Goal: Task Accomplishment & Management: Use online tool/utility

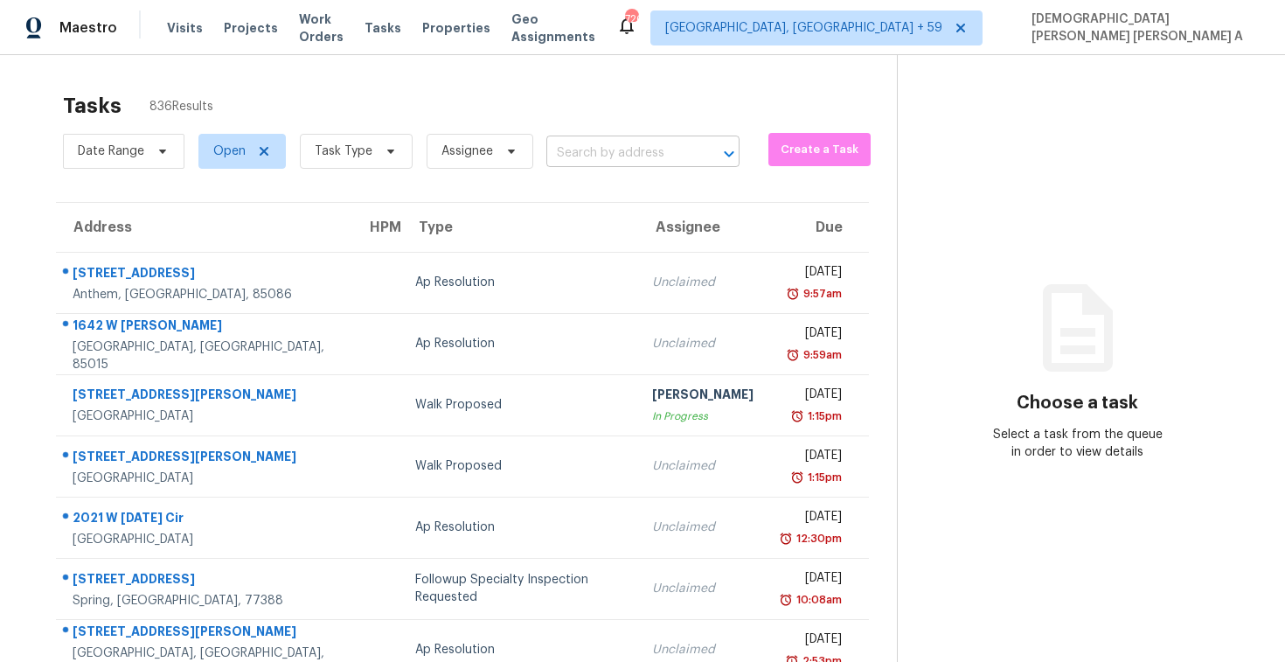
click at [613, 148] on input "text" at bounding box center [619, 153] width 144 height 27
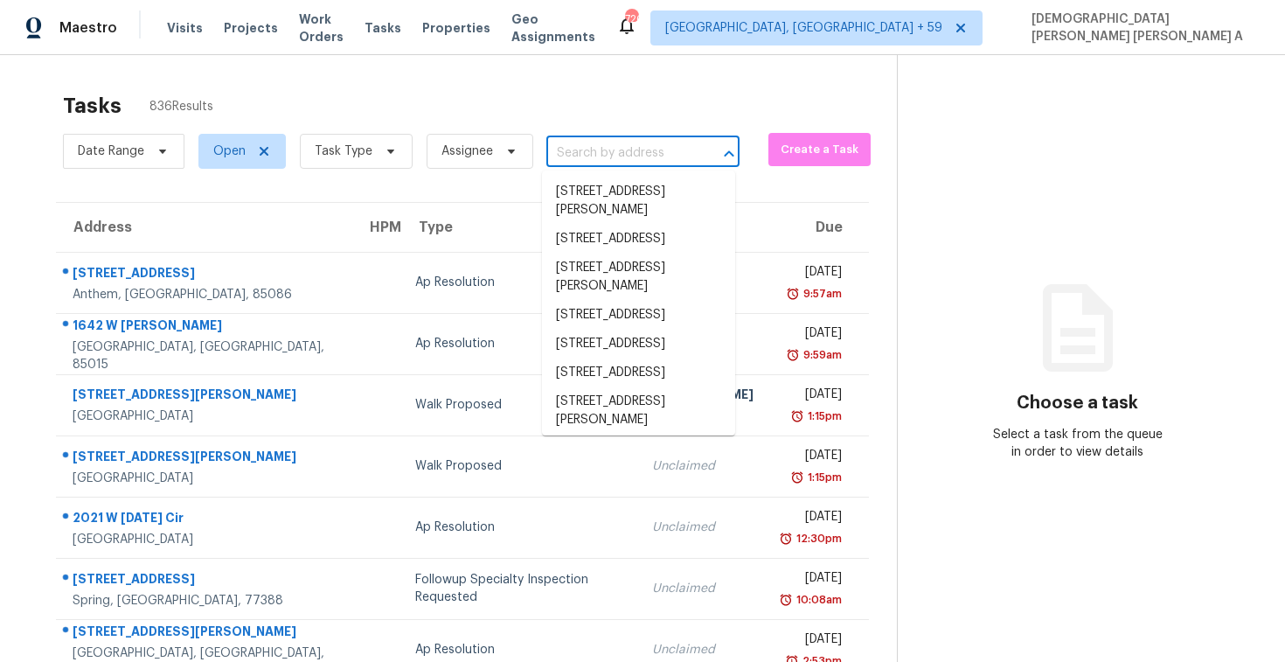
paste input "[STREET_ADDRESS][PERSON_NAME]"
type input "[STREET_ADDRESS][PERSON_NAME]"
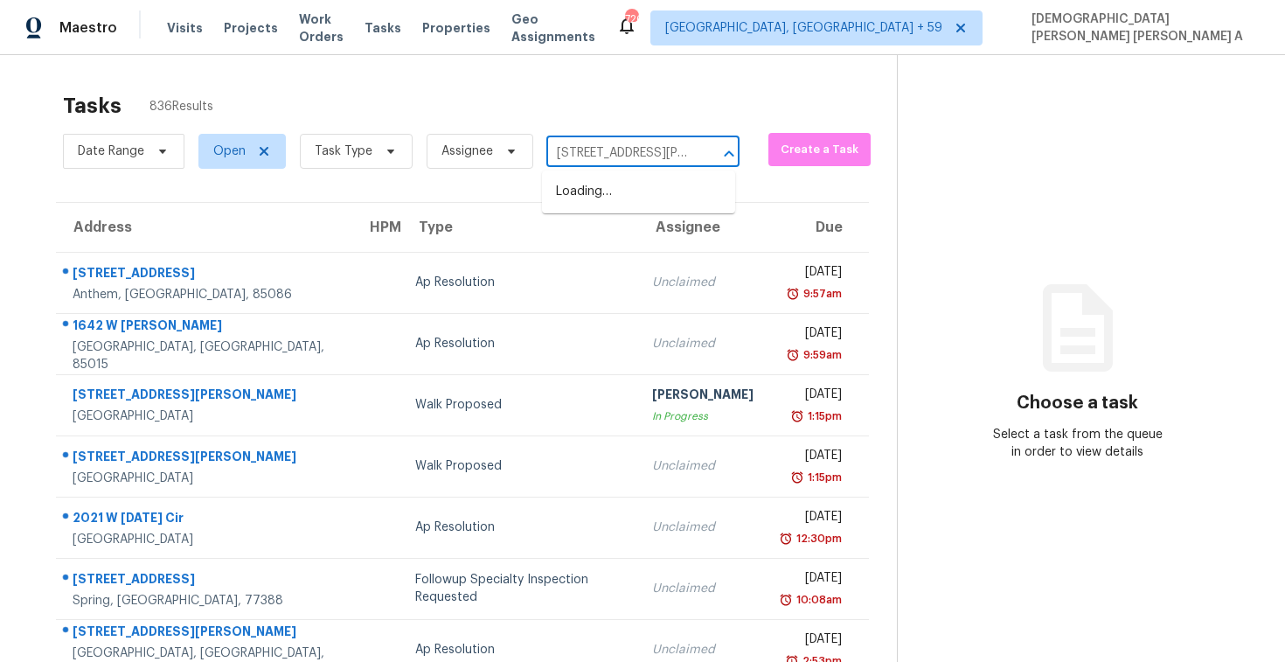
scroll to position [0, 112]
click at [621, 204] on li "[STREET_ADDRESS][PERSON_NAME]" at bounding box center [638, 201] width 193 height 47
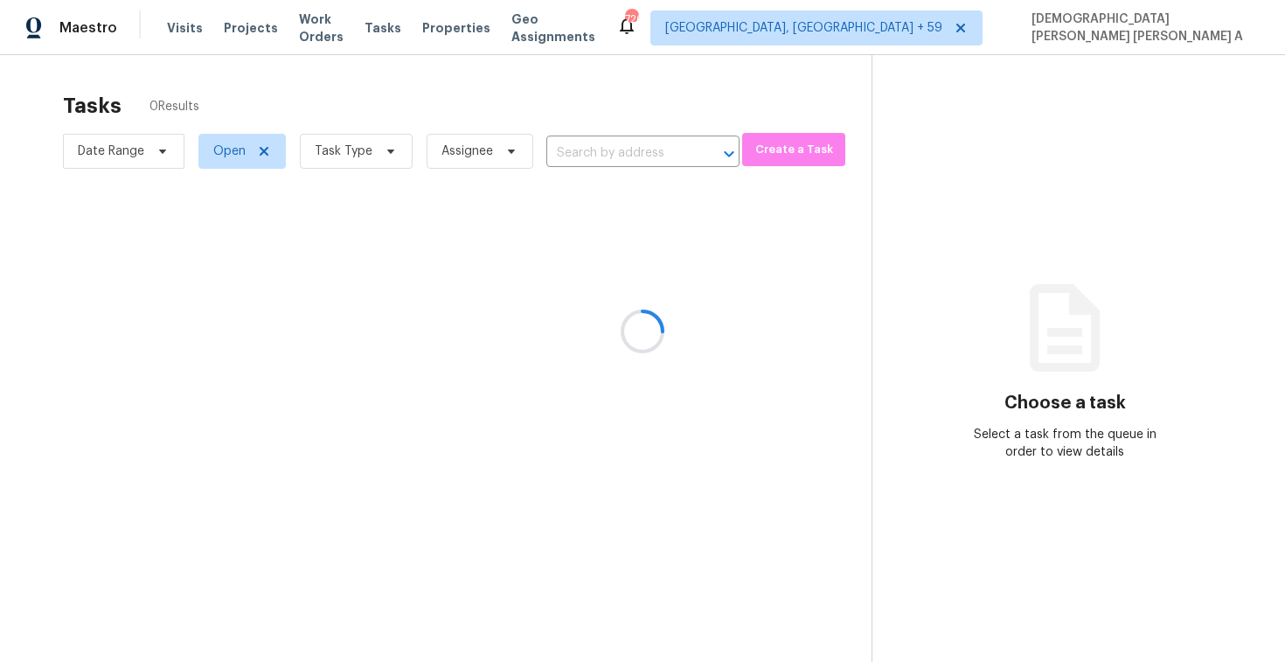
type input "[STREET_ADDRESS][PERSON_NAME]"
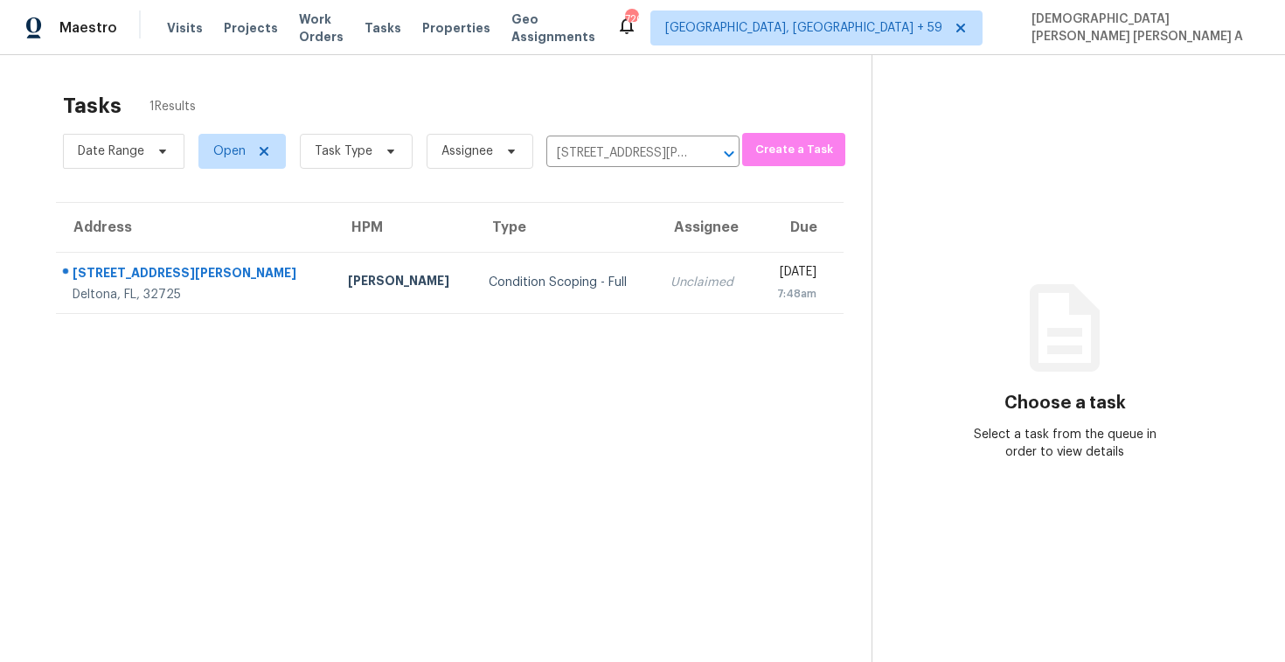
click at [657, 303] on td "Unclaimed" at bounding box center [707, 282] width 100 height 61
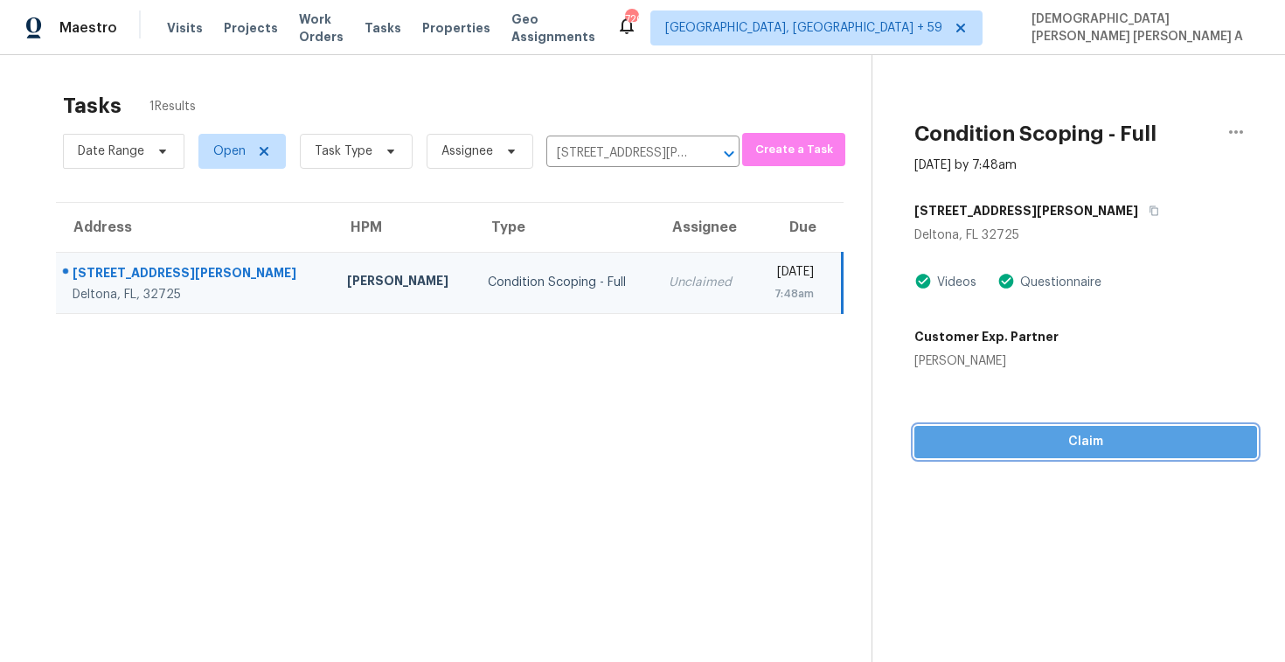
click at [1028, 452] on button "Claim" at bounding box center [1086, 442] width 343 height 32
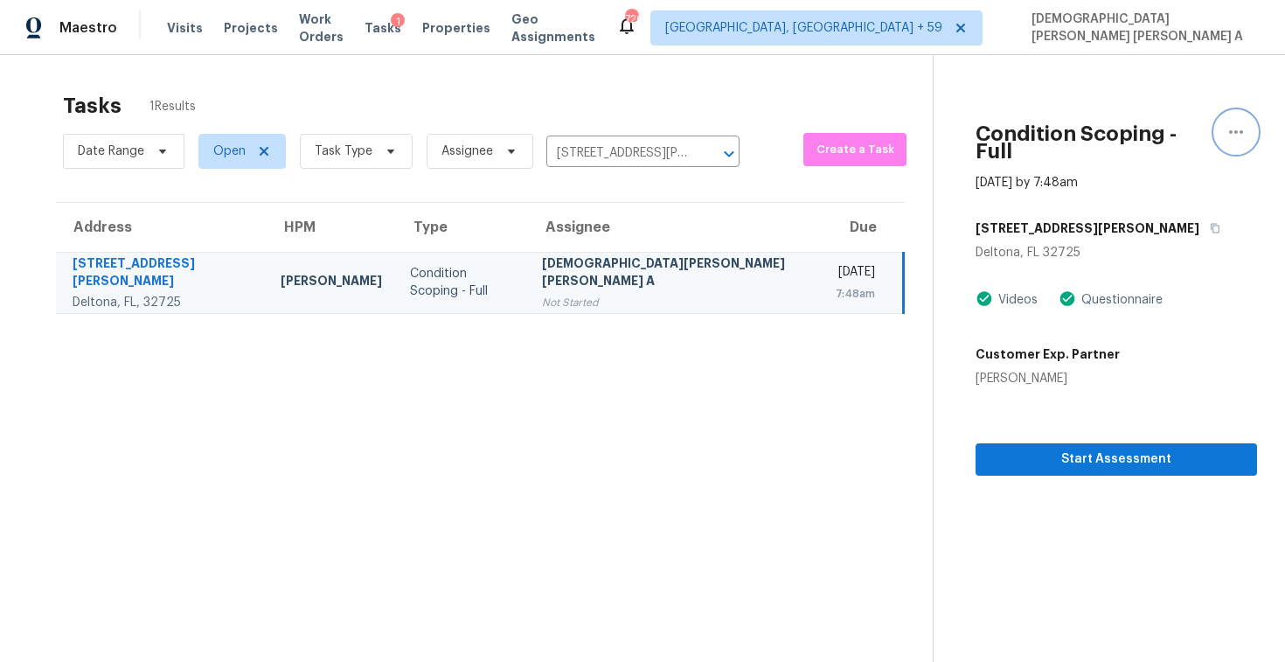
click at [1238, 133] on icon "button" at bounding box center [1236, 132] width 21 height 21
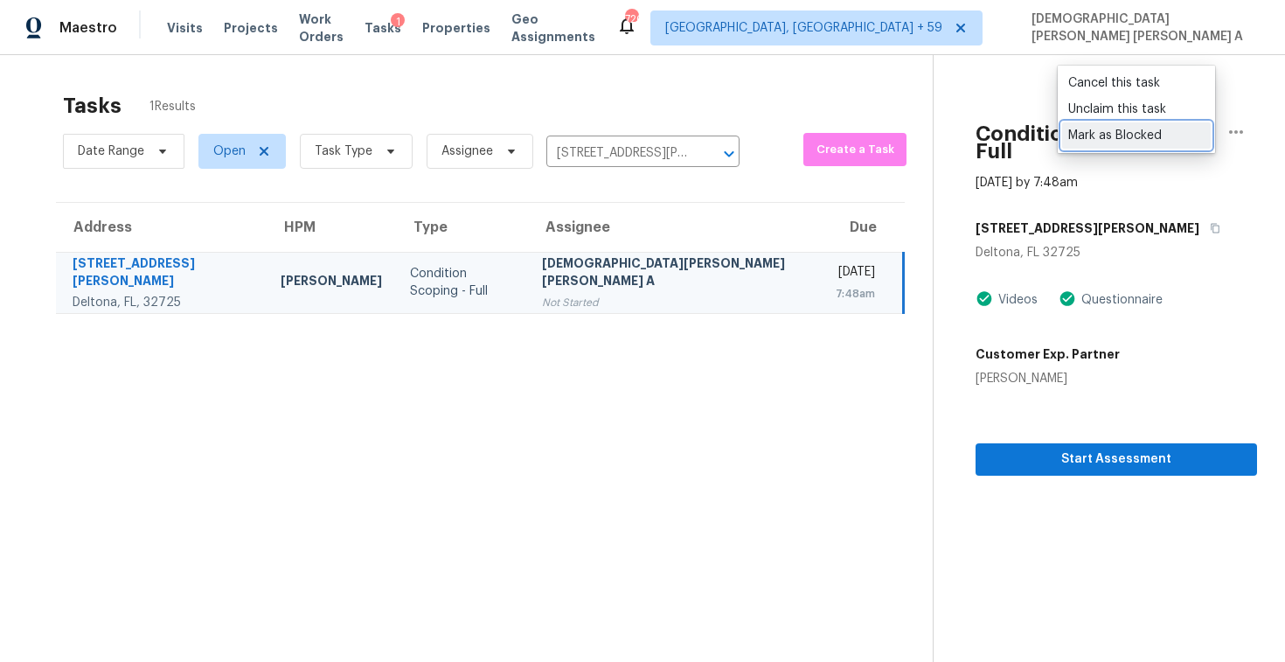
click at [1140, 139] on div "Mark as Blocked" at bounding box center [1137, 135] width 136 height 17
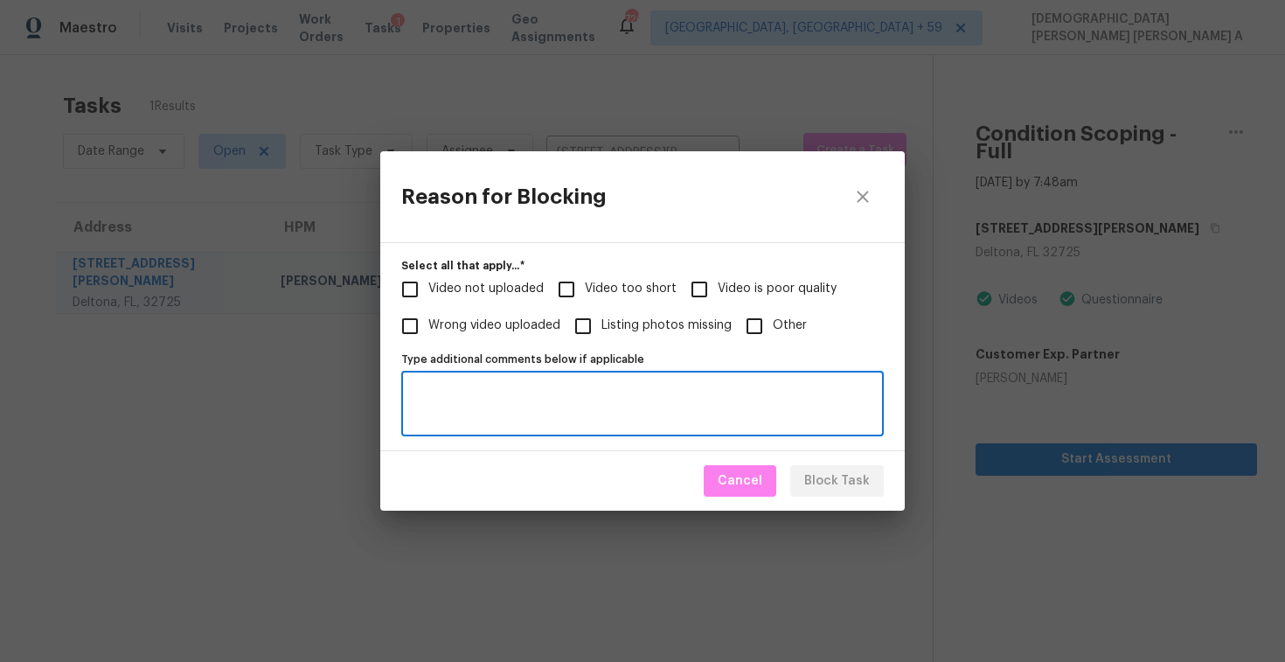
click at [560, 386] on textarea "Type additional comments below if applicable" at bounding box center [643, 404] width 462 height 37
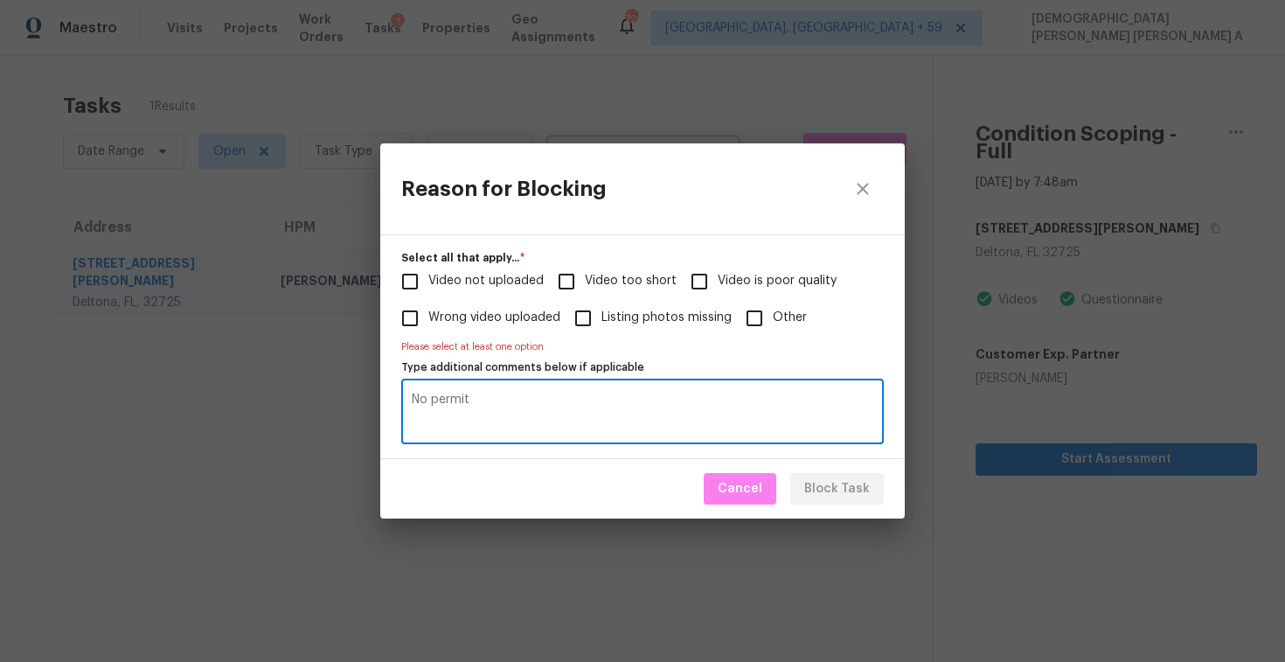
type textarea "No permit"
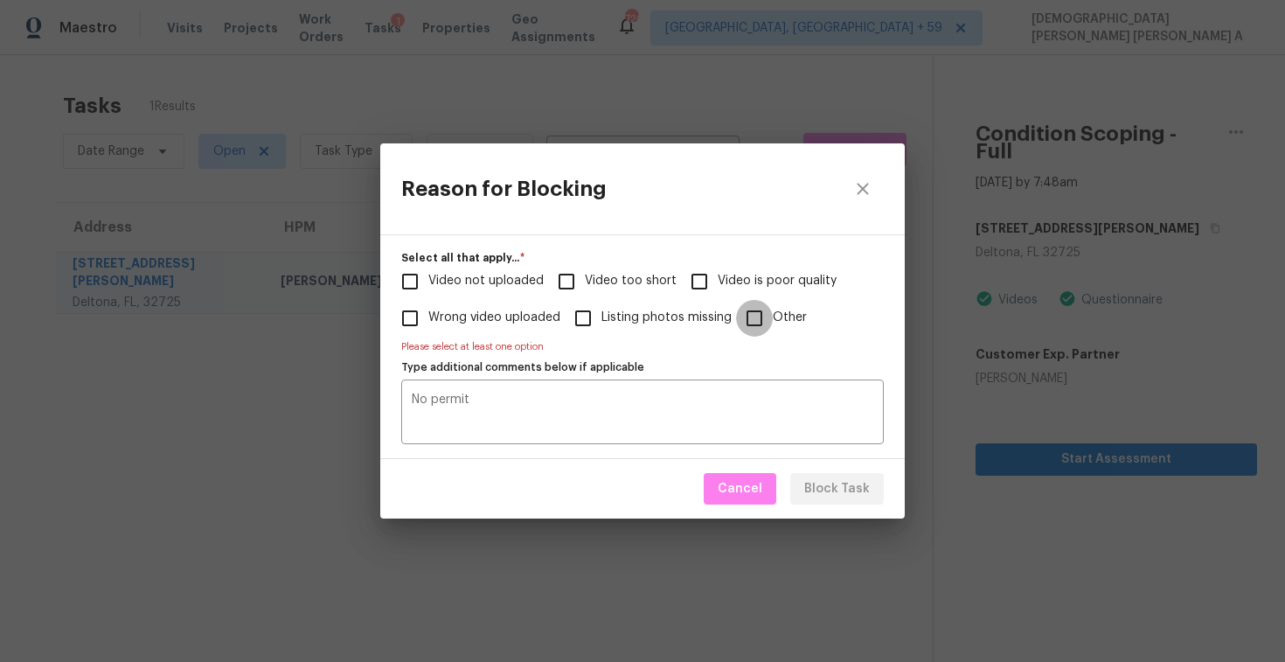
click at [758, 314] on input "Other" at bounding box center [754, 318] width 37 height 37
checkbox input "true"
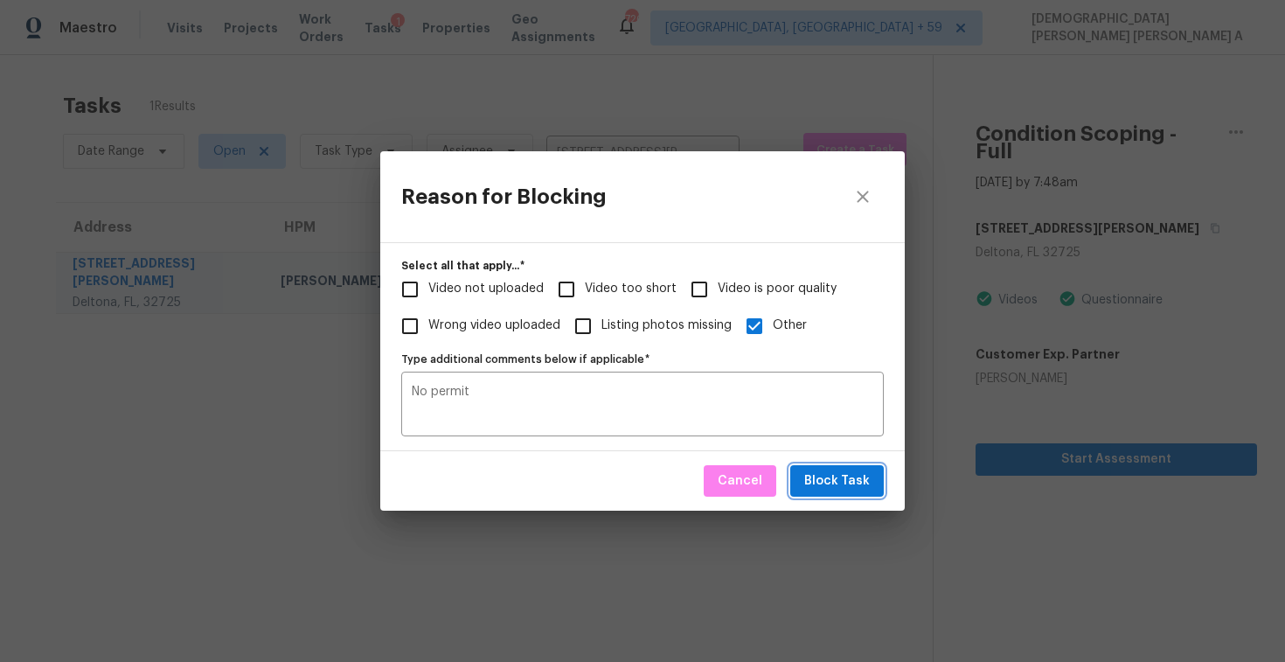
click at [833, 488] on span "Block Task" at bounding box center [837, 481] width 66 height 22
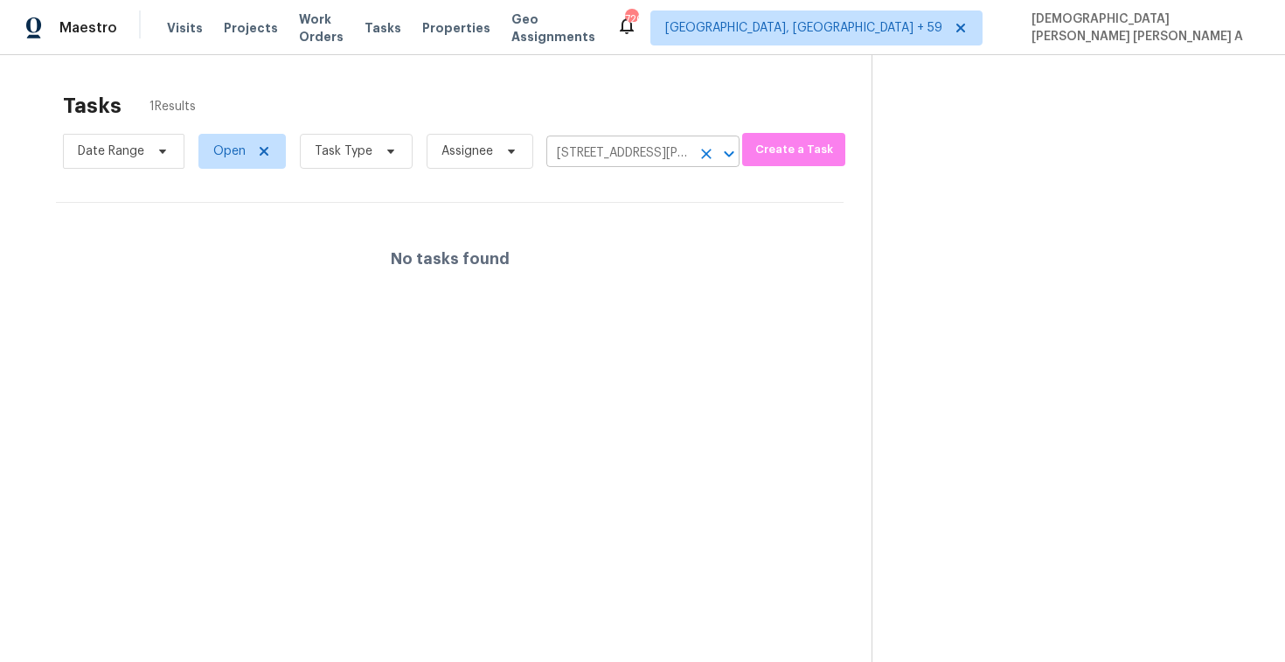
click at [665, 143] on input "[STREET_ADDRESS][PERSON_NAME]" at bounding box center [619, 153] width 144 height 27
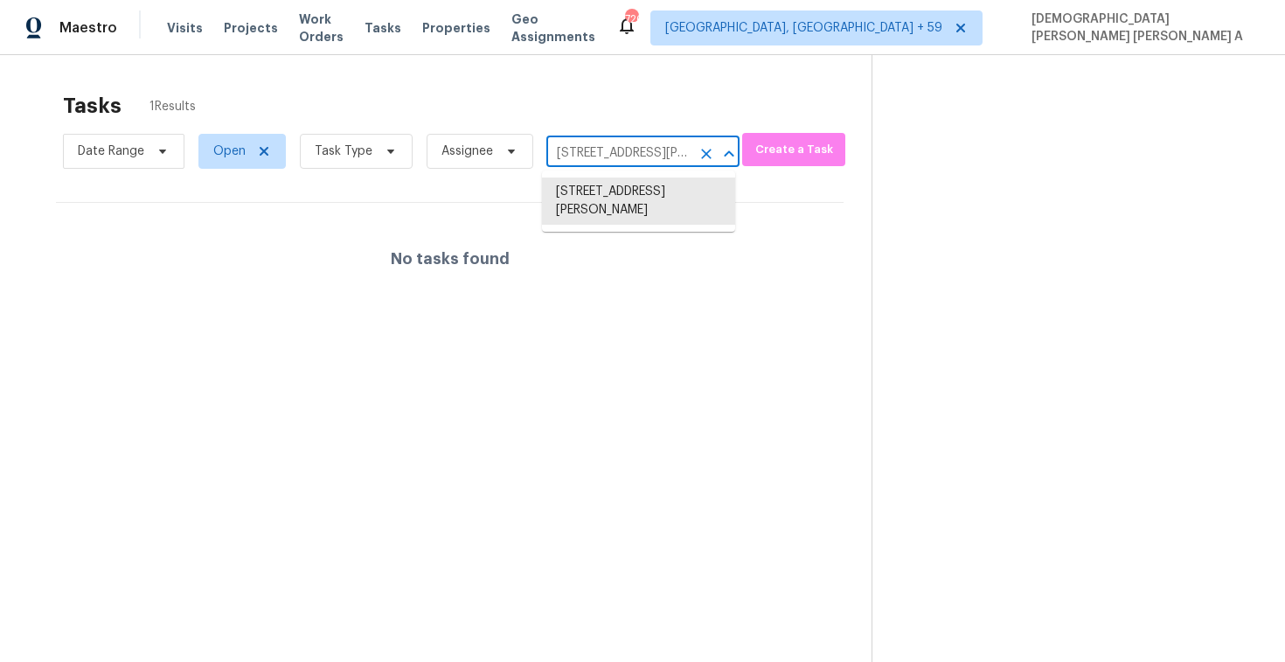
click at [665, 143] on input "[STREET_ADDRESS][PERSON_NAME]" at bounding box center [619, 153] width 144 height 27
paste input "[STREET_ADDRESS][PERSON_NAME]"
type input "[STREET_ADDRESS][PERSON_NAME]"
click at [637, 205] on li "[STREET_ADDRESS][PERSON_NAME]" at bounding box center [638, 201] width 193 height 47
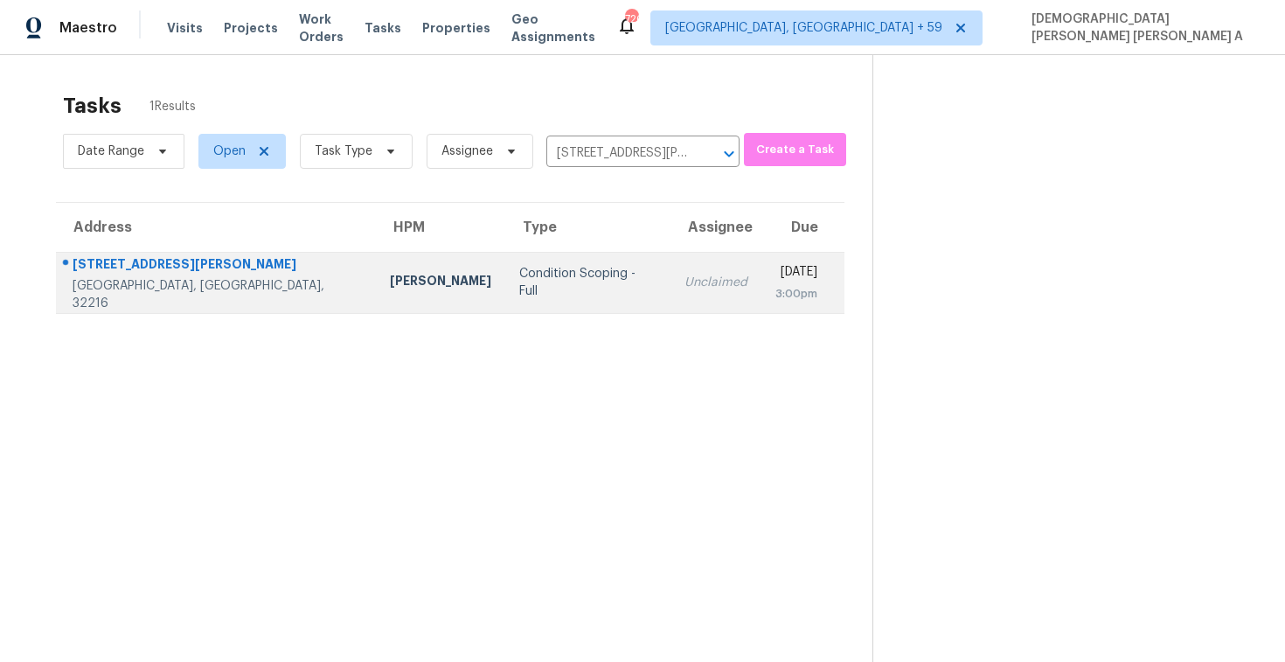
click at [671, 271] on td "Unclaimed" at bounding box center [716, 282] width 91 height 61
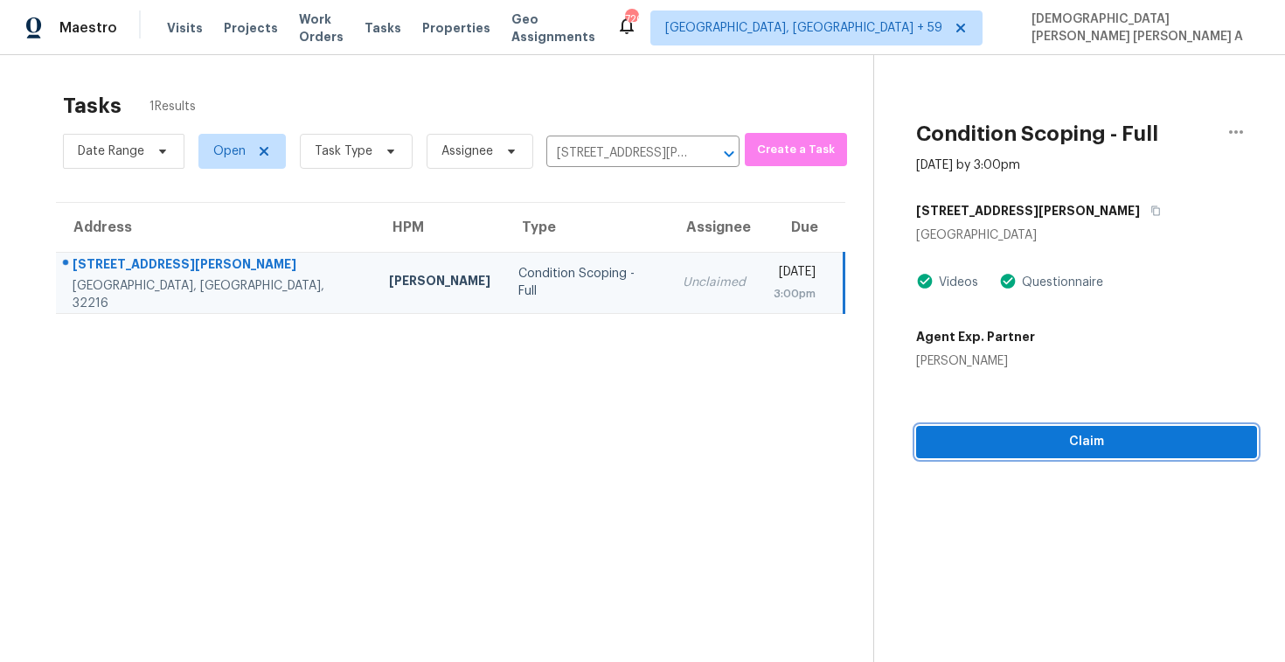
click at [1027, 451] on span "Claim" at bounding box center [1086, 442] width 313 height 22
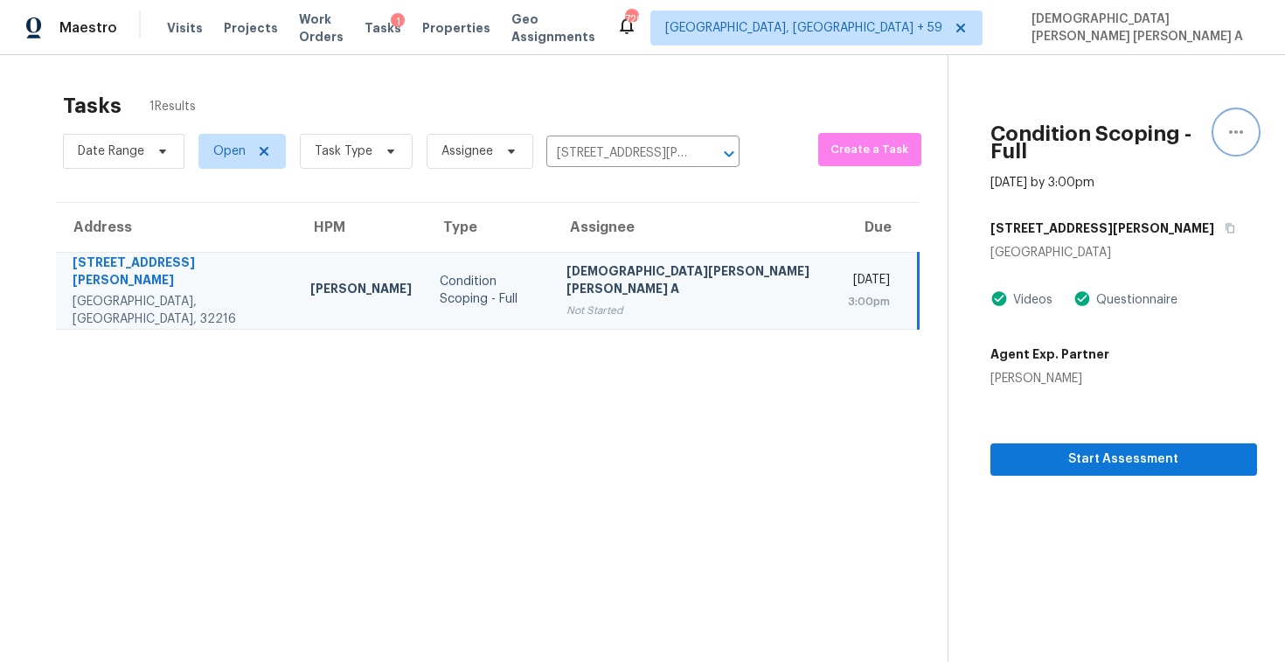
click at [1230, 122] on icon "button" at bounding box center [1236, 132] width 21 height 21
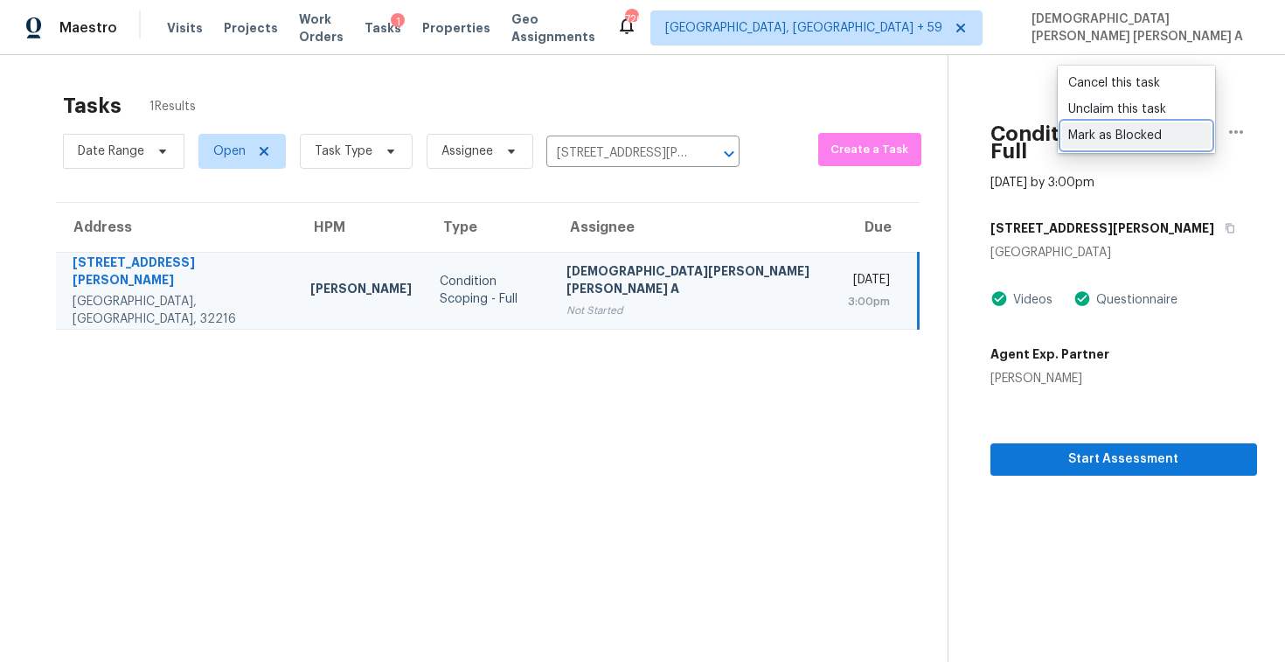
click at [1124, 137] on div "Mark as Blocked" at bounding box center [1137, 135] width 136 height 17
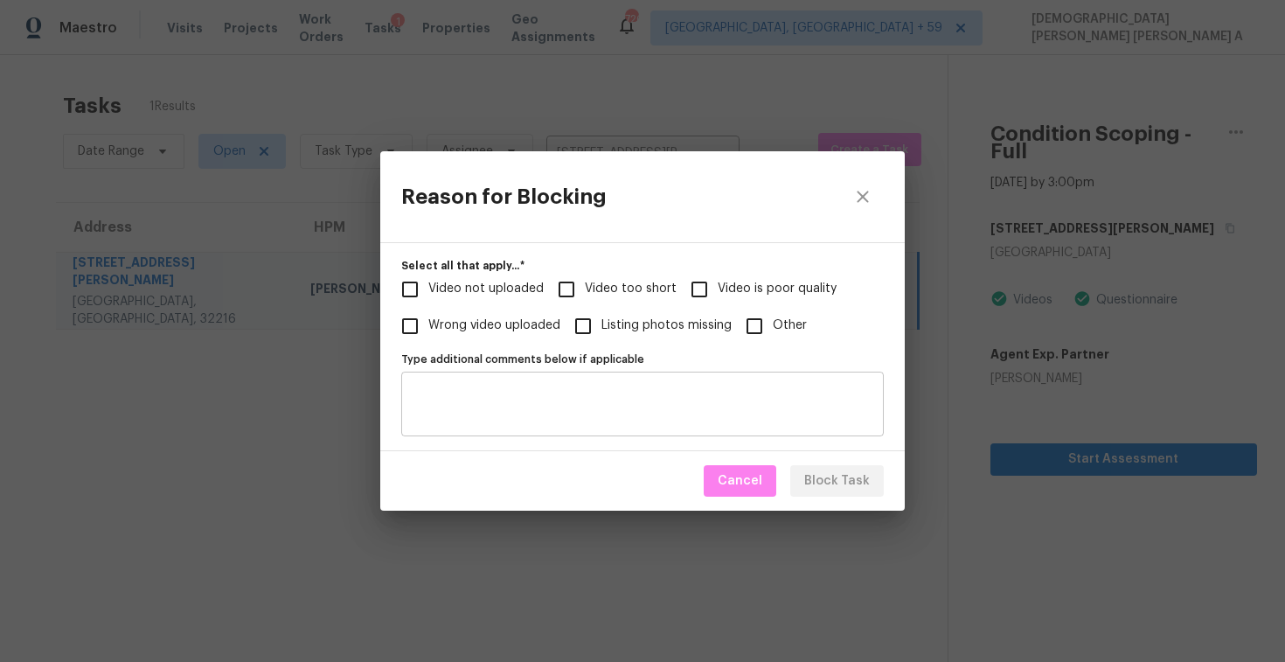
click at [660, 409] on textarea "Type additional comments below if applicable" at bounding box center [643, 404] width 462 height 37
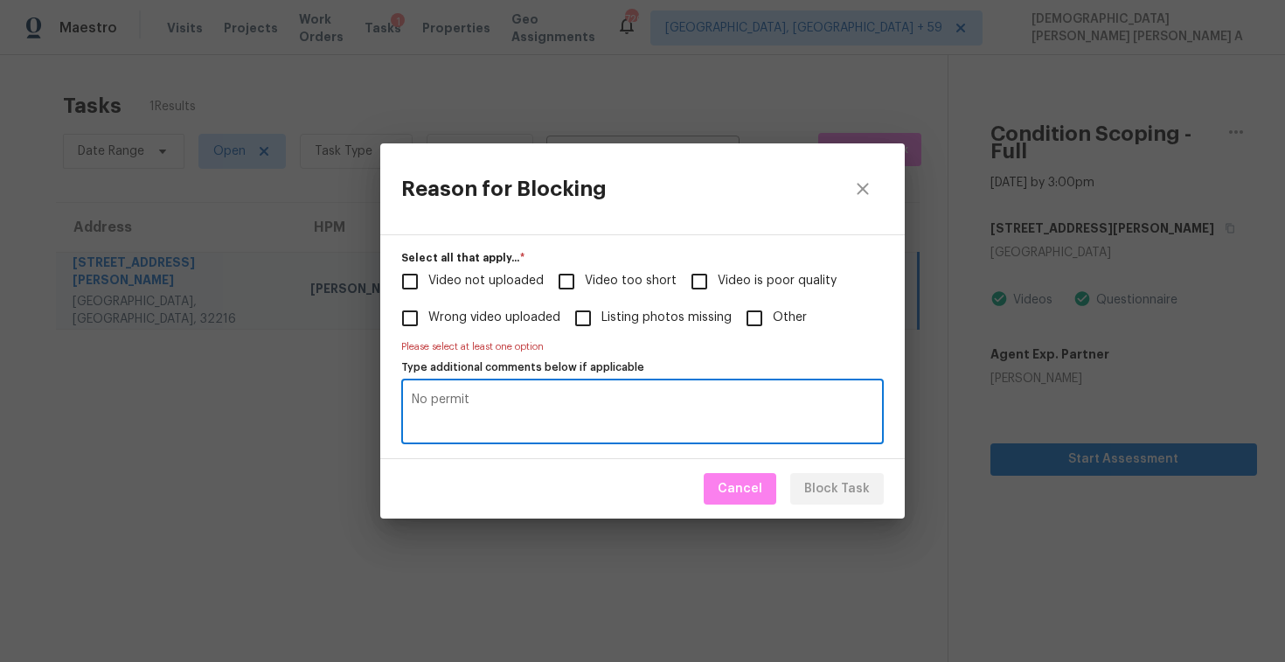
type textarea "No permit"
click at [756, 320] on input "Other" at bounding box center [754, 318] width 37 height 37
checkbox input "true"
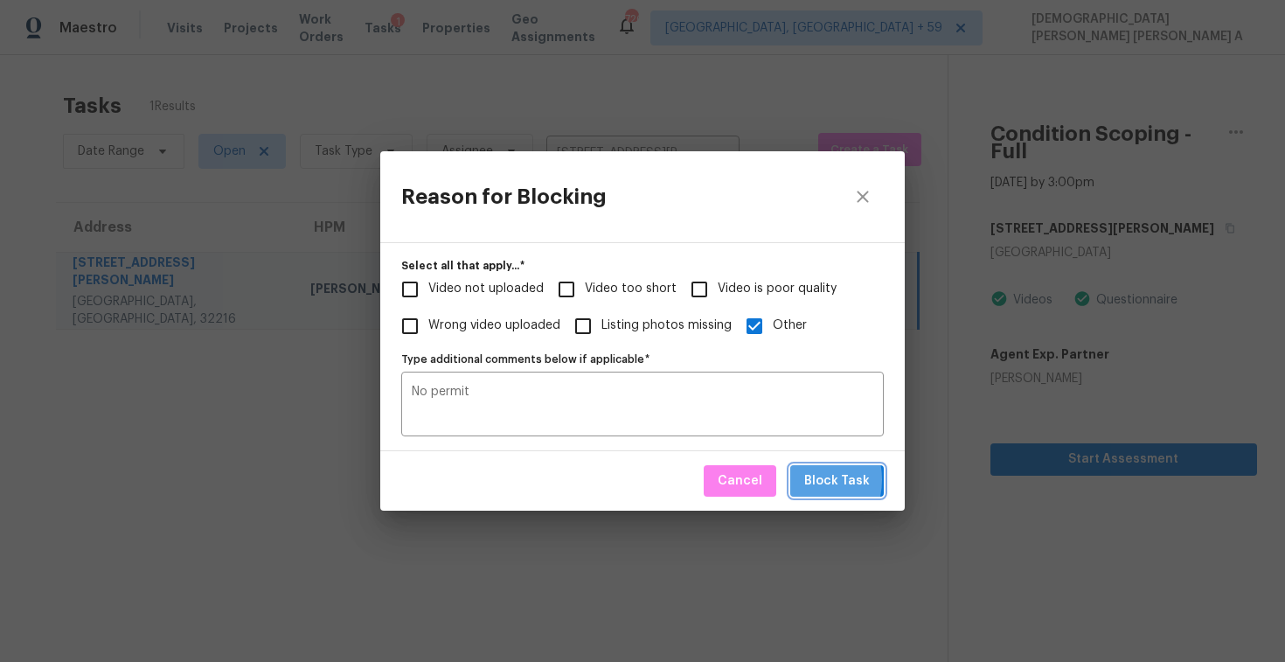
click at [808, 480] on span "Block Task" at bounding box center [837, 481] width 66 height 22
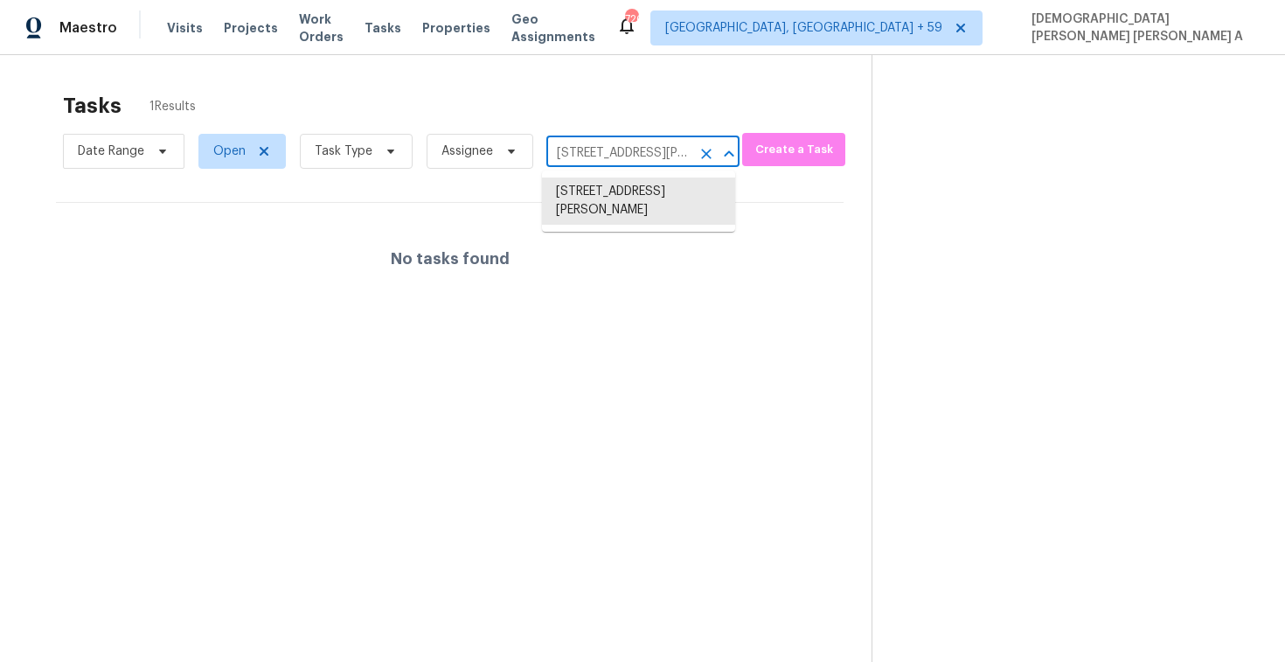
click at [624, 157] on input "[STREET_ADDRESS][PERSON_NAME]" at bounding box center [619, 153] width 144 height 27
paste input "[STREET_ADDRESS][PERSON_NAME]"
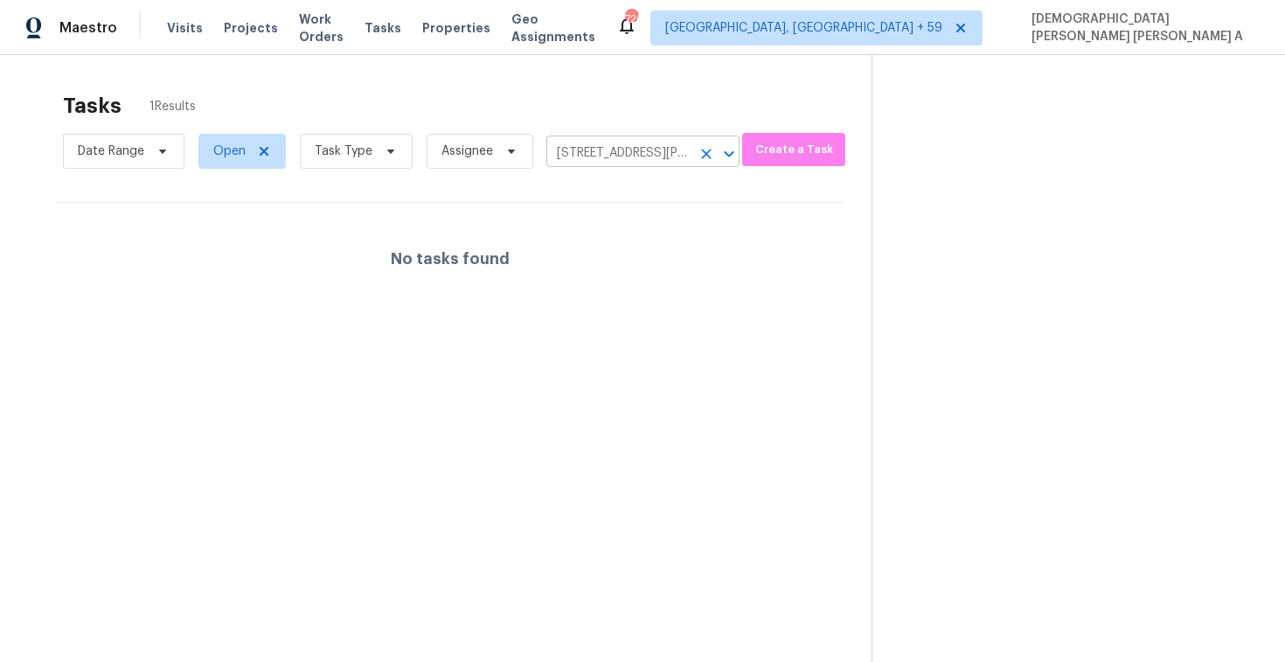
click at [648, 158] on input "[STREET_ADDRESS][PERSON_NAME]" at bounding box center [619, 153] width 144 height 27
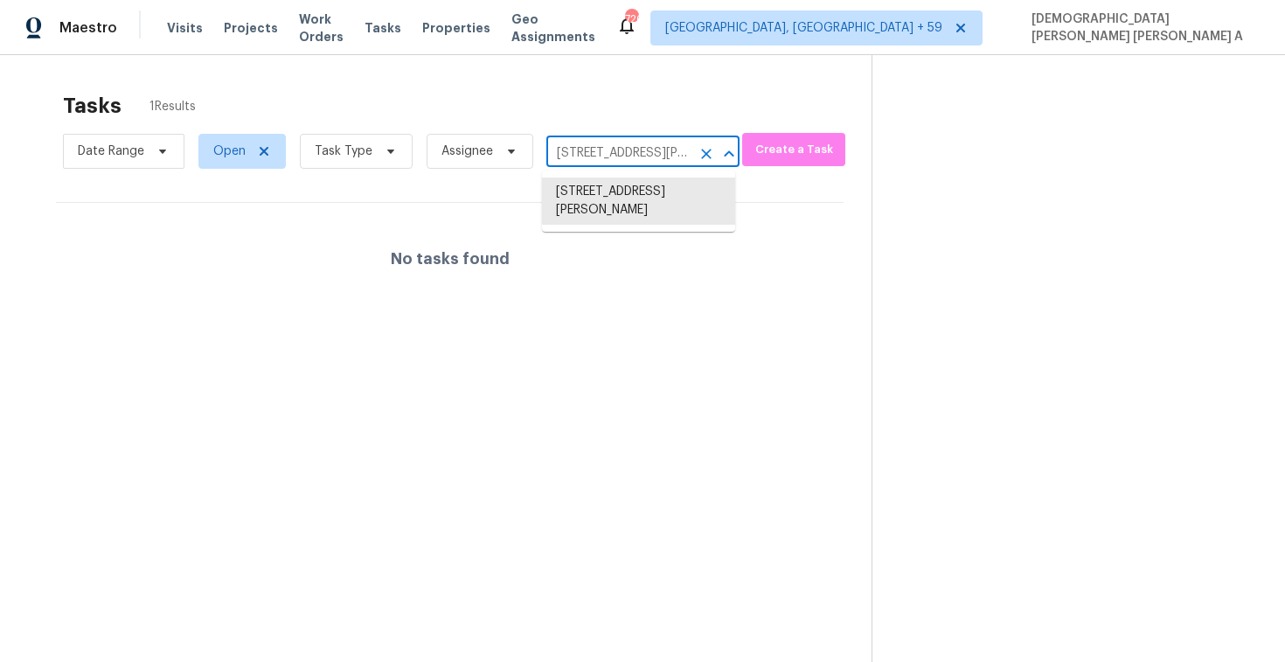
click at [648, 158] on input "[STREET_ADDRESS][PERSON_NAME]" at bounding box center [619, 153] width 144 height 27
paste input "[STREET_ADDRESS][PERSON_NAME]"
type input "[STREET_ADDRESS]"
click at [623, 199] on li "[STREET_ADDRESS][PERSON_NAME]" at bounding box center [638, 201] width 193 height 47
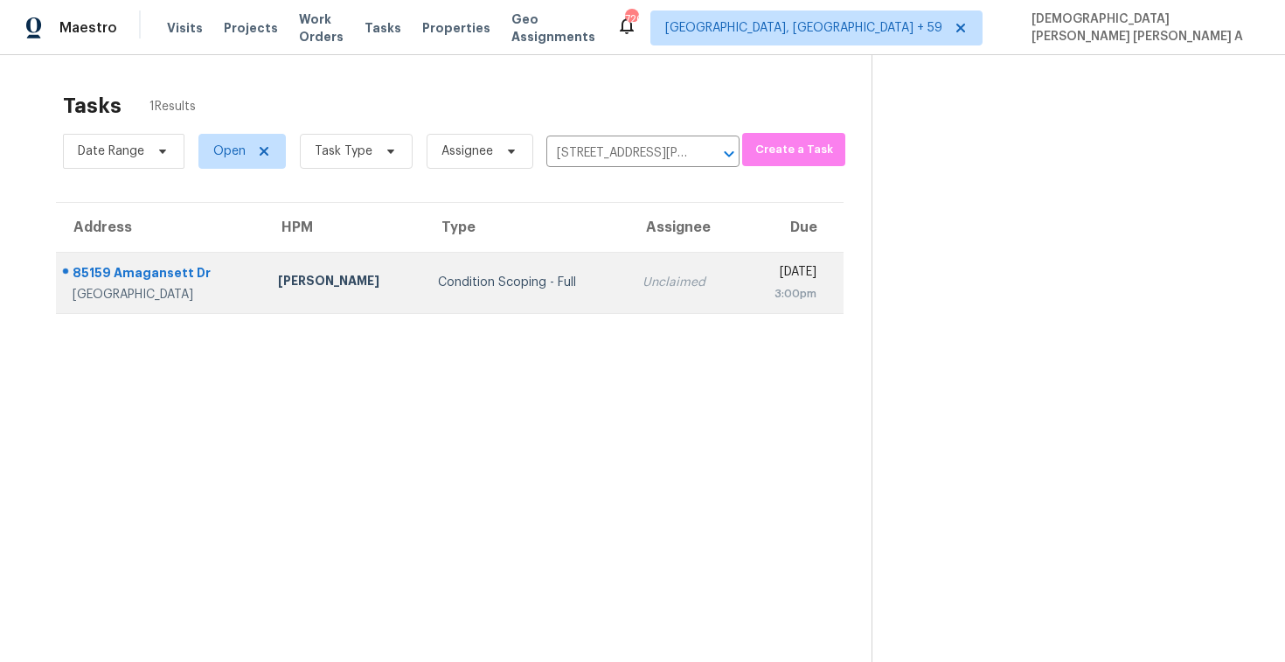
click at [629, 296] on td "Unclaimed" at bounding box center [685, 282] width 112 height 61
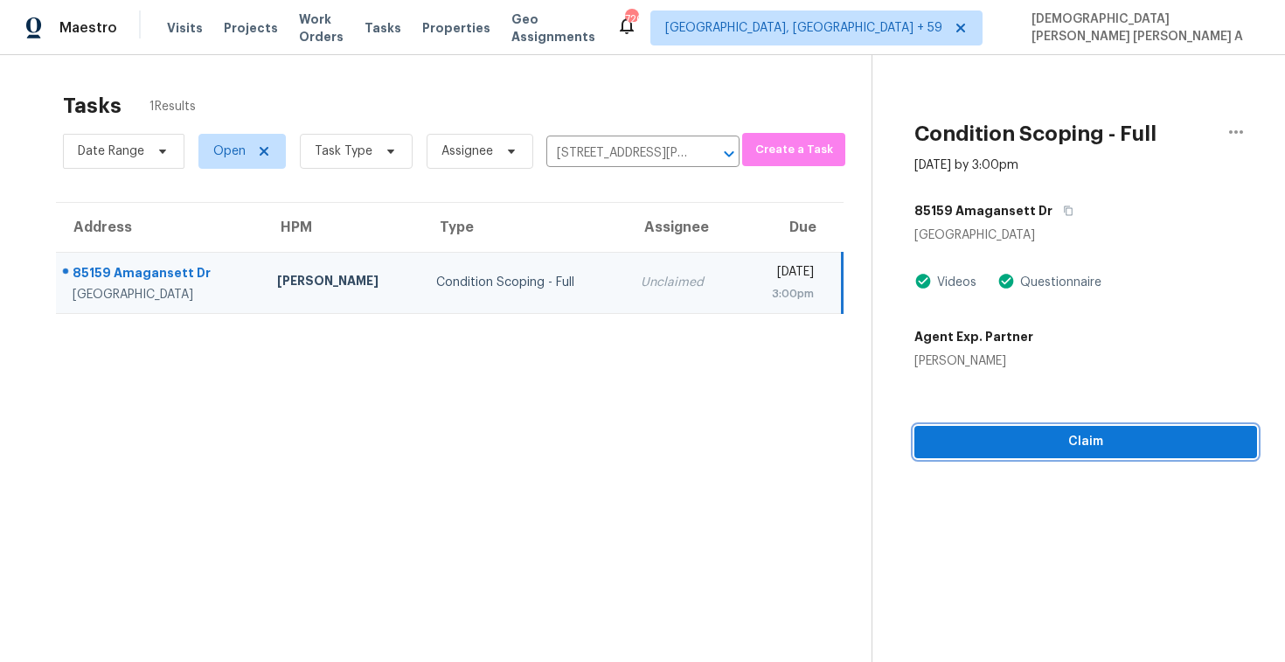
click at [1126, 449] on span "Claim" at bounding box center [1086, 442] width 315 height 22
click at [1229, 129] on icon "button" at bounding box center [1236, 132] width 21 height 21
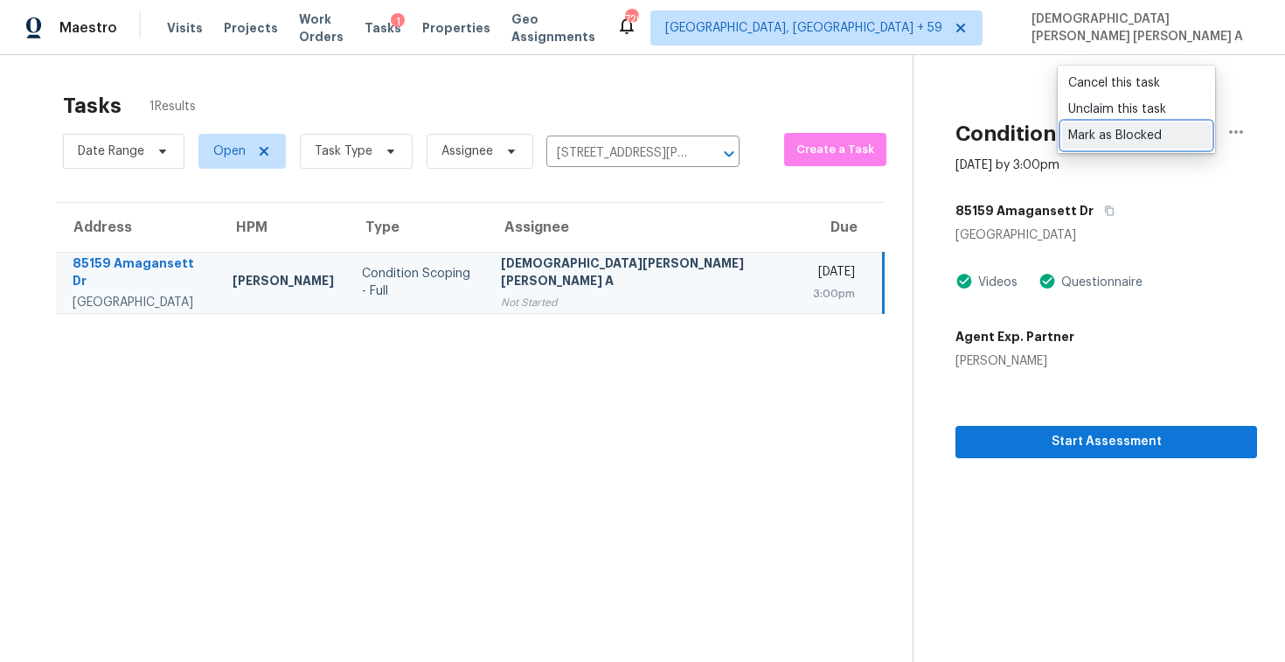
click at [1110, 138] on div "Mark as Blocked" at bounding box center [1137, 135] width 136 height 17
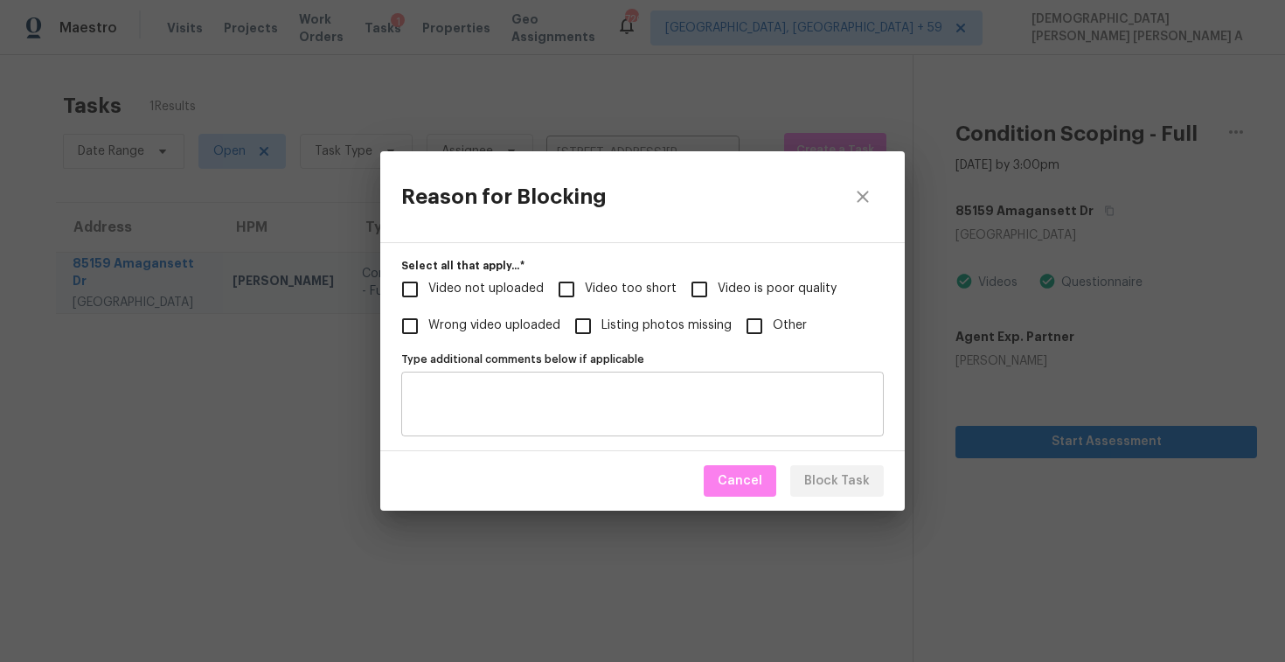
click at [596, 417] on textarea "Type additional comments below if applicable" at bounding box center [643, 404] width 462 height 37
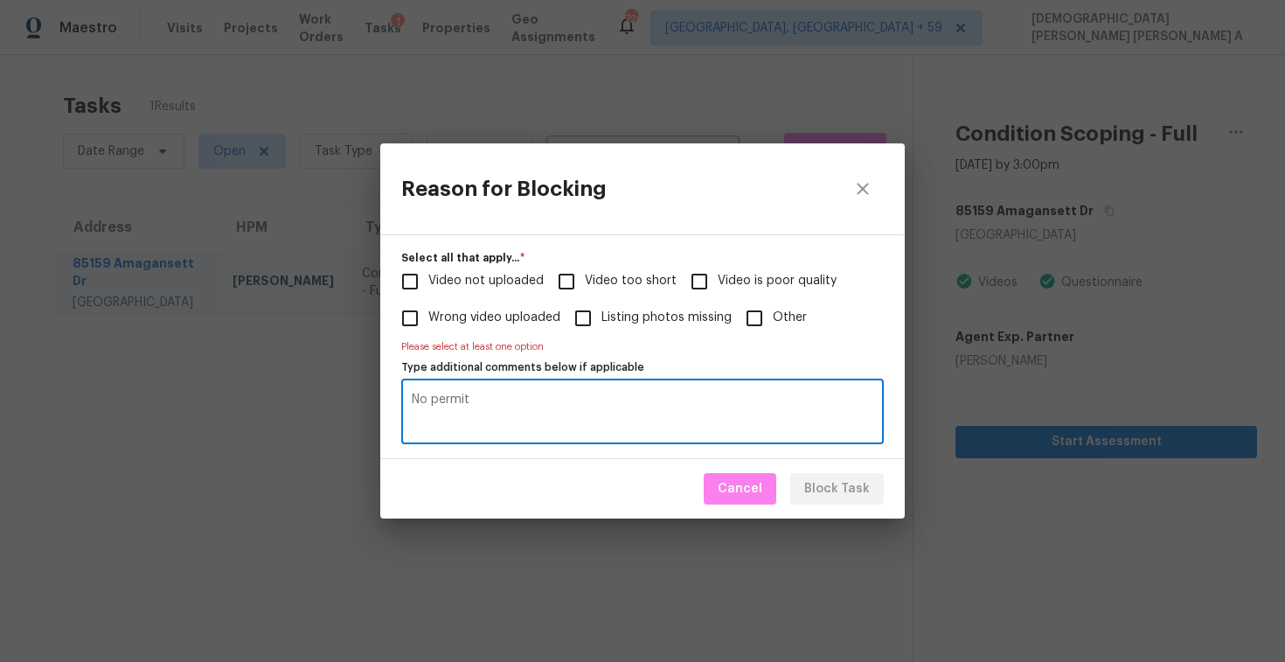
type textarea "No permit"
click at [745, 308] on input "Other" at bounding box center [754, 318] width 37 height 37
checkbox input "true"
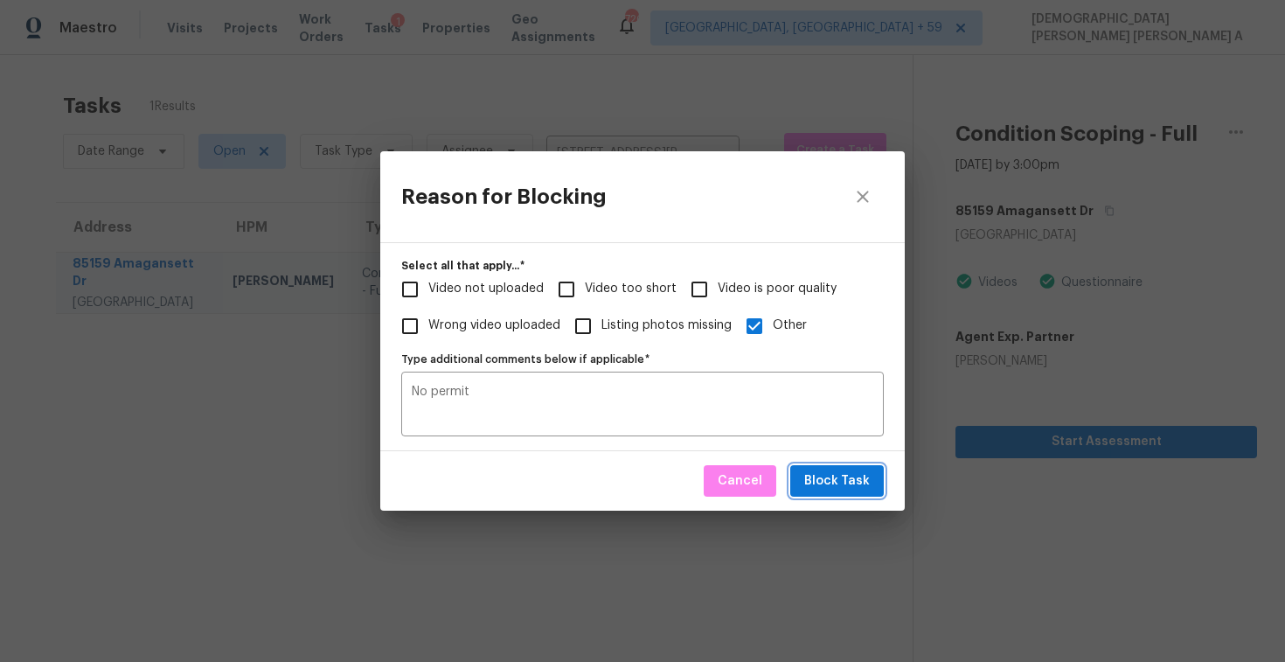
click at [832, 478] on span "Block Task" at bounding box center [837, 481] width 66 height 22
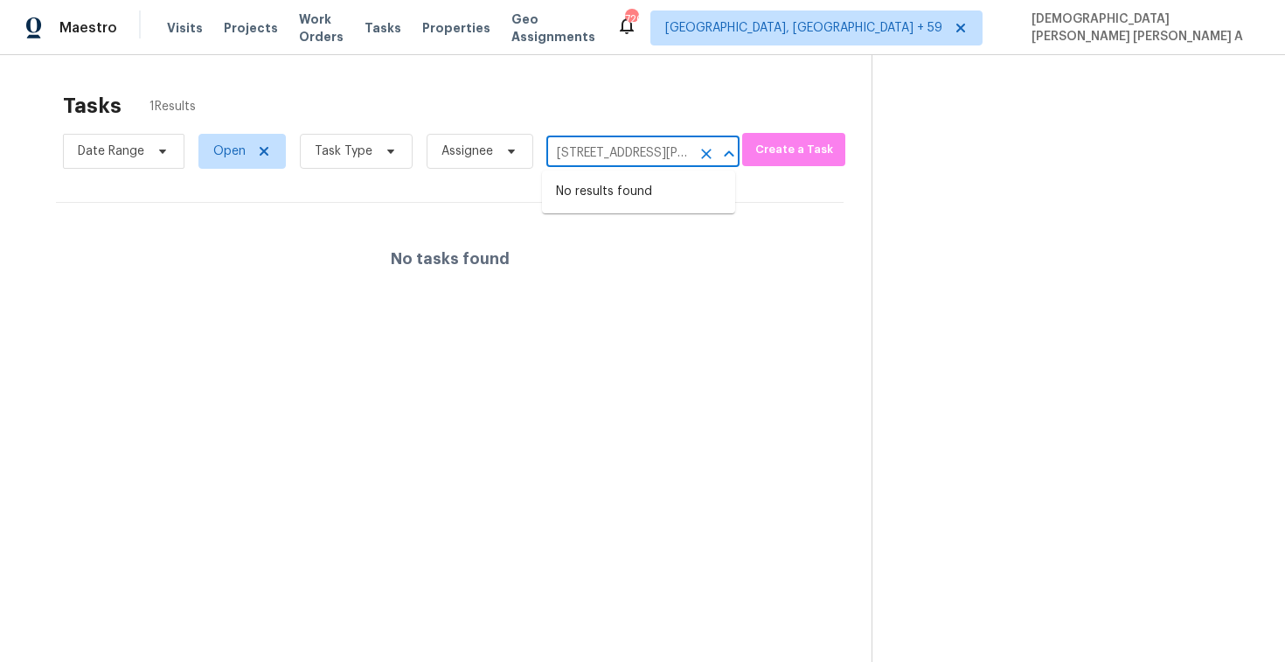
click at [647, 158] on input "[STREET_ADDRESS][PERSON_NAME]" at bounding box center [619, 153] width 144 height 27
paste input "[STREET_ADDRESS]"
click at [653, 155] on input "[STREET_ADDRESS][PERSON_NAME]" at bounding box center [619, 153] width 144 height 27
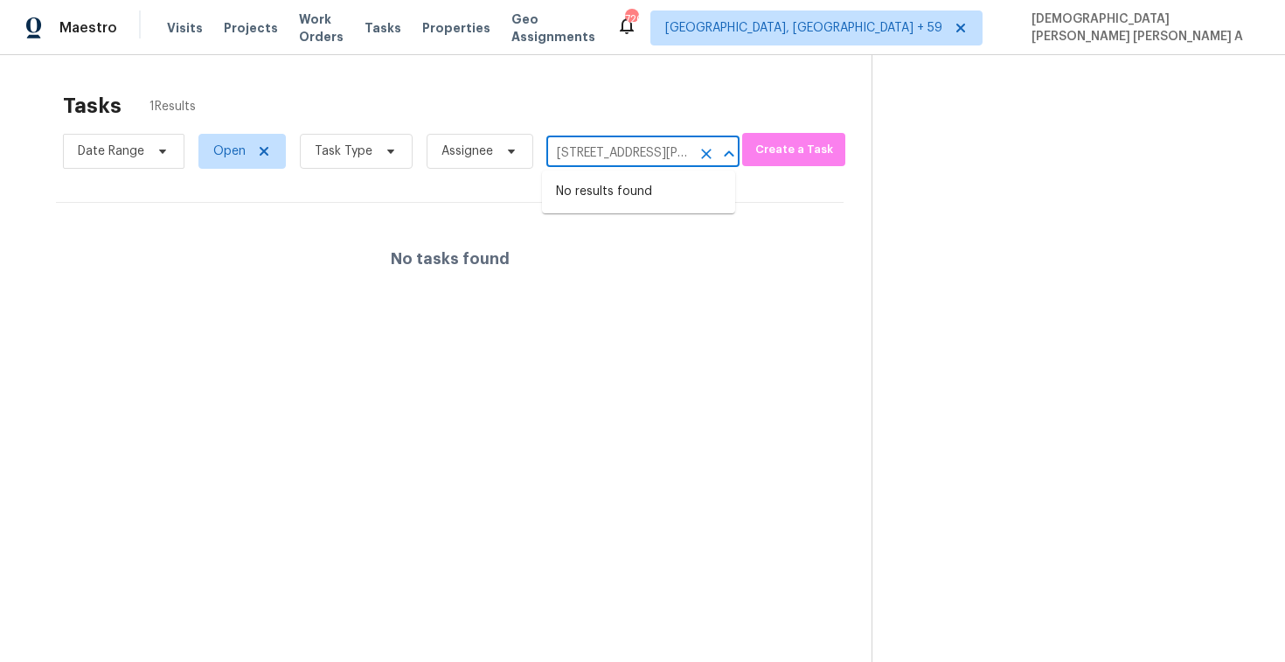
paste input "[STREET_ADDRESS]"
type input "[STREET_ADDRESS],"
click at [647, 183] on li "[STREET_ADDRESS]" at bounding box center [638, 192] width 193 height 29
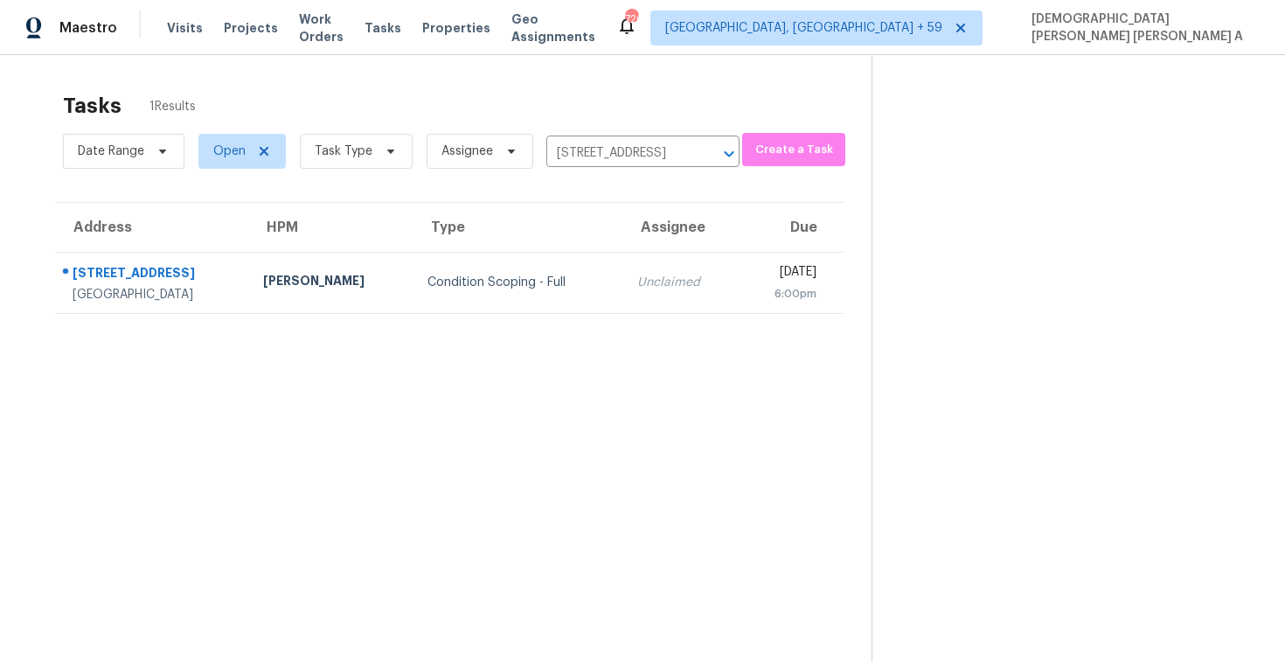
click at [644, 278] on div "Unclaimed" at bounding box center [680, 282] width 87 height 17
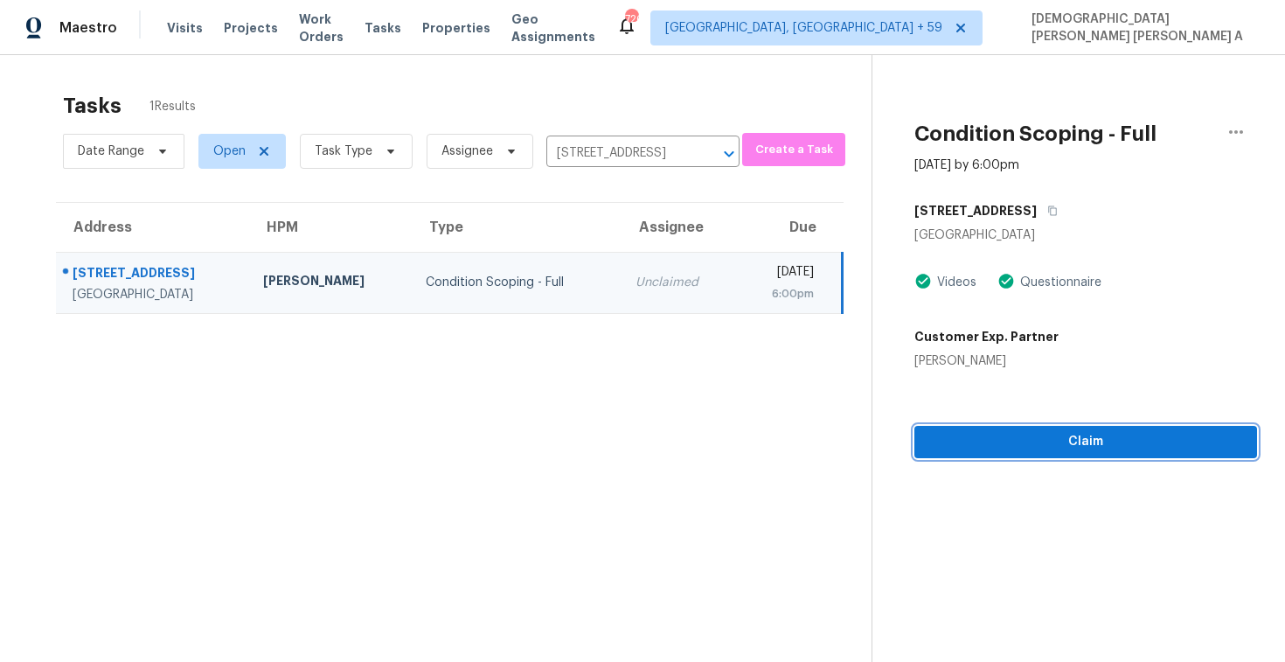
click at [1036, 445] on span "Claim" at bounding box center [1086, 442] width 315 height 22
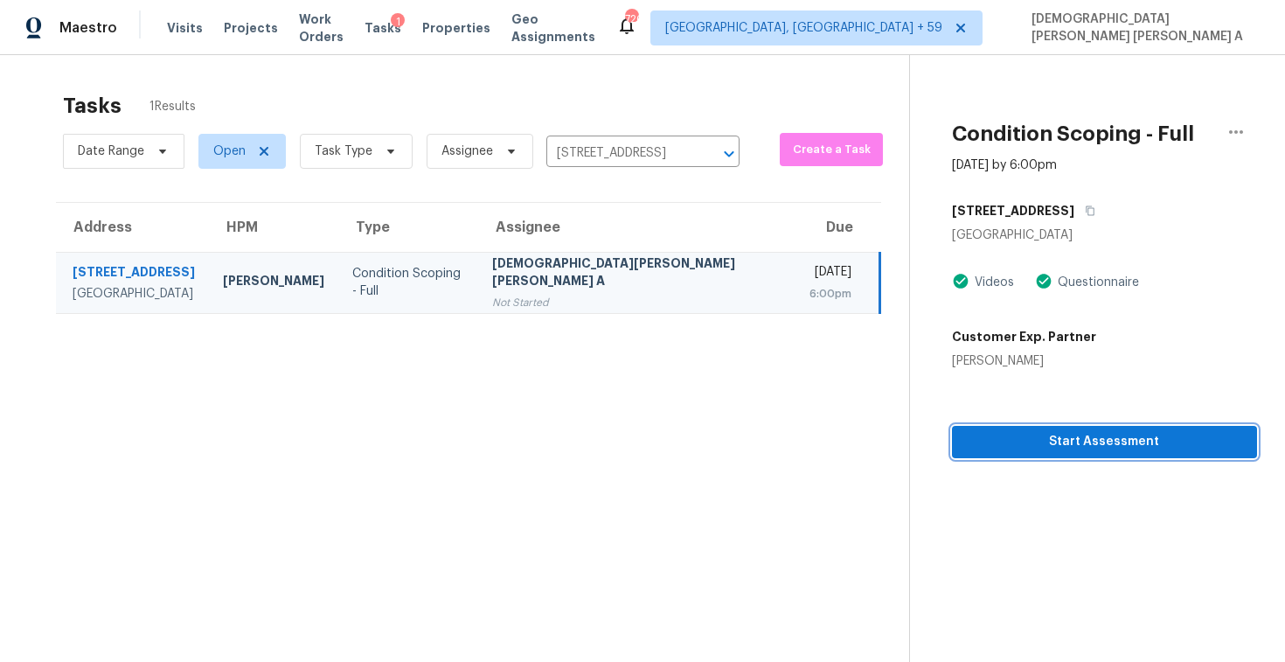
click at [1034, 442] on span "Start Assessment" at bounding box center [1104, 442] width 277 height 22
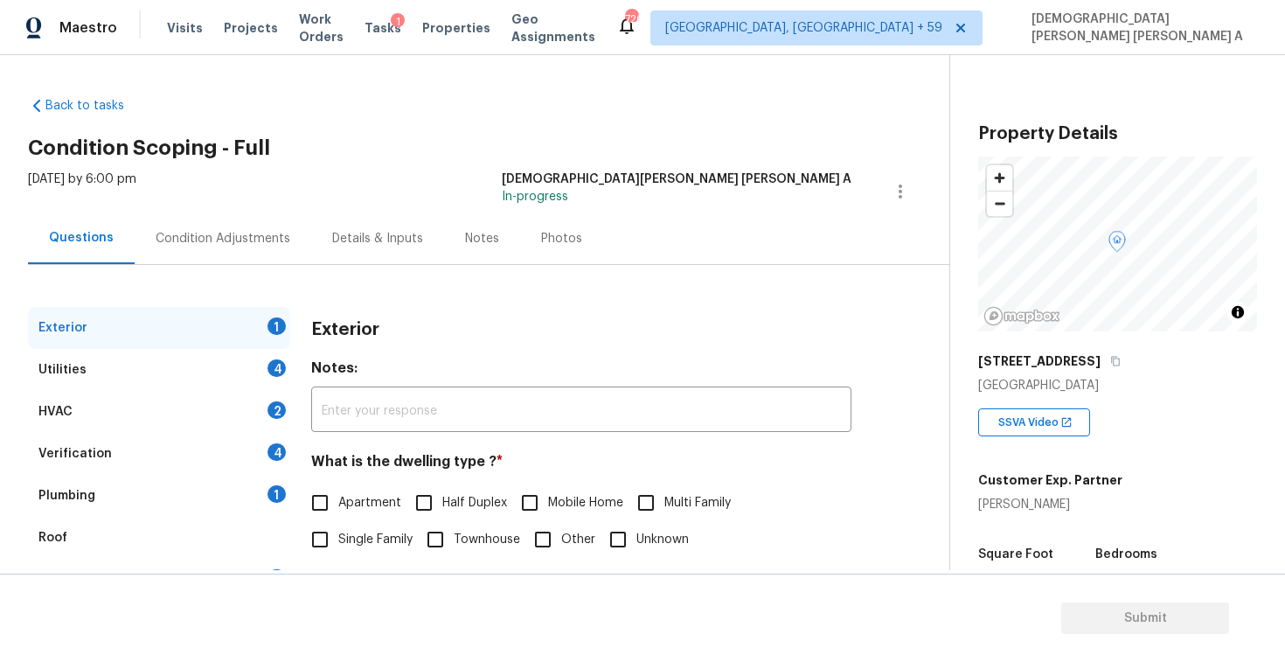
click at [521, 134] on div "Back to tasks Condition Scoping - Full [DATE] by 6:00 pm [PERSON_NAME] [PERSON_…" at bounding box center [489, 416] width 922 height 667
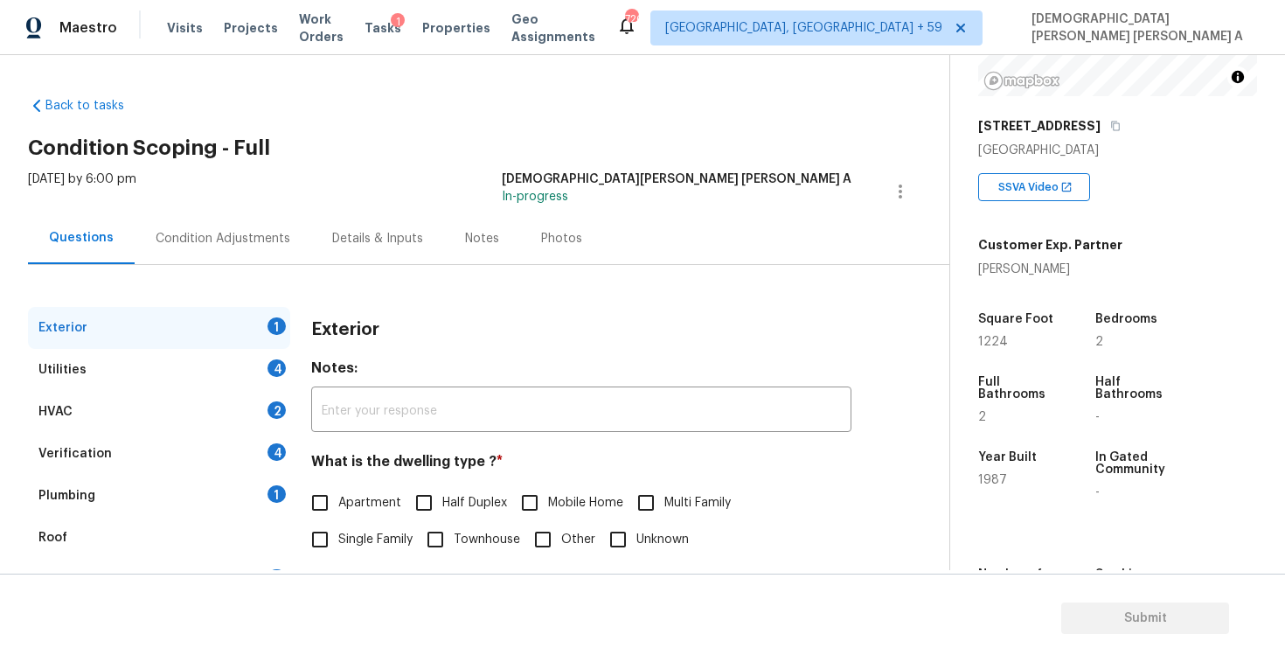
scroll to position [391, 0]
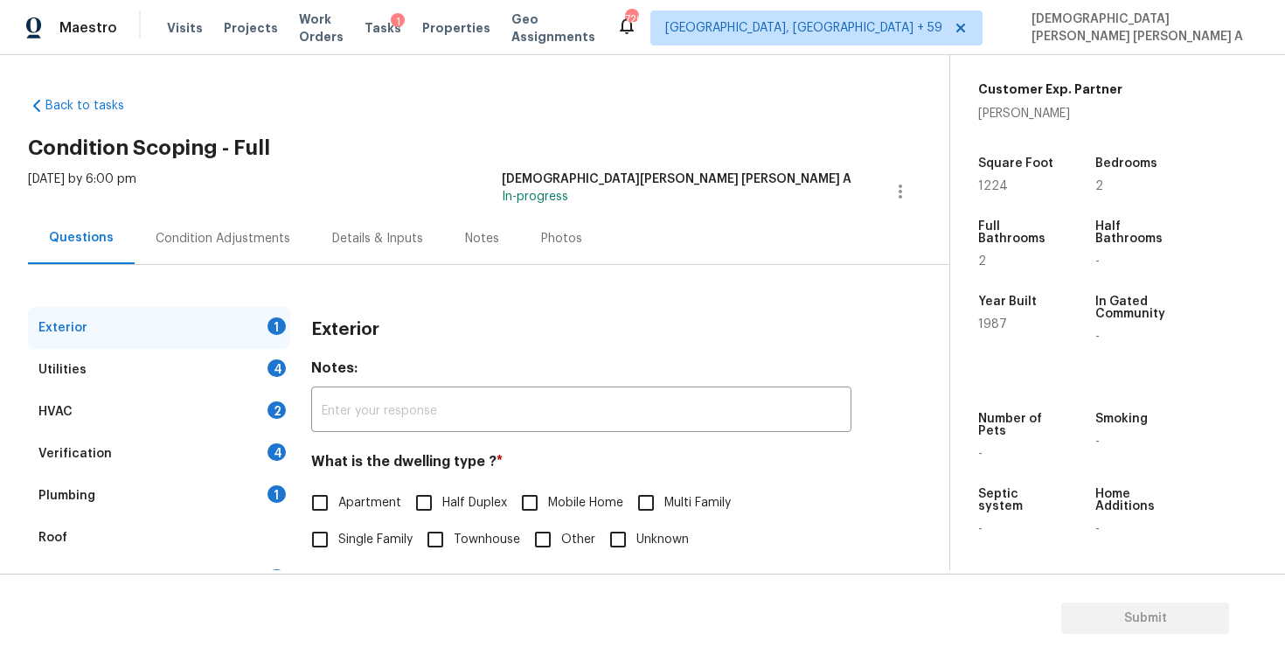
click at [324, 537] on input "Single Family" at bounding box center [320, 539] width 37 height 37
checkbox input "true"
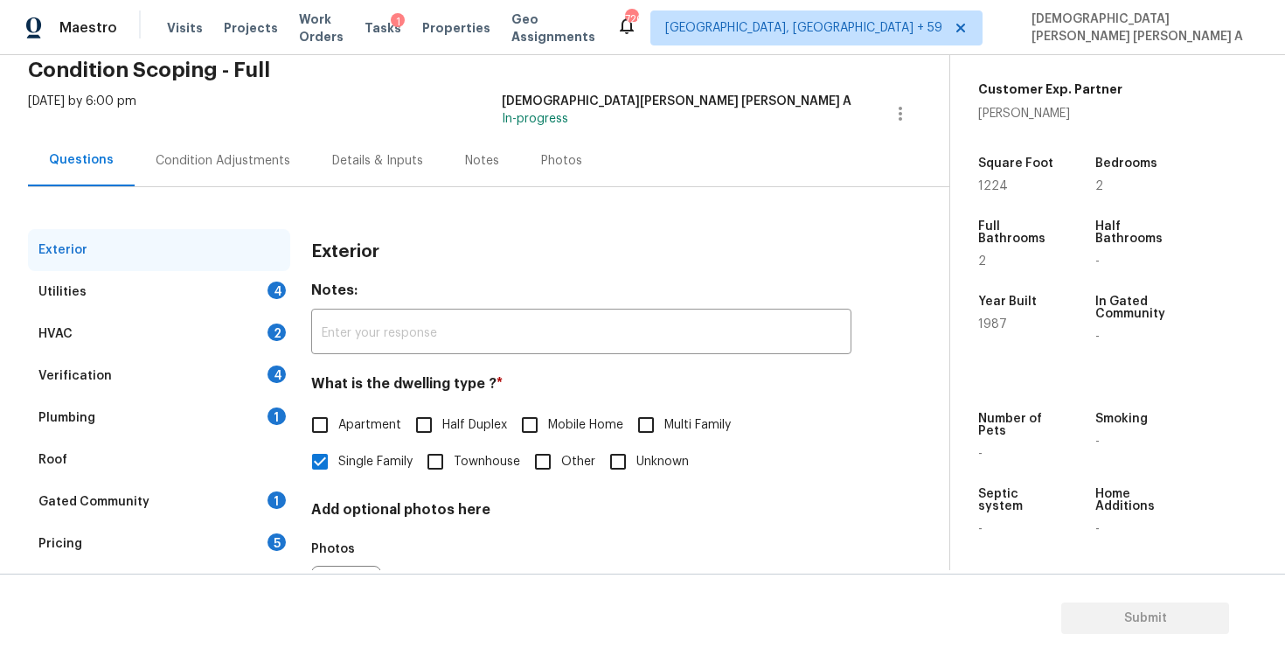
scroll to position [122, 0]
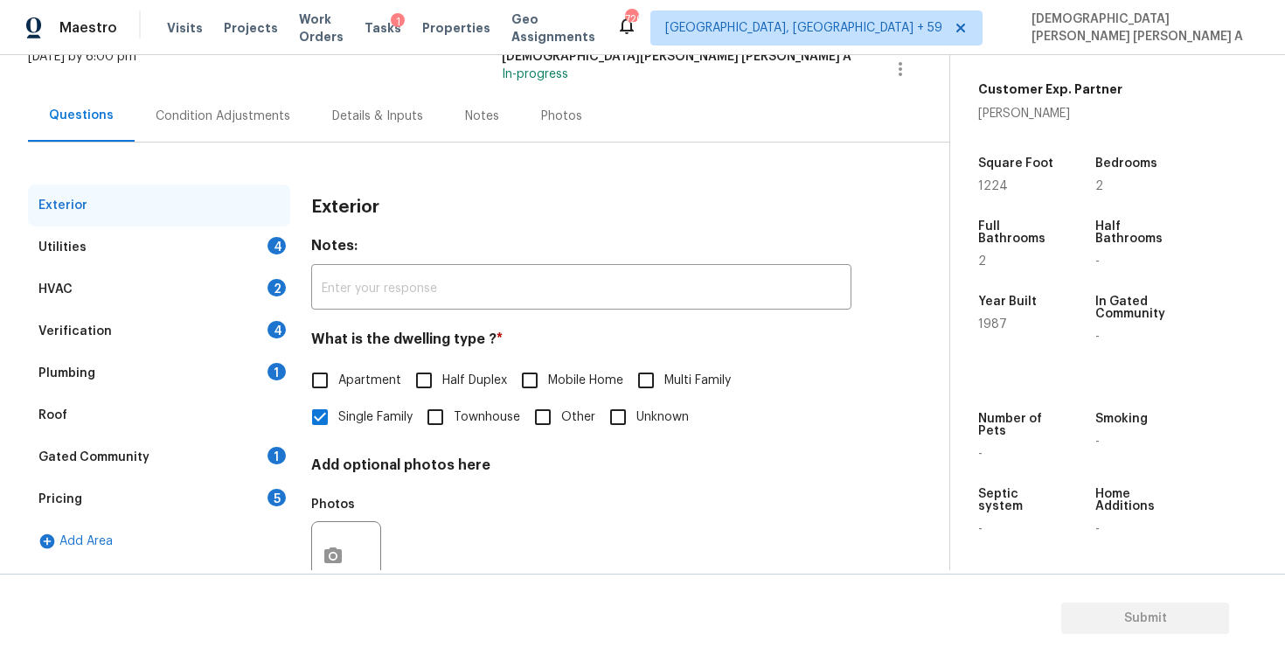
click at [223, 234] on div "Utilities 4" at bounding box center [159, 247] width 262 height 42
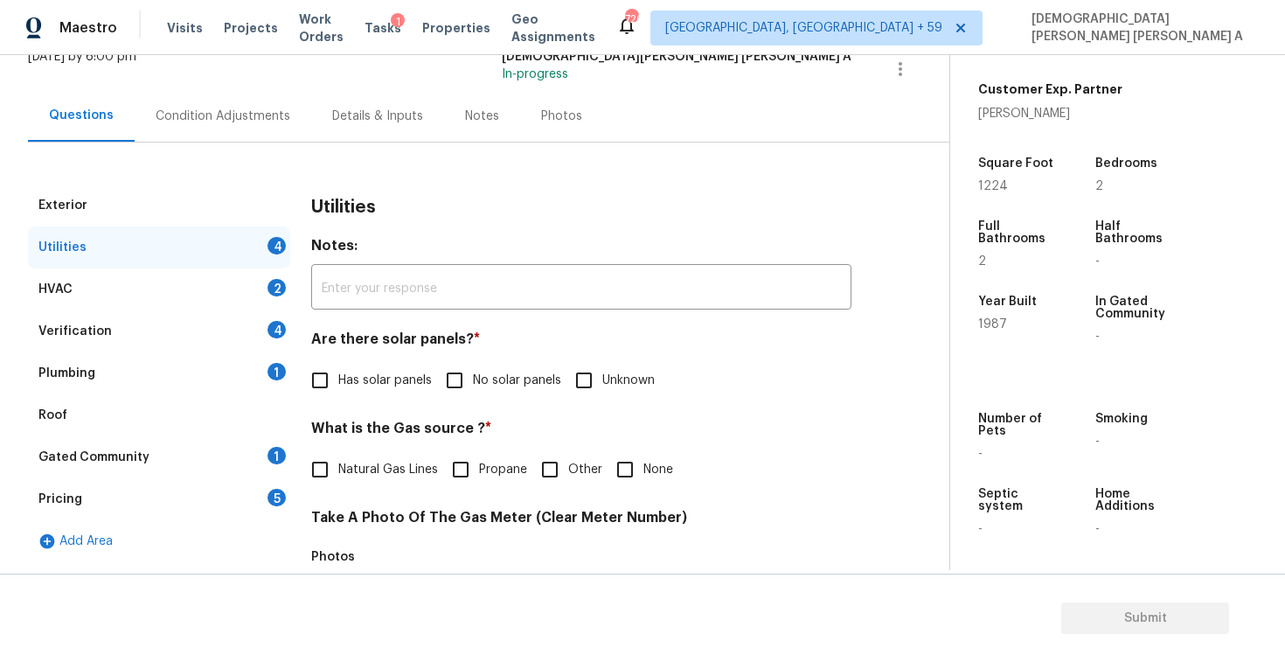
click at [454, 370] on input "No solar panels" at bounding box center [454, 380] width 37 height 37
checkbox input "true"
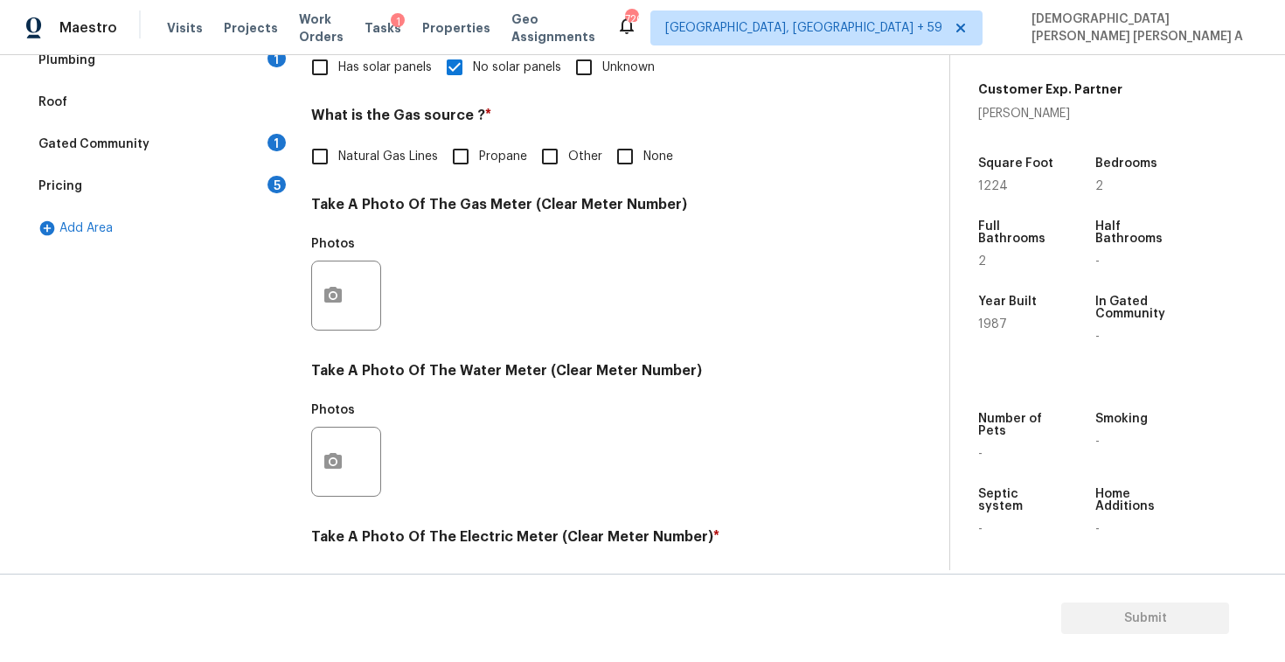
click at [331, 155] on input "Natural Gas Lines" at bounding box center [320, 156] width 37 height 37
checkbox input "true"
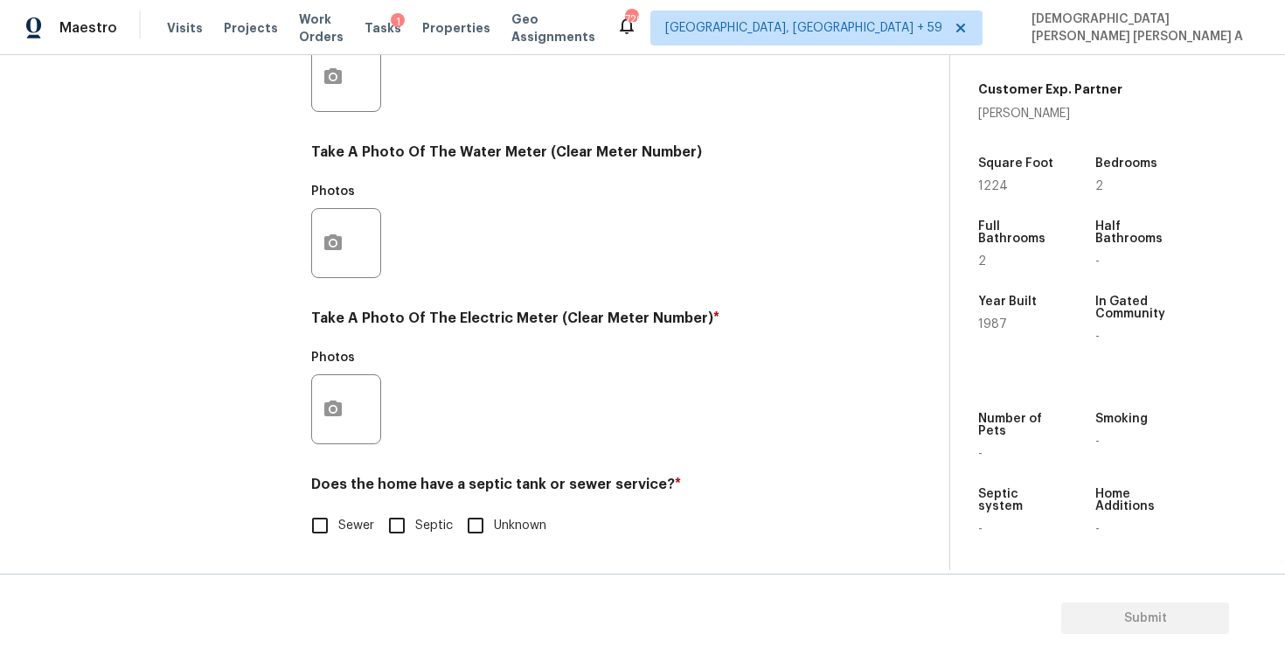
click at [317, 528] on input "Sewer" at bounding box center [320, 525] width 37 height 37
checkbox input "true"
click at [334, 393] on button "button" at bounding box center [333, 409] width 42 height 68
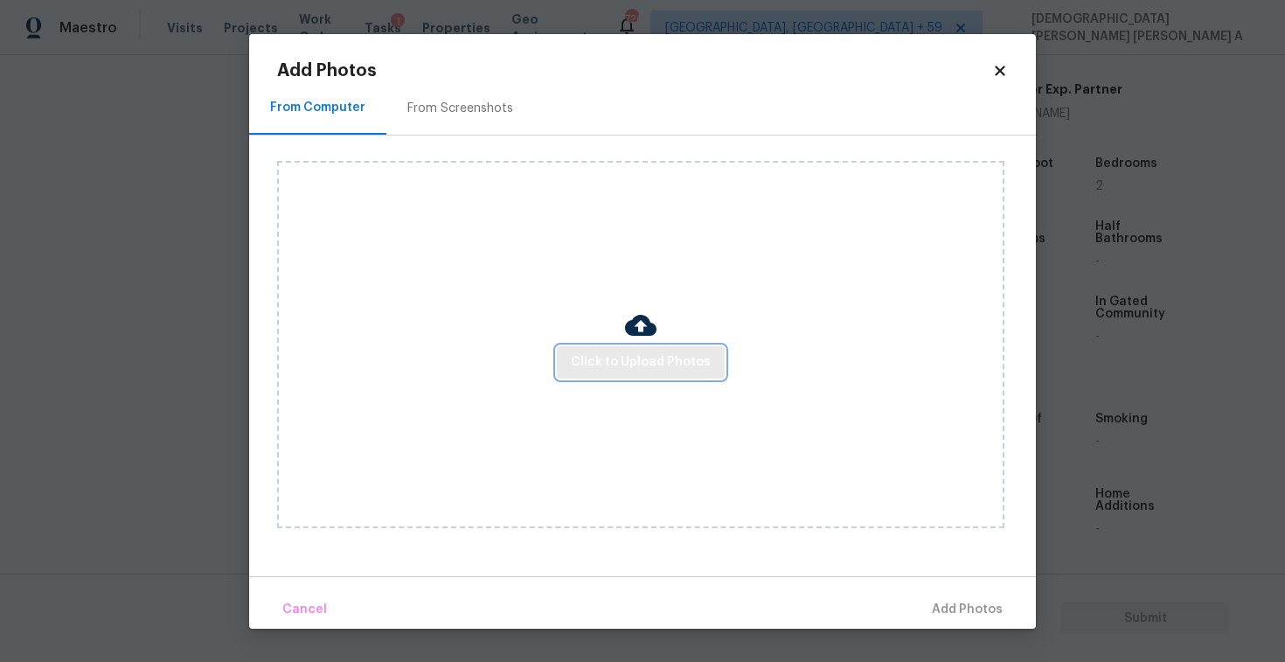
click at [664, 361] on span "Click to Upload Photos" at bounding box center [641, 363] width 140 height 22
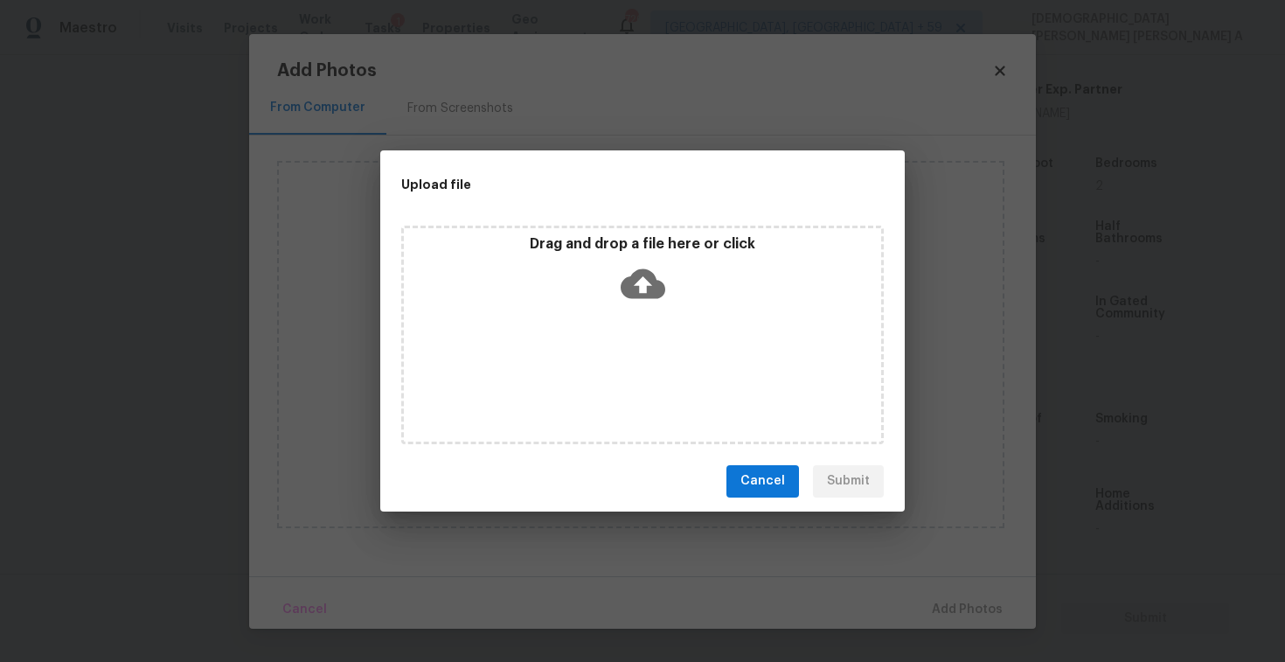
click at [671, 304] on div "Drag and drop a file here or click" at bounding box center [642, 272] width 477 height 75
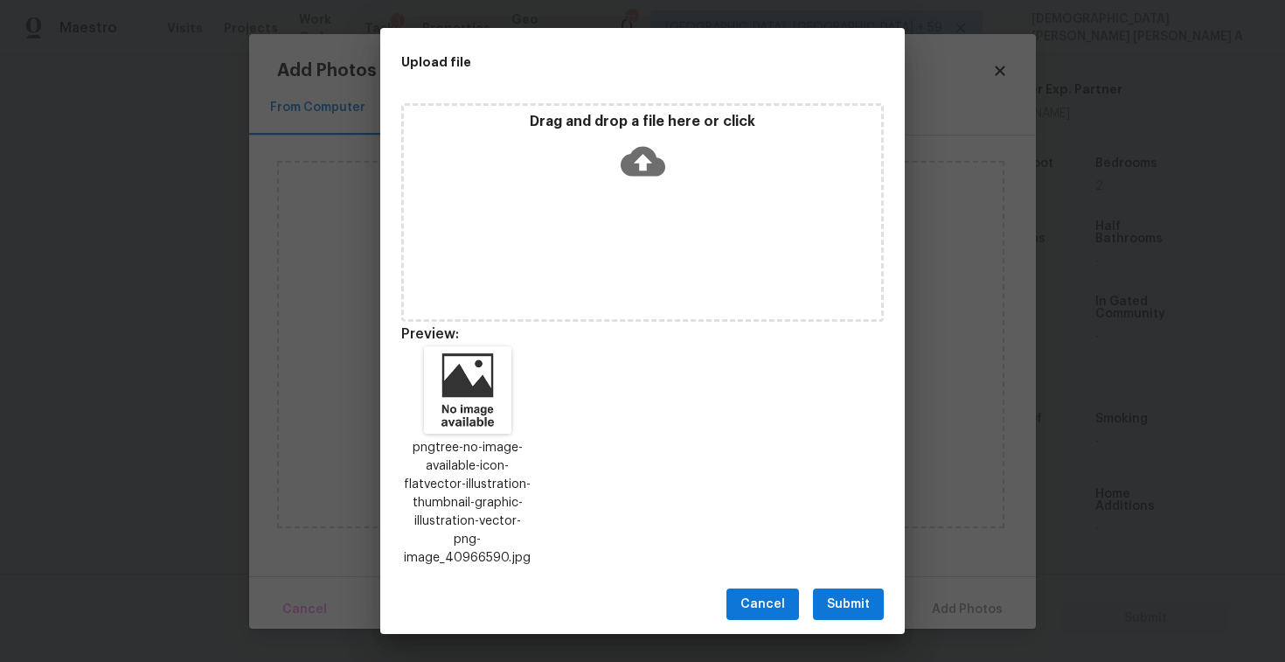
click at [846, 594] on span "Submit" at bounding box center [848, 605] width 43 height 22
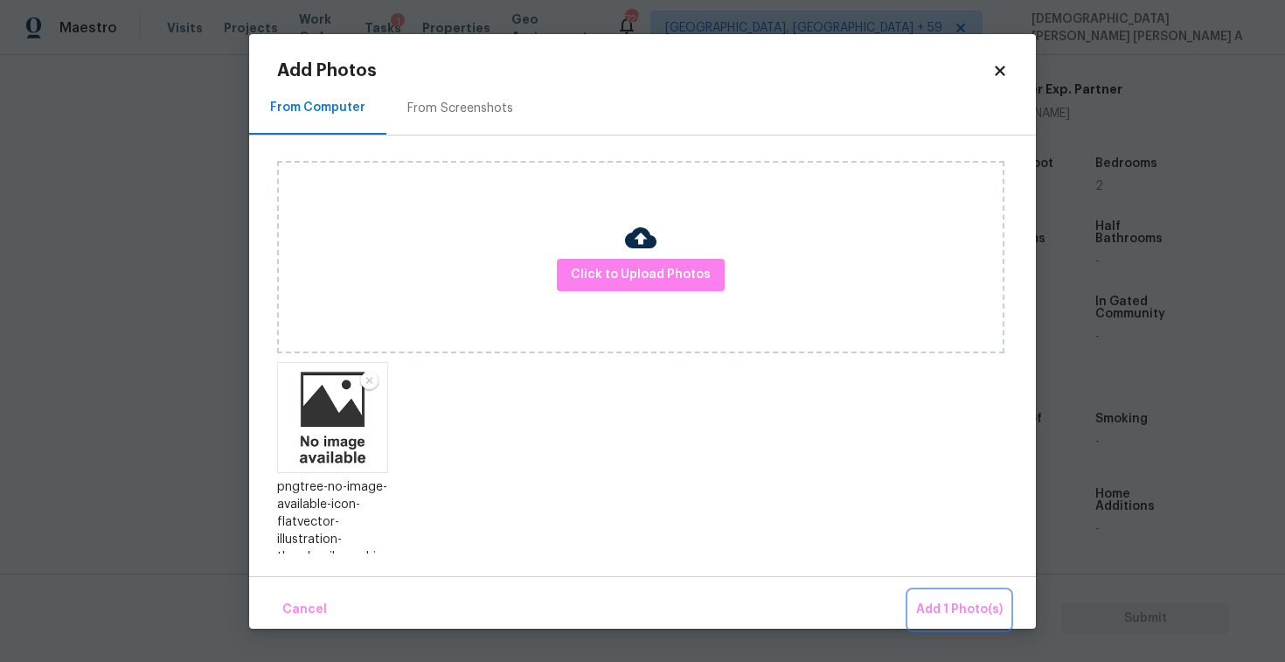
click at [991, 627] on button "Add 1 Photo(s)" at bounding box center [959, 610] width 101 height 38
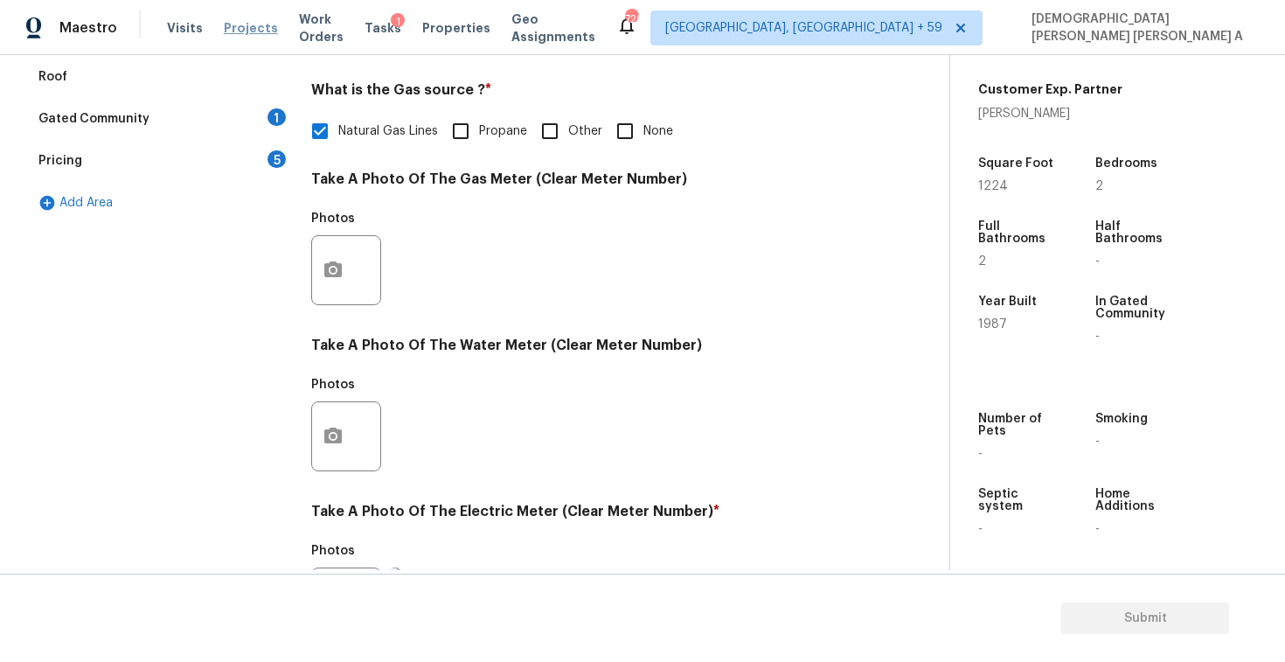
scroll to position [153, 0]
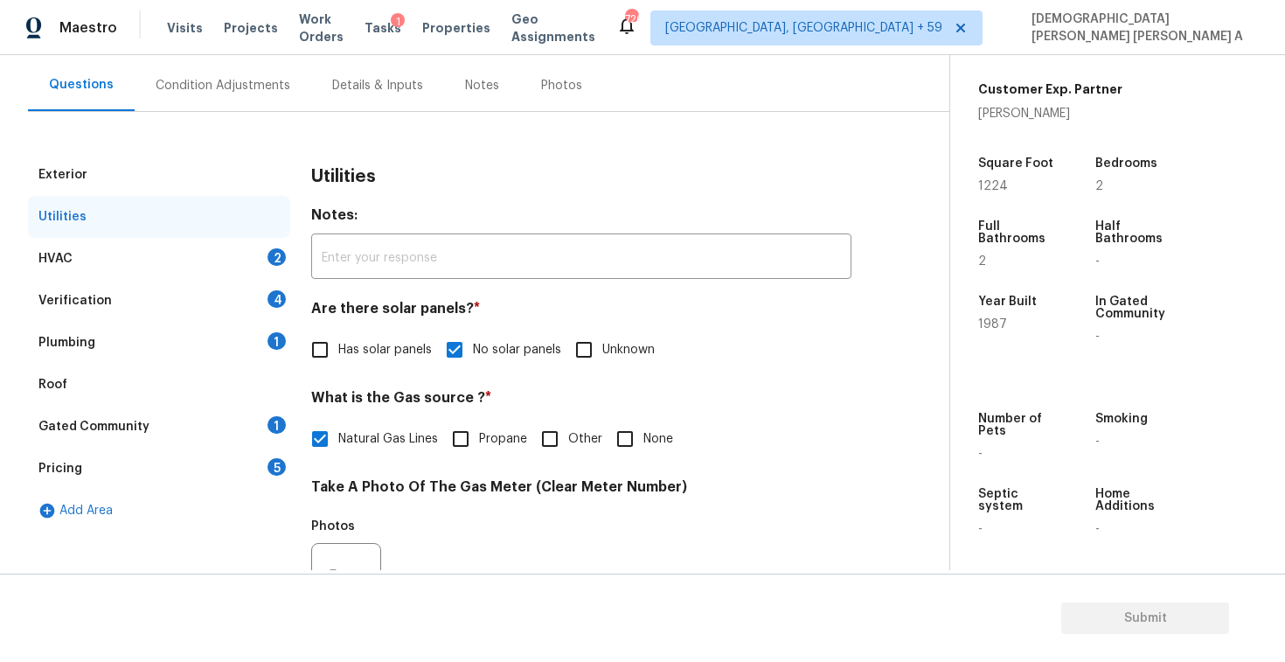
click at [226, 254] on div "HVAC 2" at bounding box center [159, 259] width 262 height 42
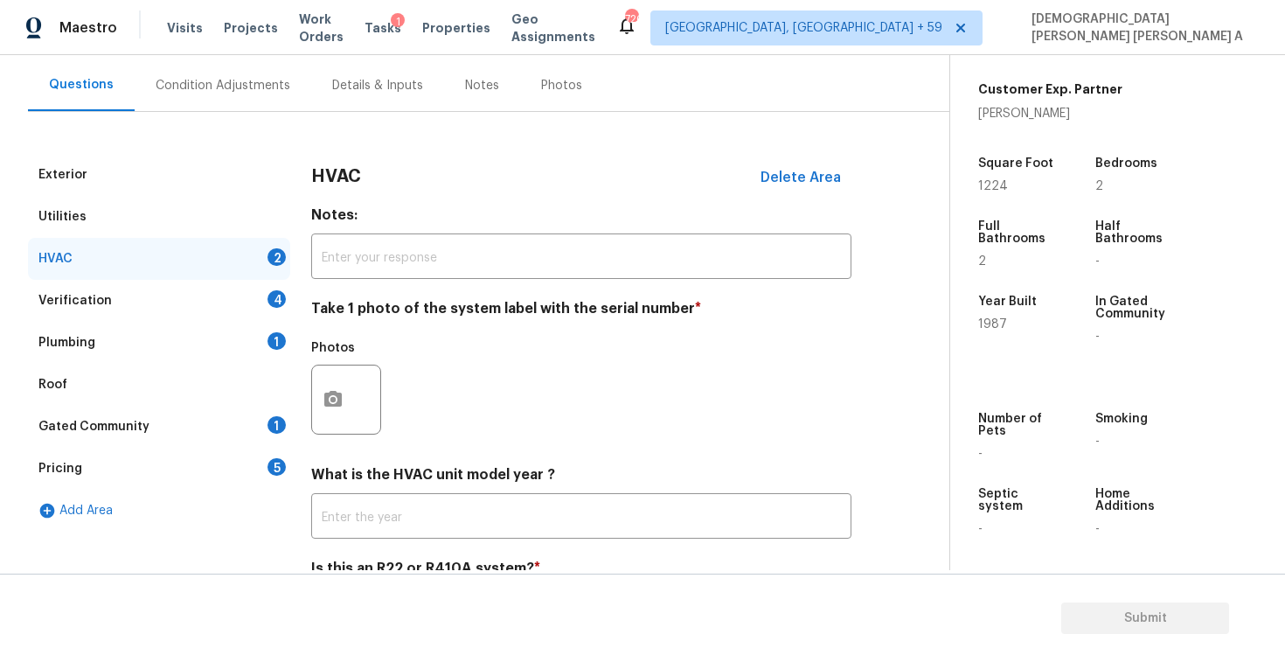
scroll to position [238, 0]
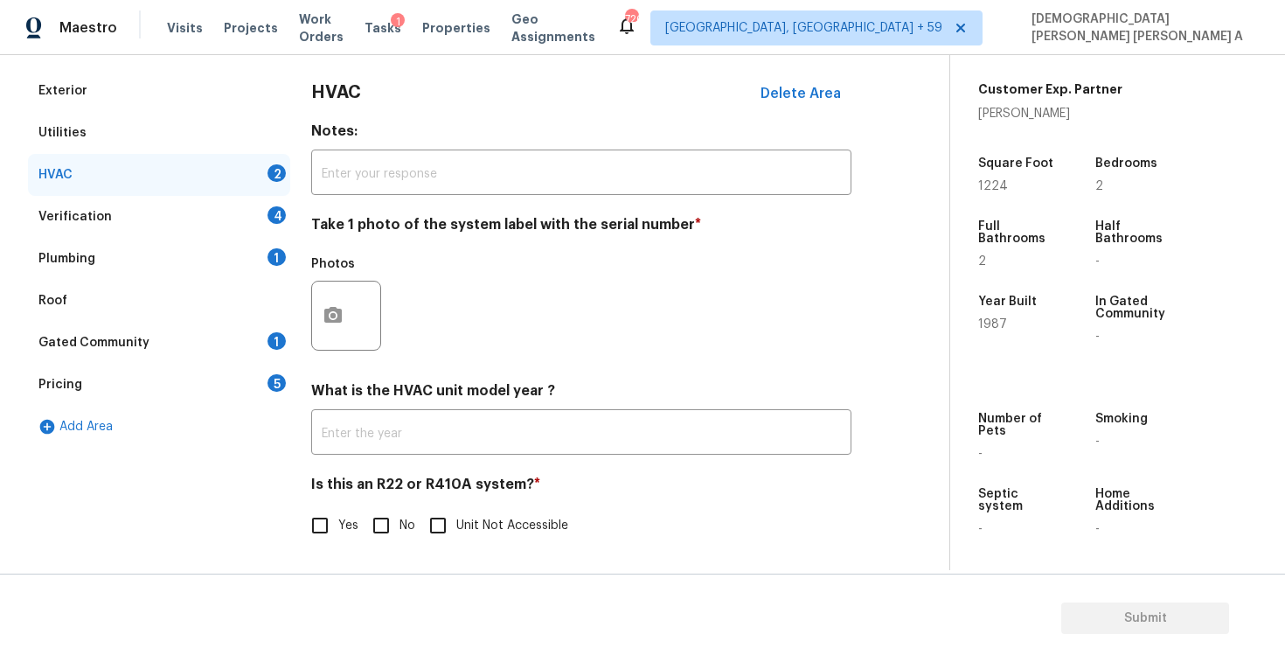
click at [373, 528] on input "No" at bounding box center [381, 525] width 37 height 37
checkbox input "true"
click at [332, 323] on icon "button" at bounding box center [333, 314] width 21 height 21
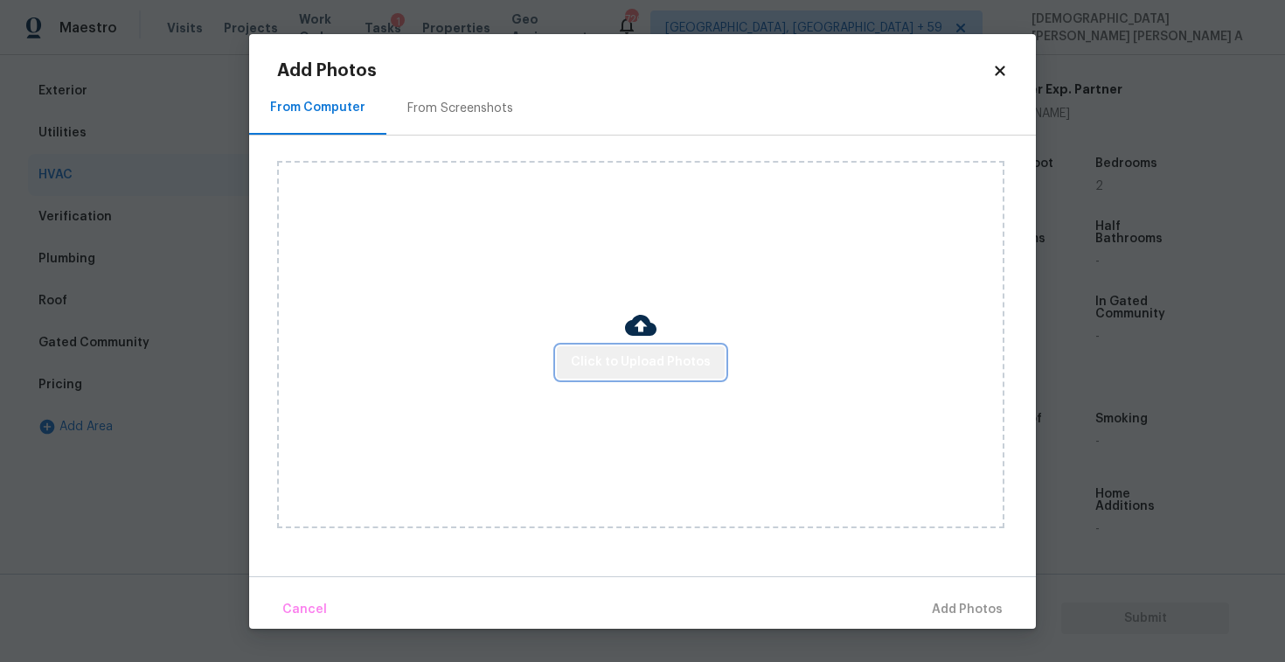
click at [680, 377] on button "Click to Upload Photos" at bounding box center [641, 362] width 168 height 32
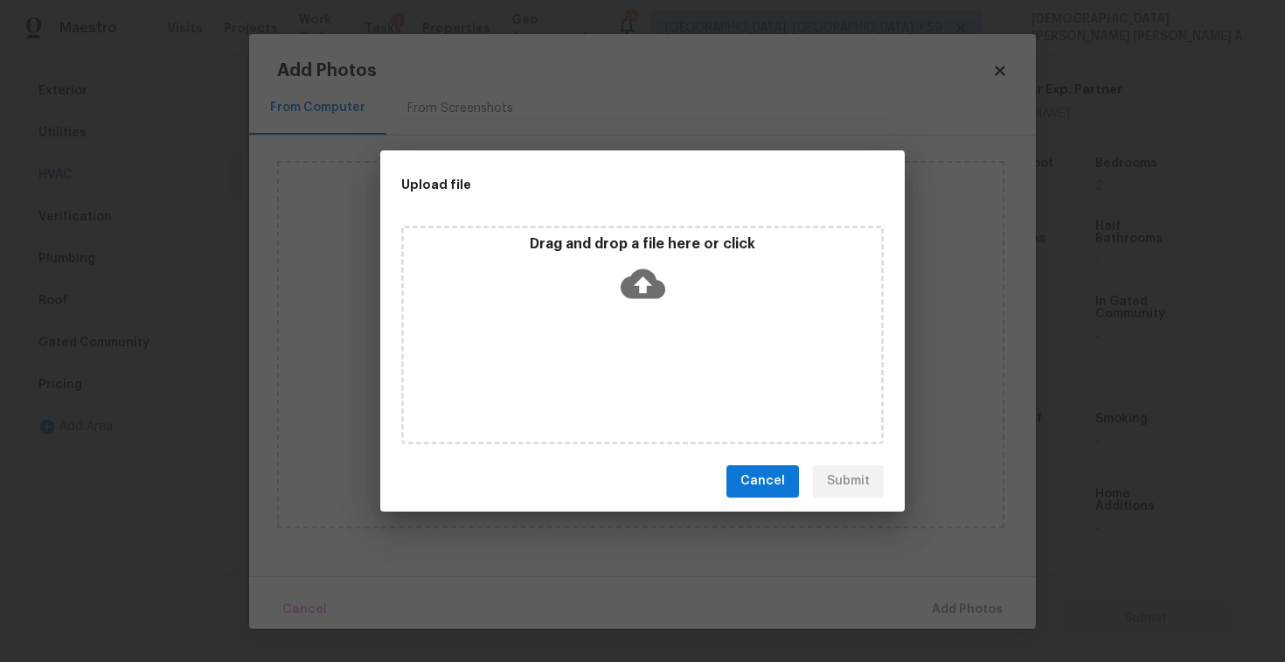
click at [613, 274] on div "Drag and drop a file here or click" at bounding box center [642, 272] width 477 height 75
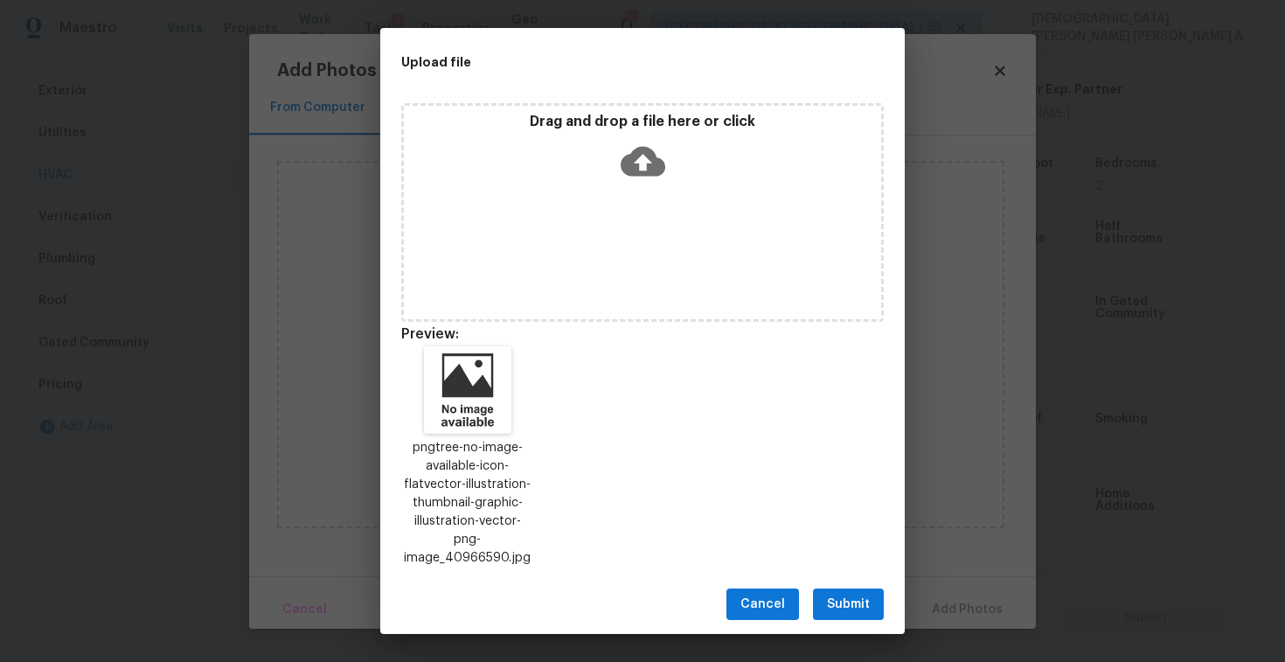
click at [846, 600] on span "Submit" at bounding box center [848, 605] width 43 height 22
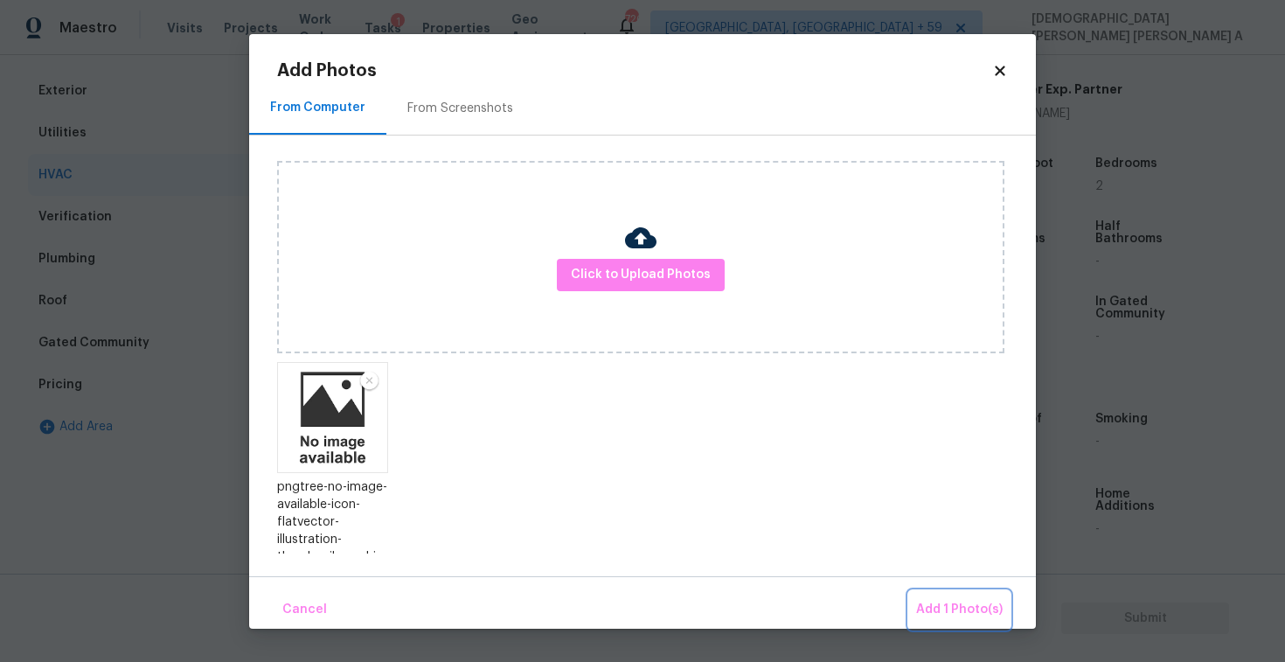
click at [967, 615] on span "Add 1 Photo(s)" at bounding box center [959, 610] width 87 height 22
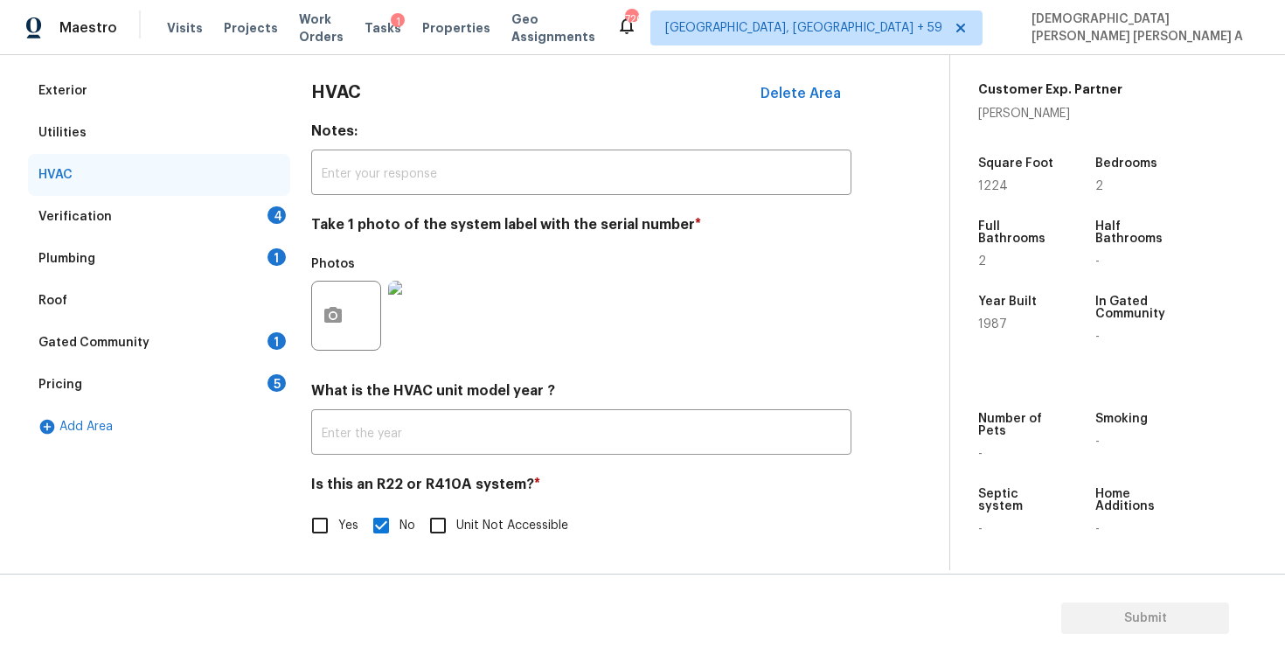
click at [145, 222] on div "Verification 4" at bounding box center [159, 217] width 262 height 42
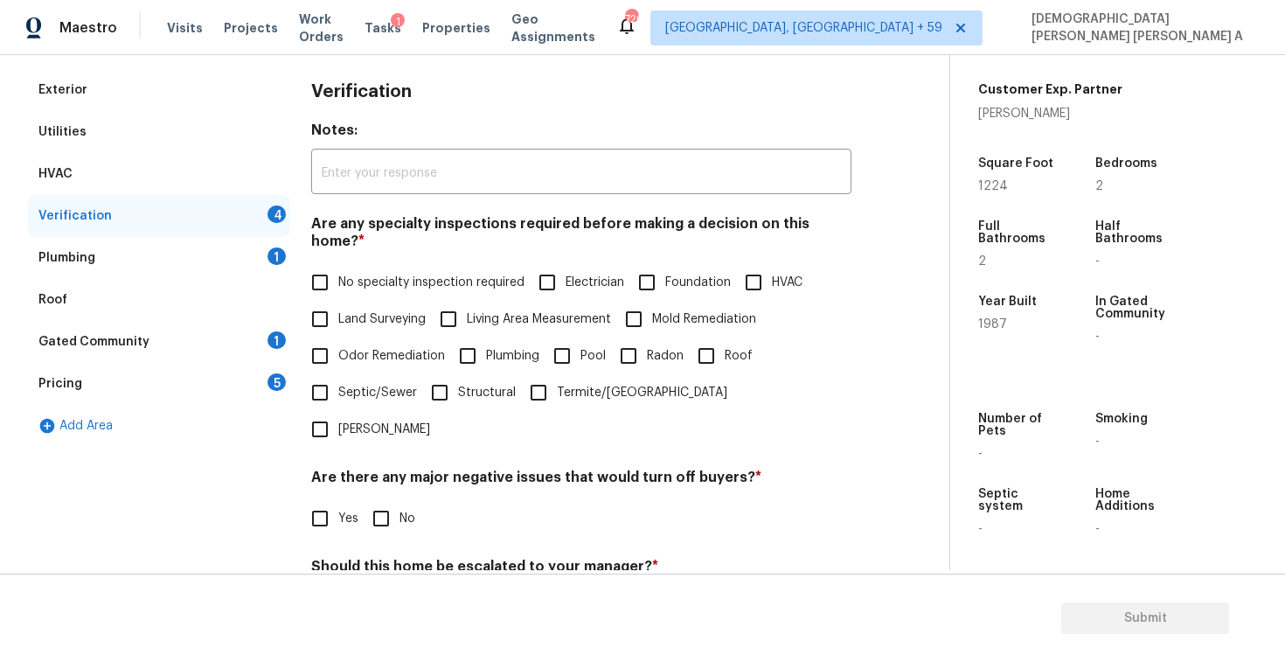
click at [305, 264] on input "No specialty inspection required" at bounding box center [320, 282] width 37 height 37
checkbox input "true"
click at [395, 500] on input "No" at bounding box center [381, 518] width 37 height 37
checkbox input "true"
click at [389, 589] on input "No" at bounding box center [381, 607] width 37 height 37
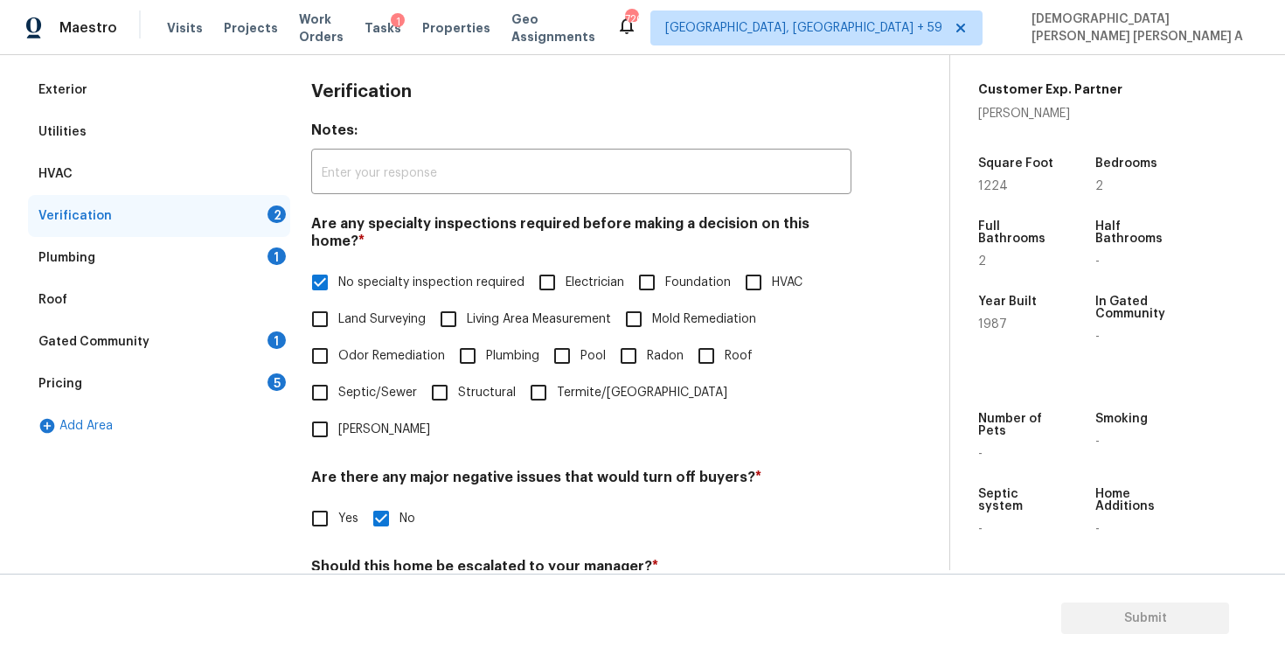
checkbox input "true"
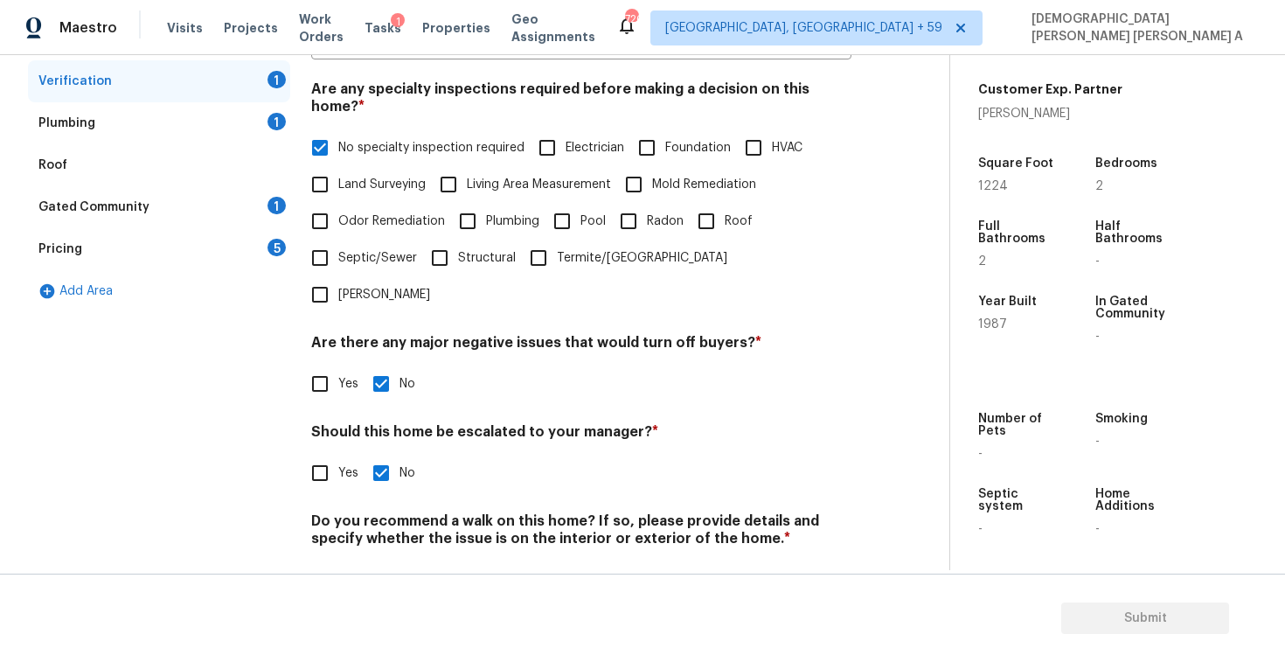
click at [378, 561] on input "No" at bounding box center [381, 579] width 37 height 37
checkbox input "true"
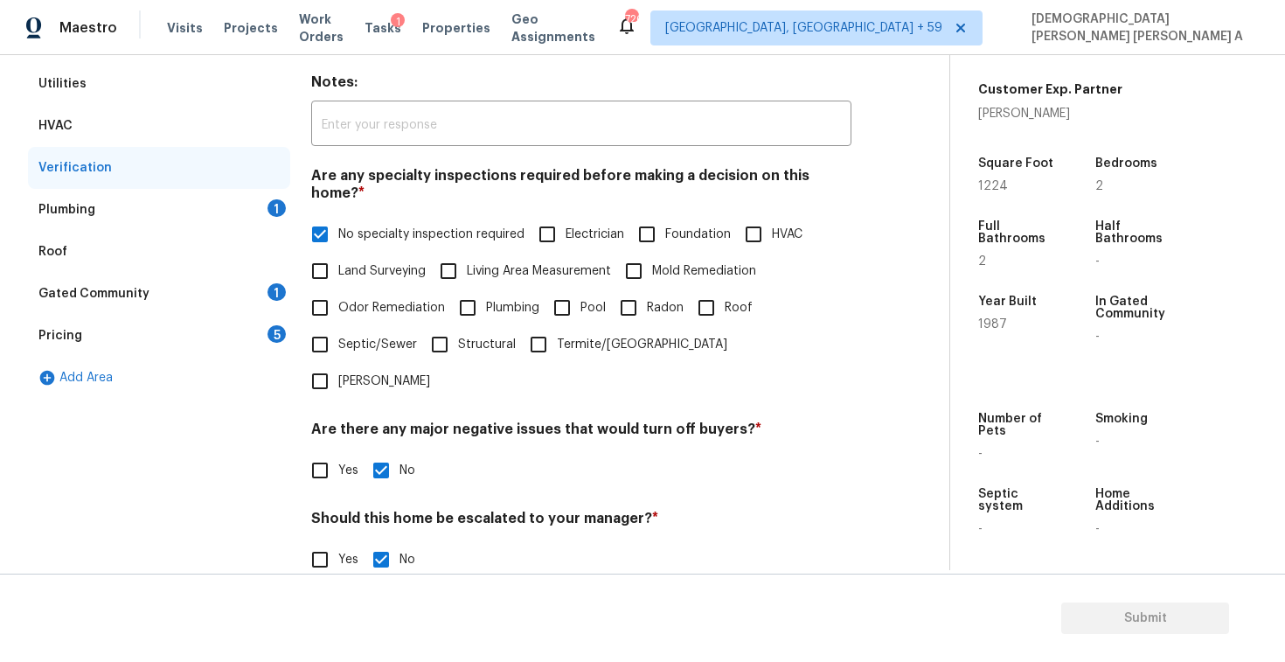
click at [251, 200] on div "Plumbing 1" at bounding box center [159, 210] width 262 height 42
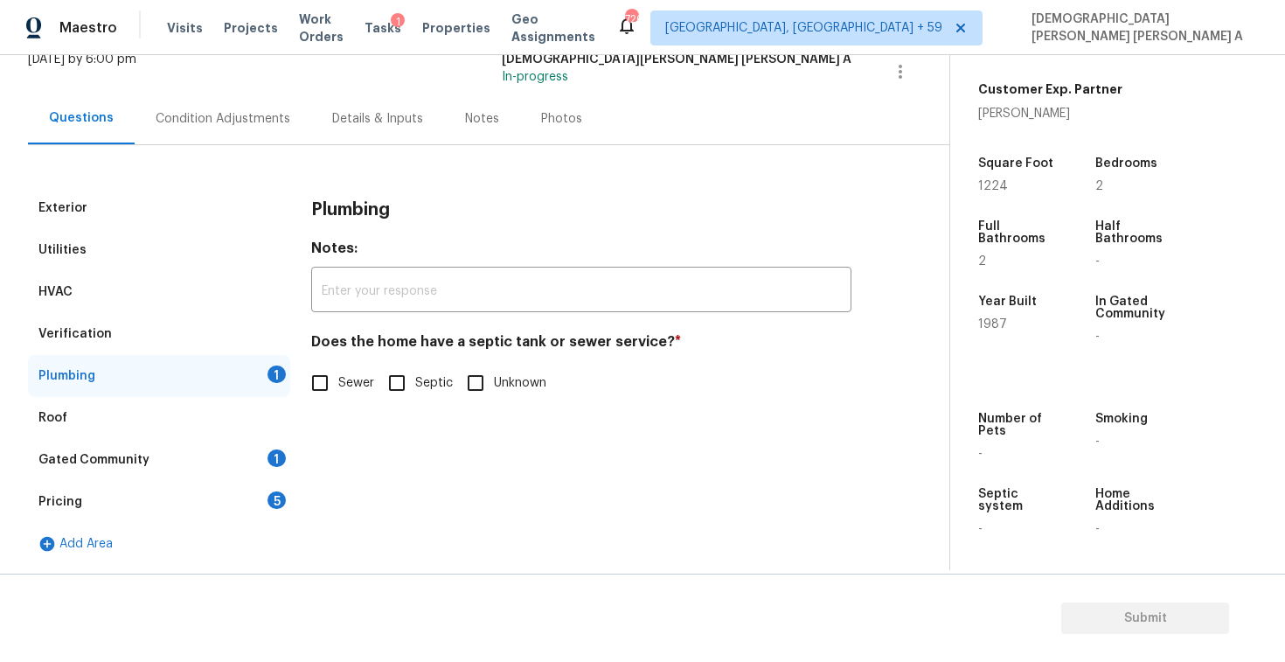
click at [310, 397] on input "Sewer" at bounding box center [320, 383] width 37 height 37
checkbox input "true"
click at [233, 449] on div "Gated Community 1" at bounding box center [159, 460] width 262 height 42
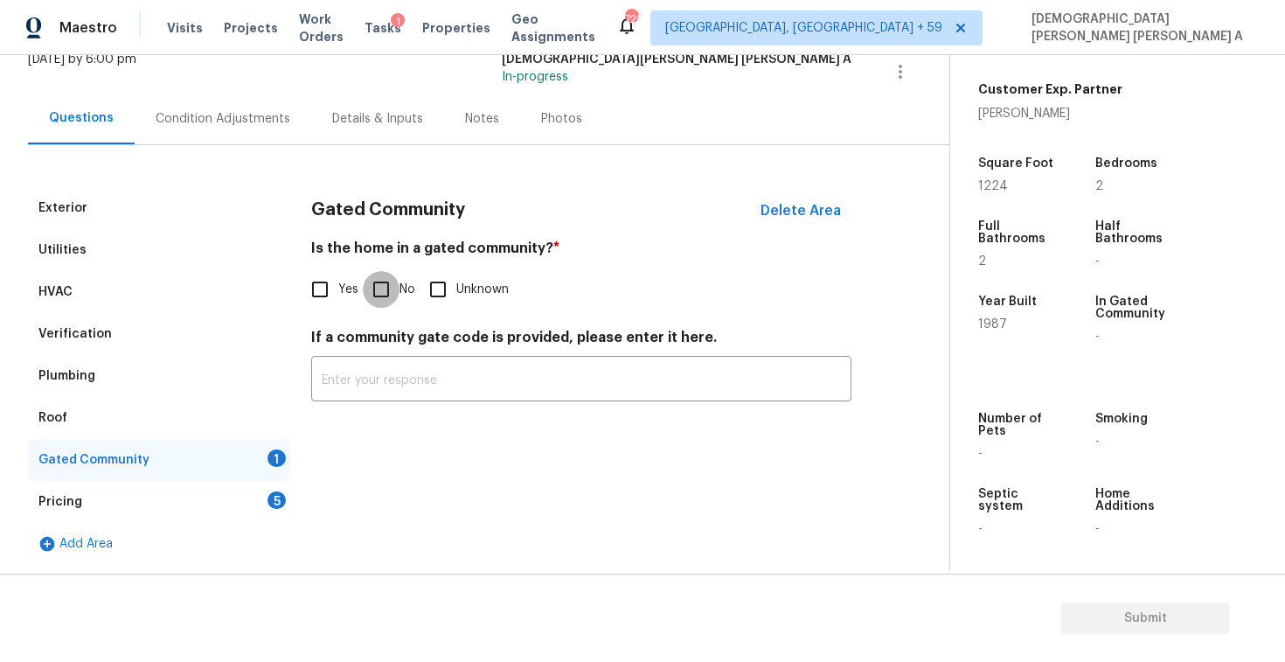
click at [378, 281] on input "No" at bounding box center [381, 289] width 37 height 37
checkbox input "true"
click at [250, 491] on div "Pricing 5" at bounding box center [159, 502] width 262 height 42
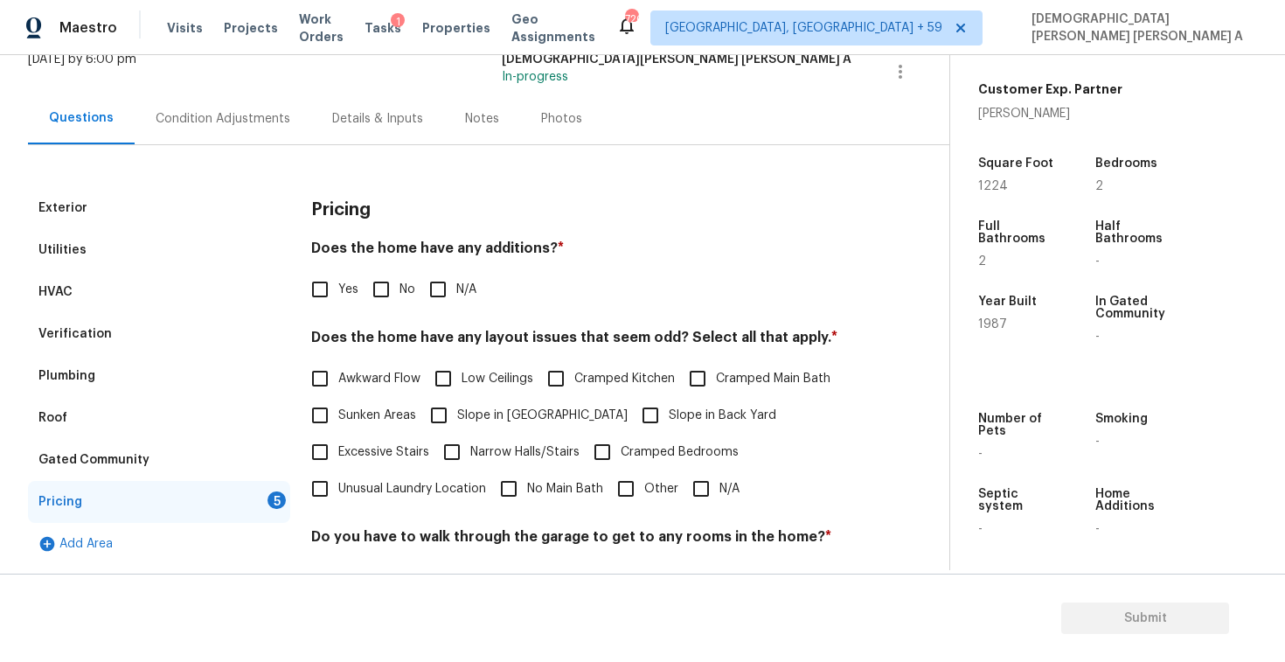
click at [375, 292] on input "No" at bounding box center [381, 289] width 37 height 37
checkbox input "true"
click at [728, 498] on label "N/A" at bounding box center [711, 490] width 57 height 37
click at [720, 498] on input "N/A" at bounding box center [701, 490] width 37 height 37
checkbox input "true"
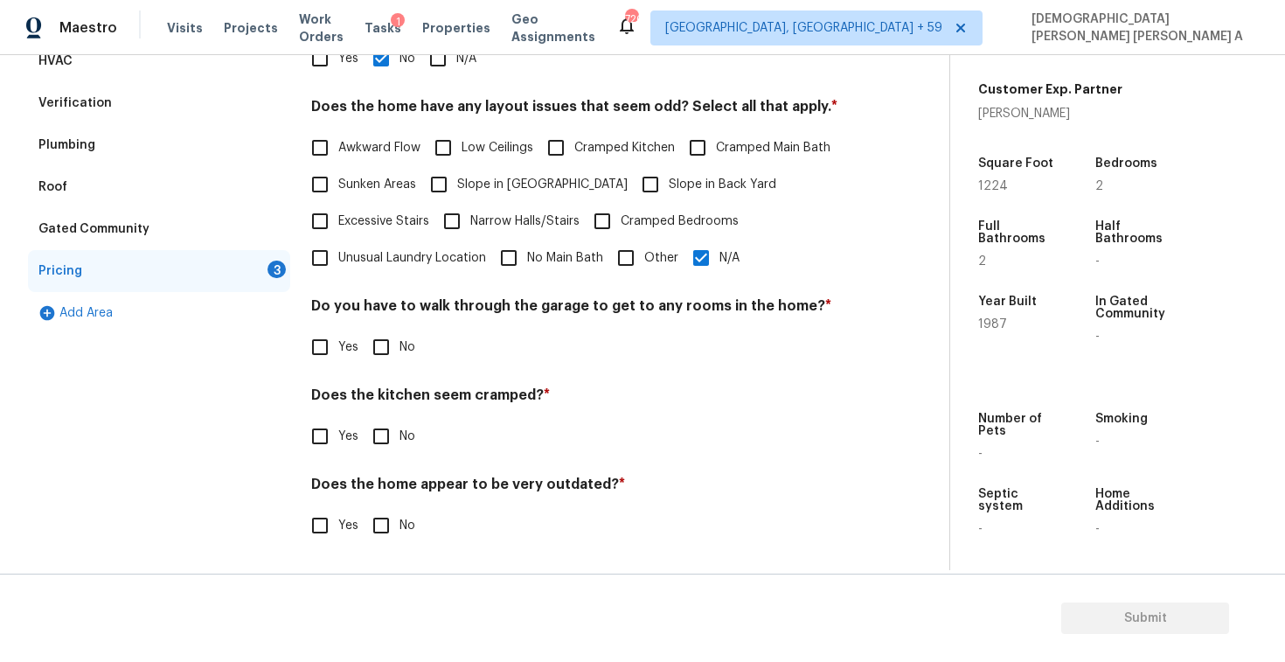
scroll to position [351, 0]
click at [381, 354] on input "No" at bounding box center [381, 347] width 37 height 37
checkbox input "true"
click at [388, 440] on input "No" at bounding box center [381, 438] width 37 height 37
checkbox input "true"
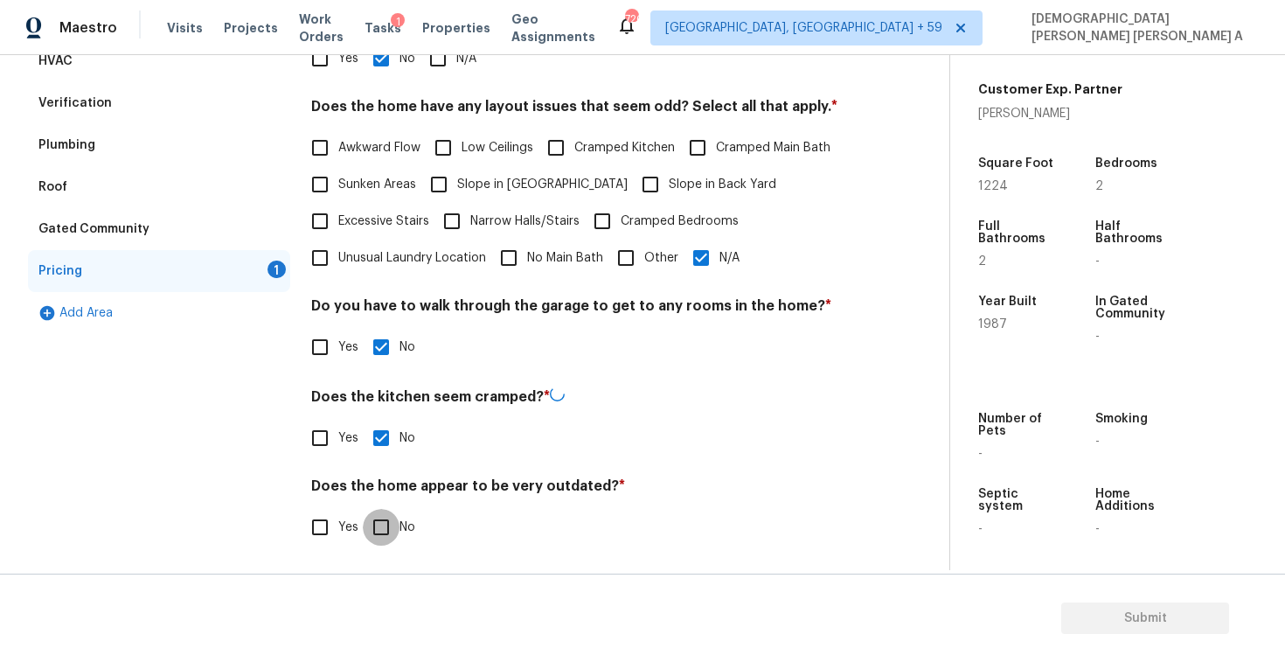
click at [381, 540] on input "No" at bounding box center [381, 527] width 37 height 37
checkbox input "true"
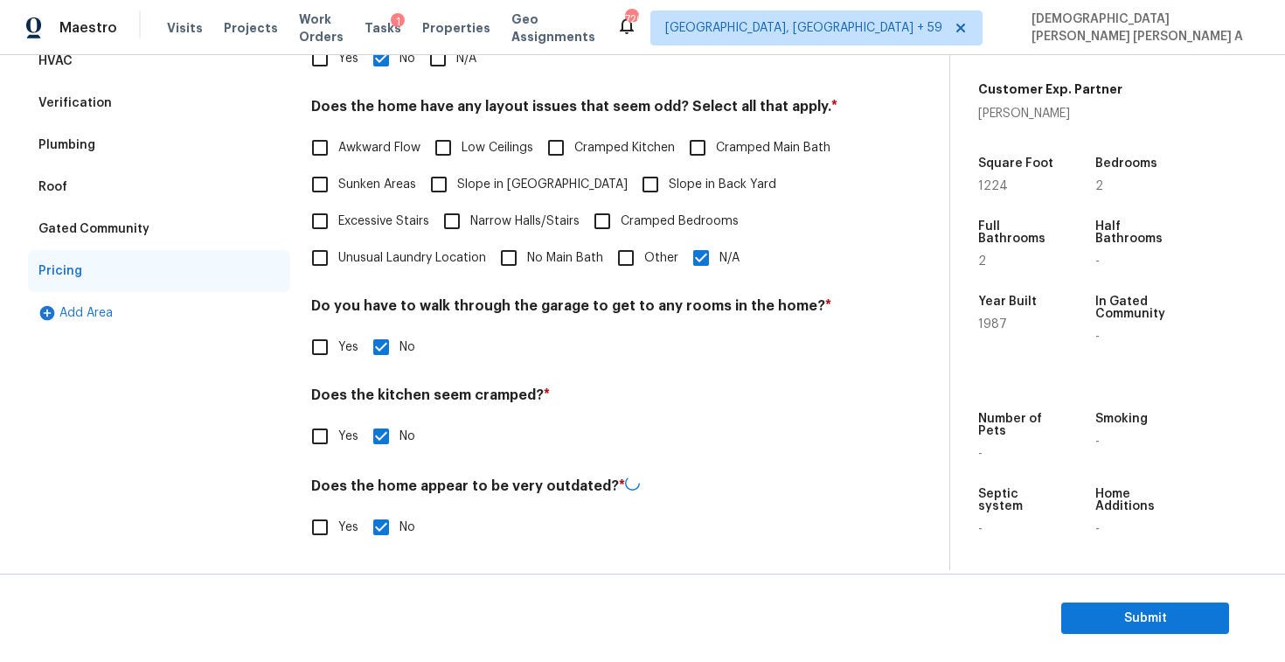
scroll to position [113, 0]
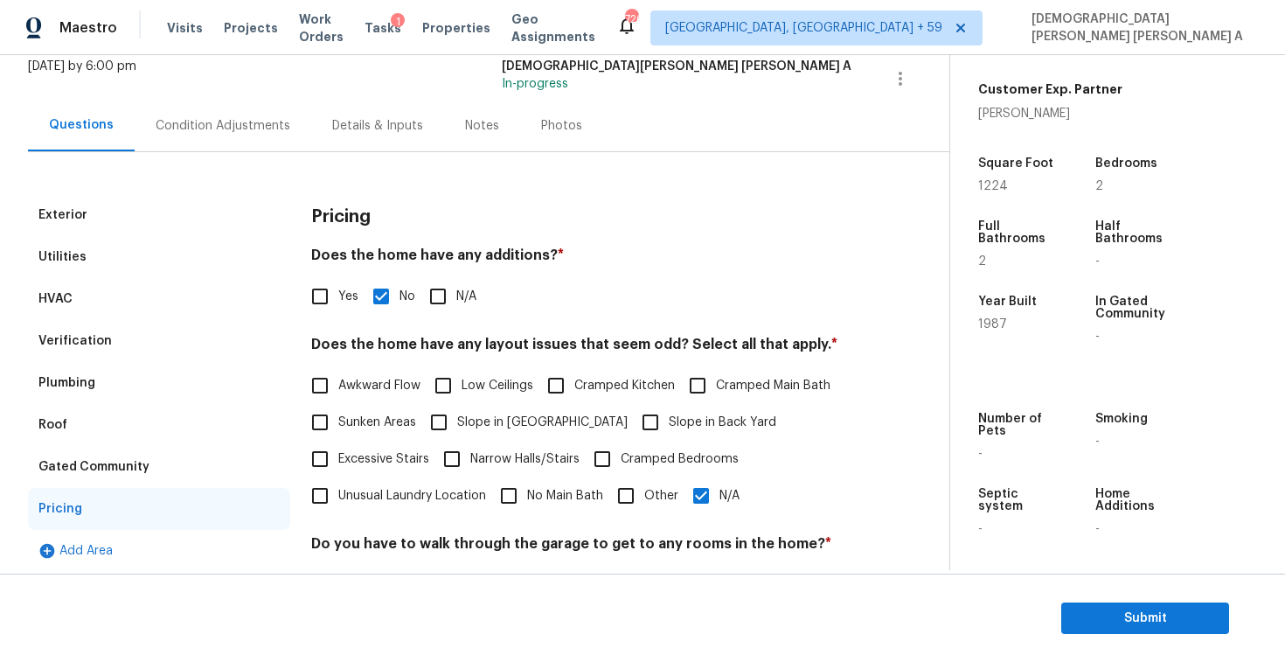
click at [548, 126] on div "Photos" at bounding box center [561, 125] width 41 height 17
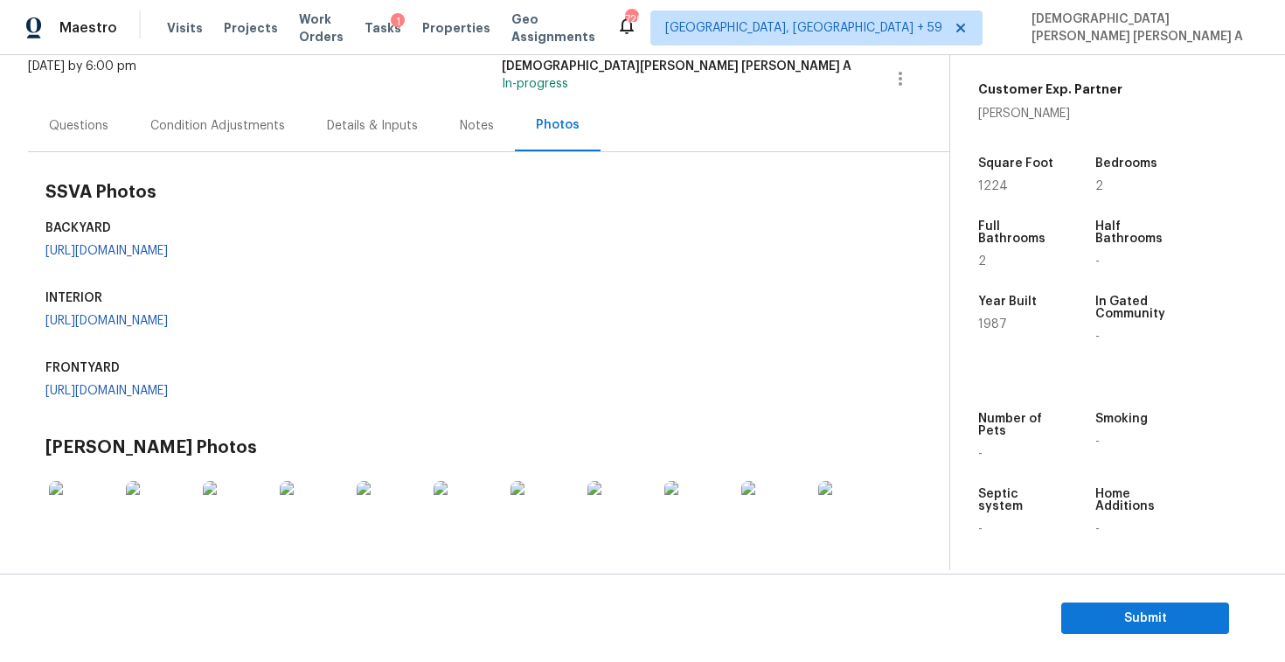
scroll to position [358, 0]
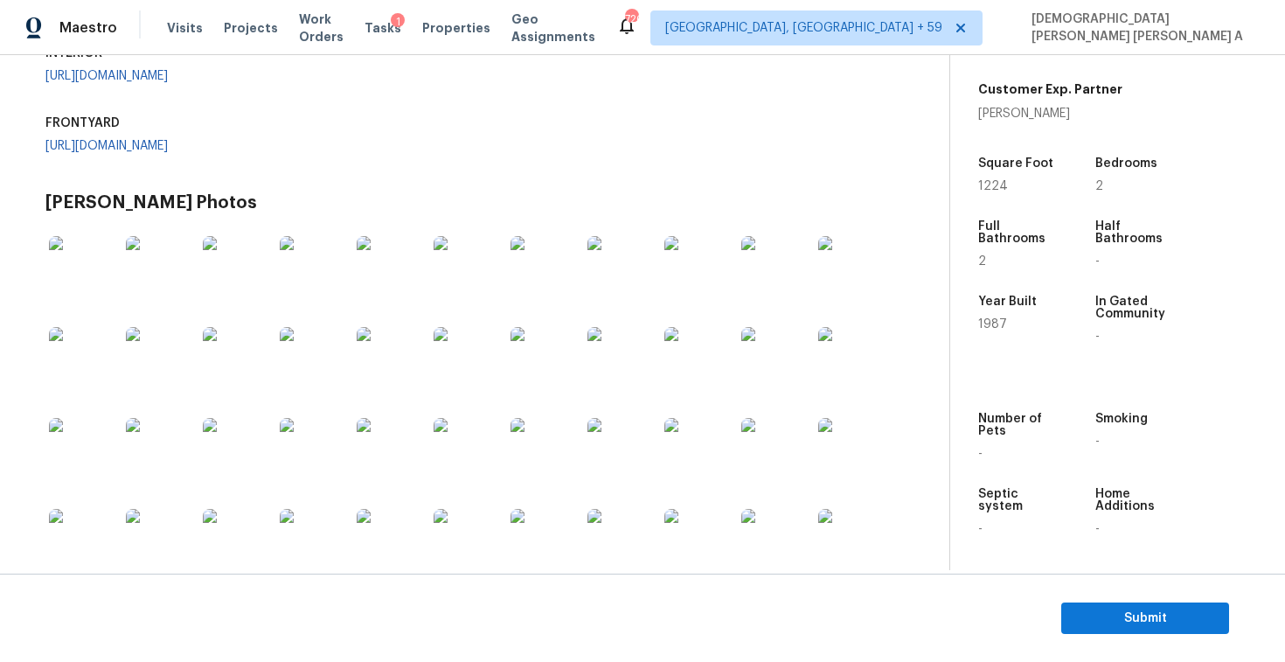
click at [663, 180] on div "SSVA Photos BACKYARD [URL][DOMAIN_NAME] INTERIOR [URL][DOMAIN_NAME] FRONTYARD" at bounding box center [476, 52] width 862 height 255
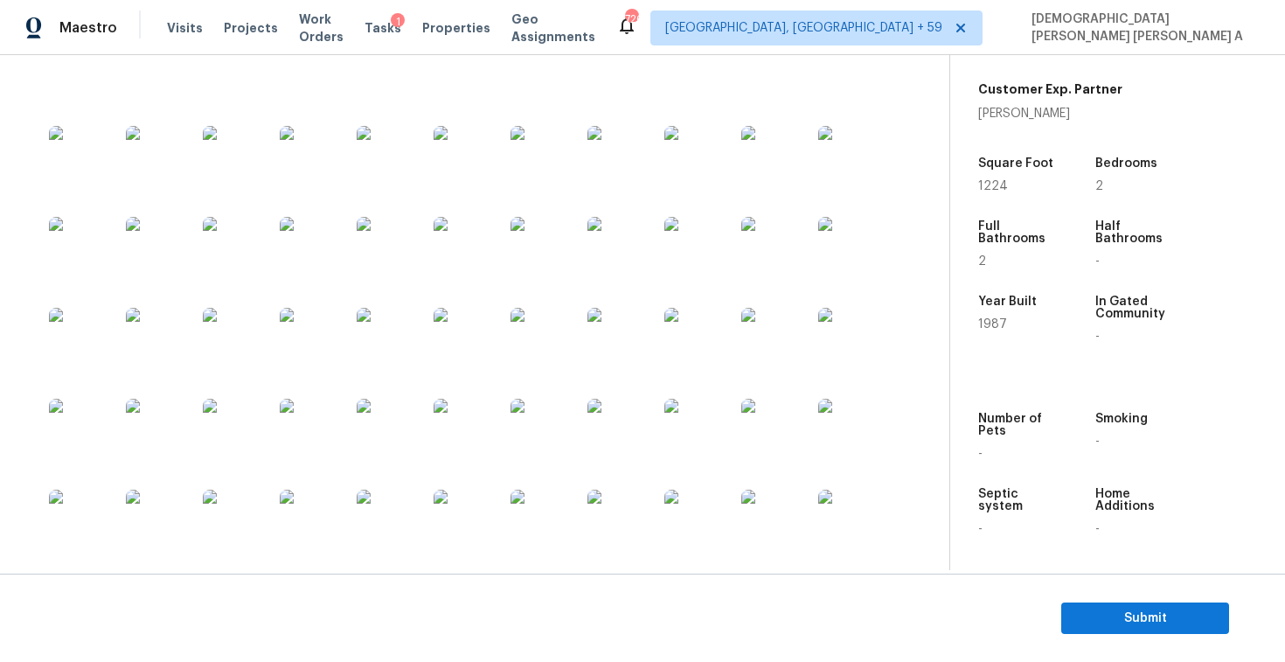
scroll to position [421, 0]
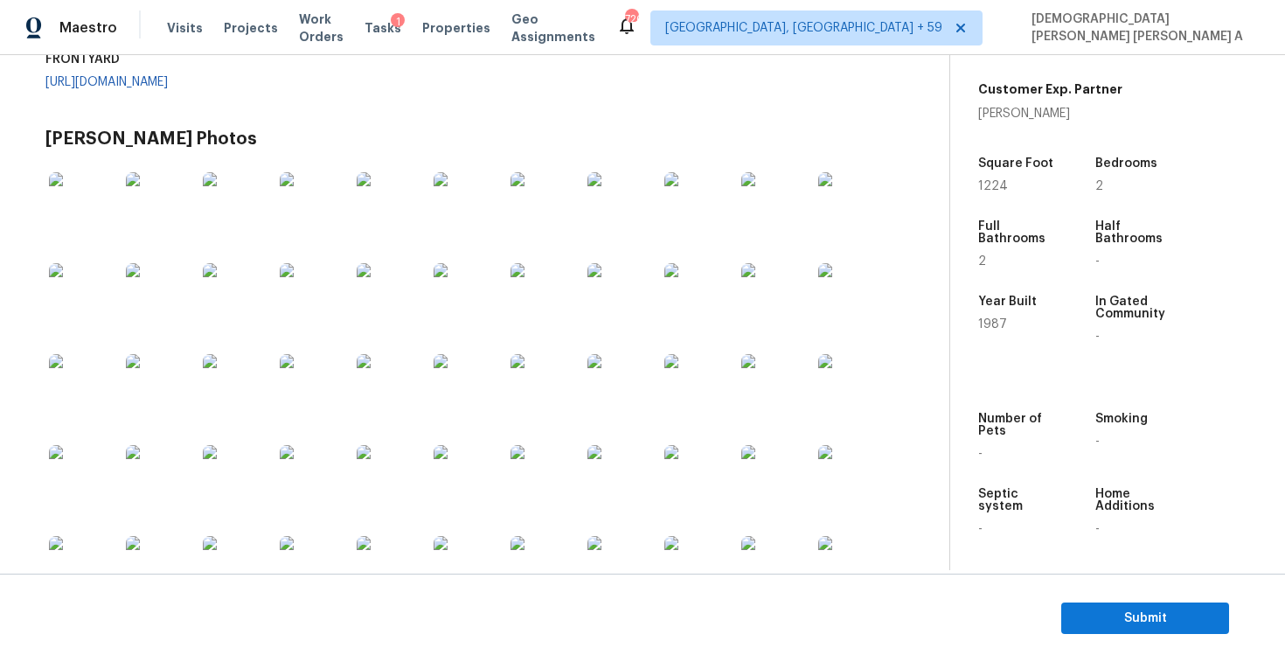
click at [165, 18] on link "[URL][DOMAIN_NAME]" at bounding box center [106, 12] width 122 height 12
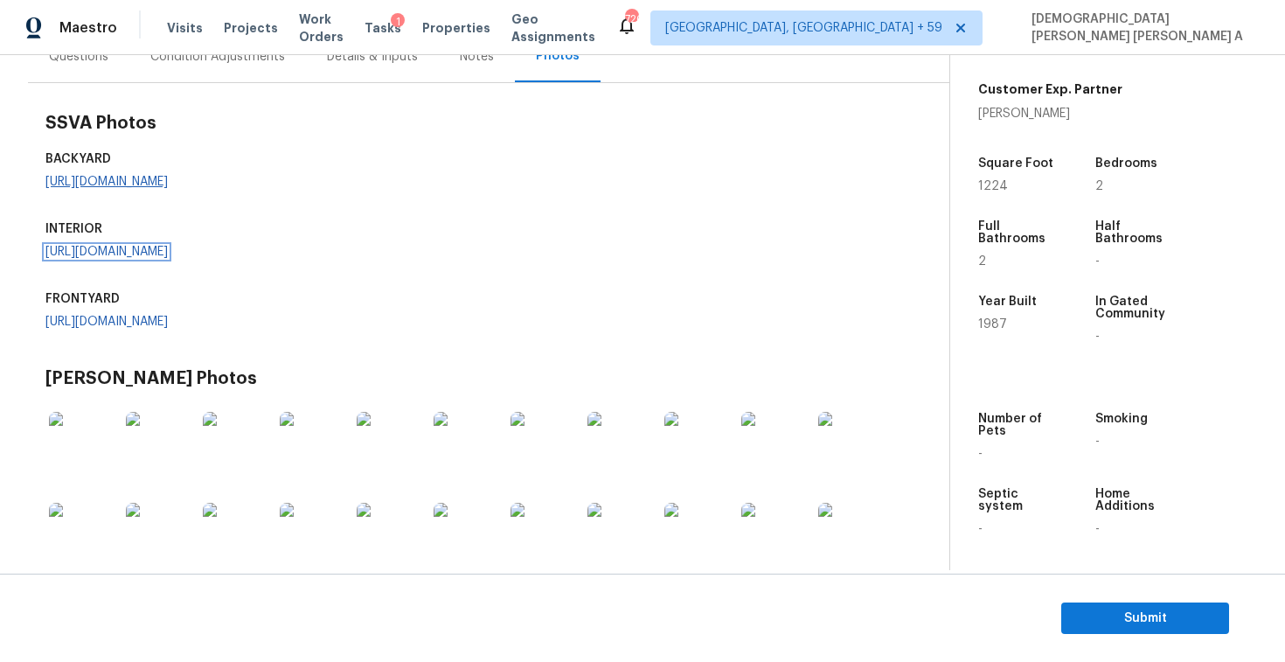
scroll to position [156, 0]
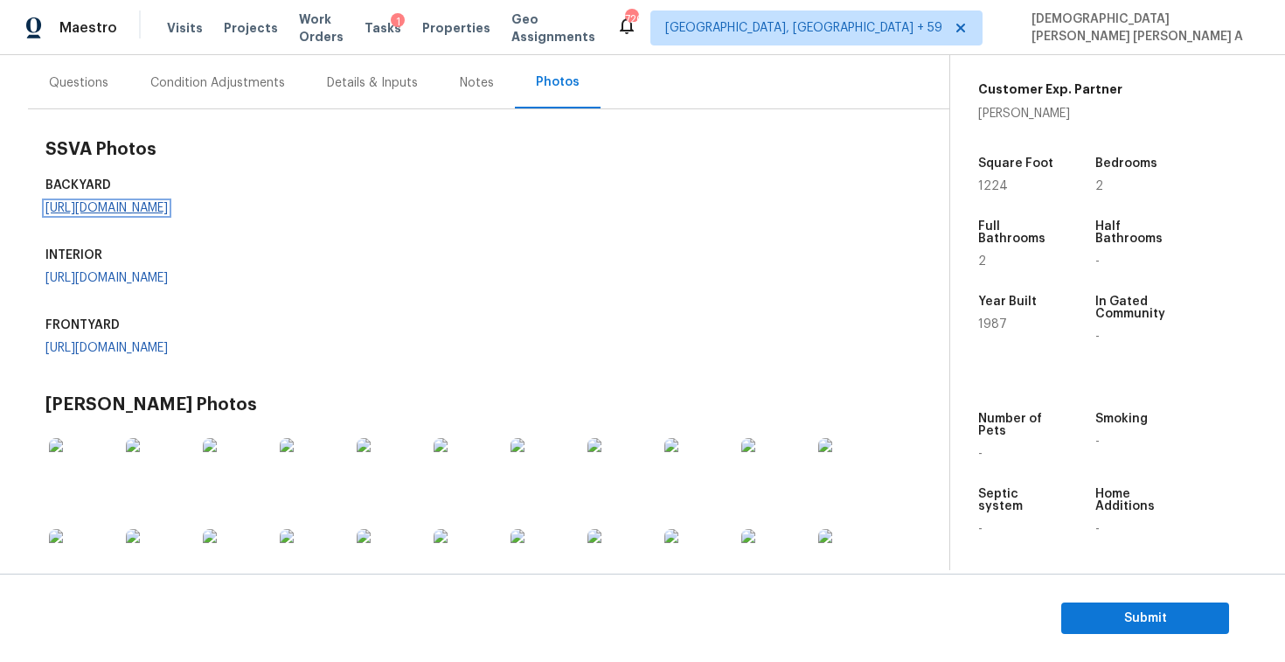
click at [146, 214] on link "[URL][DOMAIN_NAME]" at bounding box center [106, 208] width 122 height 12
click at [212, 83] on div "Condition Adjustments" at bounding box center [217, 82] width 135 height 17
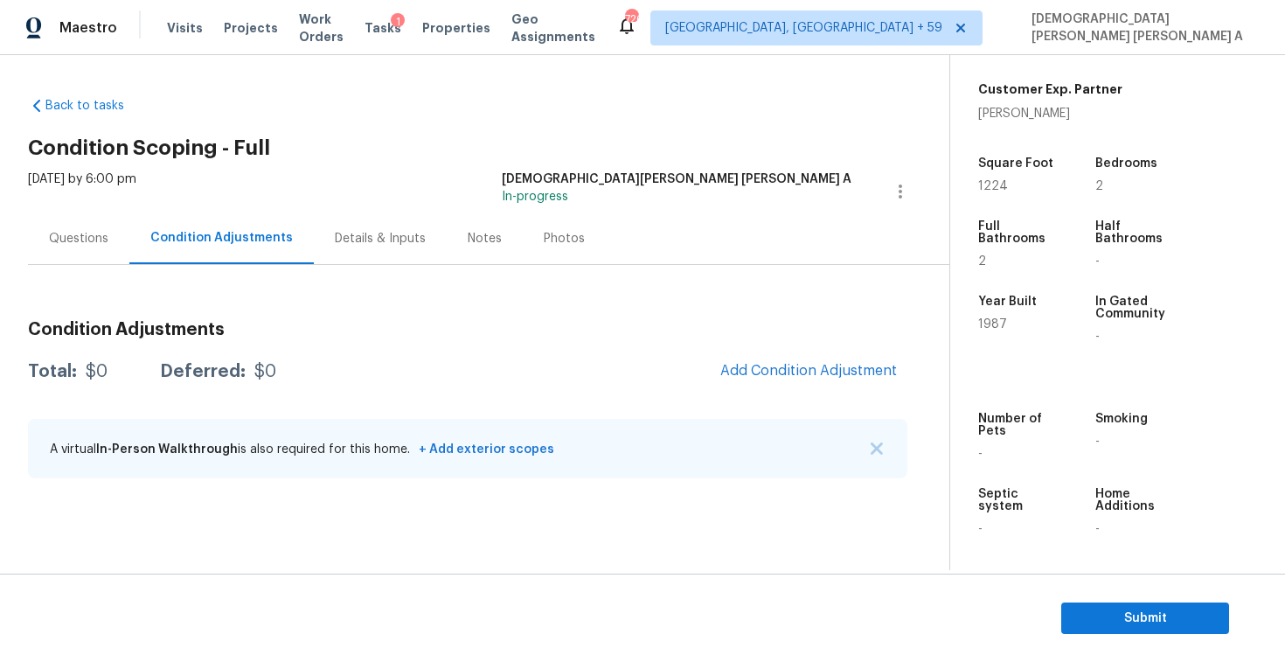
click at [65, 239] on div "Questions" at bounding box center [78, 238] width 59 height 17
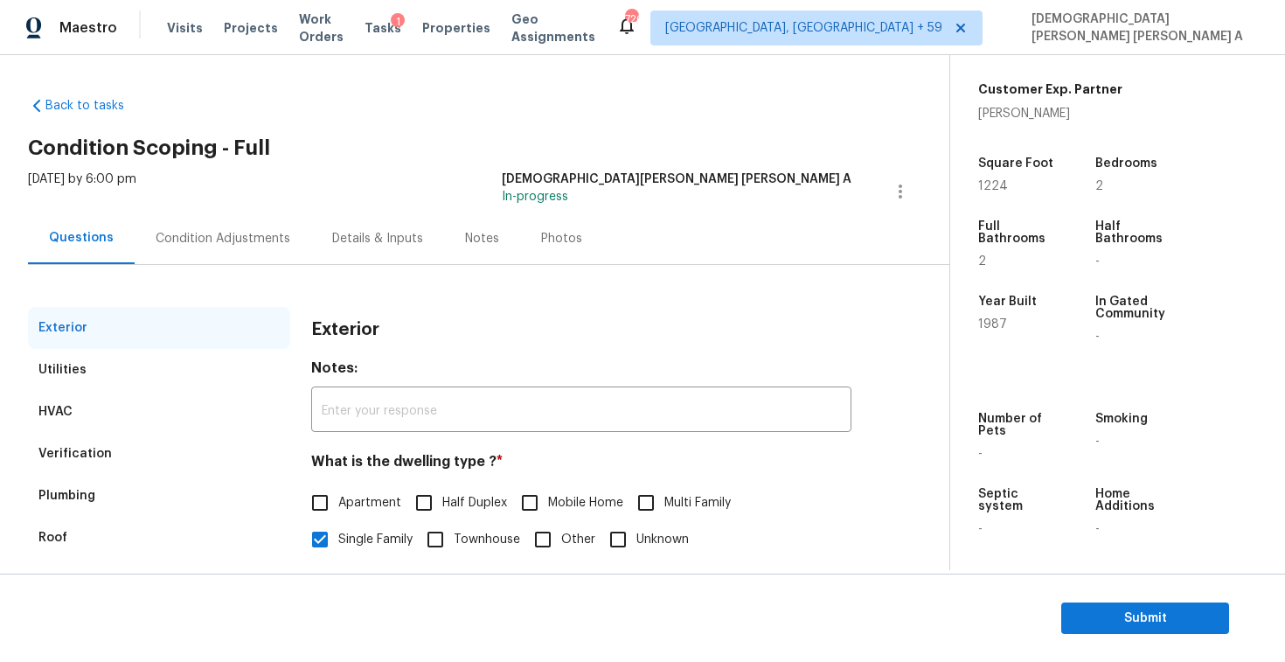
scroll to position [180, 0]
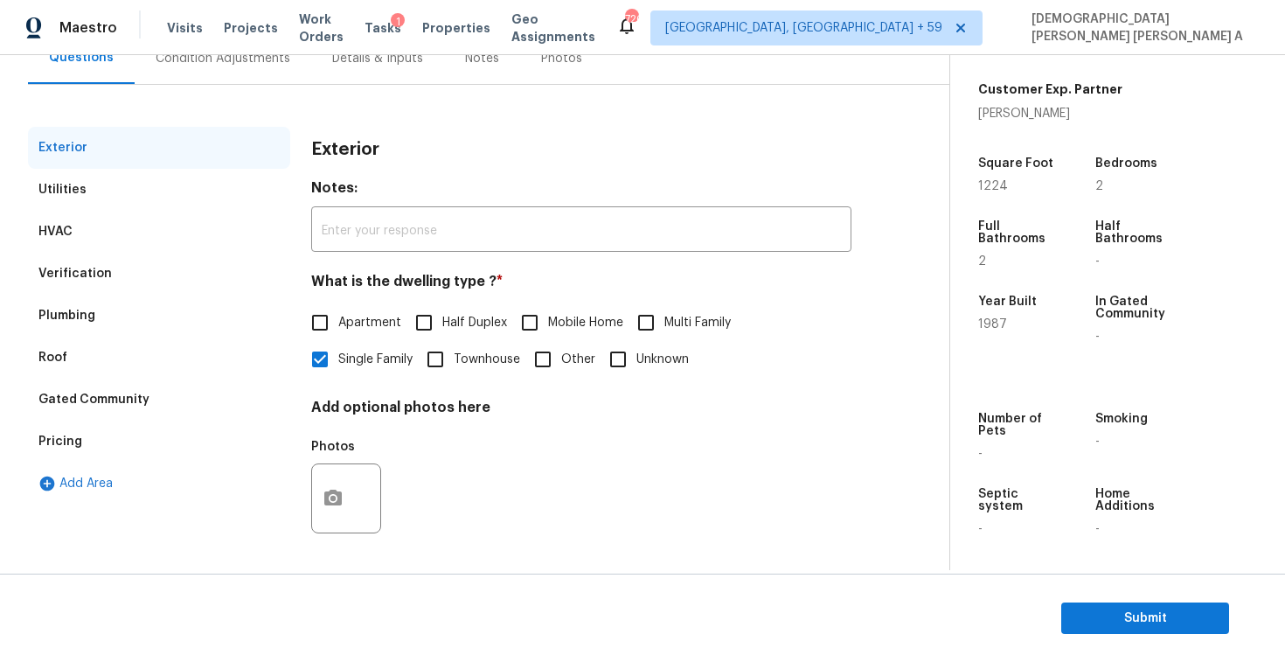
click at [86, 440] on div "Pricing" at bounding box center [159, 442] width 262 height 42
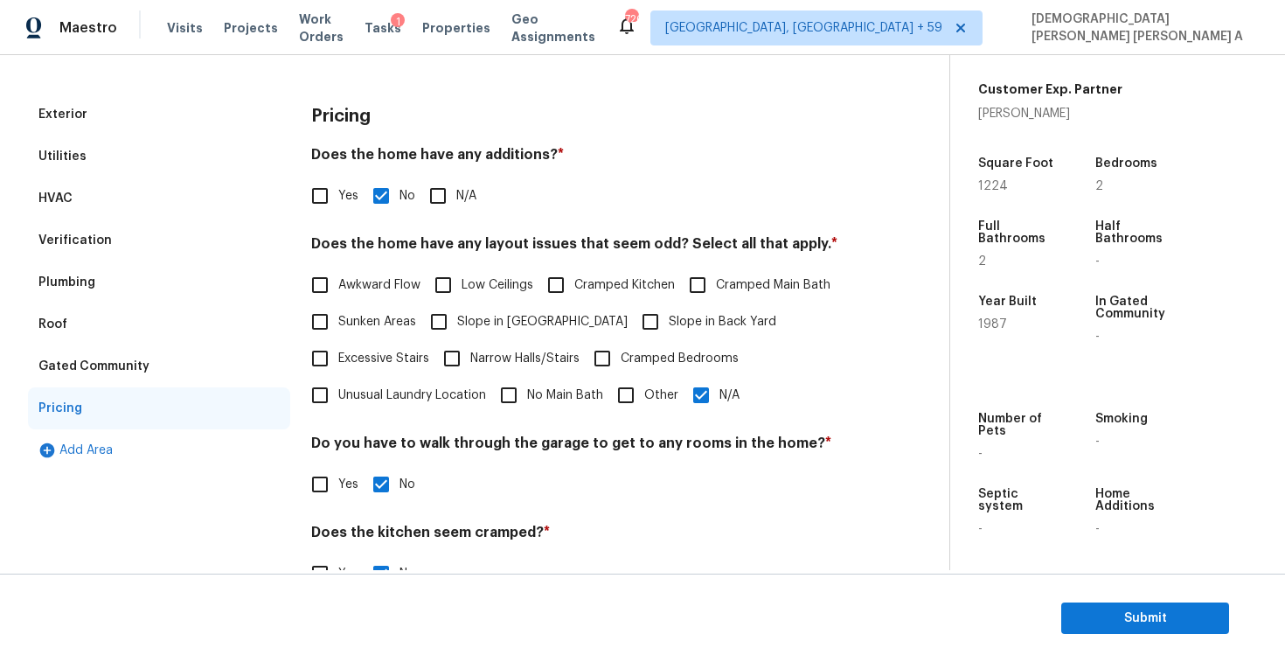
scroll to position [239, 0]
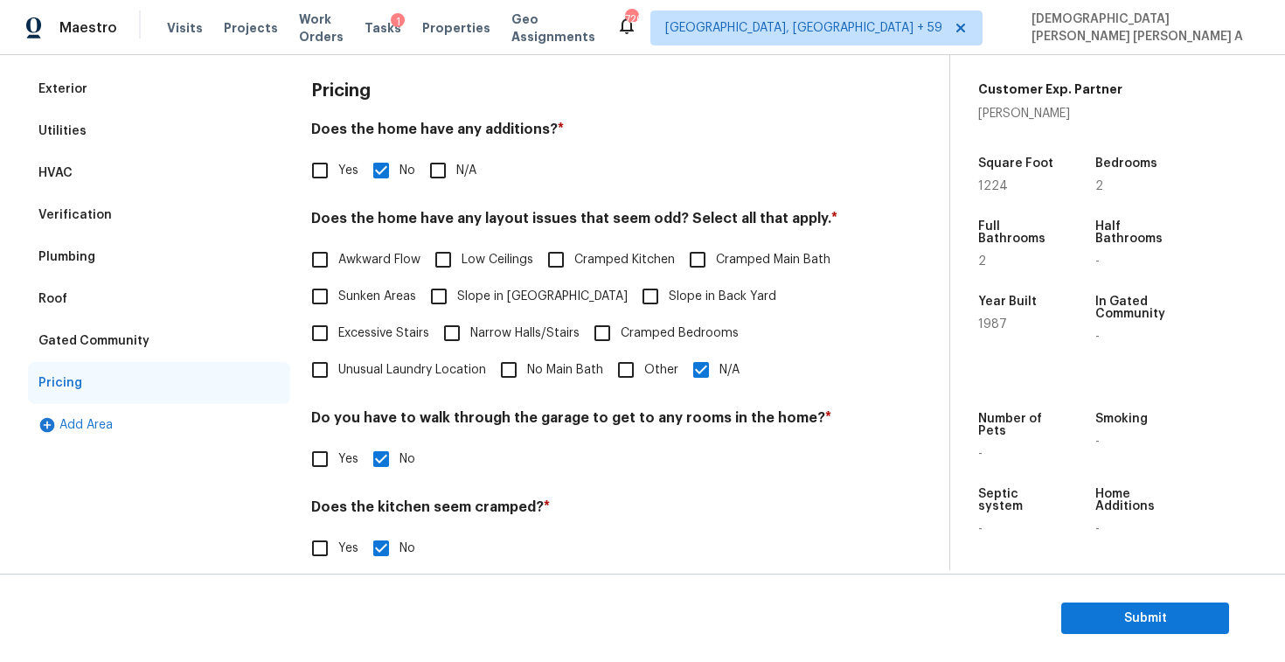
click at [712, 377] on input "N/A" at bounding box center [701, 370] width 37 height 37
checkbox input "false"
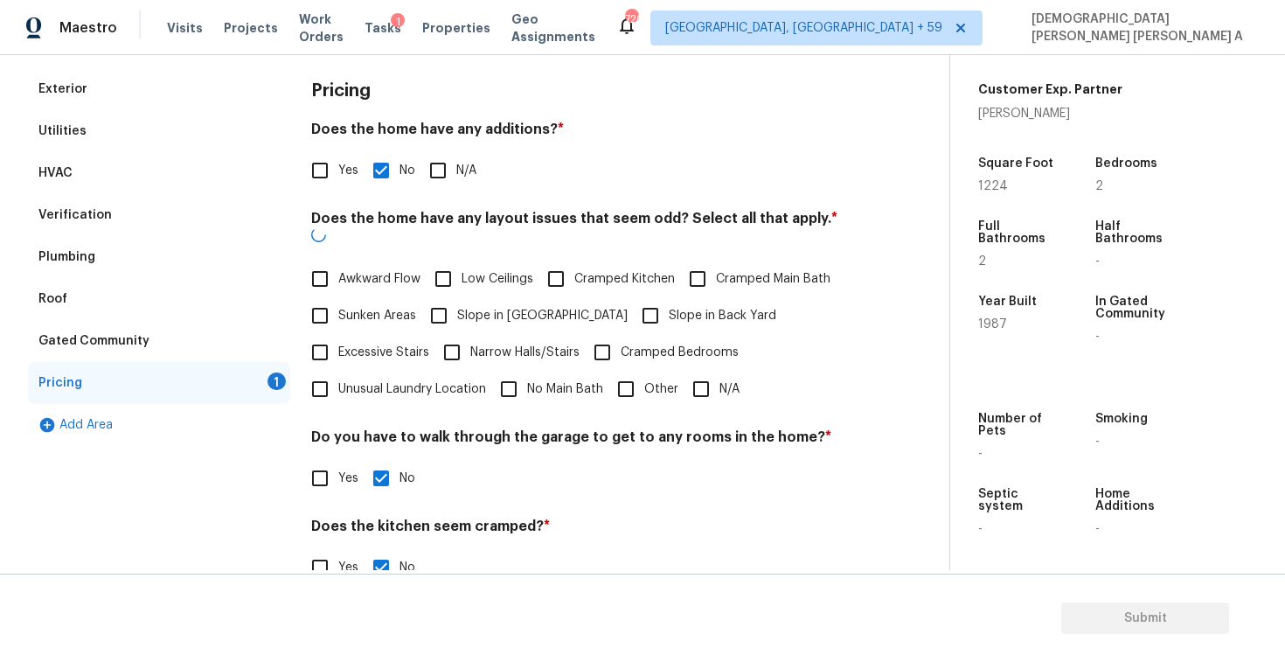
click at [623, 371] on input "Other" at bounding box center [626, 389] width 37 height 37
checkbox input "true"
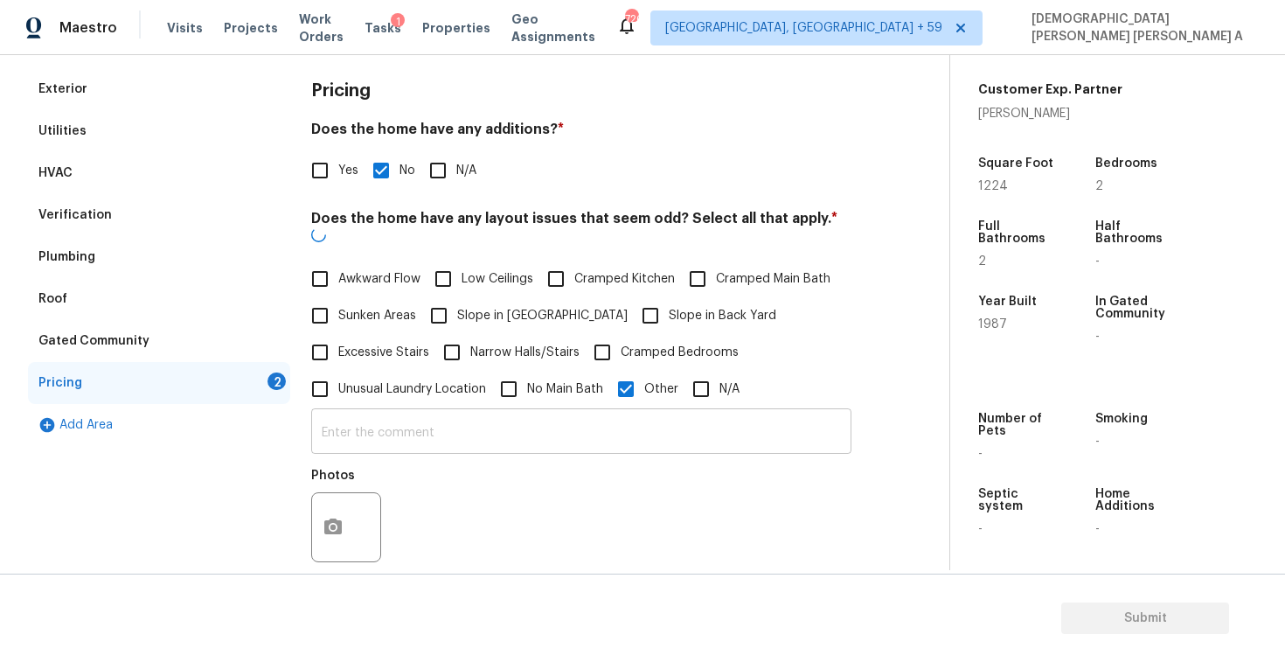
click at [546, 418] on input "text" at bounding box center [581, 433] width 540 height 41
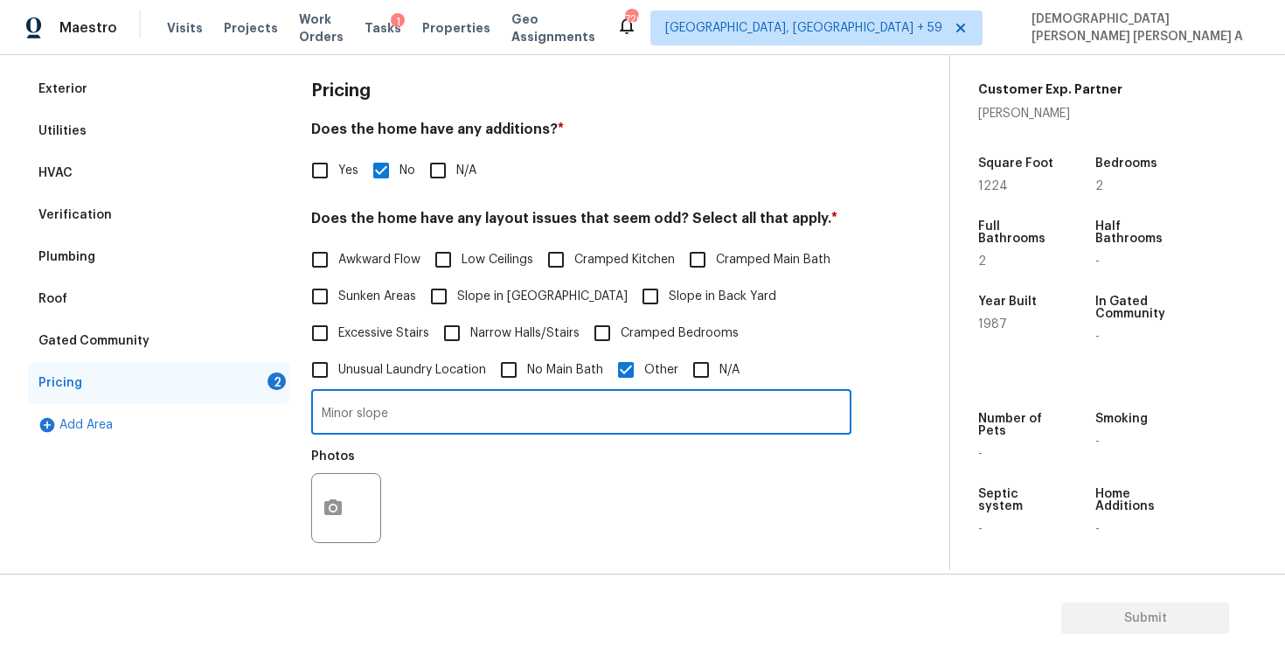
type input "Minor slope"
click at [339, 498] on icon "button" at bounding box center [333, 508] width 21 height 21
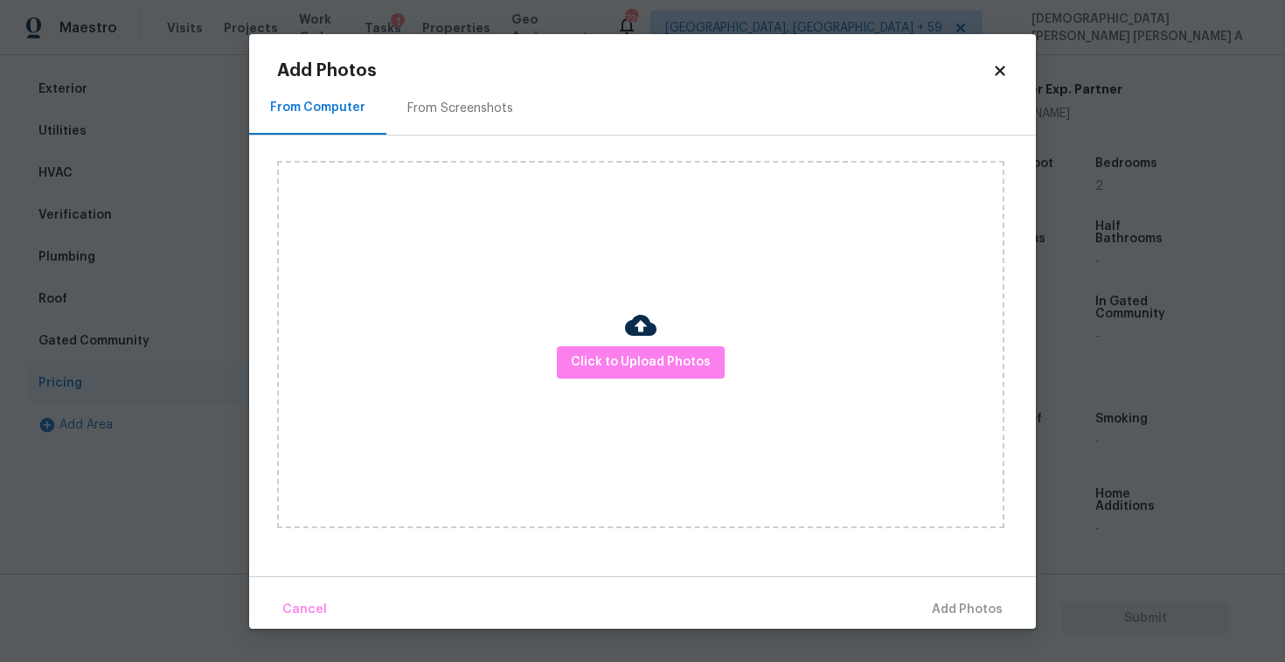
click at [658, 345] on div "Click to Upload Photos" at bounding box center [641, 344] width 728 height 367
click at [651, 367] on span "Click to Upload Photos" at bounding box center [641, 363] width 140 height 22
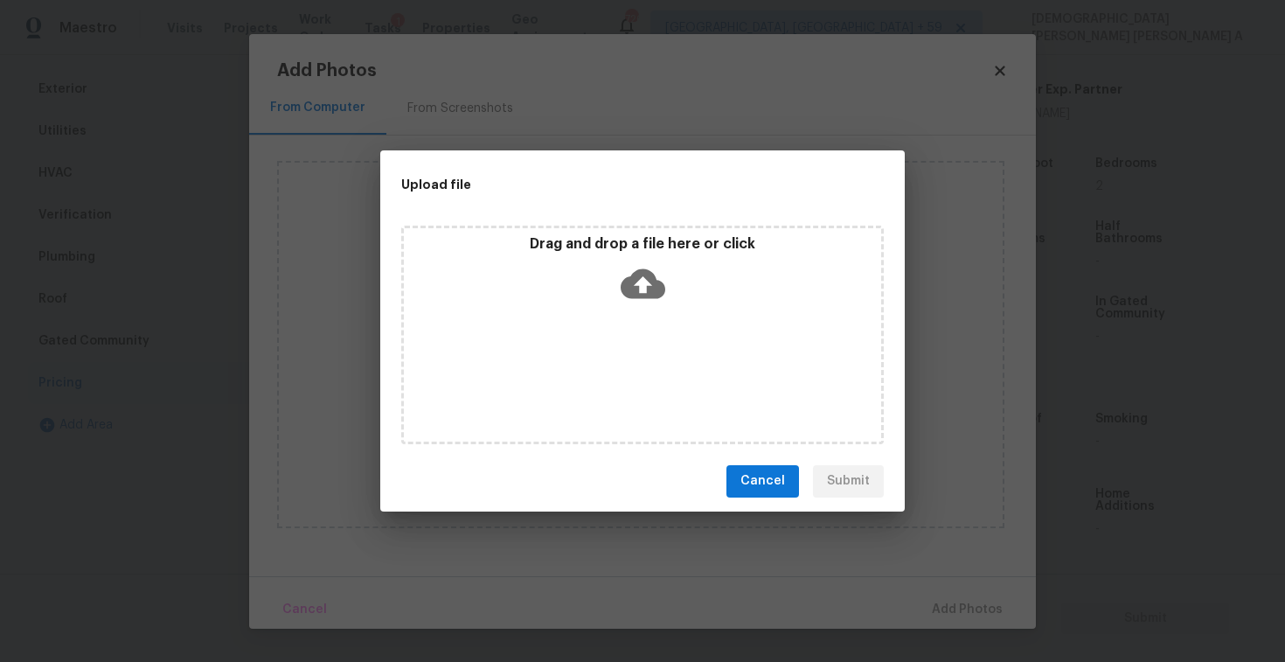
click at [642, 313] on div "Drag and drop a file here or click" at bounding box center [642, 335] width 483 height 219
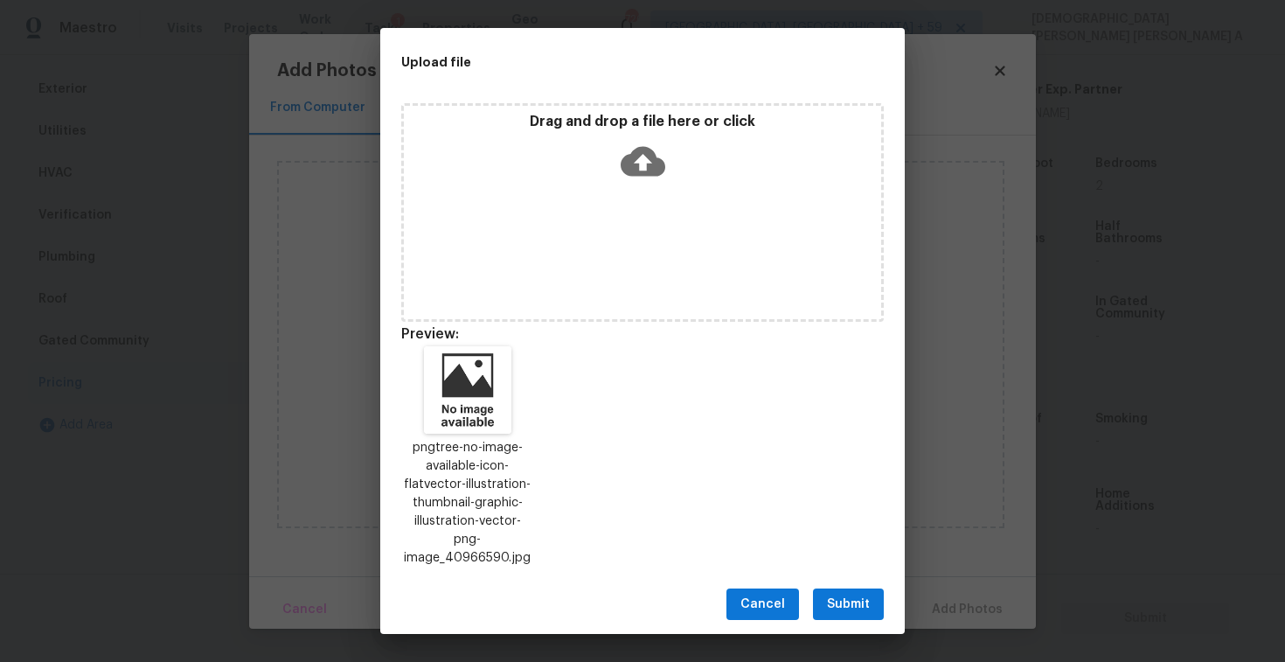
click at [857, 594] on span "Submit" at bounding box center [848, 605] width 43 height 22
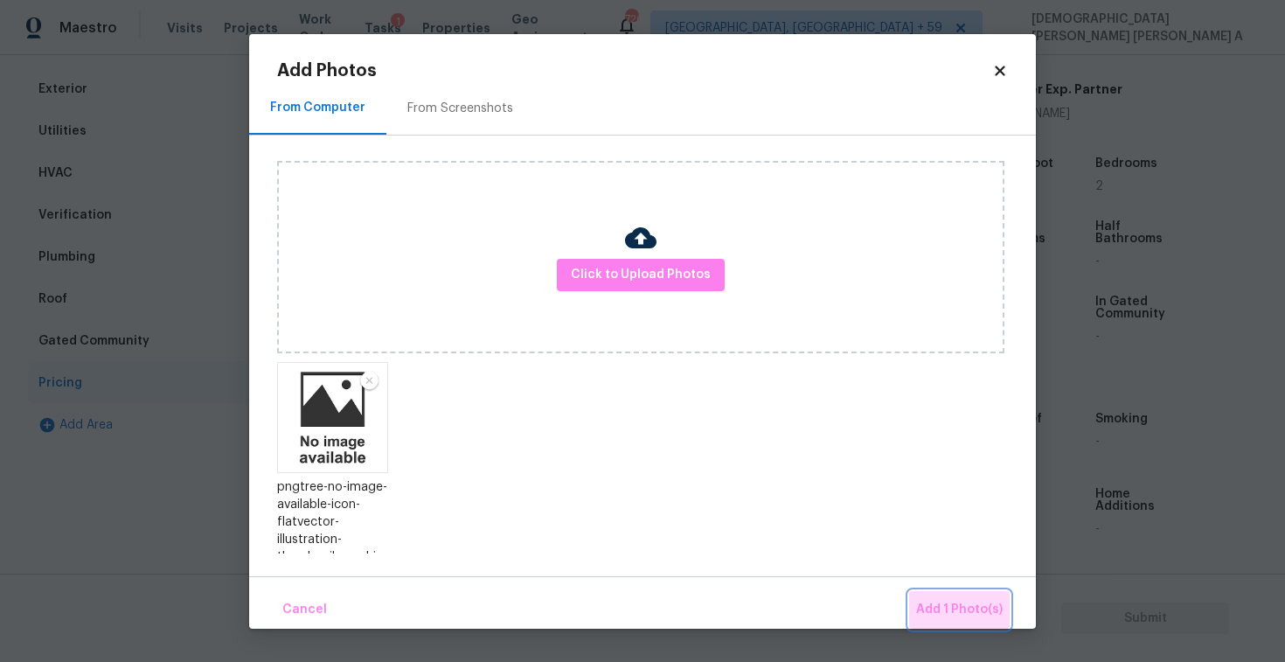
click at [983, 605] on span "Add 1 Photo(s)" at bounding box center [959, 610] width 87 height 22
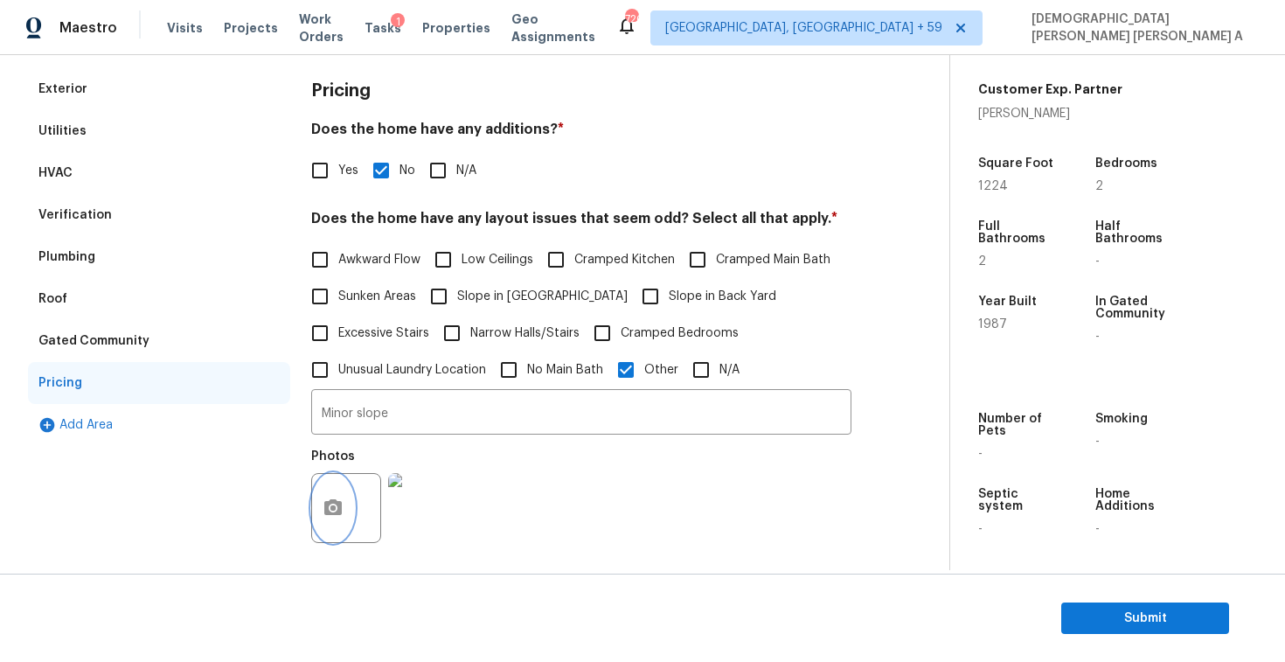
scroll to position [1, 0]
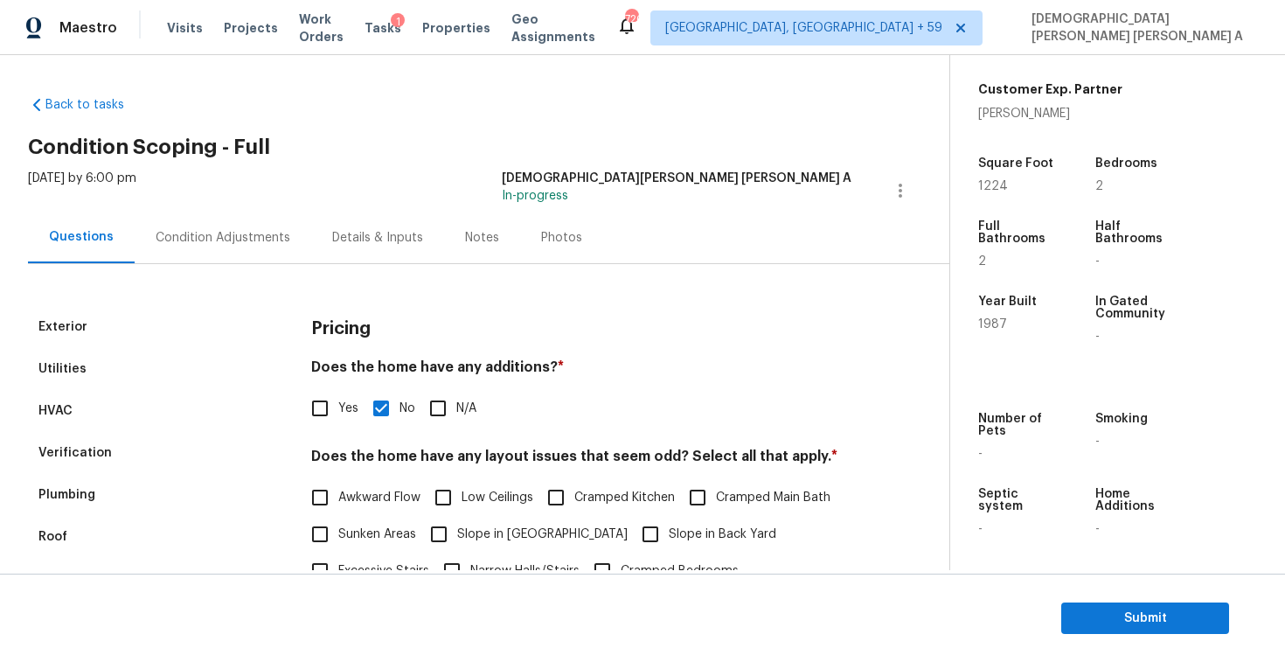
click at [209, 247] on div "Condition Adjustments" at bounding box center [223, 238] width 177 height 52
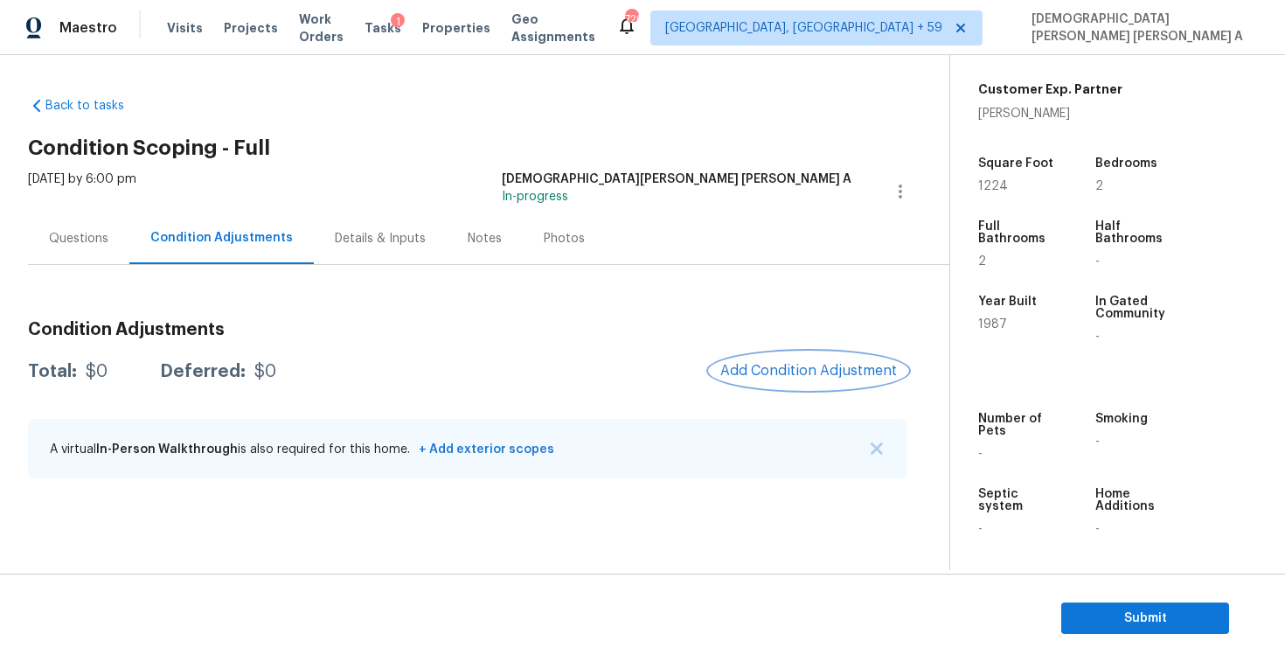
click at [797, 353] on button "Add Condition Adjustment" at bounding box center [809, 370] width 198 height 37
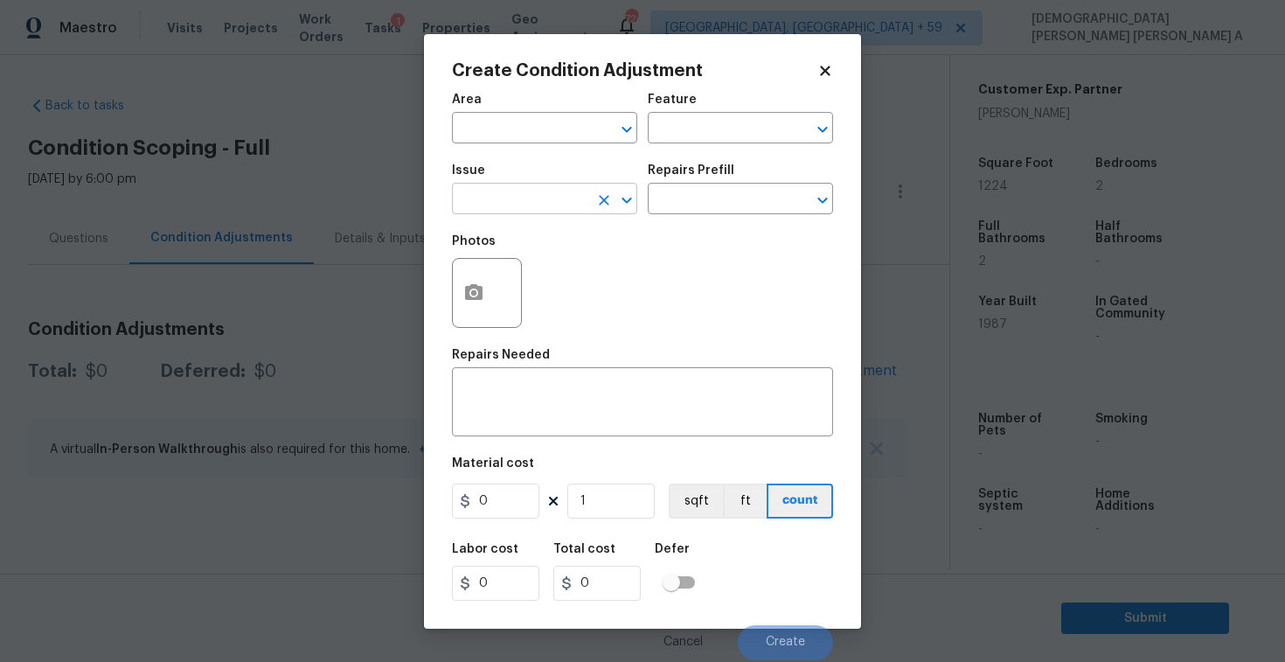
click at [529, 205] on input "text" at bounding box center [520, 200] width 136 height 27
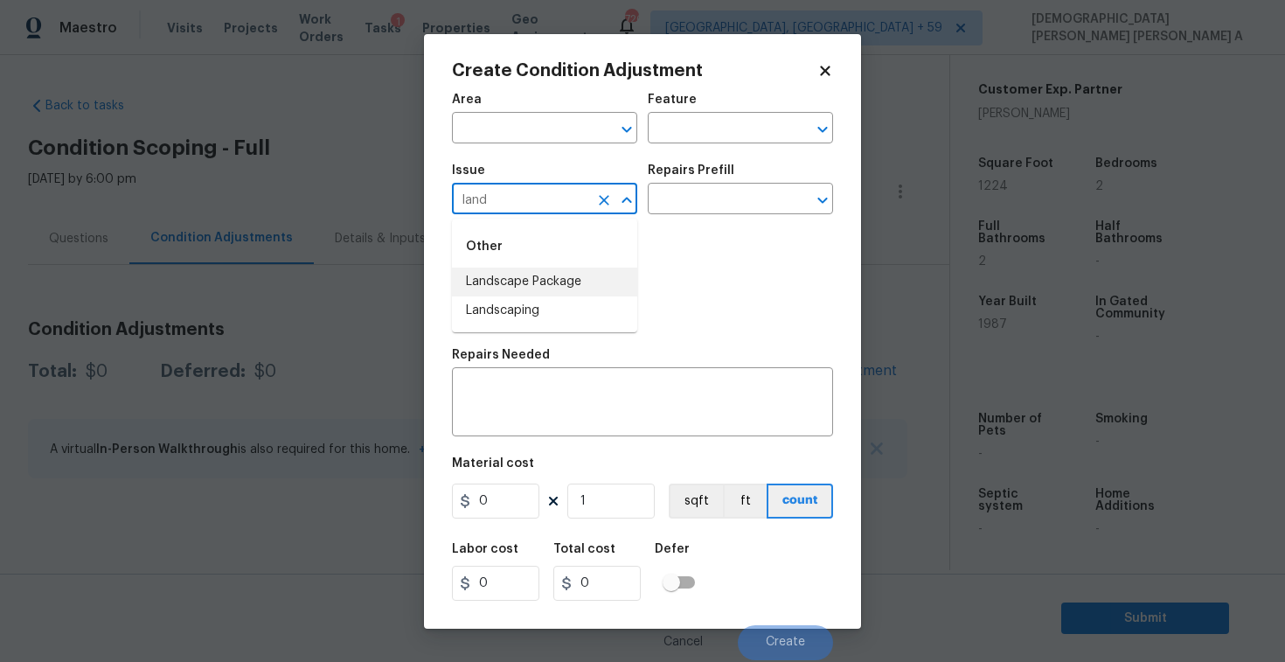
click at [541, 282] on li "Landscape Package" at bounding box center [544, 282] width 185 height 29
type input "Landscape Package"
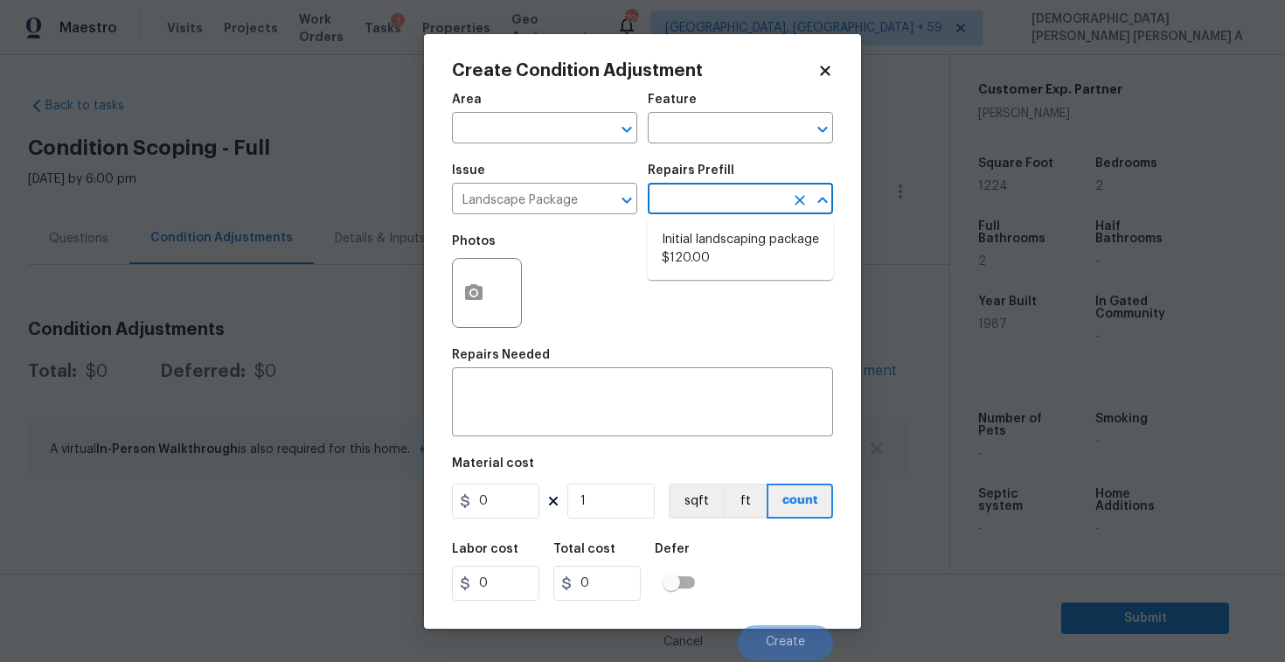
click at [719, 210] on input "text" at bounding box center [716, 200] width 136 height 27
click at [717, 239] on li "Initial landscaping package $120.00" at bounding box center [740, 249] width 185 height 47
type input "Home Readiness Packages"
type textarea "Mowing of grass up to 6" in height. Mow, edge along driveways & sidewalks, trim…"
type input "120"
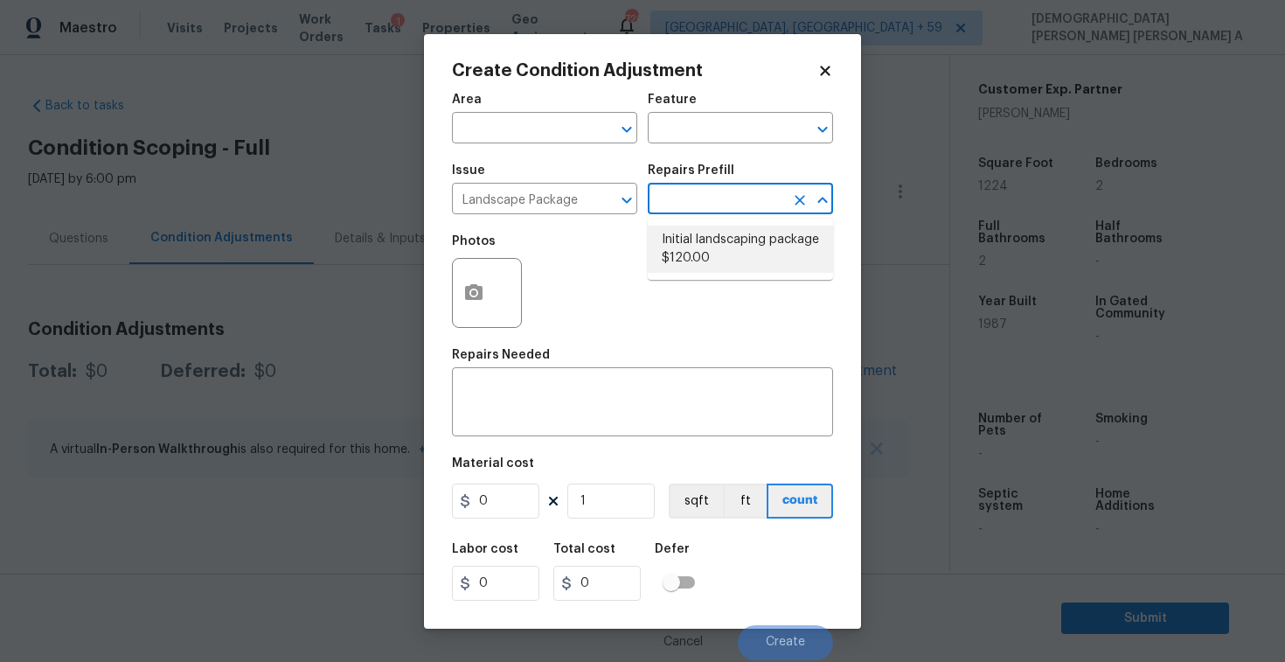
type input "120"
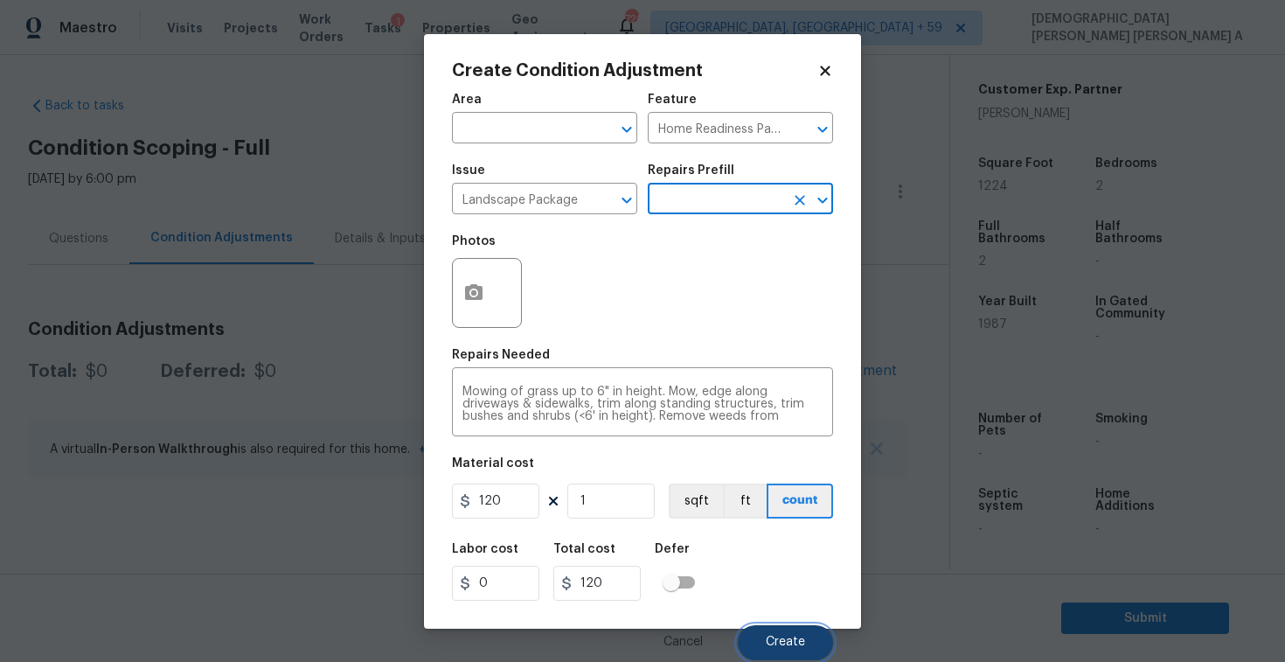
click at [793, 638] on span "Create" at bounding box center [785, 642] width 39 height 13
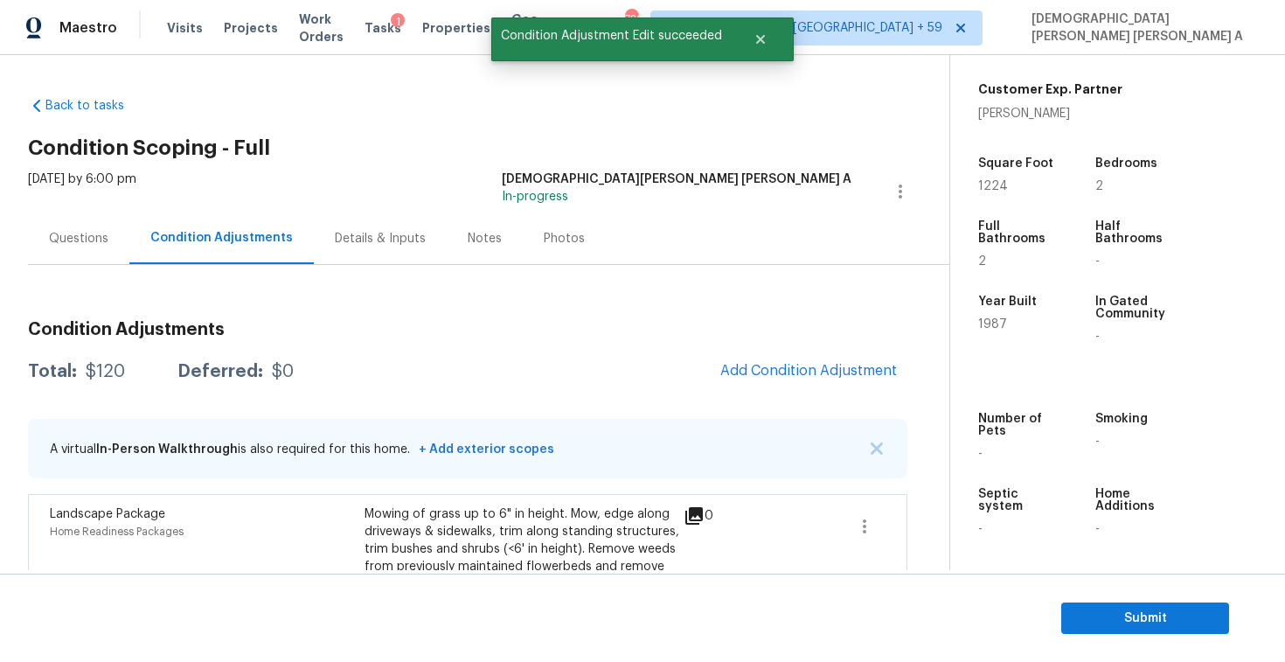
click at [789, 394] on div "Condition Adjustments Total: $120 Deferred: $0 Add Condition Adjustment A virtu…" at bounding box center [468, 482] width 880 height 350
click at [778, 358] on button "Add Condition Adjustment" at bounding box center [809, 370] width 198 height 37
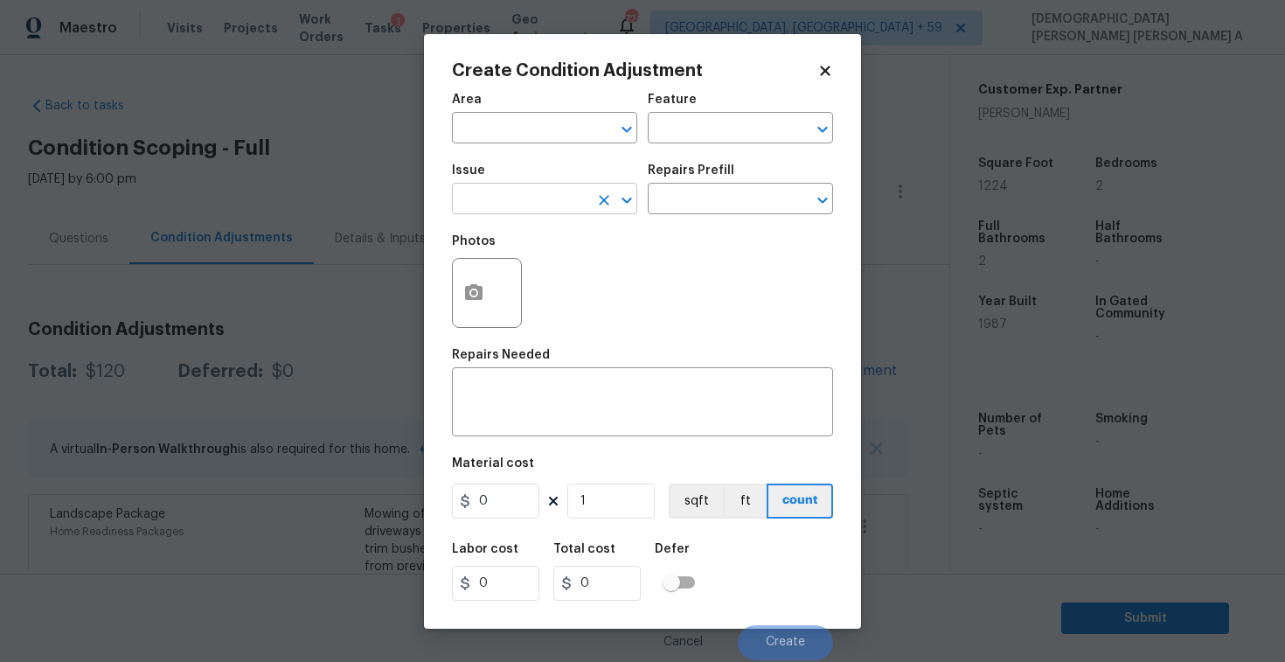
click at [544, 202] on input "text" at bounding box center [520, 200] width 136 height 27
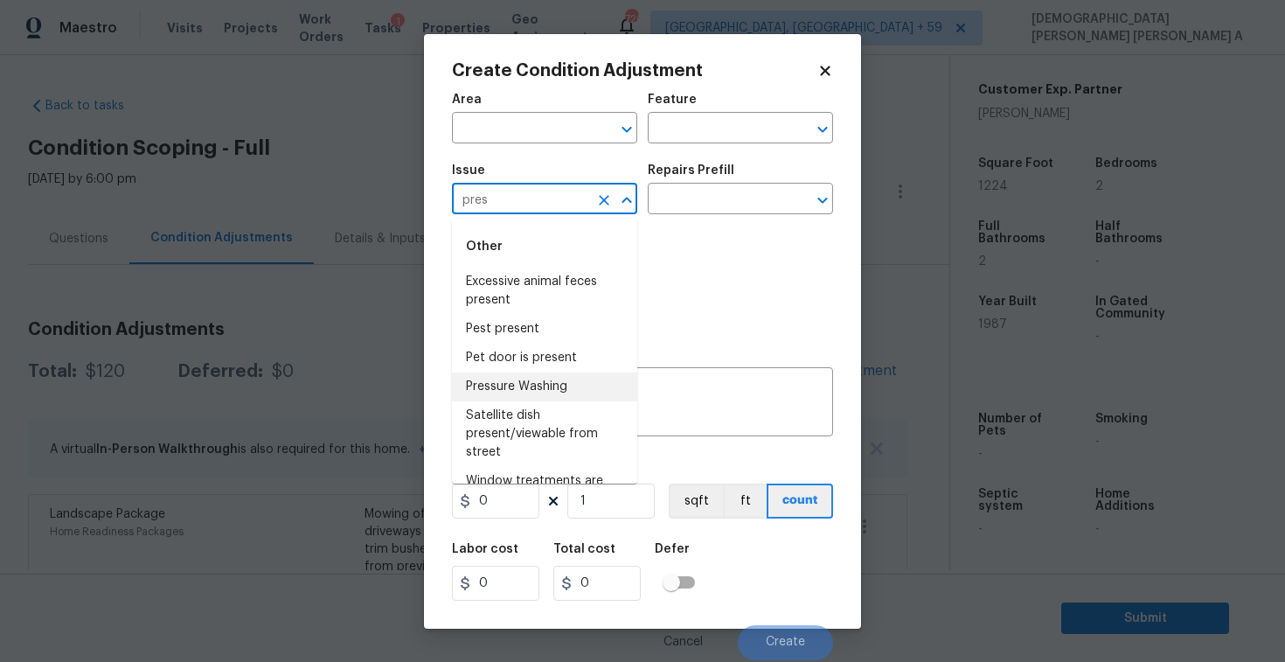
click at [565, 383] on li "Pressure Washing" at bounding box center [544, 387] width 185 height 29
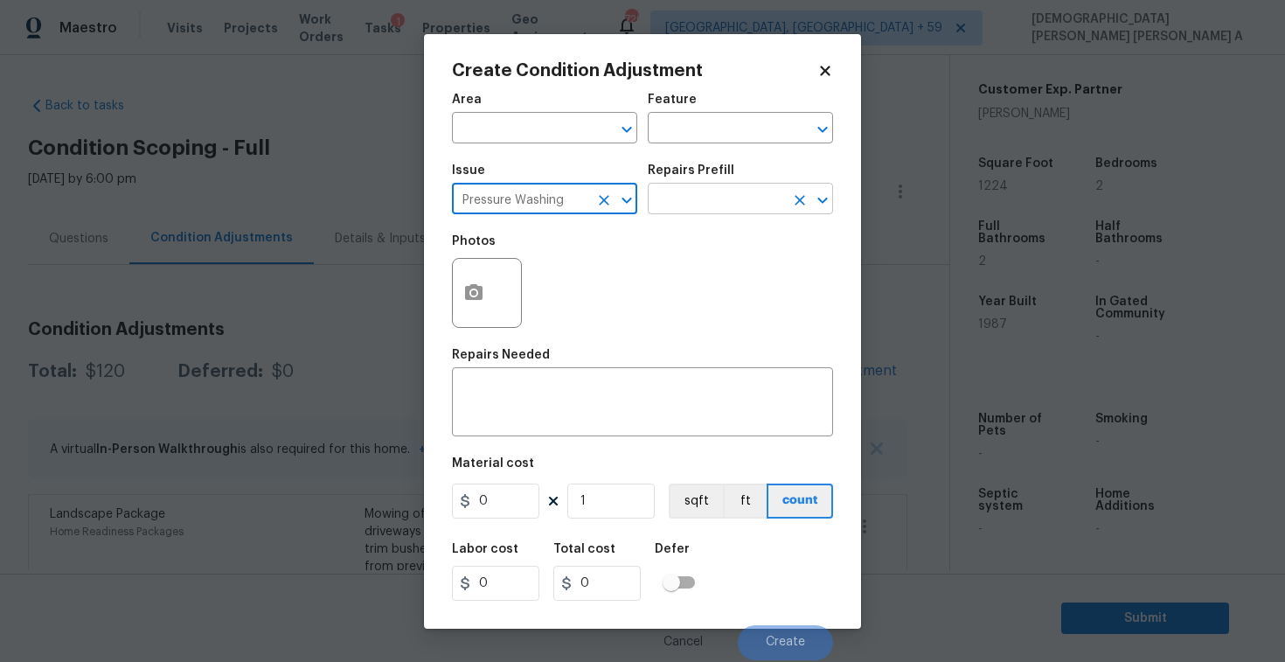
type input "Pressure Washing"
click at [754, 190] on input "text" at bounding box center [716, 200] width 136 height 27
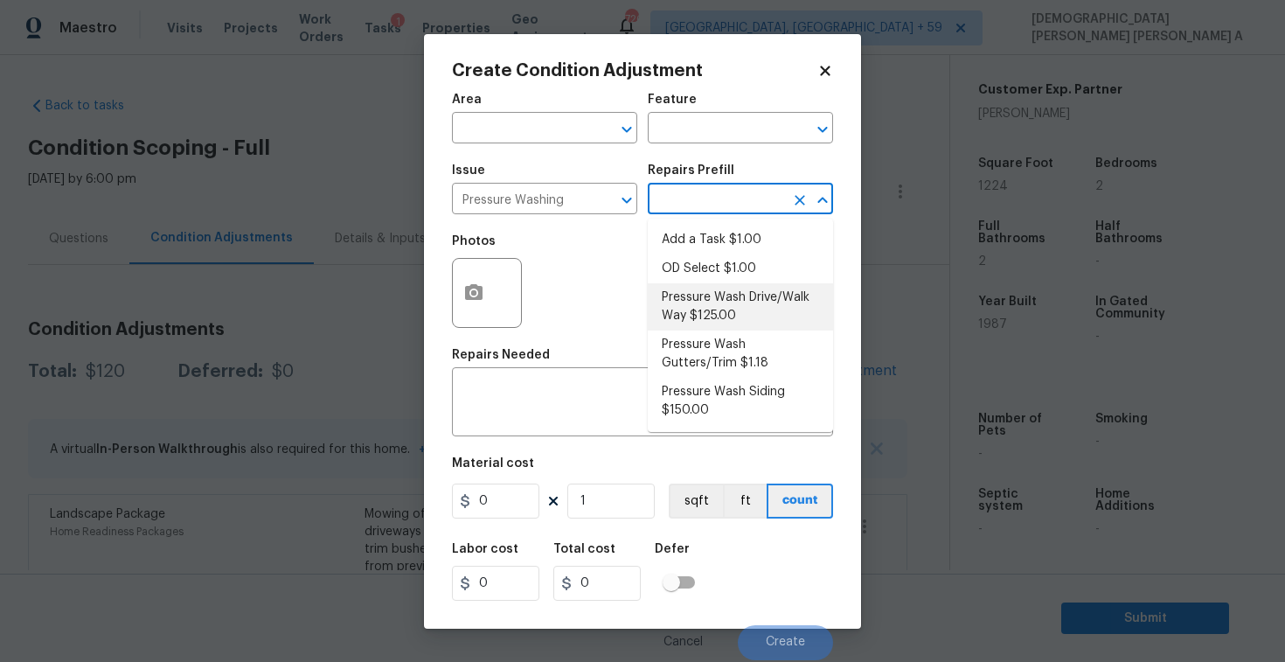
click at [714, 317] on li "Pressure Wash Drive/Walk Way $125.00" at bounding box center [740, 306] width 185 height 47
type input "Siding"
type textarea "Pressure wash the driveways/walkways as directed by the PM. Ensure that all deb…"
type input "125"
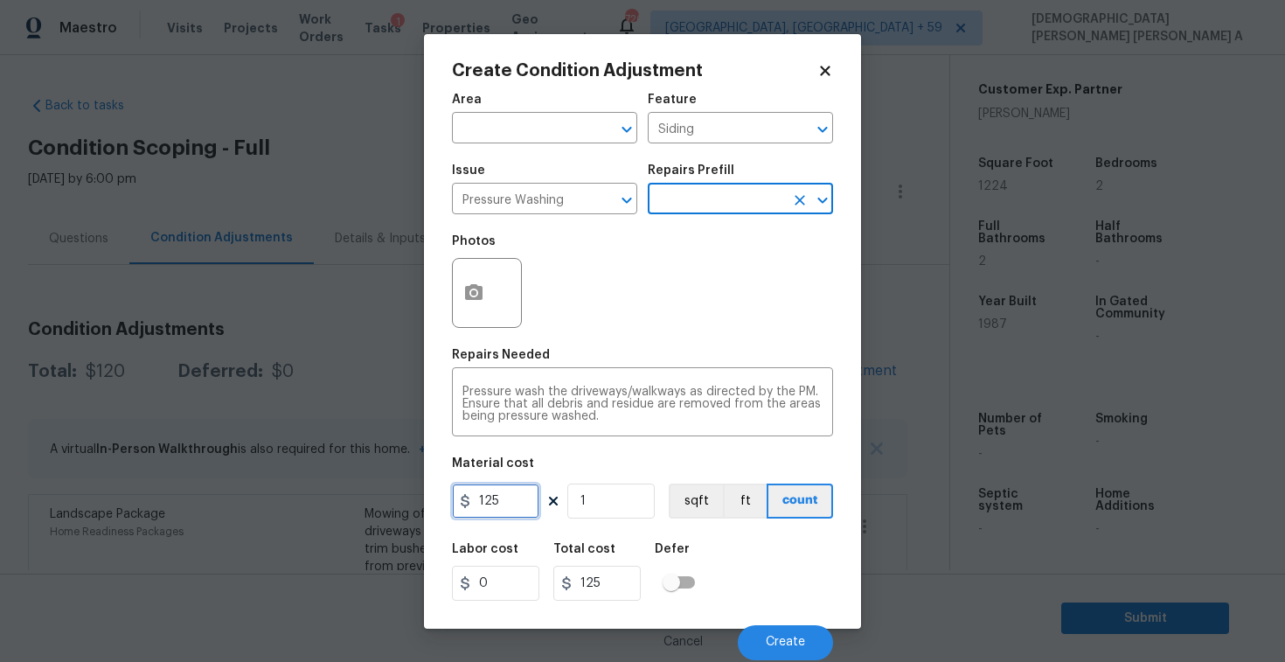
click at [507, 499] on input "125" at bounding box center [495, 501] width 87 height 35
type input "200"
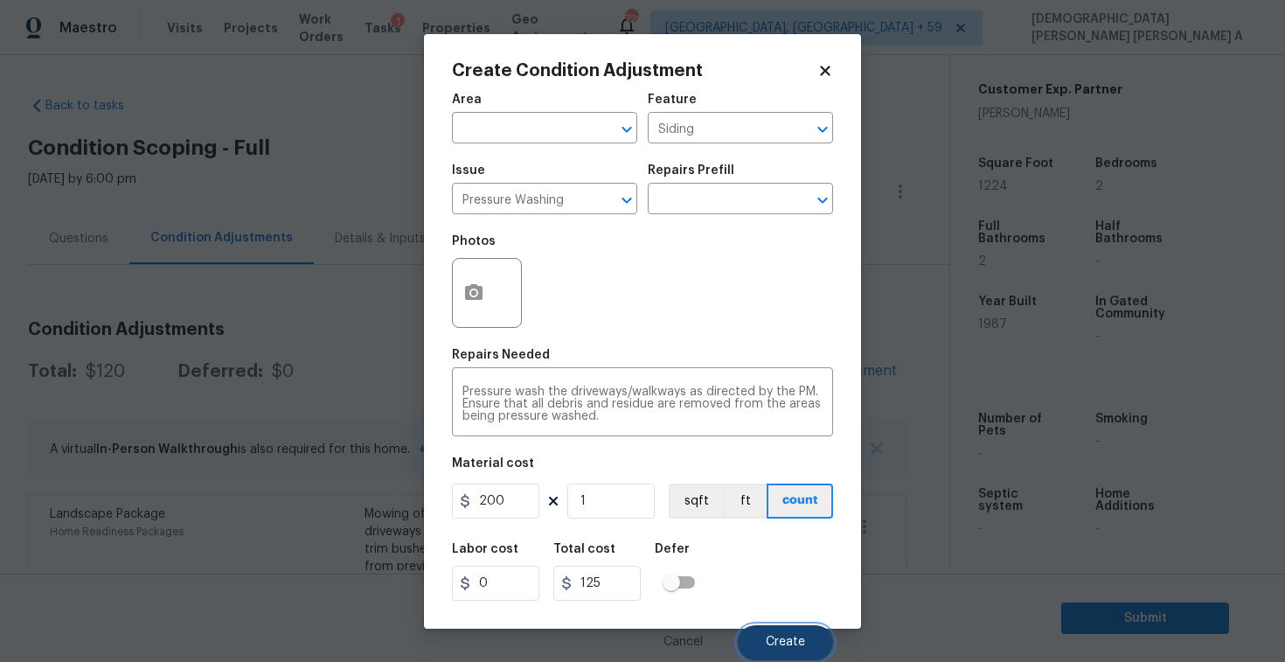
type input "200"
click at [804, 630] on button "Create" at bounding box center [785, 642] width 95 height 35
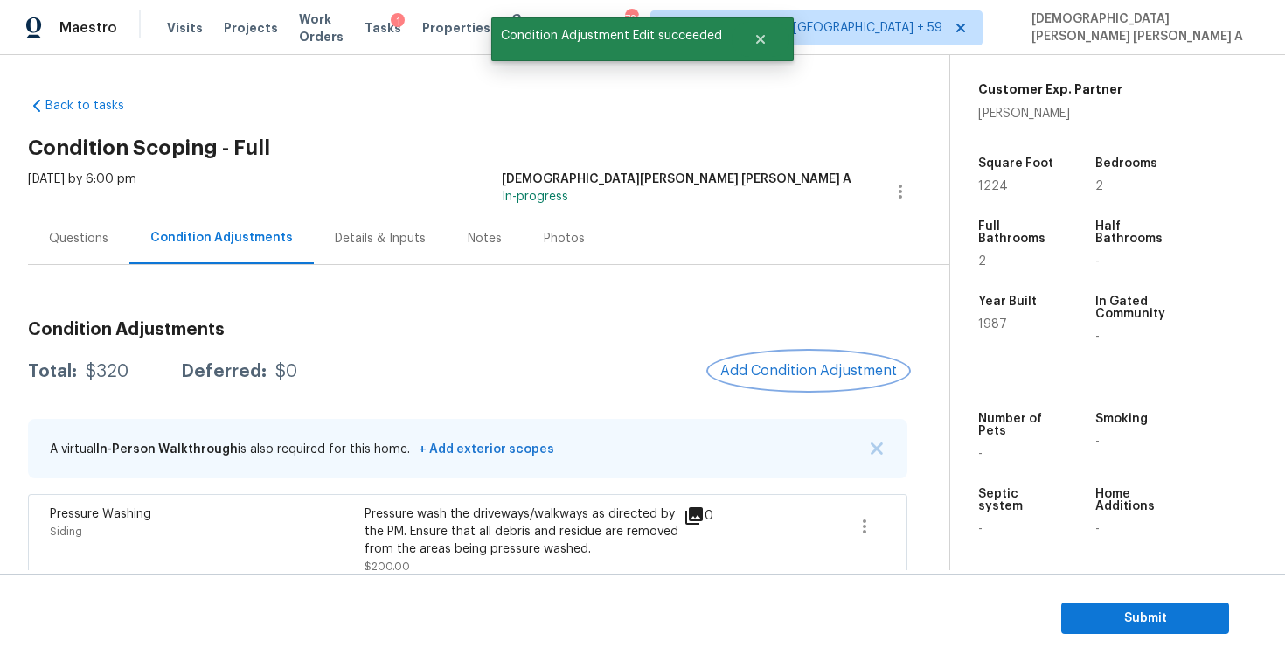
click at [818, 359] on button "Add Condition Adjustment" at bounding box center [809, 370] width 198 height 37
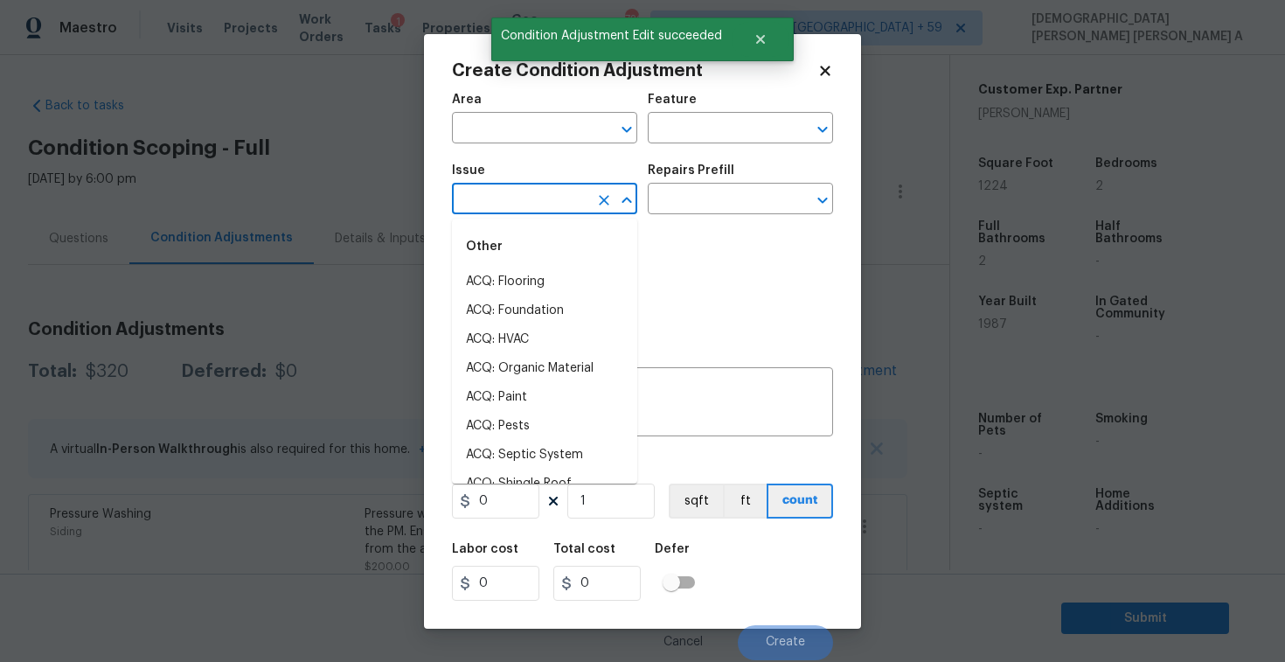
click at [547, 191] on input "text" at bounding box center [520, 200] width 136 height 27
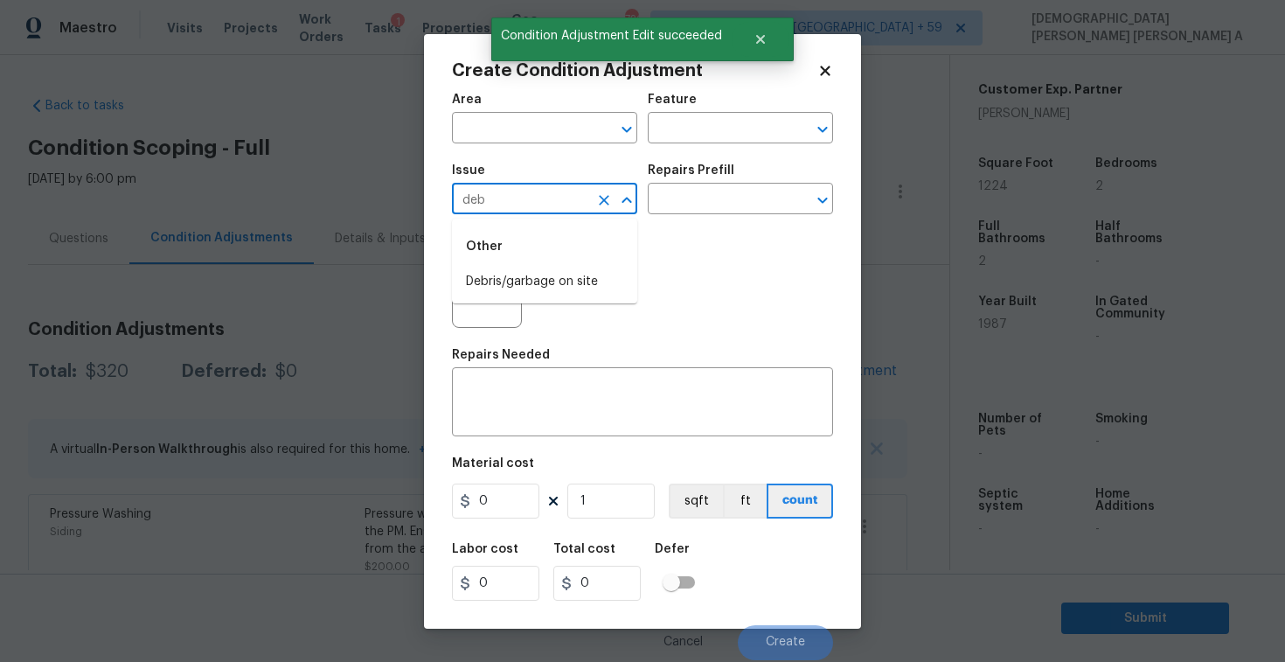
click at [563, 265] on div "Other" at bounding box center [544, 247] width 185 height 42
click at [564, 280] on li "Debris/garbage on site" at bounding box center [544, 282] width 185 height 29
type input "Debris/garbage on site"
click at [715, 202] on input "text" at bounding box center [716, 200] width 136 height 27
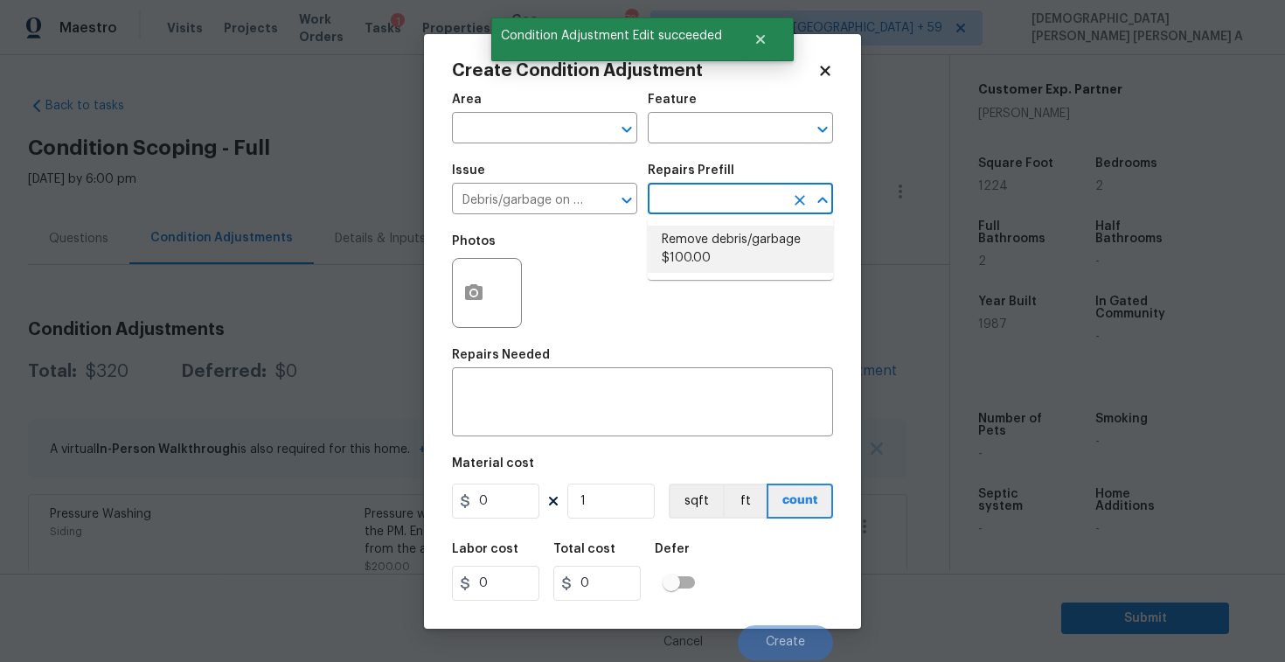
click at [695, 252] on li "Remove debris/garbage $100.00" at bounding box center [740, 249] width 185 height 47
type textarea "Remove, haul off, and properly dispose of any debris left by seller to offsite …"
type input "100"
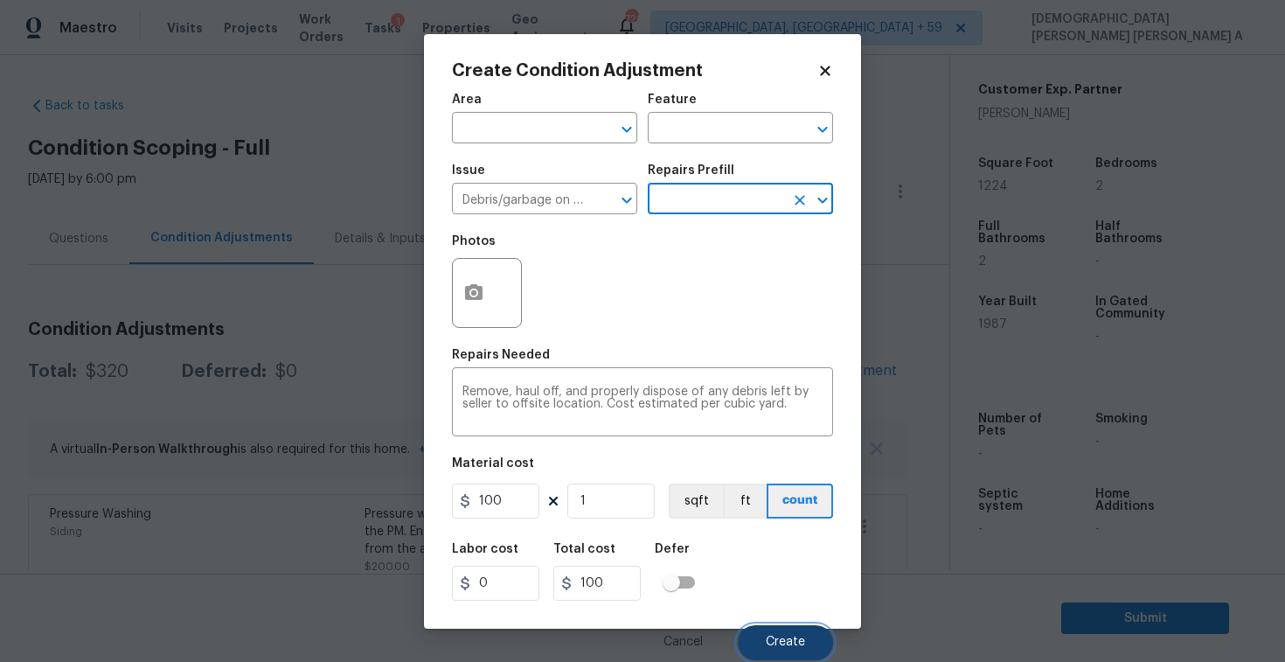
click at [797, 626] on button "Create" at bounding box center [785, 642] width 95 height 35
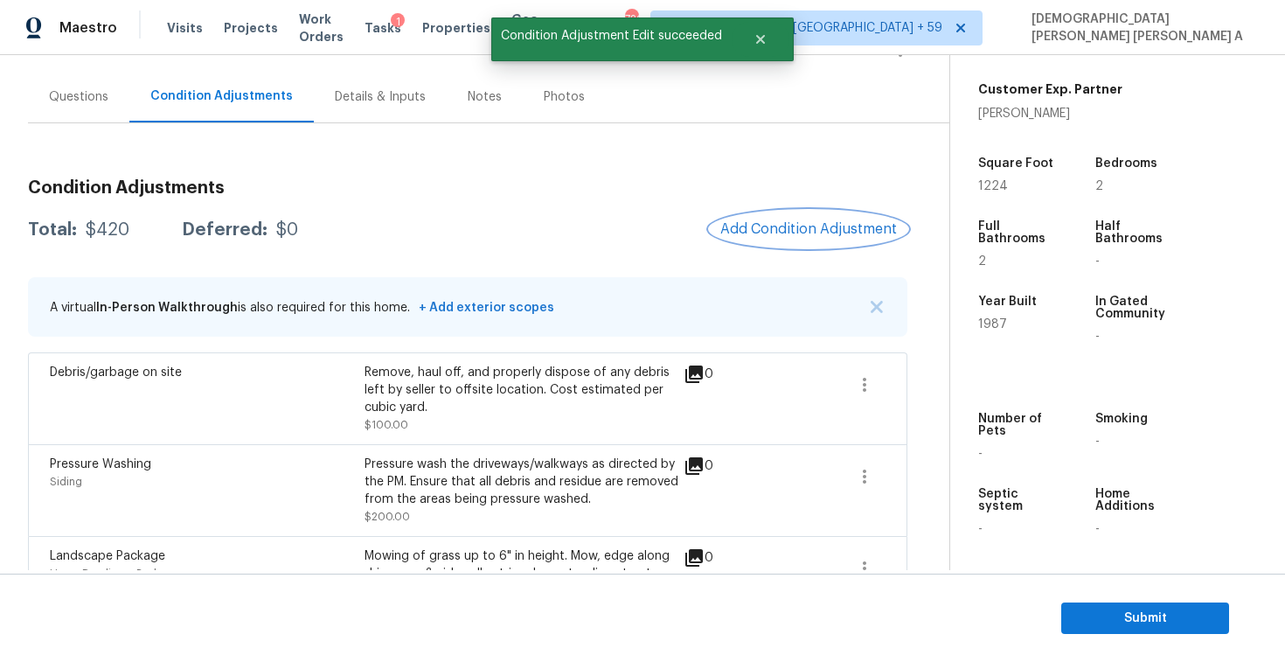
scroll to position [276, 0]
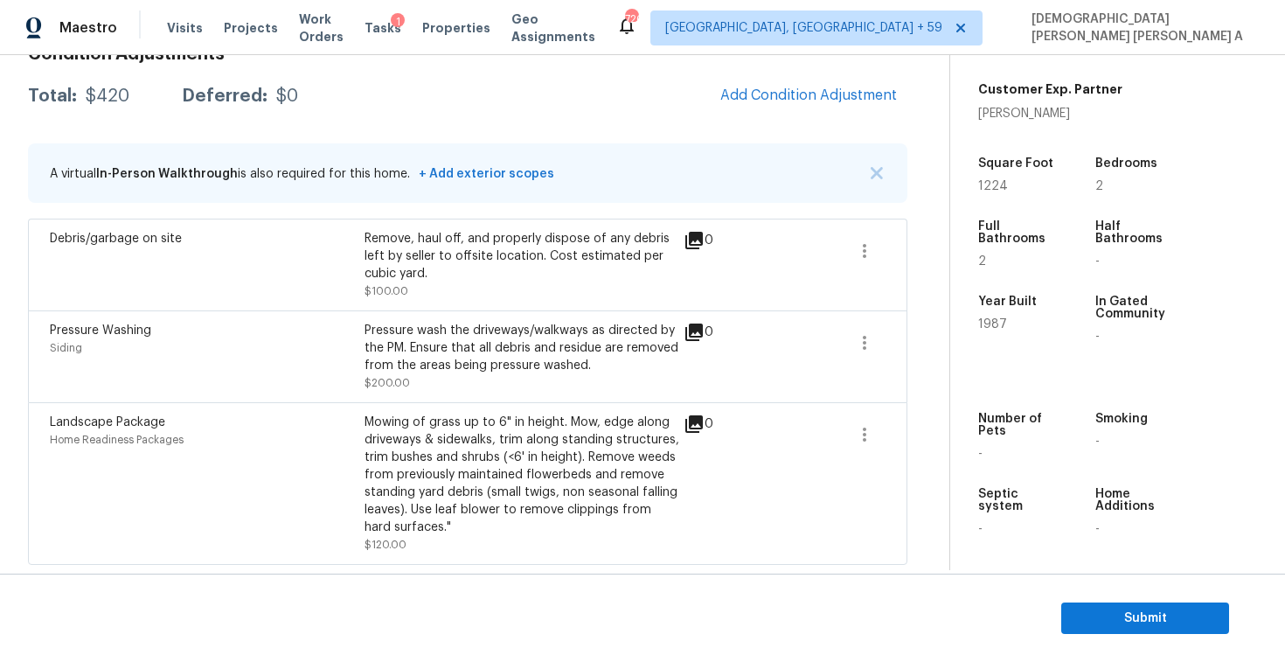
click at [818, 66] on div "Condition Adjustments Total: $420 Deferred: $0 Add Condition Adjustment A virtu…" at bounding box center [468, 297] width 880 height 533
click at [813, 100] on span "Add Condition Adjustment" at bounding box center [809, 95] width 177 height 16
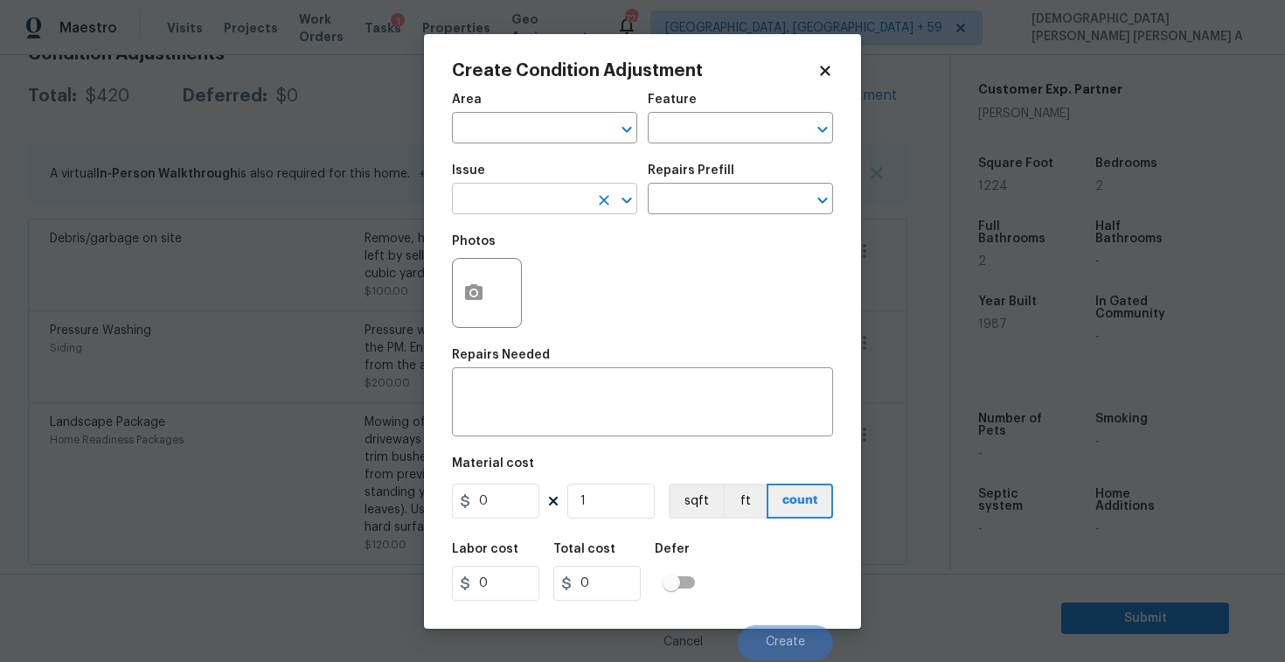
click at [502, 191] on input "text" at bounding box center [520, 200] width 136 height 27
click at [529, 293] on li "Siding" at bounding box center [544, 282] width 185 height 29
type input "Siding"
click at [714, 203] on input "text" at bounding box center [716, 200] width 136 height 27
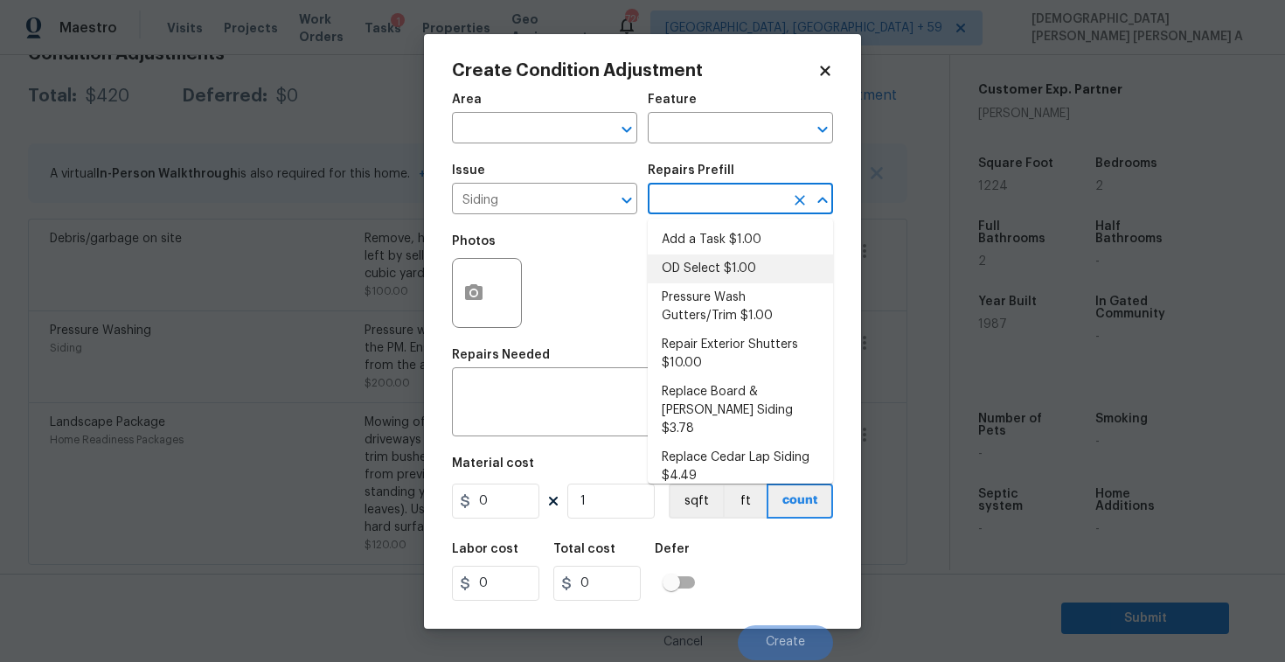
click at [712, 275] on li "OD Select $1.00" at bounding box center [740, 268] width 185 height 29
type input "Siding"
type textarea "Refer to the agreed upon scope document for further details."
type input "1"
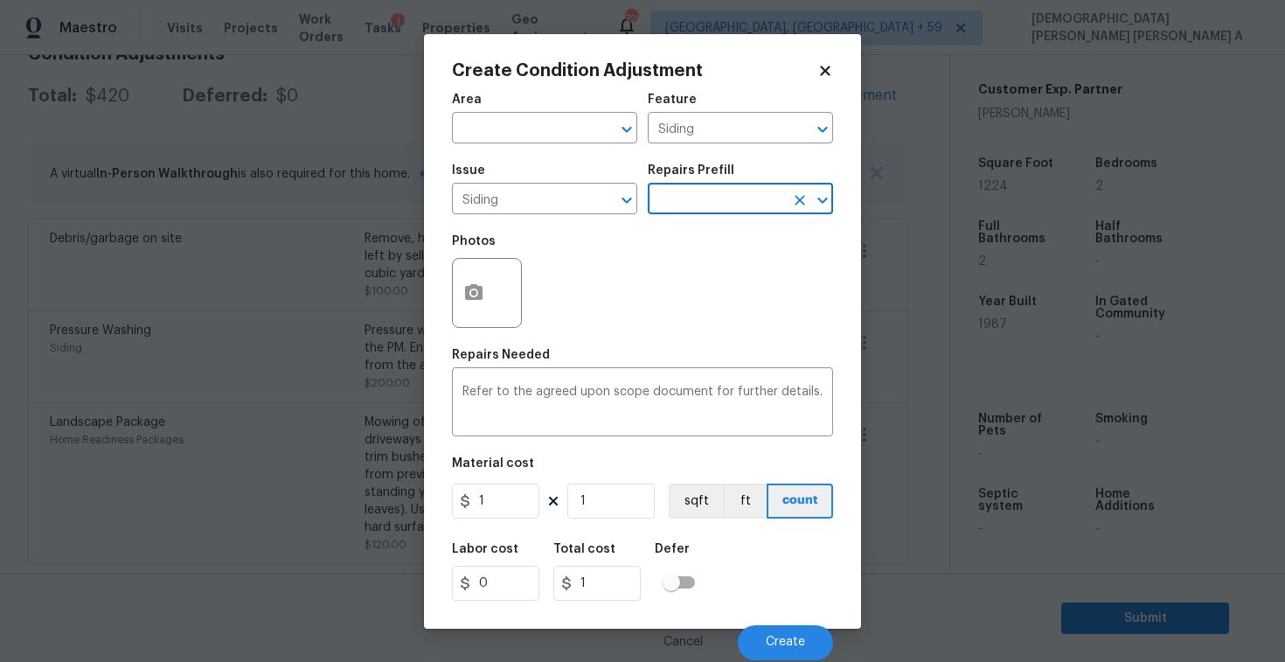
click at [718, 201] on input "text" at bounding box center [716, 200] width 136 height 27
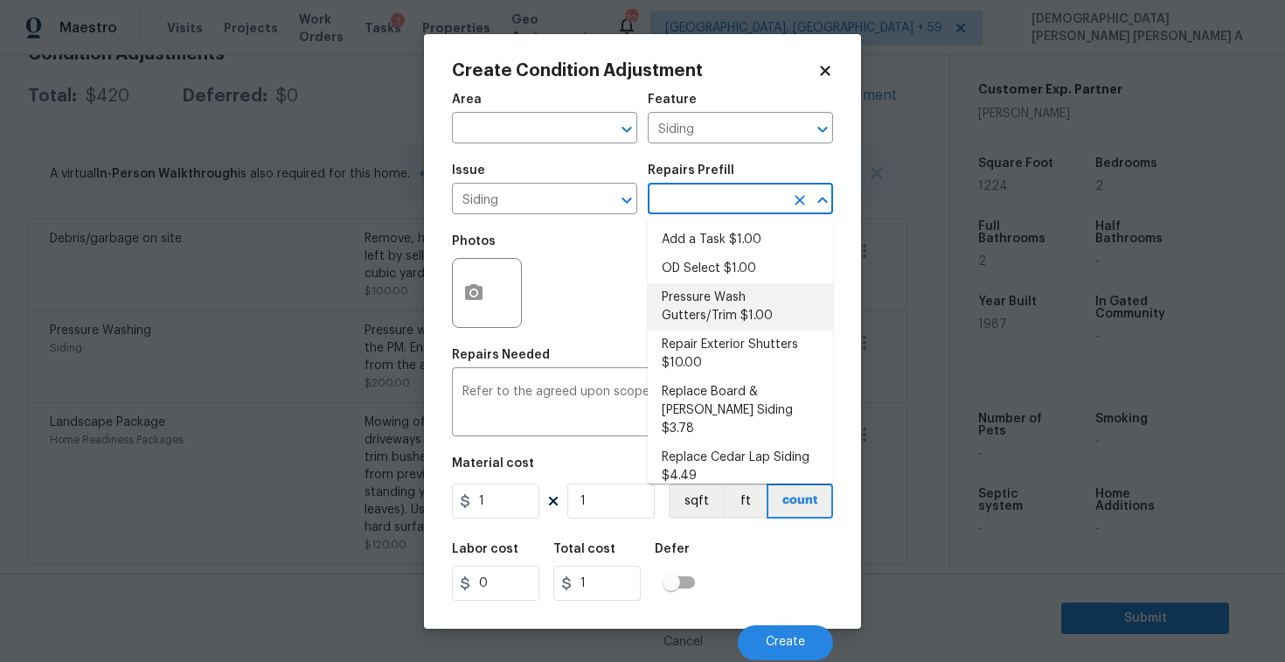
click at [744, 320] on li "Pressure Wash Gutters/Trim $1.00" at bounding box center [740, 306] width 185 height 47
type textarea "Protect areas as needed for pressure washing. Pressure wash the gutters and tri…"
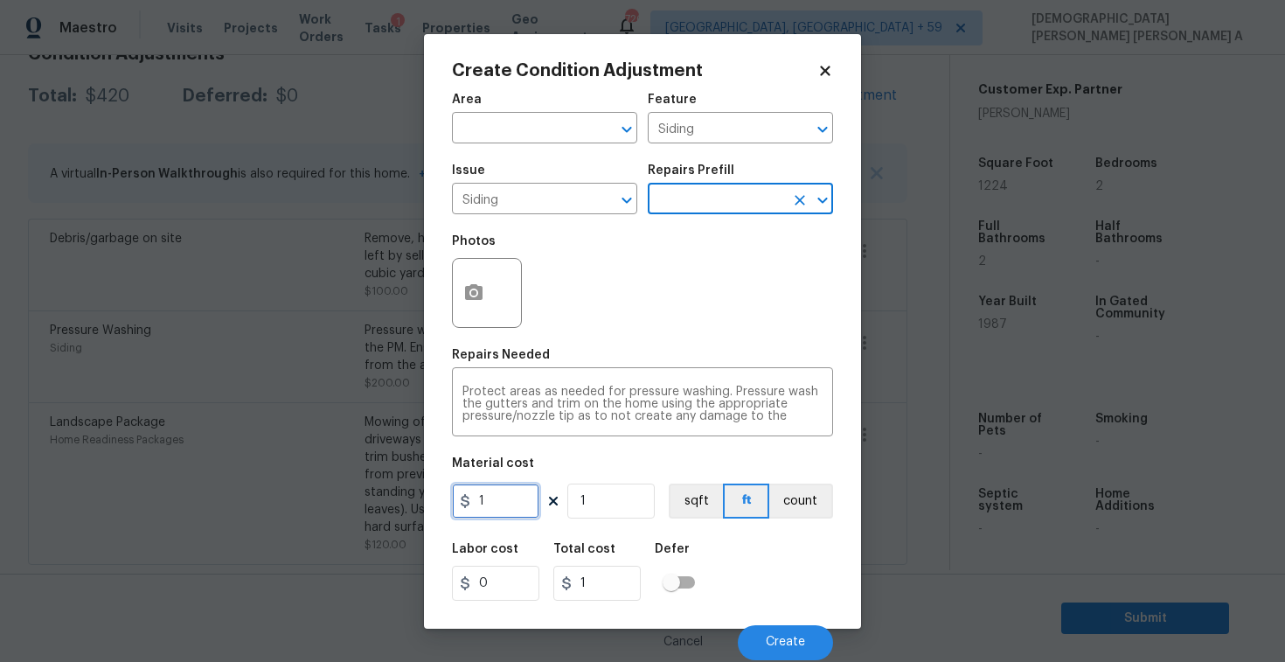
click at [513, 512] on input "1" at bounding box center [495, 501] width 87 height 35
type input "575"
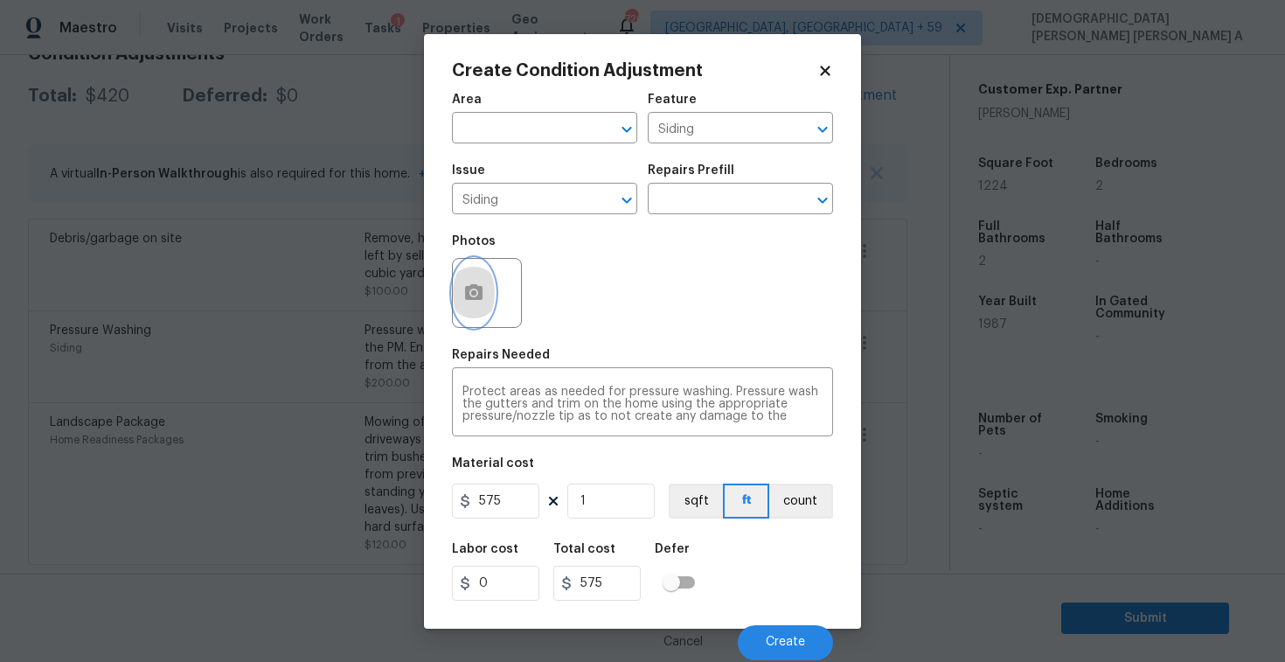
click at [465, 275] on button "button" at bounding box center [474, 293] width 42 height 68
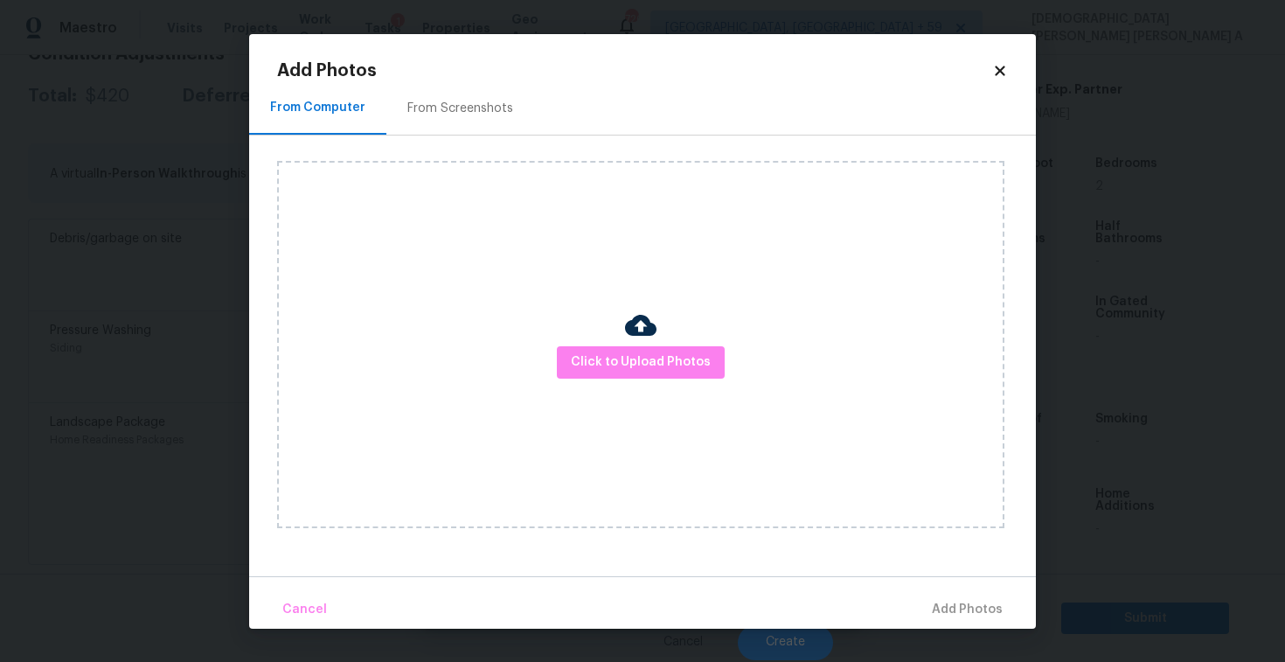
click at [471, 108] on div "From Screenshots" at bounding box center [460, 108] width 106 height 17
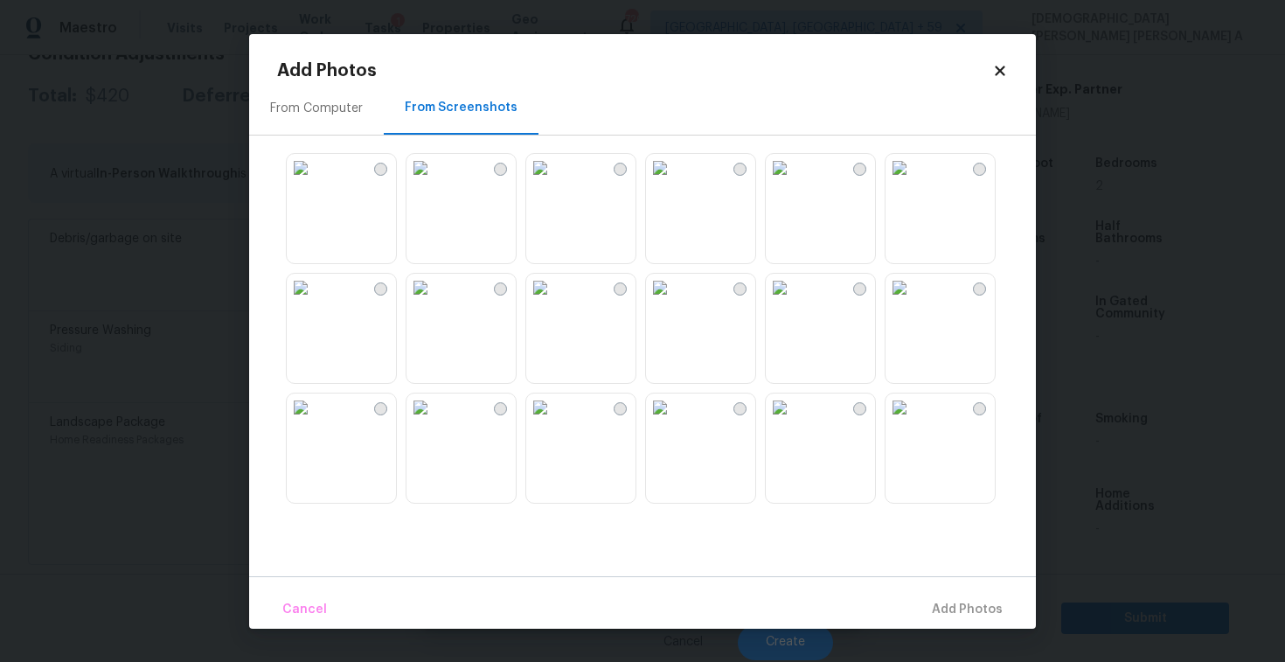
click at [914, 182] on img at bounding box center [900, 168] width 28 height 28
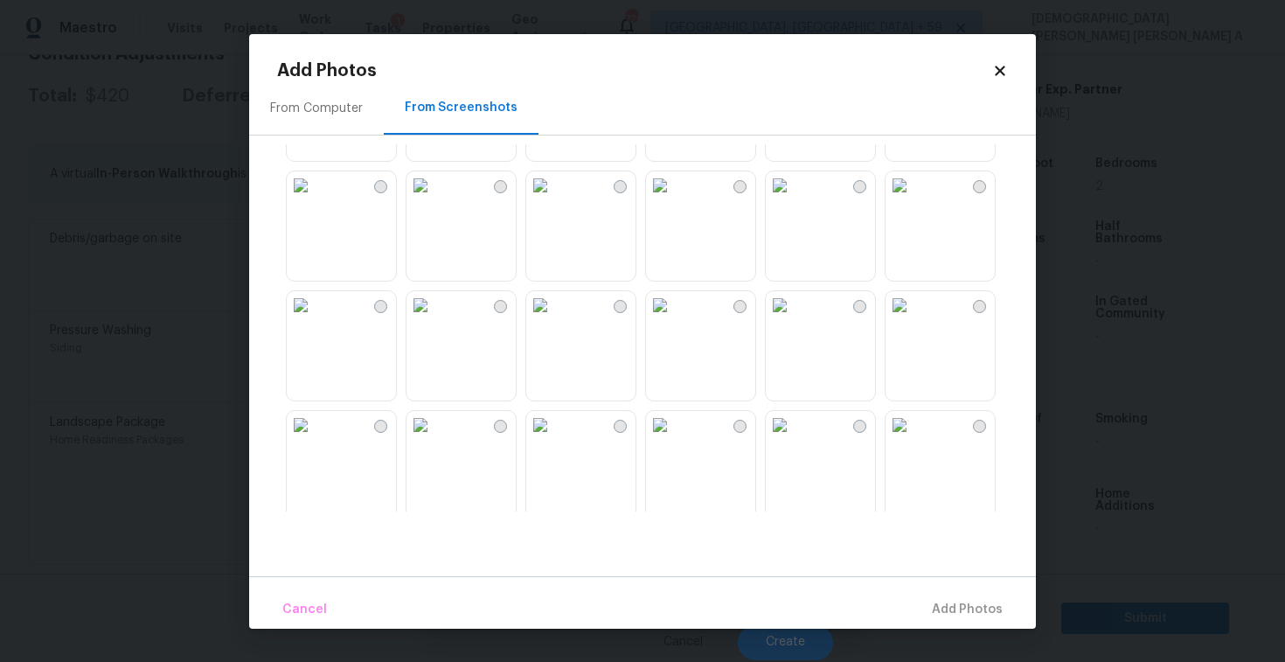
click at [435, 319] on img at bounding box center [421, 305] width 28 height 28
click at [315, 319] on img at bounding box center [301, 305] width 28 height 28
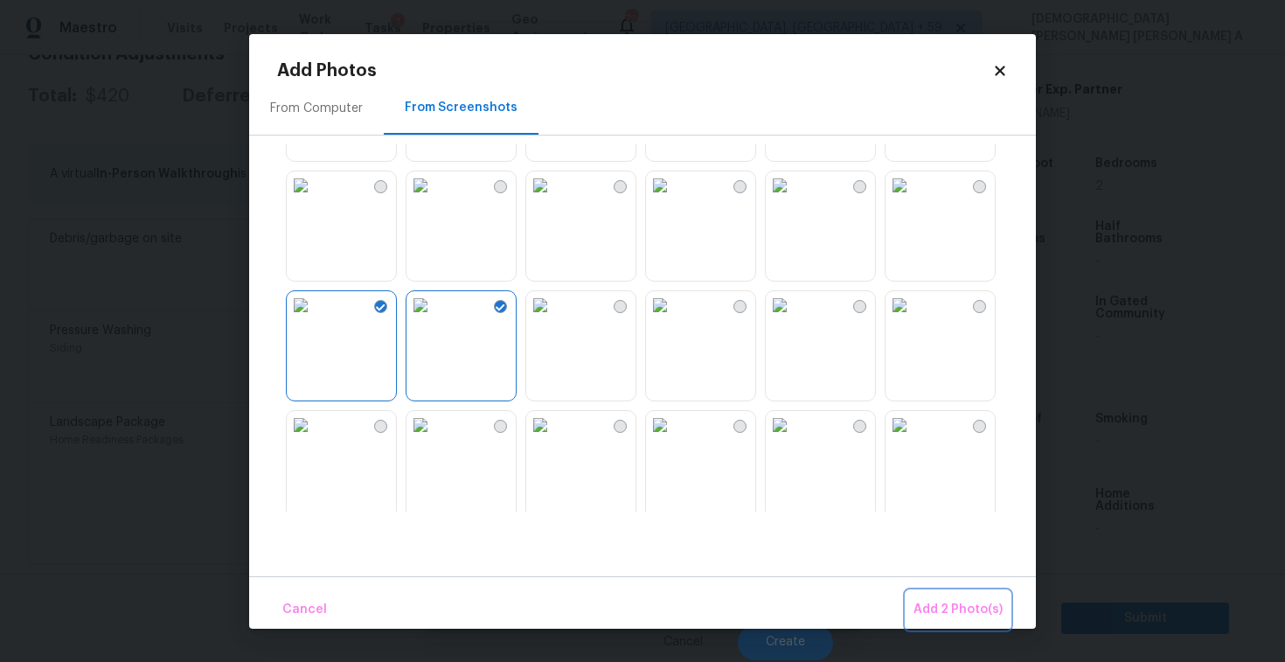
click at [959, 605] on span "Add 2 Photo(s)" at bounding box center [958, 610] width 89 height 22
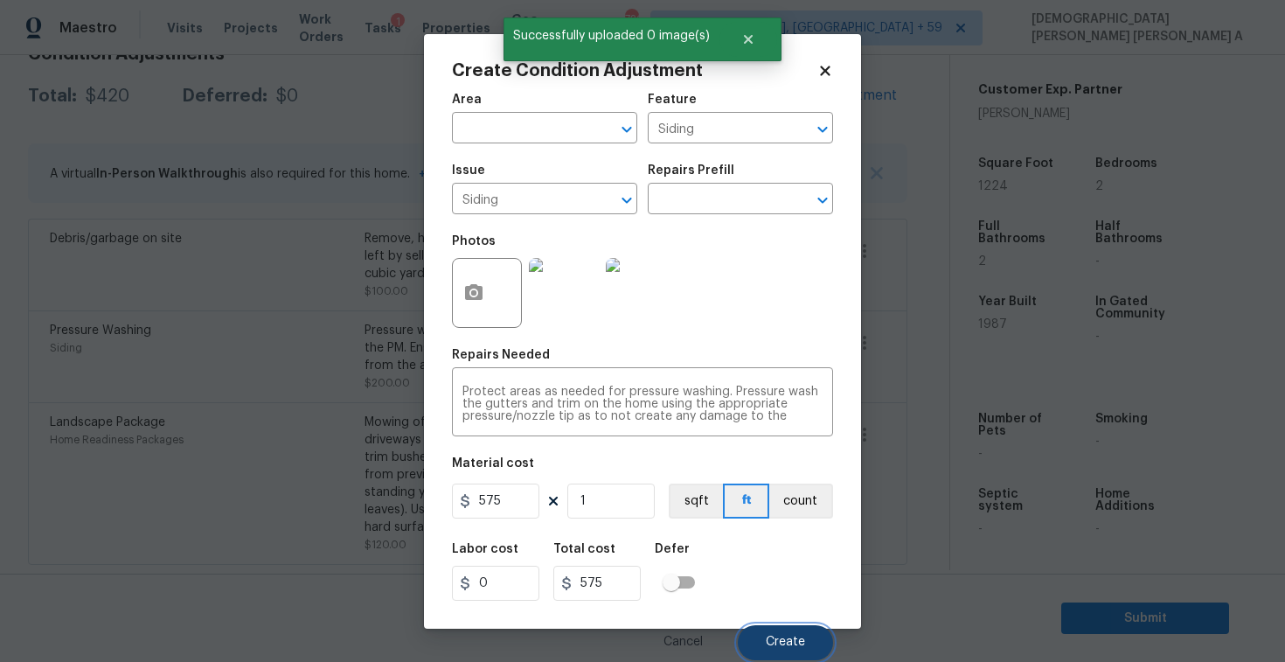
click at [776, 641] on span "Create" at bounding box center [785, 642] width 39 height 13
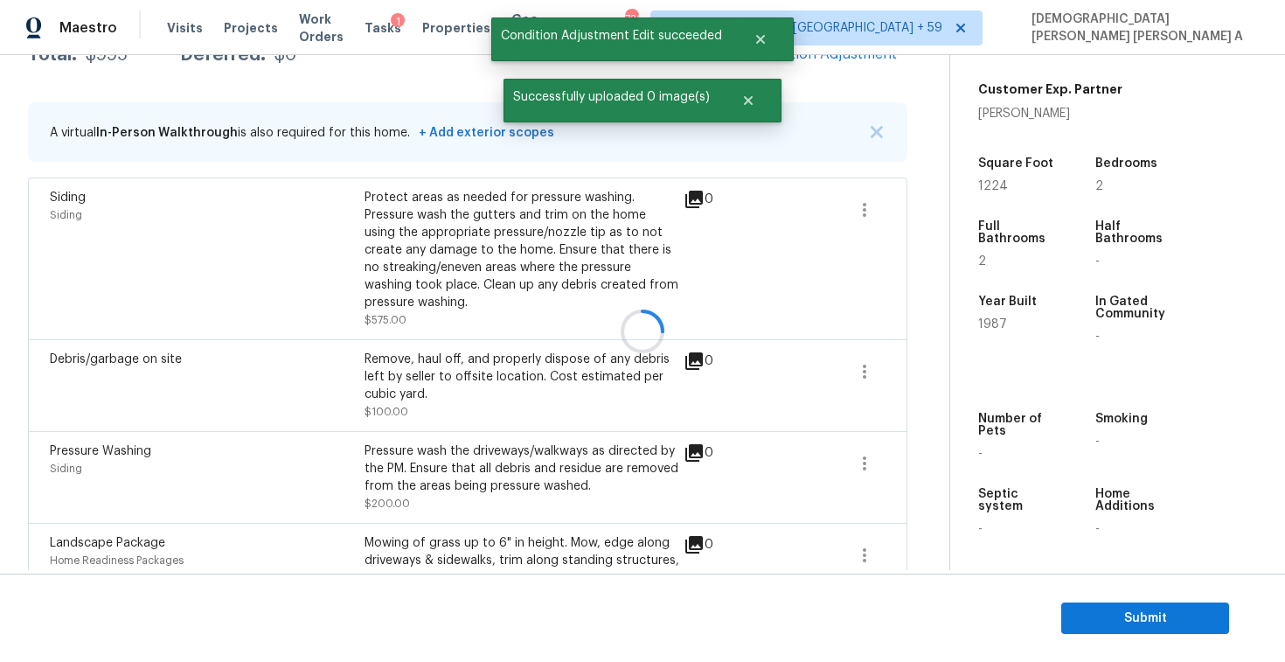
scroll to position [276, 0]
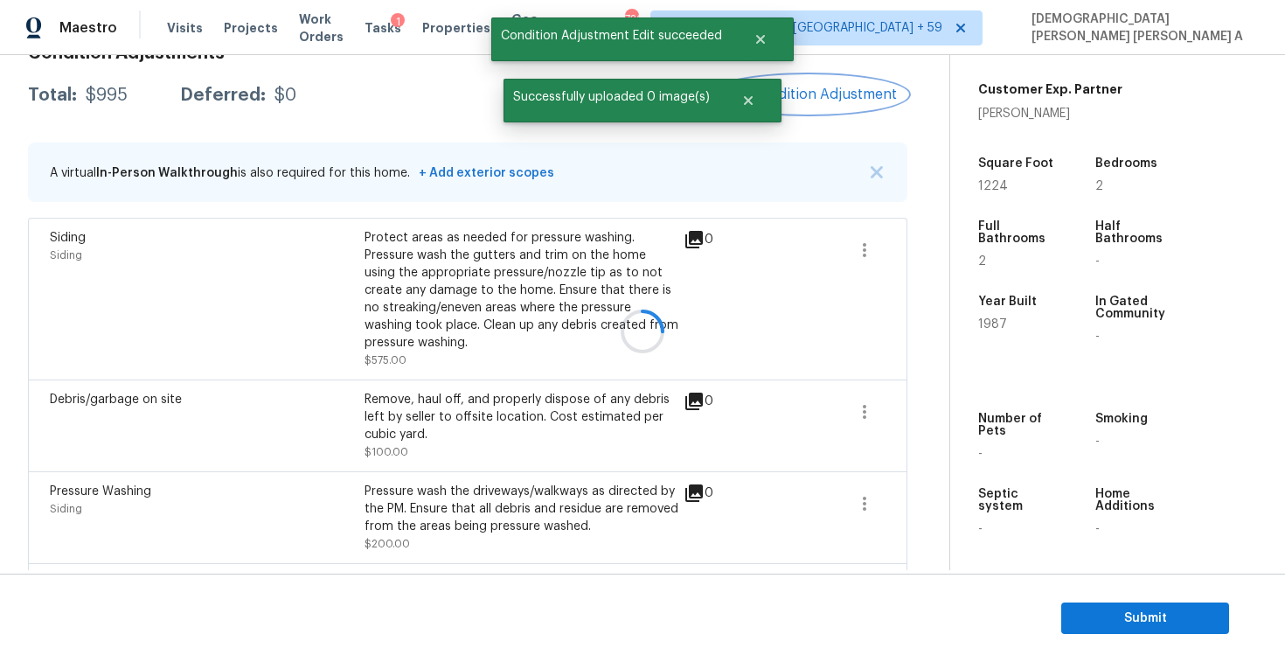
click at [813, 87] on span "Add Condition Adjustment" at bounding box center [809, 95] width 177 height 16
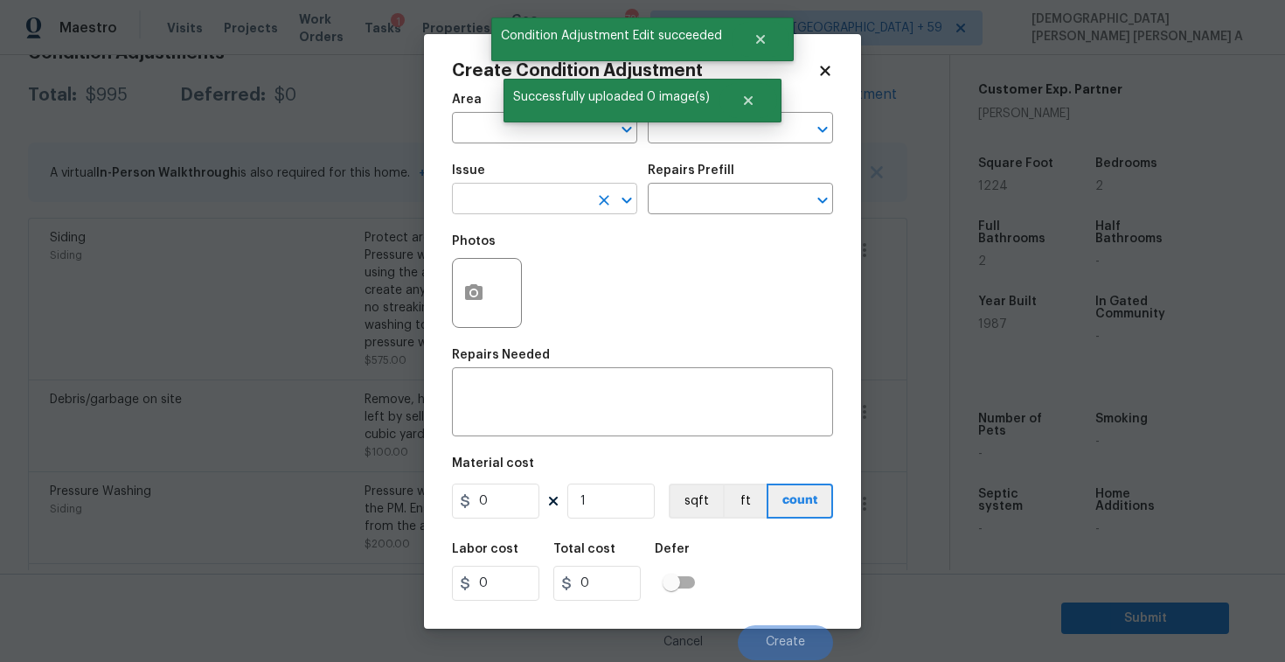
click at [501, 208] on input "text" at bounding box center [520, 200] width 136 height 27
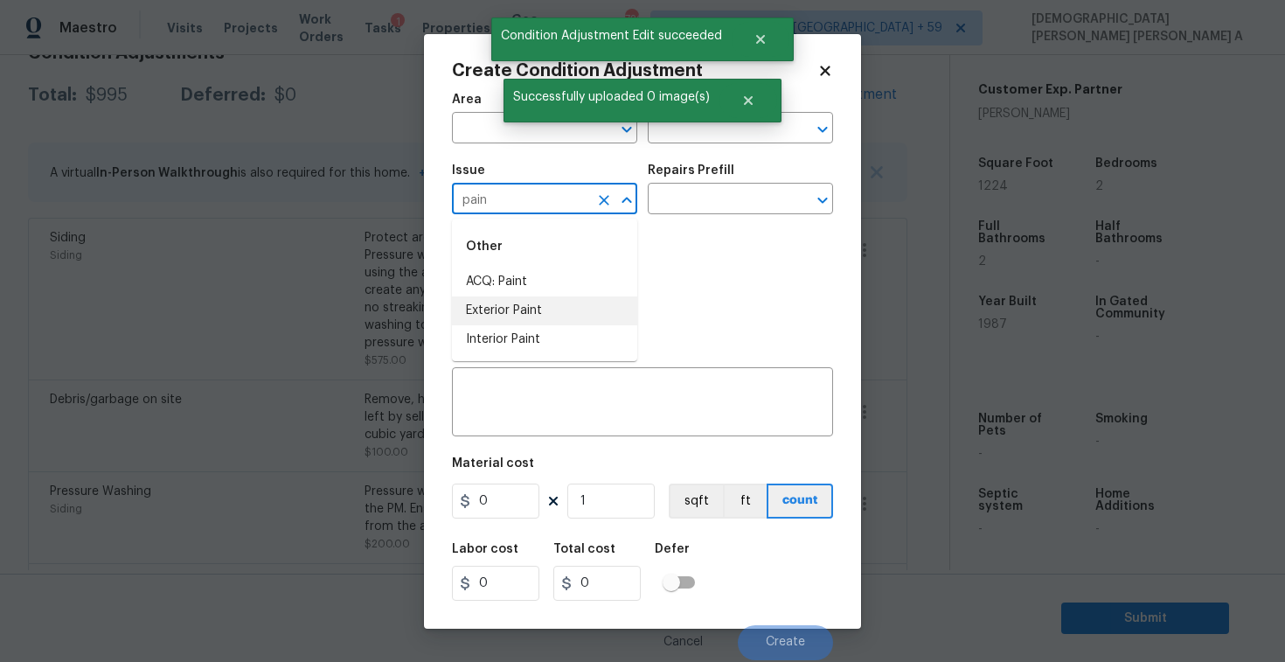
click at [528, 271] on li "ACQ: Paint" at bounding box center [544, 282] width 185 height 29
type input "ACQ: Paint"
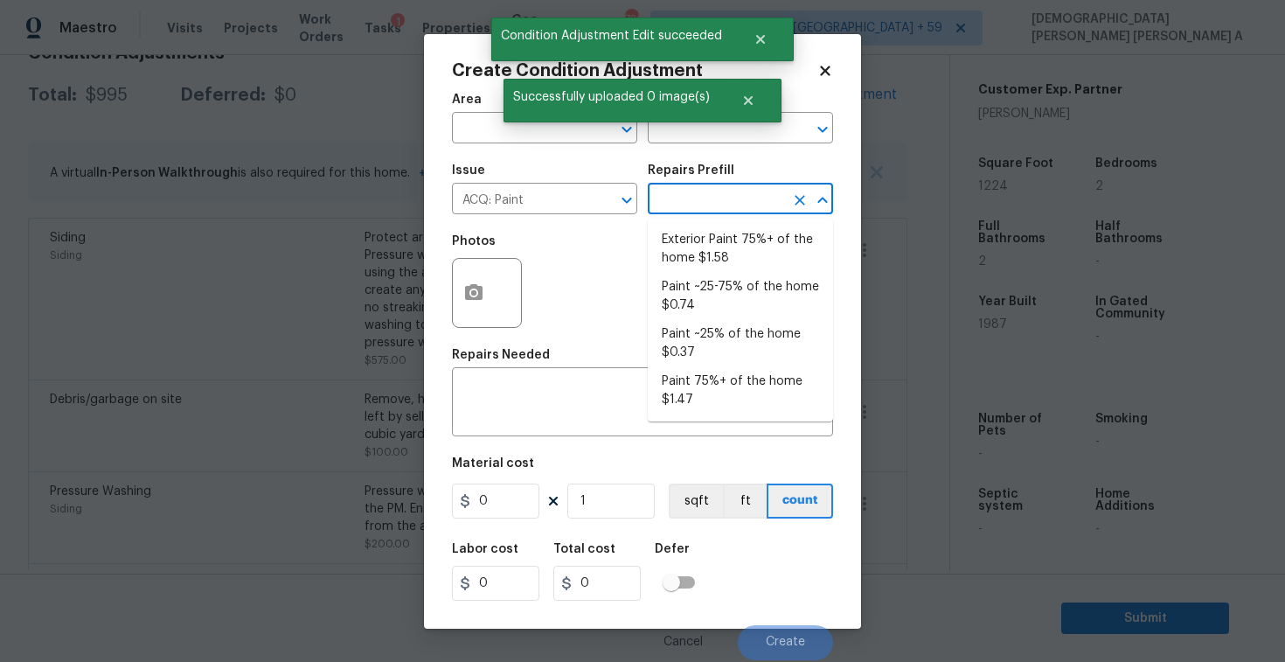
click at [737, 210] on input "text" at bounding box center [716, 200] width 136 height 27
click at [711, 346] on li "Paint ~25% of the home $0.37" at bounding box center [740, 343] width 185 height 47
type input "Acquisition"
type textarea "Acquisition Scope: ~25% of the home needs interior paint"
type input "0.37"
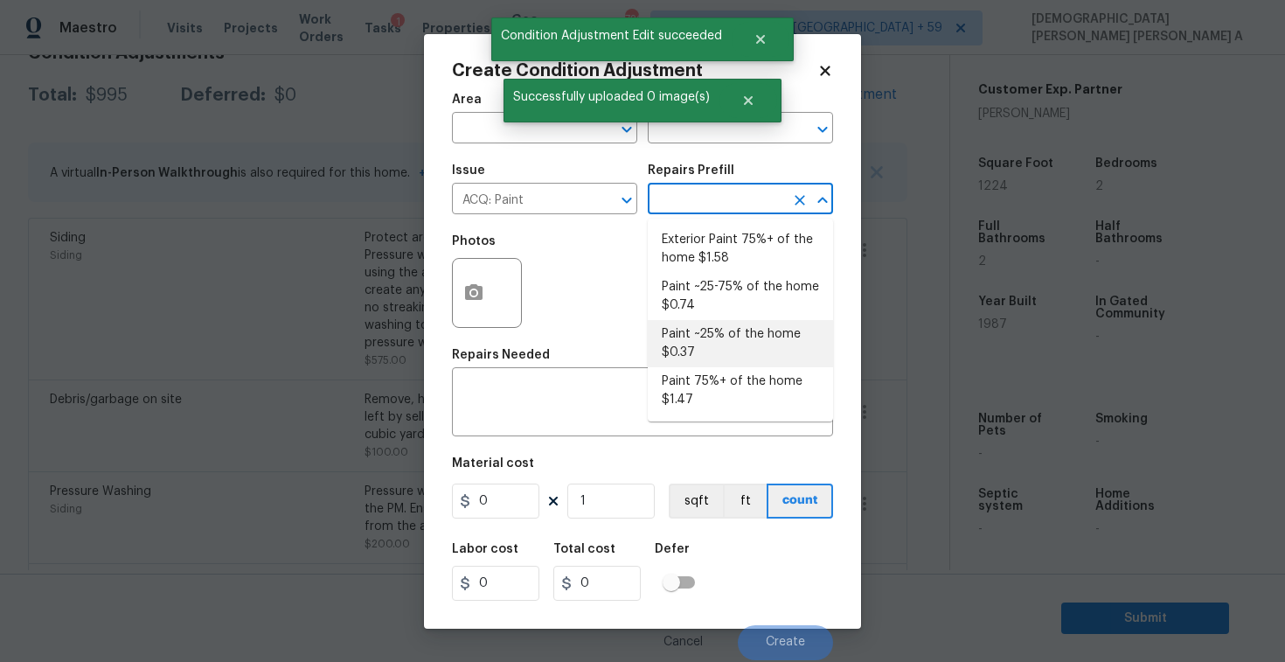
type input "0.37"
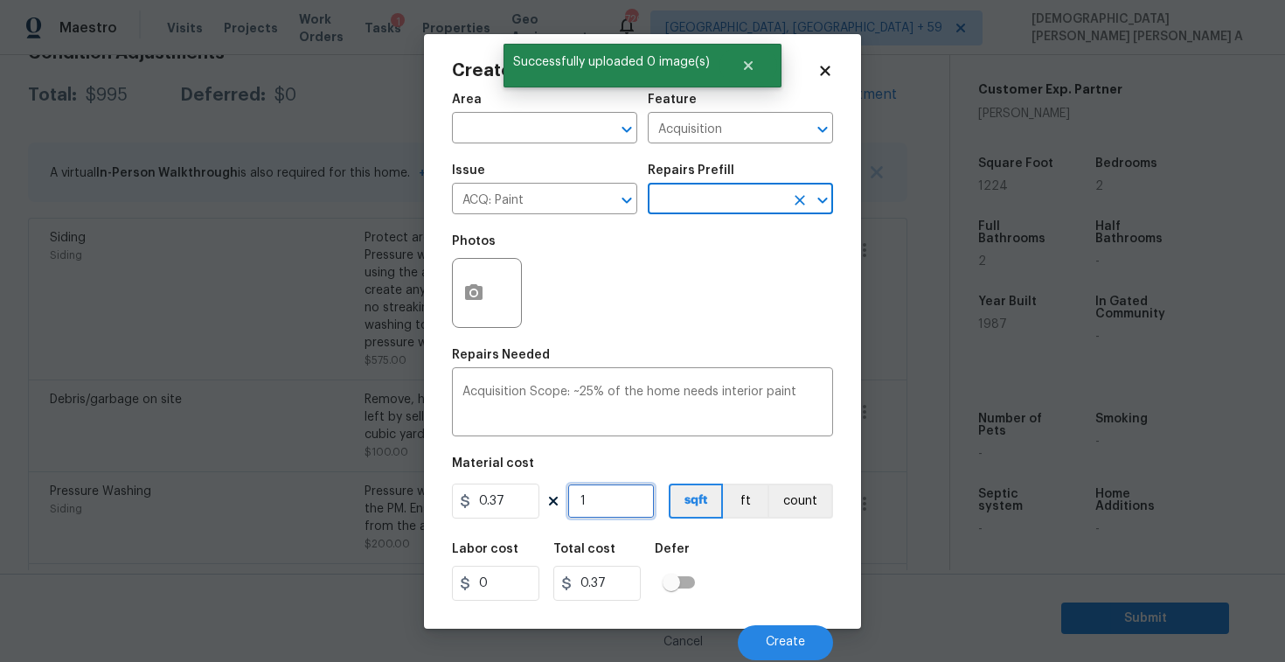
click at [602, 501] on input "1" at bounding box center [611, 501] width 87 height 35
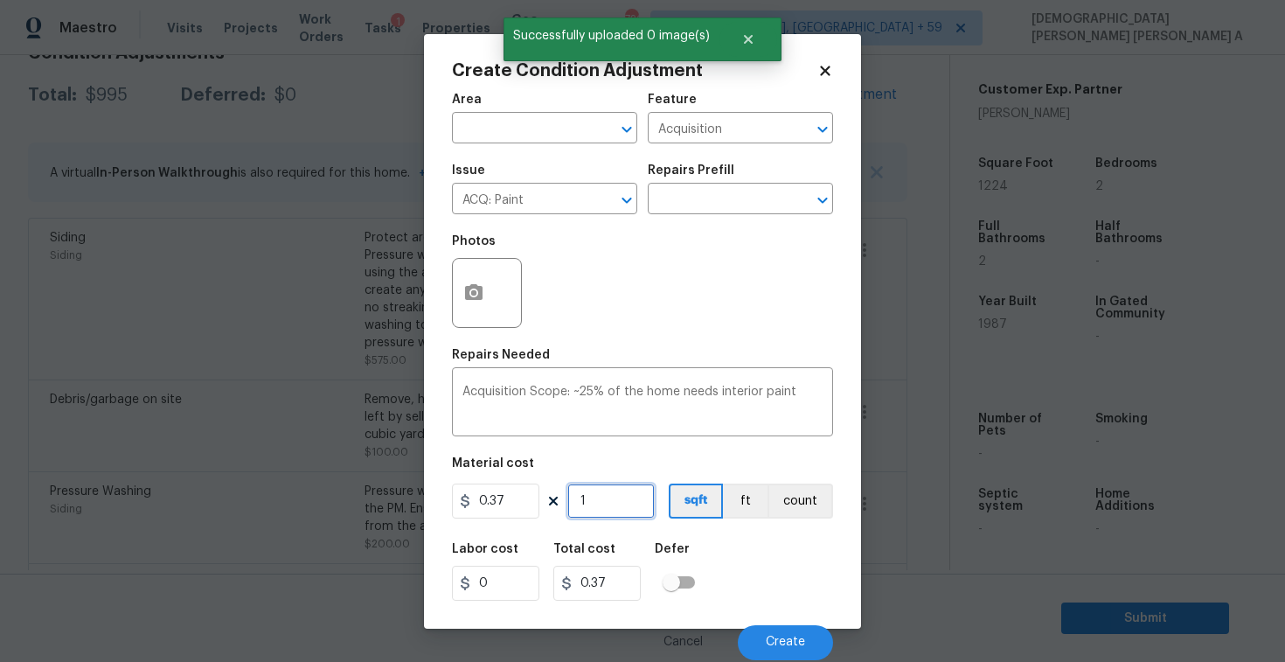
type input "12"
type input "4.44"
type input "122"
type input "45.14"
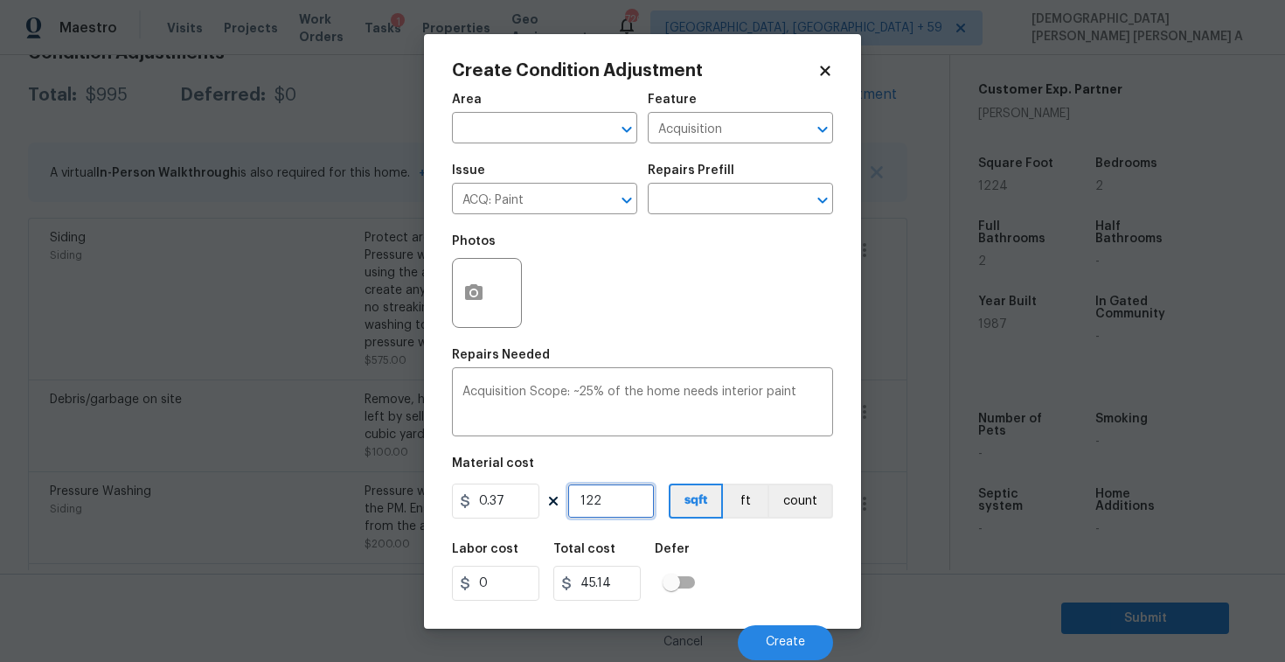
type input "1224"
type input "452.88"
type input "1224"
click at [787, 646] on span "Create" at bounding box center [785, 642] width 39 height 13
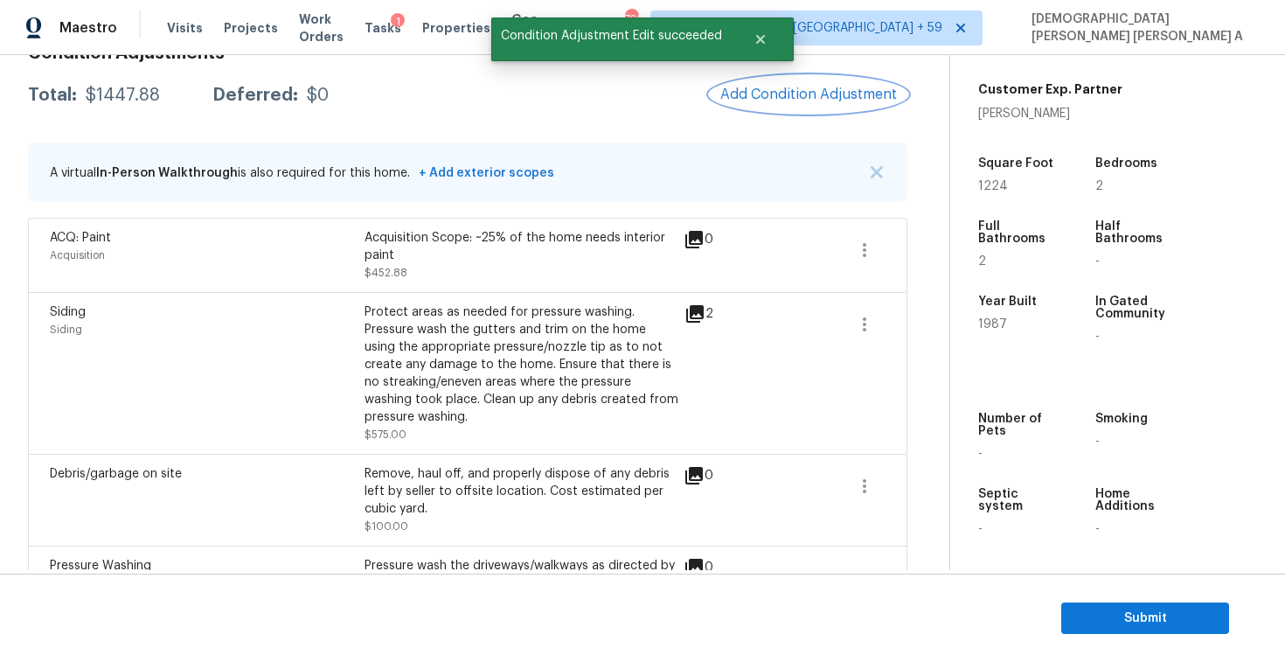
click at [790, 83] on button "Add Condition Adjustment" at bounding box center [809, 94] width 198 height 37
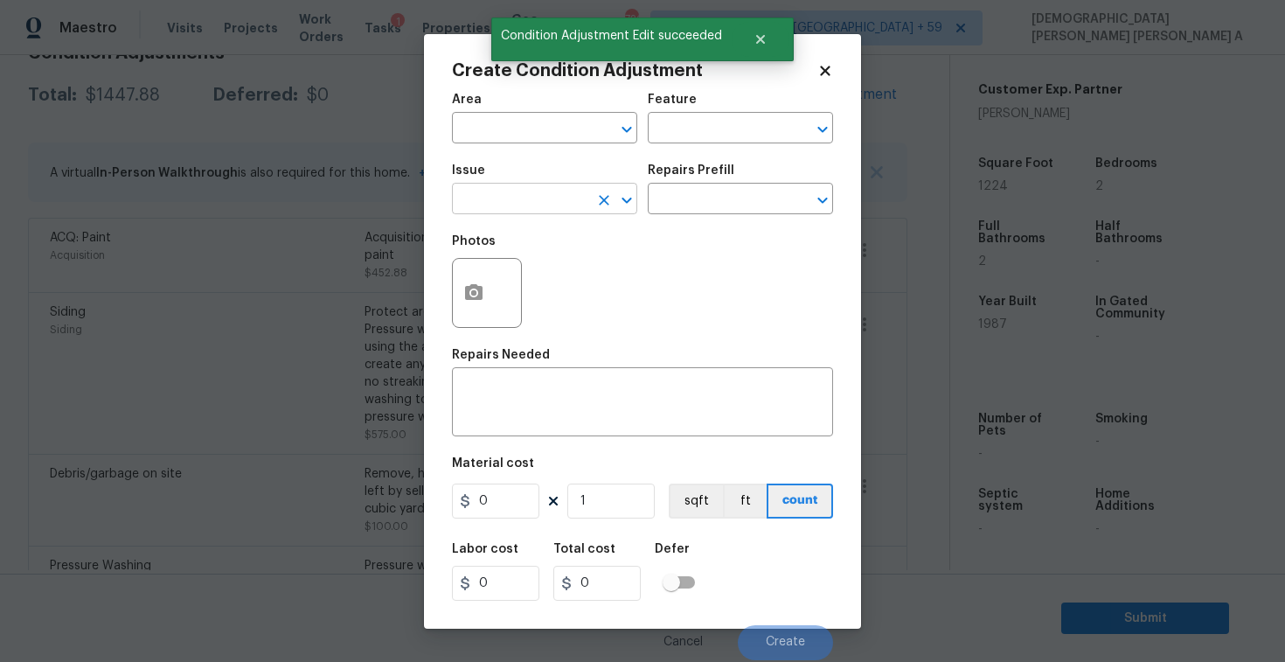
click at [500, 201] on input "text" at bounding box center [520, 200] width 136 height 27
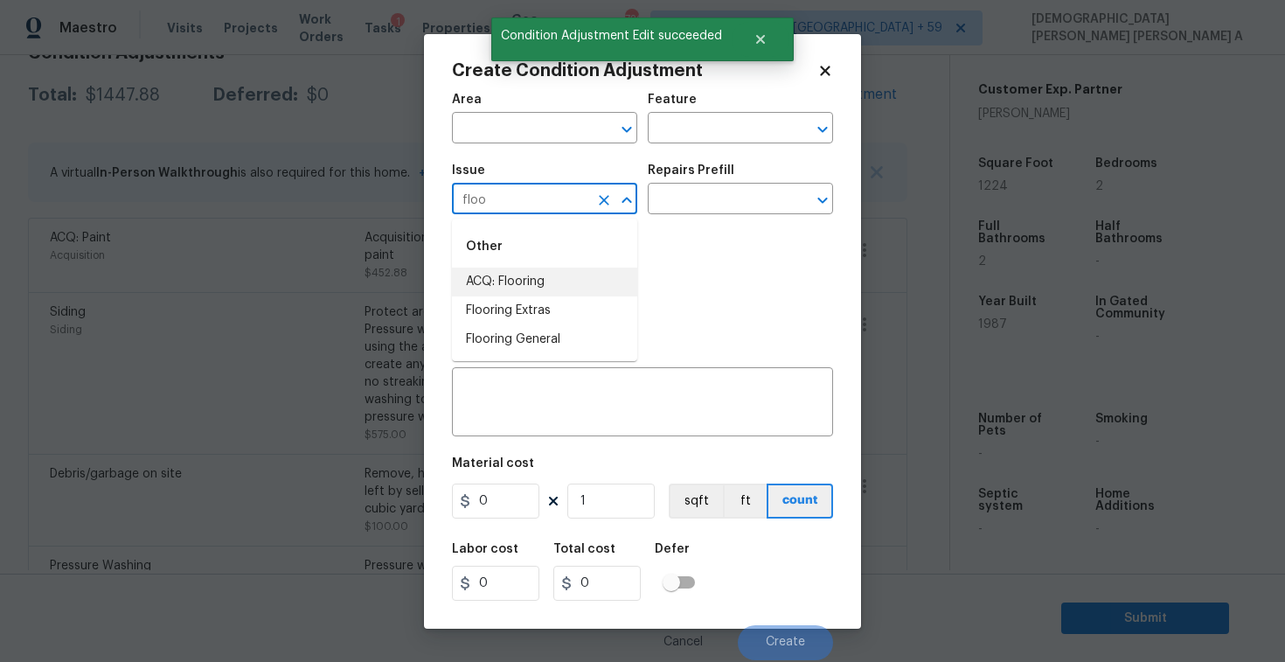
click at [528, 287] on li "ACQ: Flooring" at bounding box center [544, 282] width 185 height 29
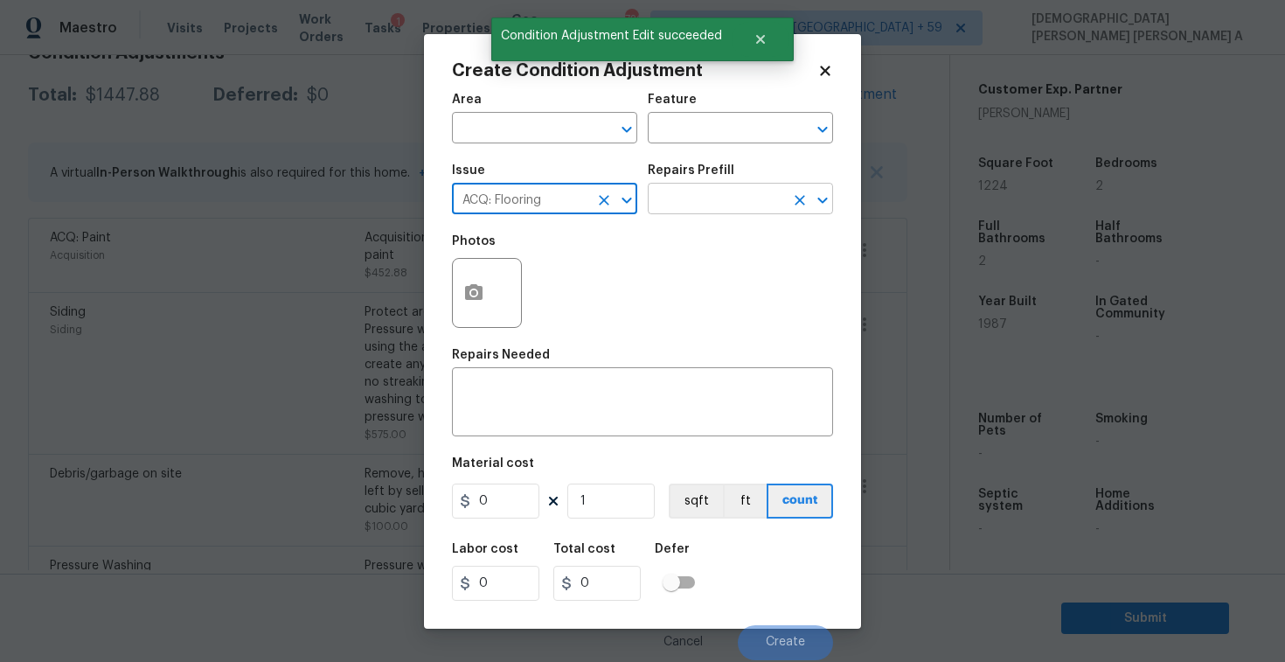
type input "ACQ: Flooring"
click at [729, 205] on input "text" at bounding box center [716, 200] width 136 height 27
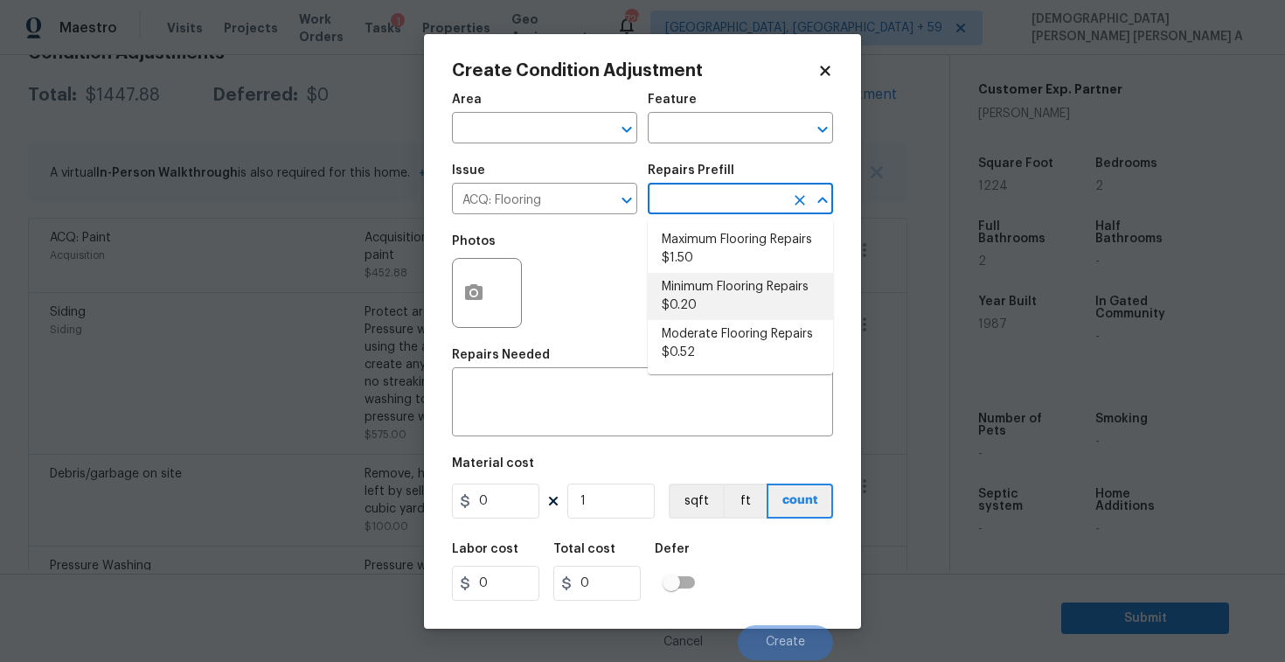
click at [719, 294] on li "Minimum Flooring Repairs $0.20" at bounding box center [740, 296] width 185 height 47
type input "Acquisition"
type textarea "Acquisition Scope: Minimum flooring repairs"
type input "0.2"
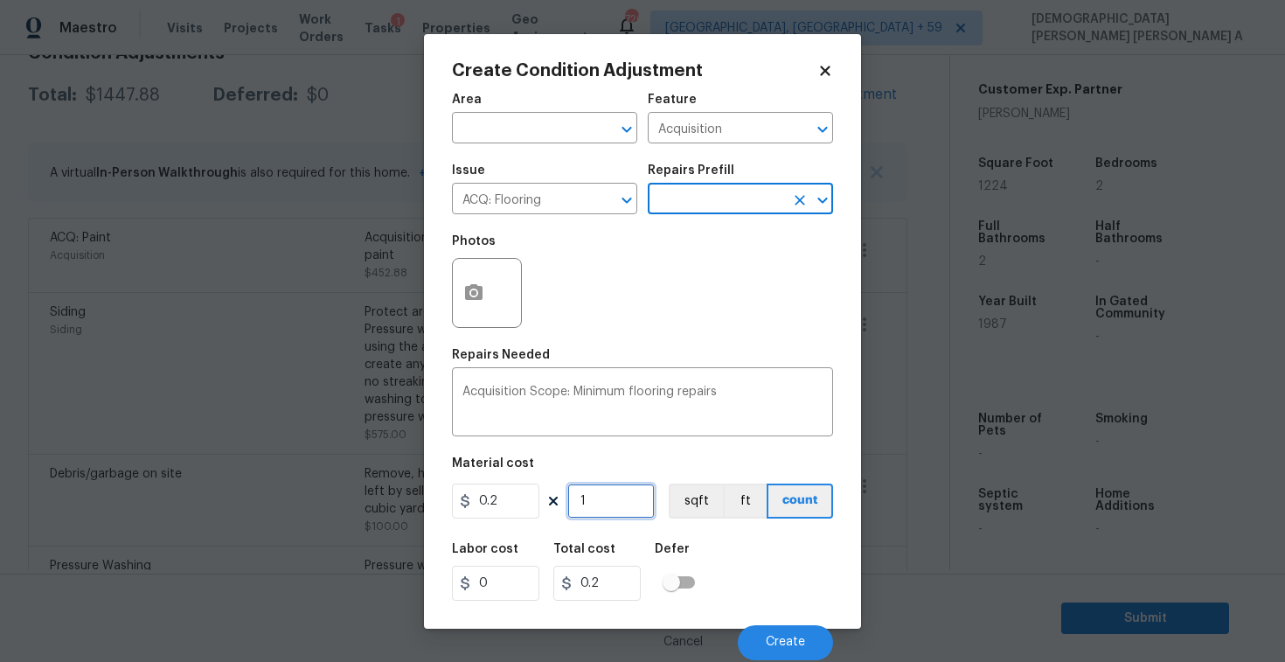
click at [596, 513] on input "1" at bounding box center [611, 501] width 87 height 35
type input "12"
type input "2.4"
type input "122"
type input "24.4"
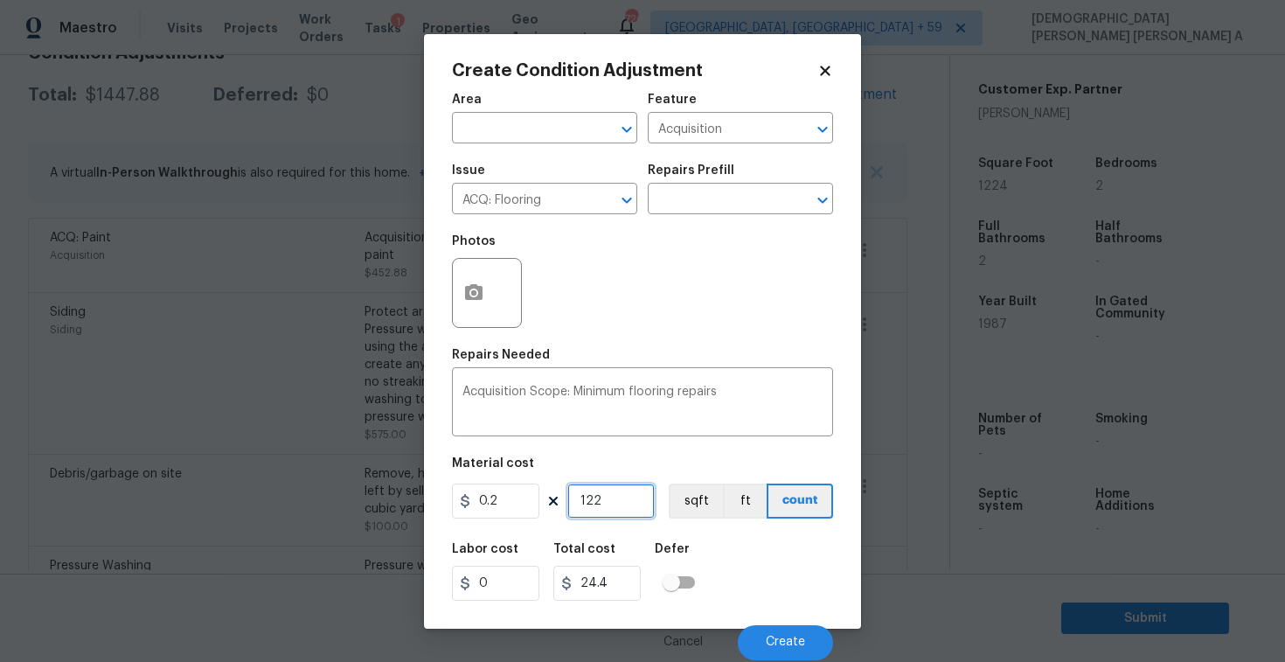
type input "1224"
type input "244.8"
type input "1224"
click at [776, 636] on span "Create" at bounding box center [785, 642] width 39 height 13
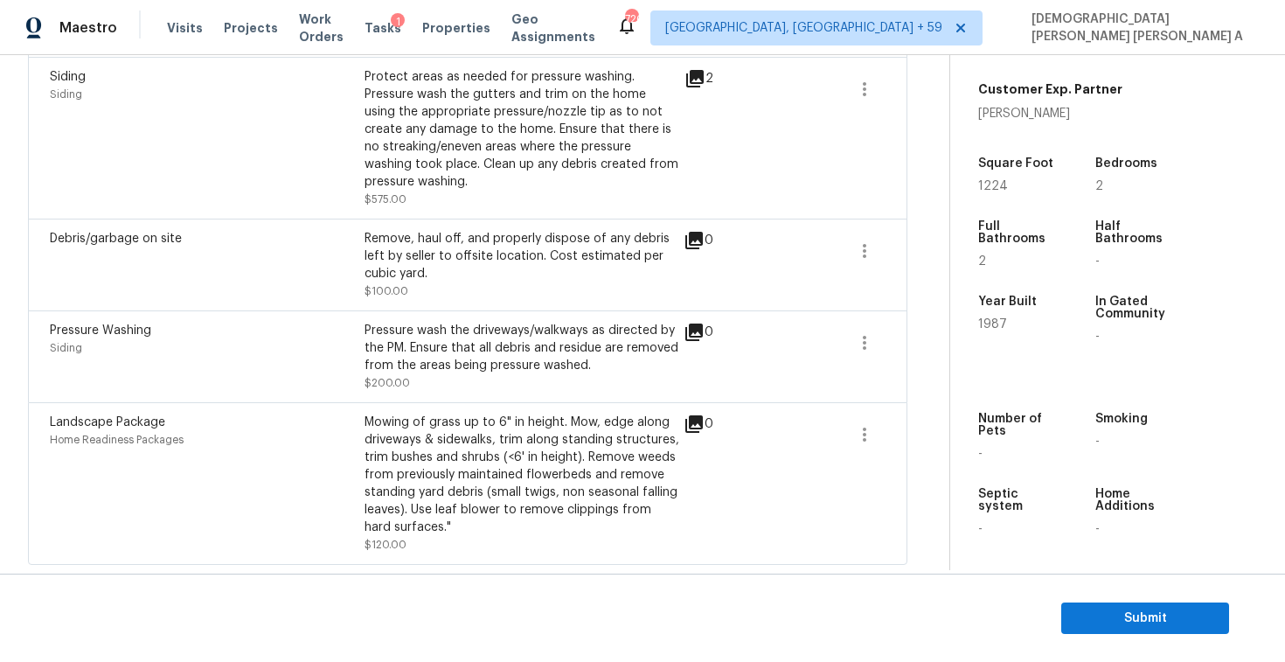
scroll to position [163, 0]
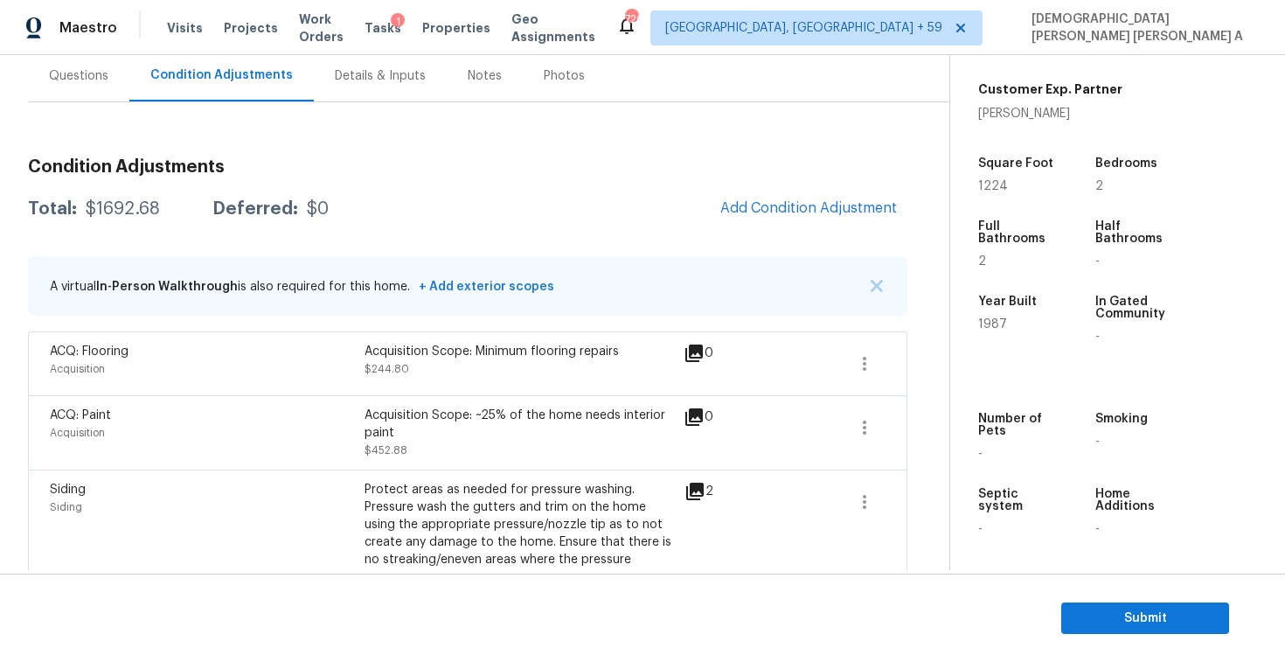
drag, startPoint x: 163, startPoint y: 205, endPoint x: 75, endPoint y: 205, distance: 87.4
click at [75, 205] on div "Total: $1692.68 Deferred: $0" at bounding box center [178, 208] width 301 height 17
copy div "$1692.68"
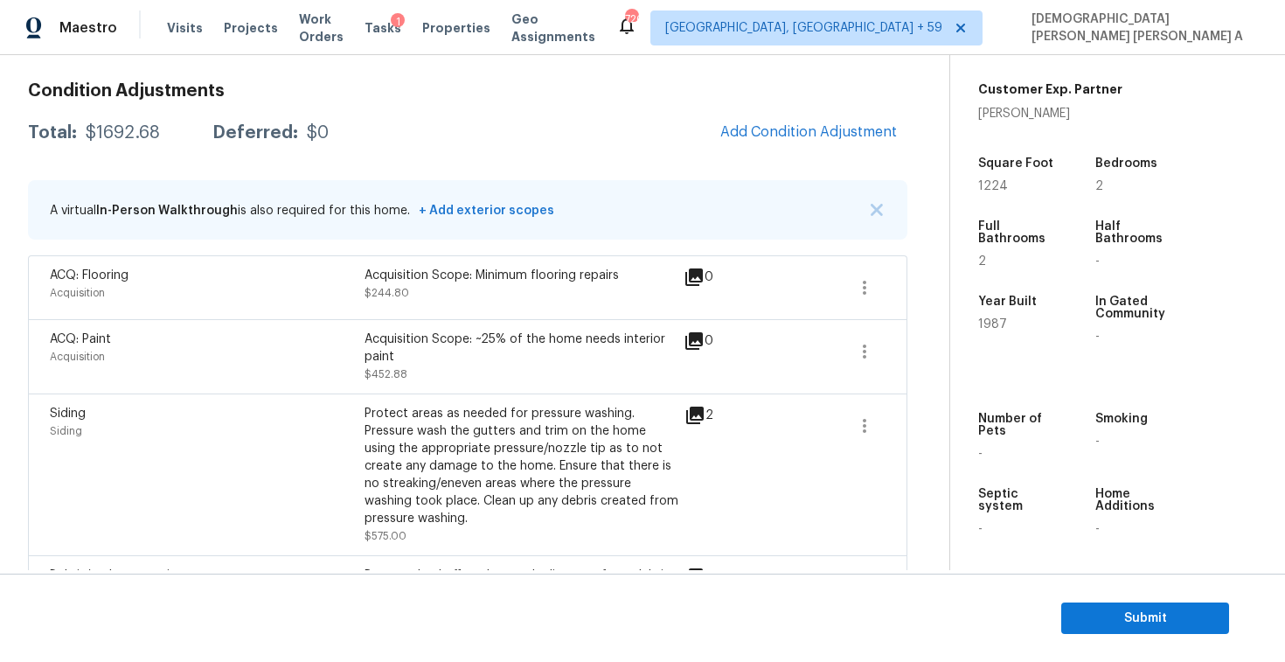
scroll to position [86, 0]
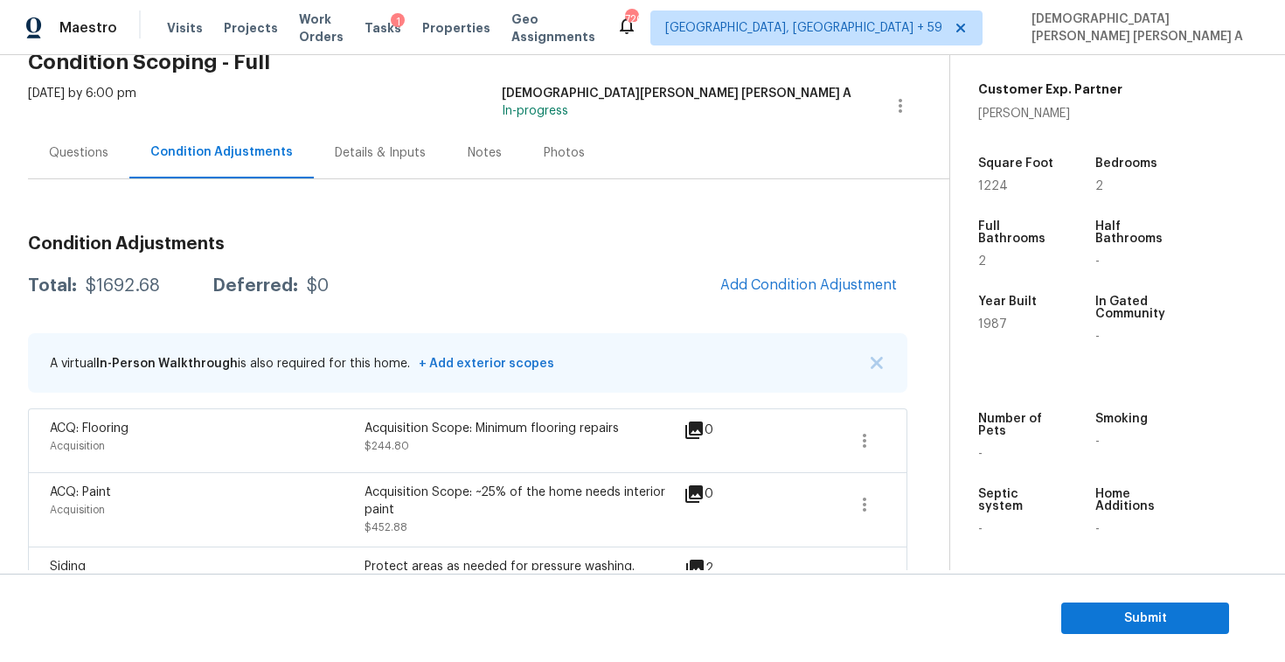
click at [96, 149] on div "Questions" at bounding box center [78, 152] width 59 height 17
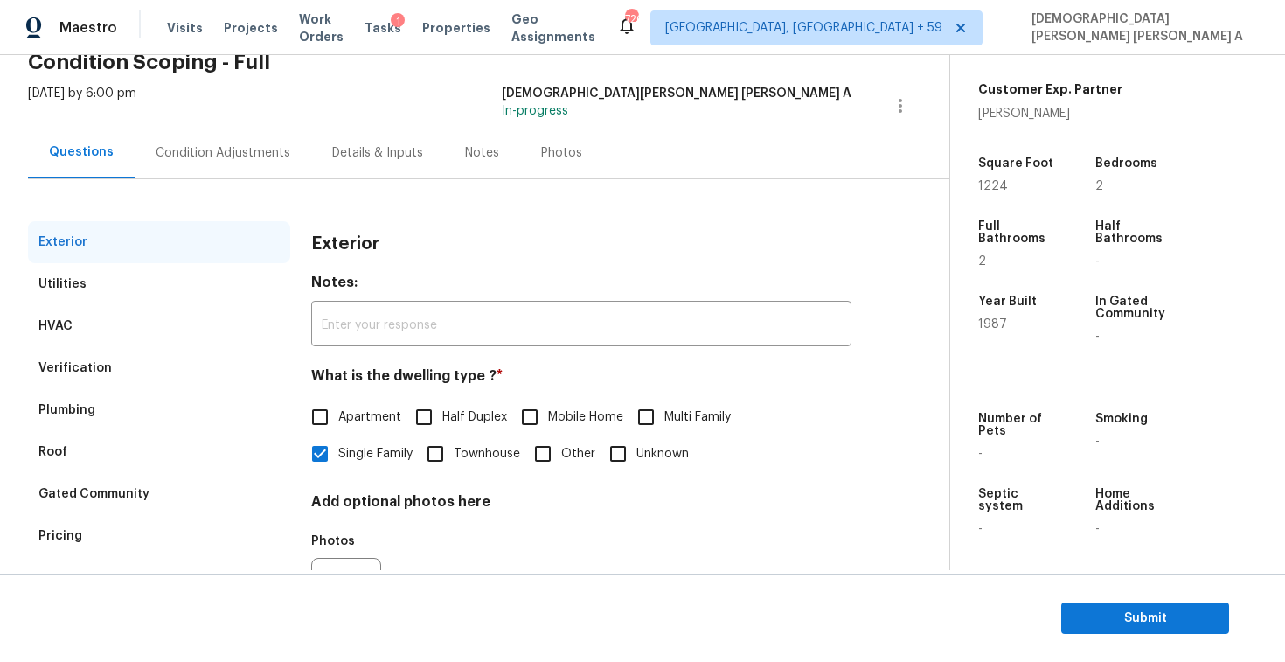
scroll to position [180, 0]
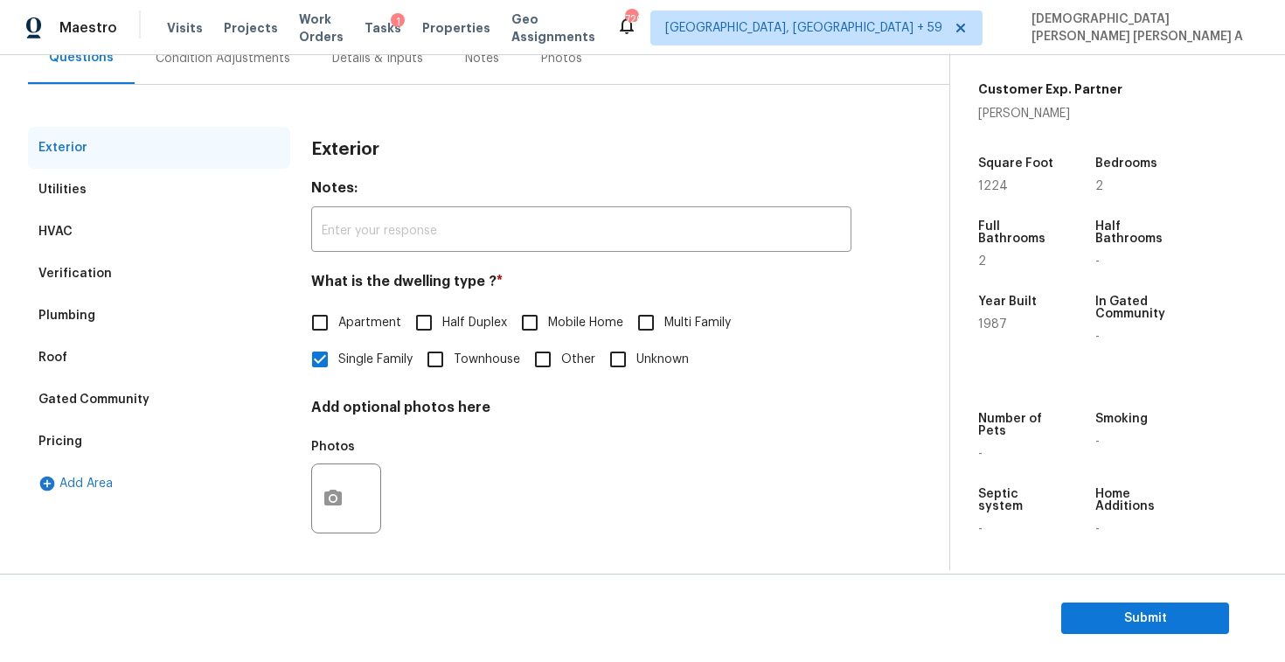
click at [101, 433] on div "Pricing" at bounding box center [159, 442] width 262 height 42
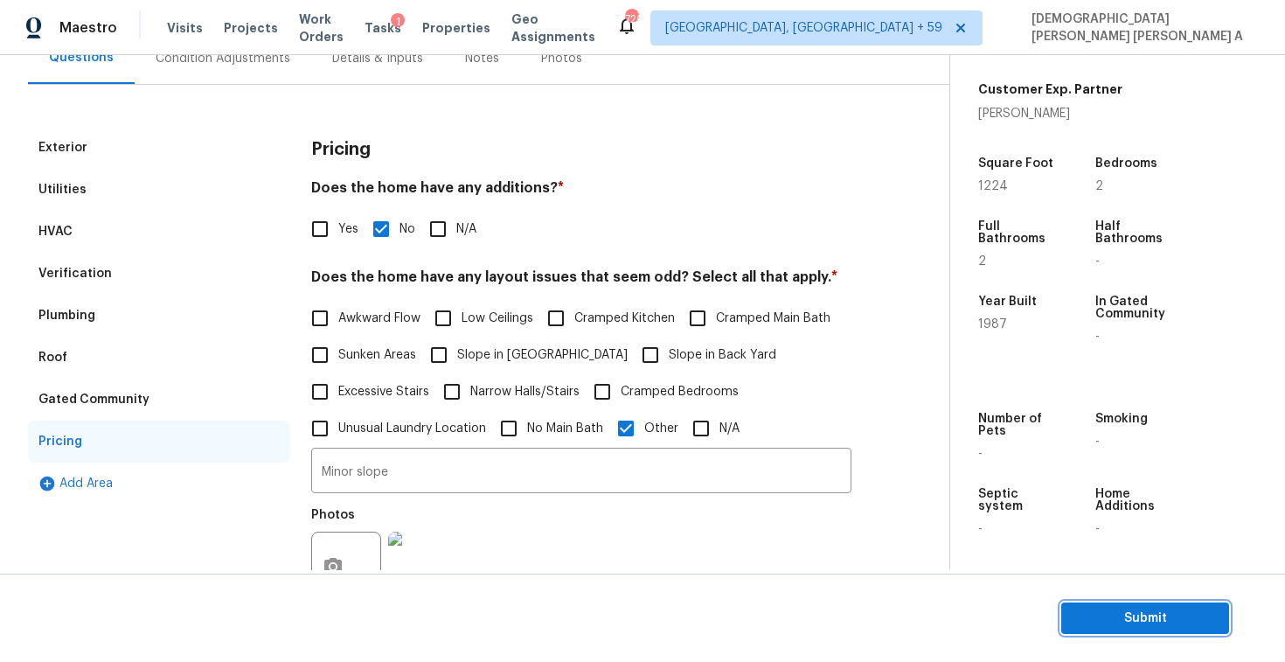
click at [1115, 629] on button "Submit" at bounding box center [1146, 618] width 168 height 32
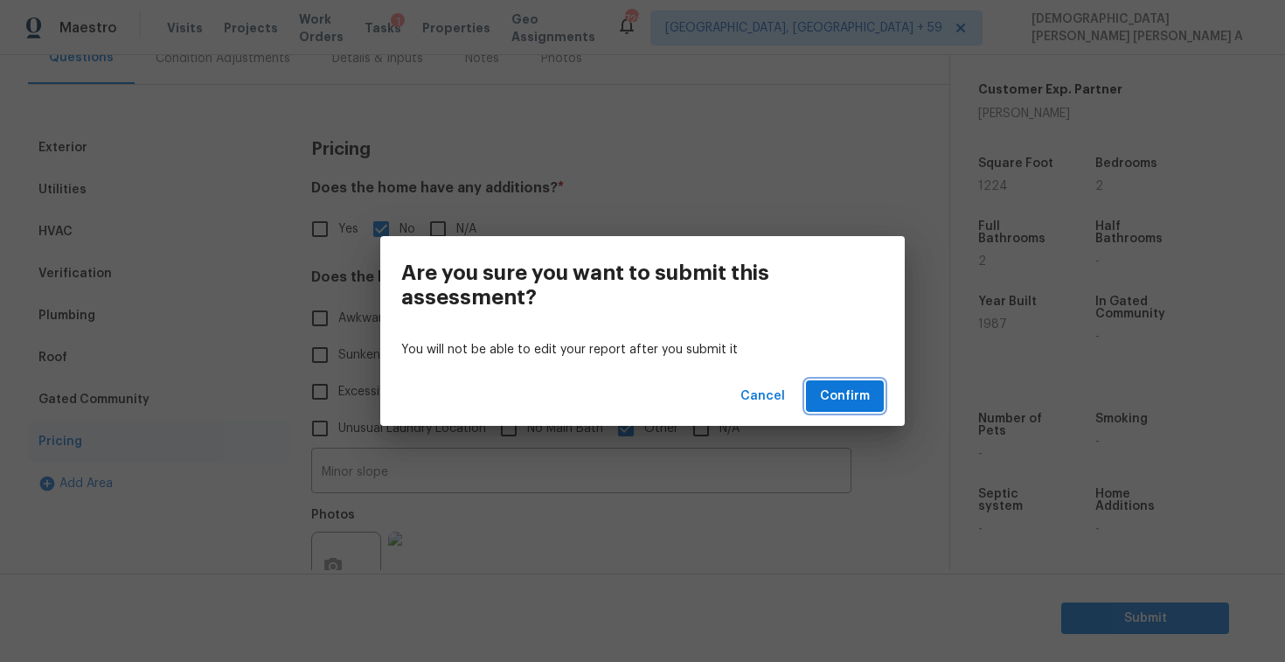
click at [836, 382] on button "Confirm" at bounding box center [845, 396] width 78 height 32
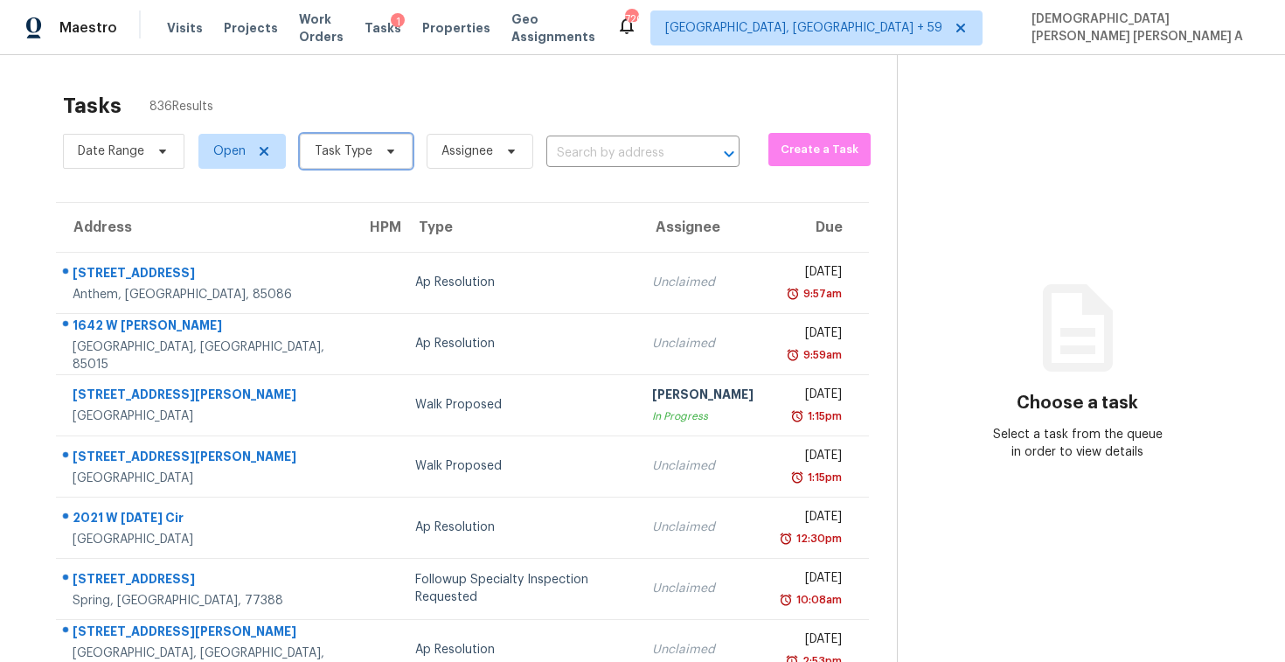
click at [338, 160] on span "Task Type" at bounding box center [356, 151] width 113 height 35
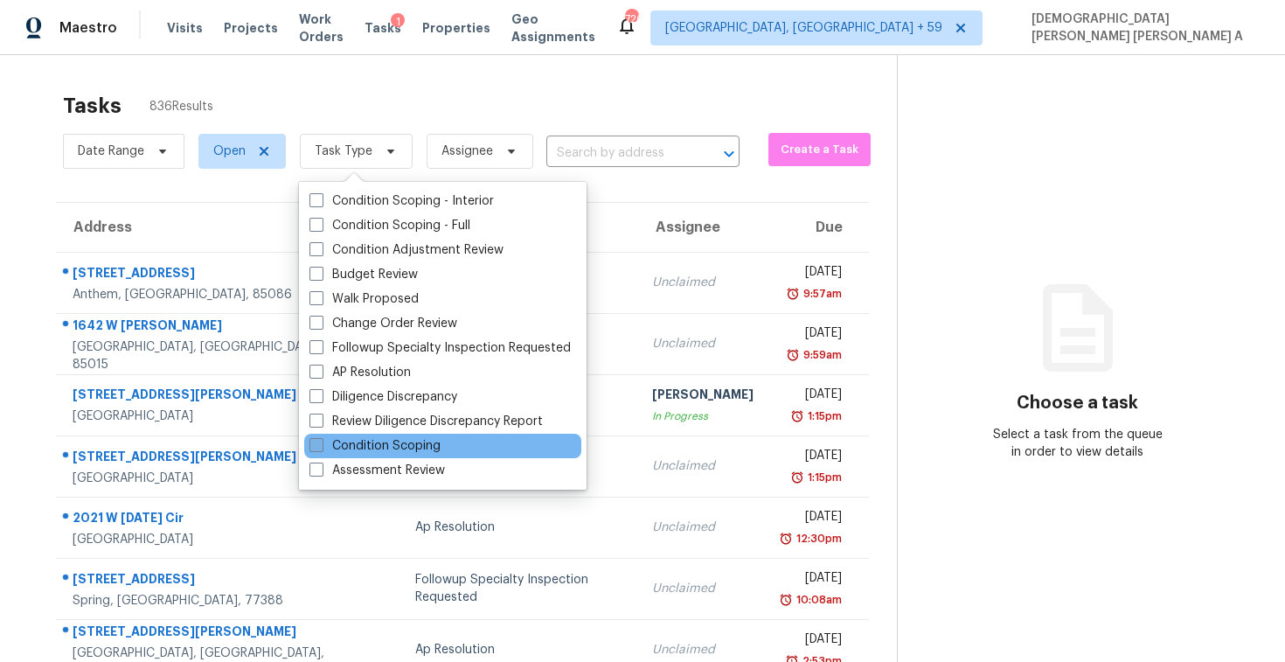
click at [370, 450] on label "Condition Scoping" at bounding box center [375, 445] width 131 height 17
click at [321, 449] on input "Condition Scoping" at bounding box center [315, 442] width 11 height 11
checkbox input "true"
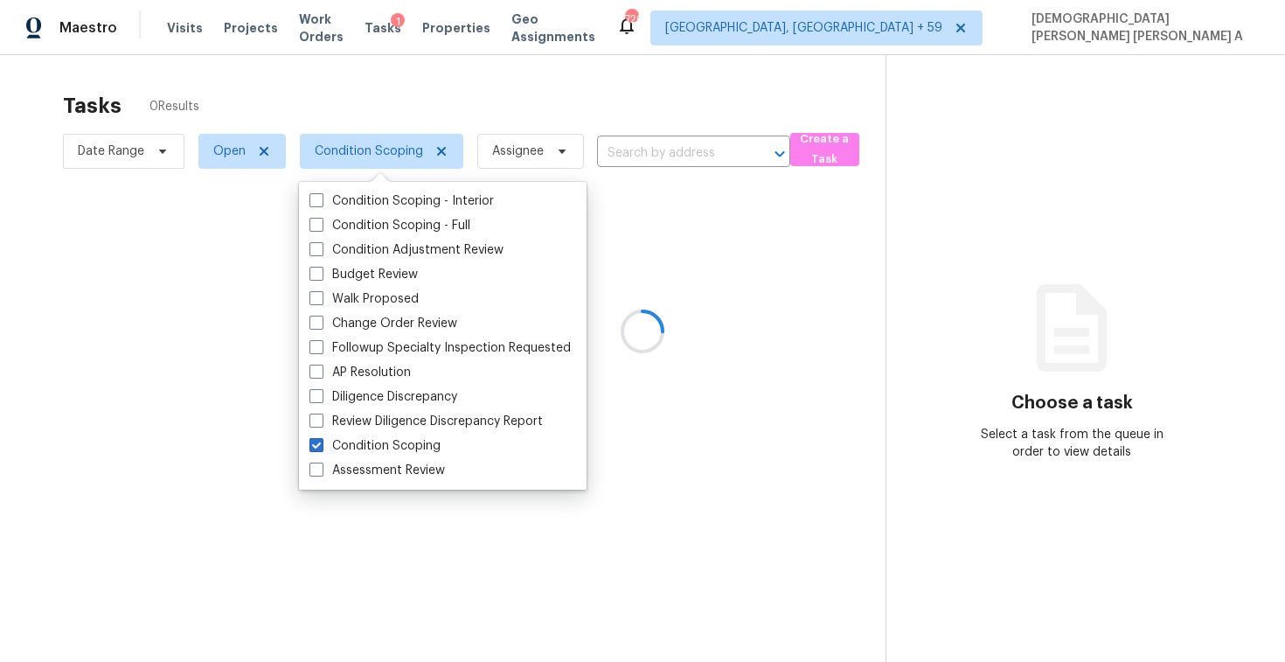
click at [442, 94] on div at bounding box center [642, 331] width 1285 height 662
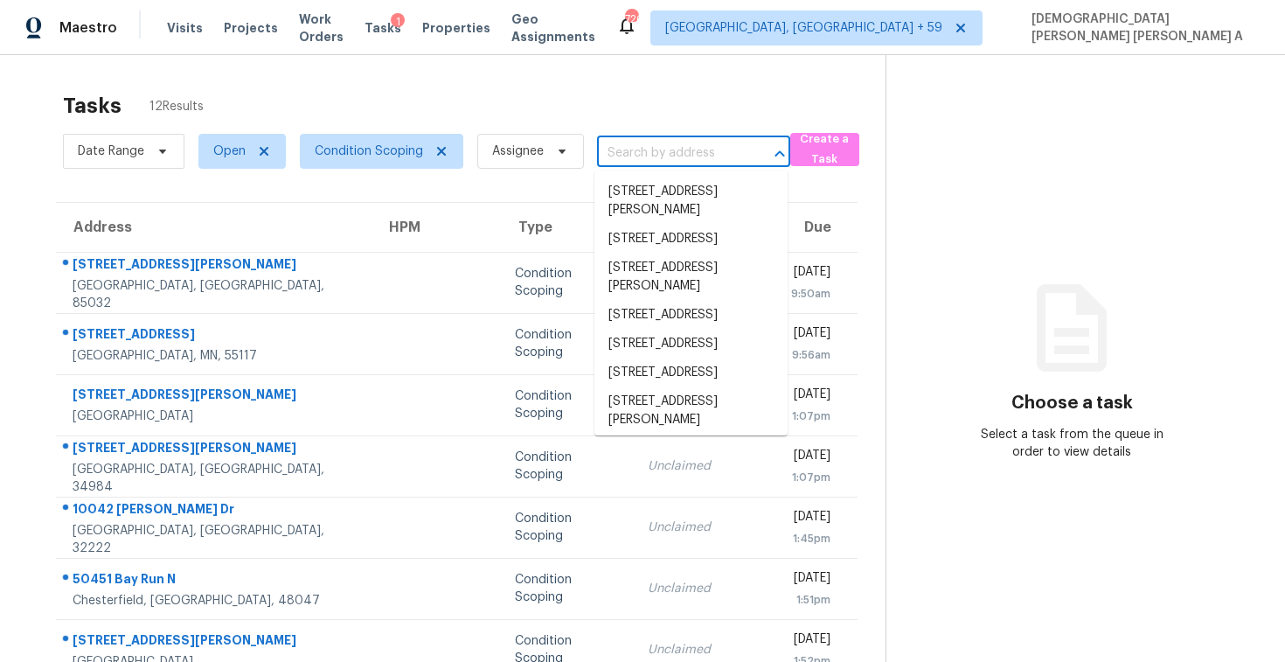
click at [639, 150] on input "text" at bounding box center [669, 153] width 144 height 27
paste input "[STREET_ADDRESS][PERSON_NAME]"
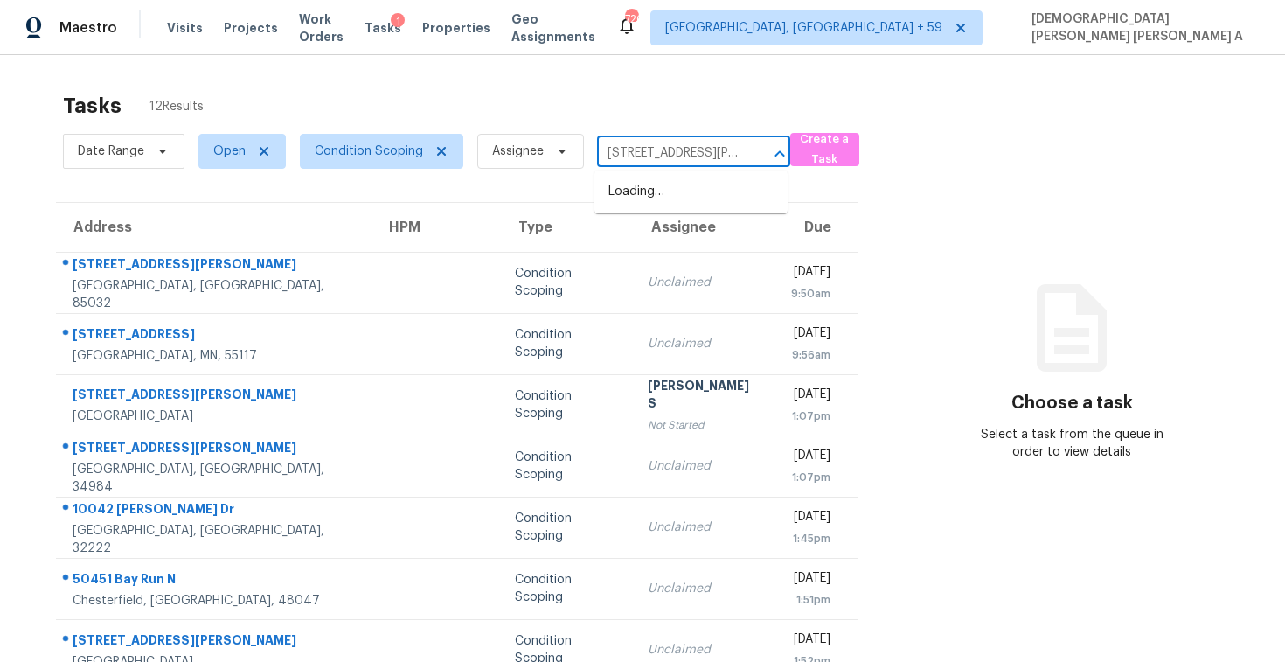
scroll to position [0, 145]
type input "[STREET_ADDRESS][PERSON_NAME]"
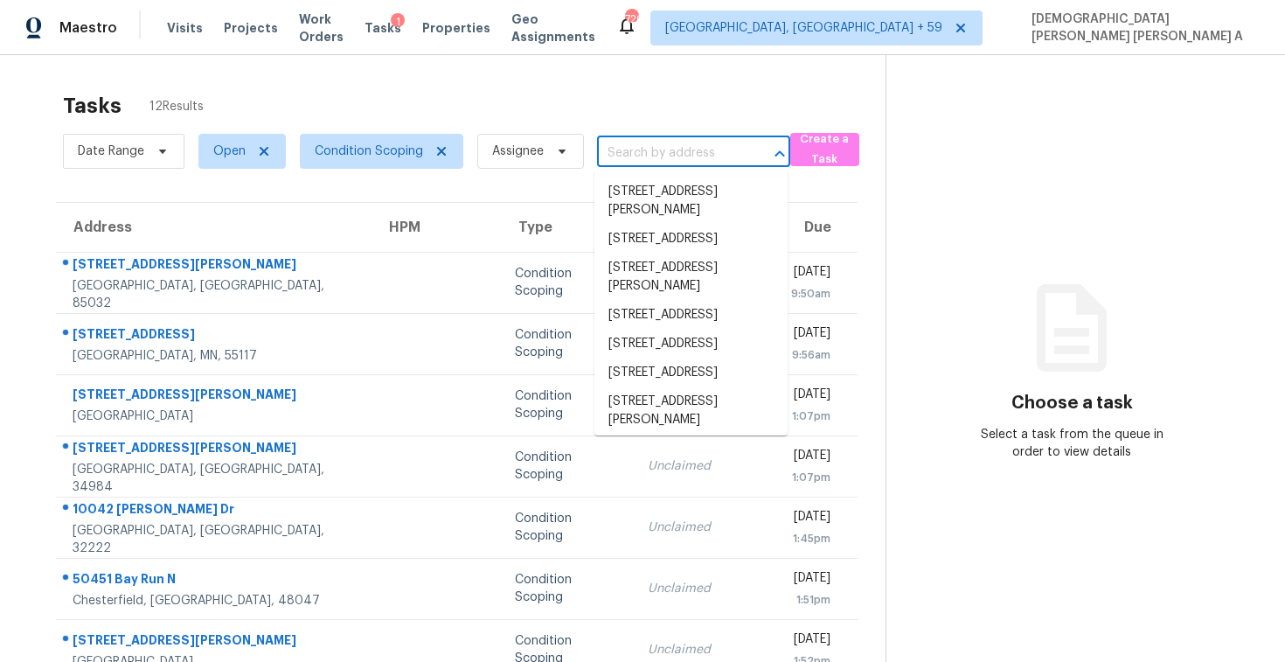
click at [665, 154] on input "text" at bounding box center [669, 153] width 144 height 27
paste input "[STREET_ADDRESS][PERSON_NAME]"
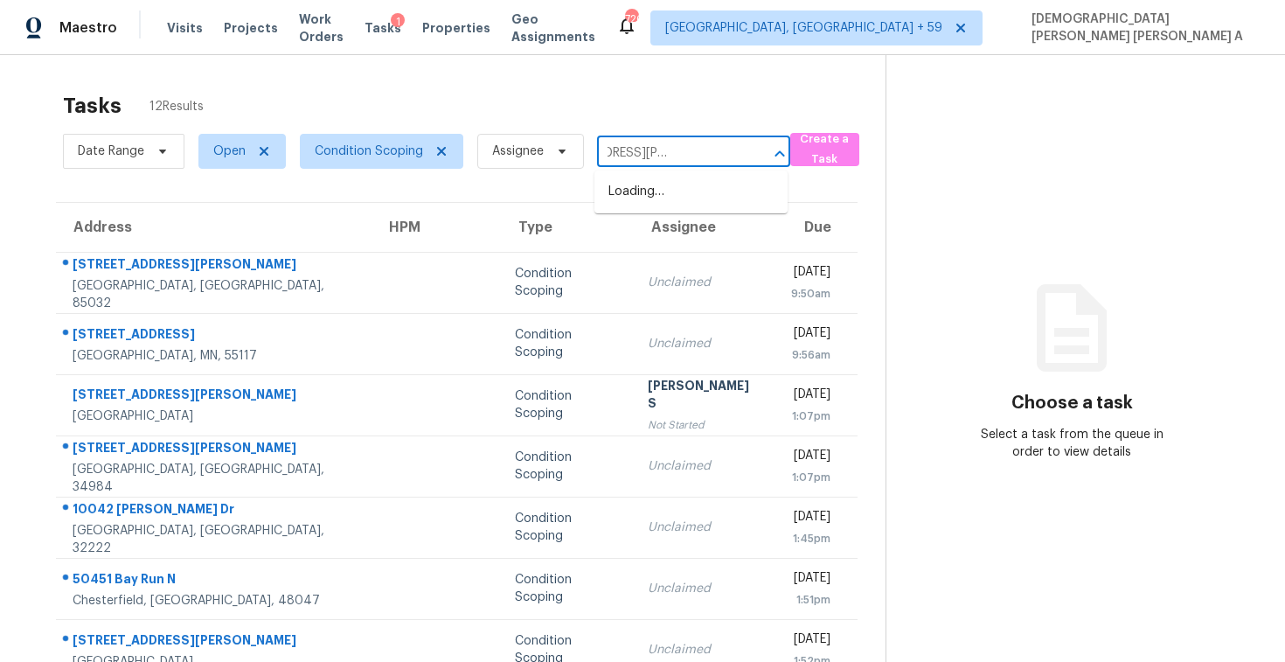
type input "[STREET_ADDRESS][PERSON_NAME]"
click at [683, 207] on li "[STREET_ADDRESS][PERSON_NAME]" at bounding box center [691, 201] width 193 height 47
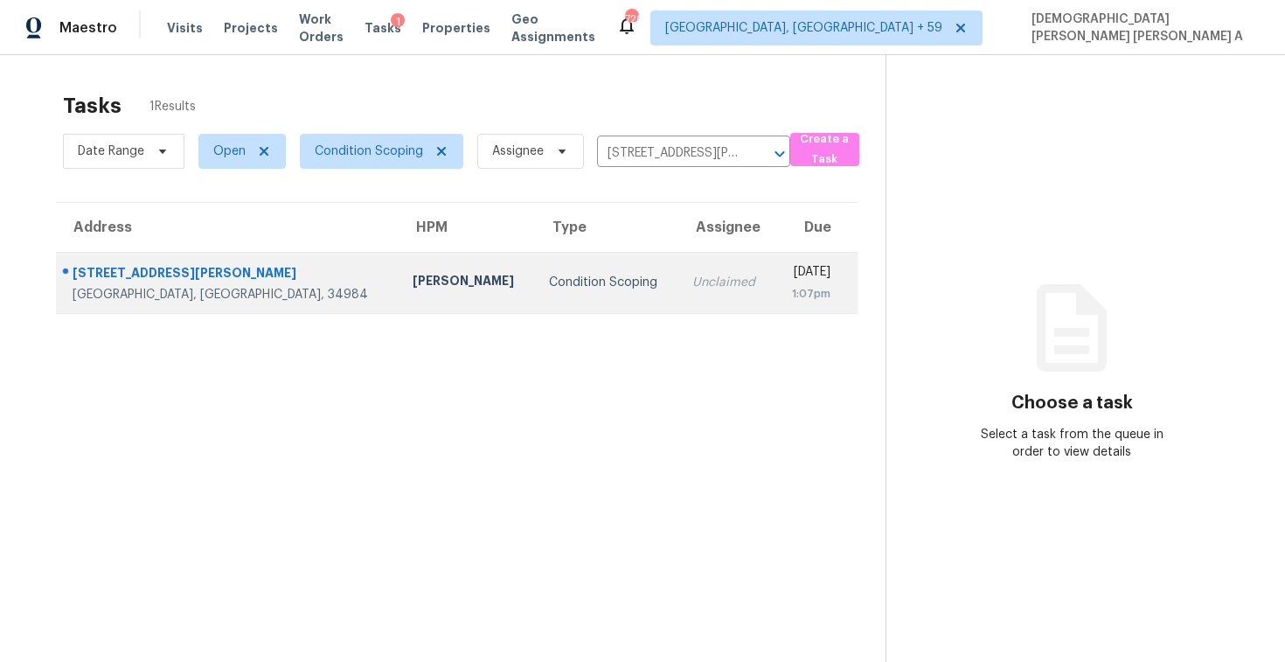
click at [693, 289] on div "Unclaimed" at bounding box center [726, 282] width 67 height 17
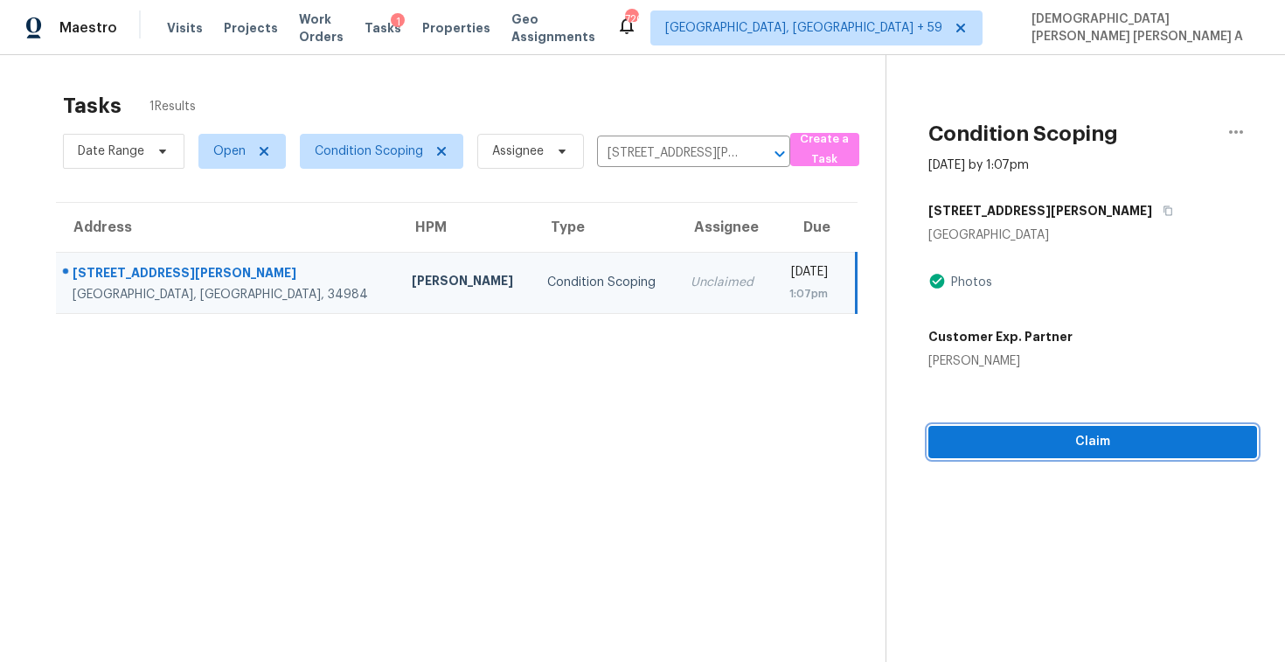
click at [973, 435] on span "Claim" at bounding box center [1093, 442] width 301 height 22
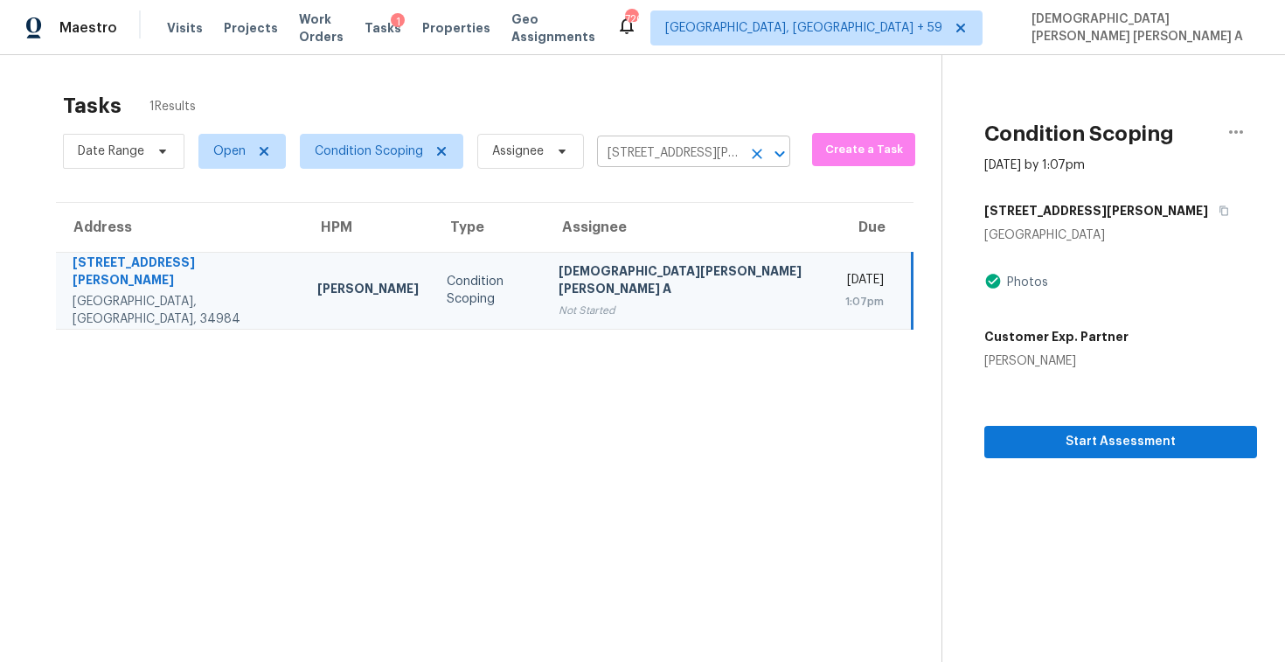
click at [689, 157] on input "[STREET_ADDRESS][PERSON_NAME]" at bounding box center [669, 153] width 144 height 27
paste input "[STREET_ADDRESS]"
click at [650, 150] on input "[STREET_ADDRESS][PERSON_NAME]" at bounding box center [669, 153] width 144 height 27
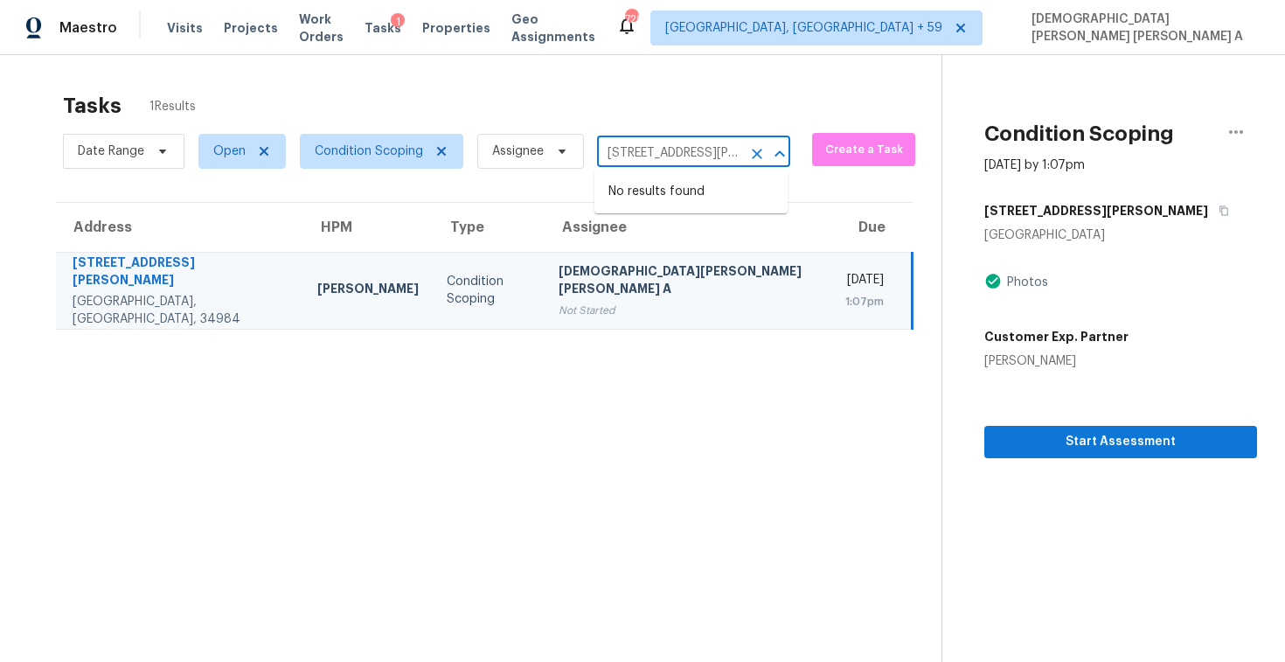
click at [650, 150] on input "[STREET_ADDRESS][PERSON_NAME]" at bounding box center [669, 153] width 144 height 27
paste input "[STREET_ADDRESS]"
type input "[STREET_ADDRESS]"
click at [700, 197] on li "[STREET_ADDRESS]" at bounding box center [691, 192] width 193 height 29
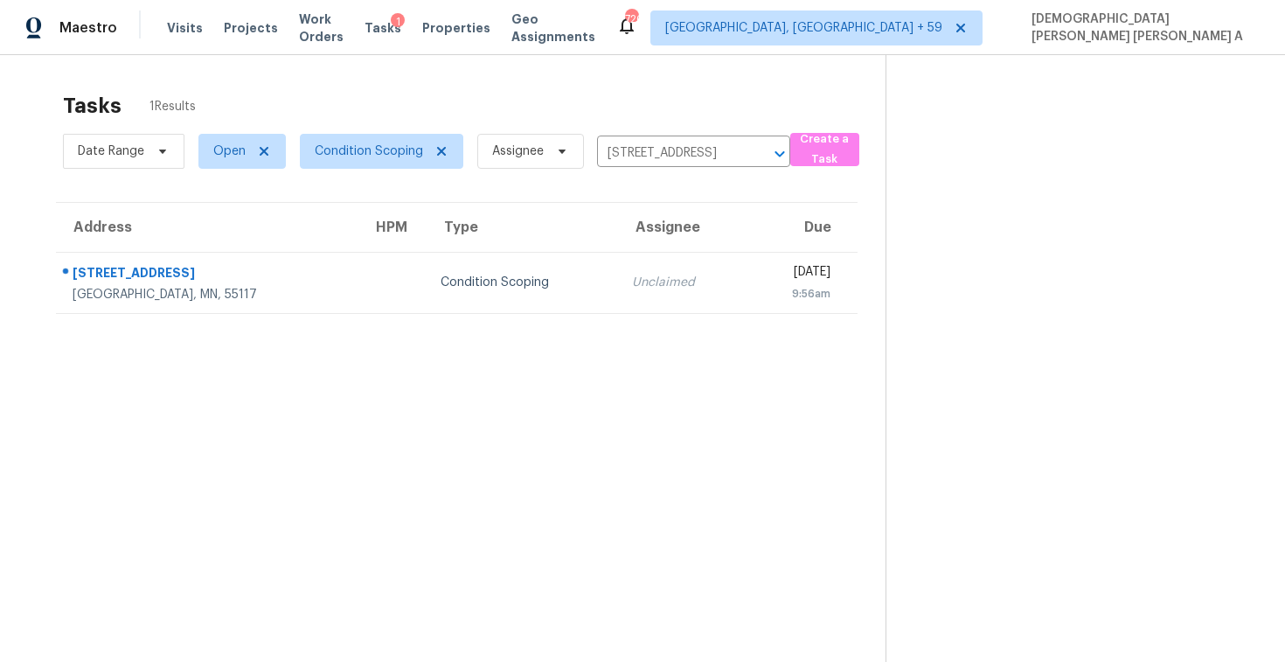
click at [618, 302] on td "Unclaimed" at bounding box center [682, 282] width 128 height 61
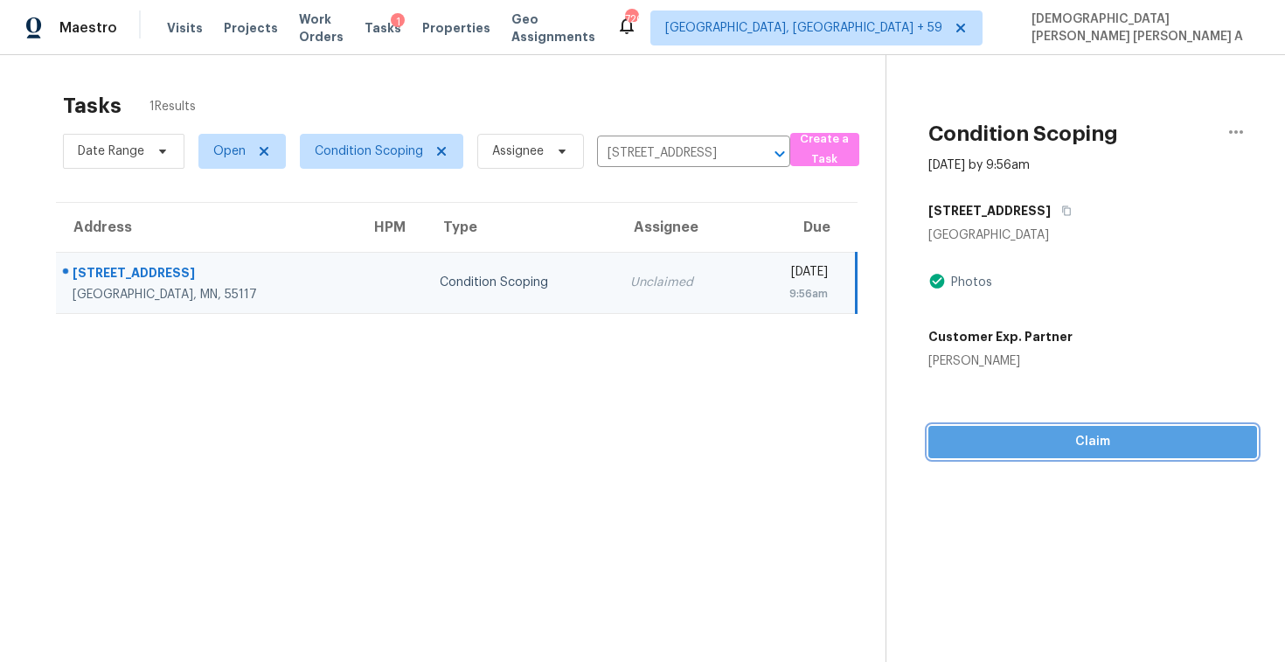
click at [1006, 439] on span "Claim" at bounding box center [1093, 442] width 301 height 22
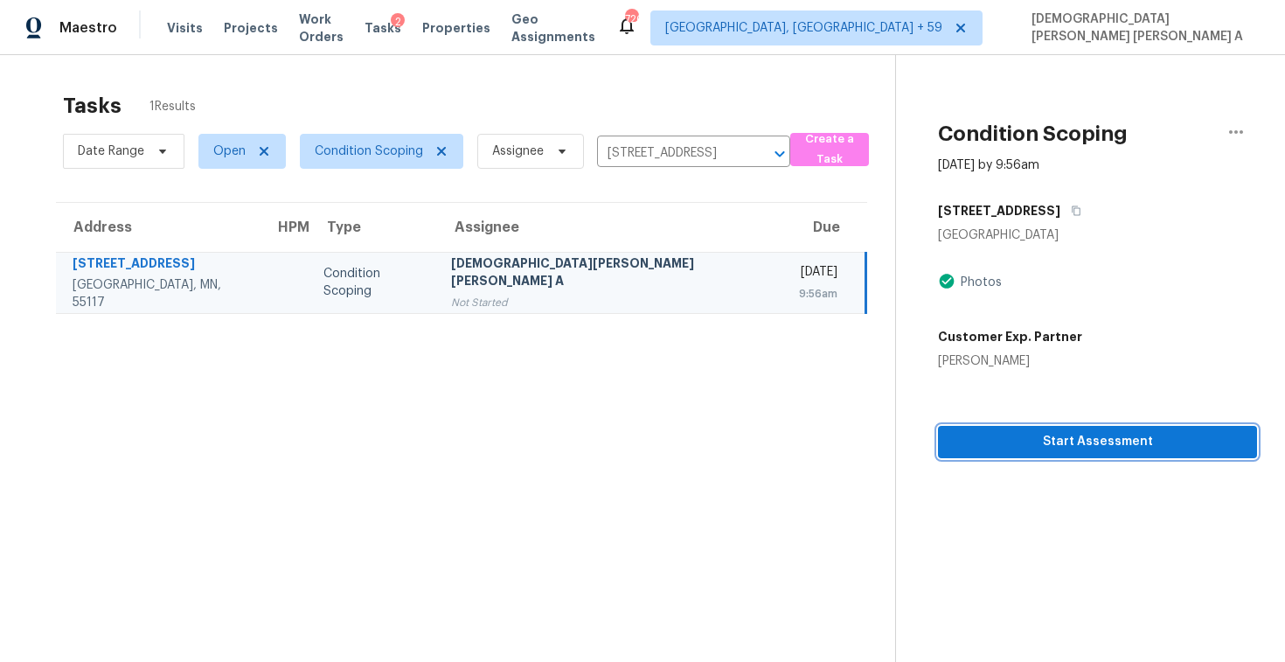
click at [999, 429] on button "Start Assessment" at bounding box center [1097, 442] width 319 height 32
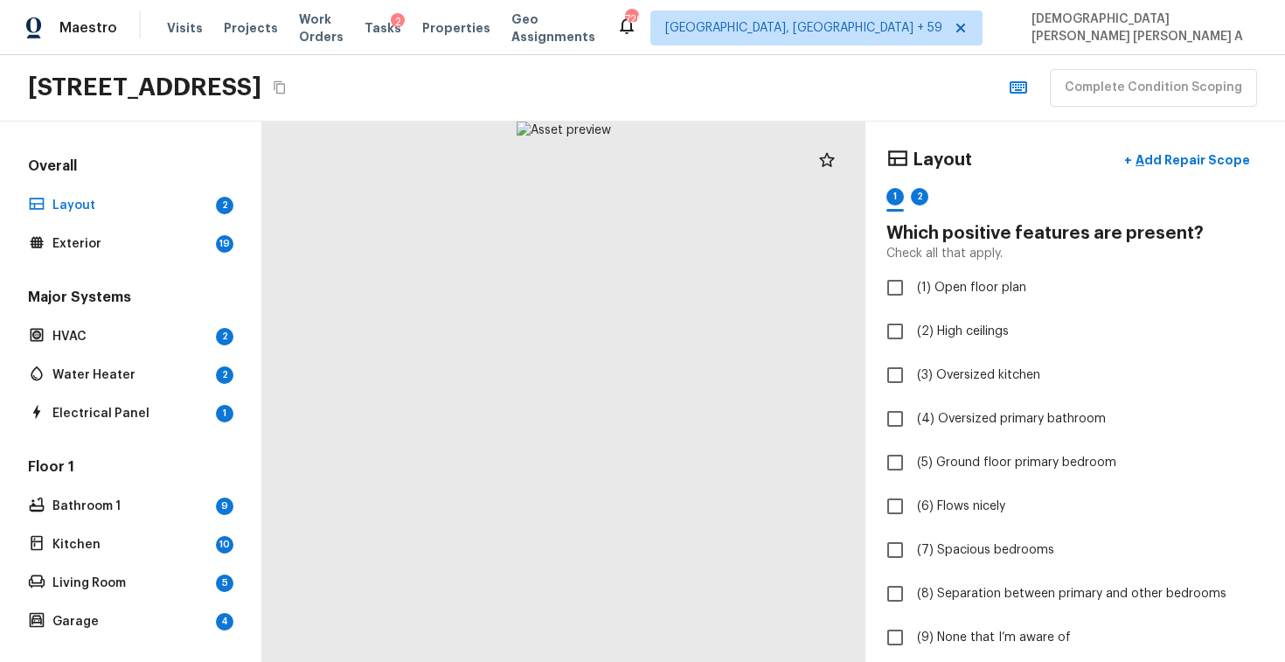
click at [553, 100] on div "[STREET_ADDRESS] Complete Condition Scoping" at bounding box center [642, 88] width 1285 height 66
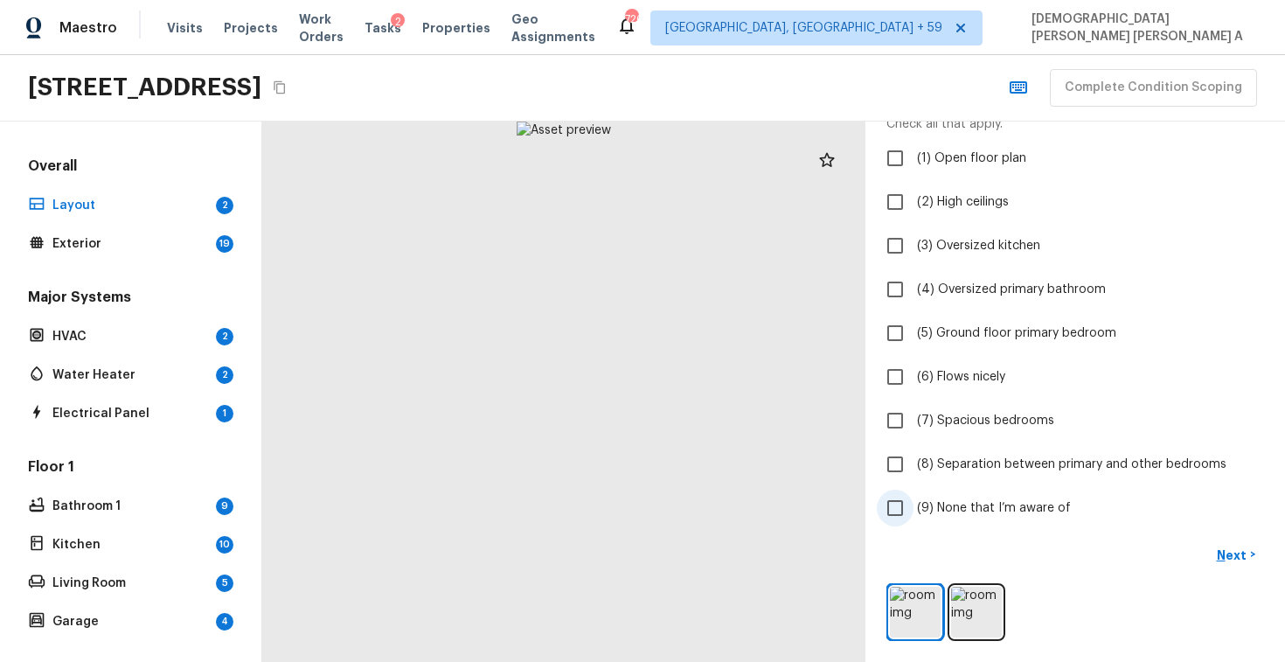
click at [890, 505] on input "(9) None that I’m aware of" at bounding box center [895, 508] width 37 height 37
checkbox input "true"
click at [1236, 547] on p "Next" at bounding box center [1233, 555] width 33 height 17
click at [912, 508] on input "(9) None that I’m aware of" at bounding box center [895, 508] width 37 height 37
checkbox input "true"
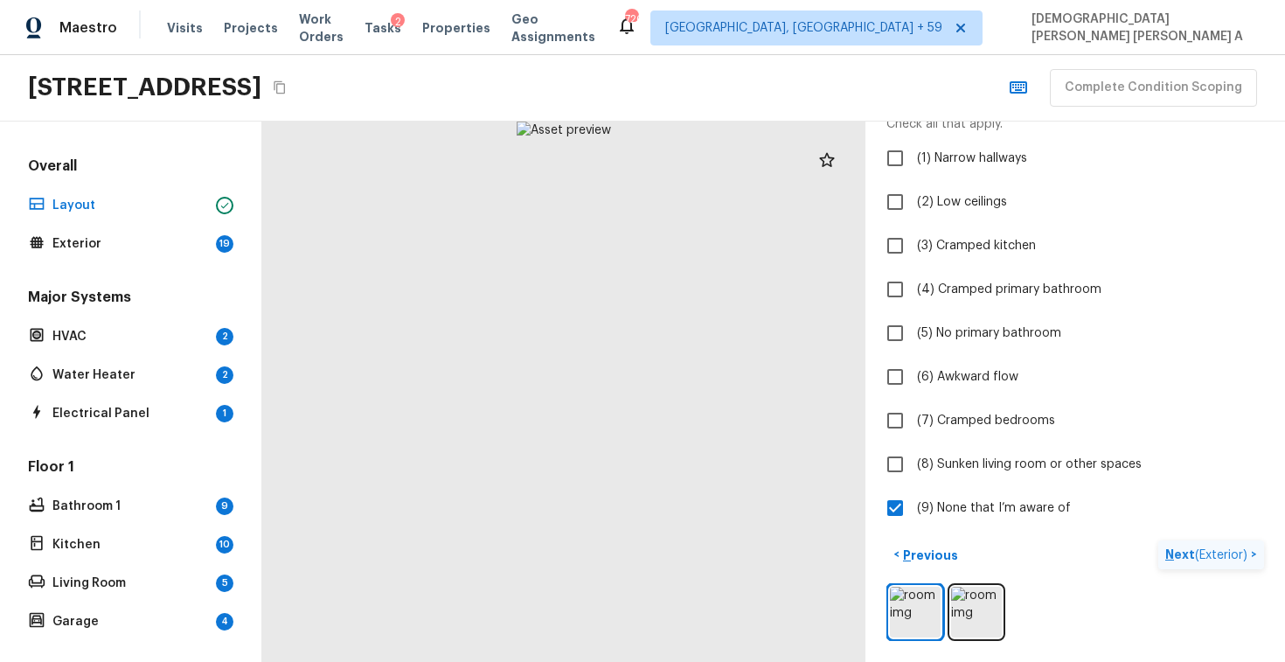
click at [1212, 554] on span "( Exterior )" at bounding box center [1221, 555] width 52 height 12
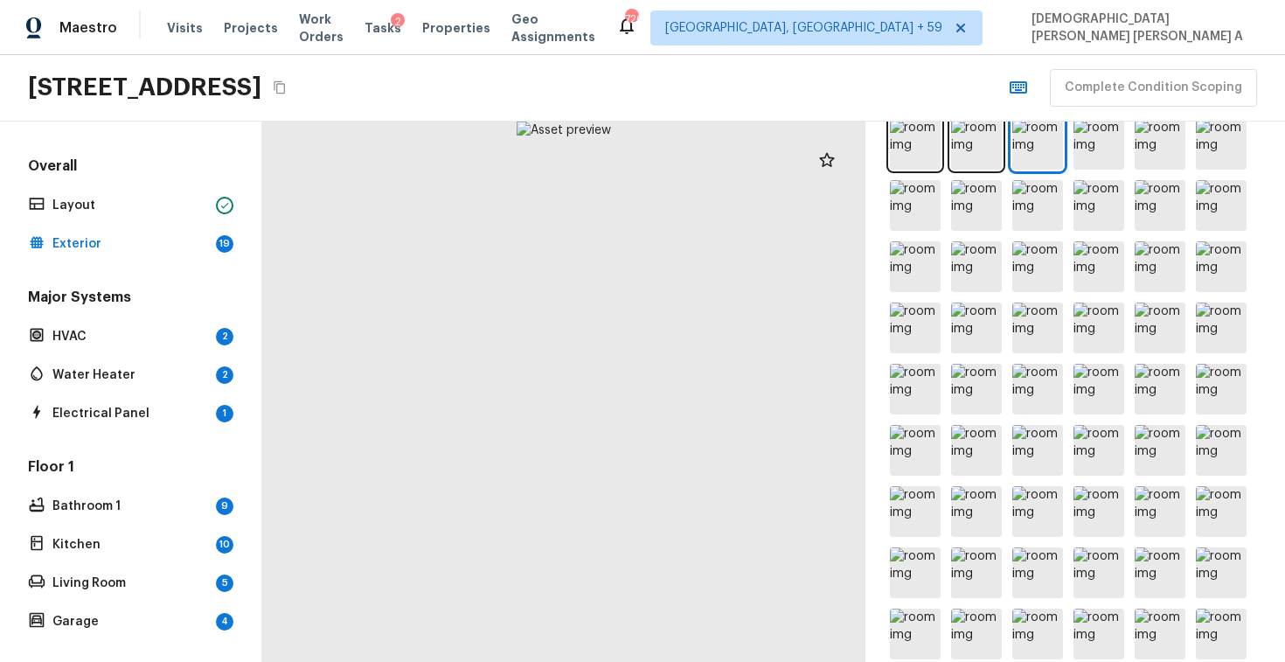
scroll to position [758, 0]
click at [448, 294] on div at bounding box center [563, 392] width 603 height 540
click at [960, 160] on img at bounding box center [976, 147] width 51 height 51
click at [749, 69] on div "[STREET_ADDRESS] Complete Condition Scoping" at bounding box center [642, 88] width 1285 height 66
click at [390, 31] on span "Tasks" at bounding box center [383, 28] width 37 height 12
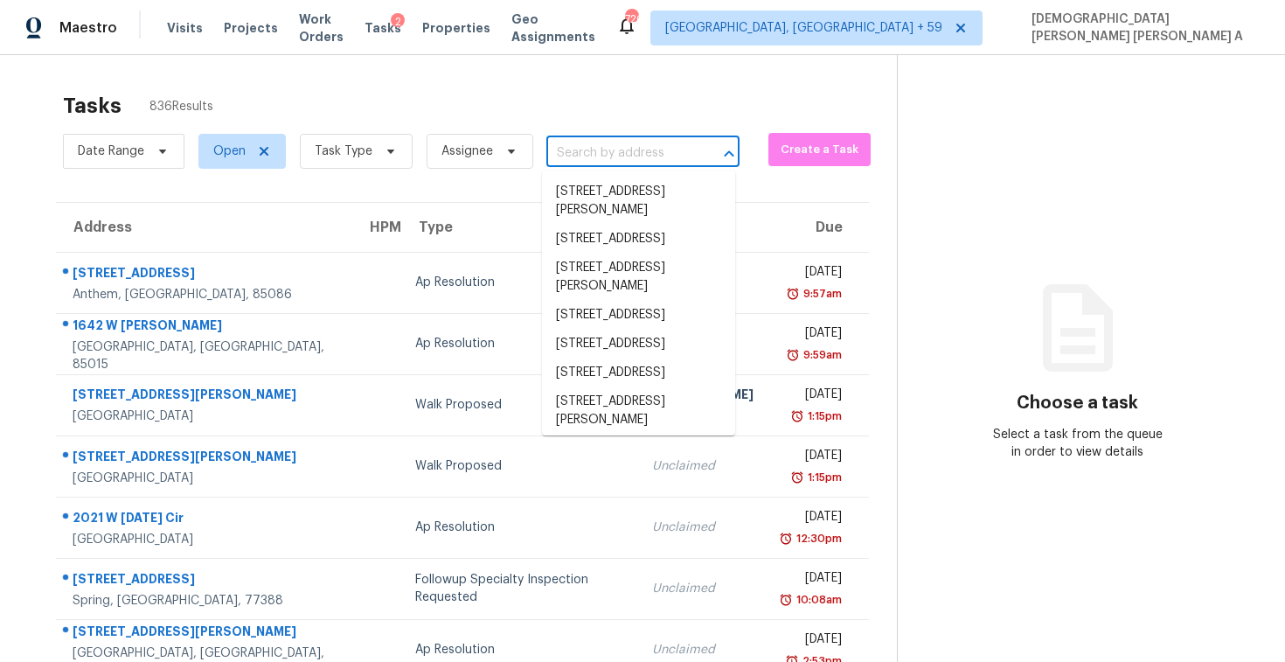
click at [610, 164] on input "text" at bounding box center [619, 153] width 144 height 27
paste input "[STREET_ADDRESS]"
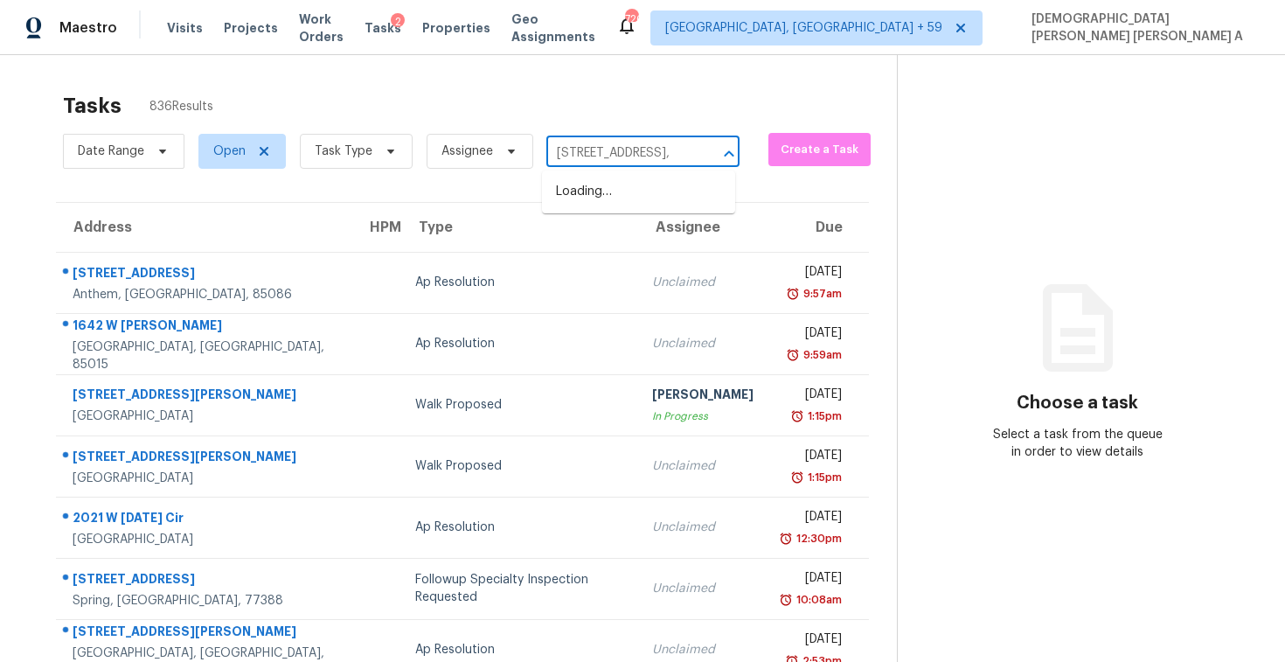
type input "[STREET_ADDRESS]"
click at [608, 196] on li "[STREET_ADDRESS]" at bounding box center [638, 192] width 193 height 29
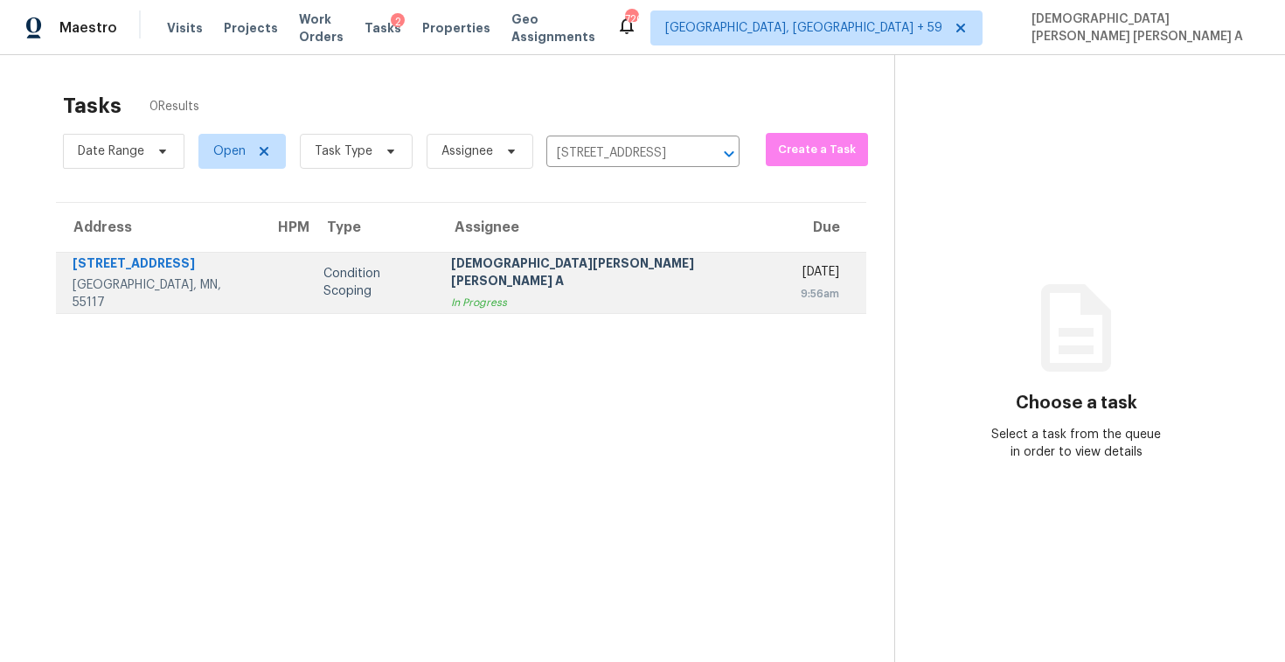
click at [588, 275] on div "[DEMOGRAPHIC_DATA][PERSON_NAME] [PERSON_NAME] A" at bounding box center [612, 273] width 322 height 39
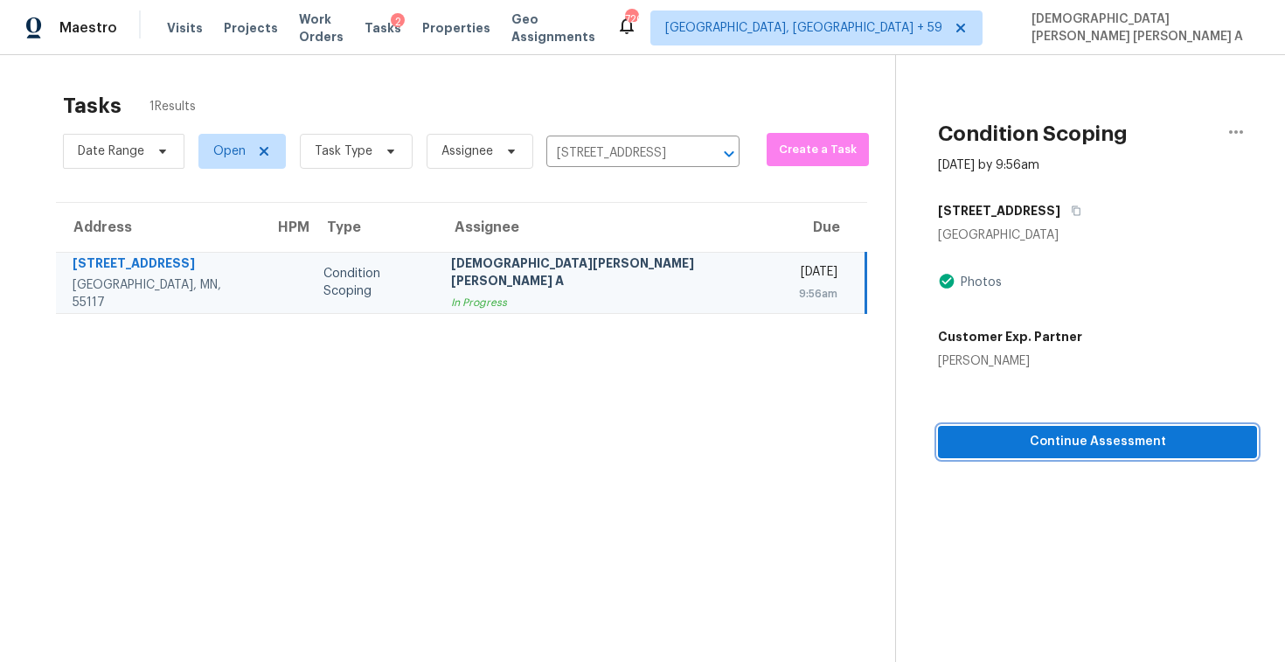
click at [1049, 447] on span "Continue Assessment" at bounding box center [1097, 442] width 291 height 22
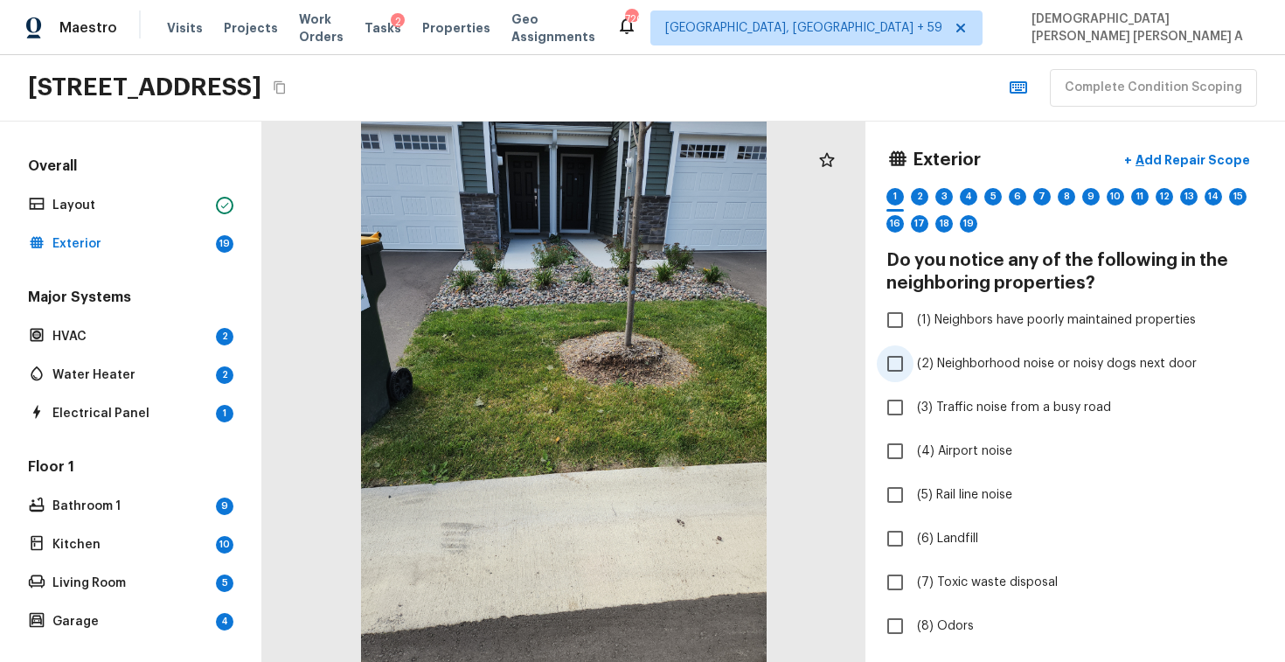
scroll to position [214, 0]
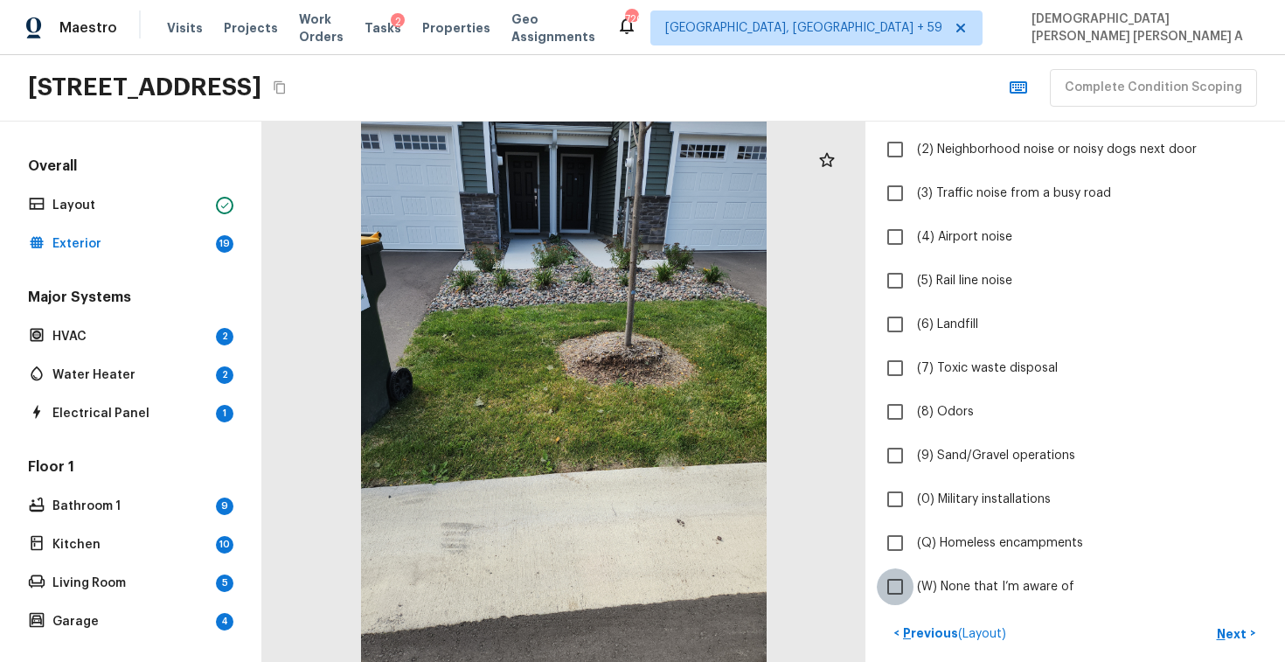
click at [897, 584] on input "(W) None that I’m aware of" at bounding box center [895, 586] width 37 height 37
checkbox input "true"
click at [1229, 621] on button "Next >" at bounding box center [1236, 633] width 56 height 29
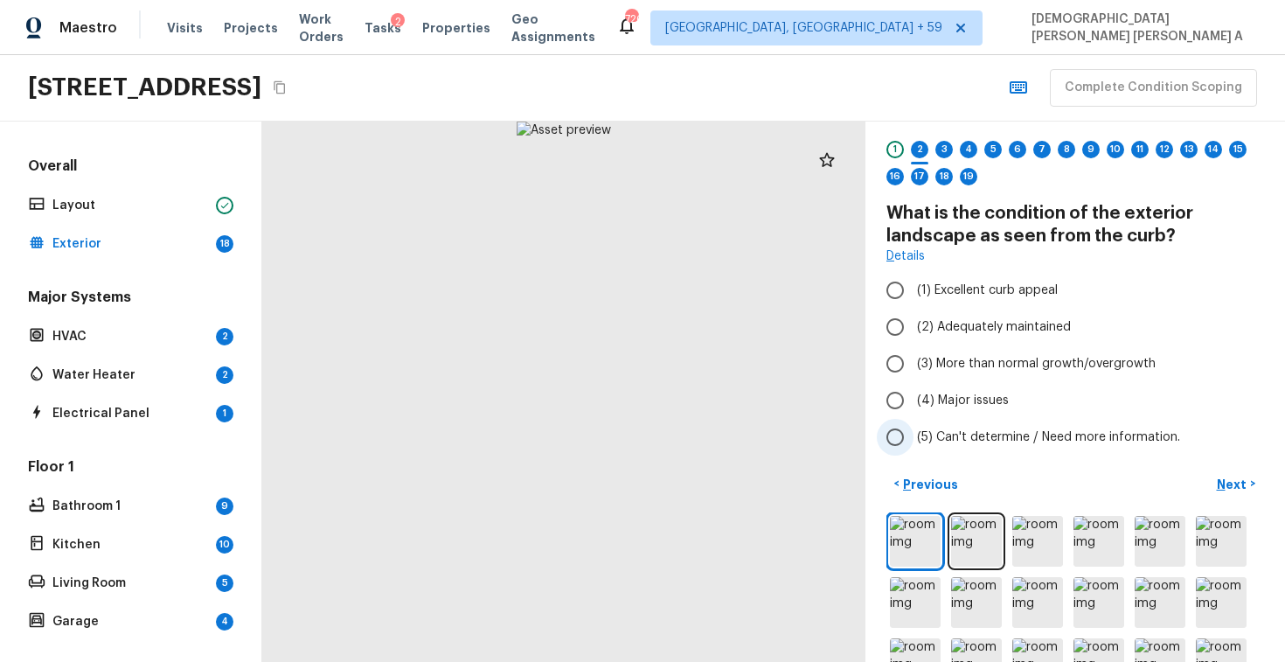
scroll to position [0, 0]
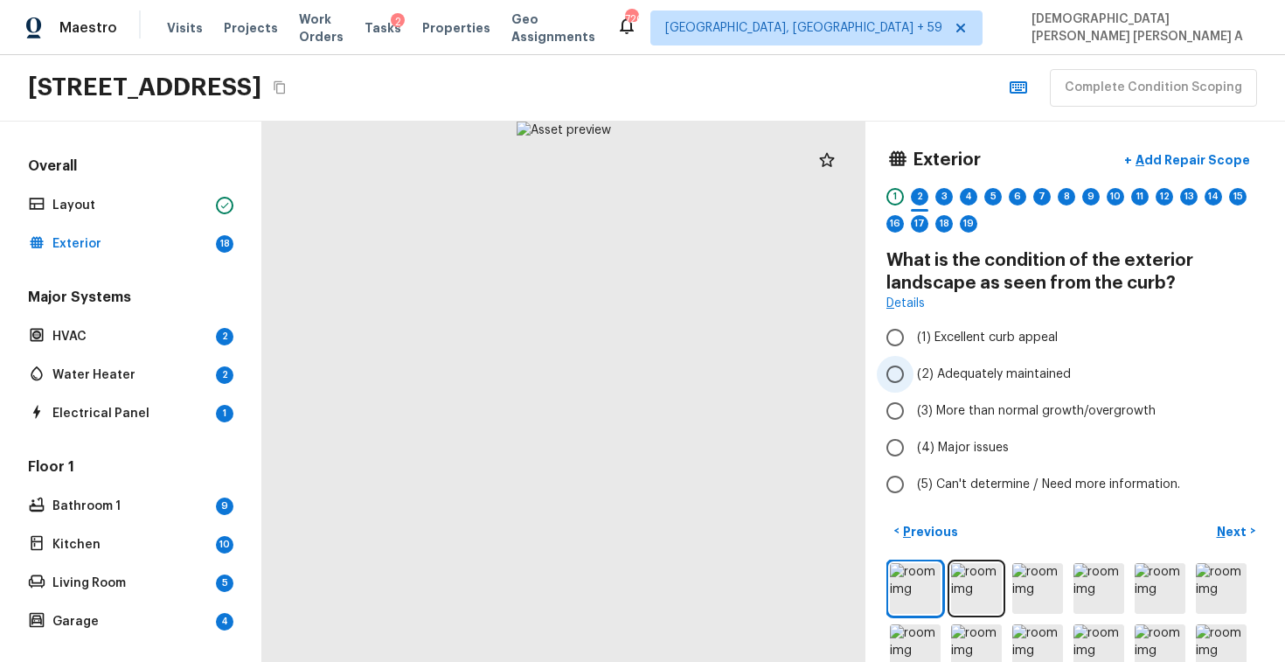
click at [893, 365] on input "(2) Adequately maintained" at bounding box center [895, 374] width 37 height 37
radio input "true"
click at [1236, 527] on p "Next" at bounding box center [1233, 531] width 33 height 17
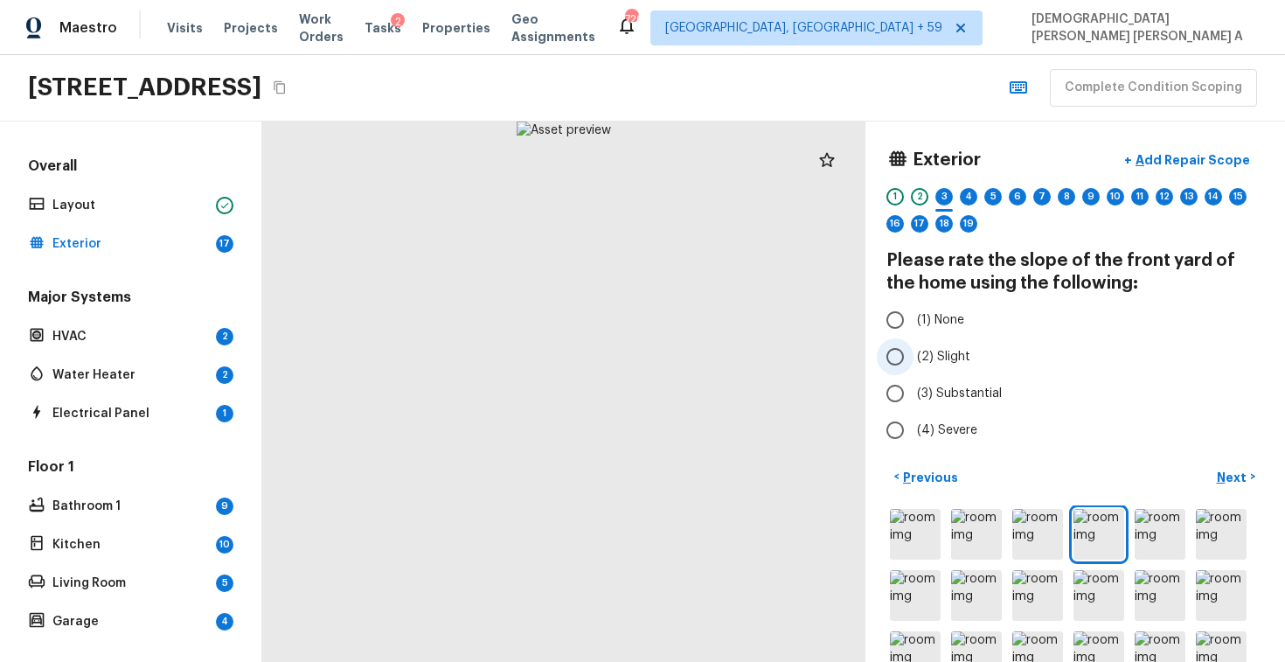
click at [895, 362] on input "(2) Slight" at bounding box center [895, 356] width 37 height 37
radio input "true"
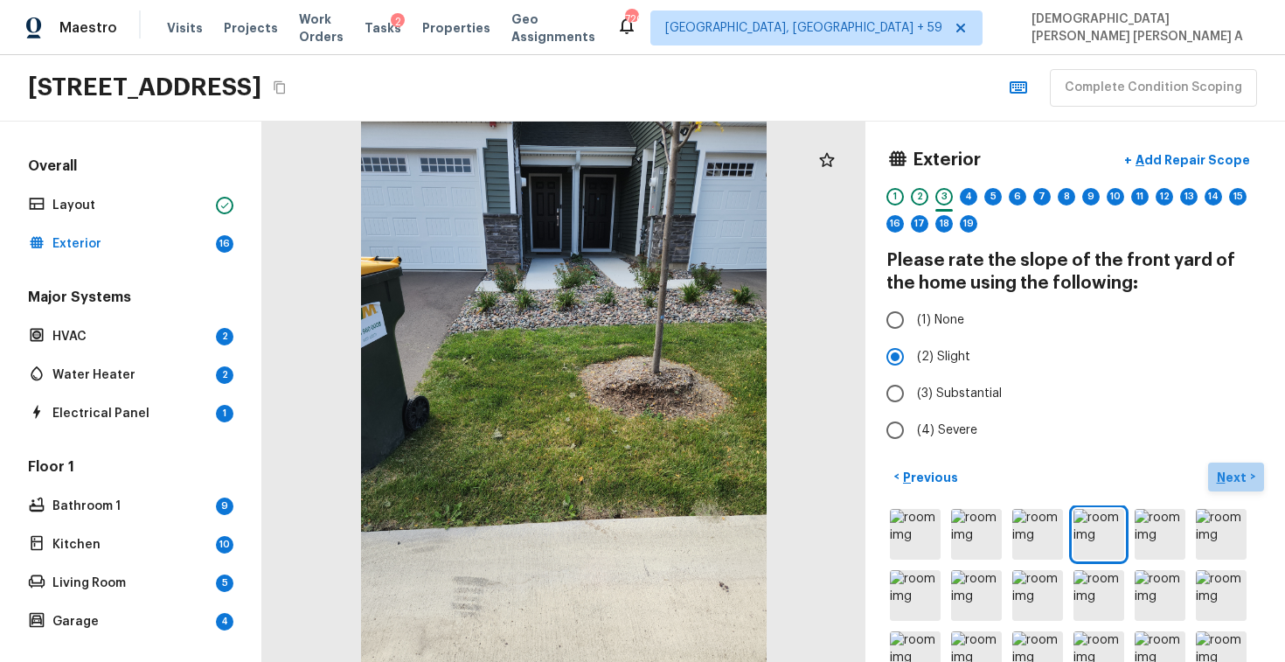
click at [1246, 477] on p "Next" at bounding box center [1233, 477] width 33 height 17
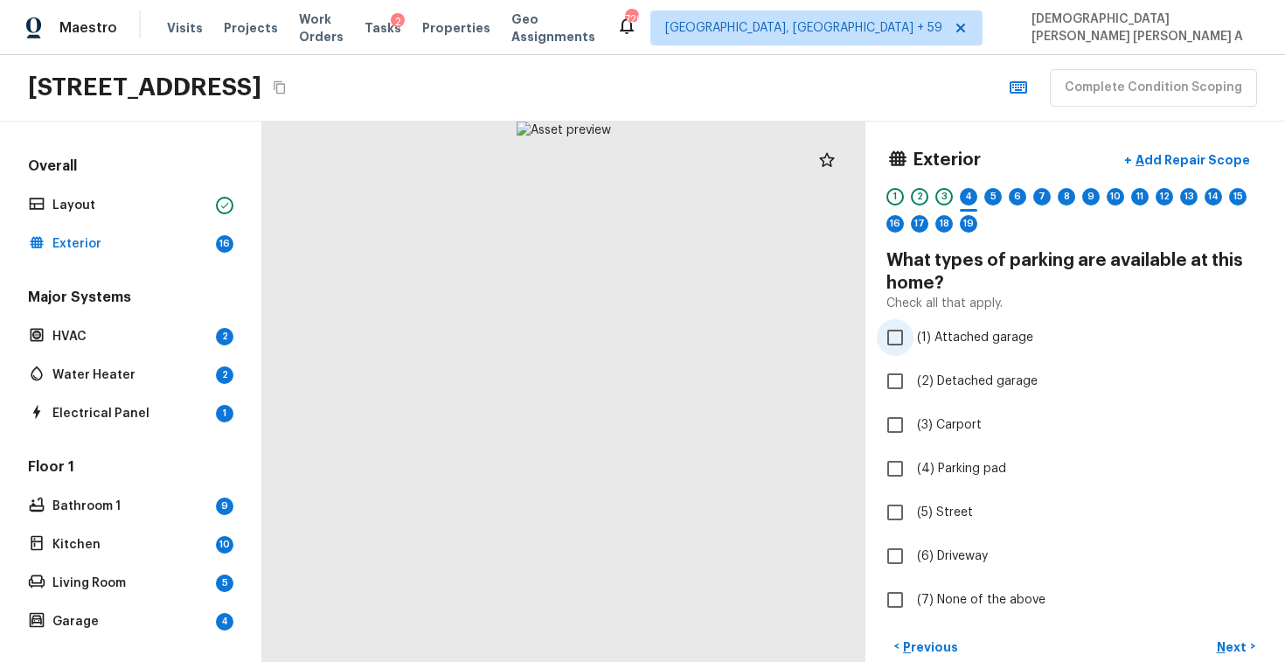
click at [891, 338] on input "(1) Attached garage" at bounding box center [895, 337] width 37 height 37
checkbox input "true"
click at [1229, 646] on p "Next" at bounding box center [1233, 646] width 33 height 17
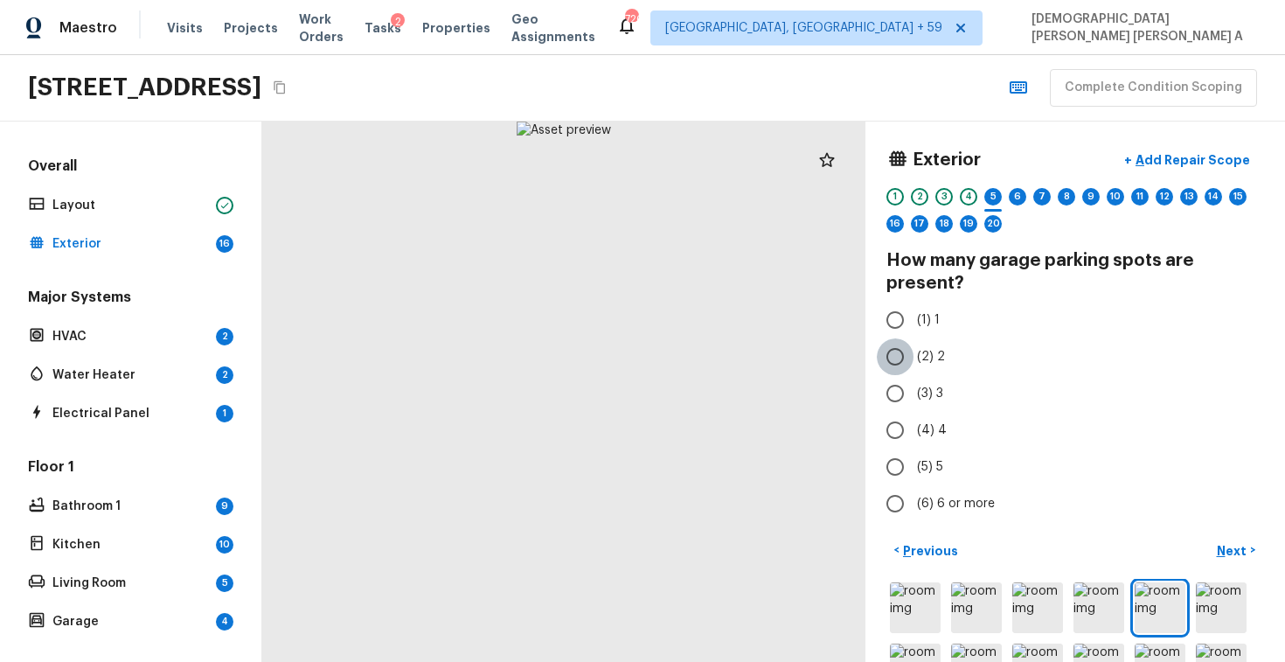
click at [897, 358] on input "(2) 2" at bounding box center [895, 356] width 37 height 37
radio input "true"
click at [1235, 547] on p "Next" at bounding box center [1233, 550] width 33 height 17
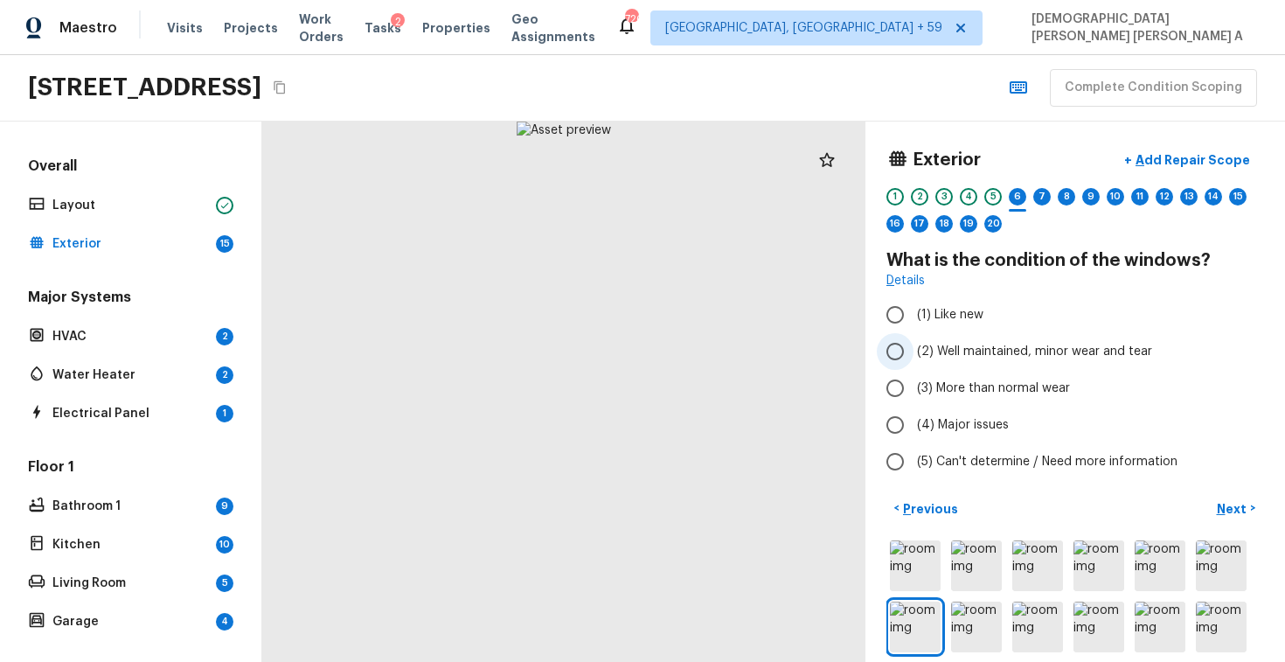
click at [896, 344] on input "(2) Well maintained, minor wear and tear" at bounding box center [895, 351] width 37 height 37
radio input "true"
click at [1231, 505] on p "Next" at bounding box center [1233, 508] width 33 height 17
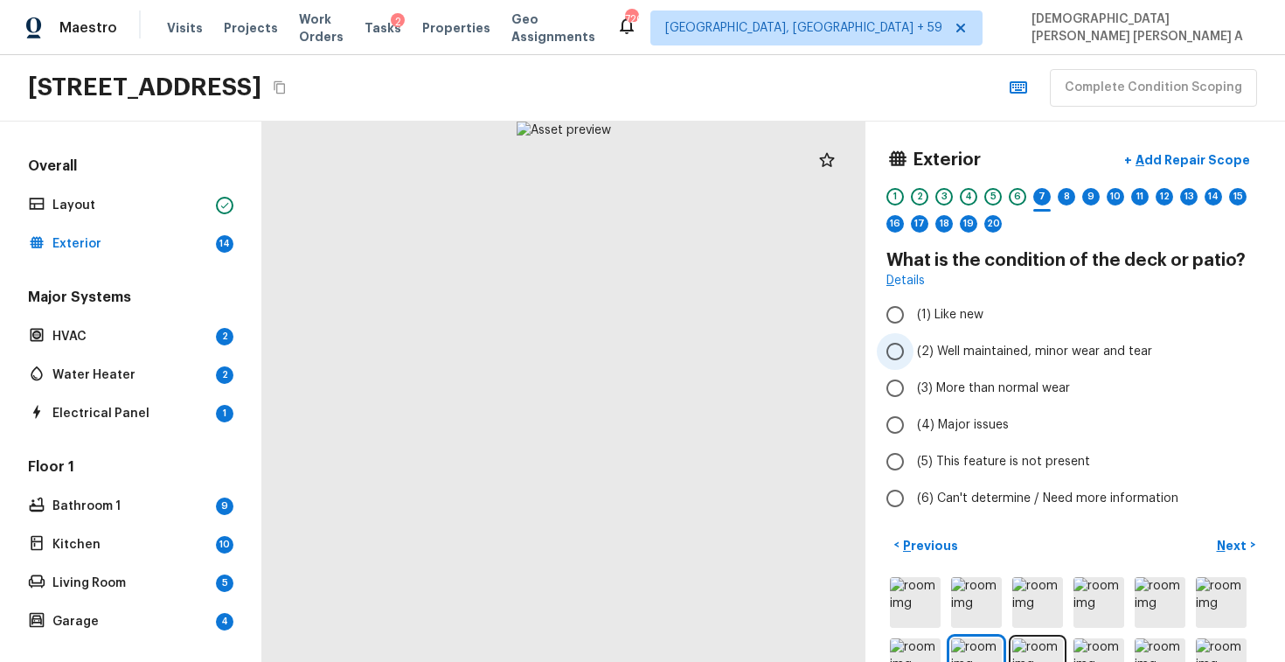
click at [900, 352] on input "(2) Well maintained, minor wear and tear" at bounding box center [895, 351] width 37 height 37
radio input "true"
click at [1236, 542] on p "Next" at bounding box center [1233, 545] width 33 height 17
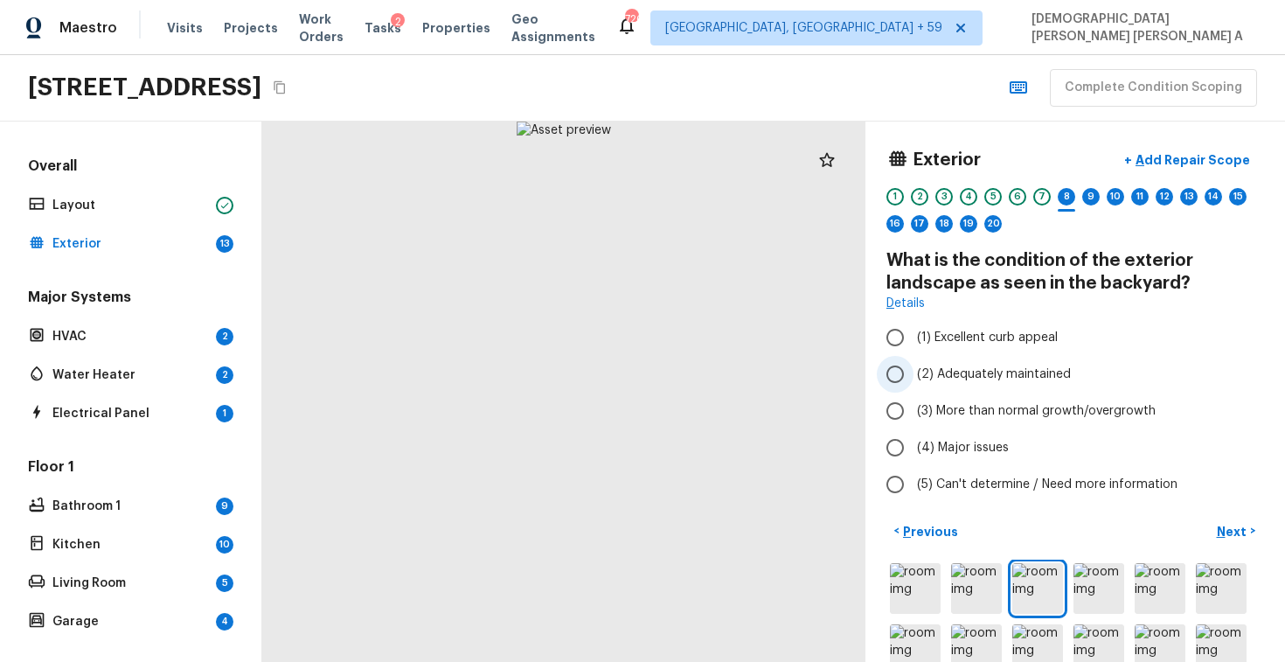
click at [900, 365] on input "(2) Adequately maintained" at bounding box center [895, 374] width 37 height 37
radio input "true"
click at [1233, 529] on p "Next" at bounding box center [1233, 531] width 33 height 17
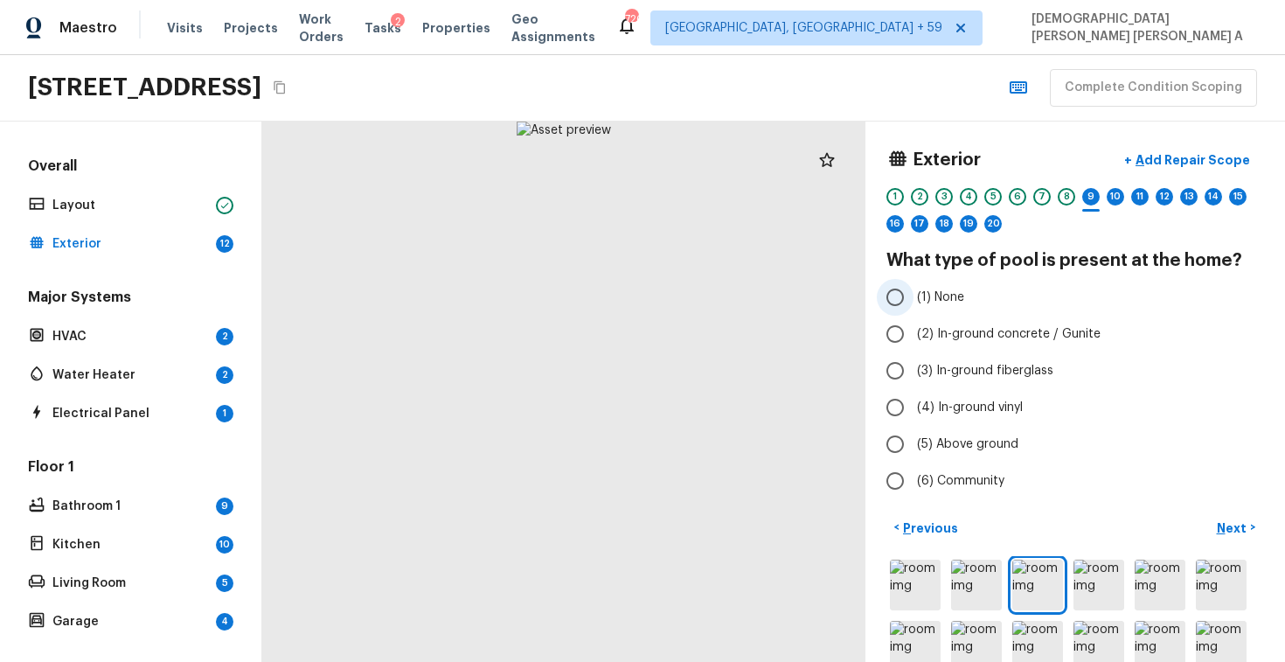
click at [887, 301] on input "(1) None" at bounding box center [895, 297] width 37 height 37
radio input "true"
click at [1214, 527] on button "Next >" at bounding box center [1236, 527] width 56 height 29
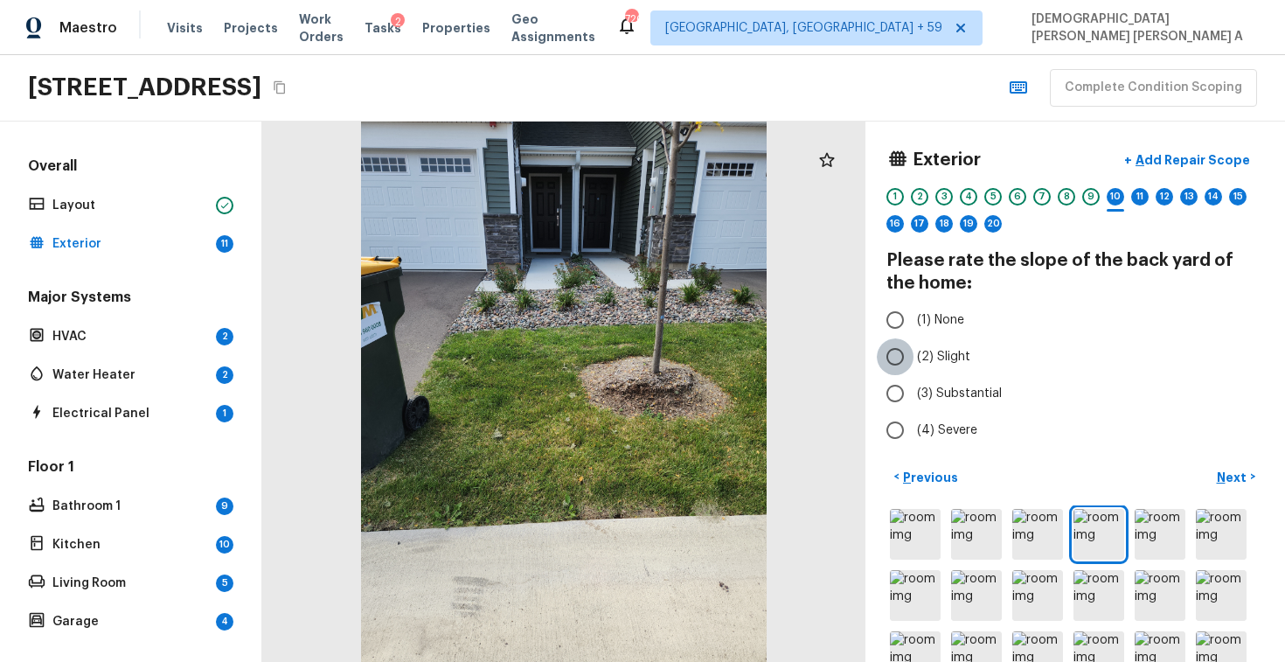
click at [892, 350] on input "(2) Slight" at bounding box center [895, 356] width 37 height 37
radio input "true"
click at [893, 317] on input "(1) None" at bounding box center [895, 320] width 37 height 37
radio input "true"
click at [1238, 479] on p "Next" at bounding box center [1233, 477] width 33 height 17
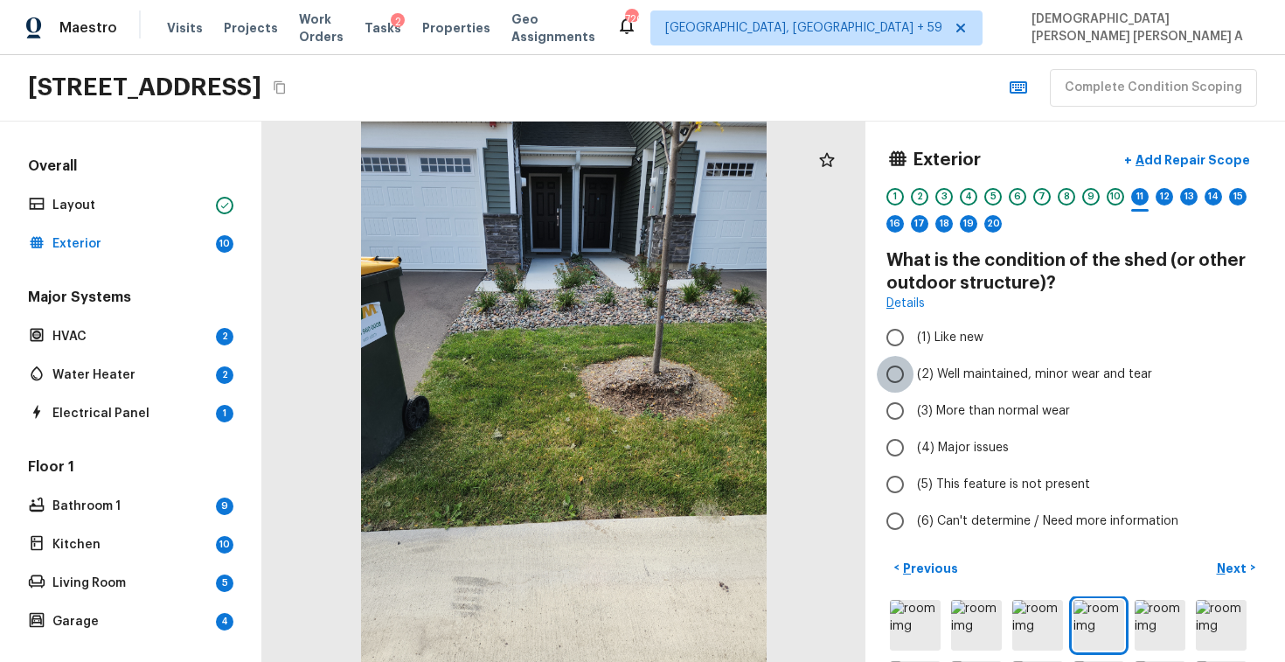
click at [913, 373] on input "(2) Well maintained, minor wear and tear" at bounding box center [895, 374] width 37 height 37
radio input "true"
click at [1248, 579] on button "Next >" at bounding box center [1236, 568] width 56 height 29
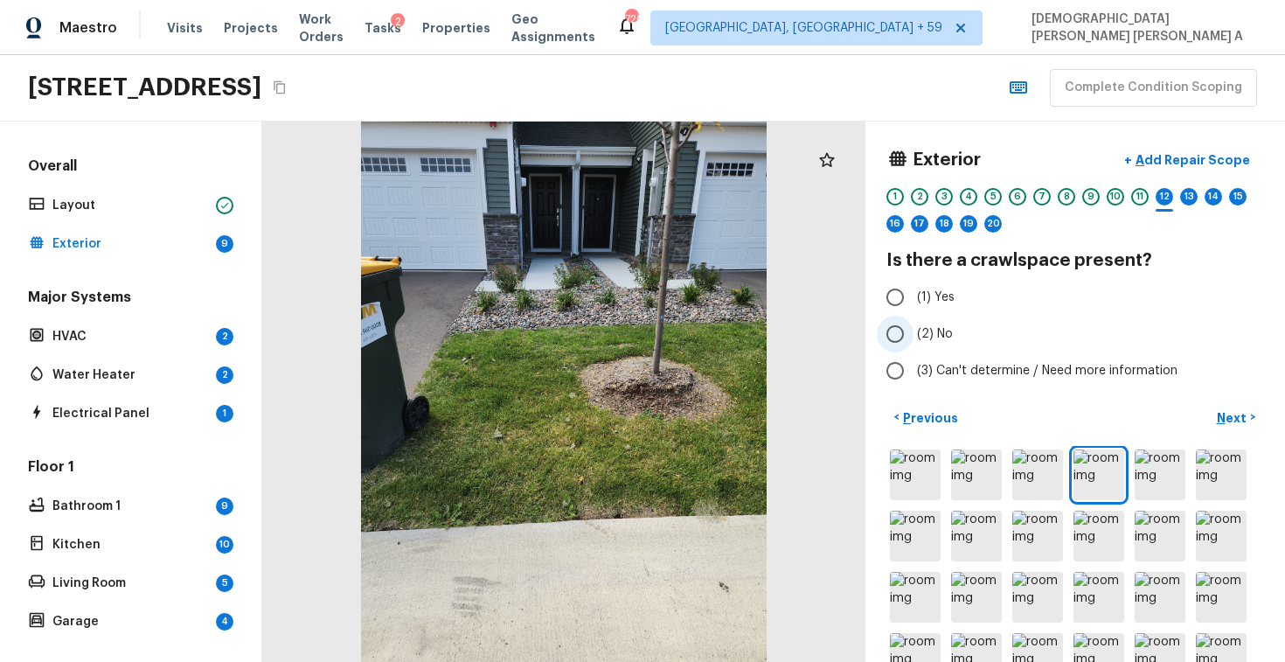
click at [898, 331] on input "(2) No" at bounding box center [895, 334] width 37 height 37
radio input "true"
click at [1229, 409] on p "Next" at bounding box center [1233, 417] width 33 height 17
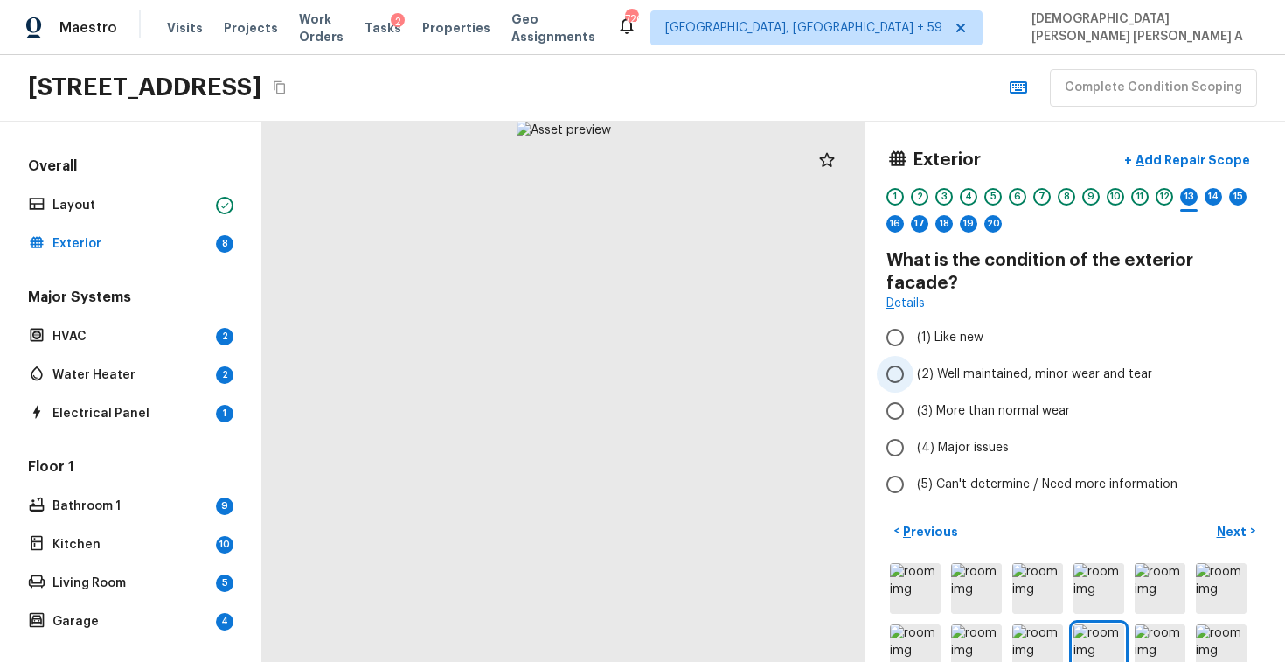
click at [893, 356] on input "(2) Well maintained, minor wear and tear" at bounding box center [895, 374] width 37 height 37
radio input "true"
click at [1221, 523] on p "Next" at bounding box center [1233, 531] width 33 height 17
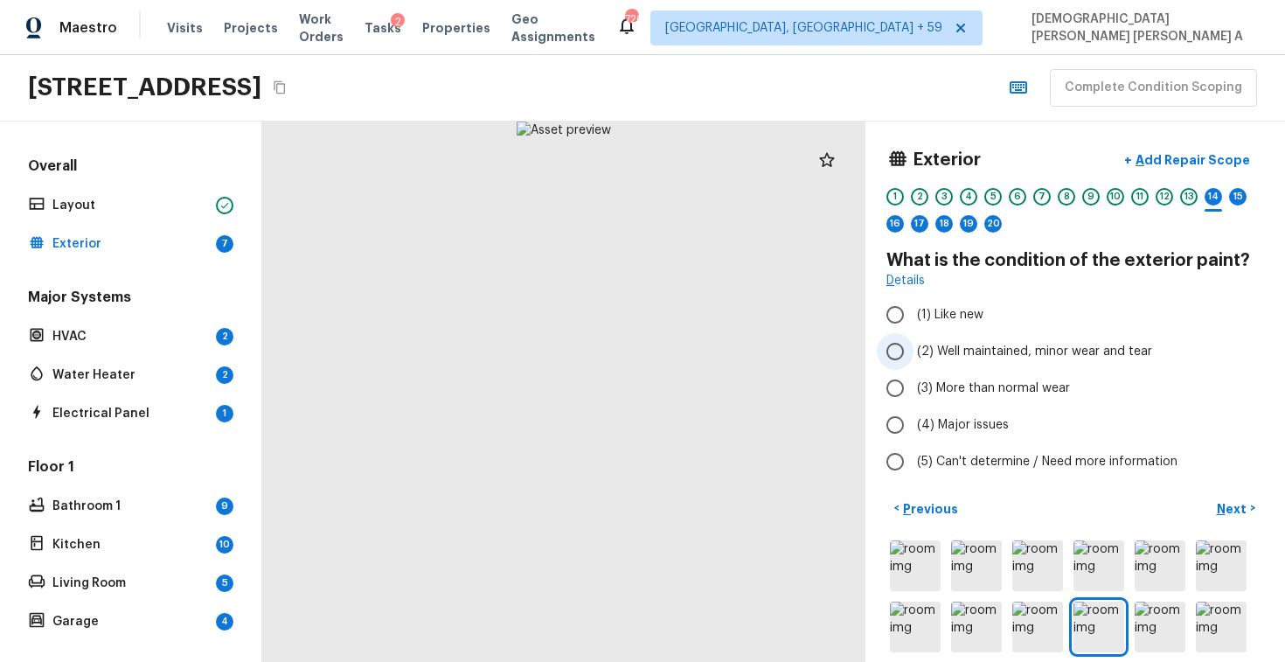
click at [917, 355] on span "(2) Well maintained, minor wear and tear" at bounding box center [1034, 351] width 235 height 17
click at [914, 355] on input "(2) Well maintained, minor wear and tear" at bounding box center [895, 351] width 37 height 37
radio input "true"
click at [1250, 504] on button "Next >" at bounding box center [1236, 508] width 56 height 29
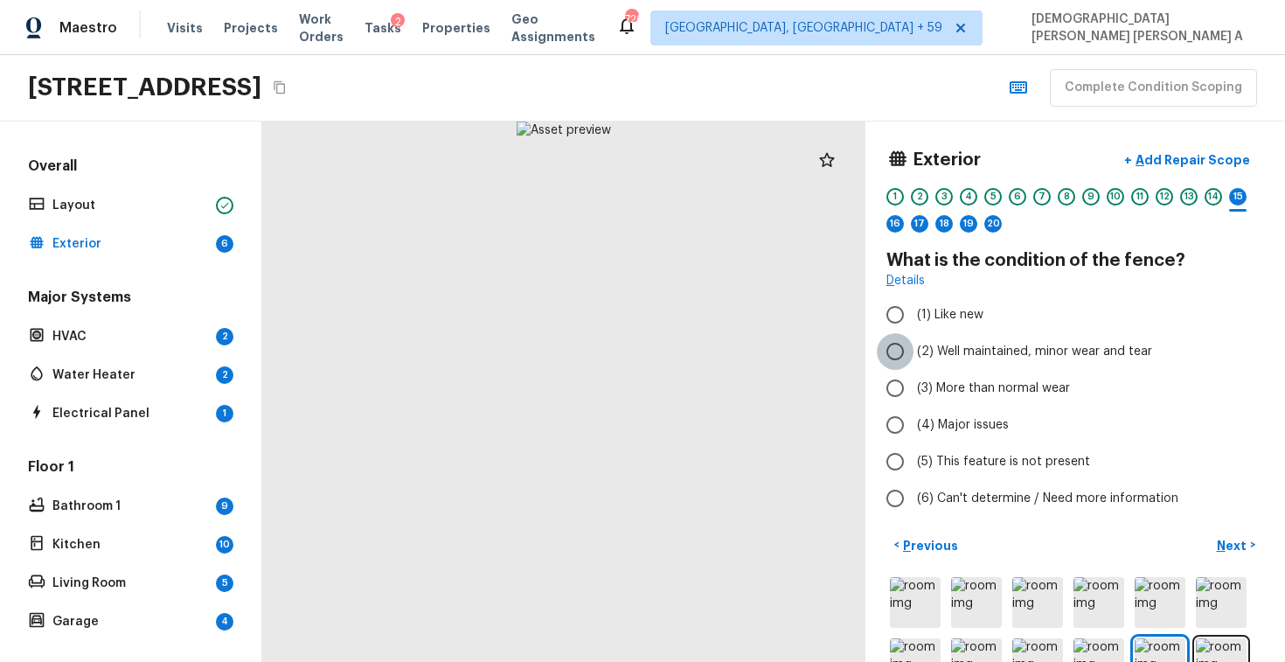
click at [913, 356] on input "(2) Well maintained, minor wear and tear" at bounding box center [895, 351] width 37 height 37
radio input "true"
click at [1242, 538] on p "Next" at bounding box center [1233, 545] width 33 height 17
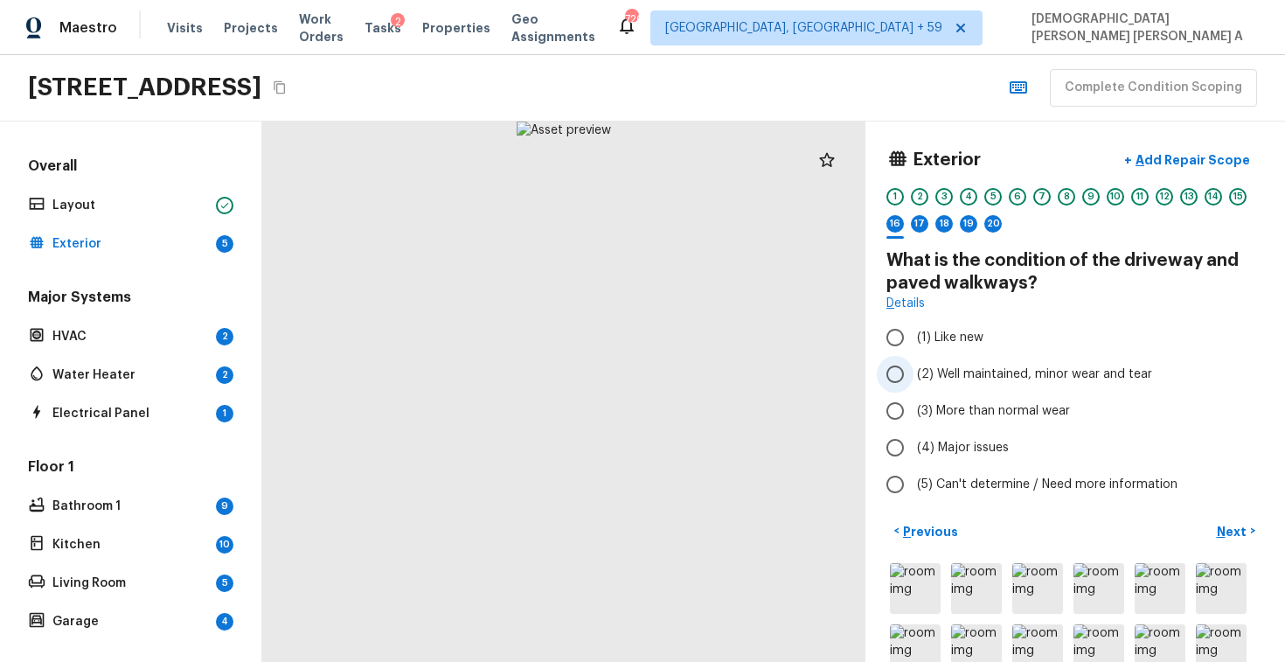
click at [911, 372] on input "(2) Well maintained, minor wear and tear" at bounding box center [895, 374] width 37 height 37
radio input "true"
click at [1236, 536] on p "Next" at bounding box center [1233, 531] width 33 height 17
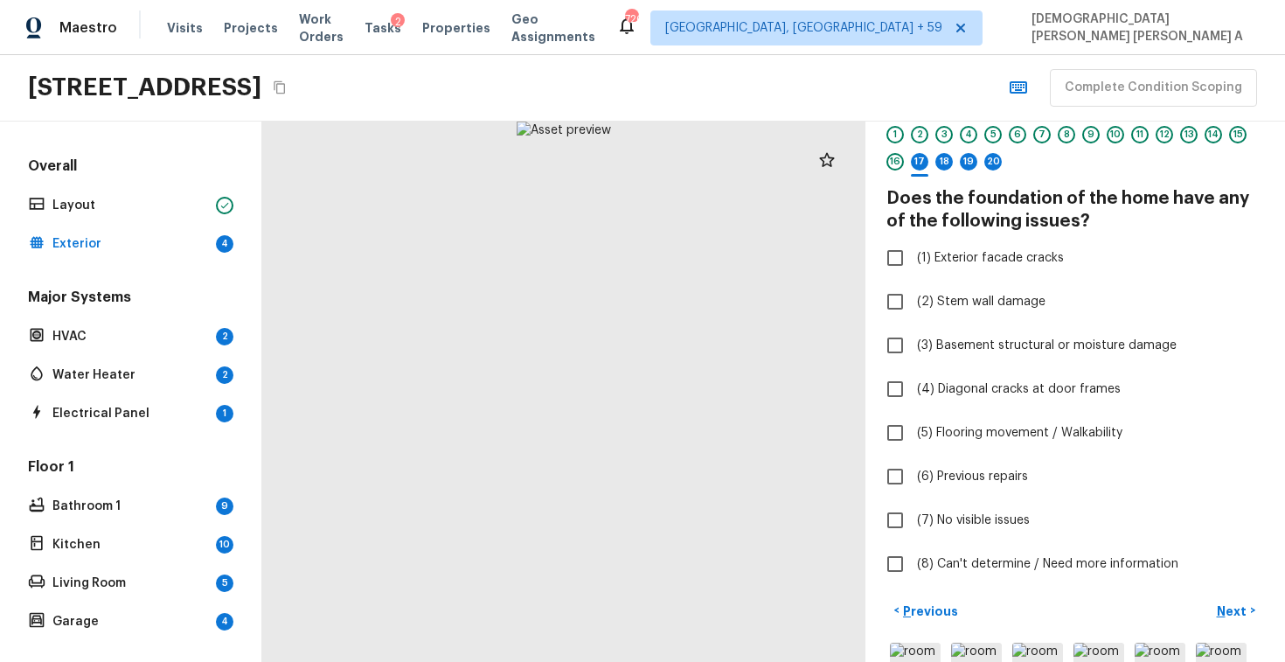
scroll to position [69, 0]
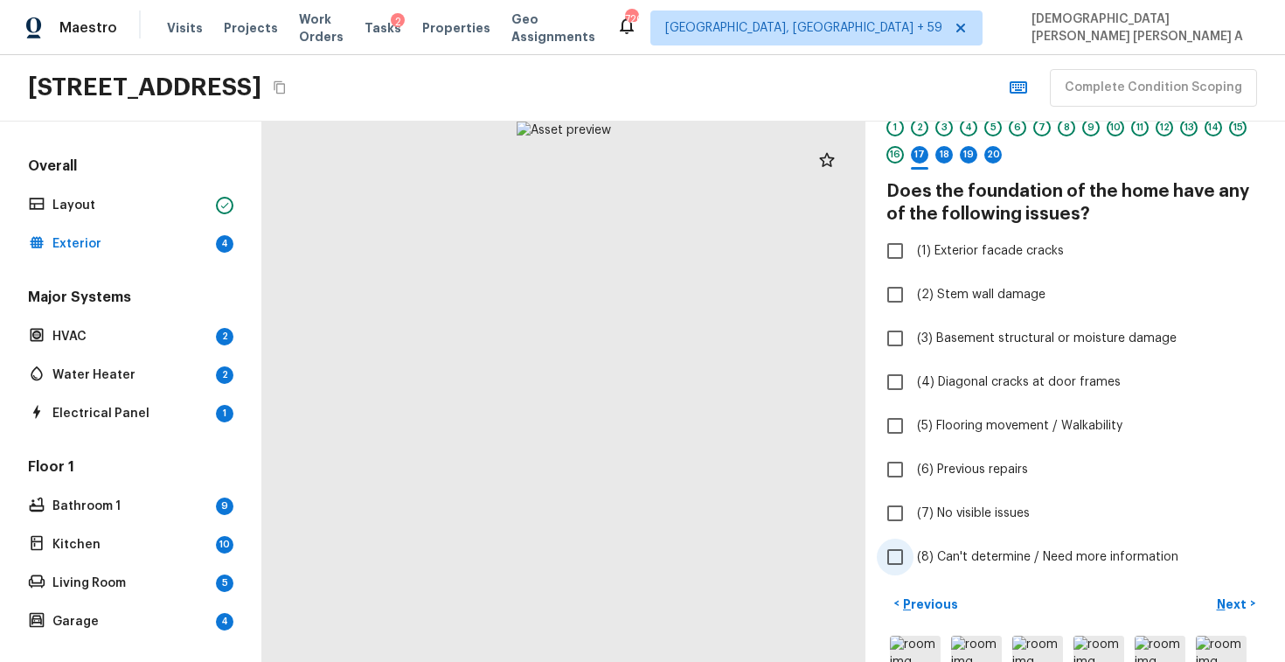
click at [900, 555] on input "(8) Can't determine / Need more information" at bounding box center [895, 557] width 37 height 37
checkbox input "true"
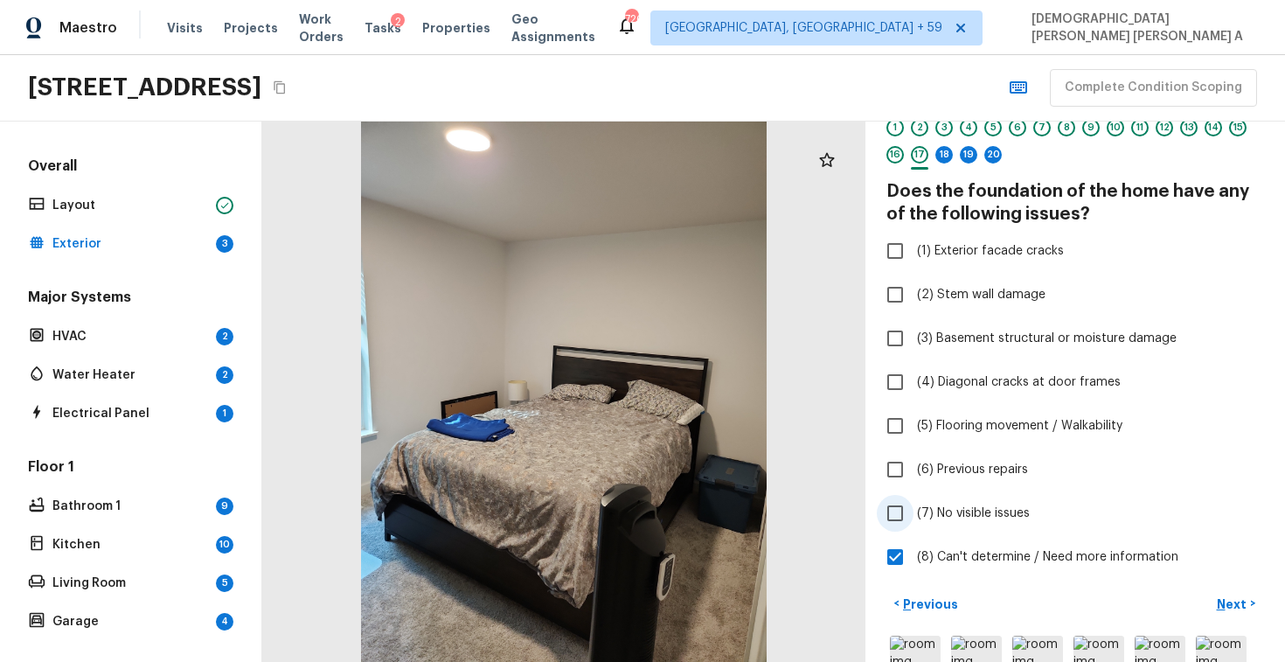
click at [885, 496] on input "(7) No visible issues" at bounding box center [895, 513] width 37 height 37
checkbox input "true"
click at [896, 557] on input "(8) Can't determine / Need more information" at bounding box center [895, 557] width 37 height 37
checkbox input "false"
click at [1242, 598] on p "Next" at bounding box center [1233, 603] width 33 height 17
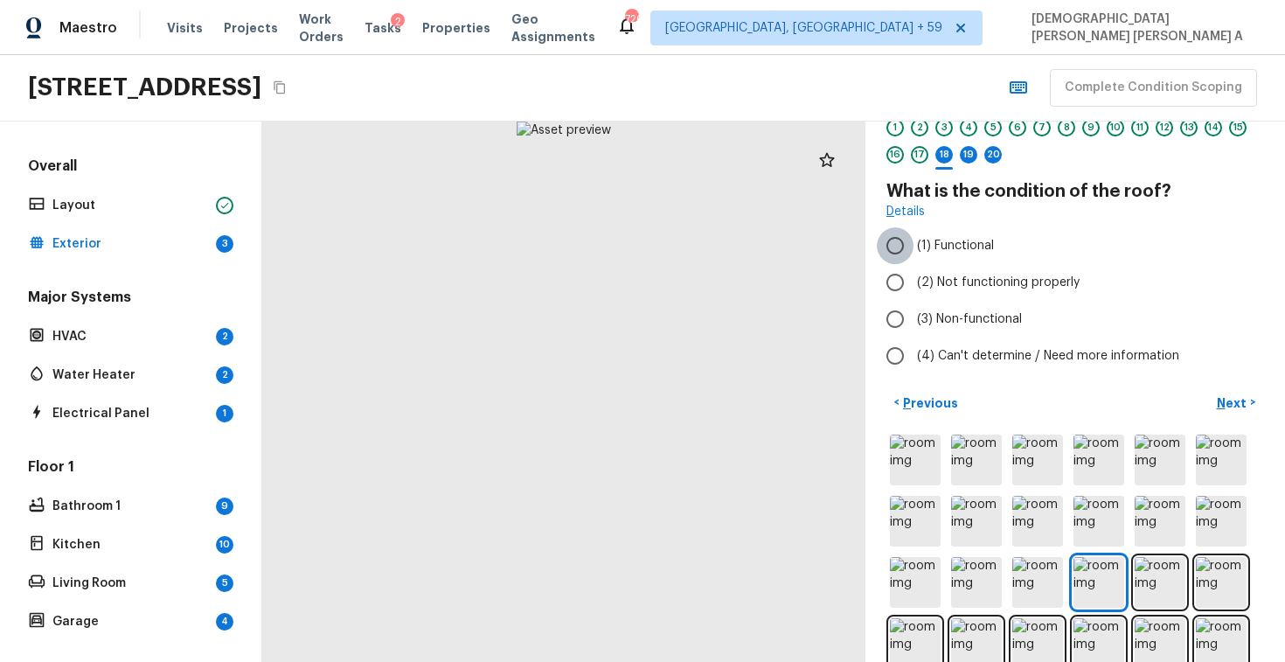
click at [883, 227] on input "(1) Functional" at bounding box center [895, 245] width 37 height 37
radio input "true"
click at [1242, 394] on p "Next" at bounding box center [1233, 402] width 33 height 17
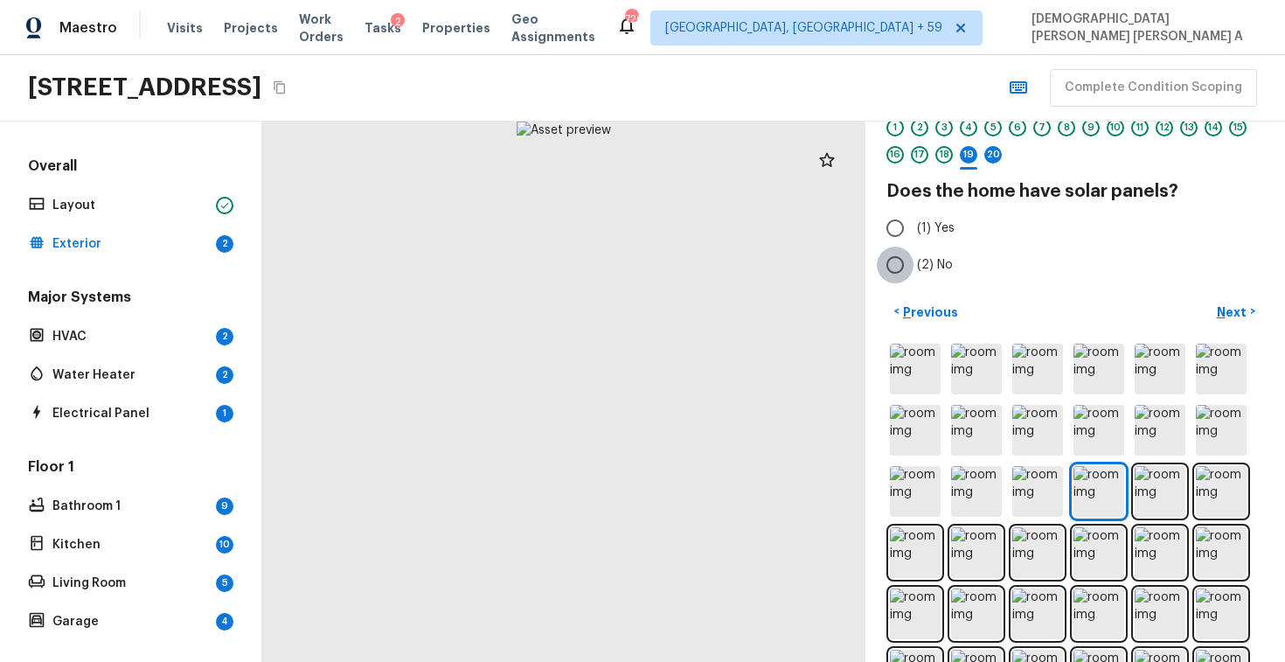
click at [897, 261] on input "(2) No" at bounding box center [895, 265] width 37 height 37
radio input "true"
click at [1236, 305] on p "Next" at bounding box center [1233, 311] width 33 height 17
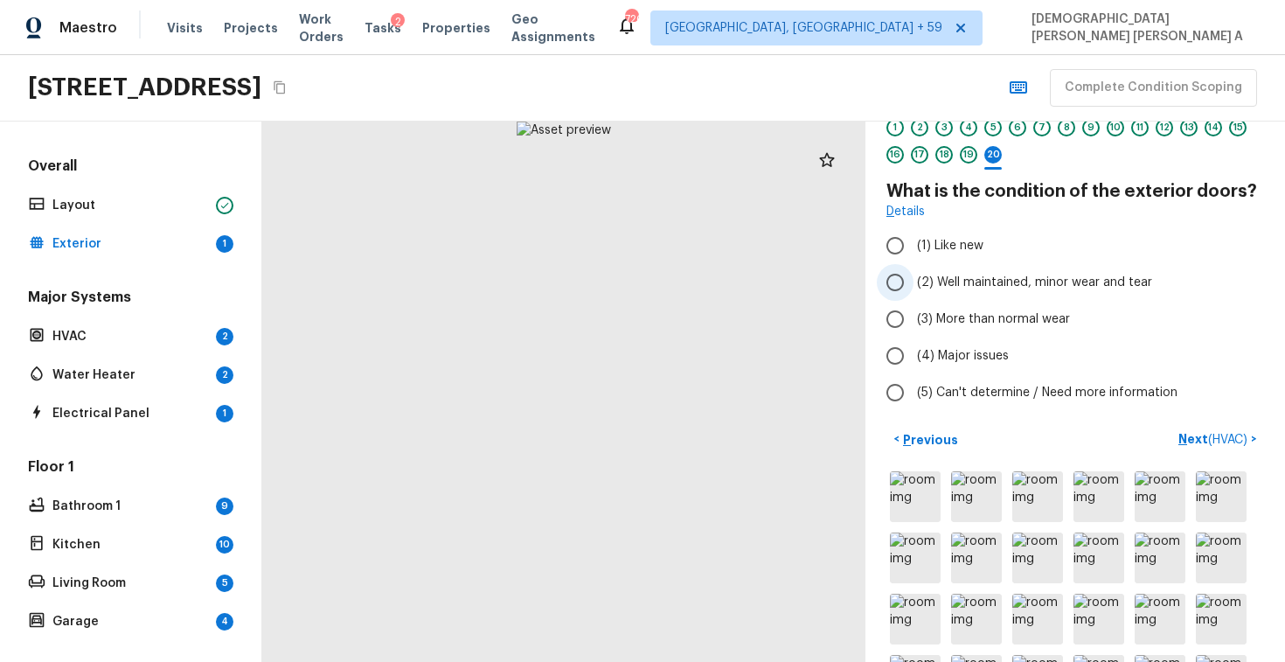
click at [907, 282] on input "(2) Well maintained, minor wear and tear" at bounding box center [895, 282] width 37 height 37
radio input "true"
click at [1222, 446] on p "Next ( HVAC )" at bounding box center [1215, 439] width 73 height 18
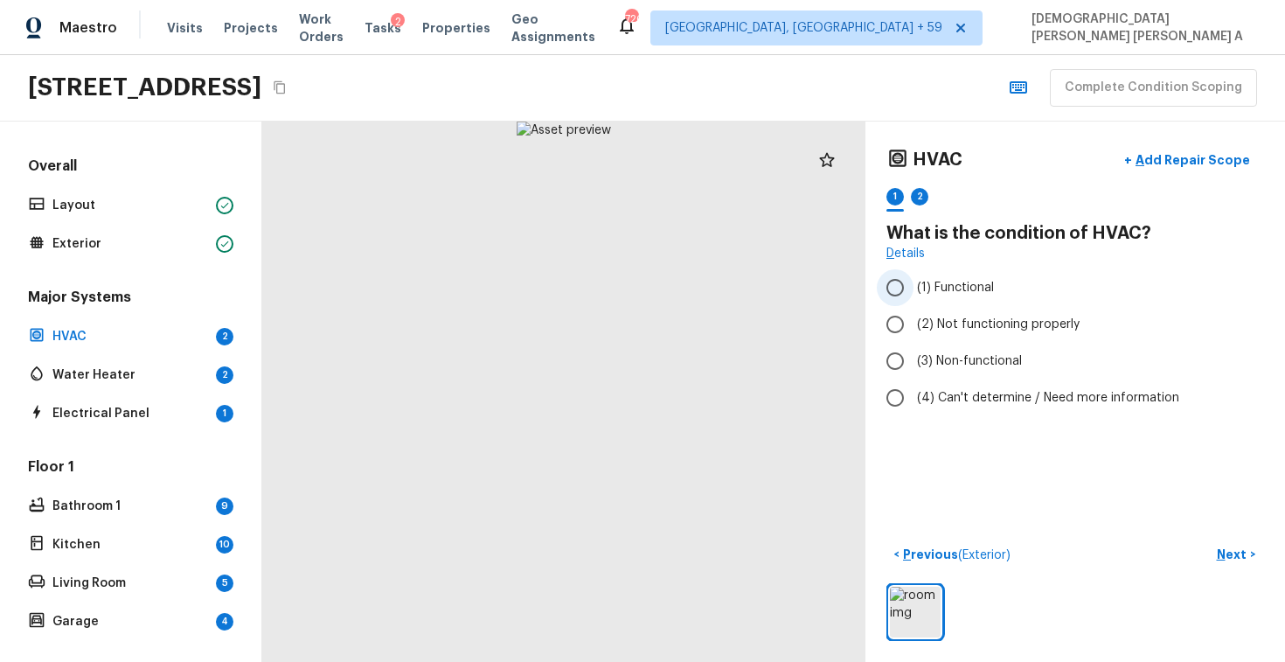
click at [905, 287] on input "(1) Functional" at bounding box center [895, 287] width 37 height 37
radio input "true"
click at [1229, 546] on p "Next" at bounding box center [1233, 554] width 33 height 17
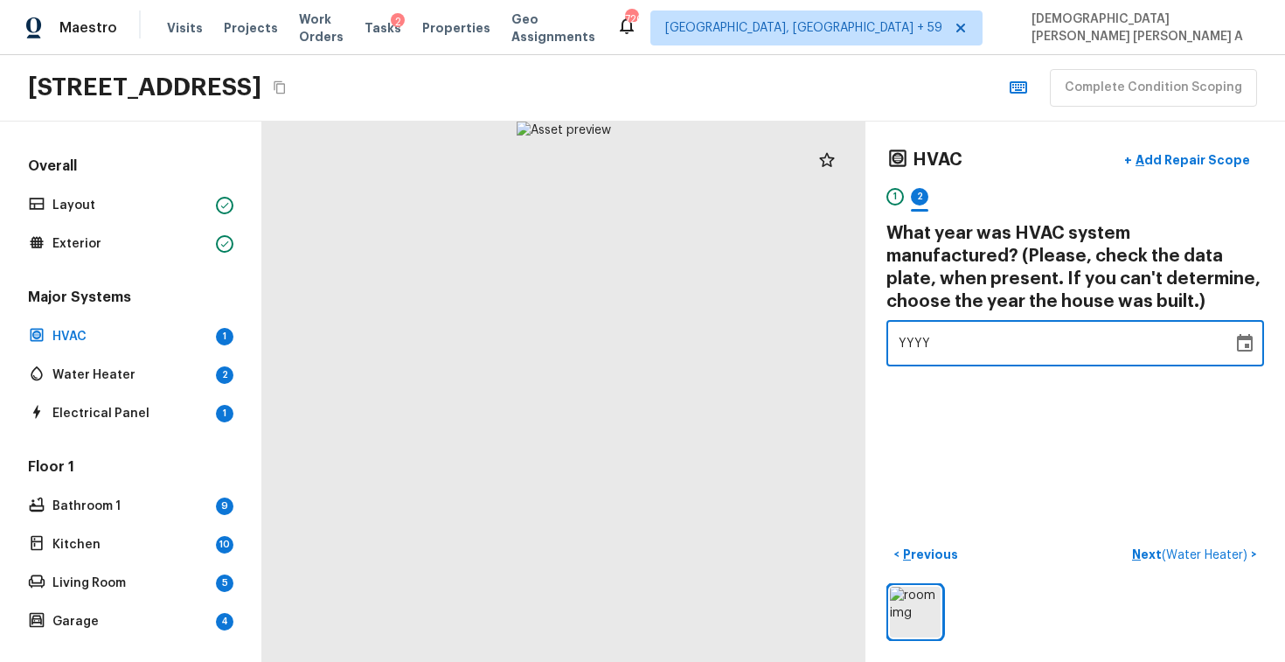
click at [935, 331] on div "YYYY" at bounding box center [1060, 343] width 322 height 46
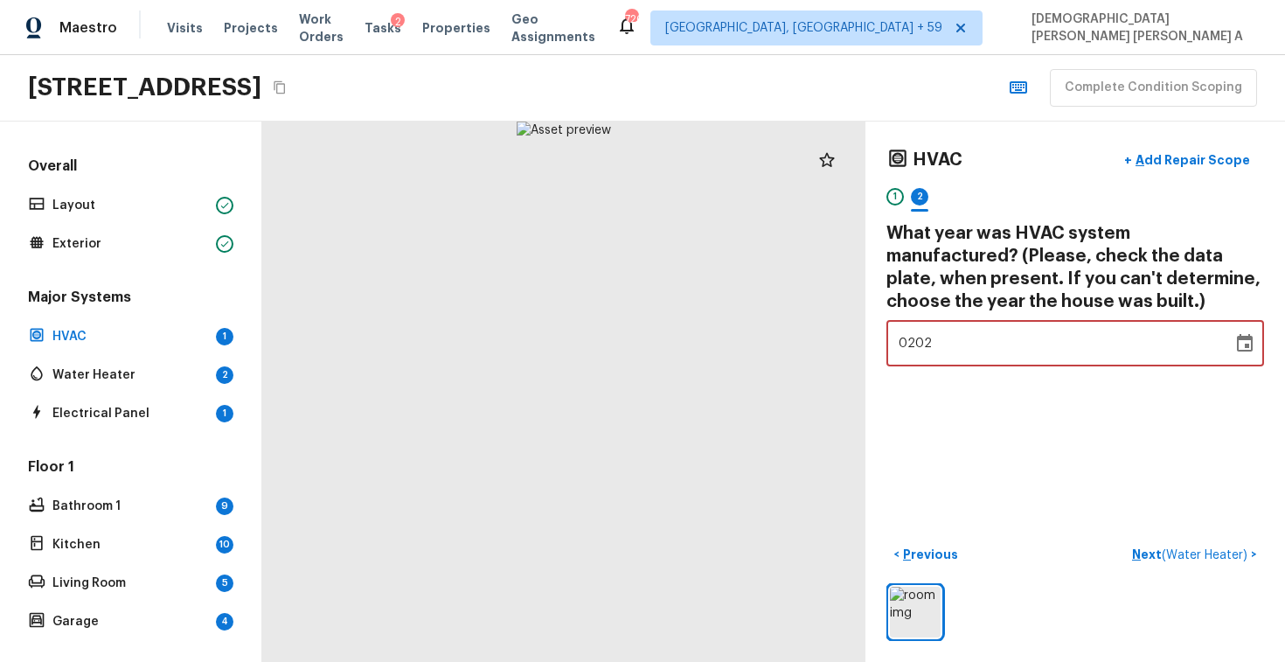
type input "2024"
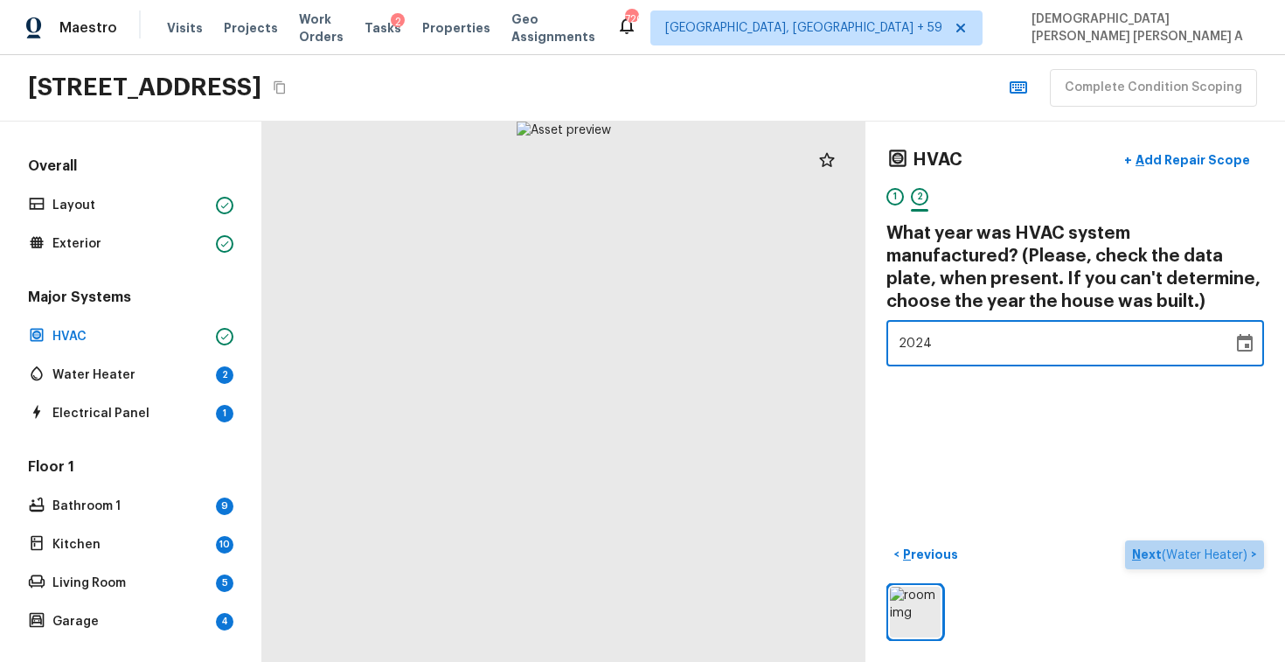
click at [1183, 568] on button "Next ( Water Heater ) >" at bounding box center [1194, 554] width 139 height 29
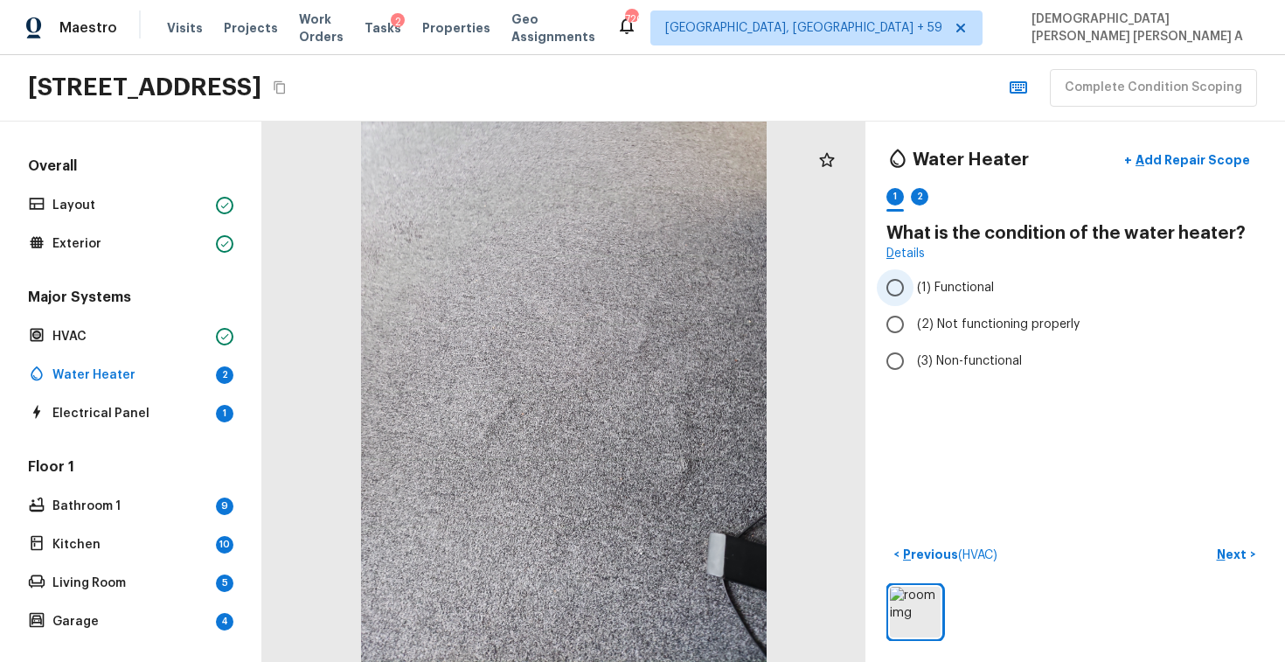
click at [898, 280] on input "(1) Functional" at bounding box center [895, 287] width 37 height 37
radio input "true"
click at [1232, 552] on p "Next" at bounding box center [1233, 554] width 33 height 17
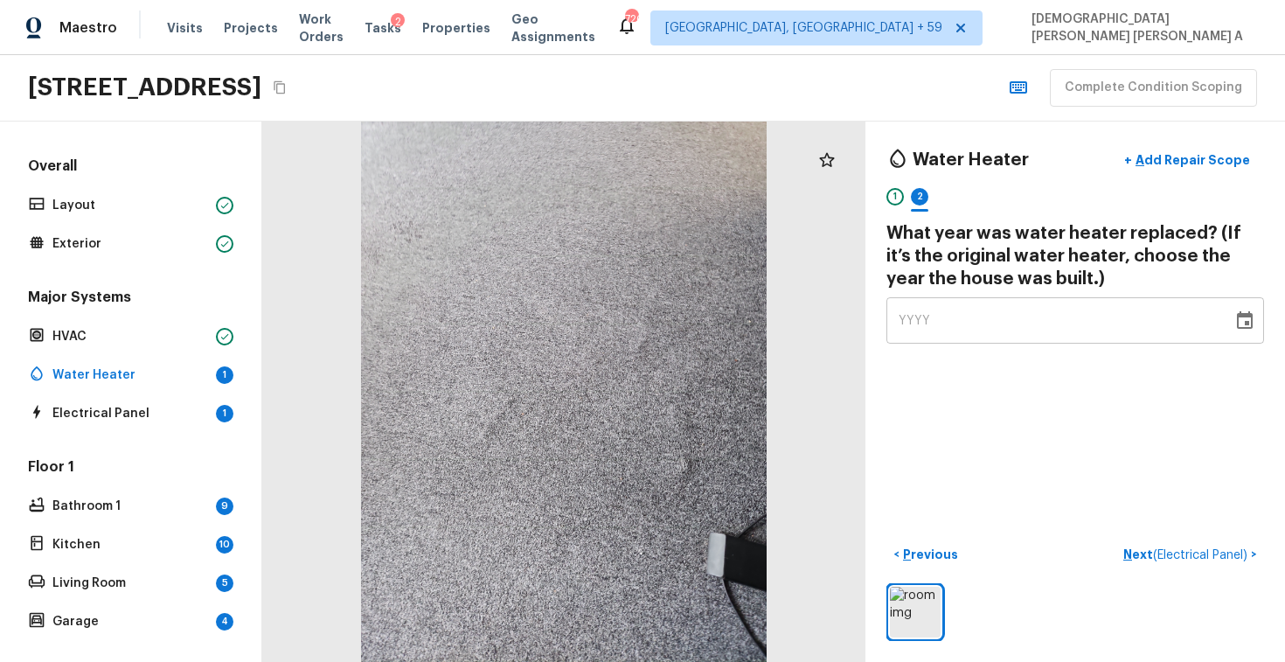
click at [939, 315] on div "YYYY" at bounding box center [1060, 320] width 322 height 46
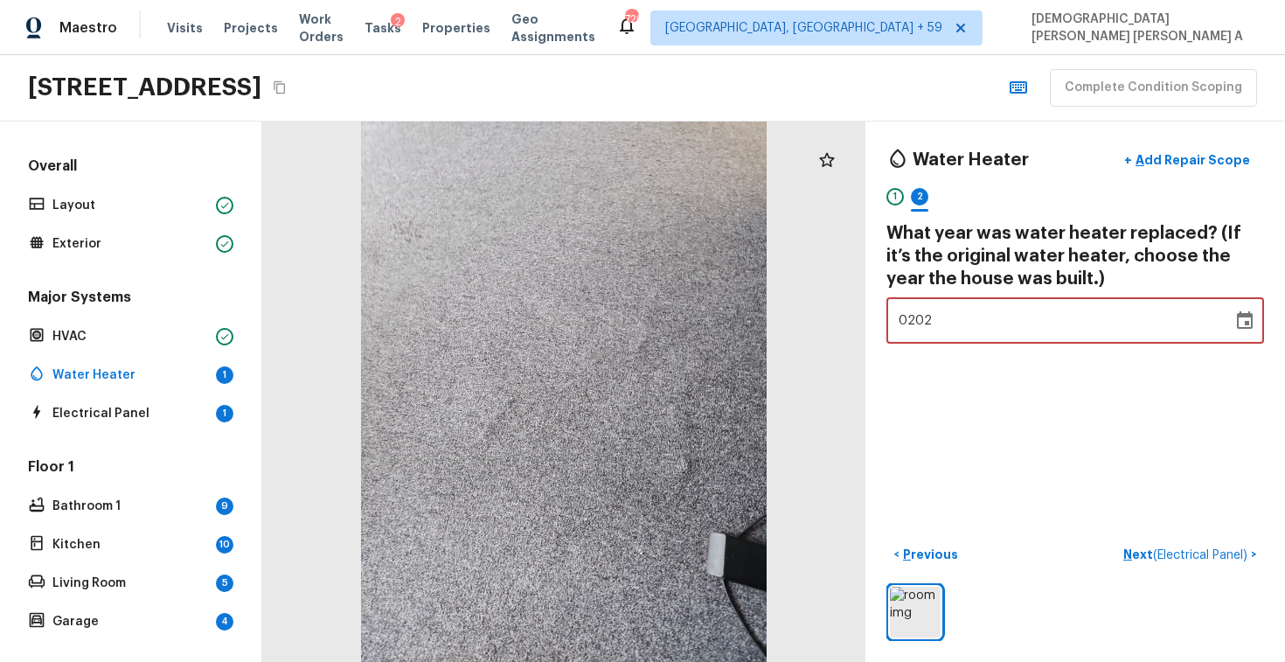
type input "2024"
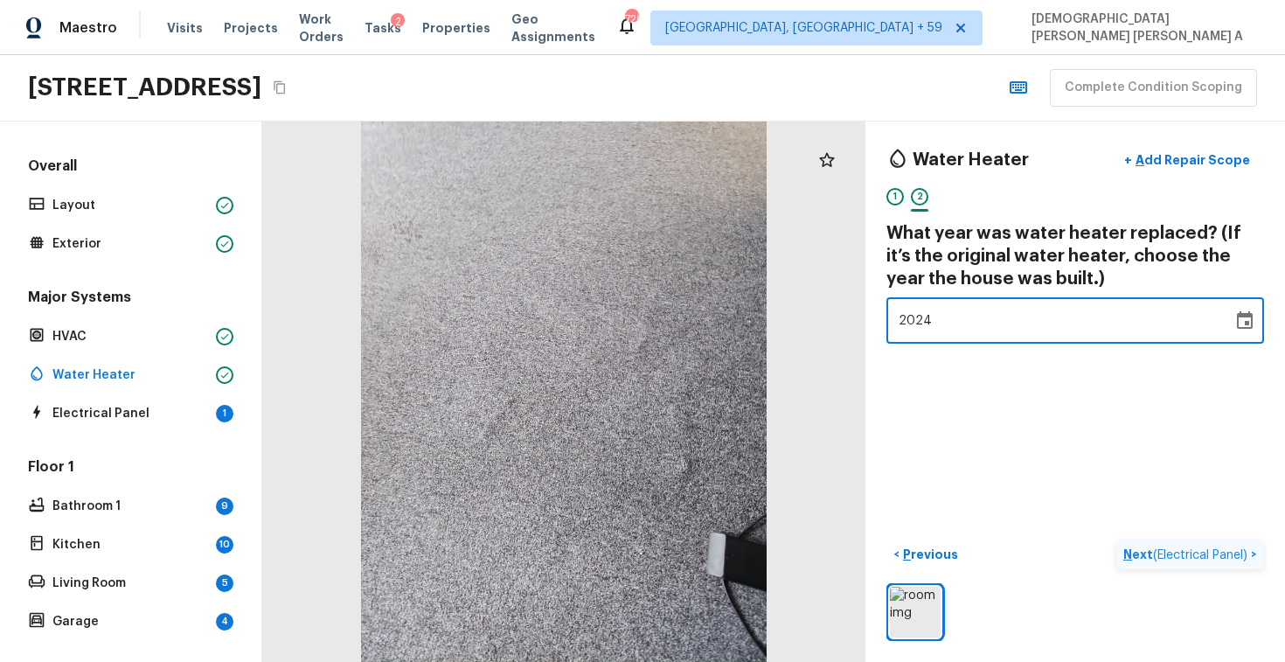
click at [1150, 546] on p "Next ( Electrical Panel )" at bounding box center [1188, 555] width 128 height 18
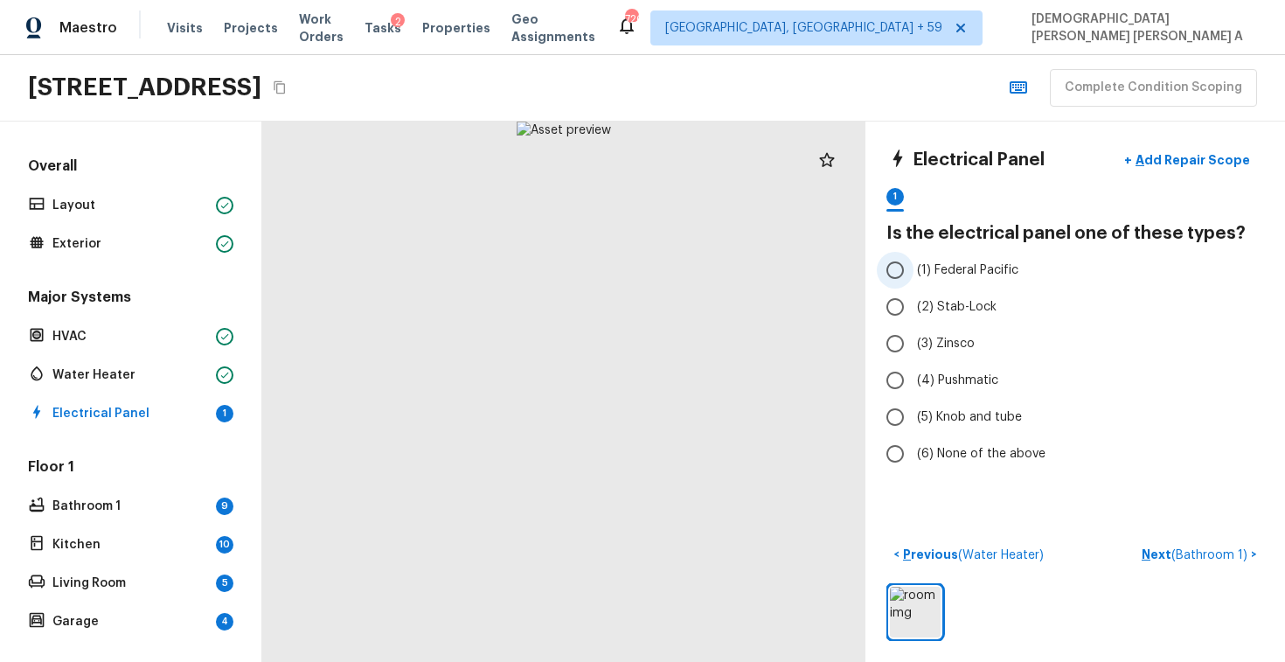
click at [898, 279] on input "(1) Federal Pacific" at bounding box center [895, 270] width 37 height 37
radio input "true"
click at [1184, 553] on span "( Bathroom 1 )" at bounding box center [1210, 555] width 76 height 12
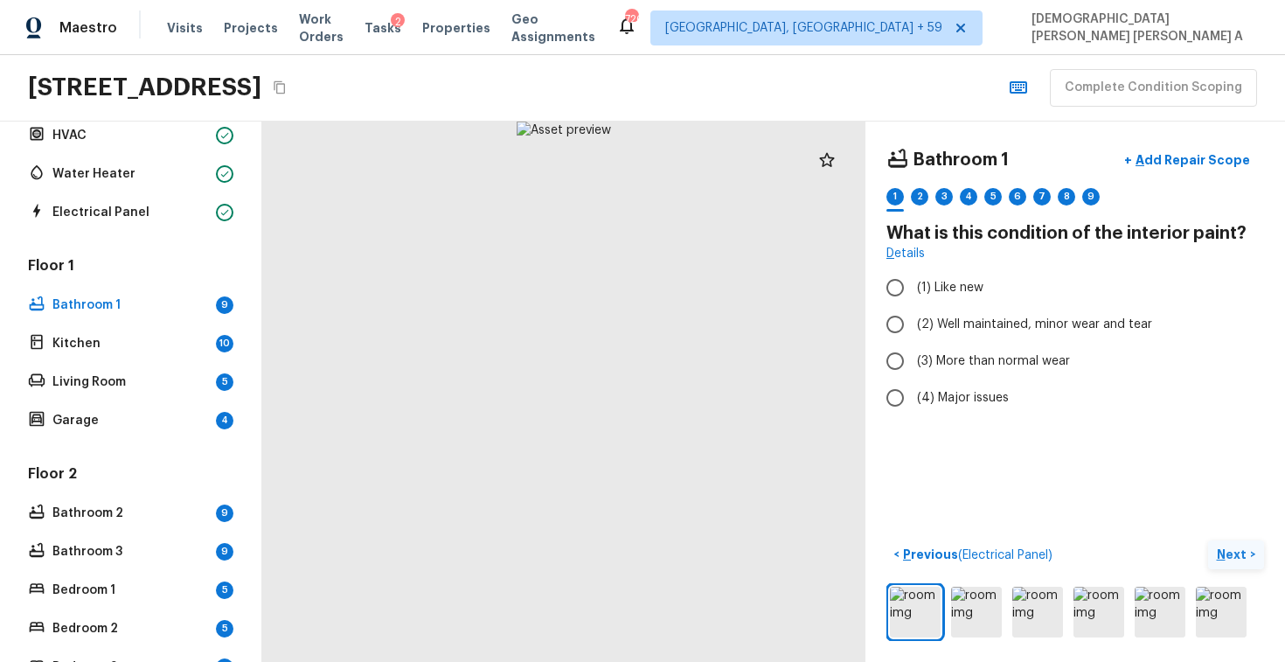
scroll to position [134, 0]
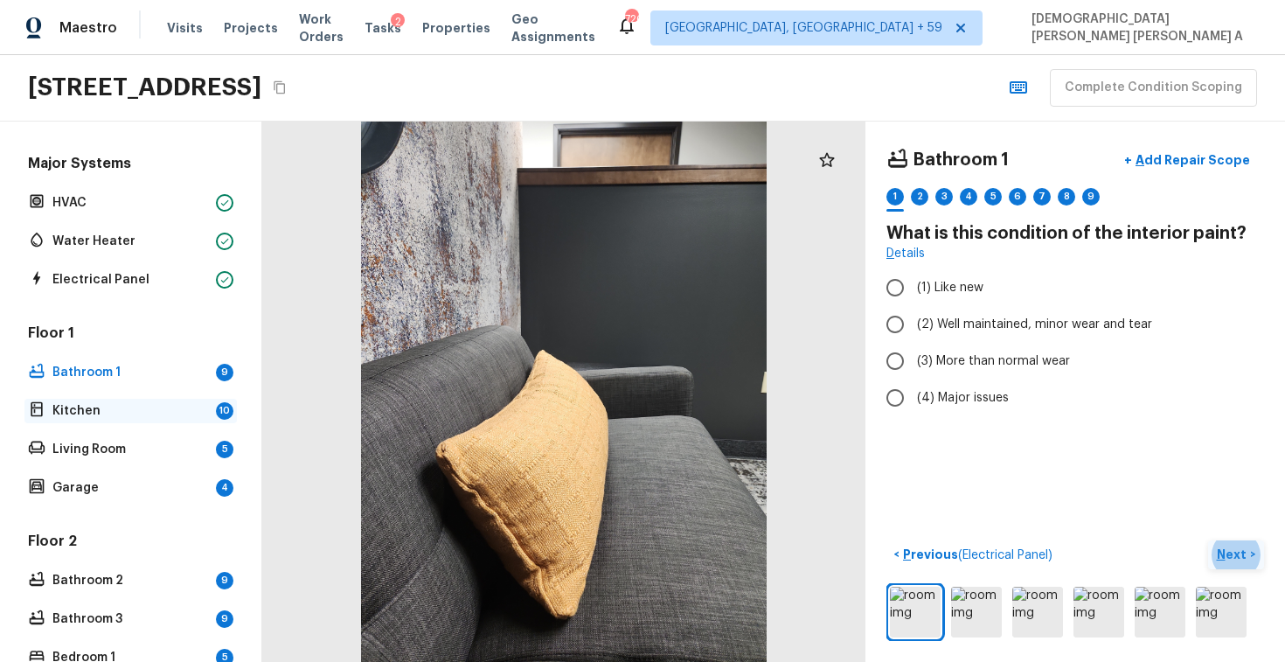
click at [105, 413] on p "Kitchen" at bounding box center [130, 410] width 157 height 17
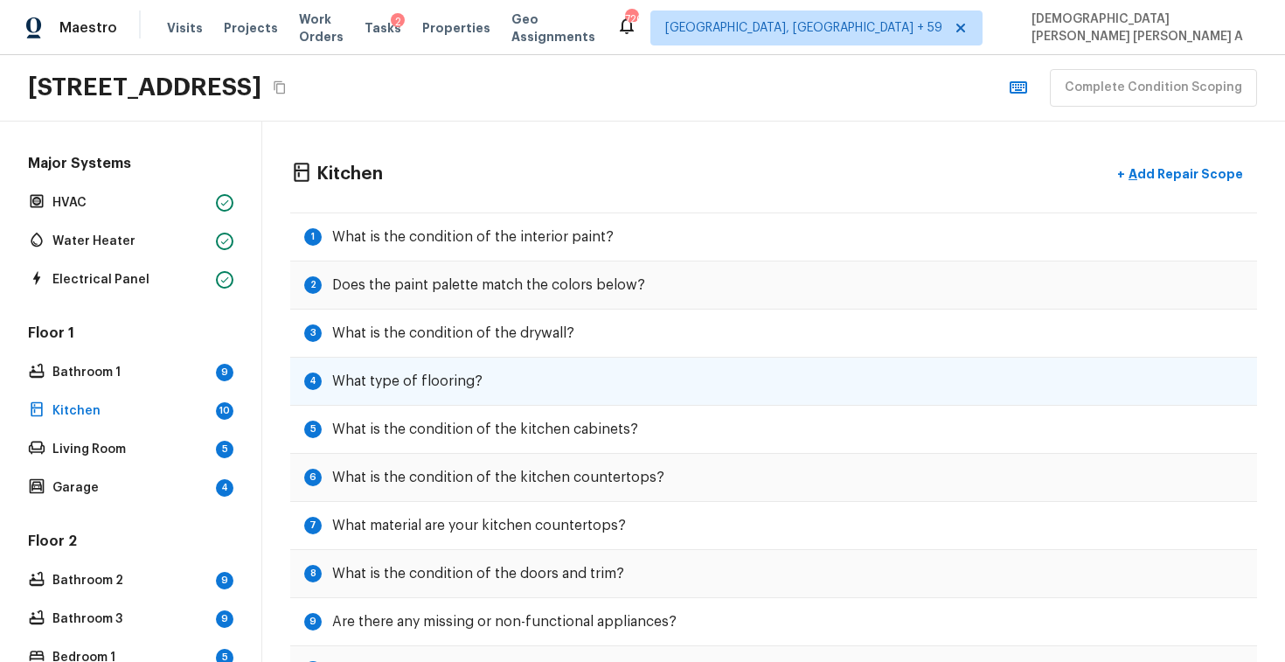
click at [558, 365] on div "4 What type of flooring?" at bounding box center [773, 382] width 967 height 48
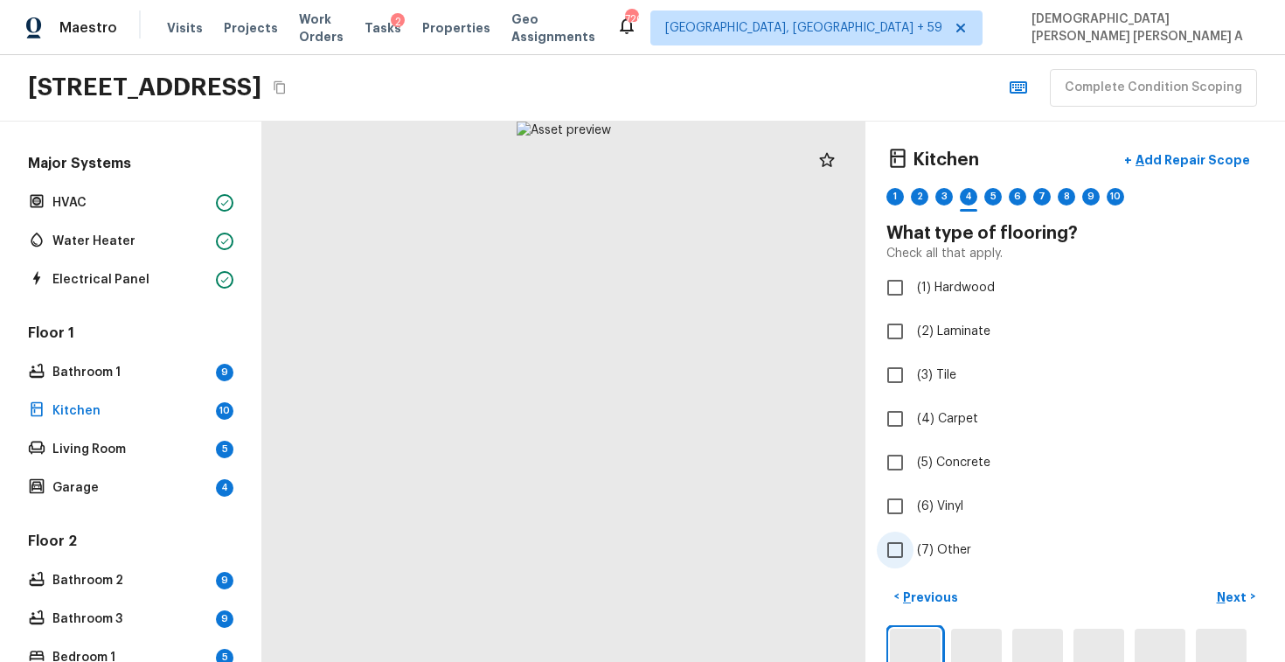
scroll to position [42, 0]
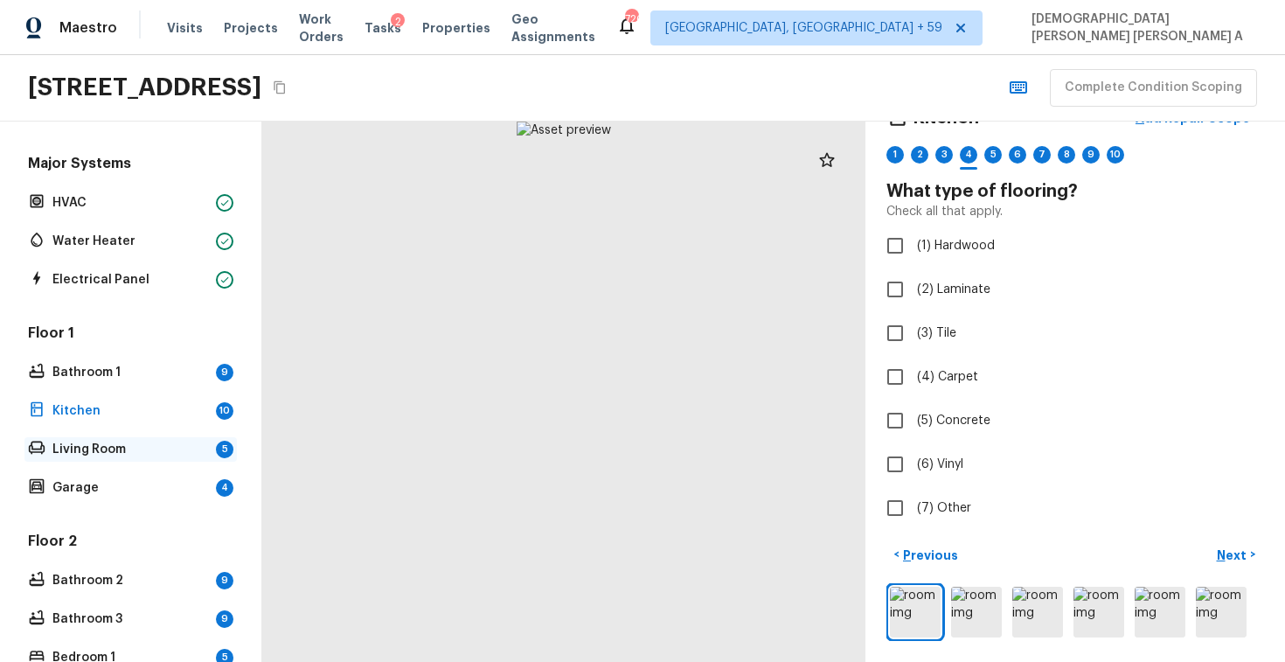
click at [139, 438] on div "Living Room 5" at bounding box center [130, 449] width 212 height 24
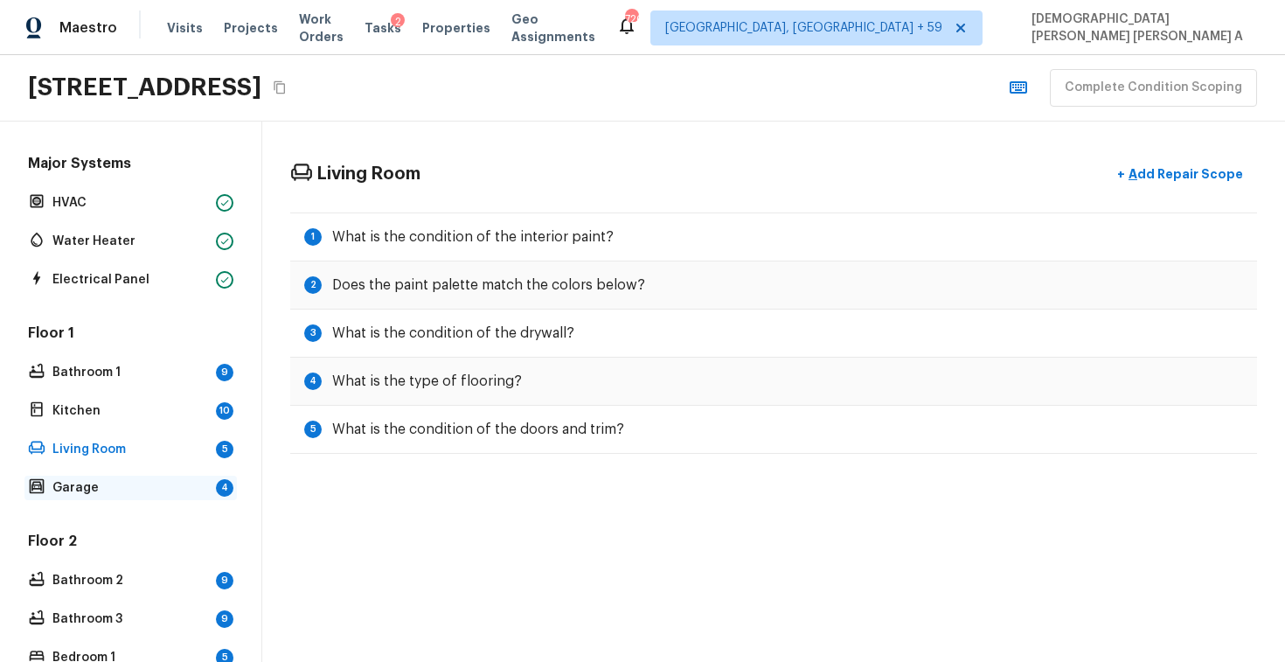
click at [136, 481] on p "Garage" at bounding box center [130, 487] width 157 height 17
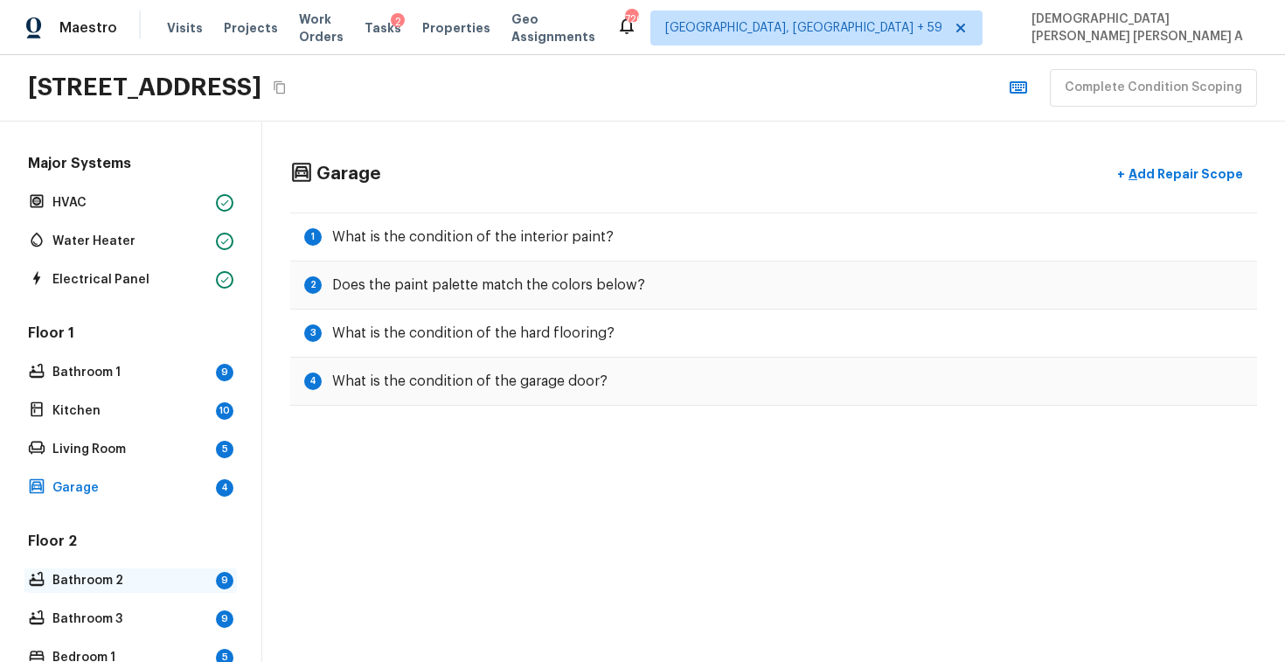
click at [147, 588] on p "Bathroom 2" at bounding box center [130, 580] width 157 height 17
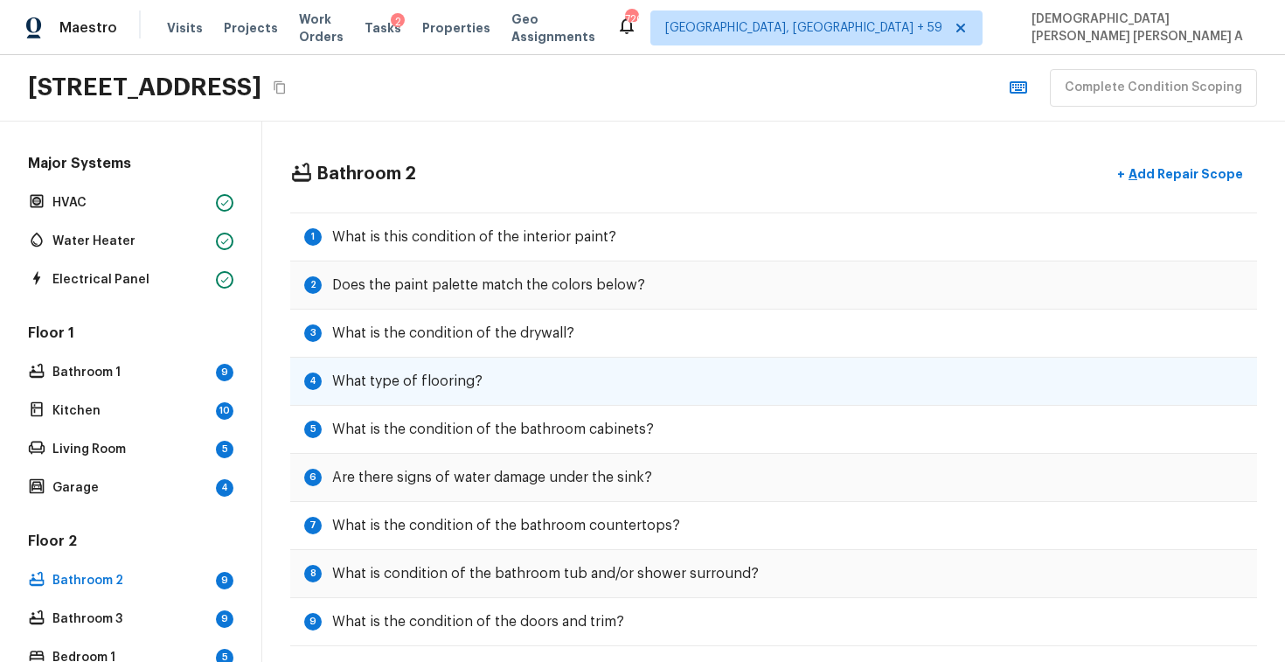
click at [506, 376] on div "4 What type of flooring?" at bounding box center [773, 382] width 967 height 48
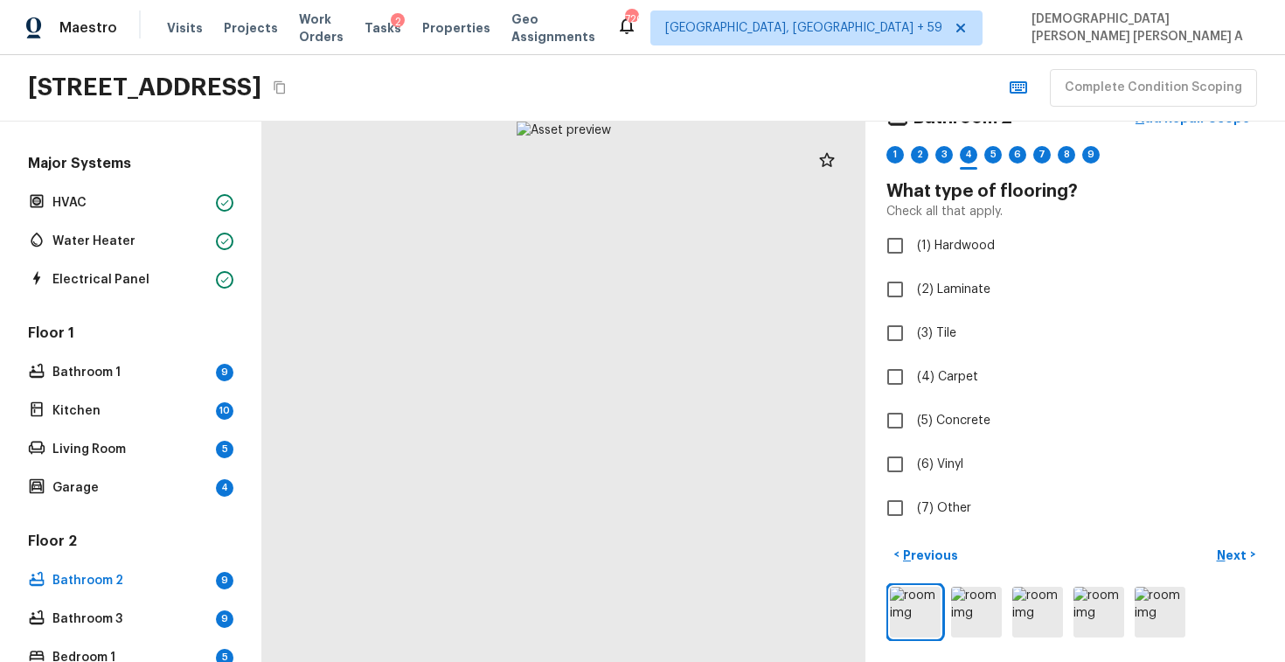
scroll to position [268, 0]
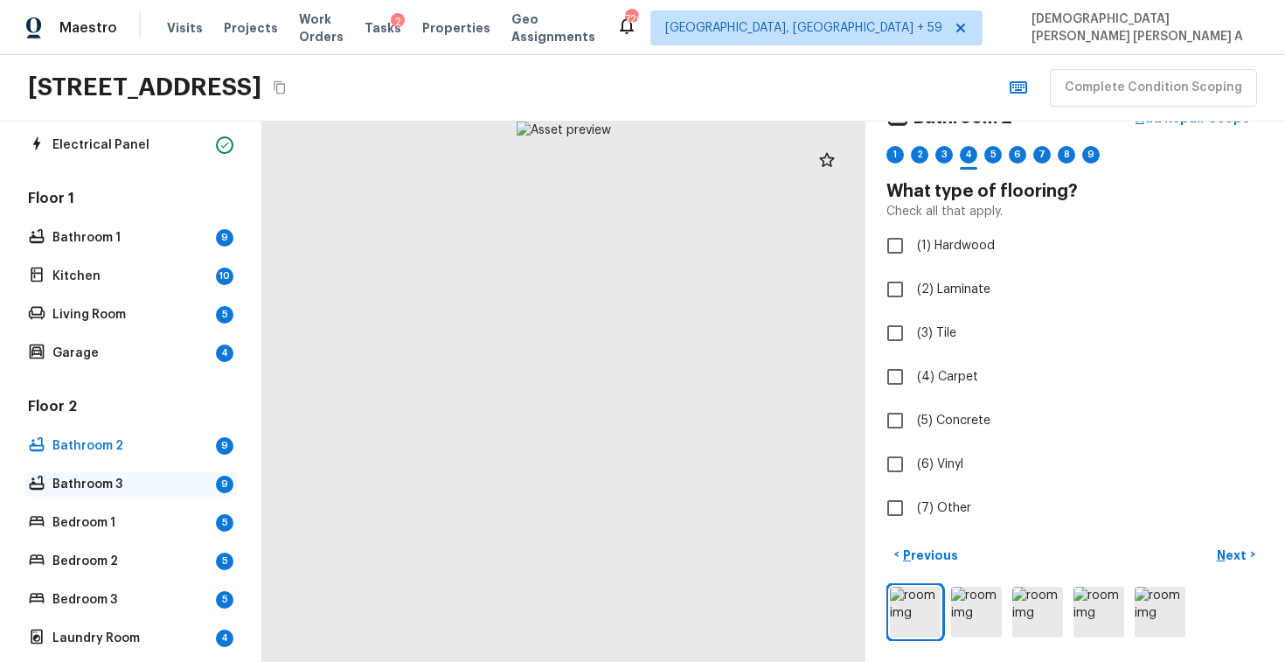
click at [142, 486] on p "Bathroom 3" at bounding box center [130, 484] width 157 height 17
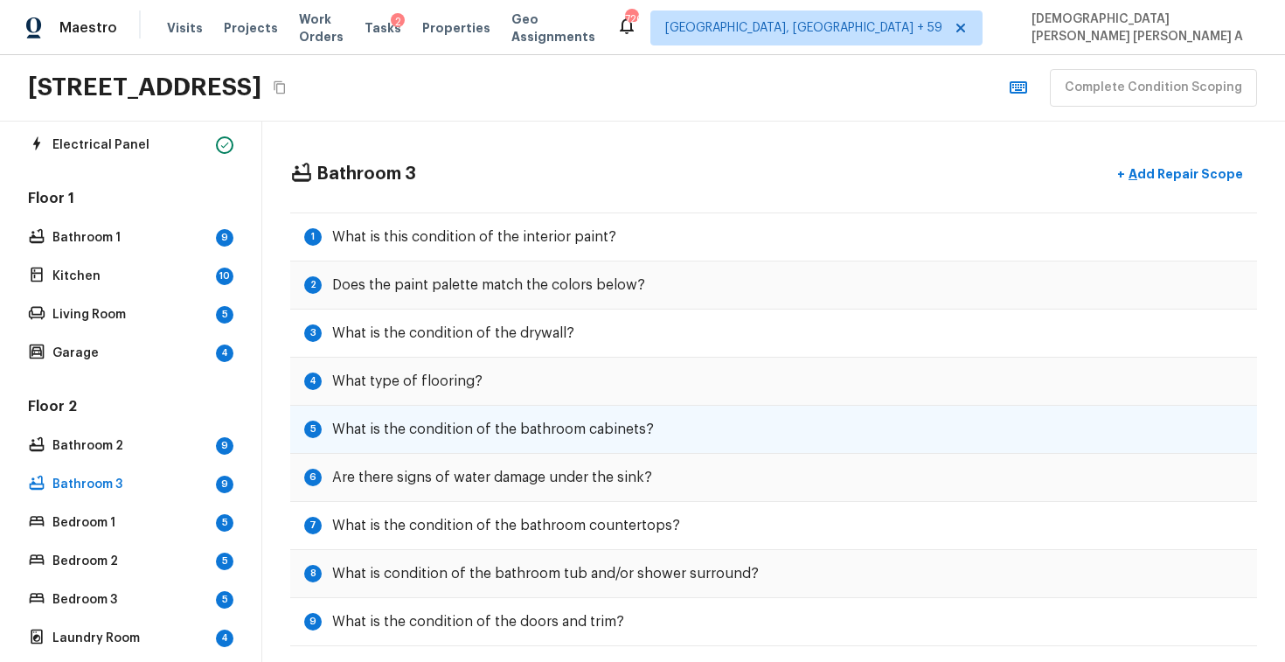
click at [479, 430] on h5 "What is the condition of the bathroom cabinets?" at bounding box center [493, 429] width 322 height 19
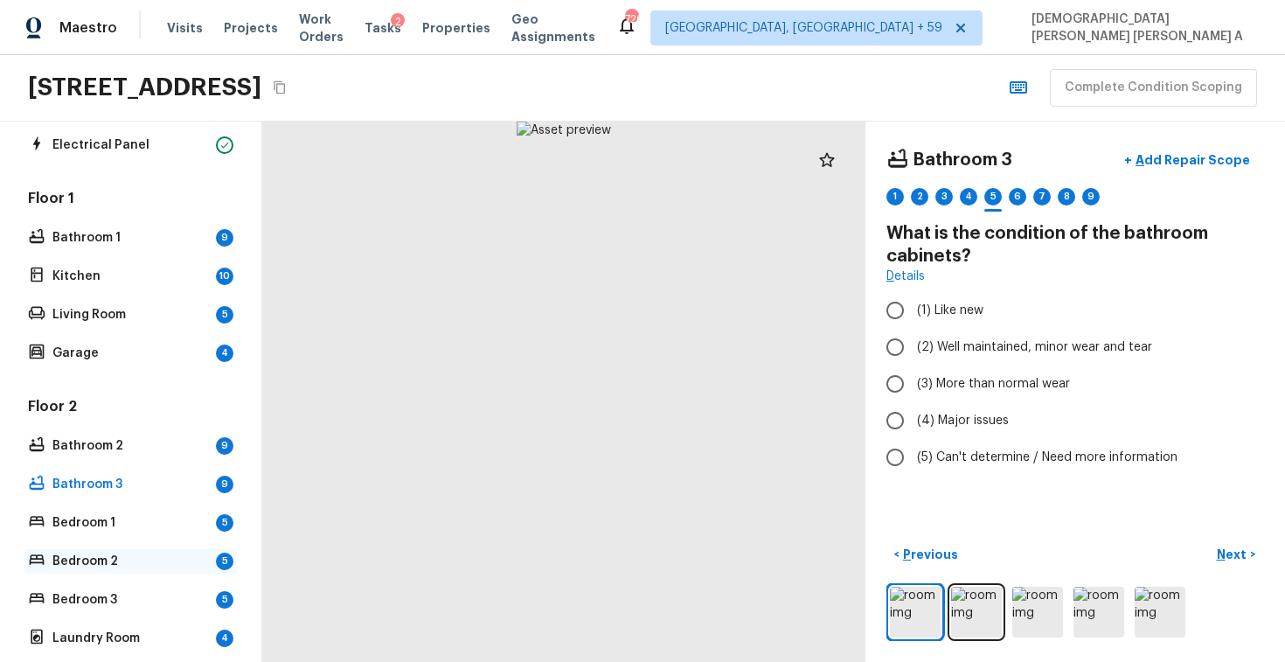
click at [158, 553] on p "Bedroom 2" at bounding box center [130, 561] width 157 height 17
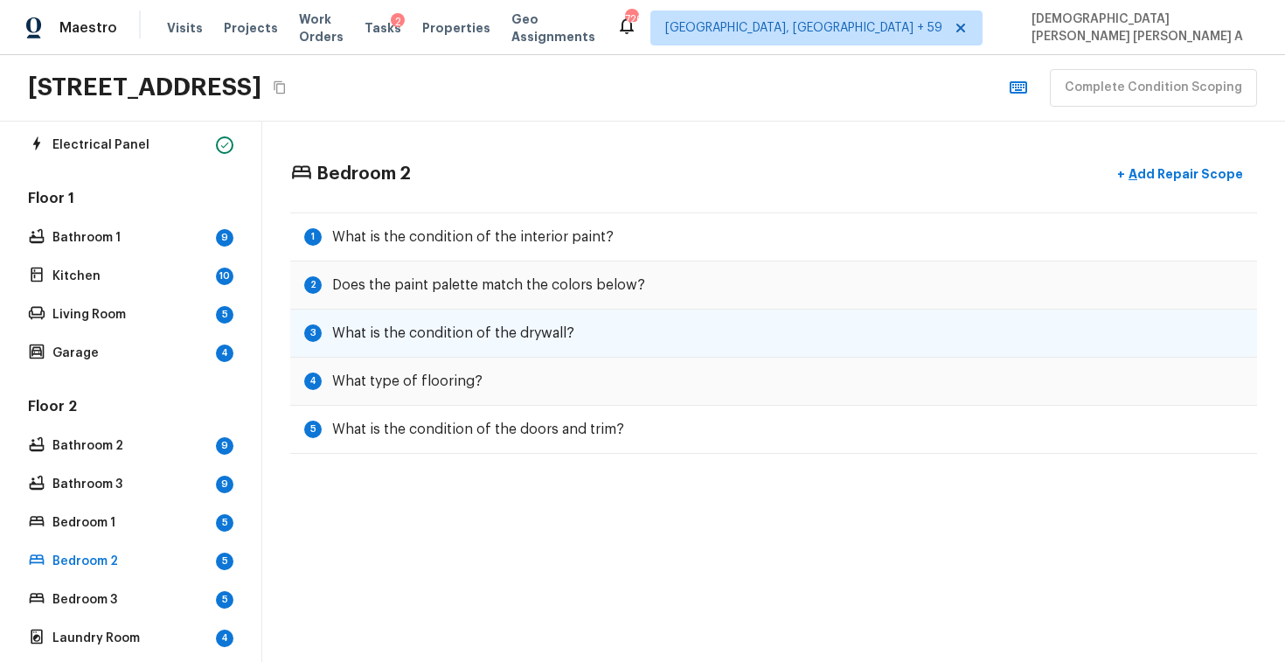
click at [447, 332] on h5 "What is the condition of the drywall?" at bounding box center [453, 333] width 242 height 19
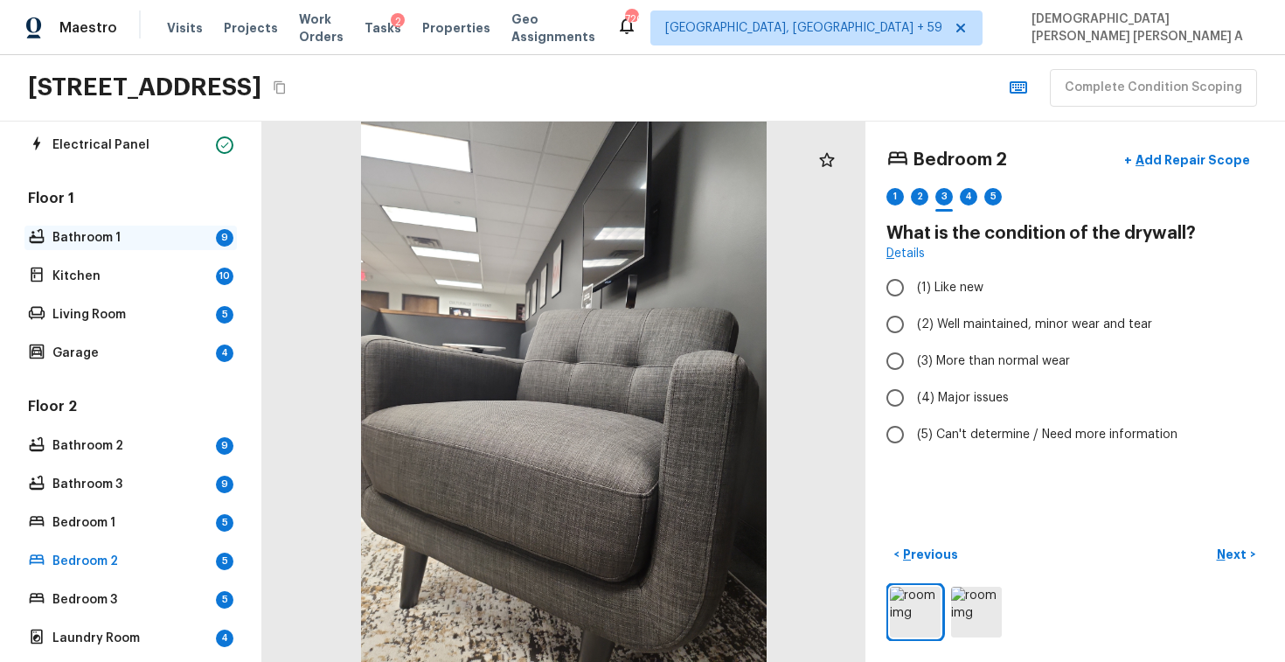
click at [187, 226] on div "Bathroom 1 9" at bounding box center [130, 238] width 212 height 24
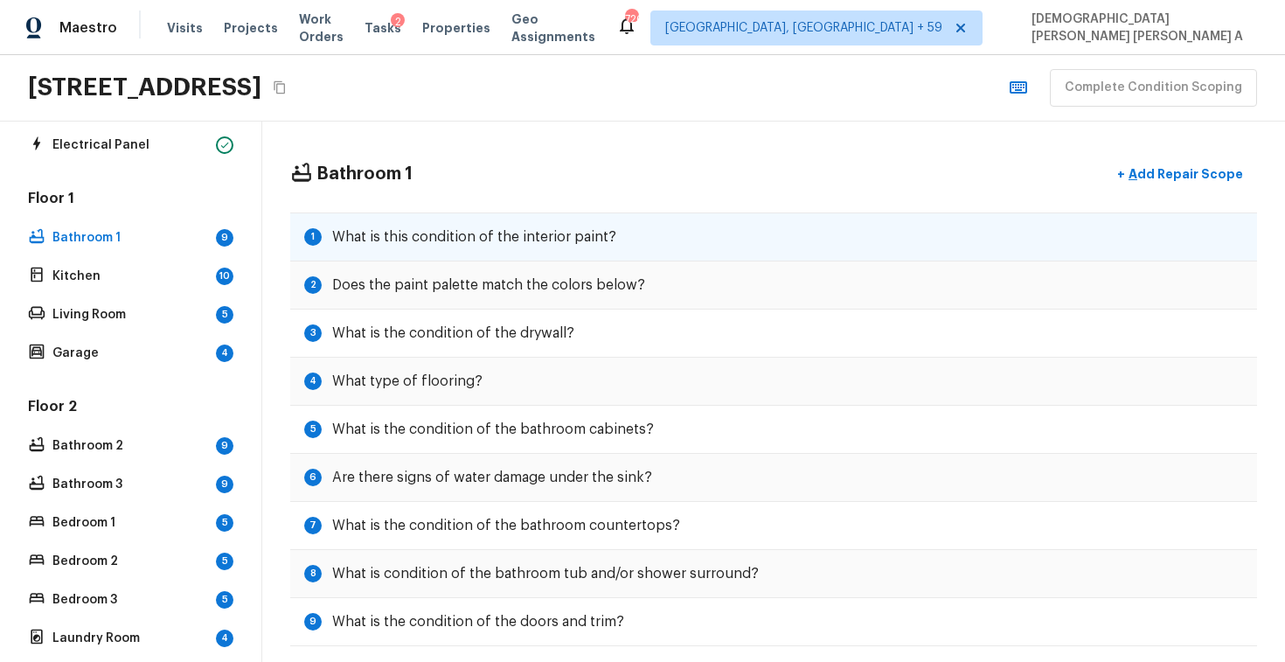
click at [474, 223] on div "1 What is this condition of the interior paint?" at bounding box center [773, 236] width 967 height 49
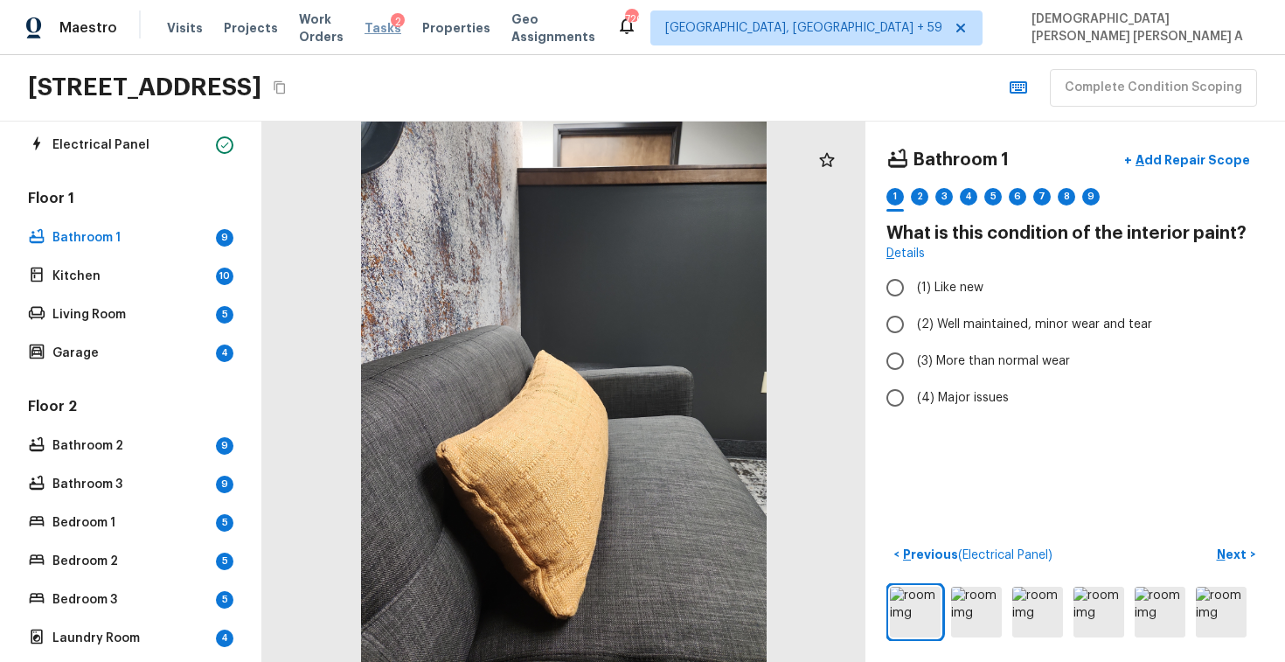
click at [389, 28] on span "Tasks" at bounding box center [383, 28] width 37 height 12
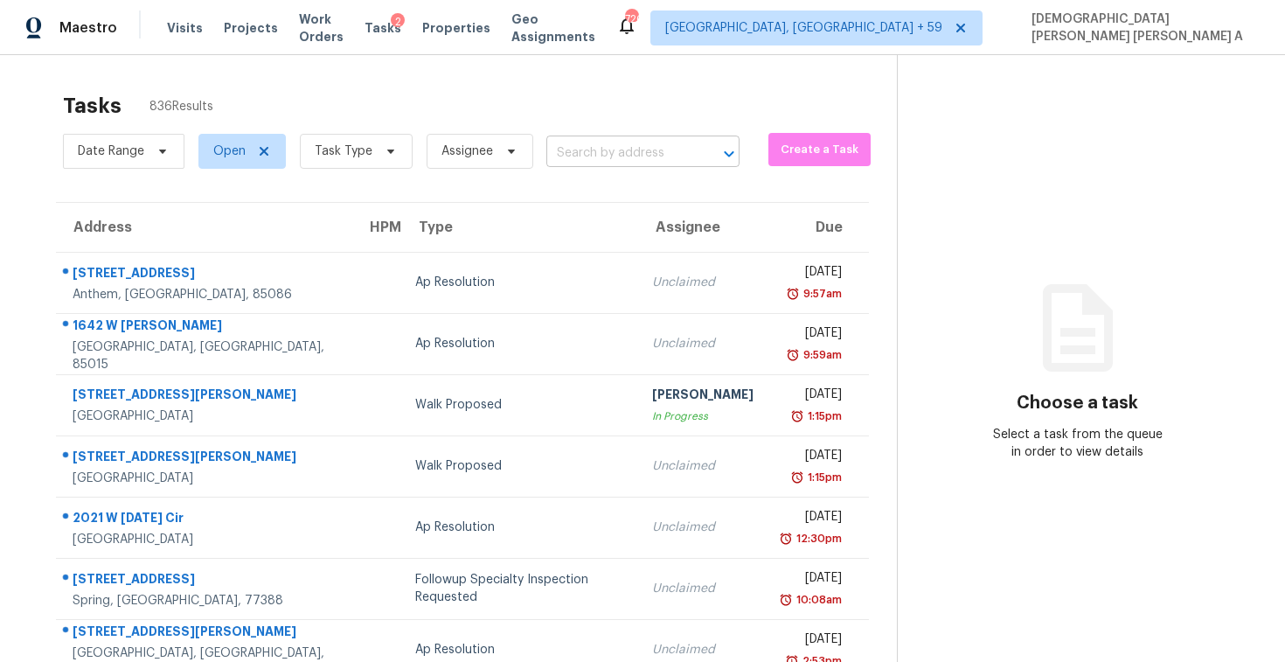
click at [598, 164] on input "text" at bounding box center [619, 153] width 144 height 27
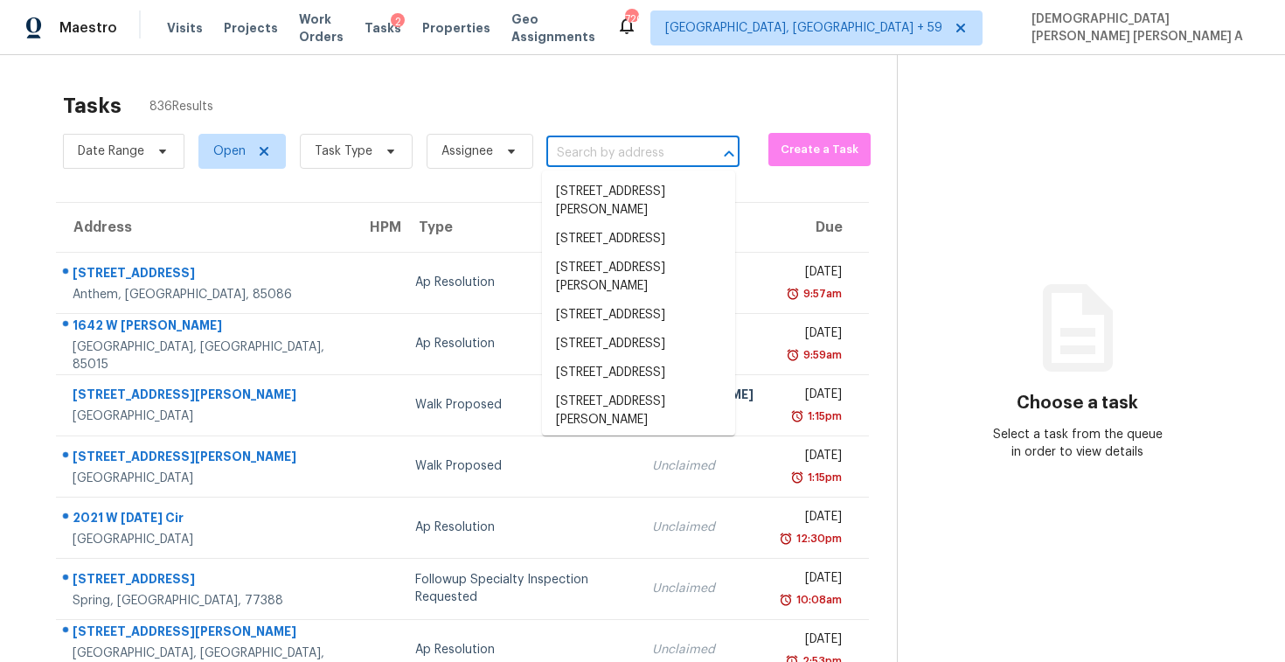
paste input "[STREET_ADDRESS][PERSON_NAME]"
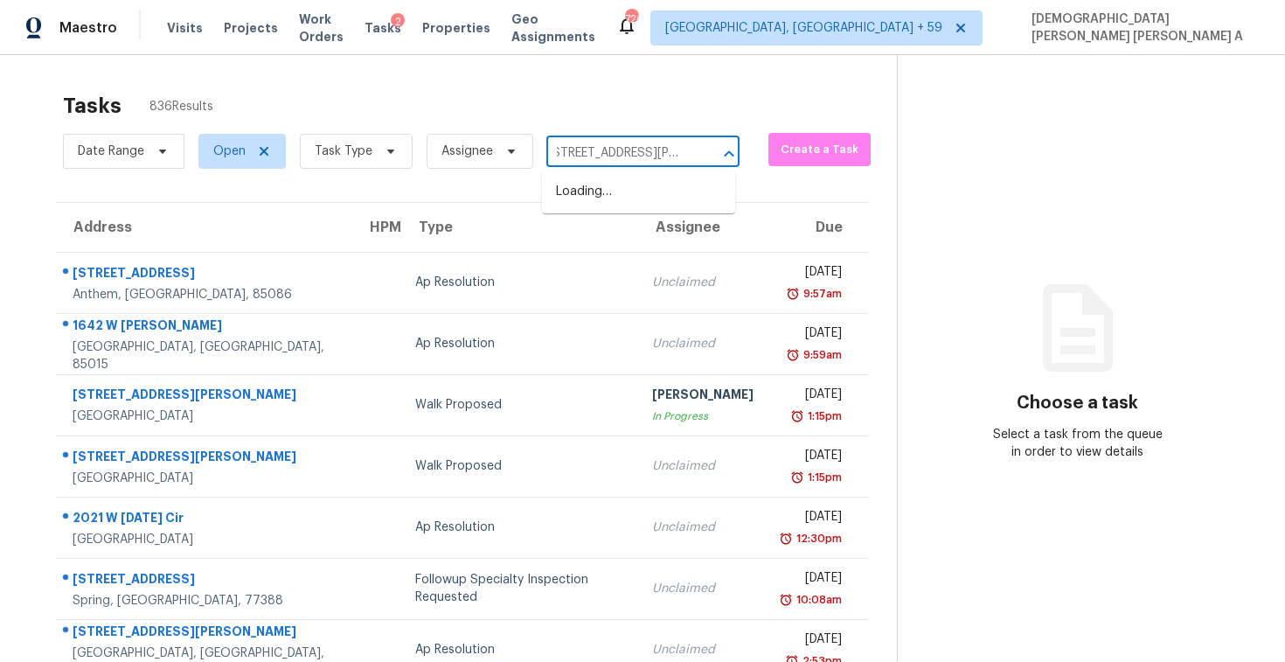
scroll to position [0, 2]
type input "[STREET_ADDRESS][PERSON_NAME],"
click at [616, 198] on li "[STREET_ADDRESS][PERSON_NAME]" at bounding box center [638, 201] width 193 height 47
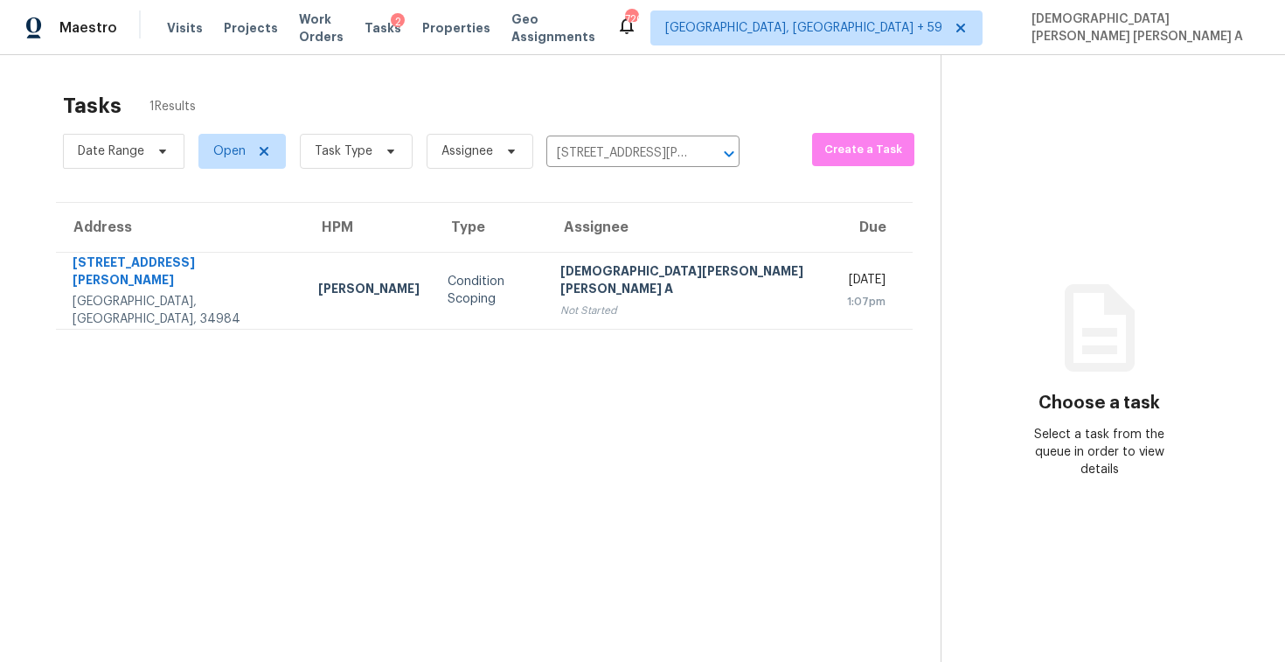
click at [684, 284] on td "[PERSON_NAME] [PERSON_NAME] A Not Started" at bounding box center [691, 290] width 288 height 77
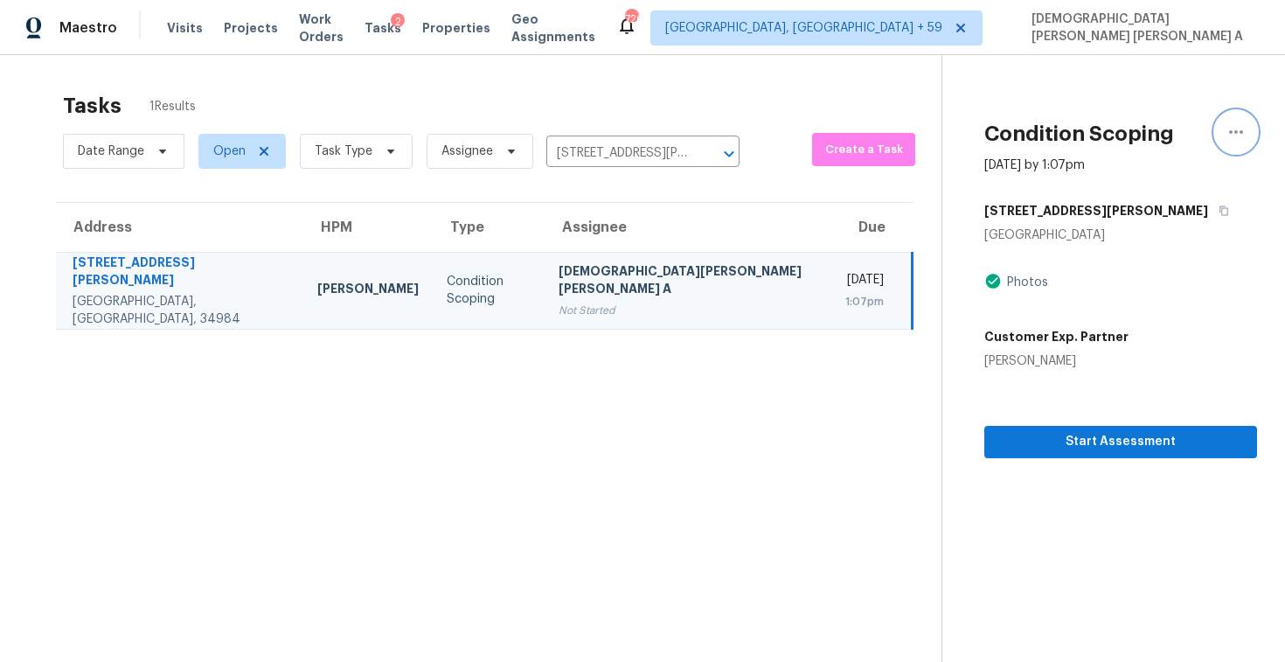
click at [1228, 136] on icon "button" at bounding box center [1236, 132] width 21 height 21
click at [687, 428] on section "Tasks 1 Results Date Range Open Task Type Assignee [STREET_ADDRESS][PERSON_NAME…" at bounding box center [485, 400] width 914 height 634
click at [364, 160] on span "Task Type" at bounding box center [356, 151] width 113 height 35
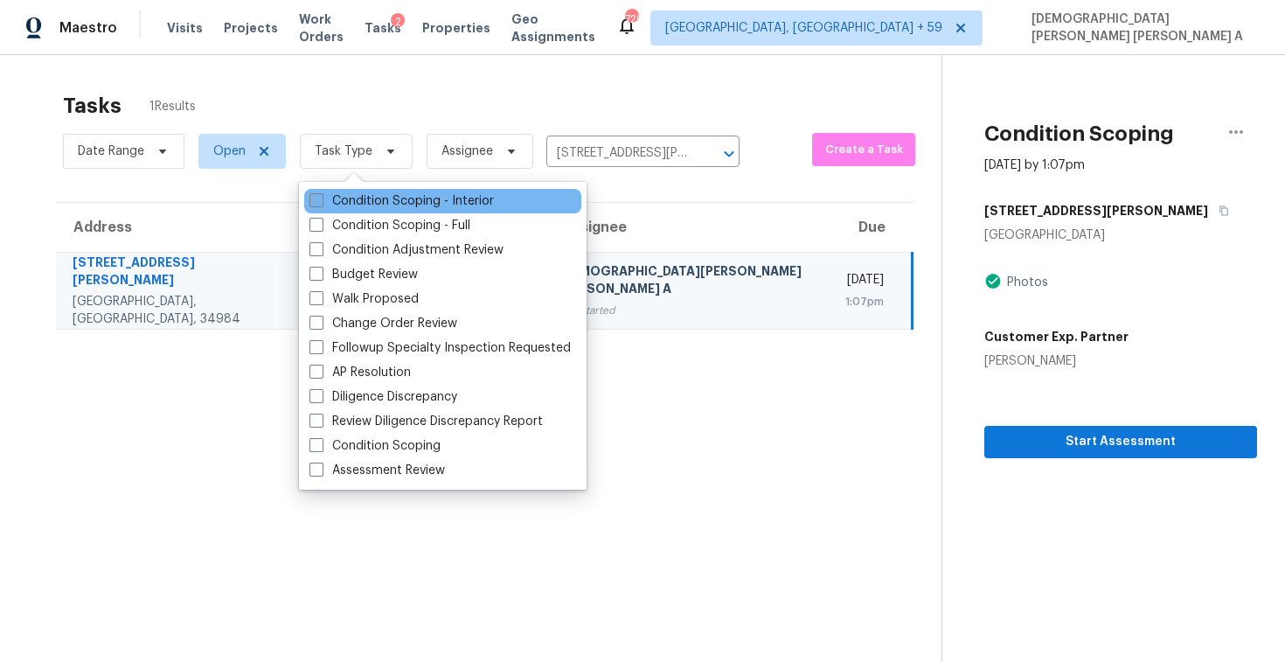
click at [359, 204] on label "Condition Scoping - Interior" at bounding box center [402, 200] width 185 height 17
click at [321, 204] on input "Condition Scoping - Interior" at bounding box center [315, 197] width 11 height 11
checkbox input "true"
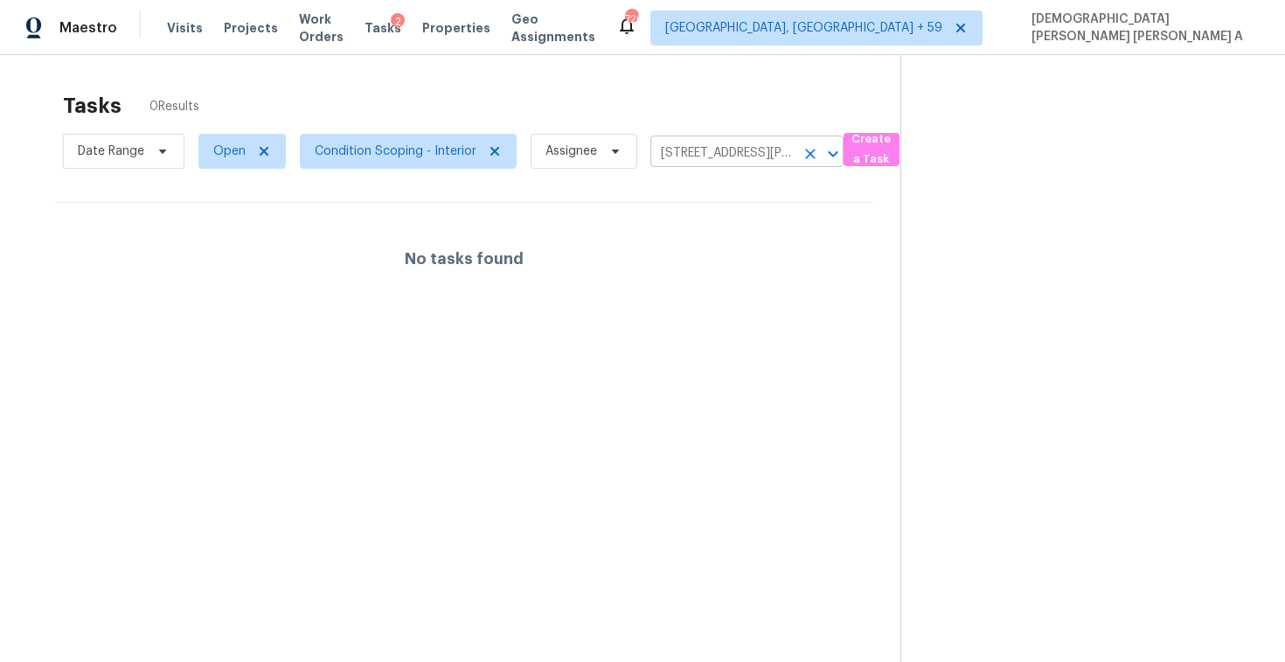
click at [804, 155] on icon "Clear" at bounding box center [810, 153] width 17 height 17
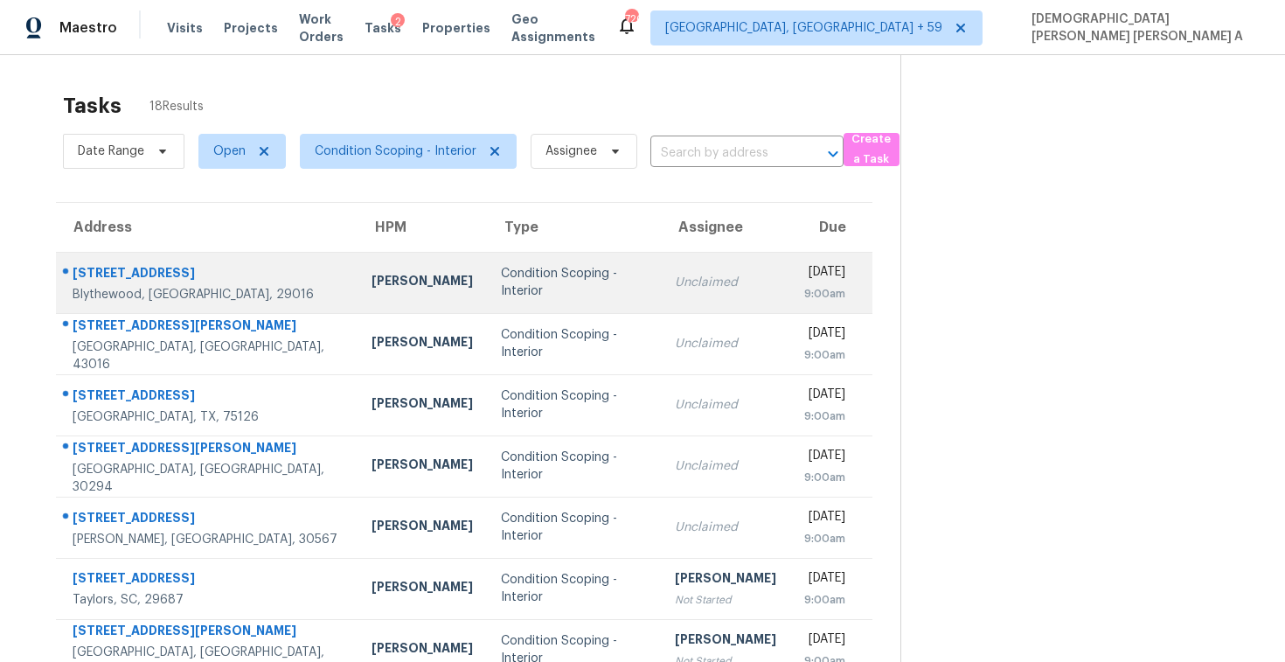
click at [555, 275] on div "Condition Scoping - Interior" at bounding box center [574, 282] width 147 height 35
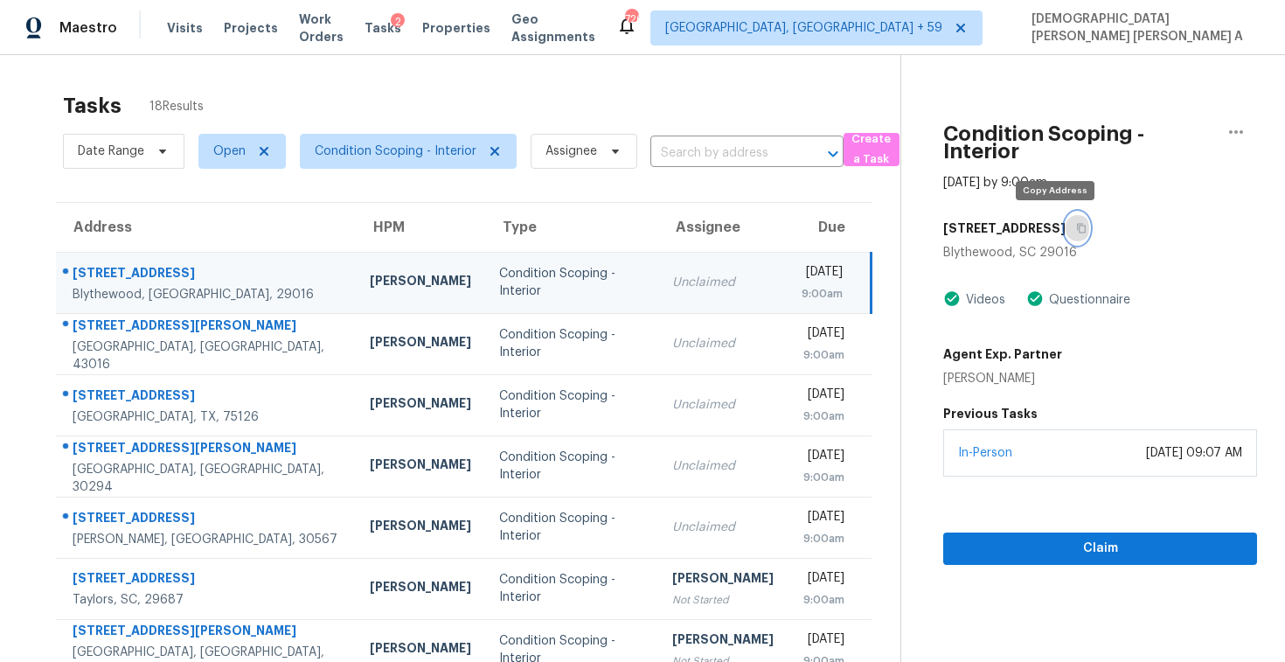
click at [1076, 227] on icon "button" at bounding box center [1081, 228] width 10 height 10
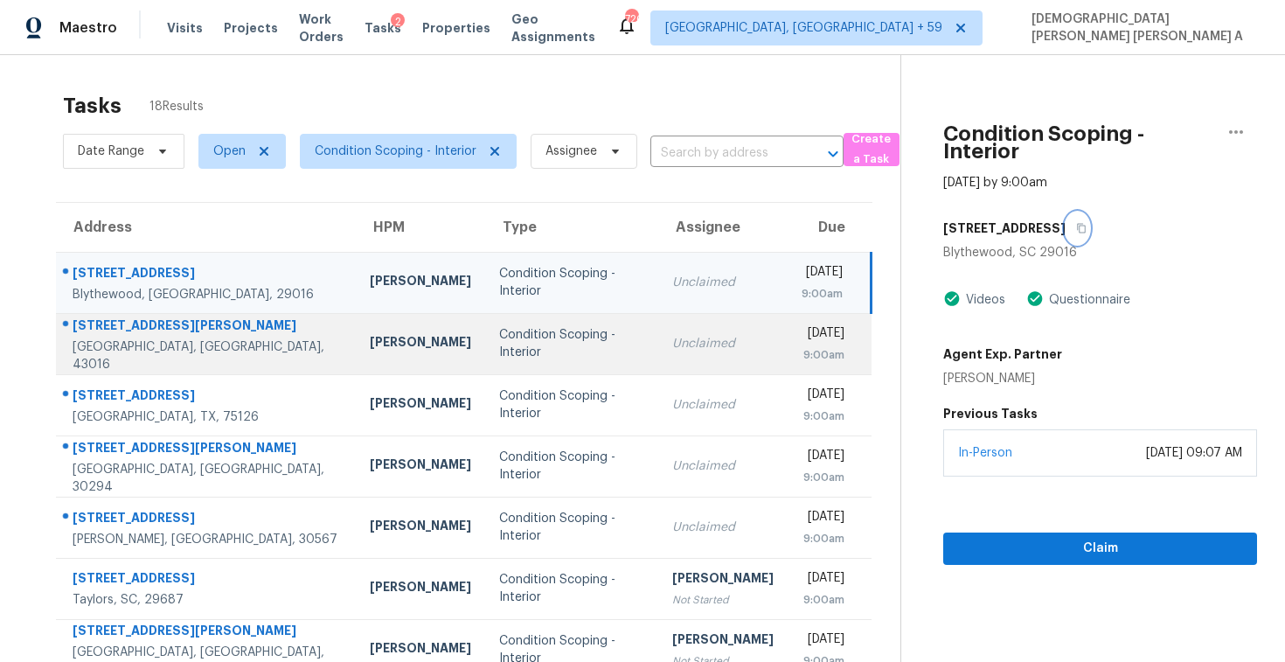
scroll to position [248, 0]
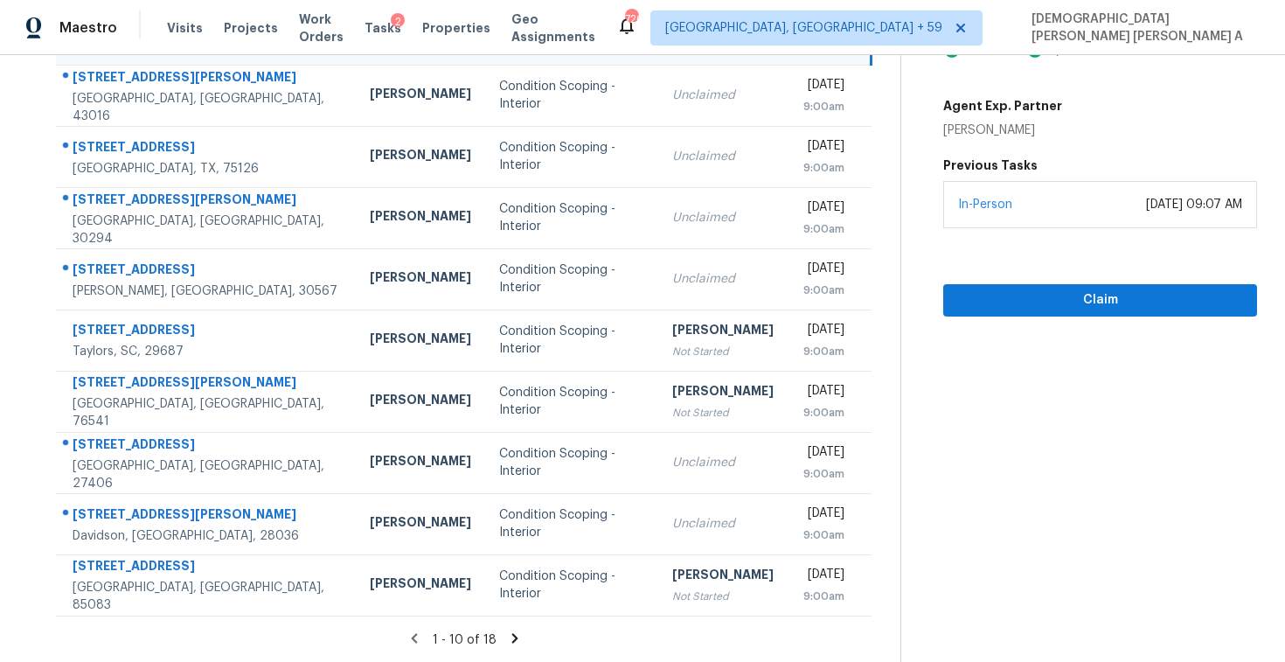
click at [512, 634] on icon at bounding box center [515, 638] width 6 height 10
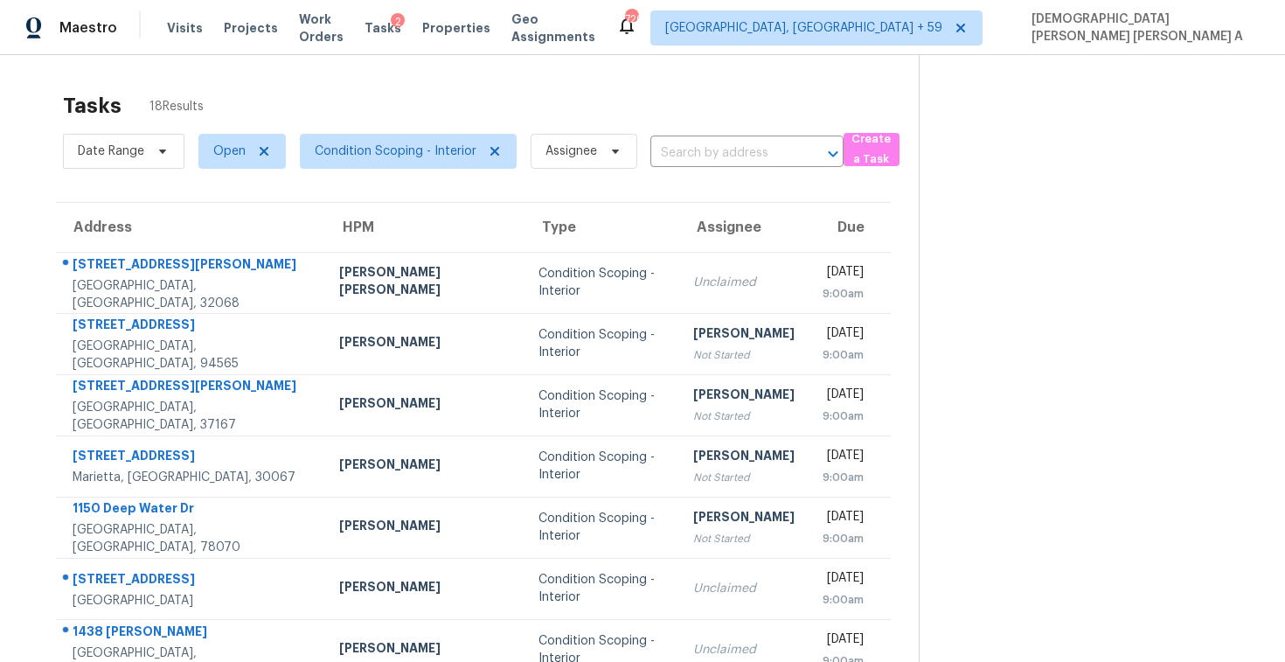
scroll to position [126, 0]
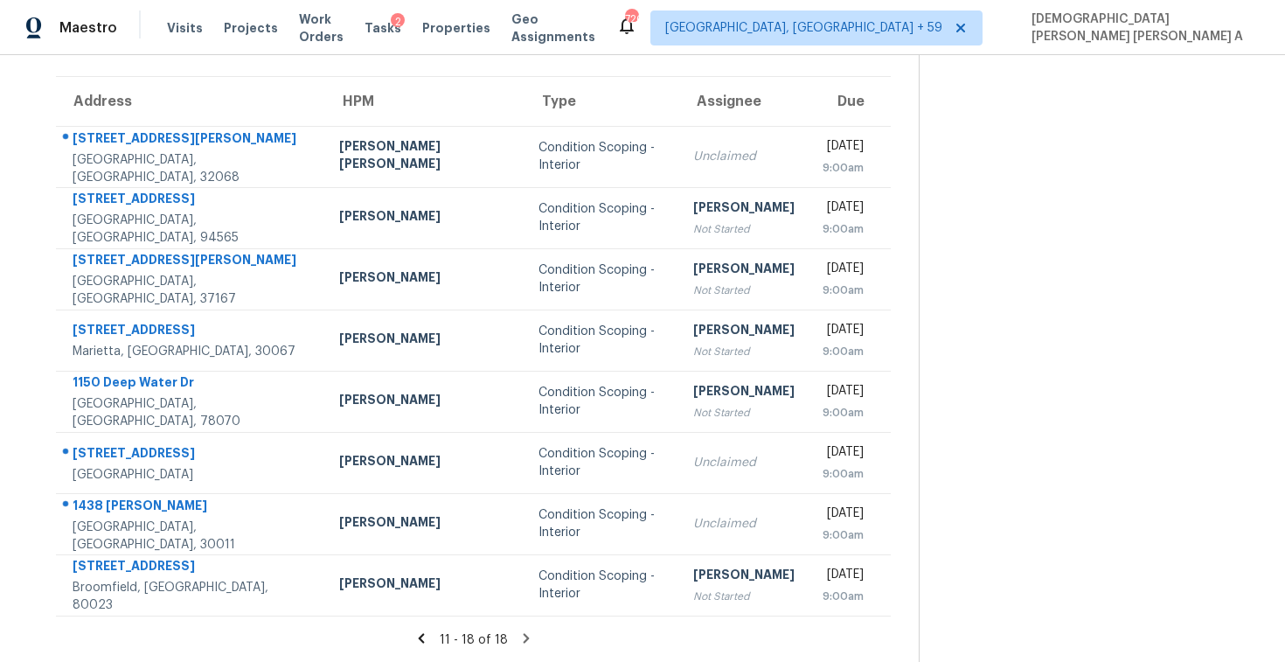
click at [414, 632] on icon at bounding box center [422, 638] width 16 height 16
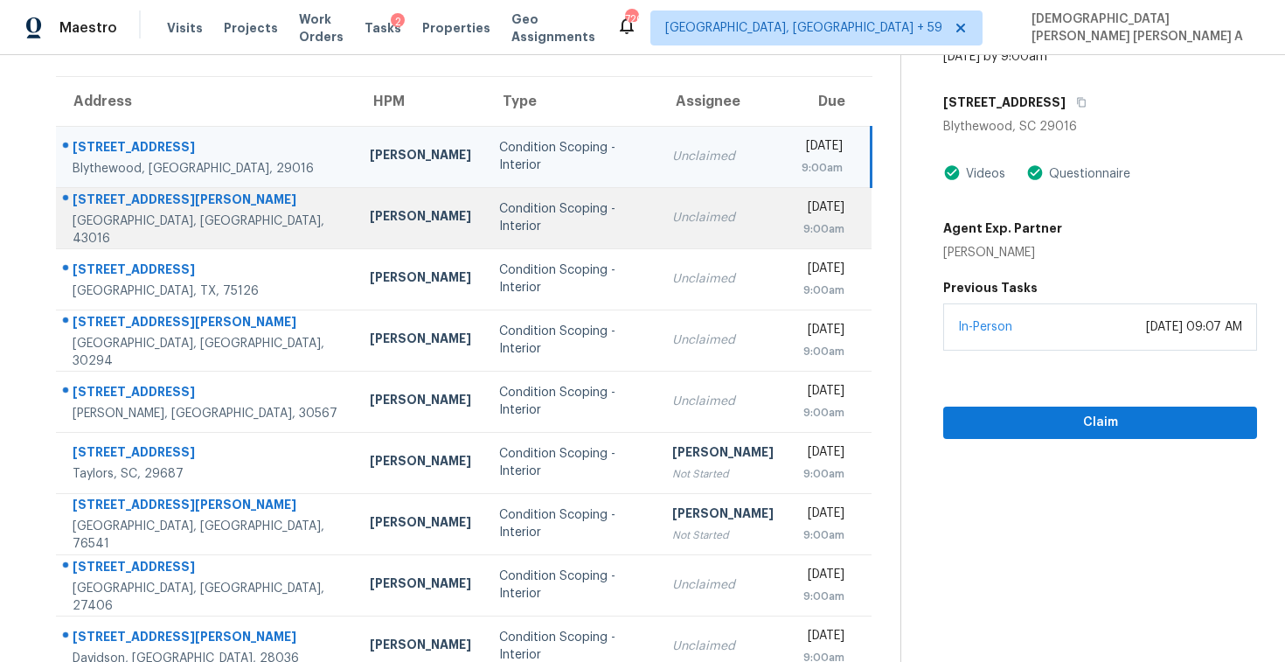
click at [658, 232] on td "Unclaimed" at bounding box center [722, 217] width 129 height 61
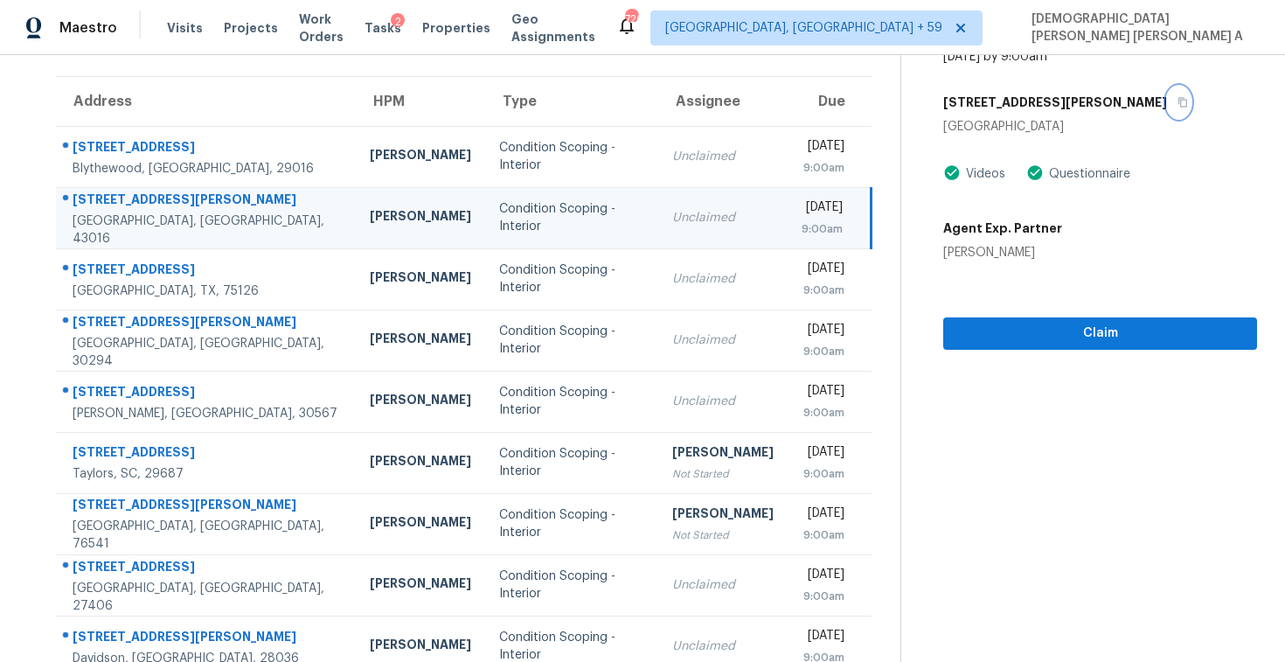
click at [1178, 103] on icon "button" at bounding box center [1183, 102] width 10 height 10
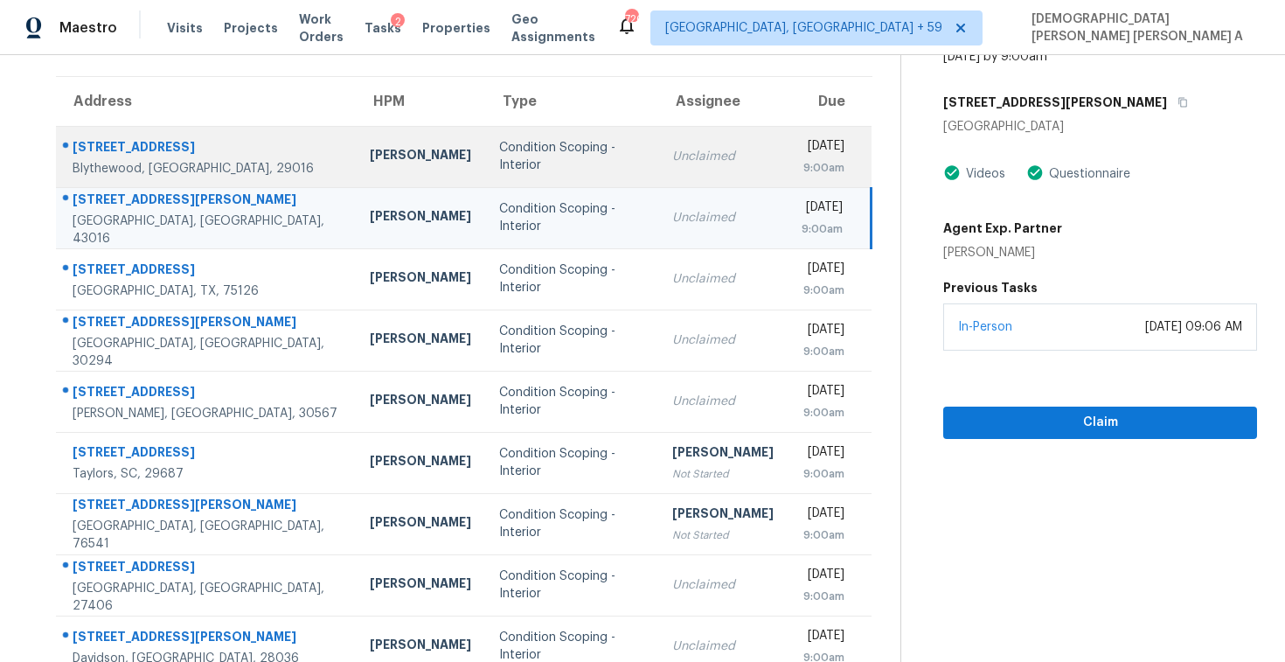
click at [658, 182] on td "Unclaimed" at bounding box center [722, 156] width 129 height 61
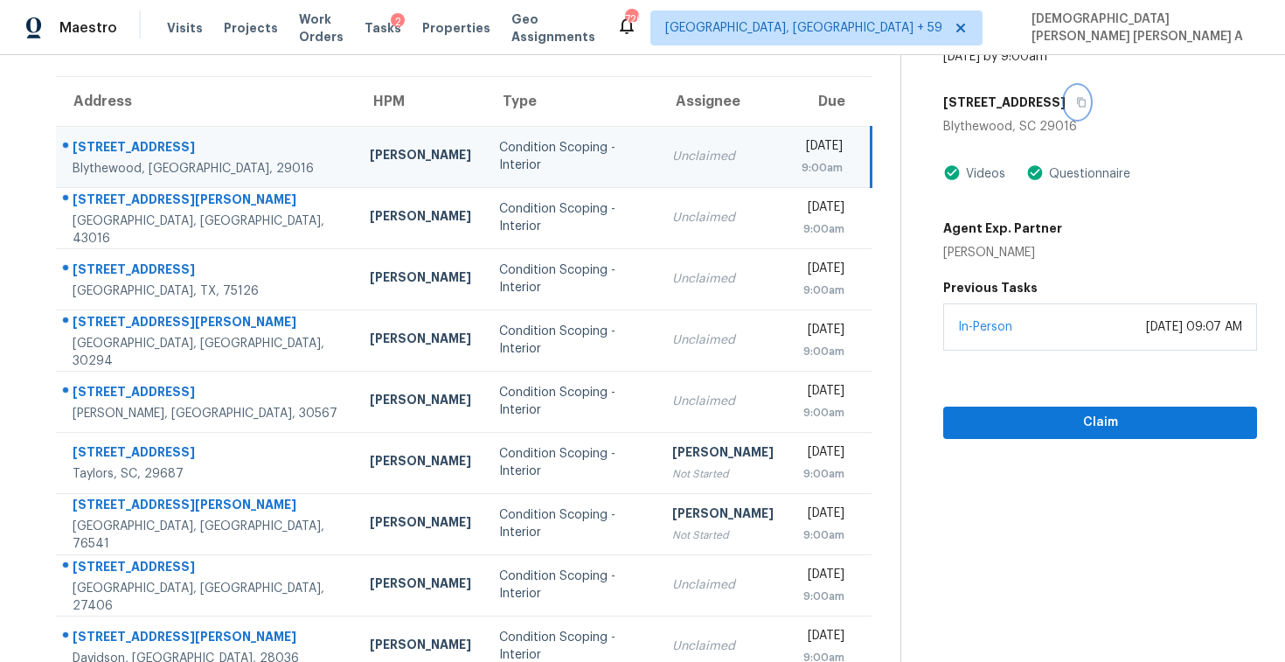
click at [1076, 99] on icon "button" at bounding box center [1081, 102] width 10 height 10
click at [1076, 101] on icon "button" at bounding box center [1081, 102] width 10 height 10
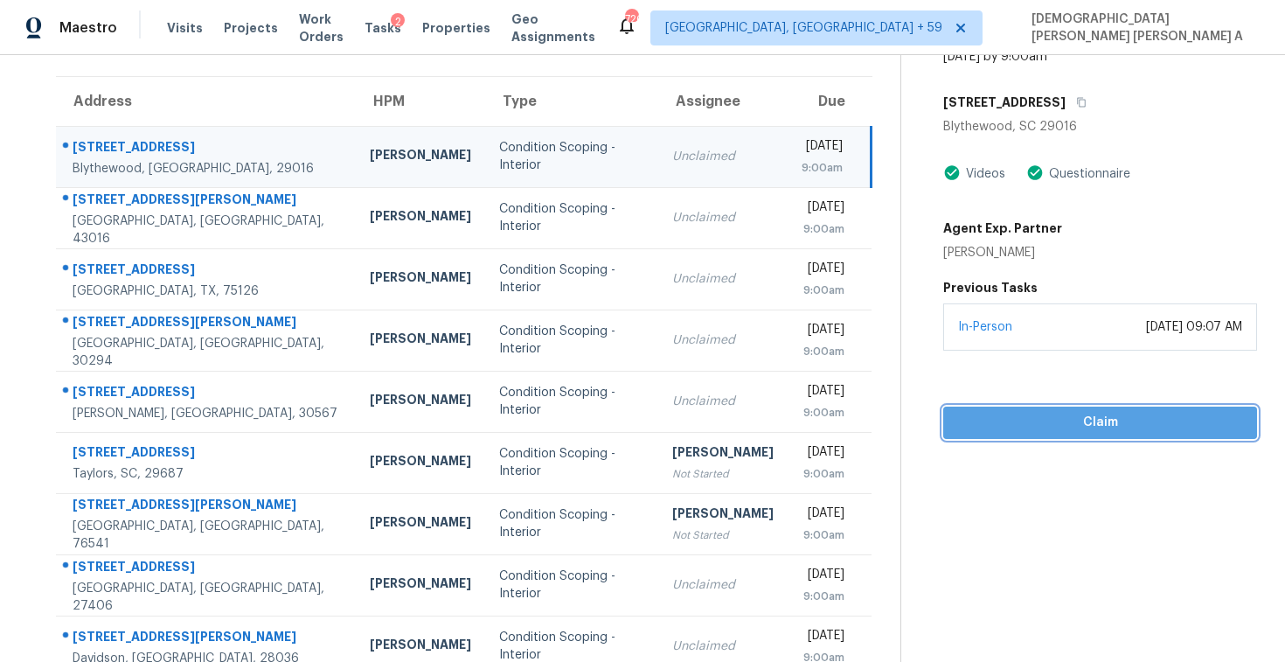
click at [959, 433] on button "Claim" at bounding box center [1101, 423] width 314 height 32
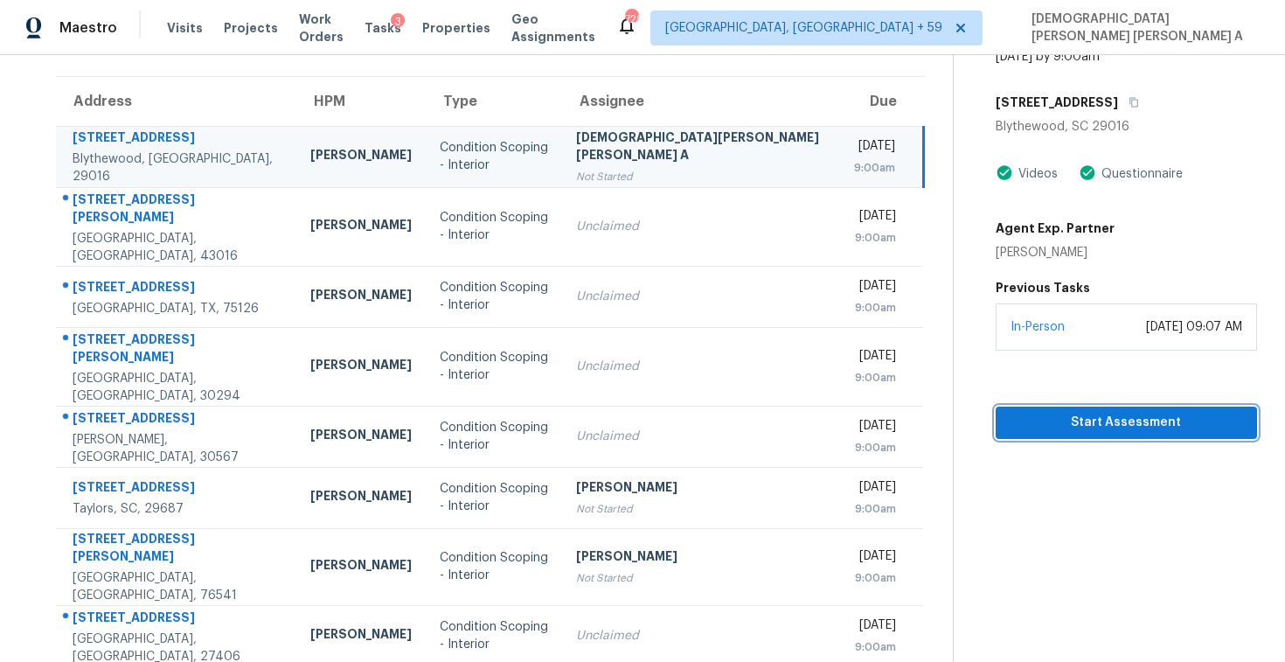
click at [1015, 416] on span "Start Assessment" at bounding box center [1126, 423] width 233 height 22
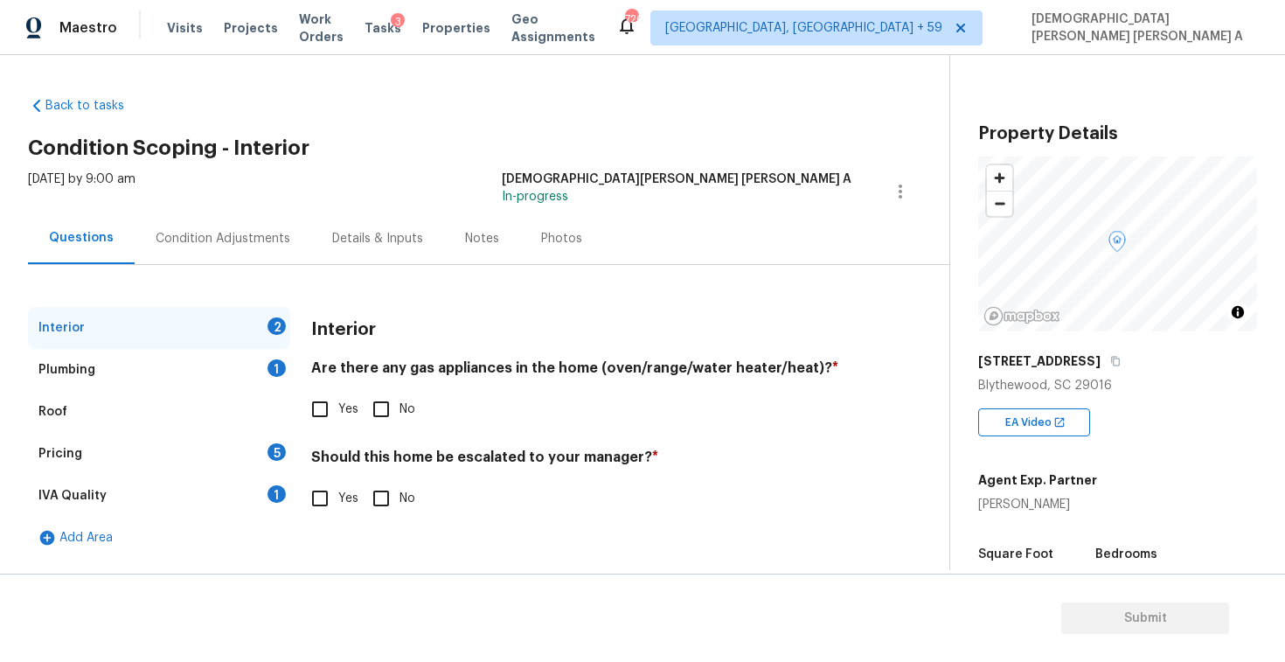
click at [480, 95] on div "Back to tasks Condition Scoping - Interior [DATE] by 9:00 am [PERSON_NAME] [PER…" at bounding box center [489, 323] width 922 height 481
click at [332, 411] on input "Yes" at bounding box center [320, 409] width 37 height 37
checkbox input "true"
click at [378, 491] on input "No" at bounding box center [381, 498] width 37 height 37
checkbox input "true"
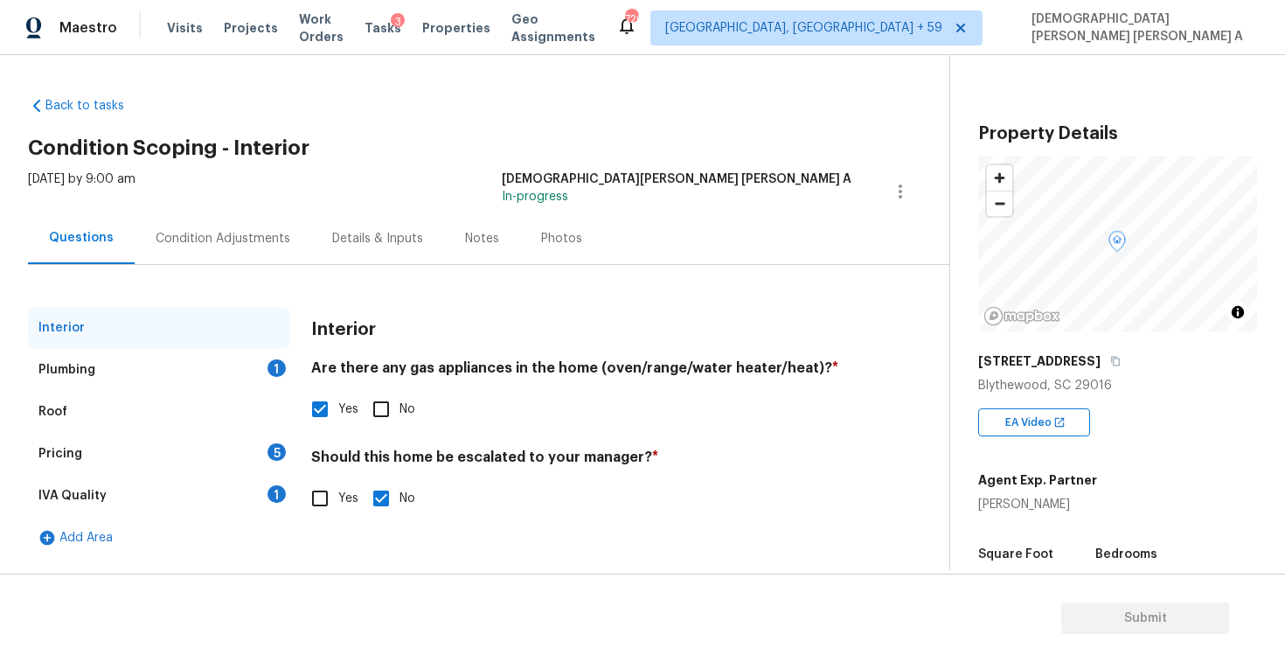
scroll to position [174, 0]
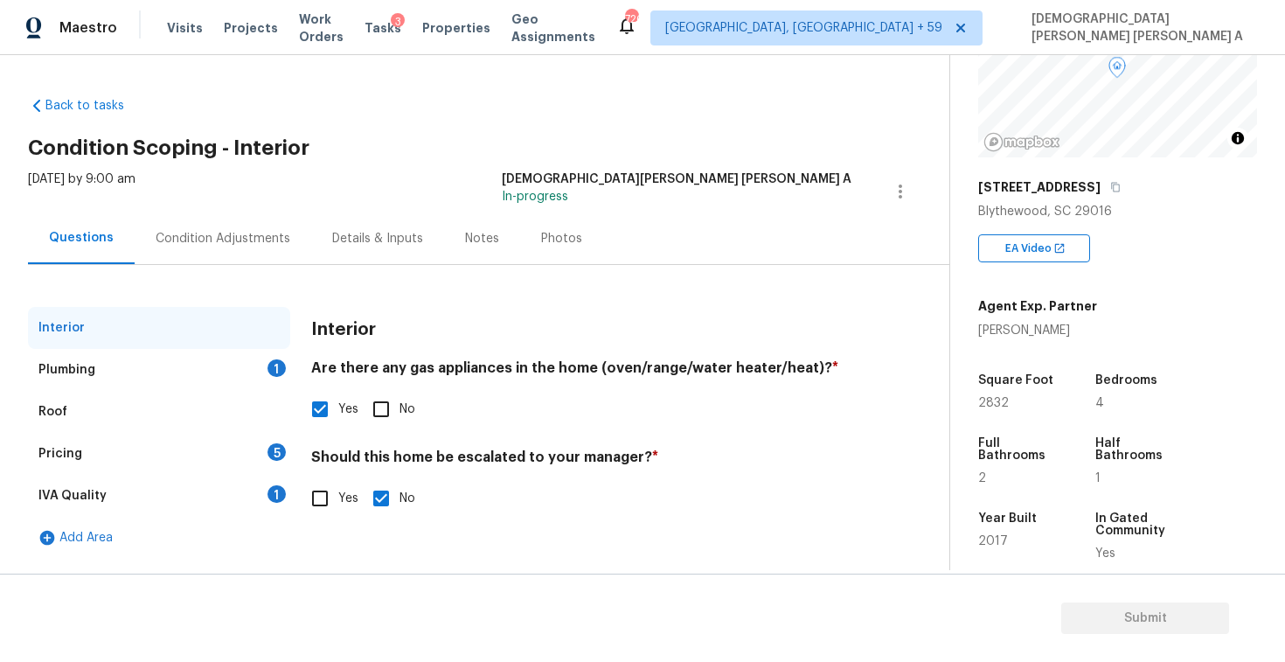
click at [170, 382] on div "Plumbing 1" at bounding box center [159, 370] width 262 height 42
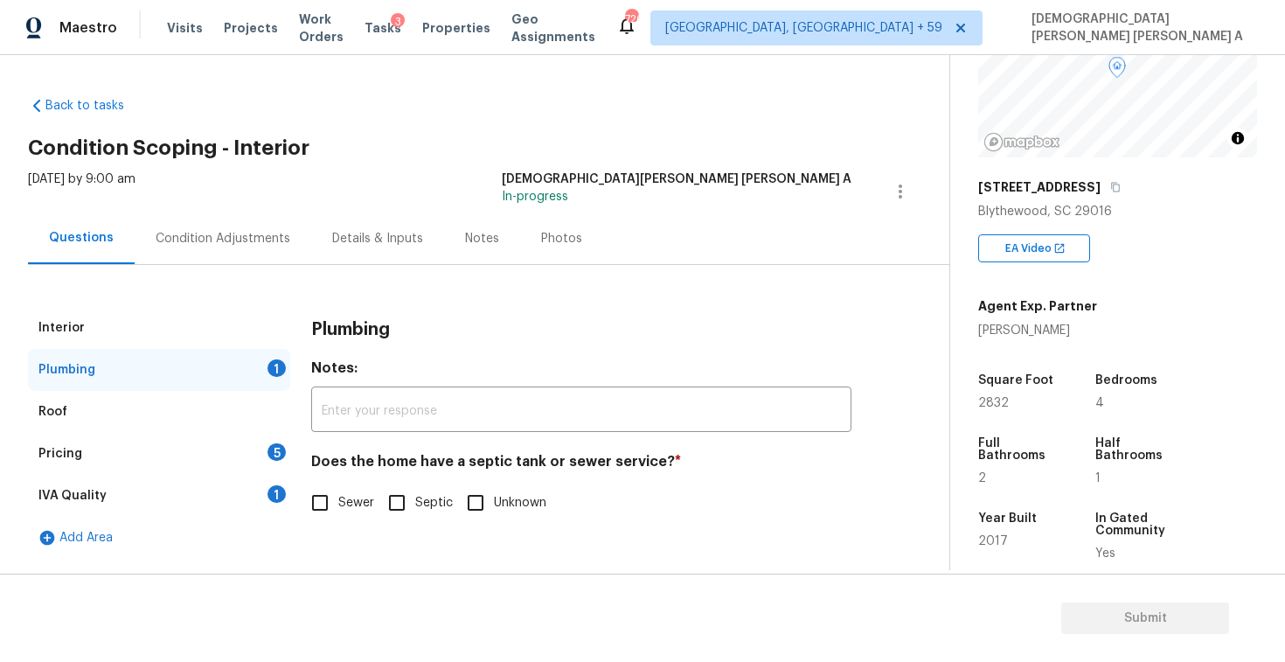
click at [326, 515] on input "Sewer" at bounding box center [320, 502] width 37 height 37
checkbox input "true"
click at [214, 457] on div "Pricing 5" at bounding box center [159, 454] width 262 height 42
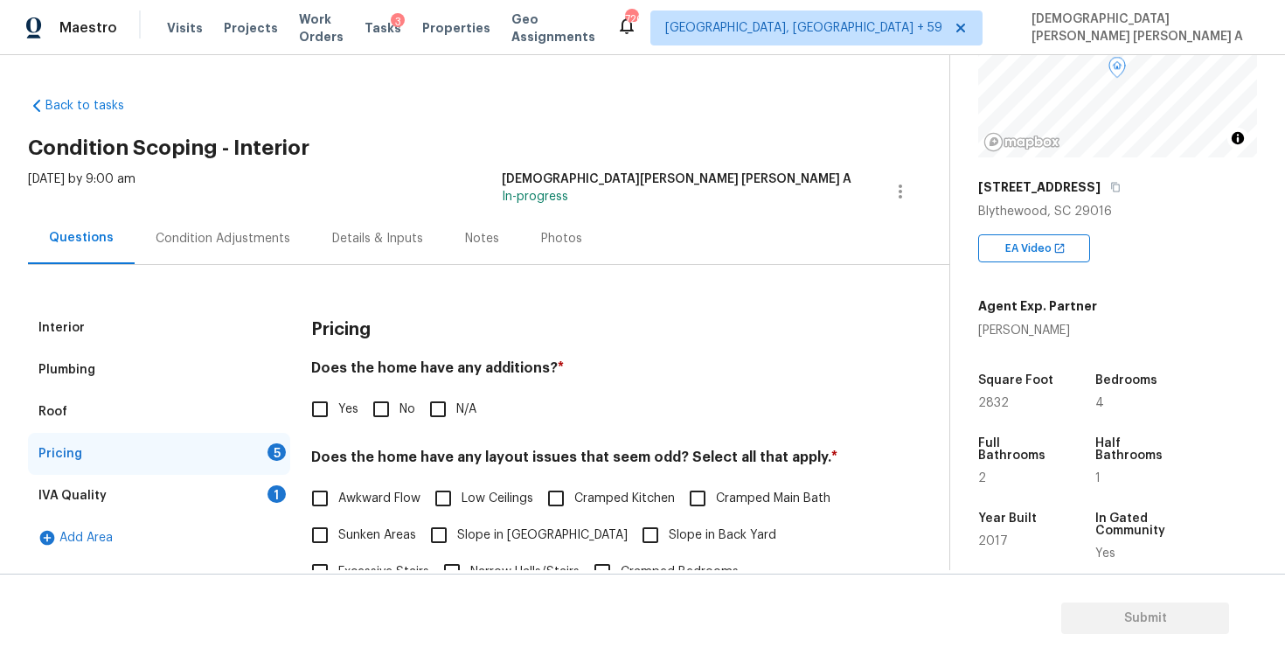
click at [382, 415] on input "No" at bounding box center [381, 409] width 37 height 37
checkbox input "true"
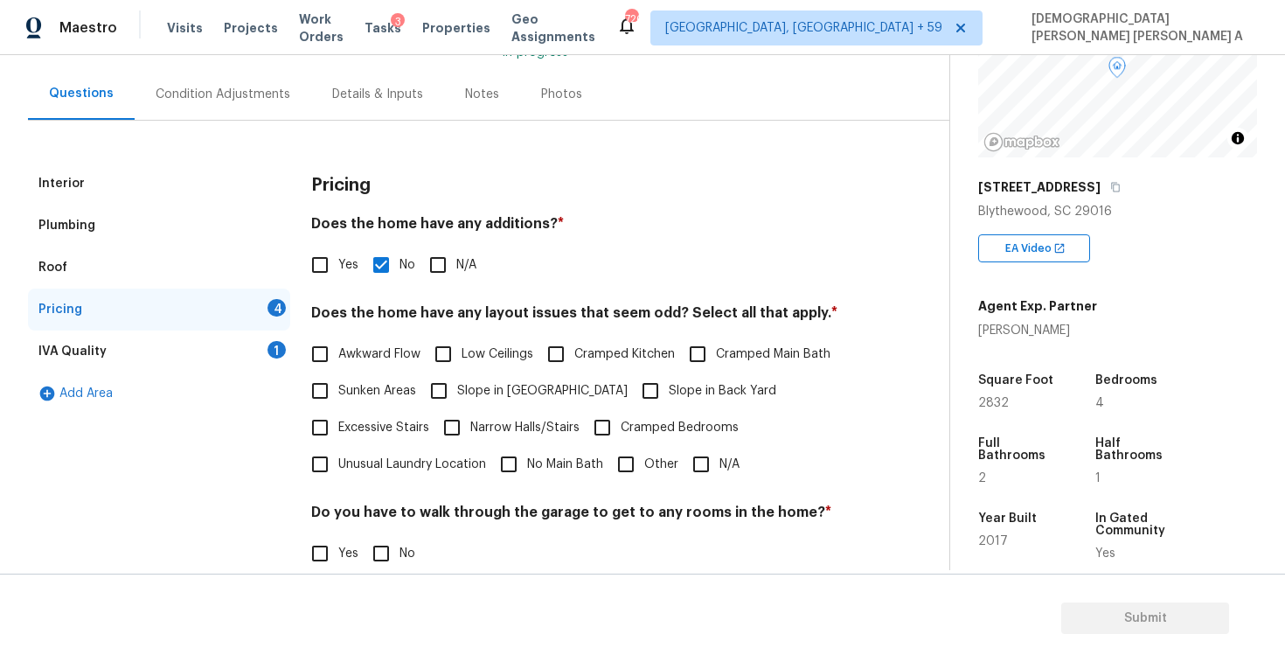
click at [632, 381] on input "Slope in Back Yard" at bounding box center [650, 391] width 37 height 37
checkbox input "true"
click at [385, 546] on input "No" at bounding box center [381, 553] width 37 height 37
checkbox input "true"
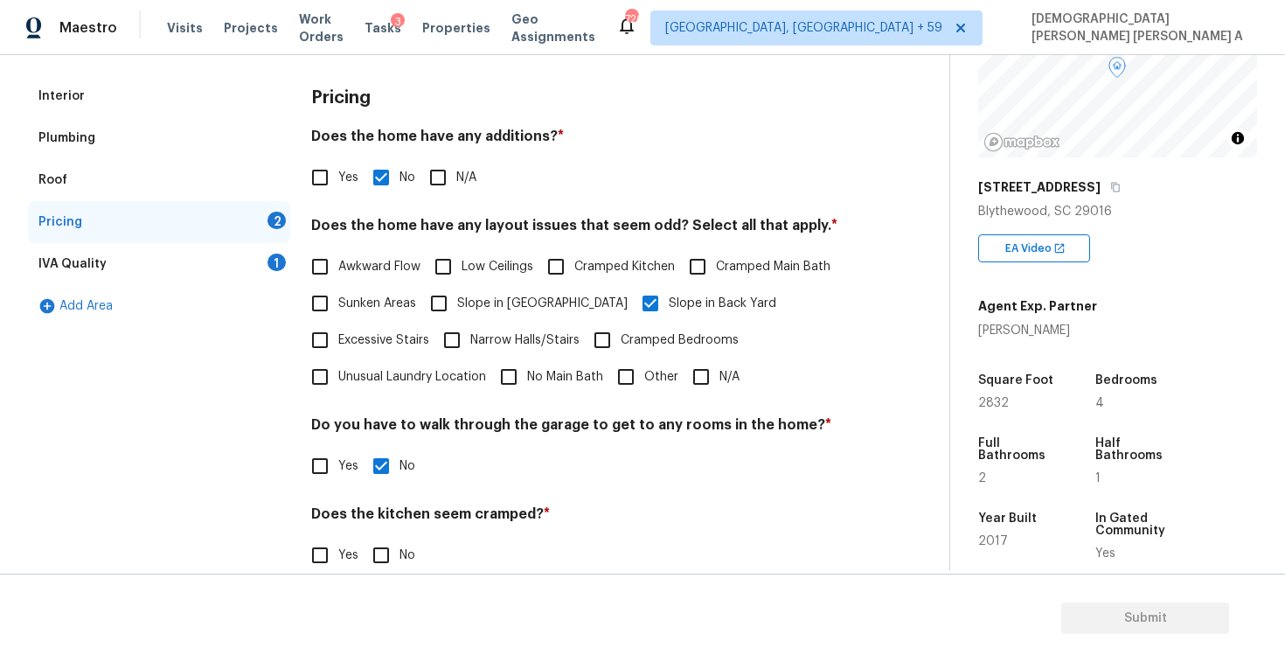
scroll to position [293, 0]
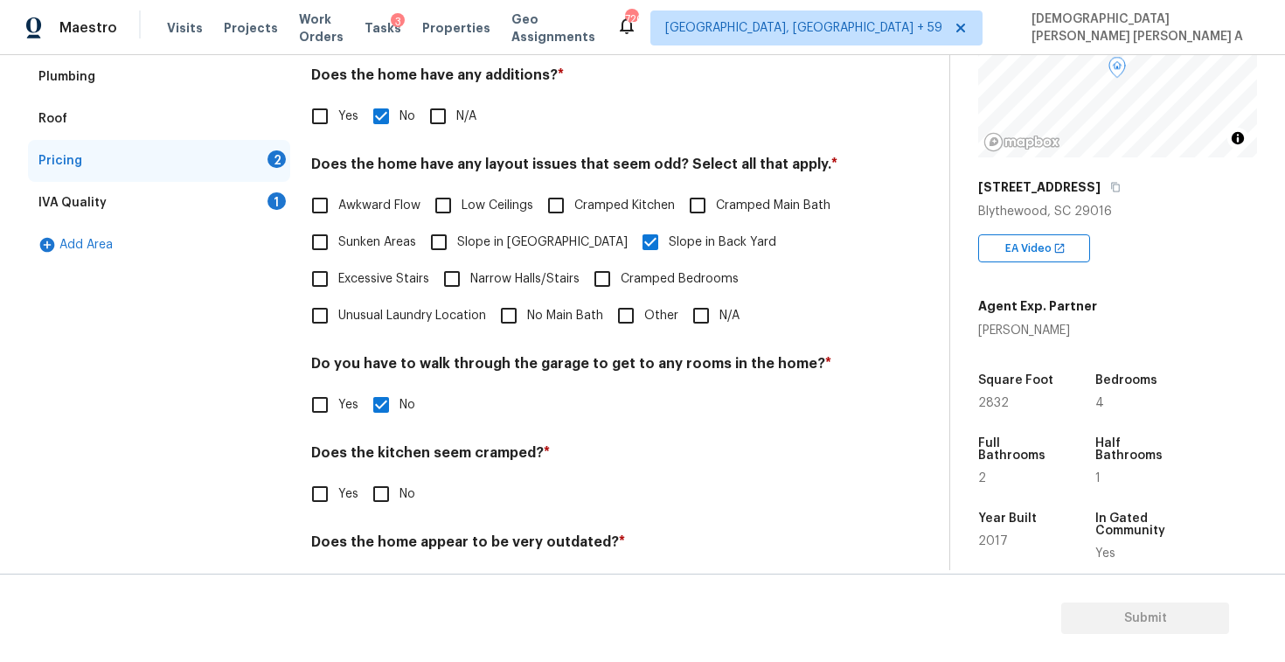
click at [379, 465] on h4 "Does the kitchen seem cramped? *" at bounding box center [581, 456] width 540 height 24
click at [375, 517] on div "Pricing Does the home have any additions? * Yes No N/A Does the home have any l…" at bounding box center [581, 318] width 540 height 609
click at [375, 504] on input "No" at bounding box center [381, 494] width 37 height 37
checkbox input "true"
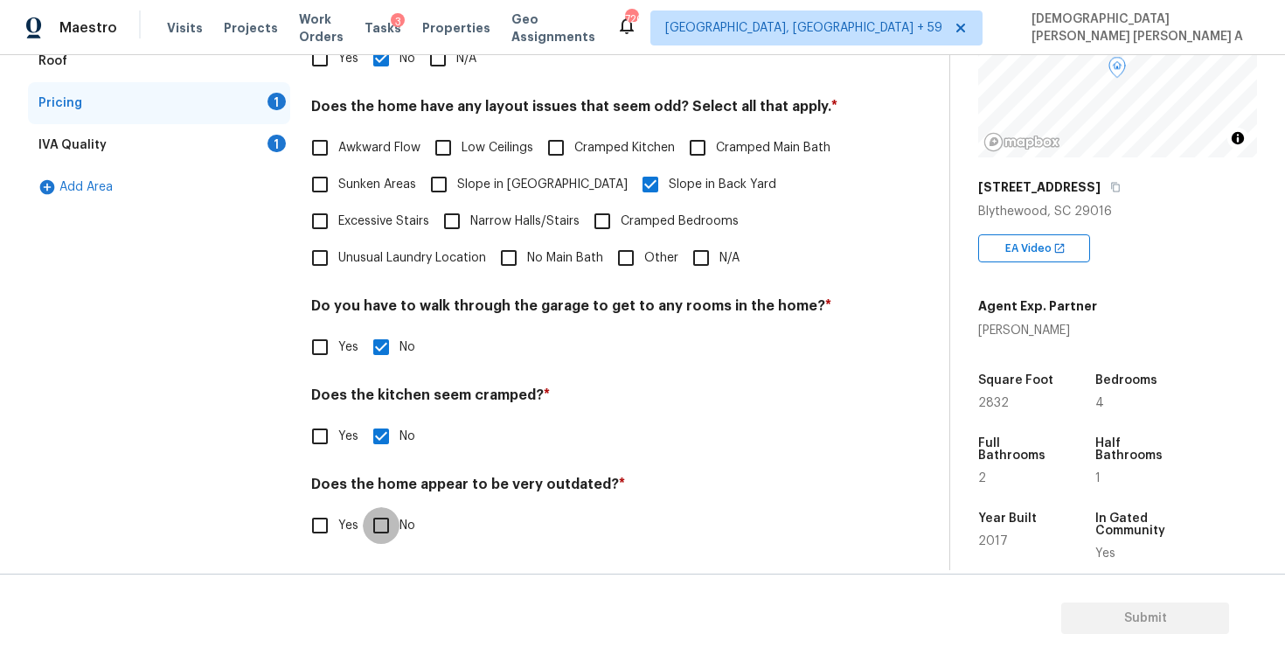
click at [381, 526] on input "No" at bounding box center [381, 525] width 37 height 37
checkbox input "true"
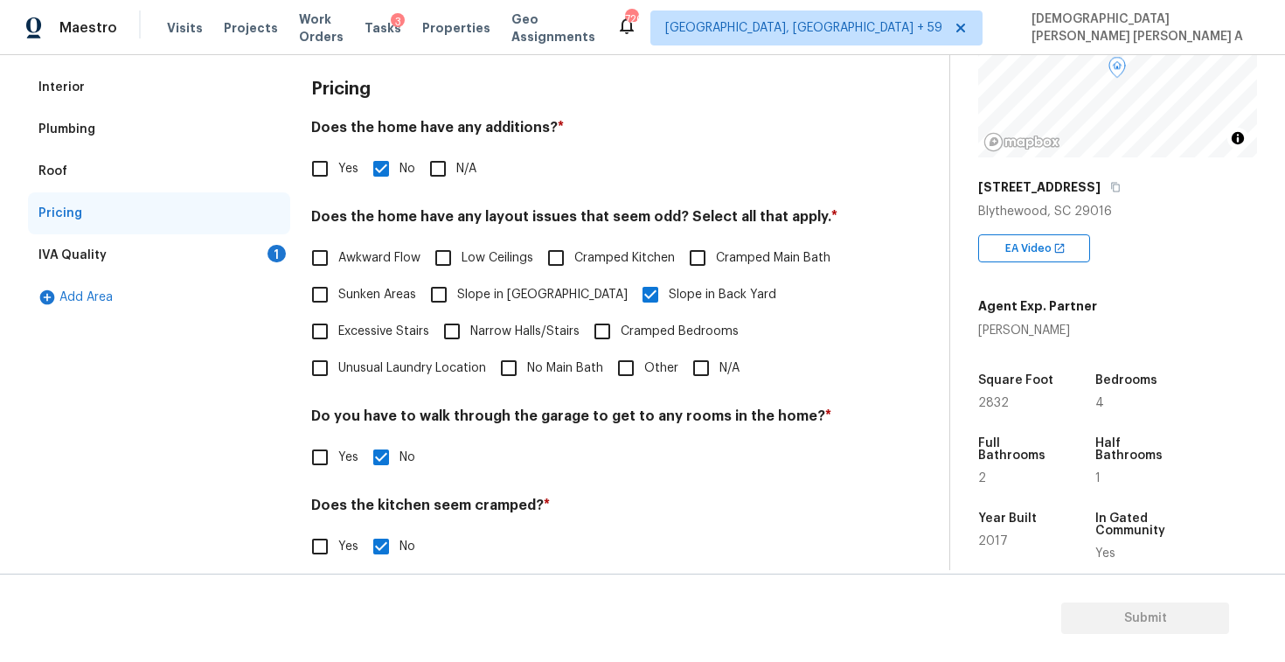
click at [249, 261] on div "IVA Quality 1" at bounding box center [159, 255] width 262 height 42
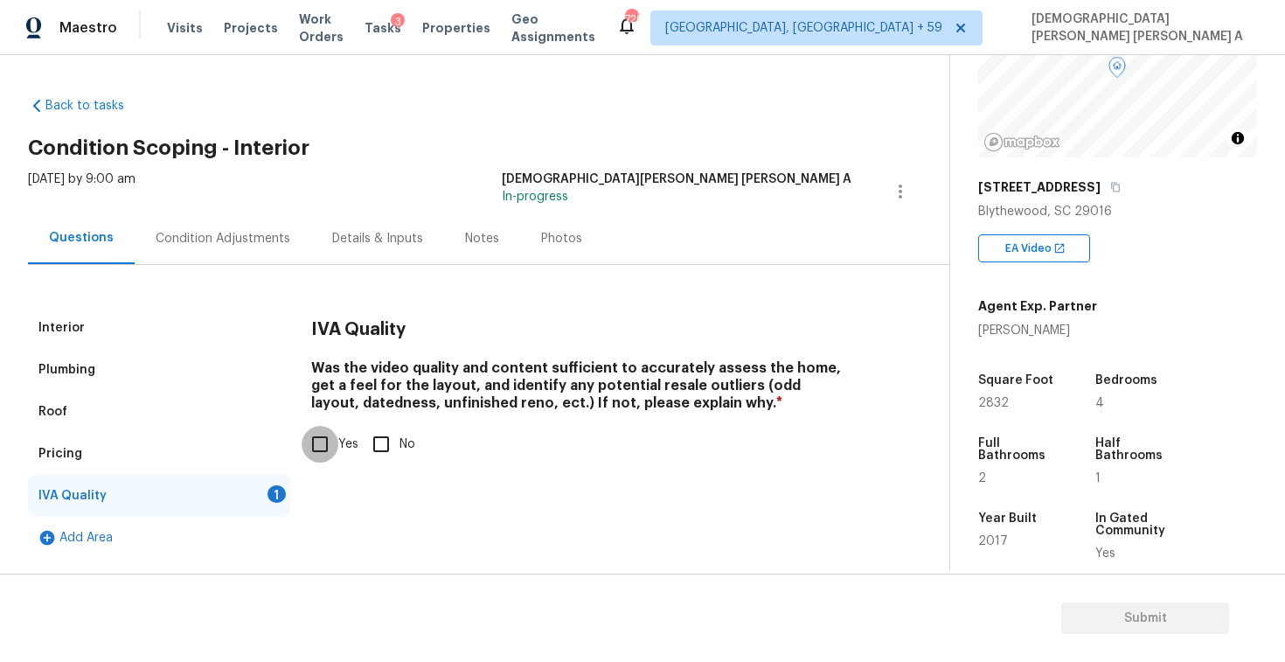
click at [317, 446] on input "Yes" at bounding box center [320, 444] width 37 height 37
checkbox input "true"
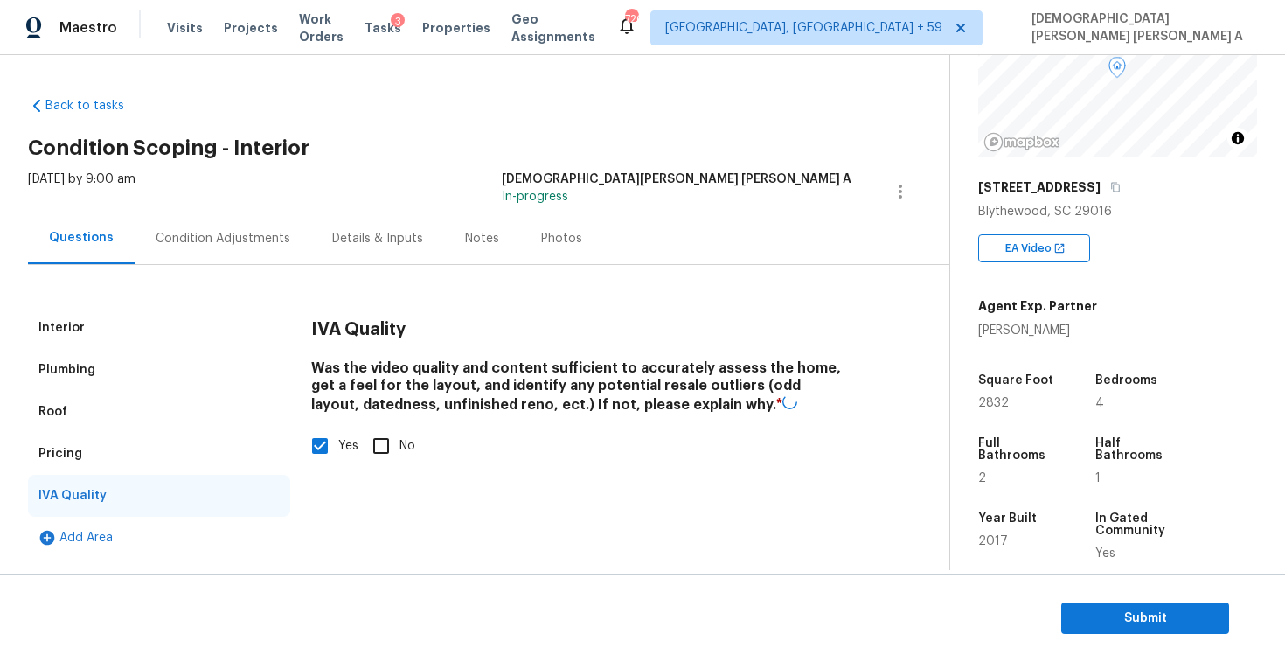
click at [245, 246] on div "Condition Adjustments" at bounding box center [223, 238] width 135 height 17
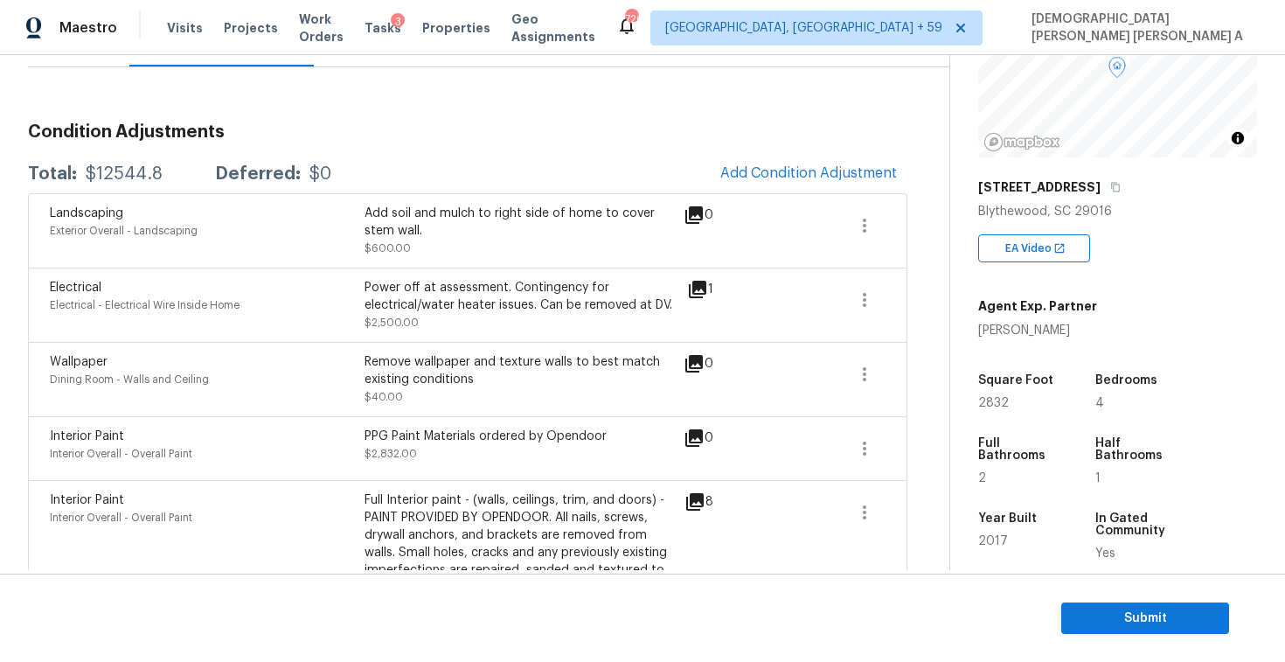
scroll to position [115, 0]
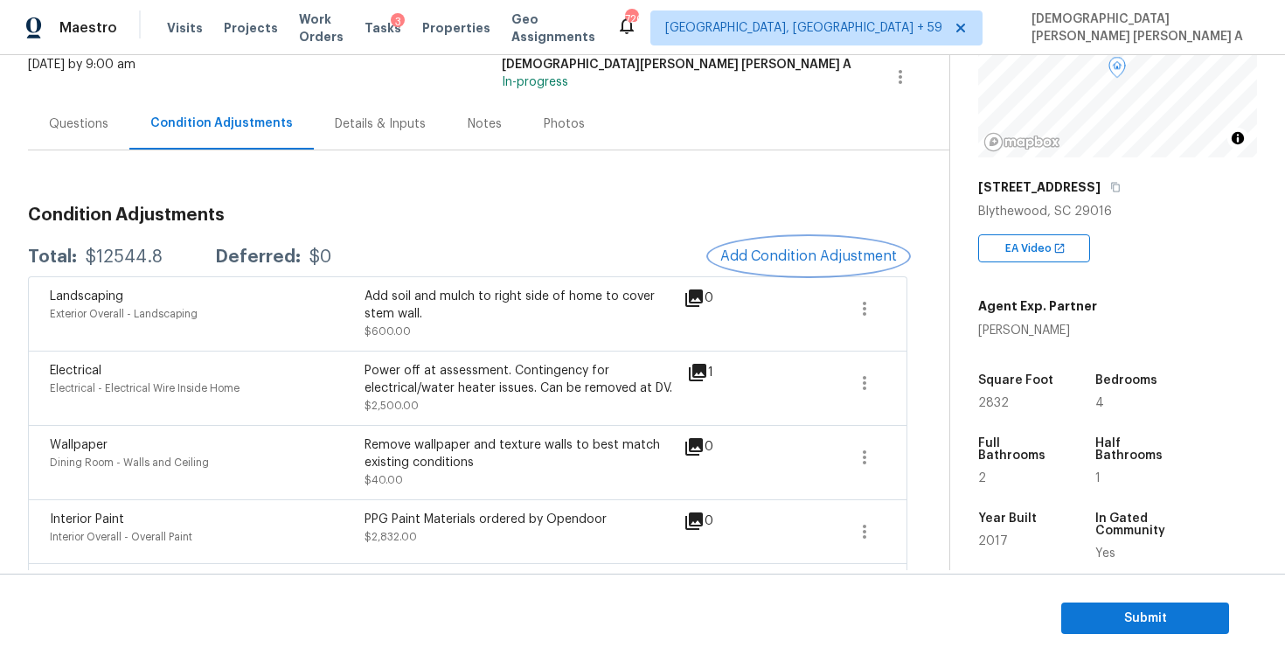
click at [797, 241] on button "Add Condition Adjustment" at bounding box center [809, 256] width 198 height 37
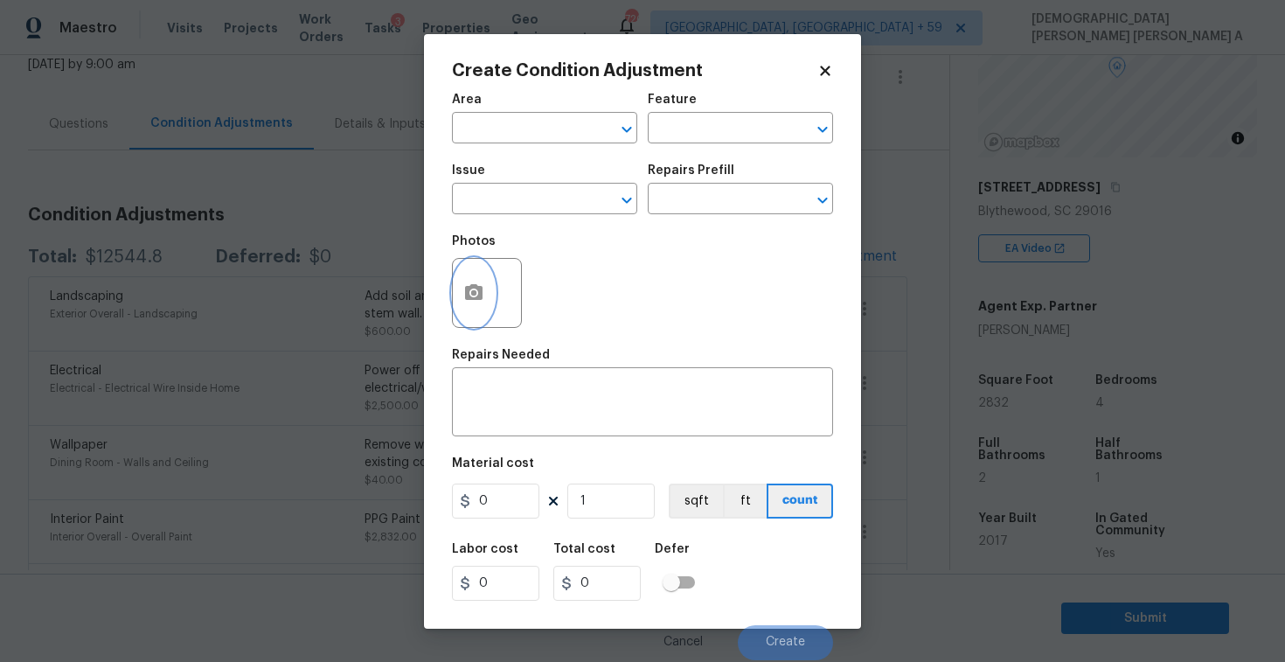
click at [477, 293] on icon "button" at bounding box center [473, 292] width 21 height 21
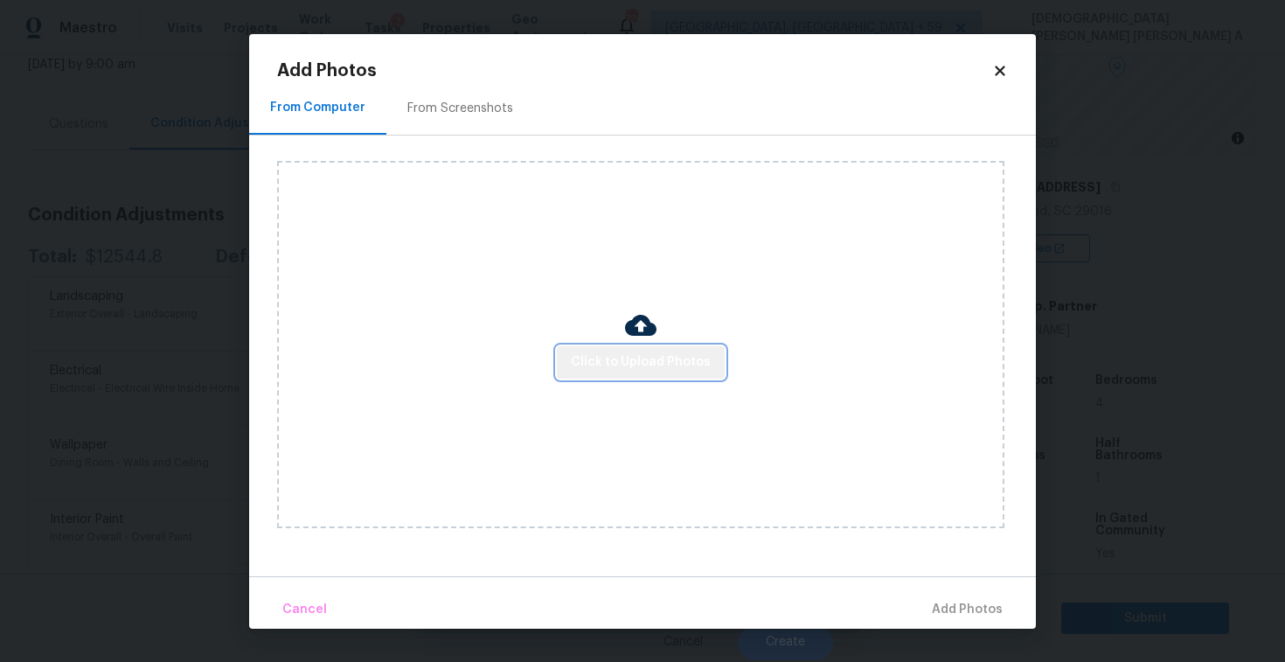
click at [657, 355] on span "Click to Upload Photos" at bounding box center [641, 363] width 140 height 22
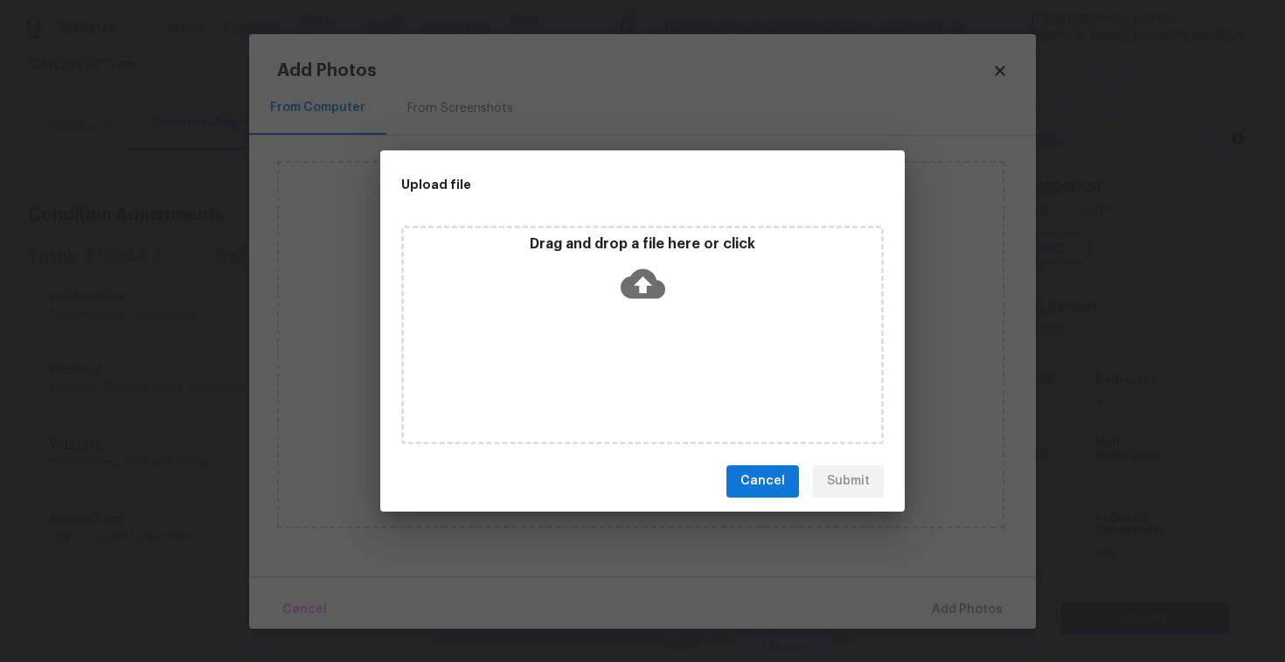
click at [645, 313] on div "Drag and drop a file here or click" at bounding box center [642, 335] width 483 height 219
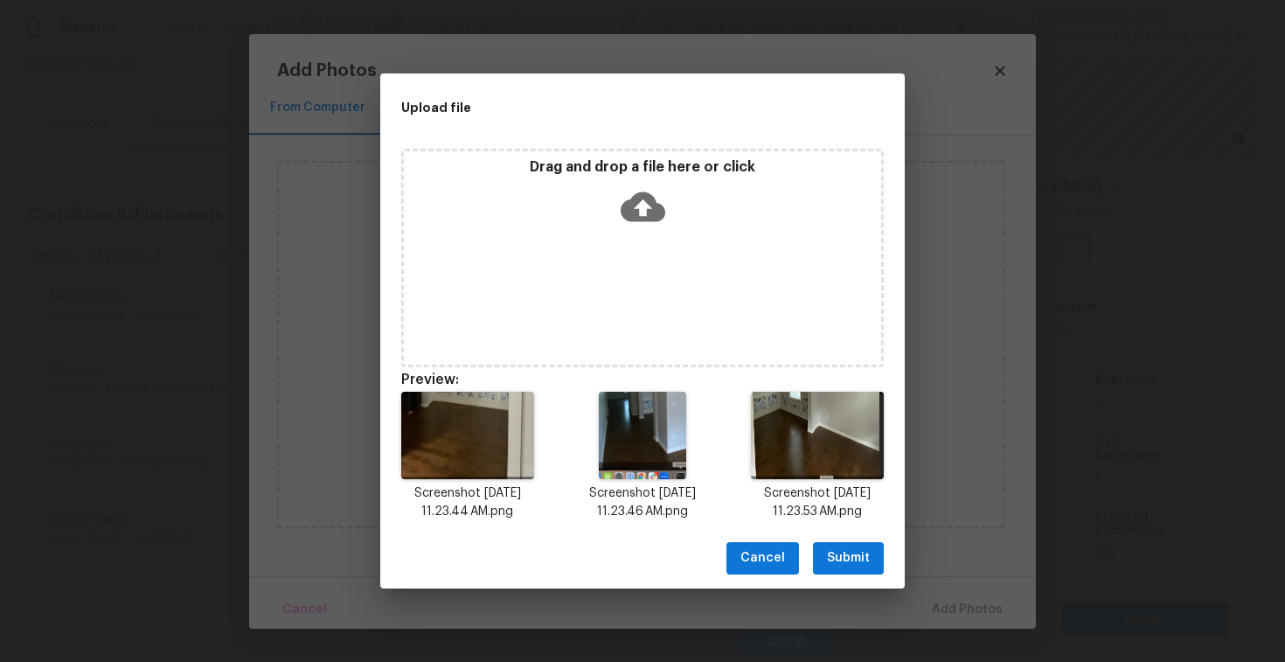
click at [858, 563] on span "Submit" at bounding box center [848, 558] width 43 height 22
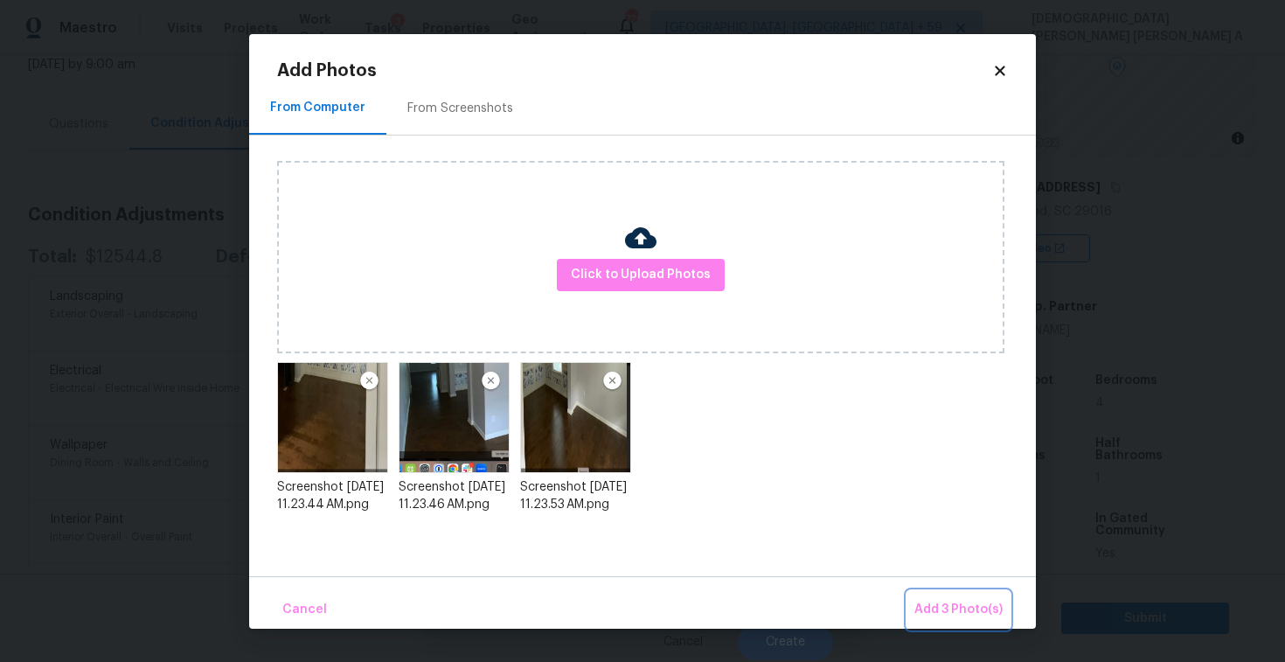
click at [939, 606] on span "Add 3 Photo(s)" at bounding box center [959, 610] width 88 height 22
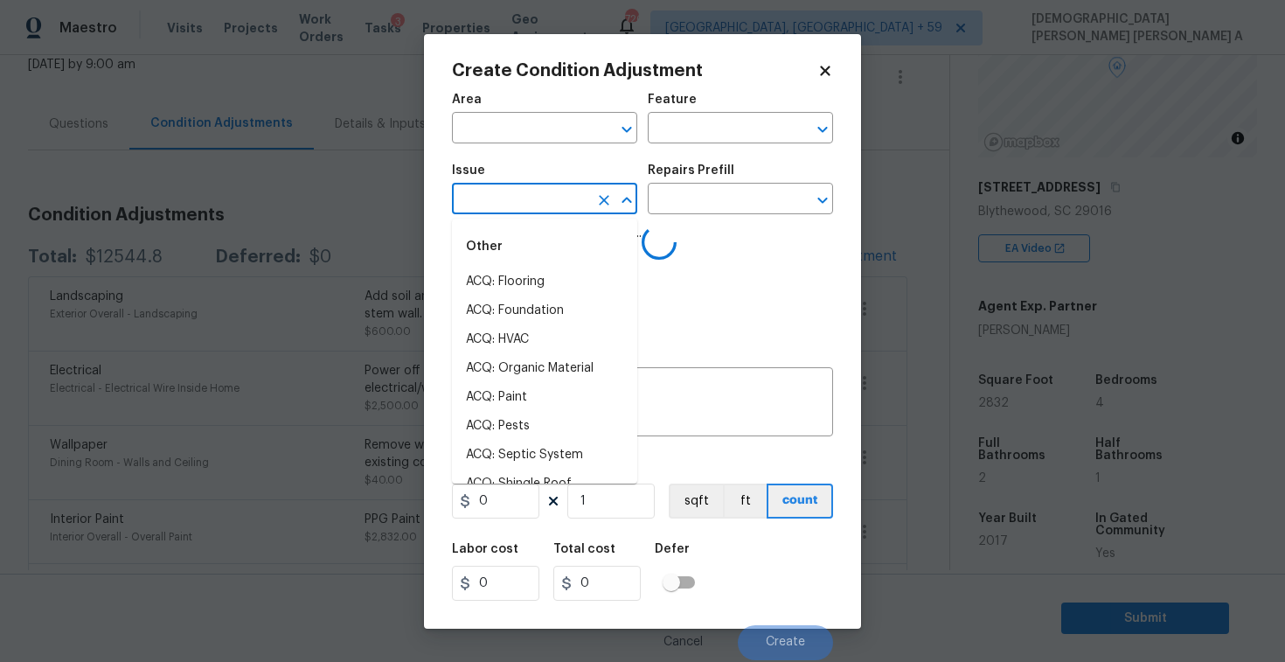
click at [547, 200] on input "text" at bounding box center [520, 200] width 136 height 27
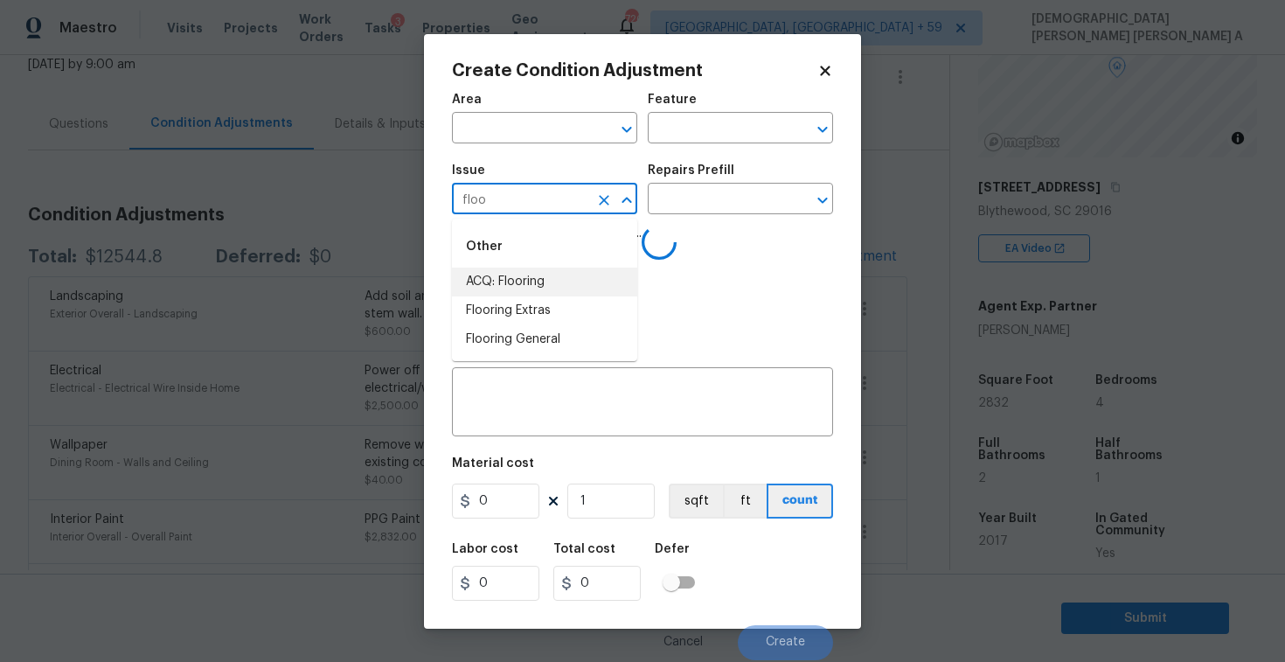
click at [549, 282] on li "ACQ: Flooring" at bounding box center [544, 282] width 185 height 29
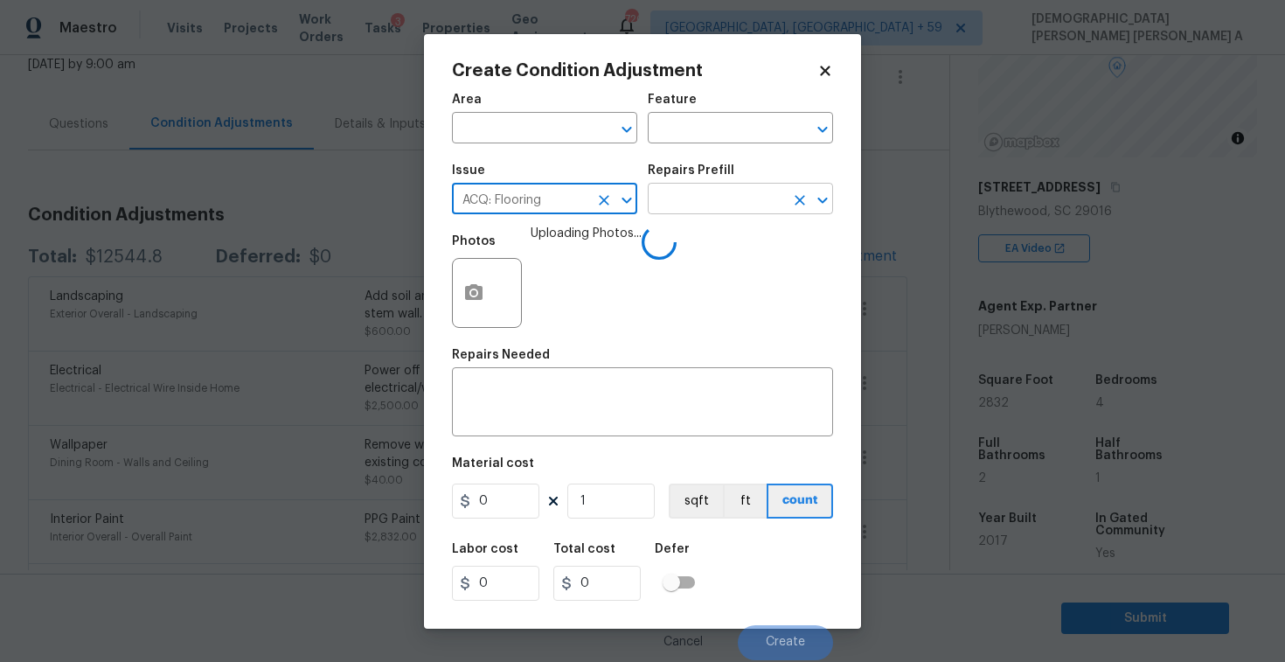
type input "ACQ: Flooring"
click at [699, 192] on input "text" at bounding box center [716, 200] width 136 height 27
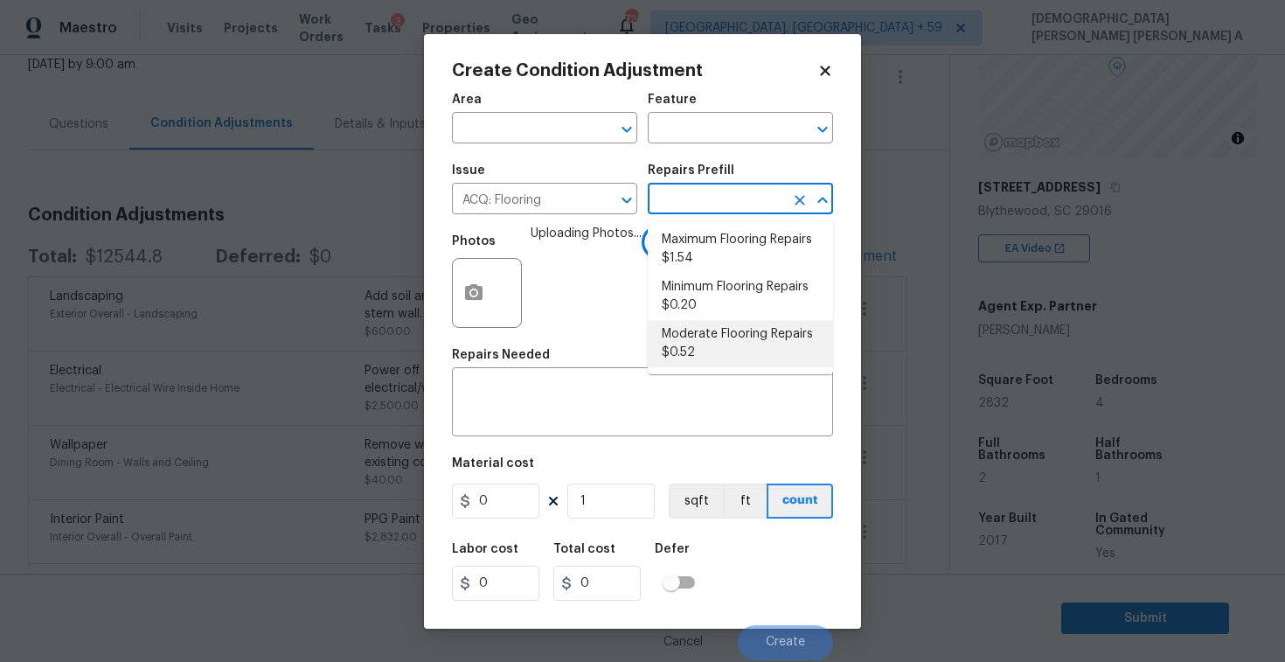
click at [702, 326] on li "Moderate Flooring Repairs $0.52" at bounding box center [740, 343] width 185 height 47
type input "Acquisition"
type textarea "Acquisition Scope: Moderate flooring repairs"
type input "0.52"
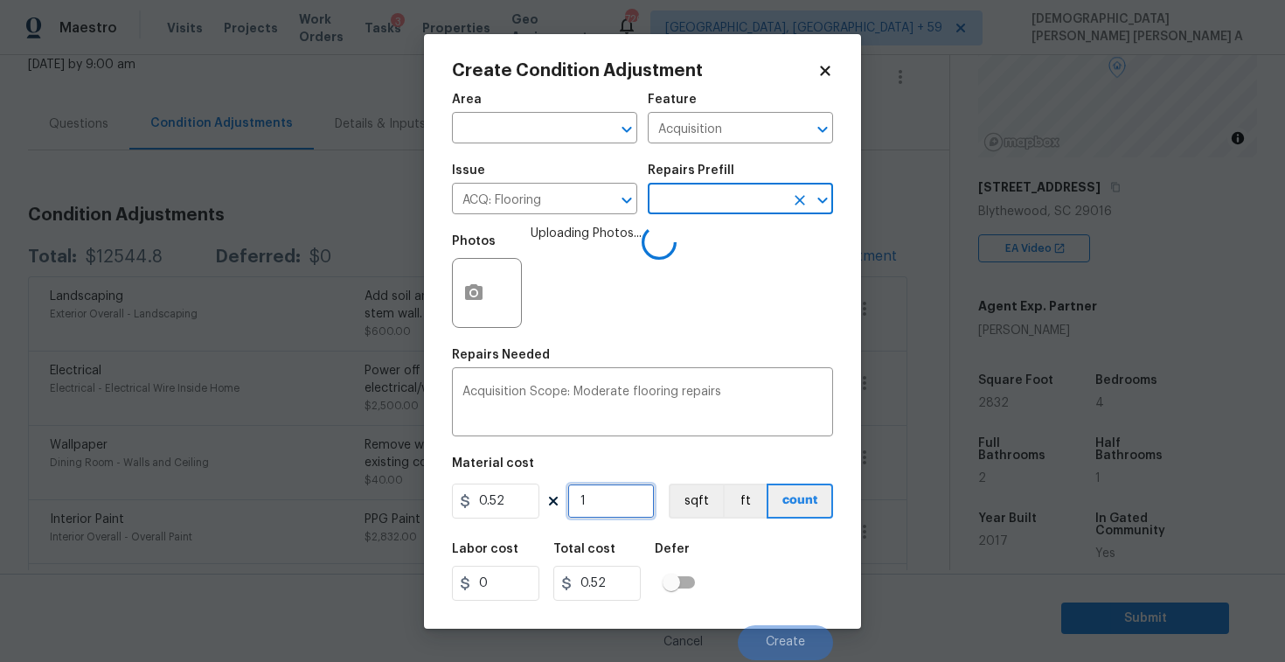
click at [613, 510] on input "1" at bounding box center [611, 501] width 87 height 35
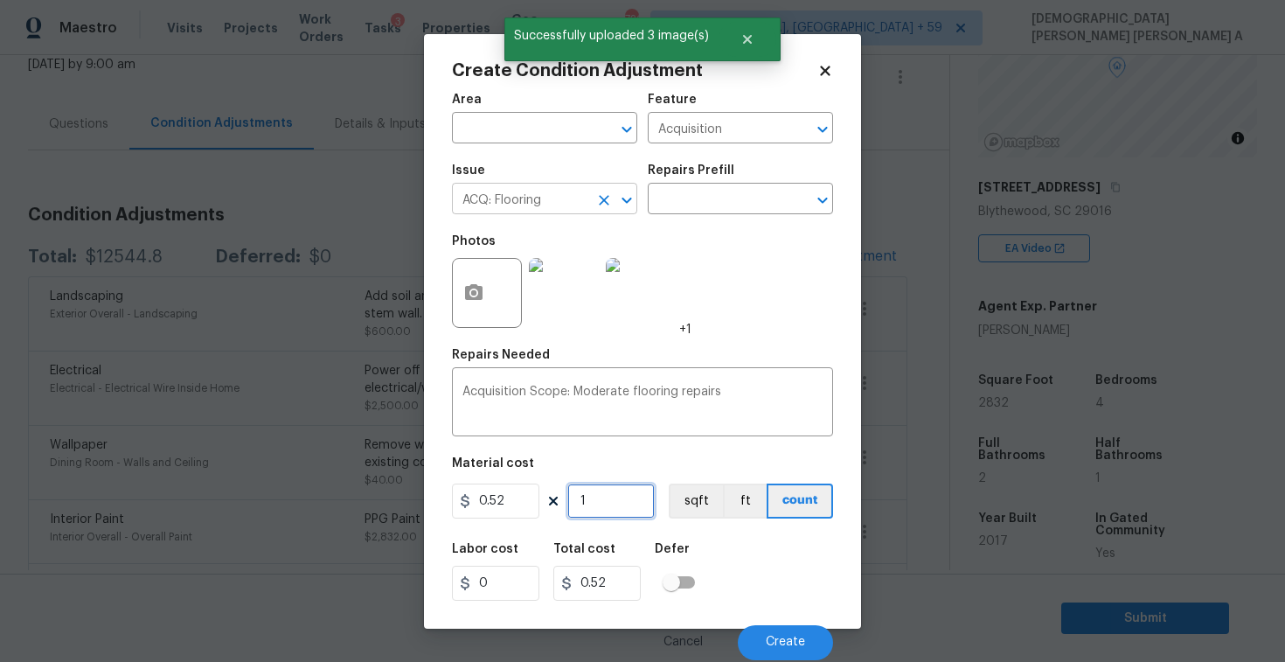
type input "0"
type input "2"
type input "1.04"
type input "28"
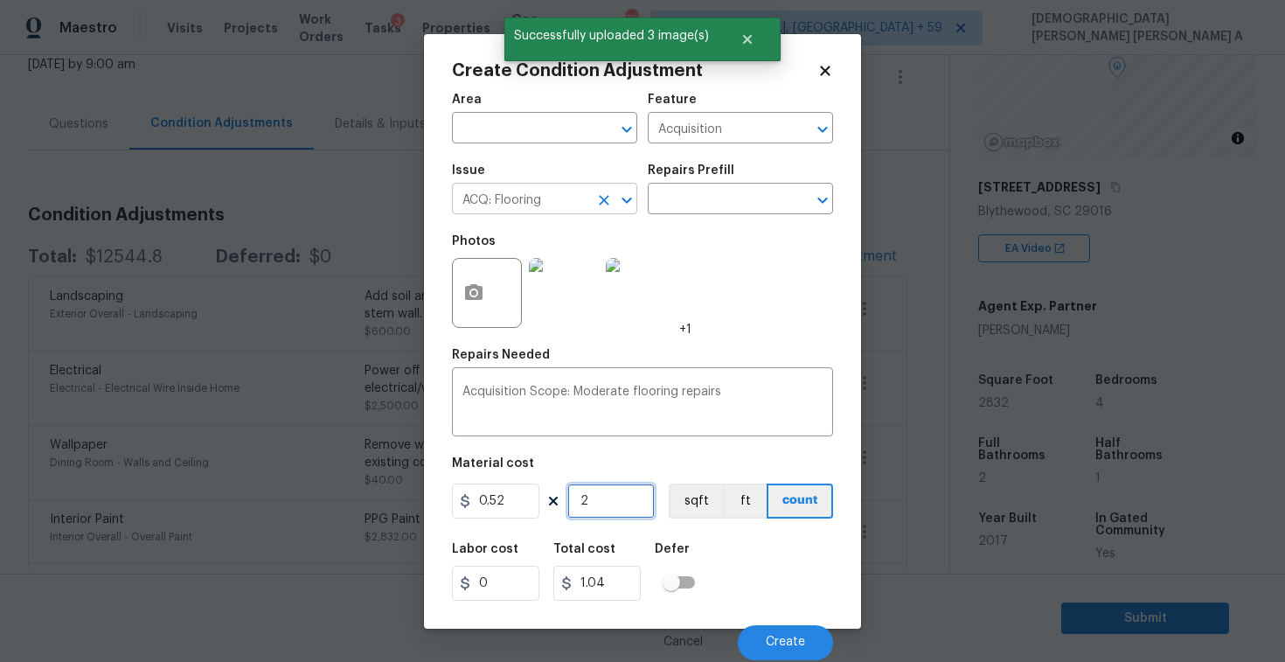
type input "14.56"
type input "283"
type input "147.16"
type input "2832"
type input "1472.64"
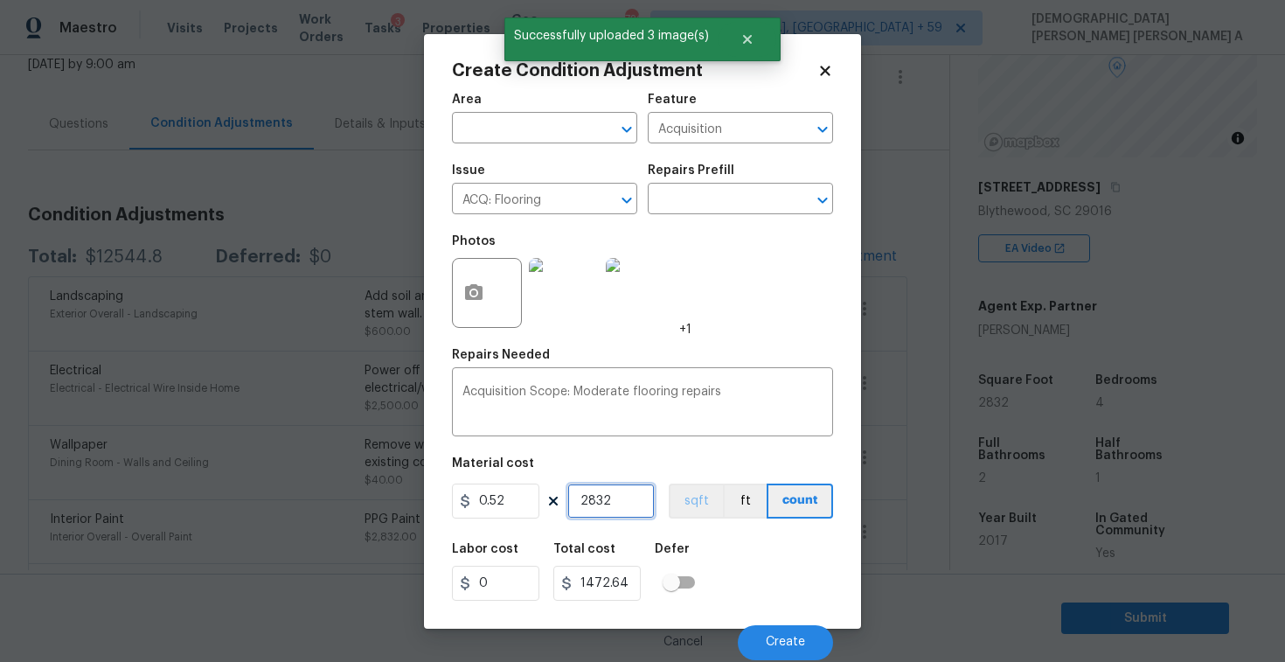
type input "2832"
click at [707, 514] on button "sqft" at bounding box center [696, 501] width 54 height 35
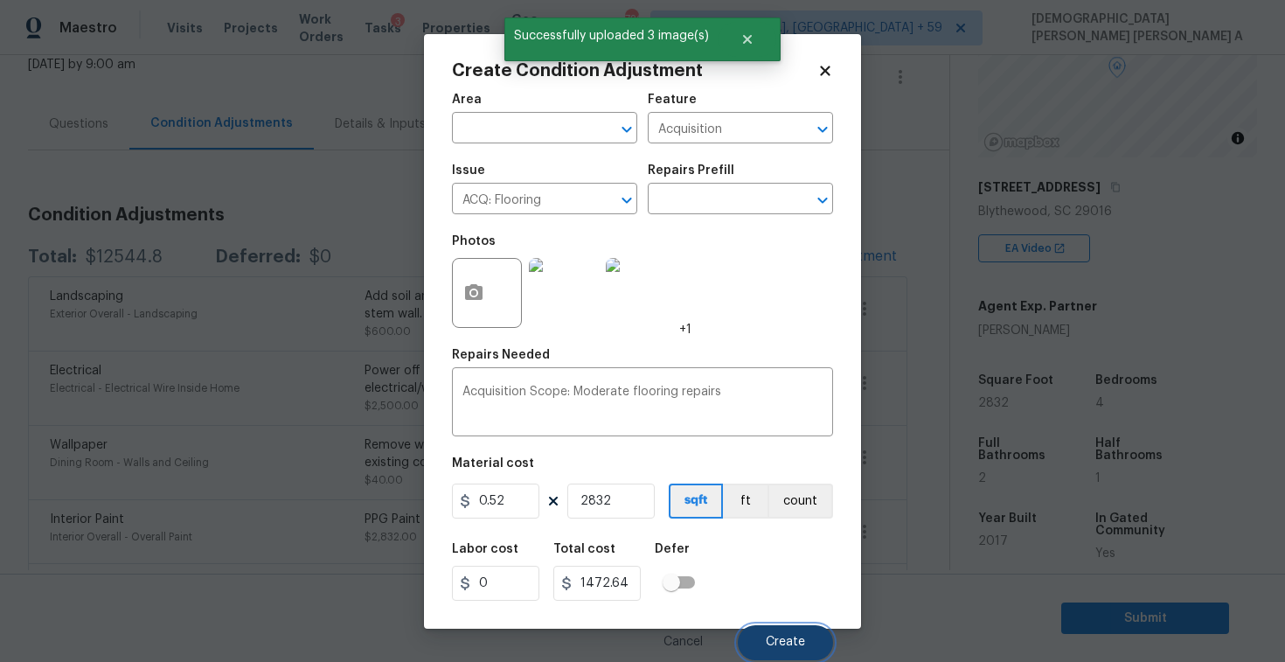
click at [798, 626] on button "Create" at bounding box center [785, 642] width 95 height 35
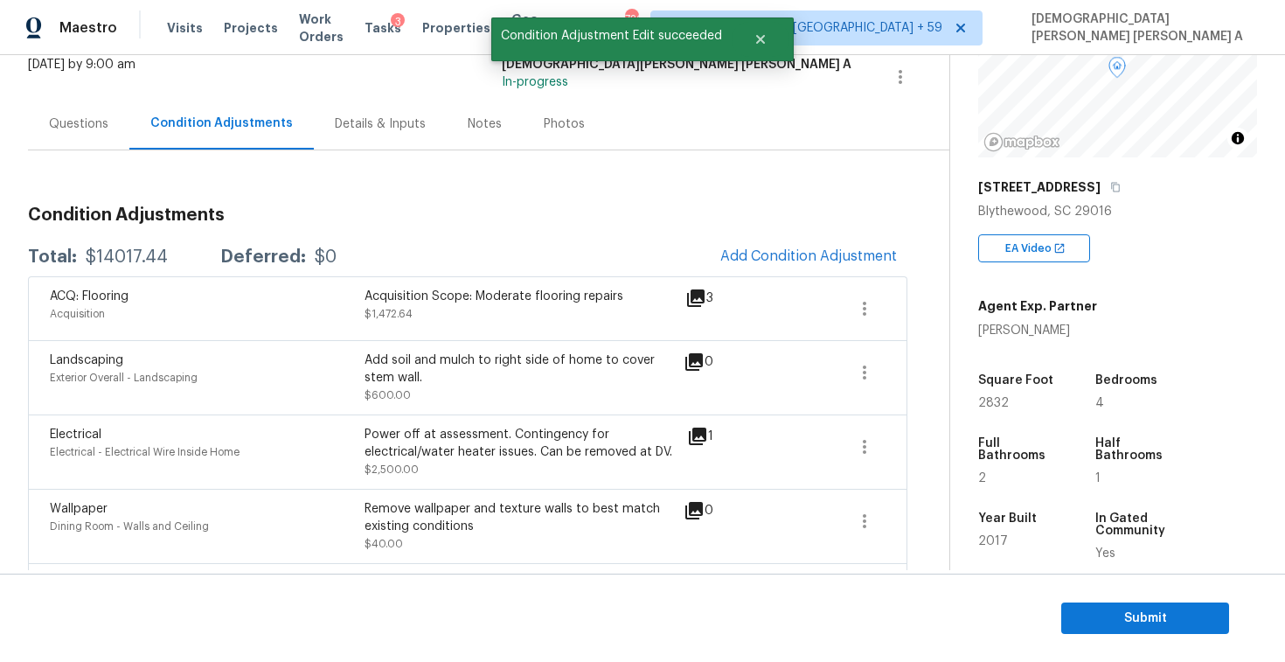
click at [506, 311] on div "Acquisition Scope: Moderate flooring repairs $1,472.64" at bounding box center [522, 309] width 315 height 42
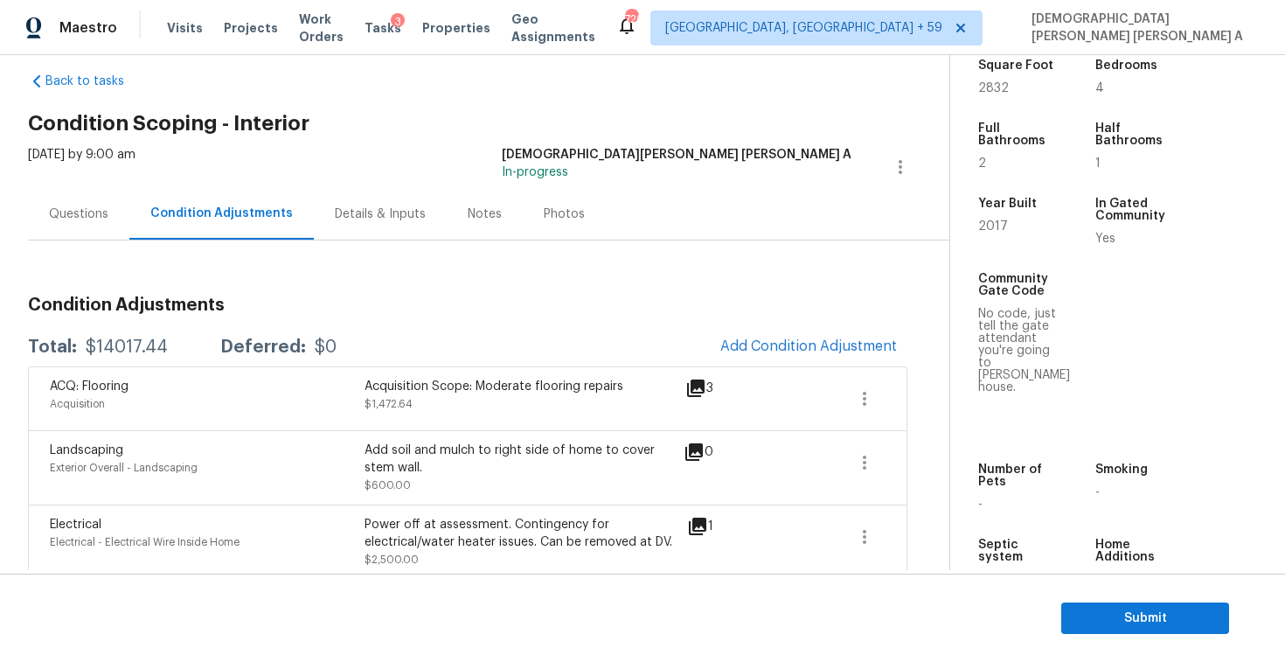
scroll to position [0, 0]
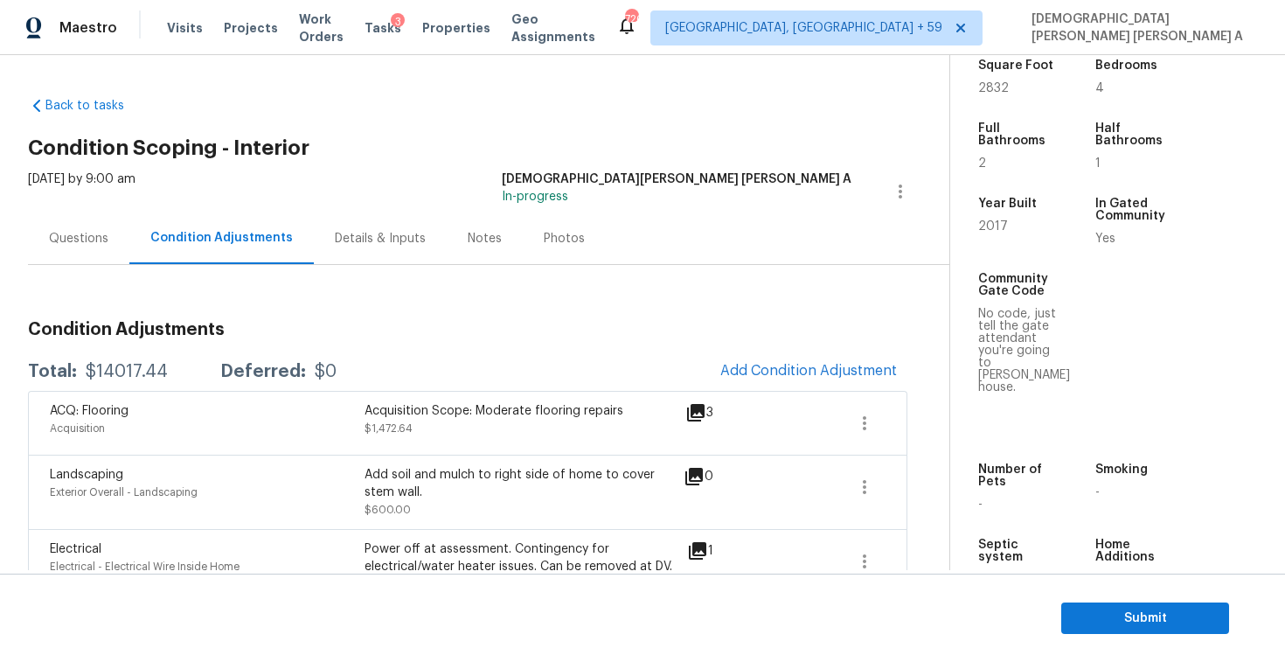
click at [549, 392] on div "ACQ: Flooring Acquisition Acquisition Scope: Moderate flooring repairs $1,472.6…" at bounding box center [468, 423] width 880 height 64
click at [517, 451] on div "ACQ: Flooring Acquisition Acquisition Scope: Moderate flooring repairs $1,472.6…" at bounding box center [468, 423] width 880 height 64
click at [558, 157] on div "Back to tasks Condition Scoping - Interior [DATE] by 9:00 am [PERSON_NAME] [PER…" at bounding box center [489, 586] width 922 height 1006
drag, startPoint x: 166, startPoint y: 377, endPoint x: 82, endPoint y: 377, distance: 83.9
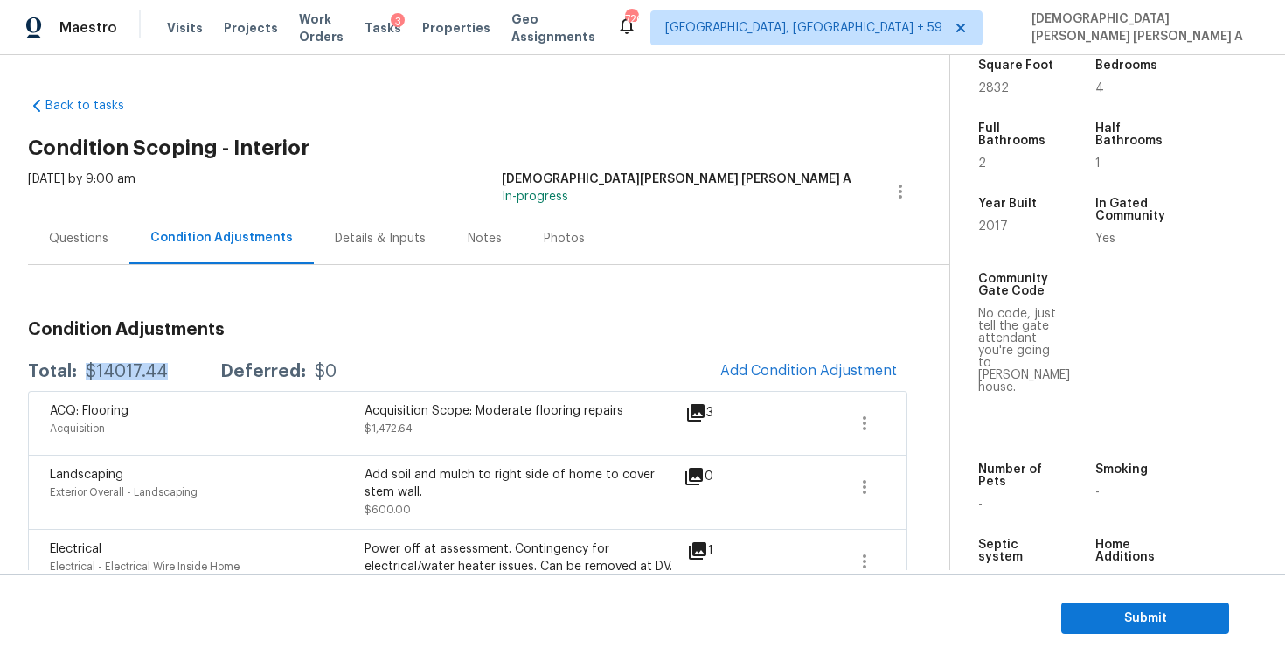
click at [82, 377] on div "Total: $14017.44 Deferred: $0" at bounding box center [182, 371] width 309 height 17
copy div "$14017.44"
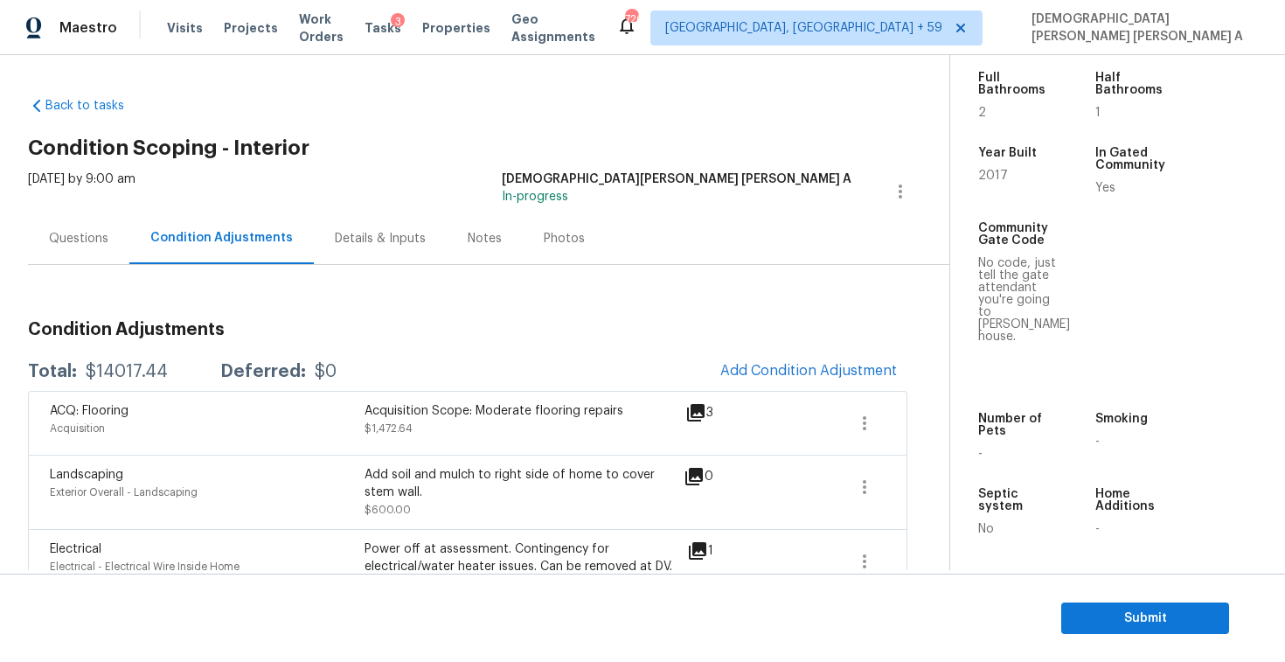
click at [76, 252] on div "Questions" at bounding box center [78, 238] width 101 height 52
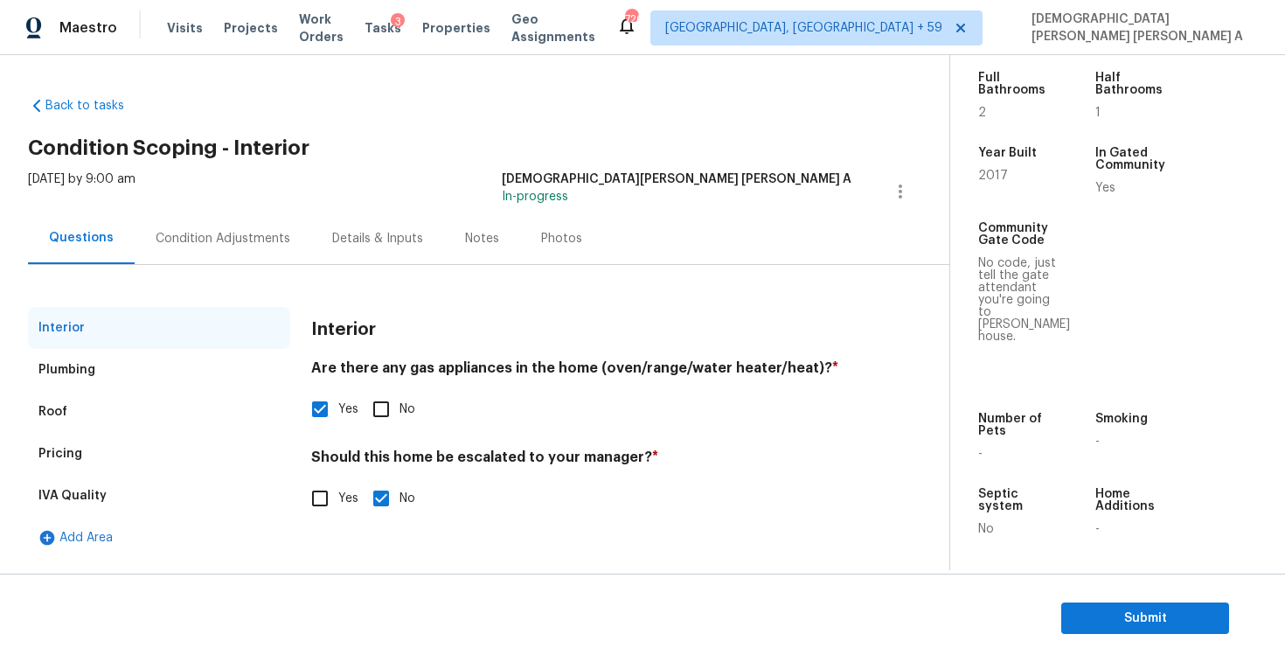
click at [79, 471] on div "Pricing" at bounding box center [159, 454] width 262 height 42
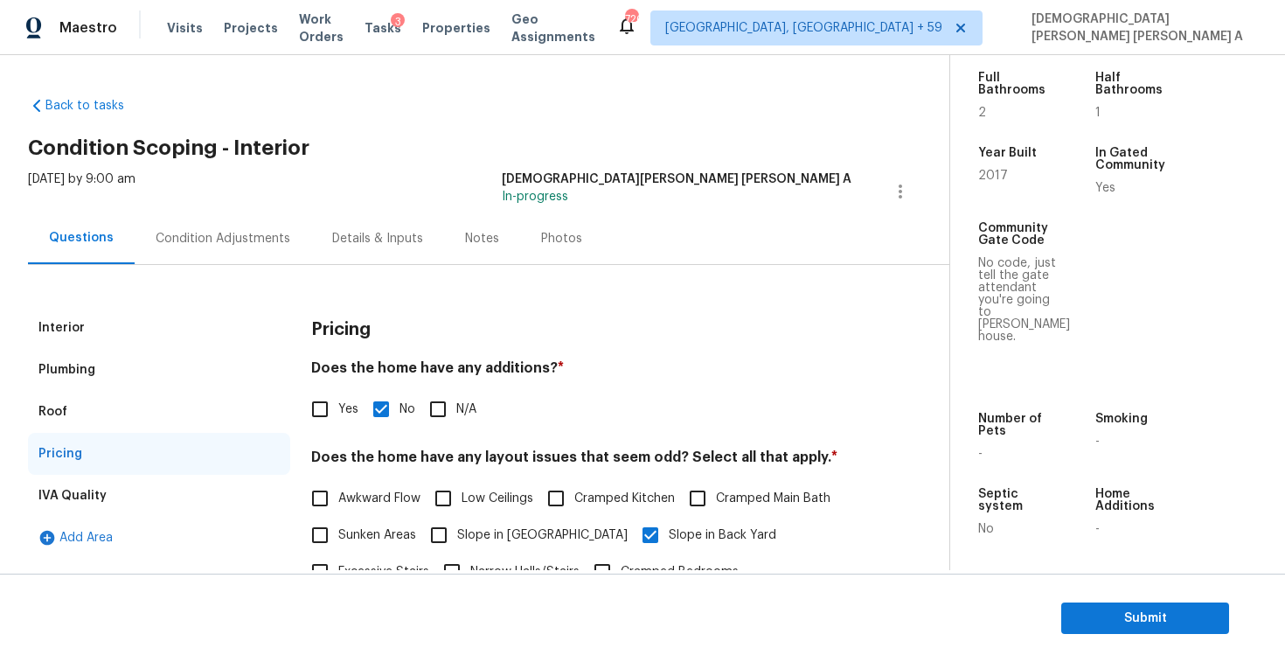
scroll to position [351, 0]
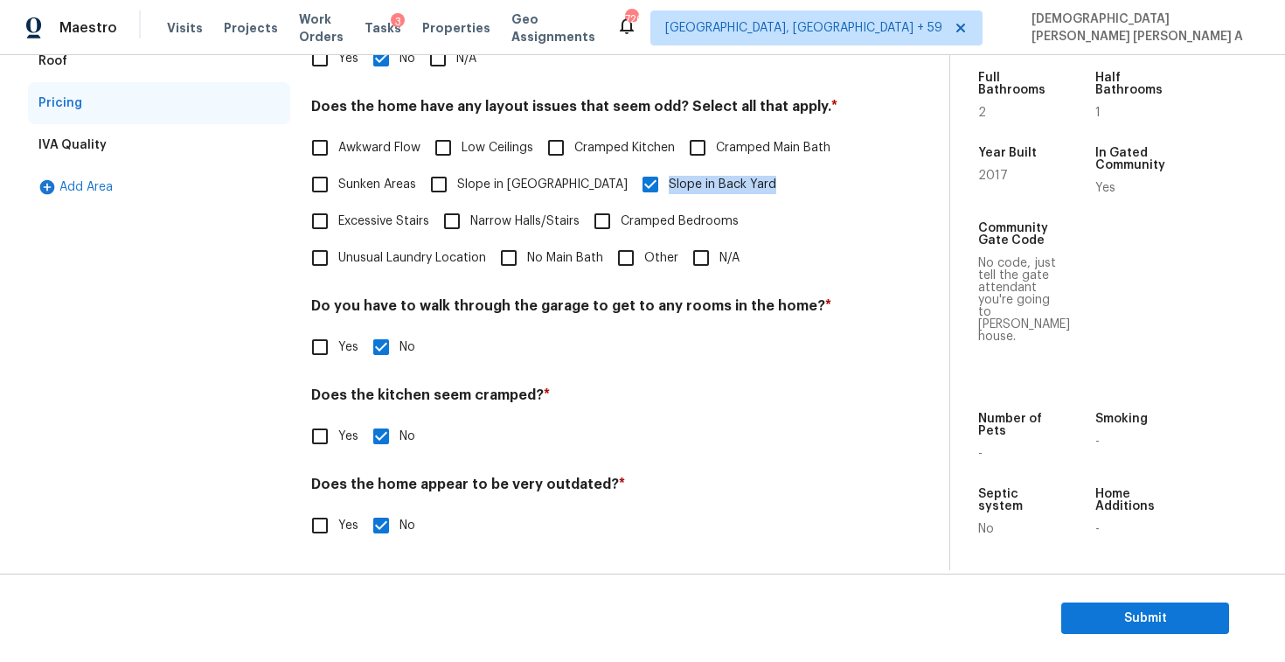
drag, startPoint x: 721, startPoint y: 188, endPoint x: 608, endPoint y: 188, distance: 113.7
click at [608, 188] on div "Awkward Flow Low Ceilings Cramped Kitchen Cramped Main Bath Sunken Areas Slope …" at bounding box center [581, 202] width 540 height 147
copy span "Slope in Back Yard"
click at [724, 447] on div "Yes No" at bounding box center [581, 436] width 540 height 37
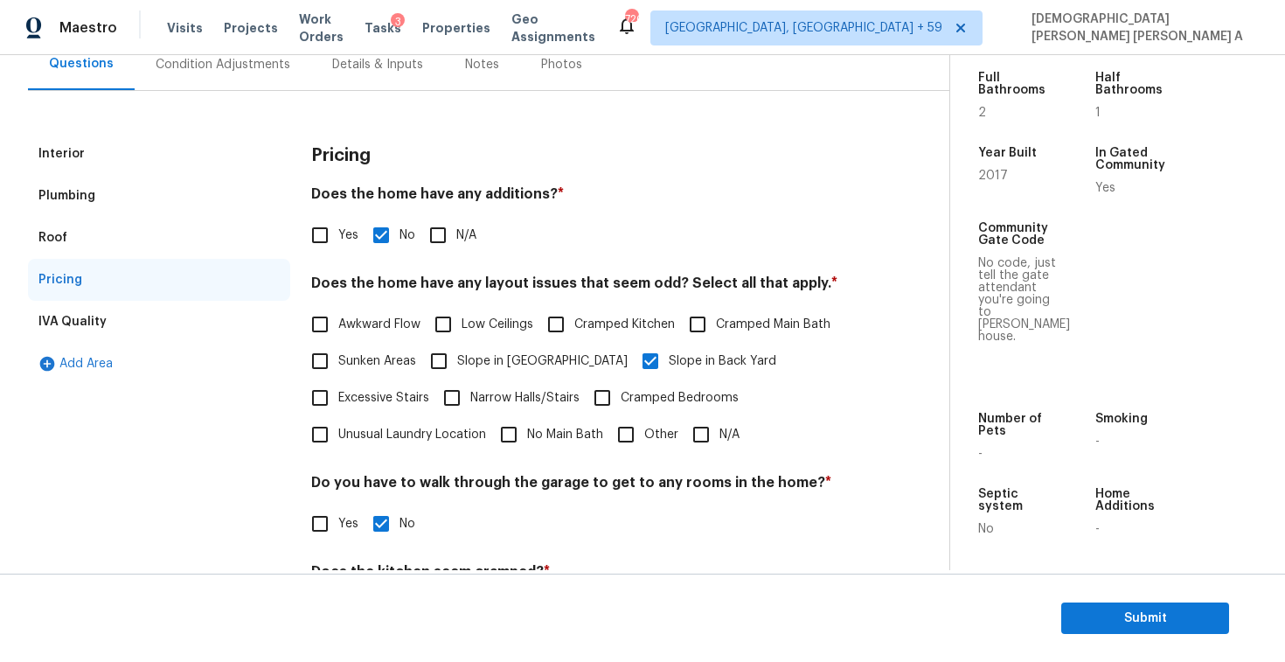
scroll to position [0, 0]
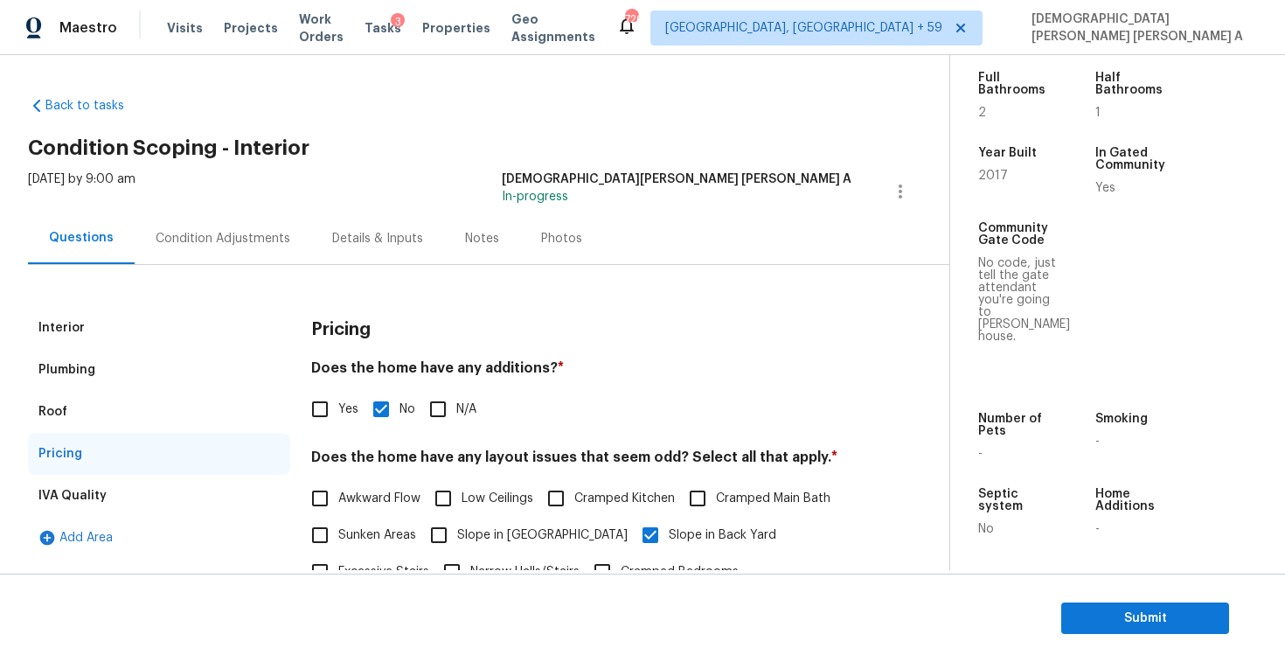
click at [224, 244] on div "Condition Adjustments" at bounding box center [223, 238] width 135 height 17
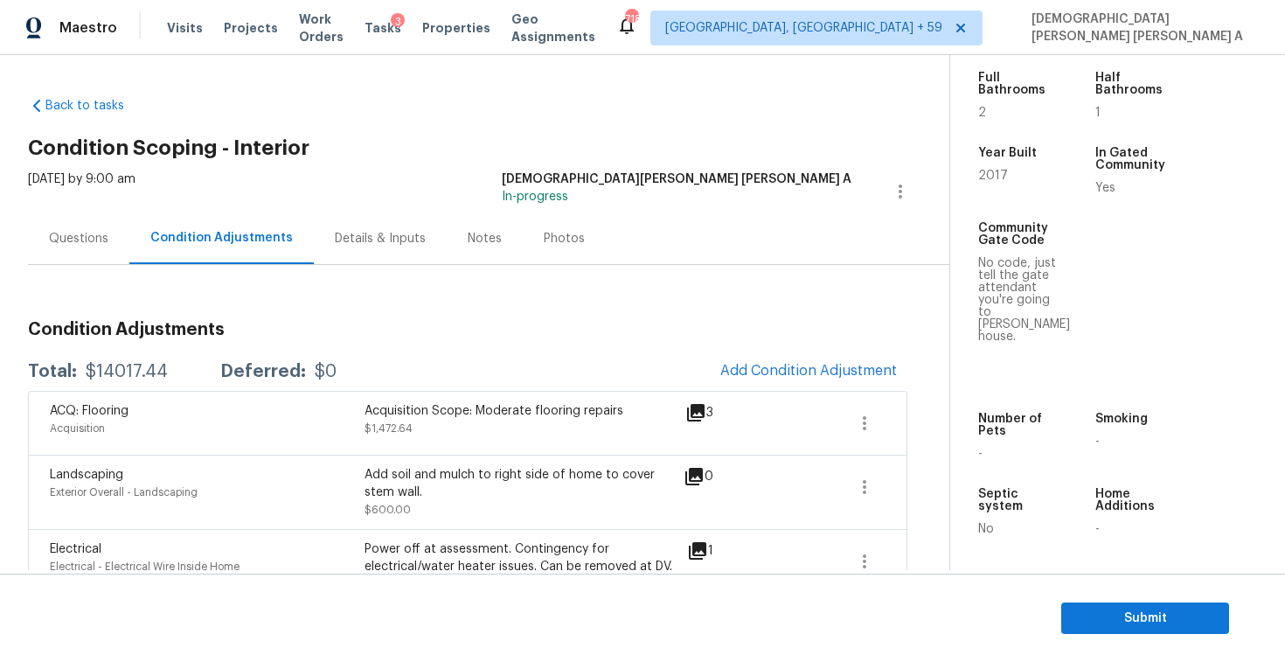
click at [75, 235] on div "Questions" at bounding box center [78, 238] width 59 height 17
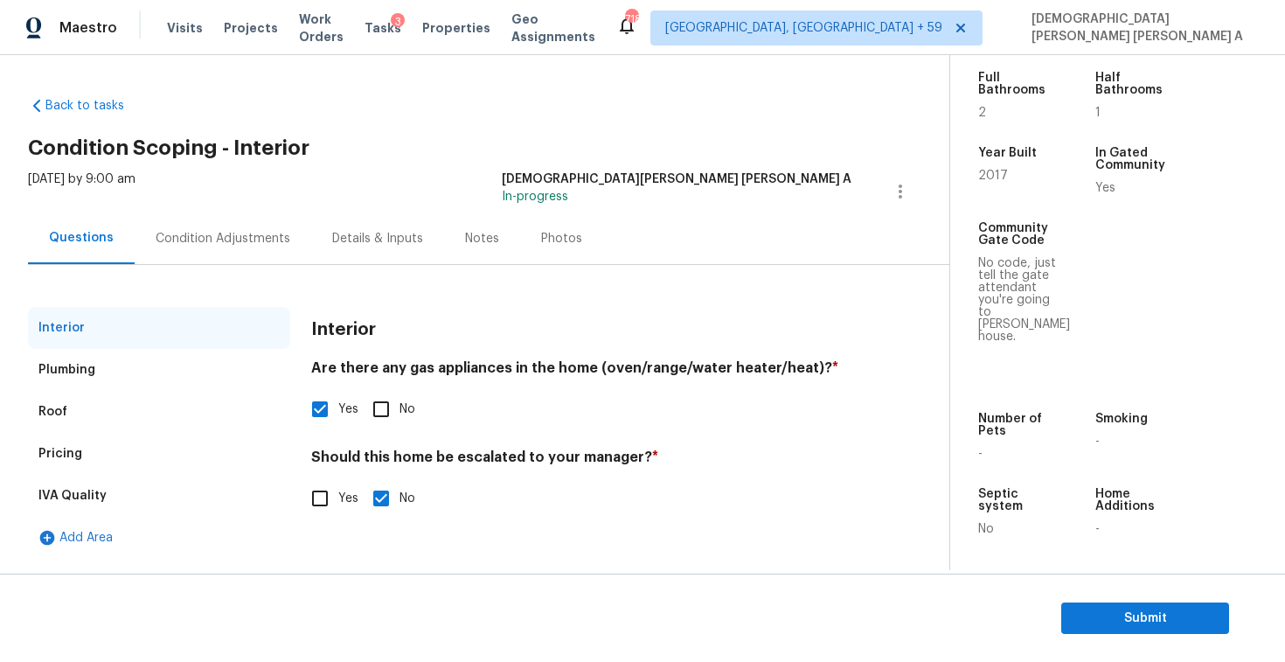
click at [98, 373] on div "Plumbing" at bounding box center [159, 370] width 262 height 42
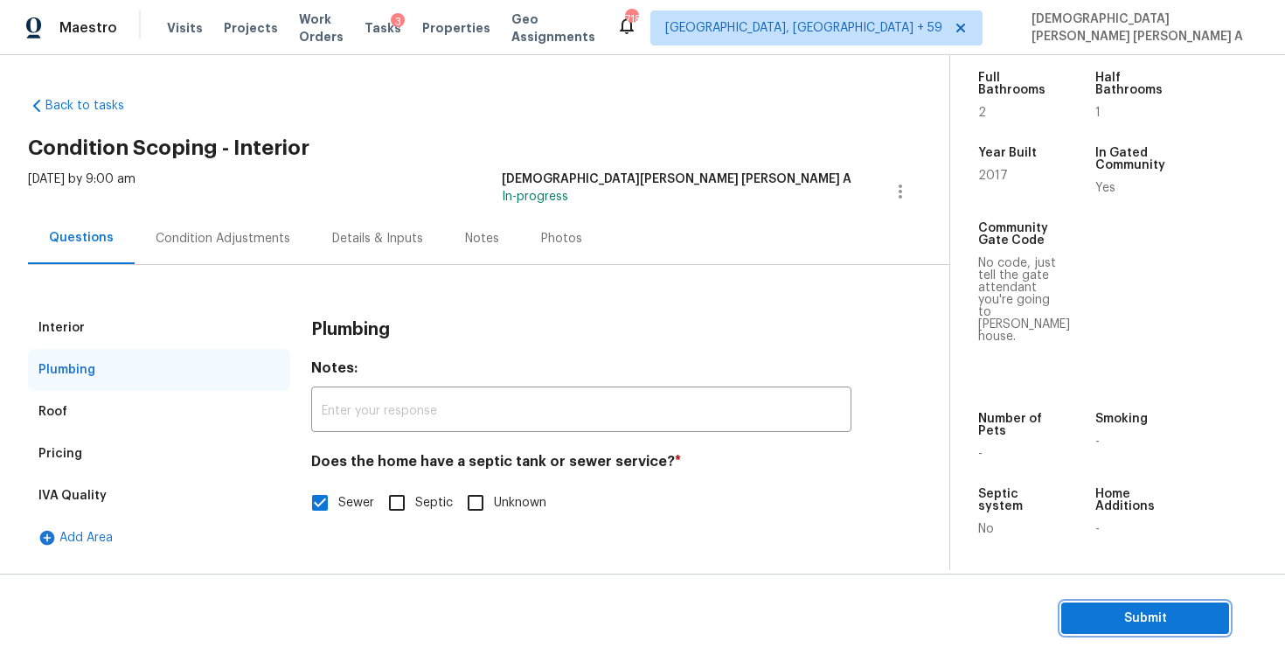
click at [1101, 616] on span "Submit" at bounding box center [1146, 619] width 140 height 22
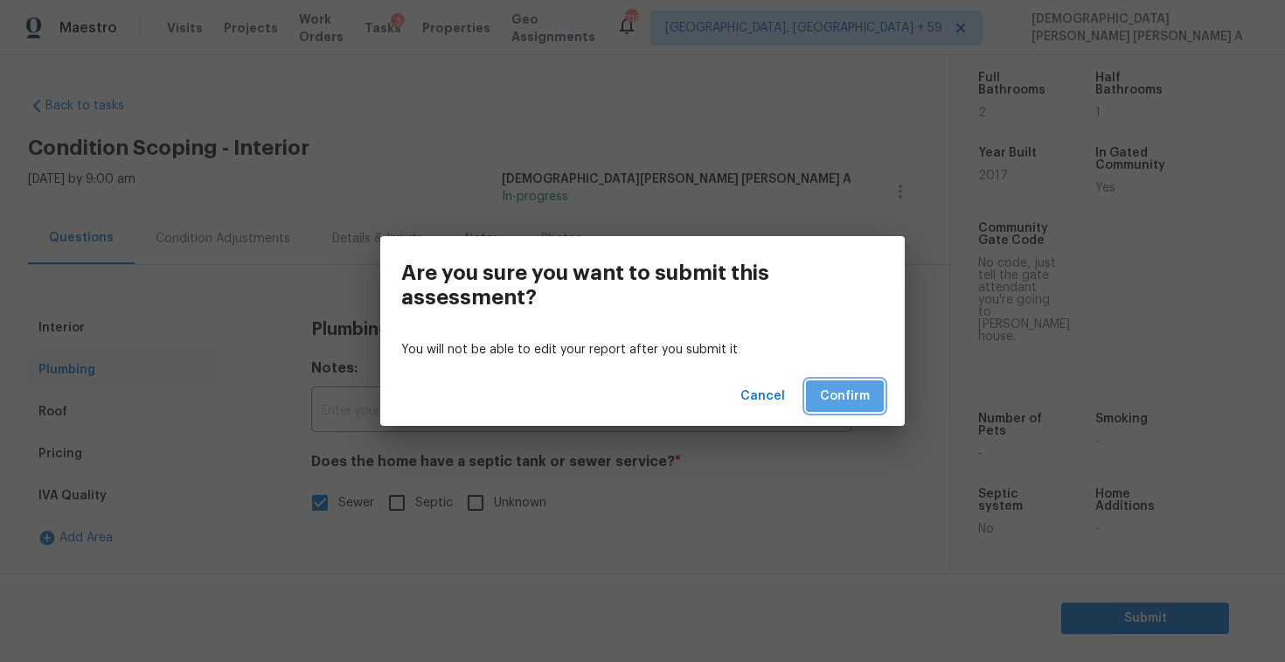
click at [825, 392] on span "Confirm" at bounding box center [845, 397] width 50 height 22
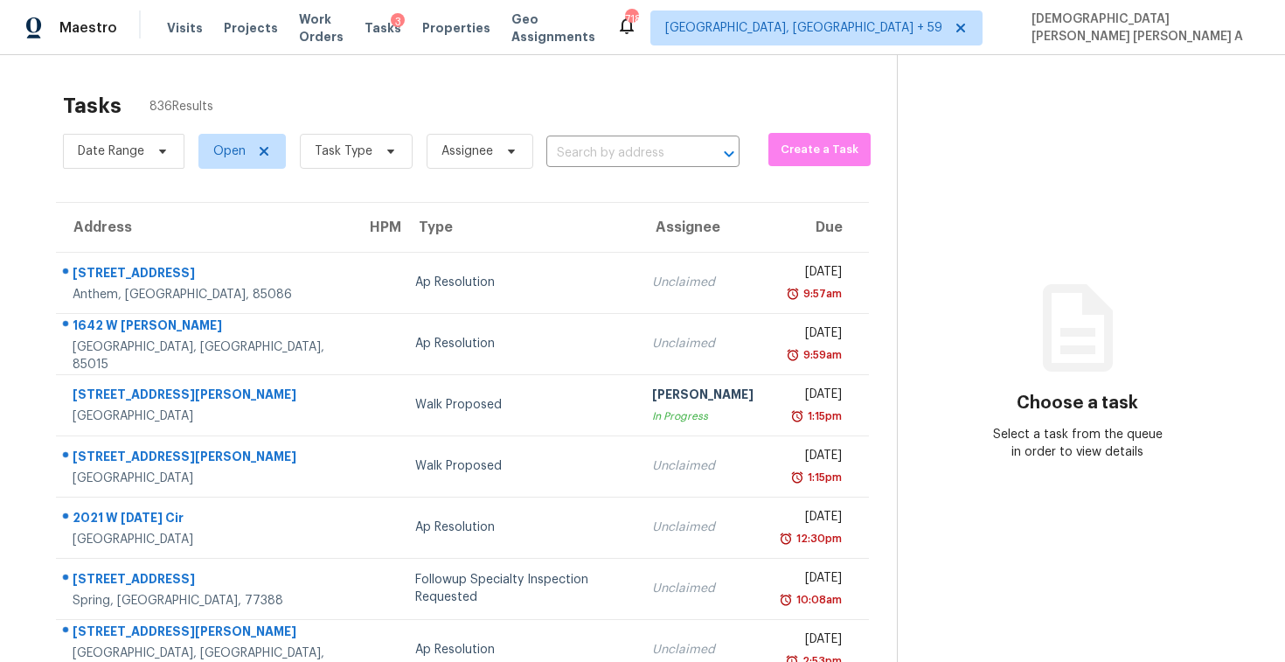
click at [359, 171] on span "Task Type" at bounding box center [349, 151] width 127 height 45
click at [366, 147] on span "Task Type" at bounding box center [344, 151] width 58 height 17
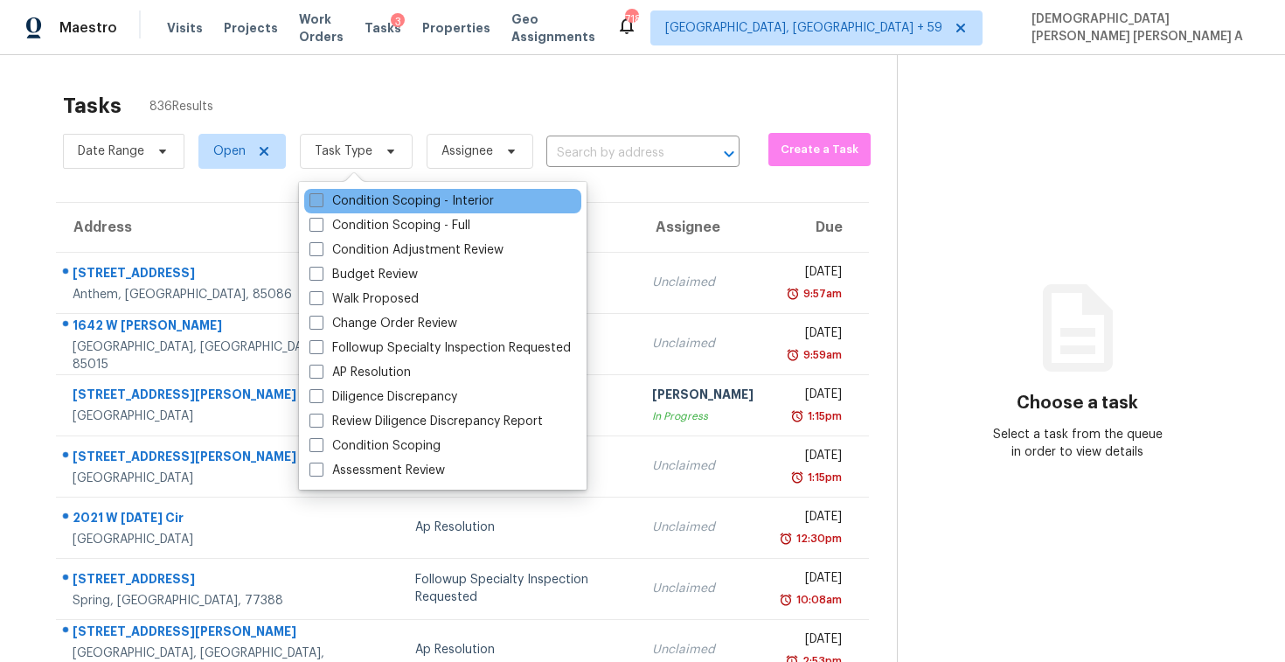
click at [358, 205] on label "Condition Scoping - Interior" at bounding box center [402, 200] width 185 height 17
click at [321, 204] on input "Condition Scoping - Interior" at bounding box center [315, 197] width 11 height 11
checkbox input "true"
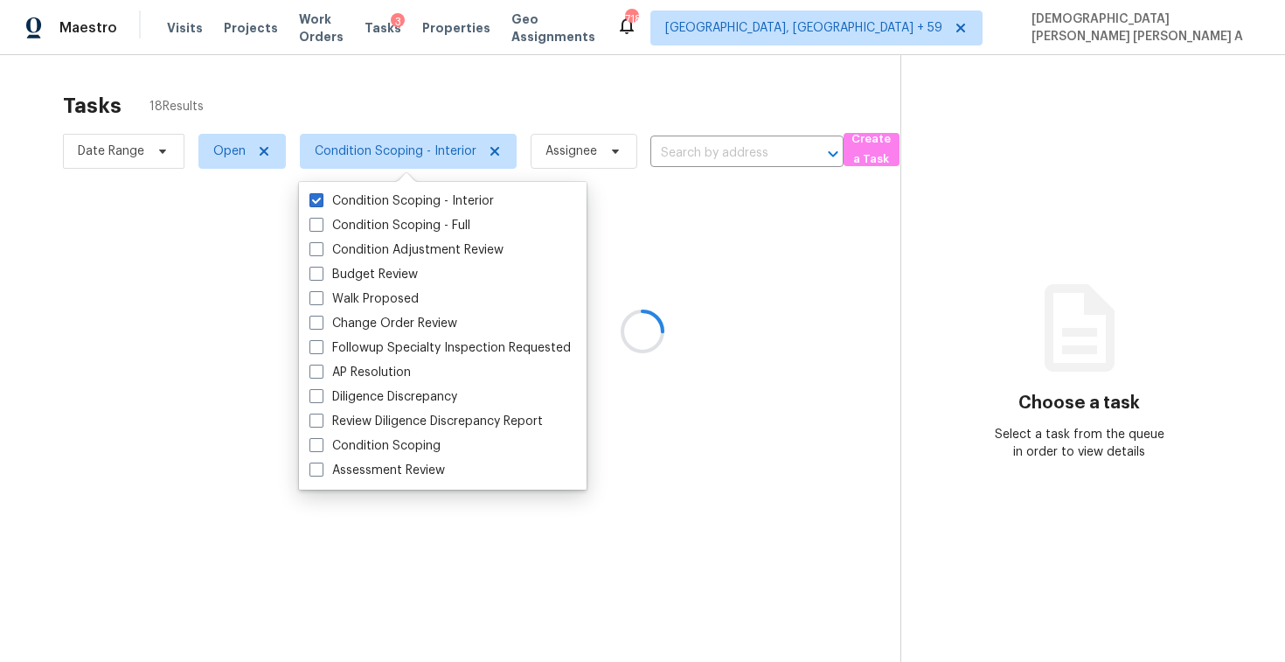
click at [355, 80] on div at bounding box center [642, 331] width 1285 height 662
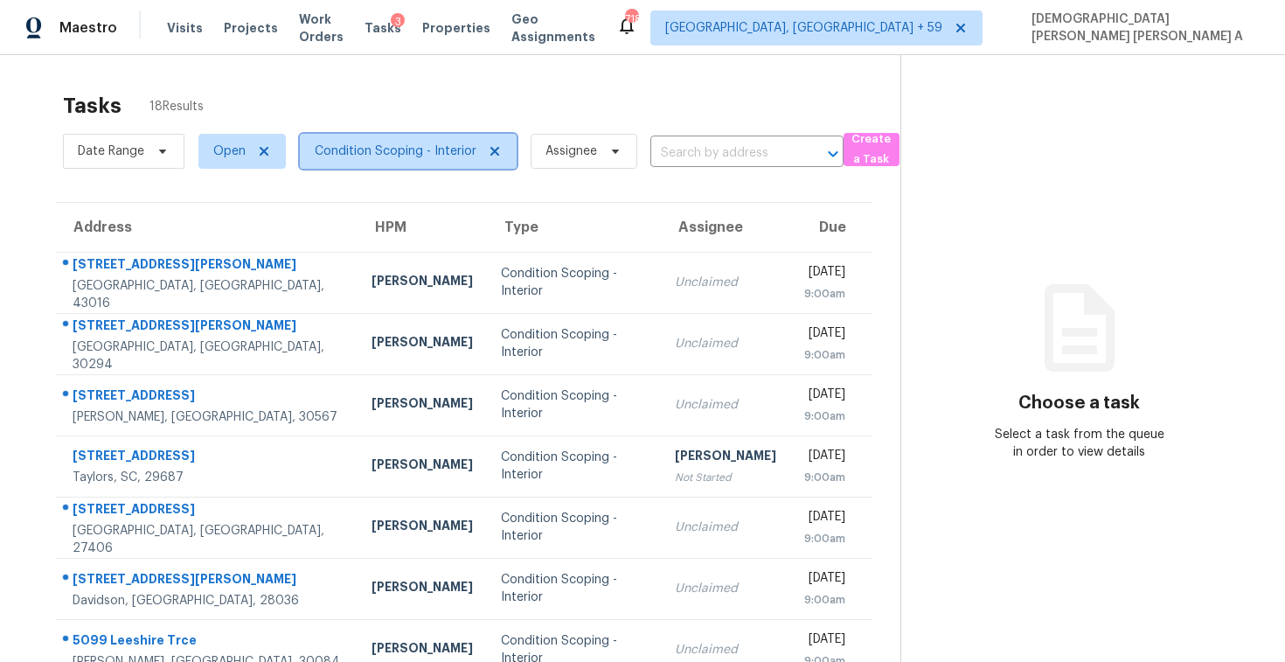
click at [365, 137] on span "Condition Scoping - Interior" at bounding box center [408, 151] width 217 height 35
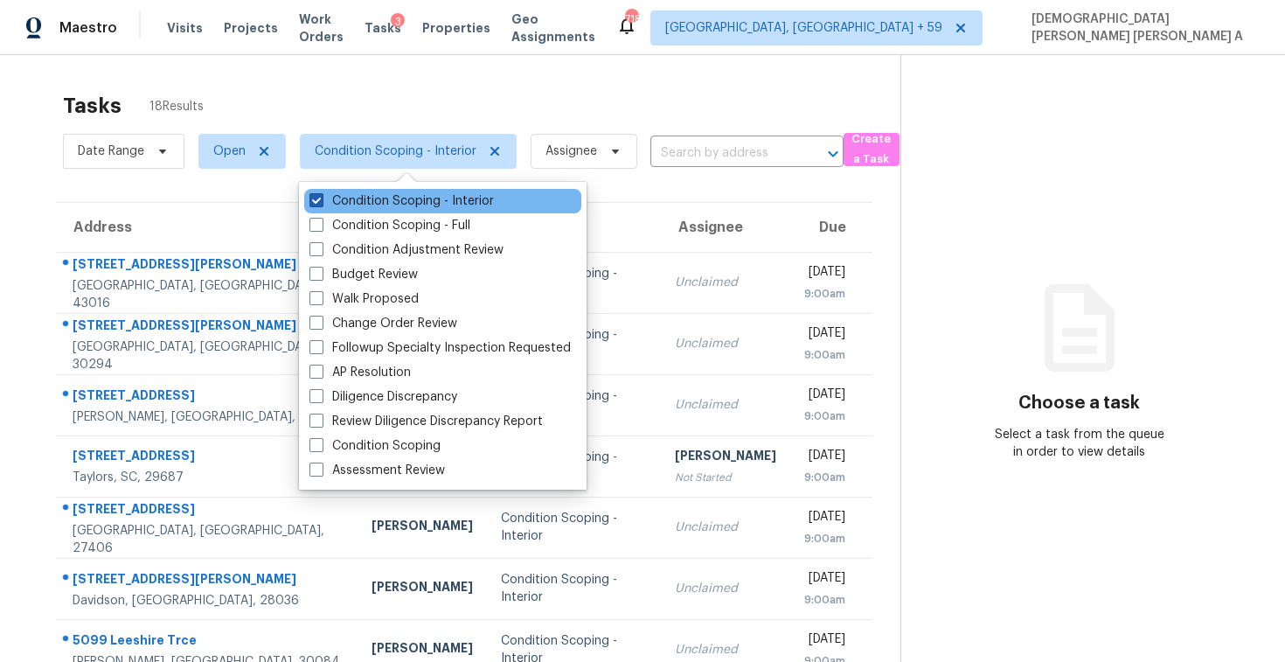
click at [366, 198] on label "Condition Scoping - Interior" at bounding box center [402, 200] width 185 height 17
click at [321, 198] on input "Condition Scoping - Interior" at bounding box center [315, 197] width 11 height 11
checkbox input "false"
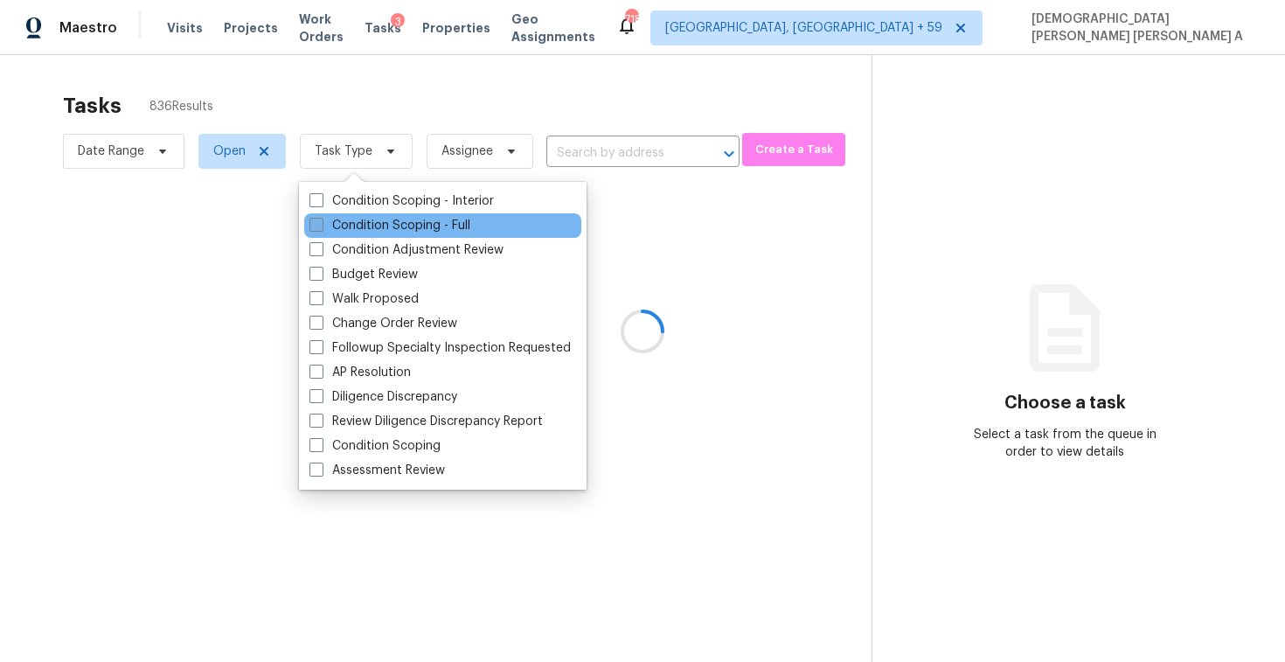
click at [365, 221] on label "Condition Scoping - Full" at bounding box center [390, 225] width 161 height 17
click at [321, 221] on input "Condition Scoping - Full" at bounding box center [315, 222] width 11 height 11
checkbox input "true"
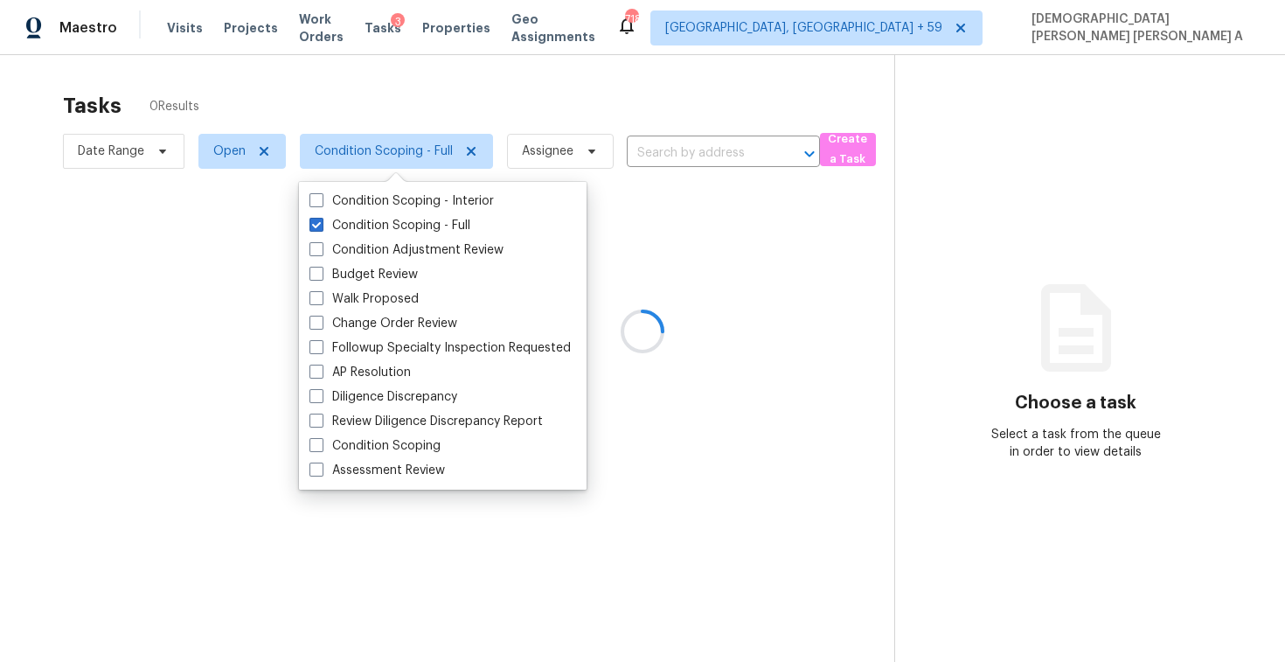
click at [371, 102] on div at bounding box center [642, 331] width 1285 height 662
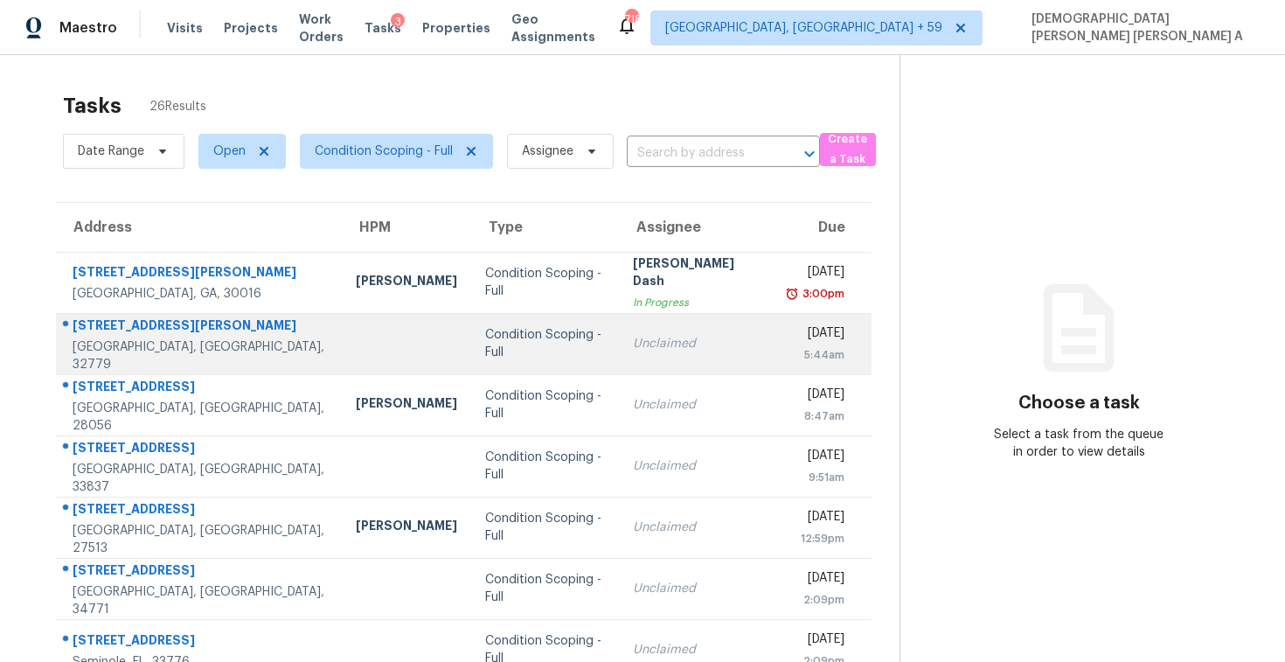
click at [619, 352] on td "Unclaimed" at bounding box center [697, 343] width 156 height 61
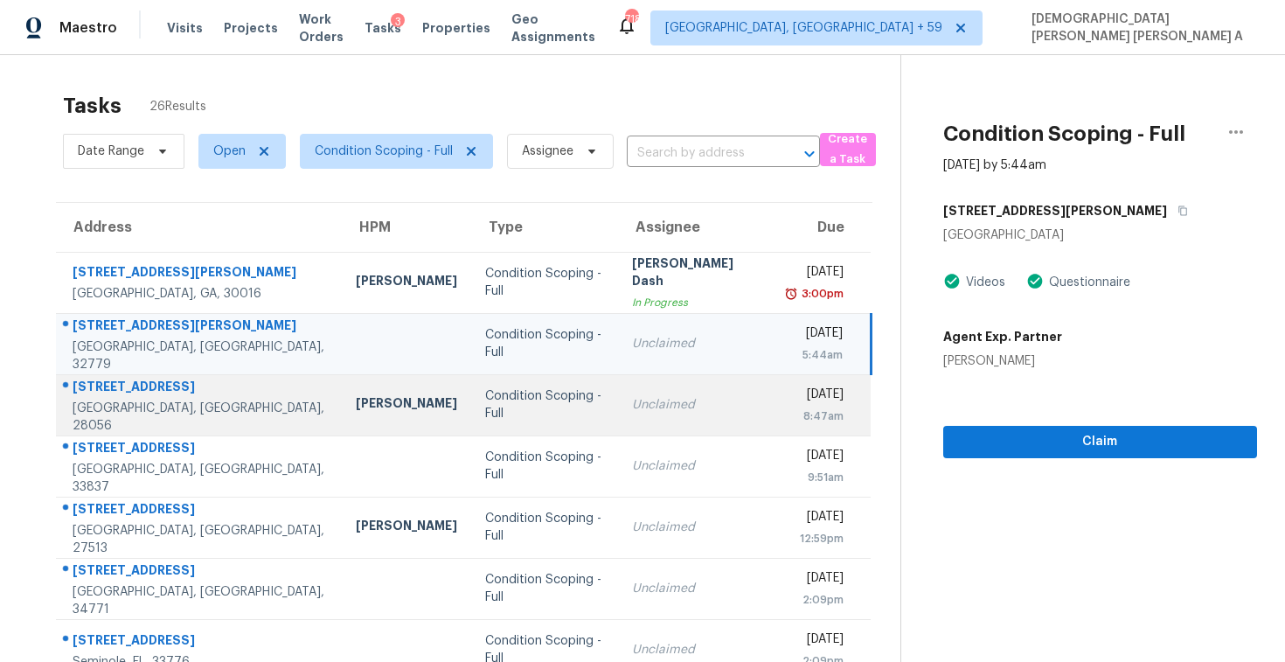
click at [634, 380] on td "Unclaimed" at bounding box center [696, 404] width 156 height 61
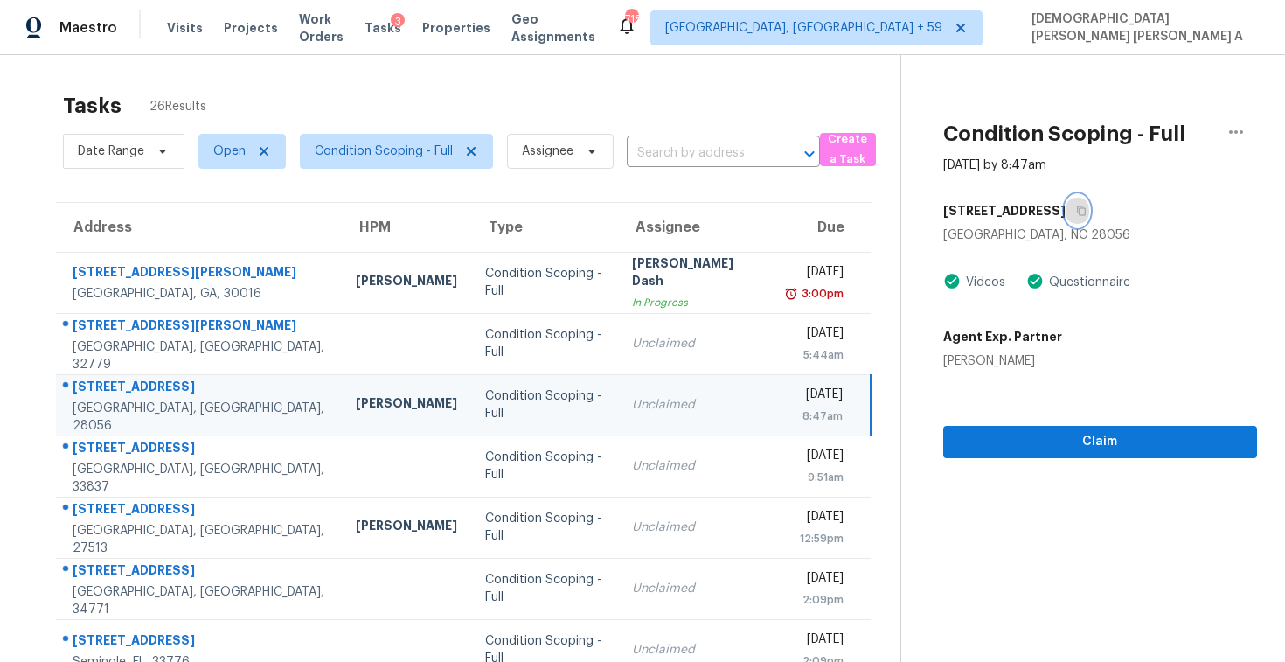
click at [1086, 210] on icon "button" at bounding box center [1081, 211] width 9 height 10
click at [1063, 448] on span "Claim" at bounding box center [1101, 442] width 286 height 22
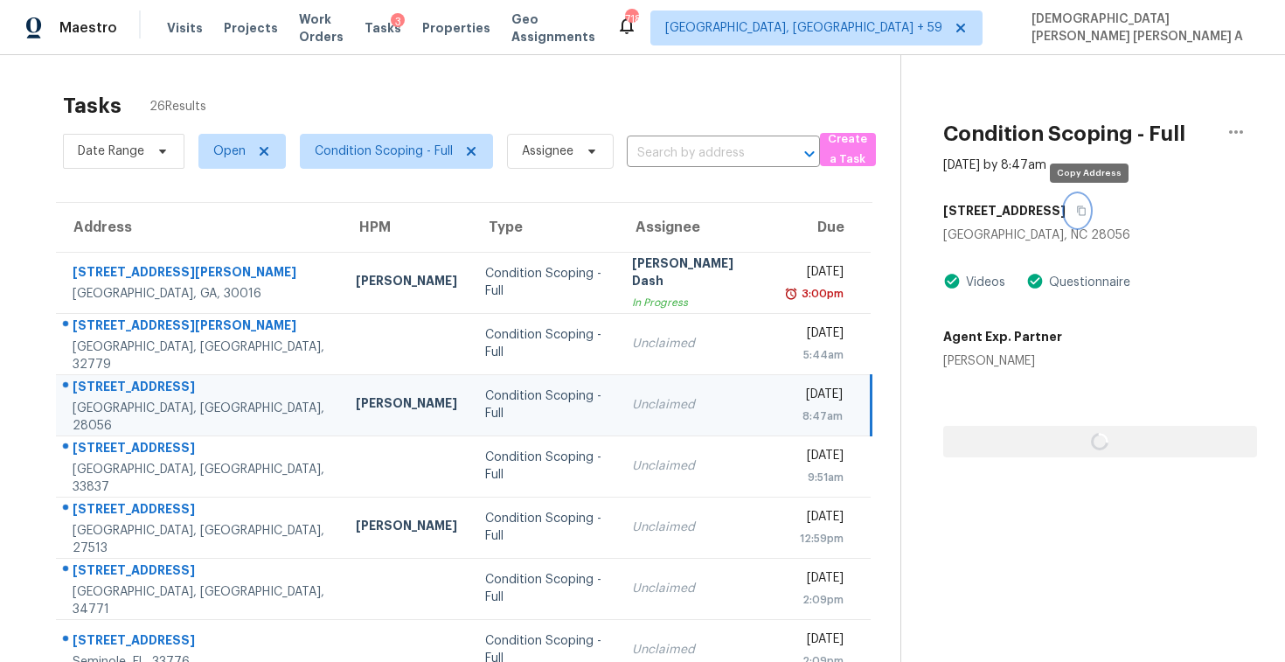
click at [1090, 205] on button "button" at bounding box center [1078, 210] width 24 height 31
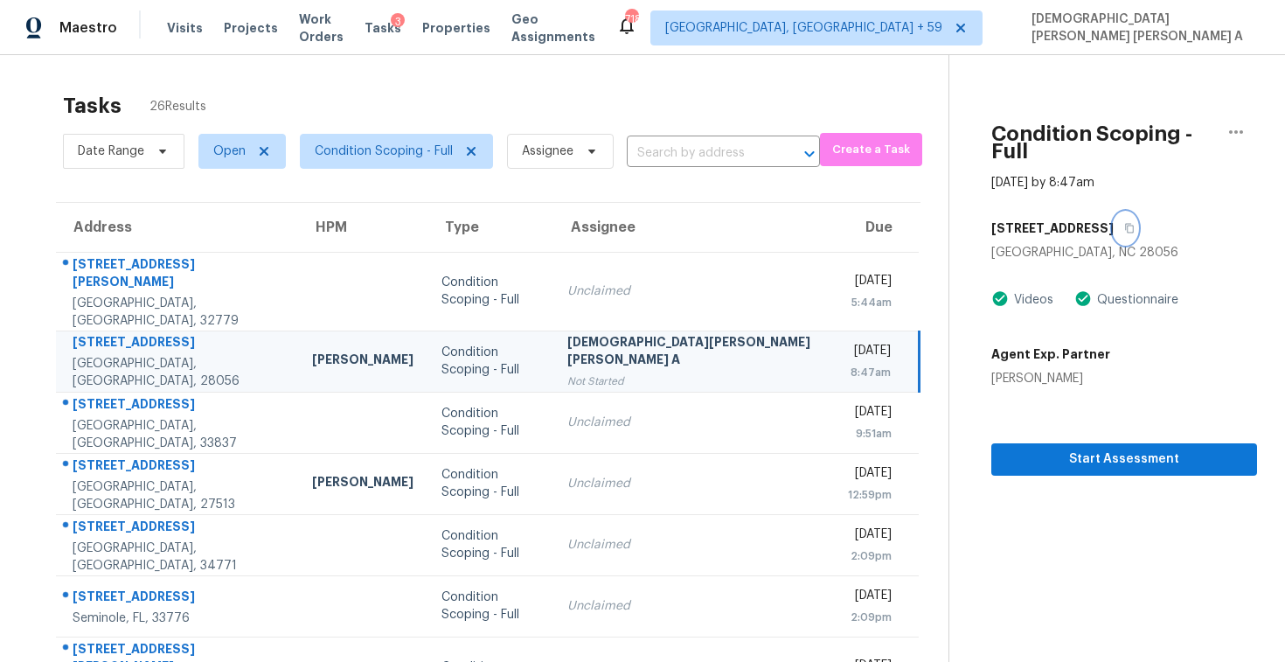
click at [1125, 224] on icon "button" at bounding box center [1129, 229] width 9 height 10
click at [1076, 456] on button "Start Assessment" at bounding box center [1125, 459] width 266 height 32
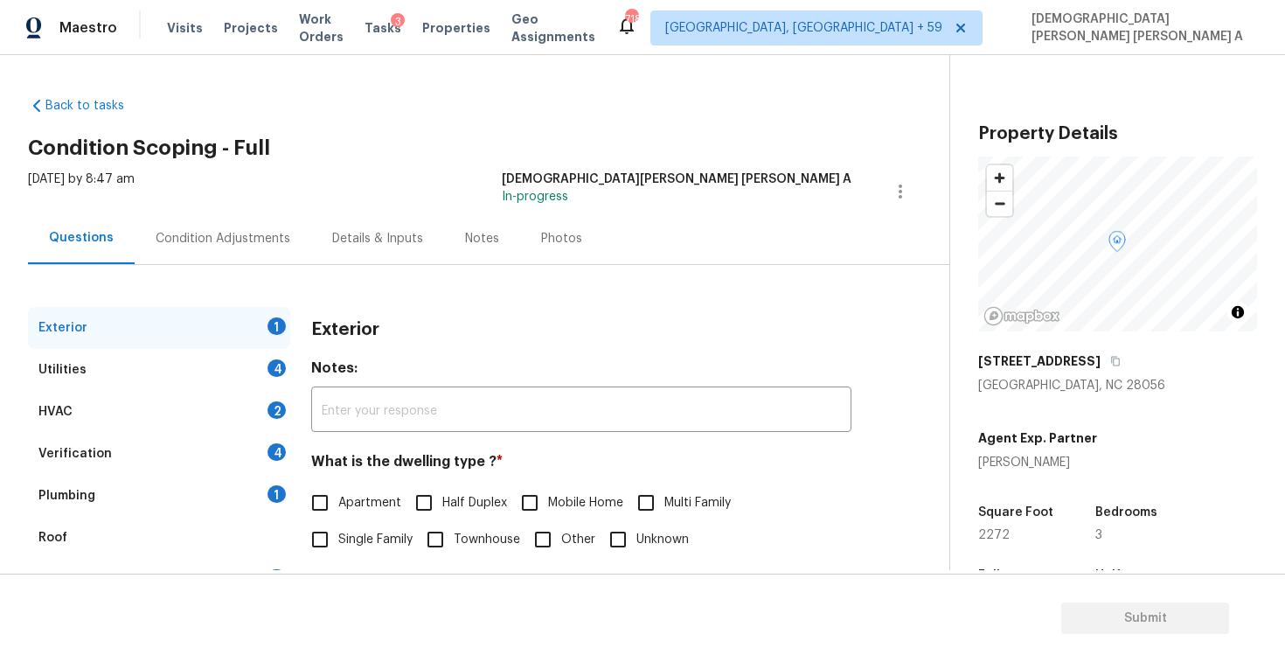
click at [607, 136] on div "Back to tasks Condition Scoping - Full [DATE] by 8:47 am [PERSON_NAME] [PERSON_…" at bounding box center [489, 416] width 922 height 667
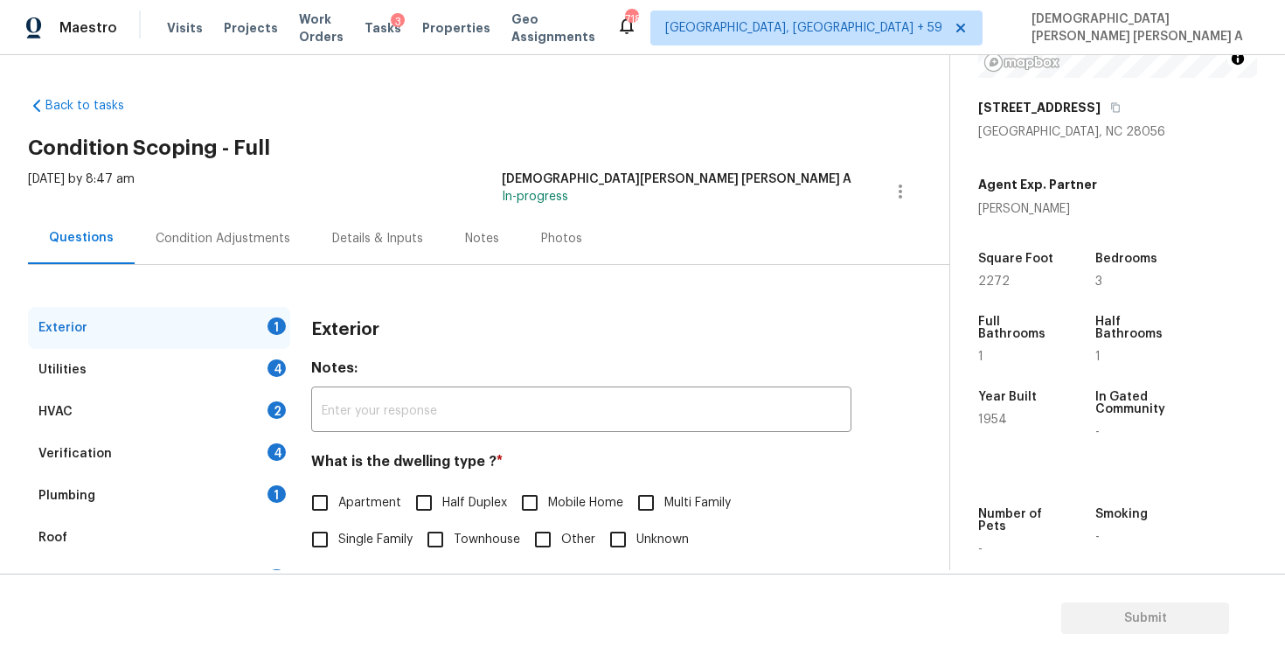
scroll to position [349, 0]
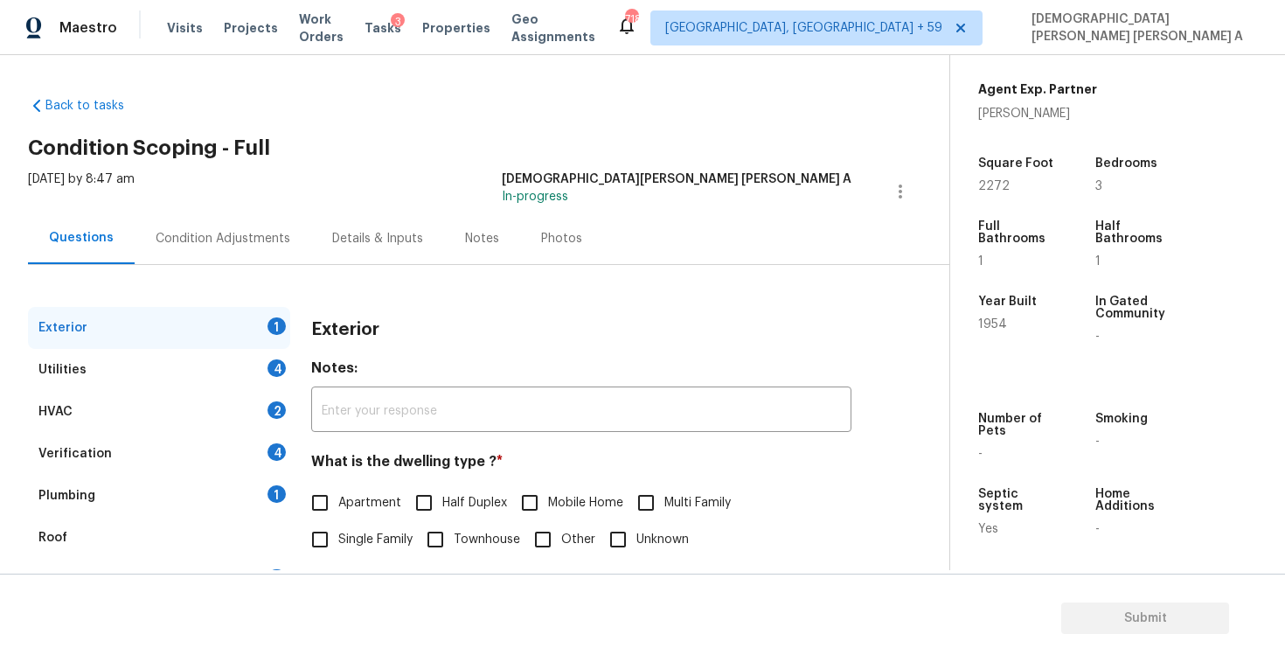
click at [554, 226] on div "Photos" at bounding box center [561, 238] width 83 height 52
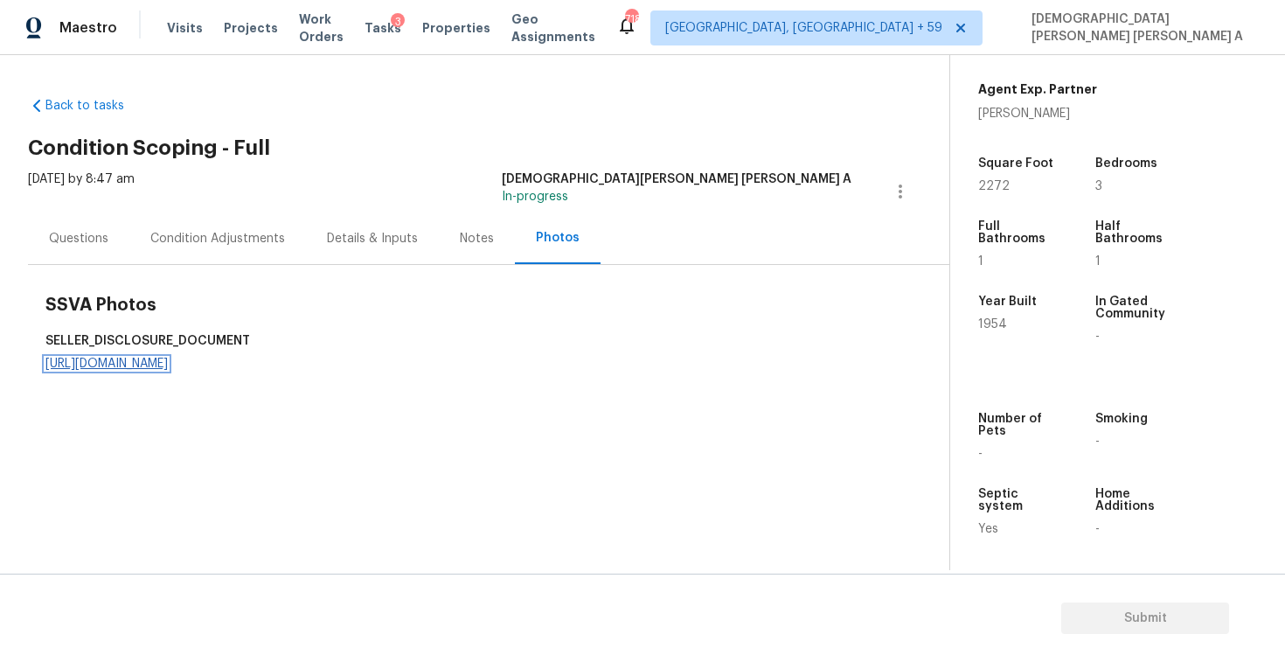
click at [138, 370] on link "[URL][DOMAIN_NAME]" at bounding box center [106, 364] width 122 height 12
click at [226, 230] on div "Condition Adjustments" at bounding box center [217, 238] width 135 height 17
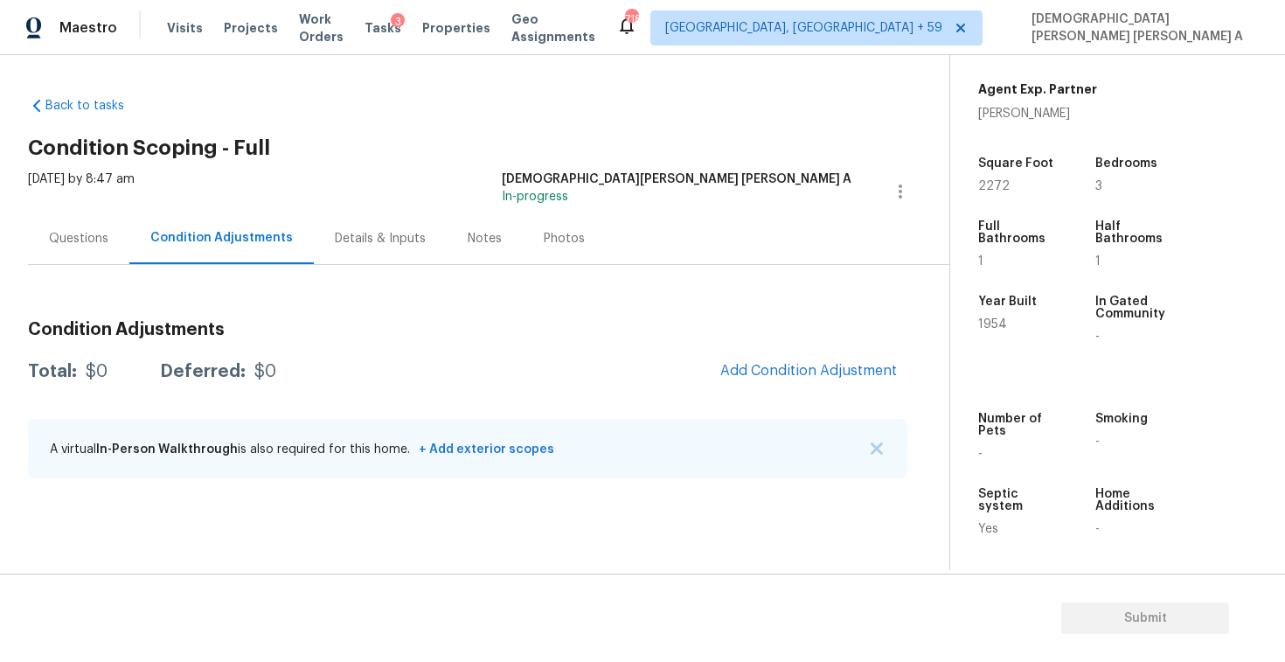
scroll to position [94, 0]
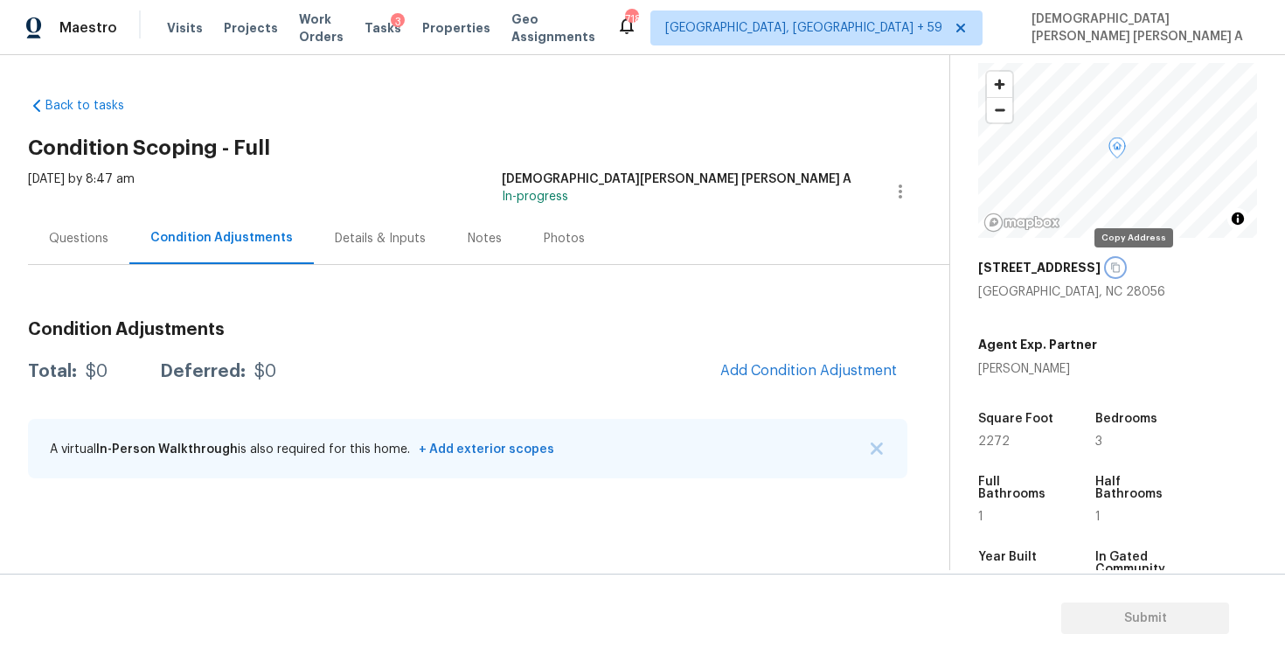
click at [1121, 267] on icon "button" at bounding box center [1116, 268] width 9 height 10
click at [1016, 366] on div "[PERSON_NAME]" at bounding box center [1037, 368] width 119 height 17
copy div "[PERSON_NAME]"
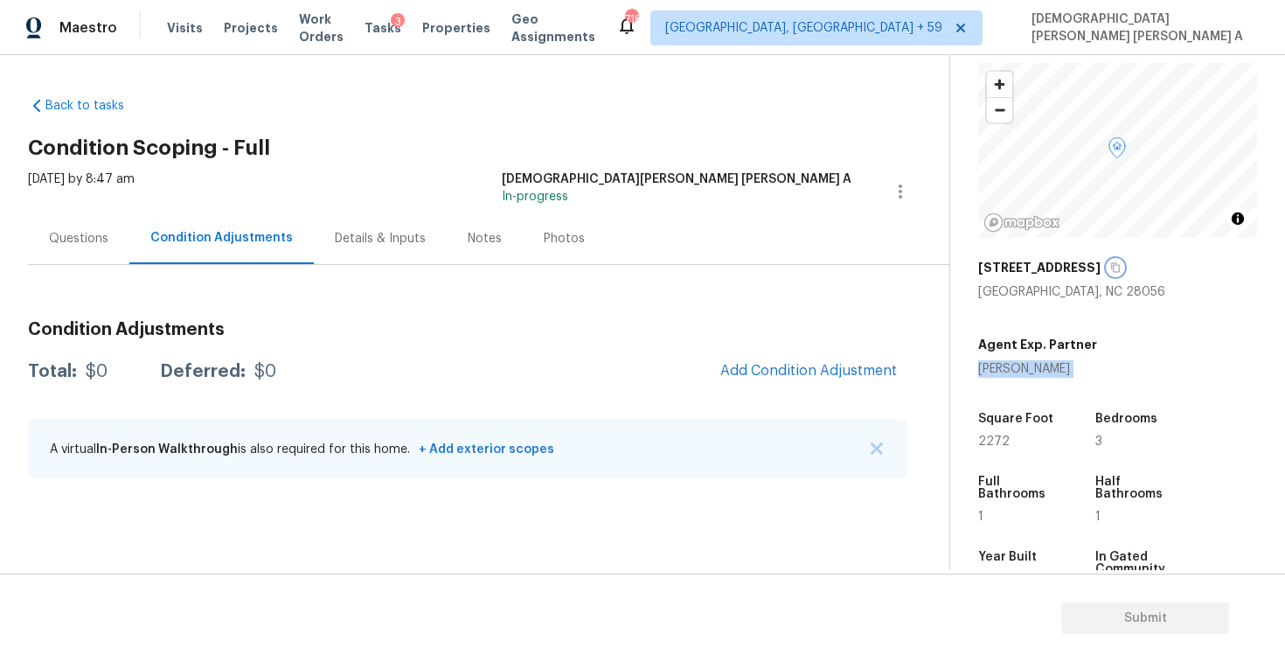
click at [1121, 270] on icon "button" at bounding box center [1116, 267] width 10 height 10
click at [400, 32] on span "Tasks" at bounding box center [383, 28] width 37 height 12
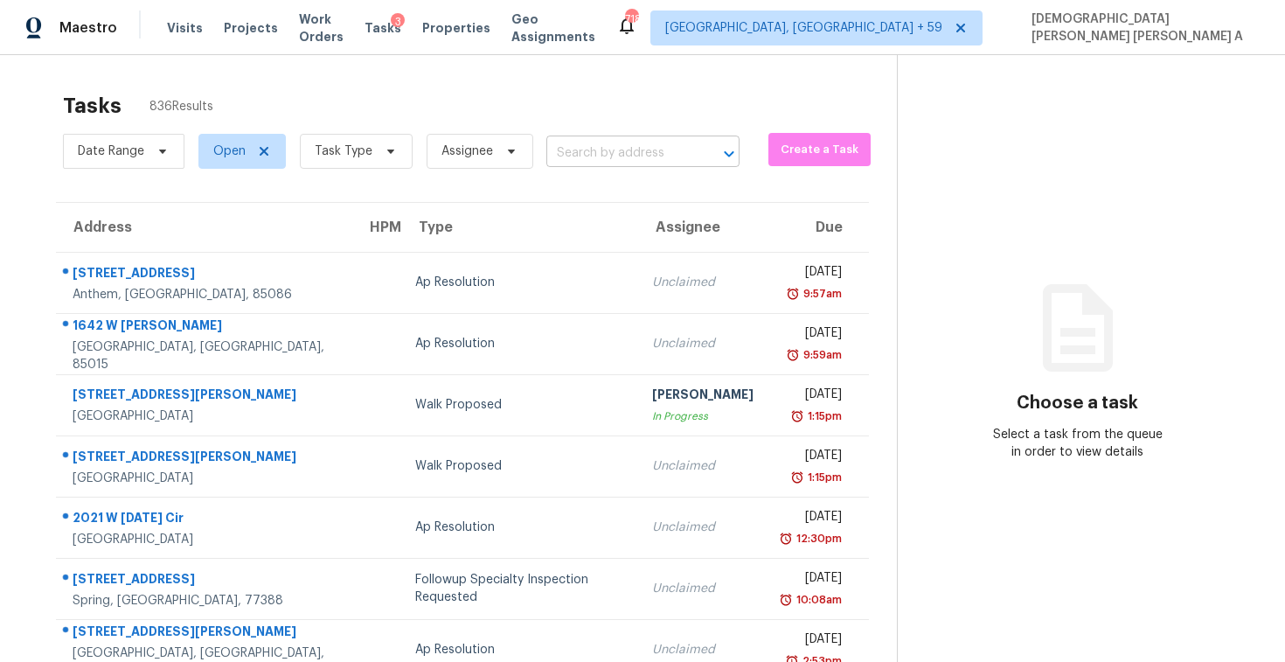
click at [602, 160] on input "text" at bounding box center [619, 153] width 144 height 27
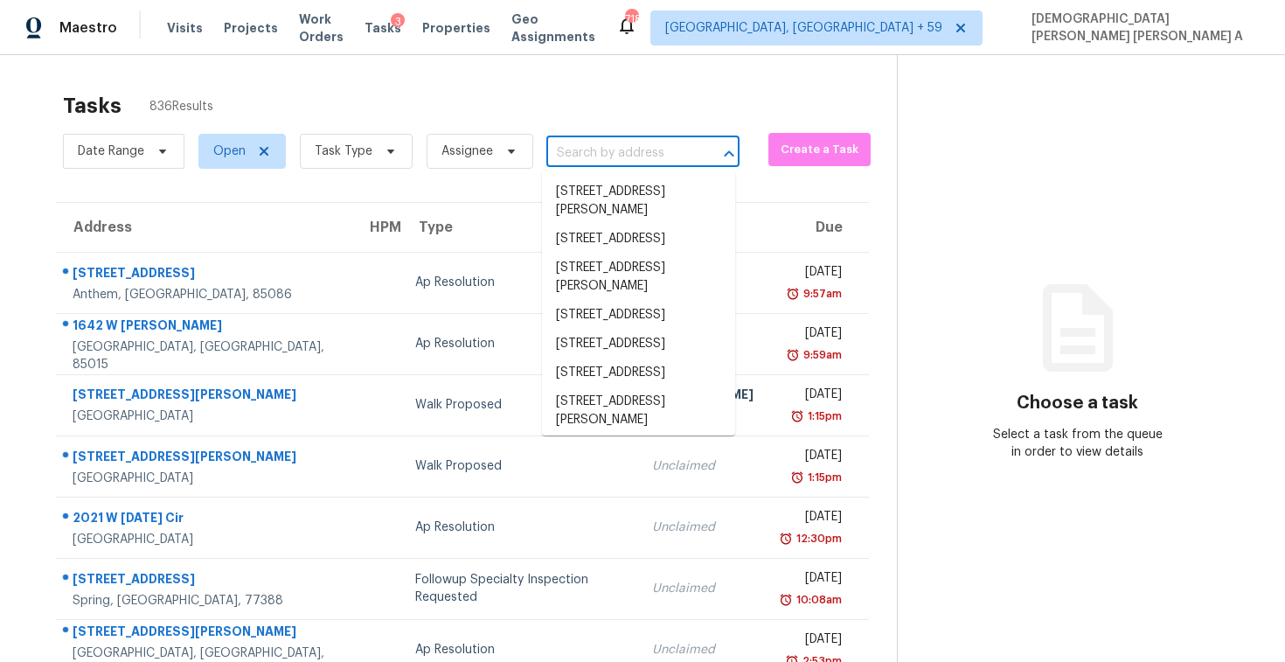
paste input "[STREET_ADDRESS]"
type input "[STREET_ADDRESS]"
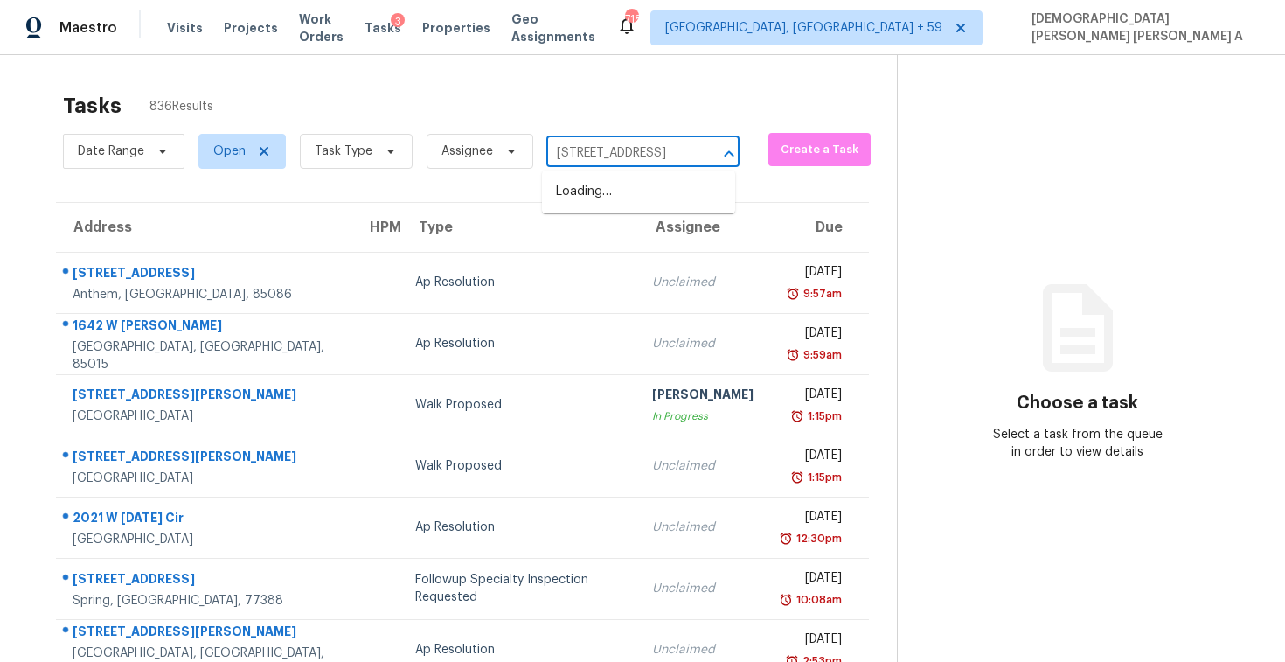
scroll to position [0, 122]
click at [625, 190] on li "[STREET_ADDRESS]" at bounding box center [638, 192] width 193 height 29
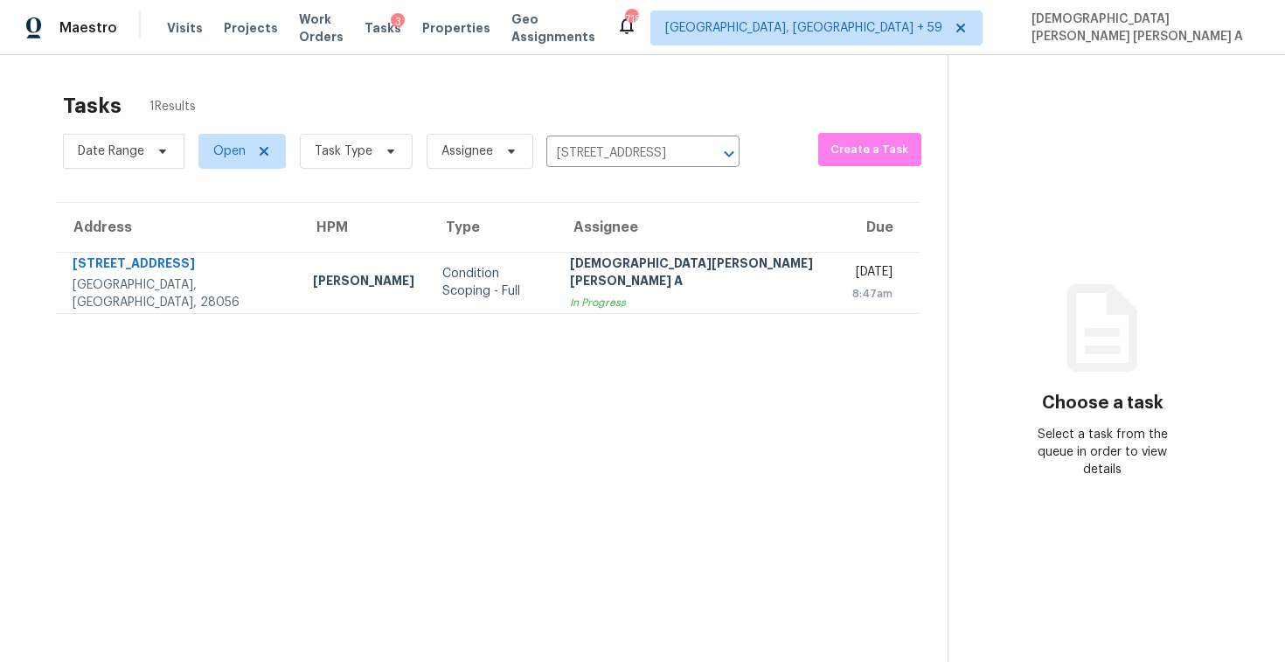
click at [686, 265] on td "[DEMOGRAPHIC_DATA][PERSON_NAME] [PERSON_NAME] A In Progress" at bounding box center [697, 282] width 282 height 61
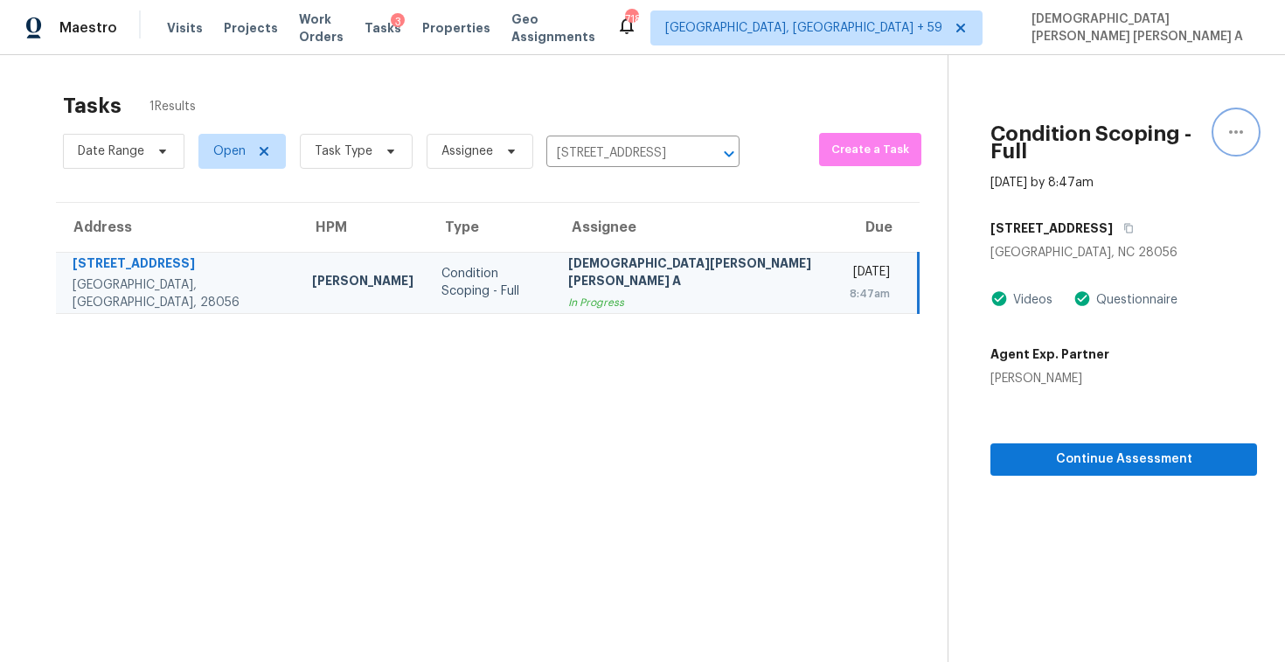
click at [1236, 132] on icon "button" at bounding box center [1236, 131] width 14 height 3
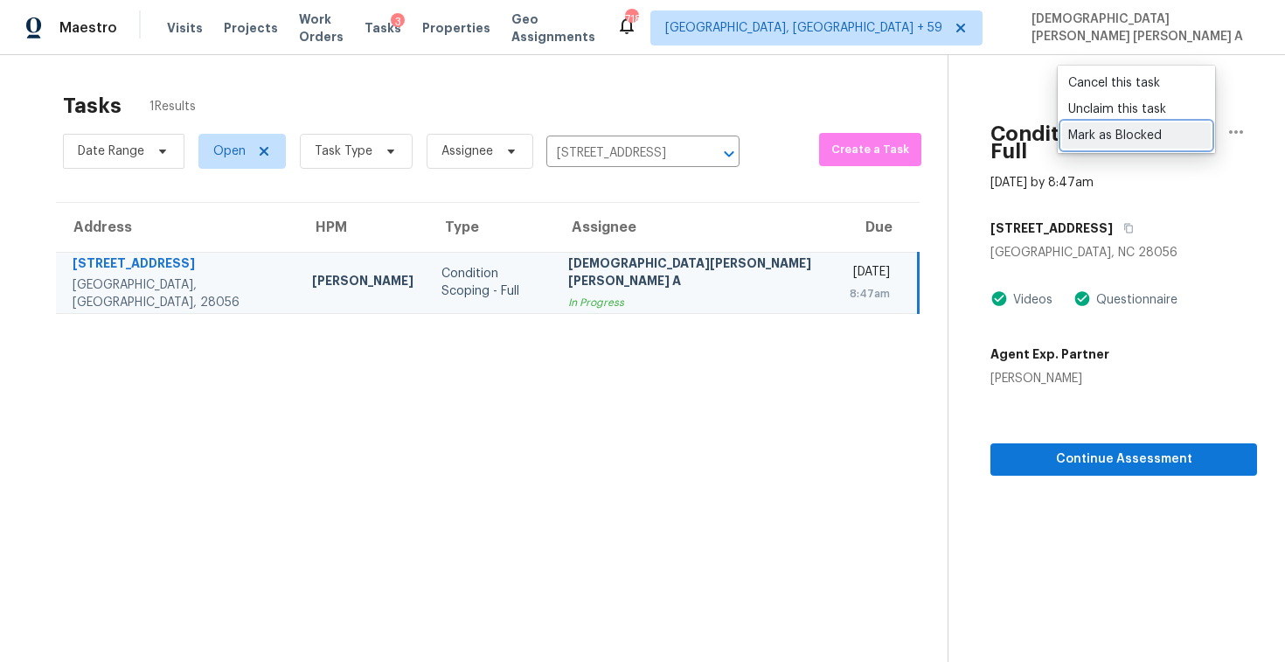
click at [1112, 144] on link "Mark as Blocked" at bounding box center [1136, 135] width 149 height 26
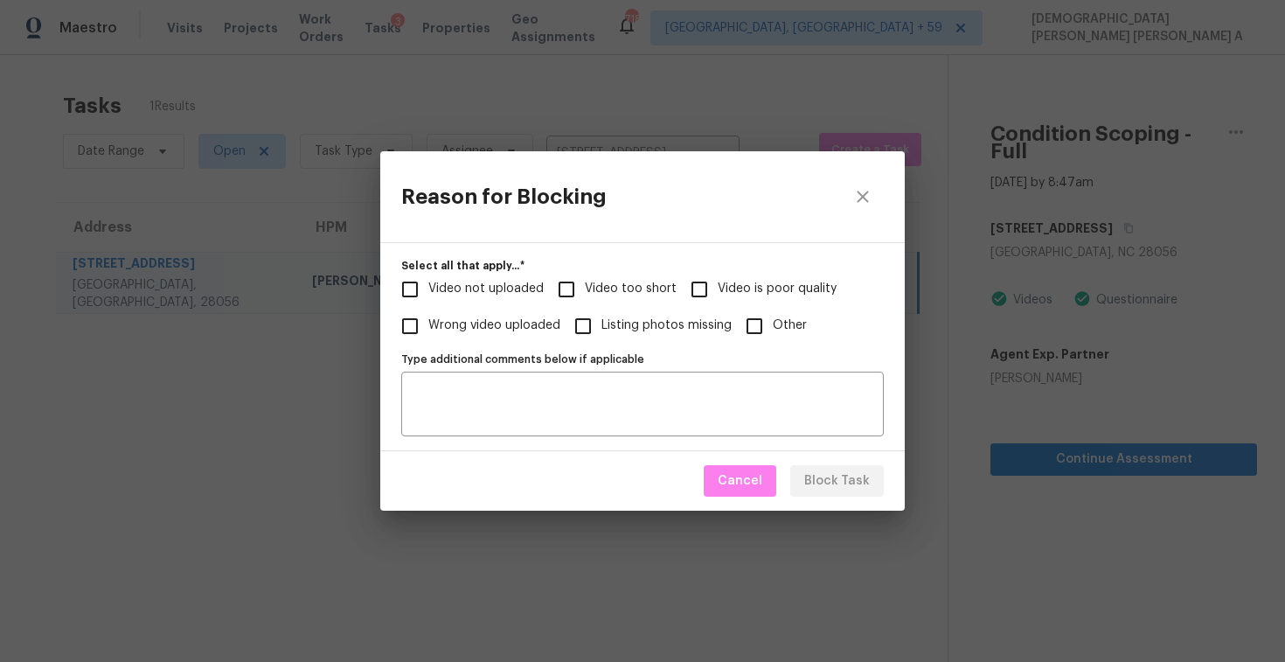
click at [402, 286] on input "Video not uploaded" at bounding box center [410, 289] width 37 height 37
checkbox input "true"
click at [543, 390] on textarea "Type additional comments below if applicable" at bounding box center [643, 404] width 462 height 37
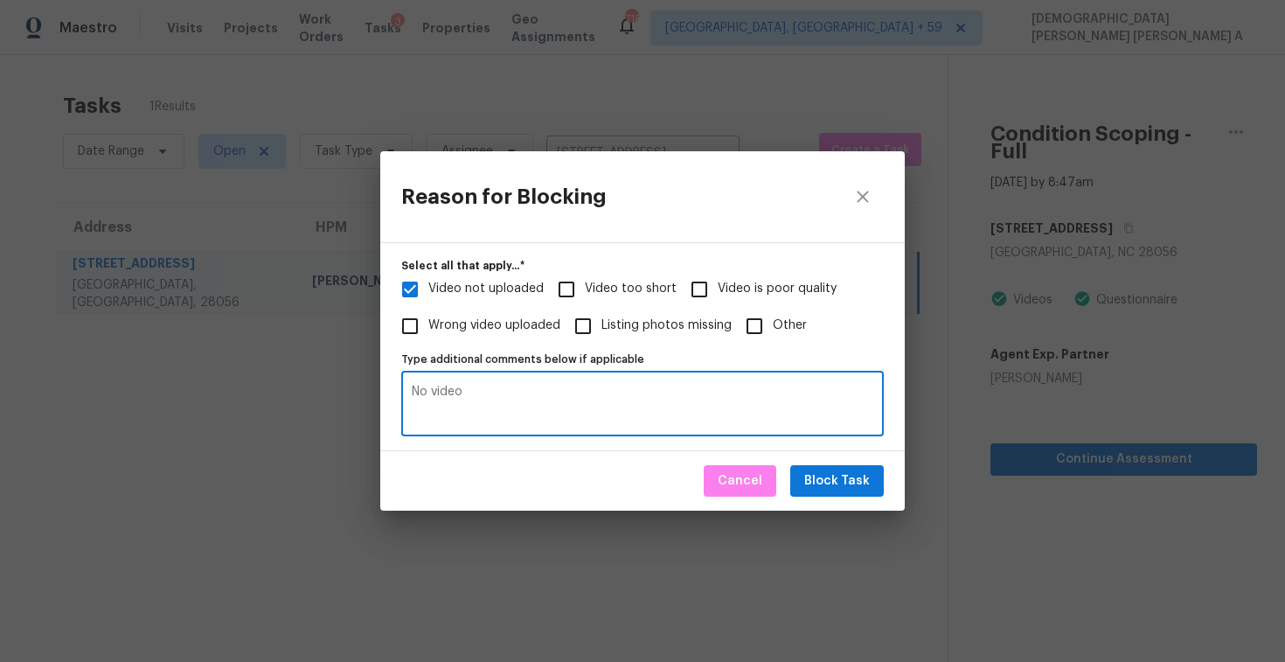
type textarea "No video"
click at [860, 484] on span "Block Task" at bounding box center [837, 481] width 66 height 22
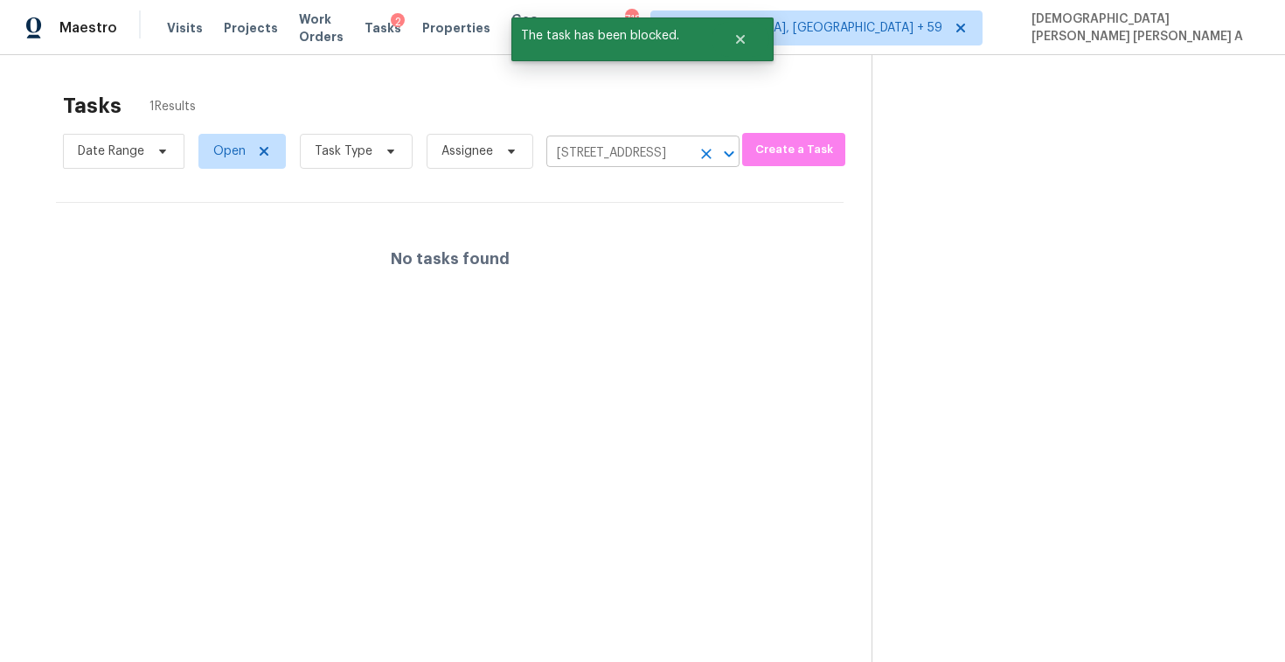
click at [698, 147] on icon "Clear" at bounding box center [706, 153] width 17 height 17
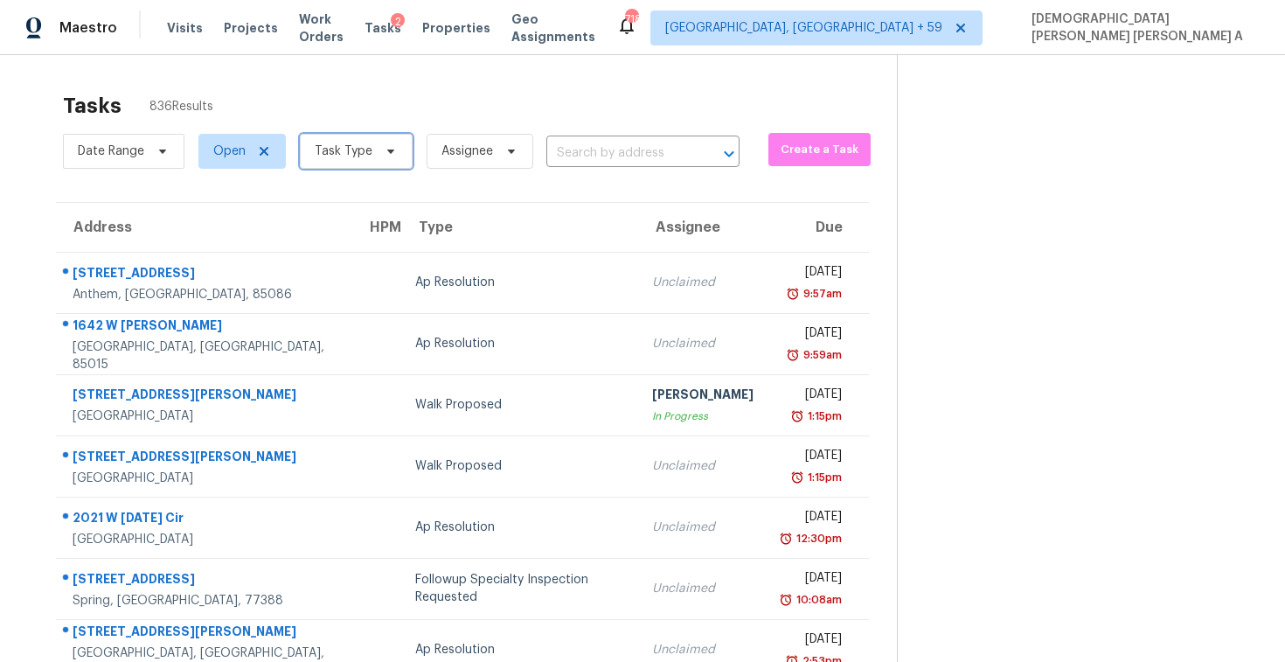
click at [357, 150] on span "Task Type" at bounding box center [344, 151] width 58 height 17
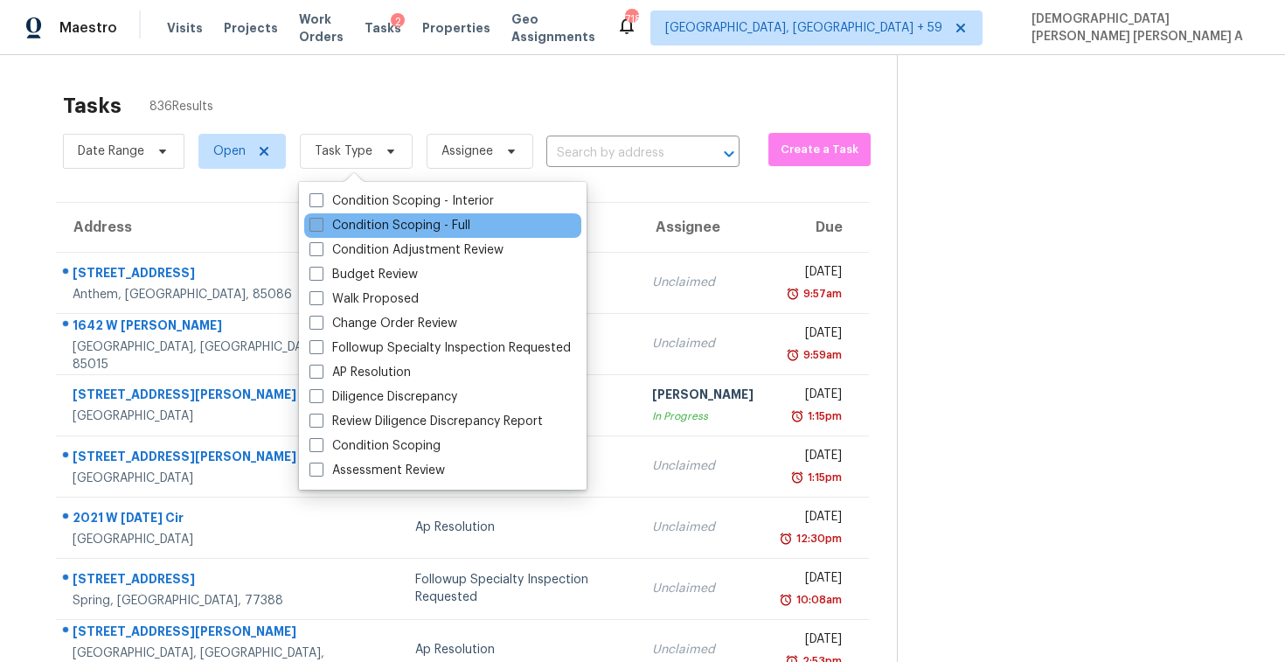
click at [369, 220] on label "Condition Scoping - Full" at bounding box center [390, 225] width 161 height 17
click at [321, 220] on input "Condition Scoping - Full" at bounding box center [315, 222] width 11 height 11
checkbox input "true"
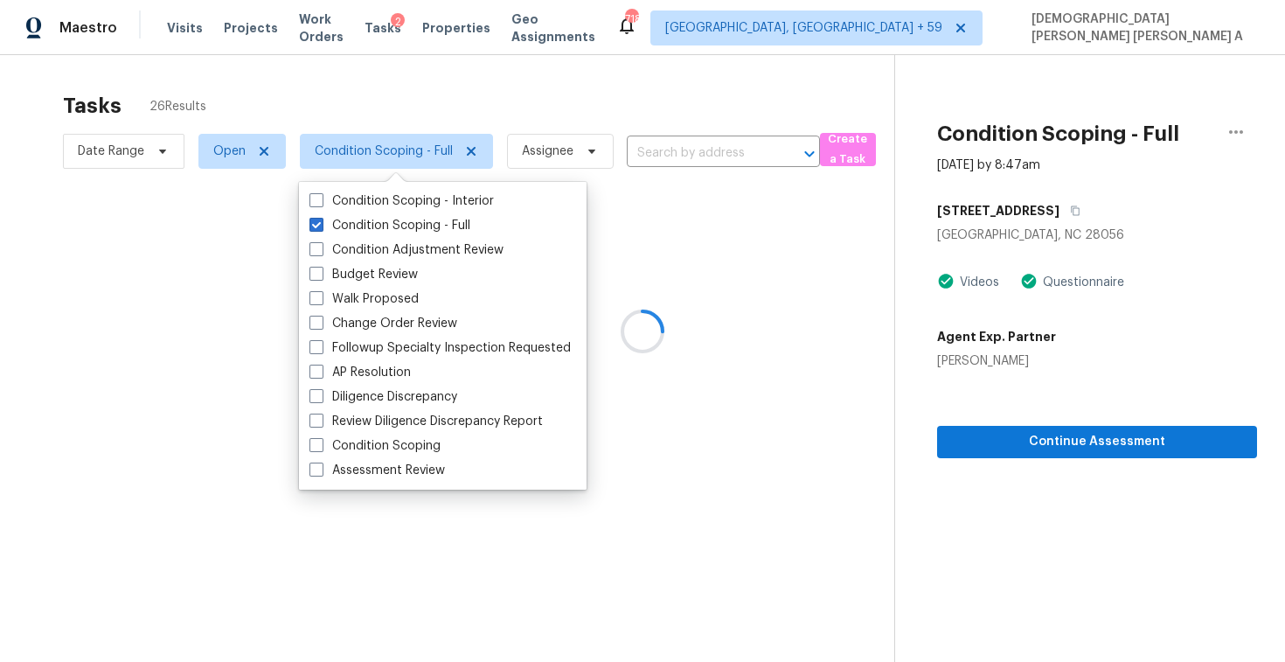
click at [377, 102] on div at bounding box center [642, 331] width 1285 height 662
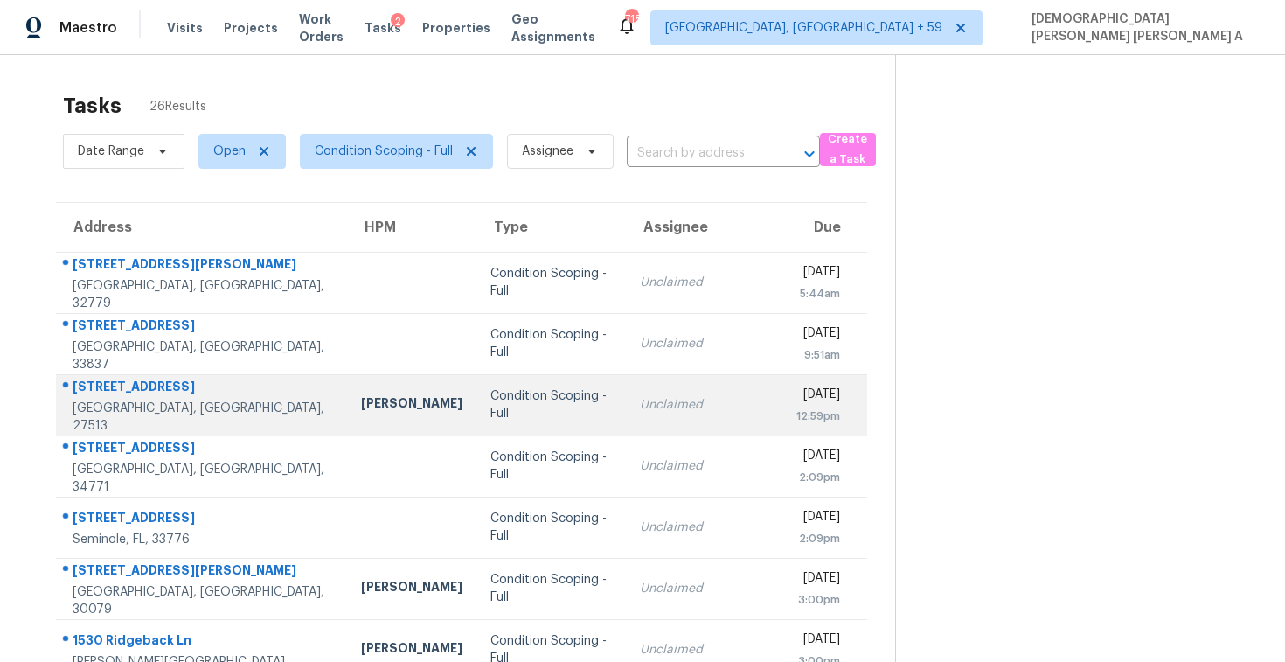
click at [626, 386] on td "Unclaimed" at bounding box center [704, 404] width 157 height 61
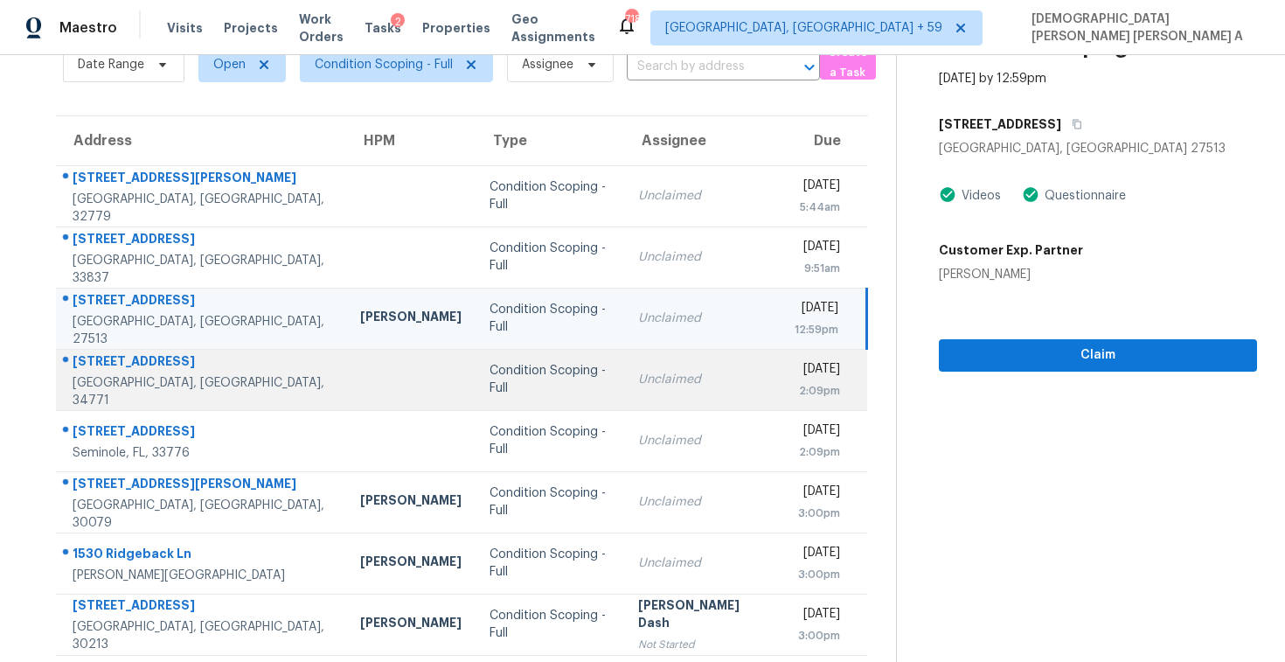
scroll to position [29, 0]
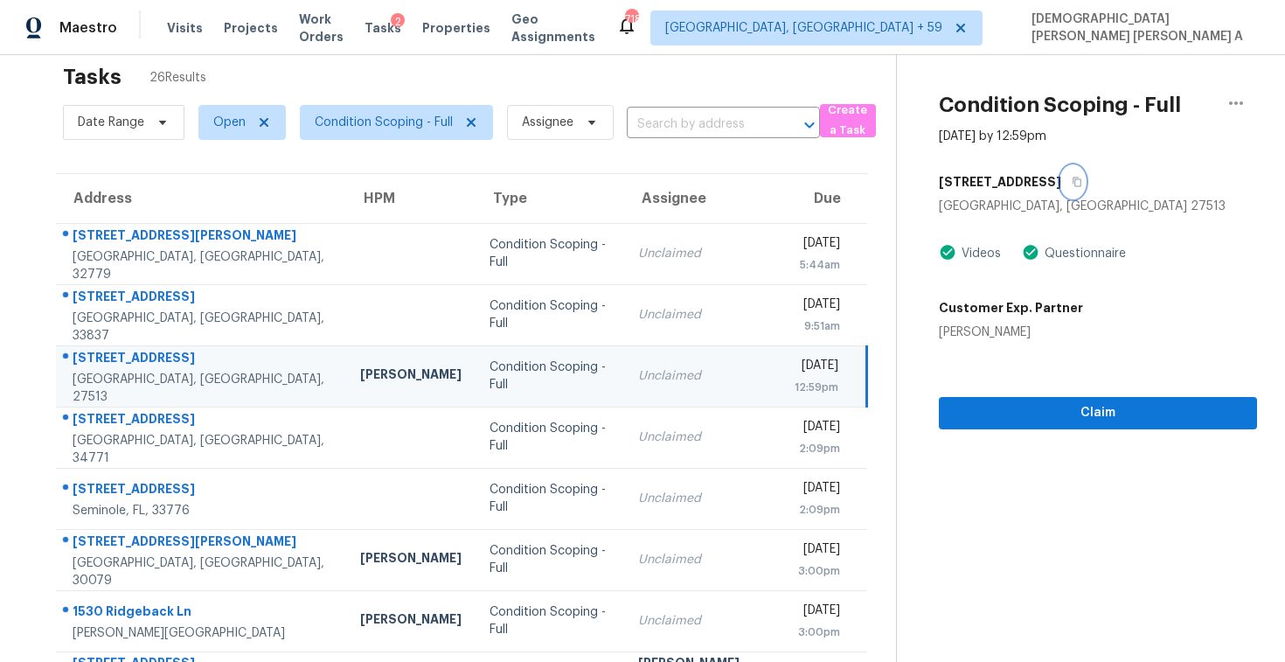
click at [1073, 178] on icon "button" at bounding box center [1077, 183] width 9 height 10
click at [1053, 424] on button "Claim" at bounding box center [1098, 413] width 318 height 32
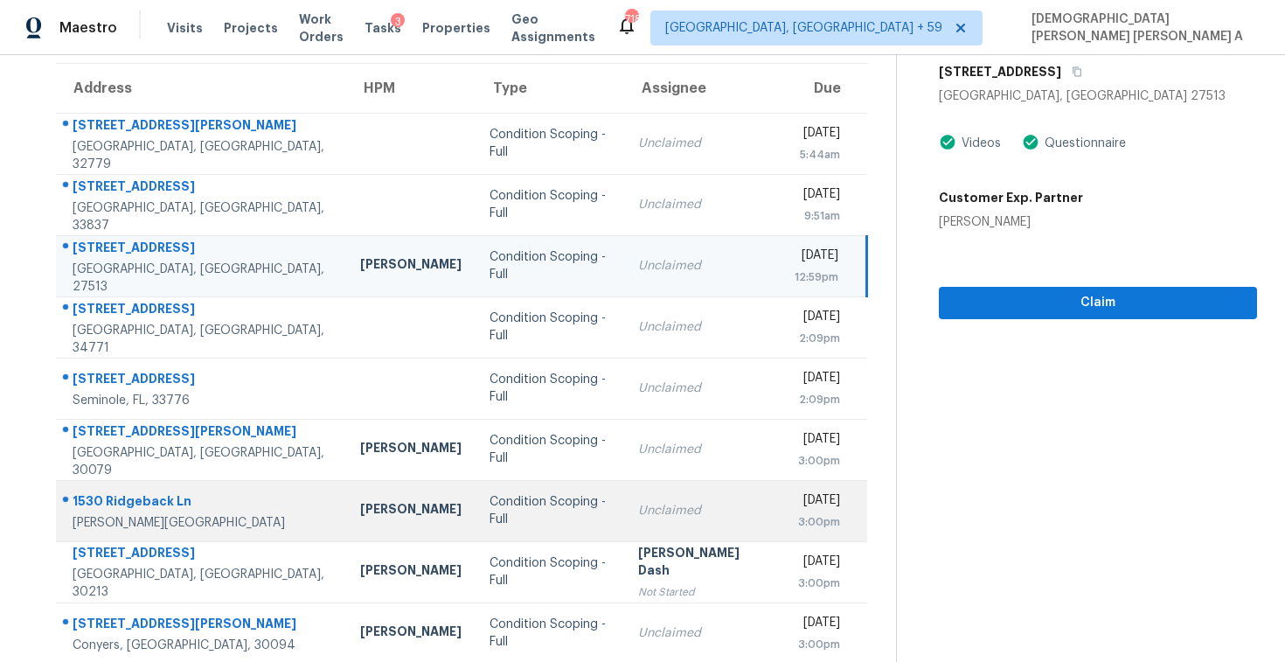
scroll to position [248, 0]
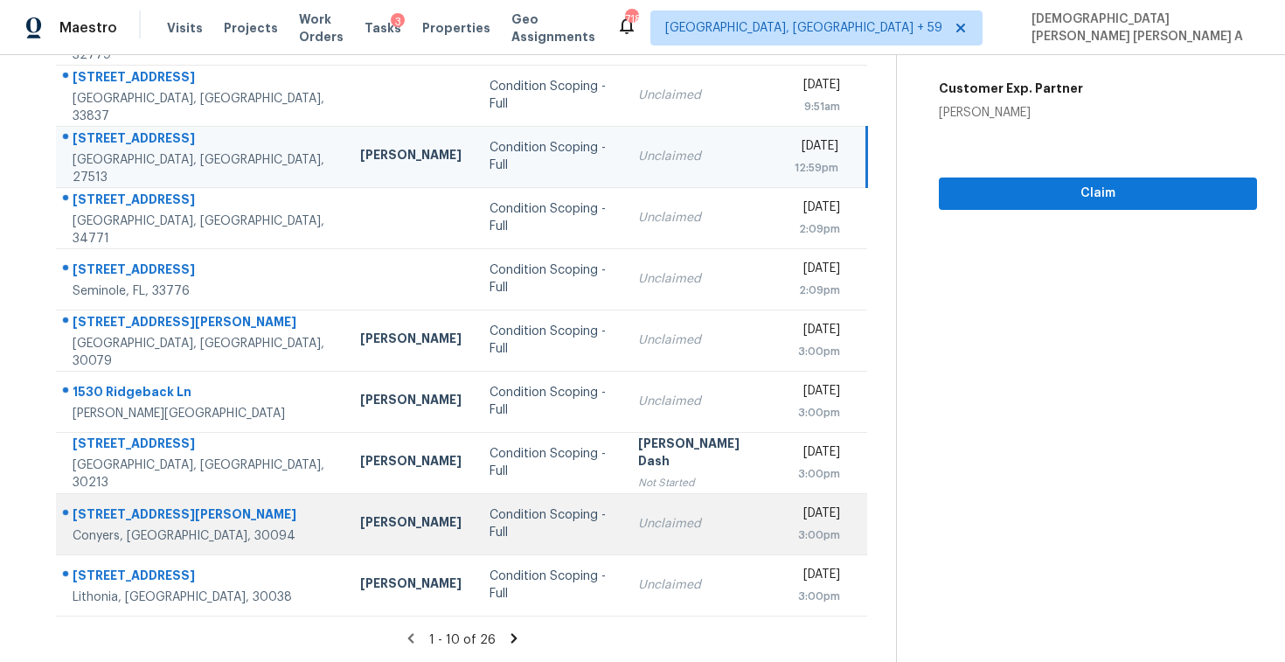
click at [511, 525] on div "Condition Scoping - Full" at bounding box center [551, 523] width 122 height 35
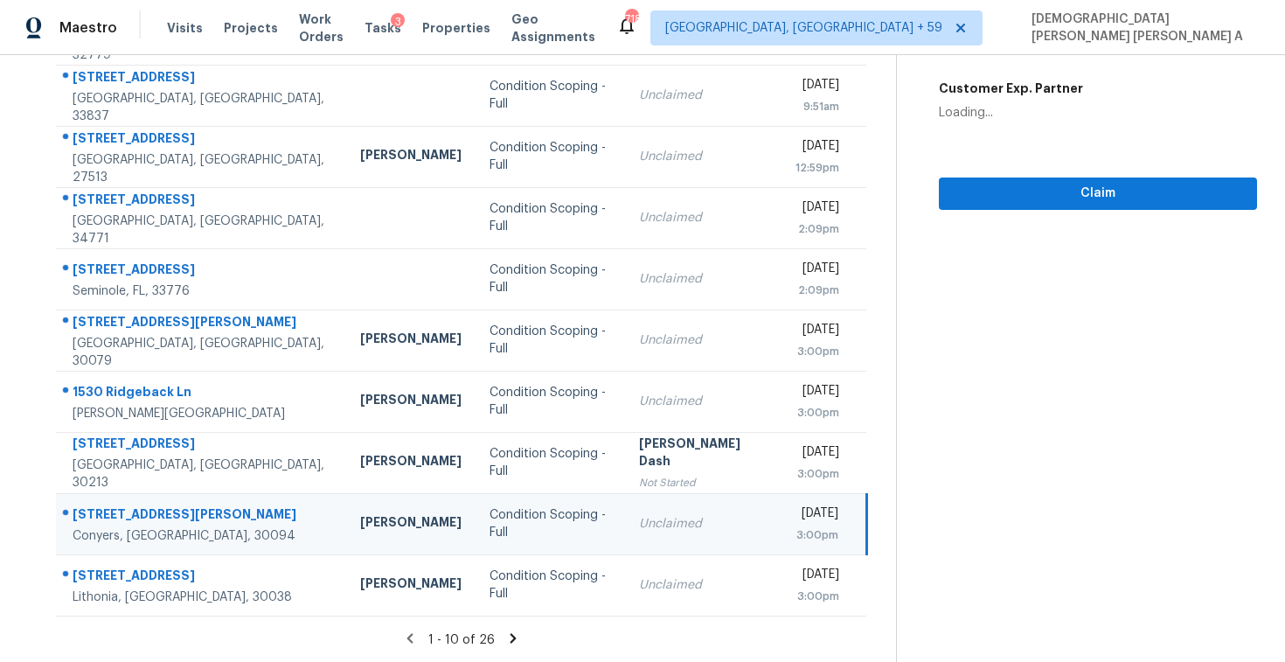
scroll to position [78, 0]
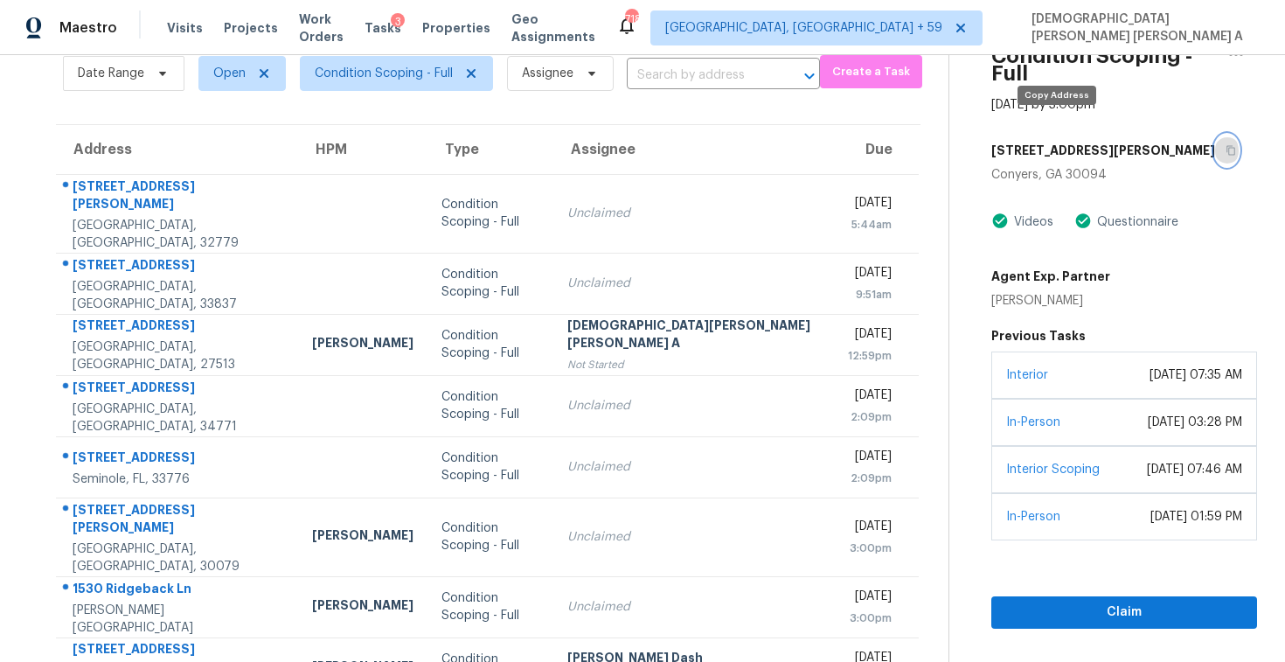
click at [1226, 145] on icon "button" at bounding box center [1231, 150] width 10 height 10
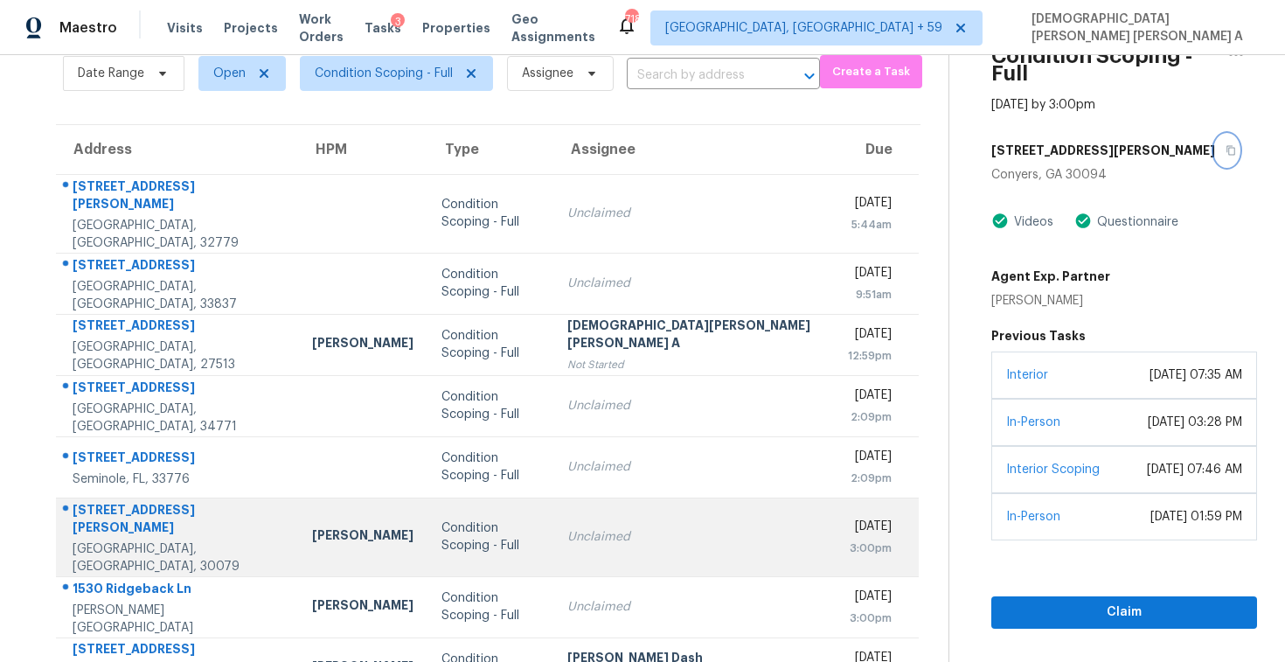
scroll to position [248, 0]
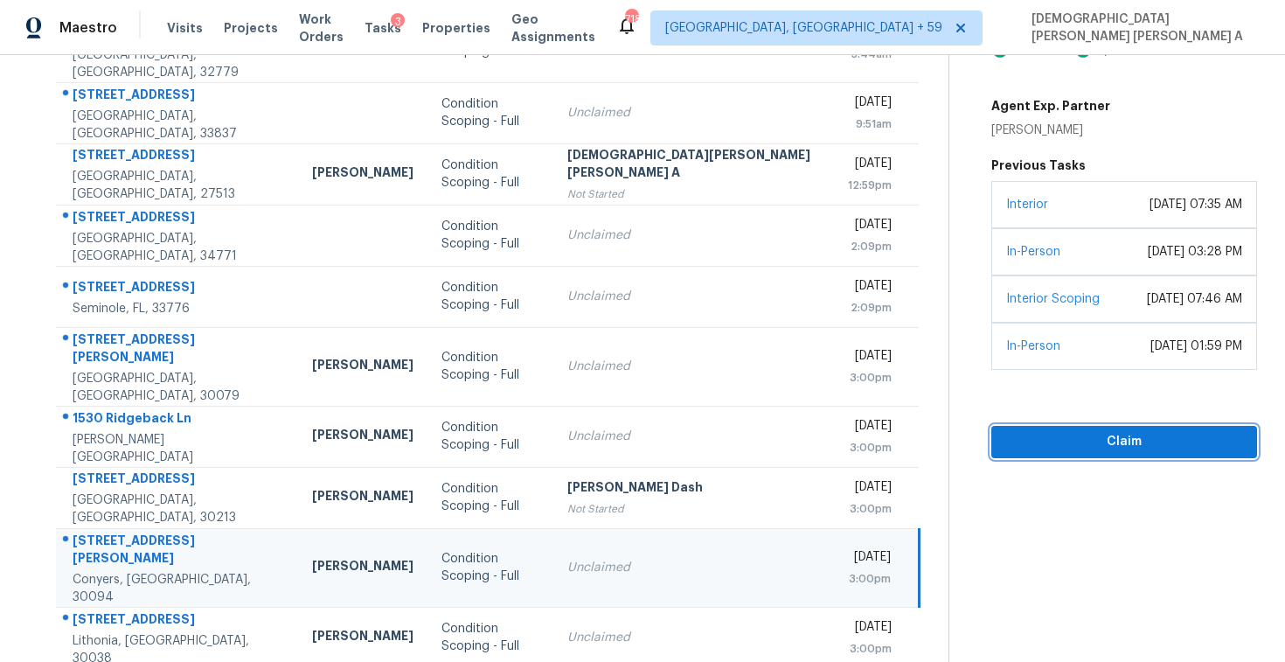
click at [1023, 431] on span "Claim" at bounding box center [1125, 442] width 238 height 22
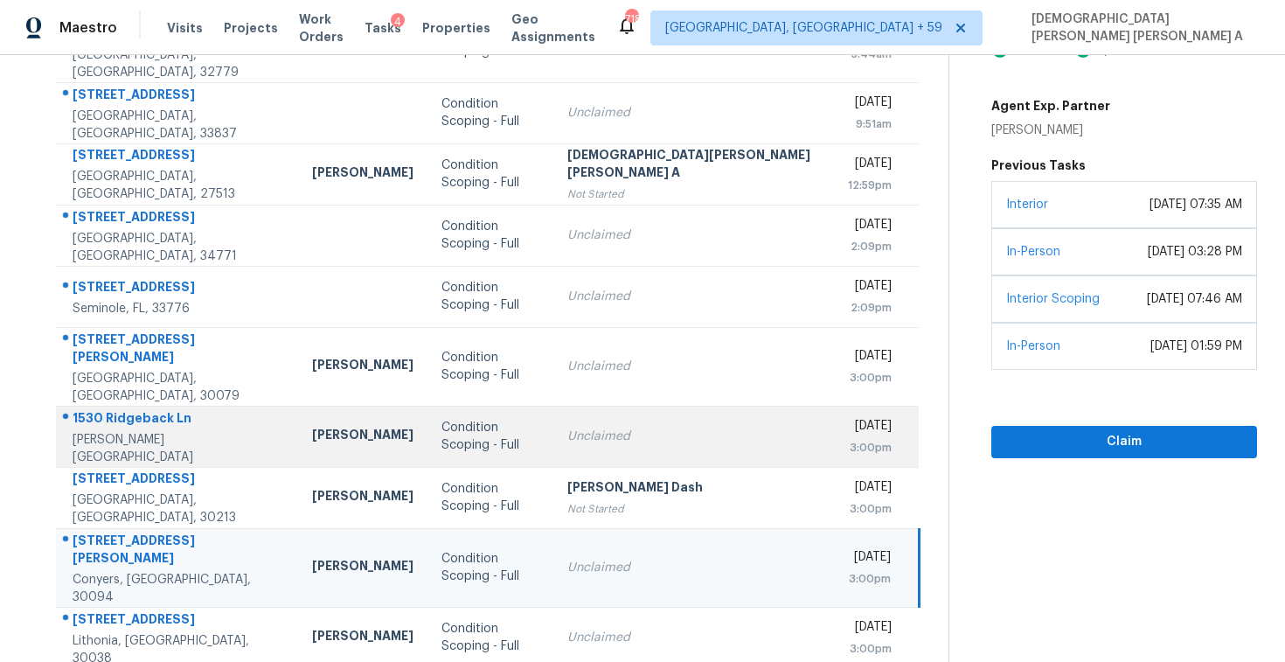
click at [650, 428] on div "Unclaimed" at bounding box center [694, 436] width 253 height 17
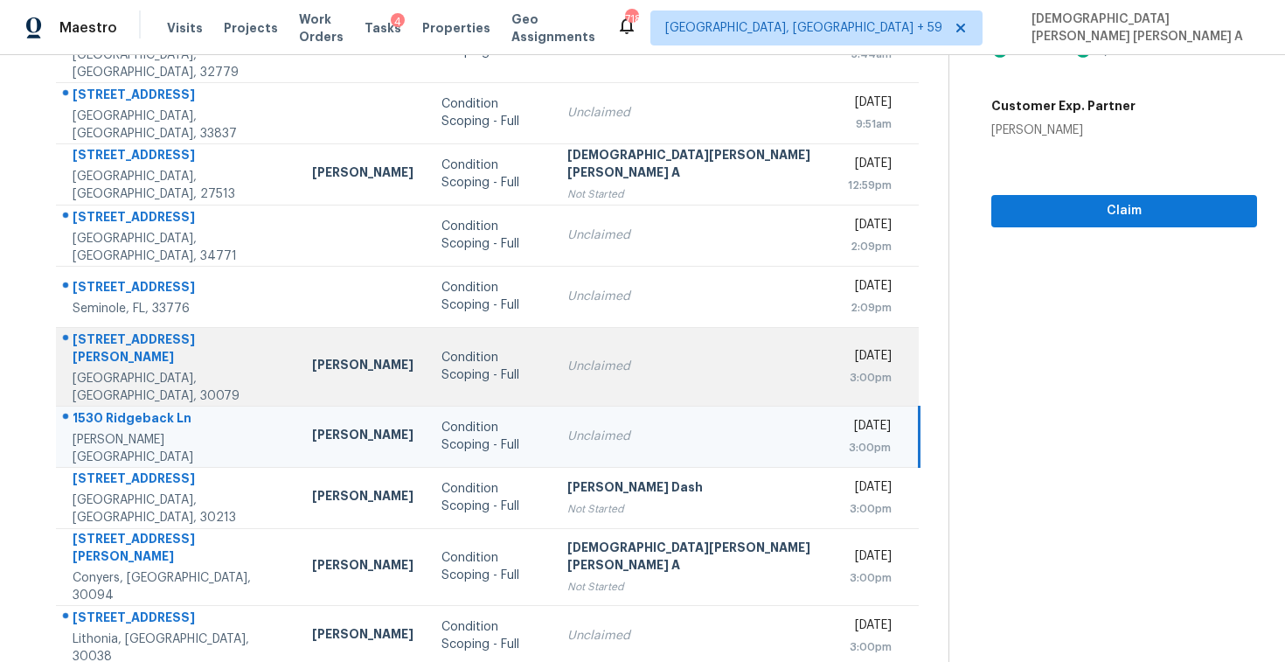
click at [700, 327] on td "Unclaimed" at bounding box center [694, 366] width 281 height 79
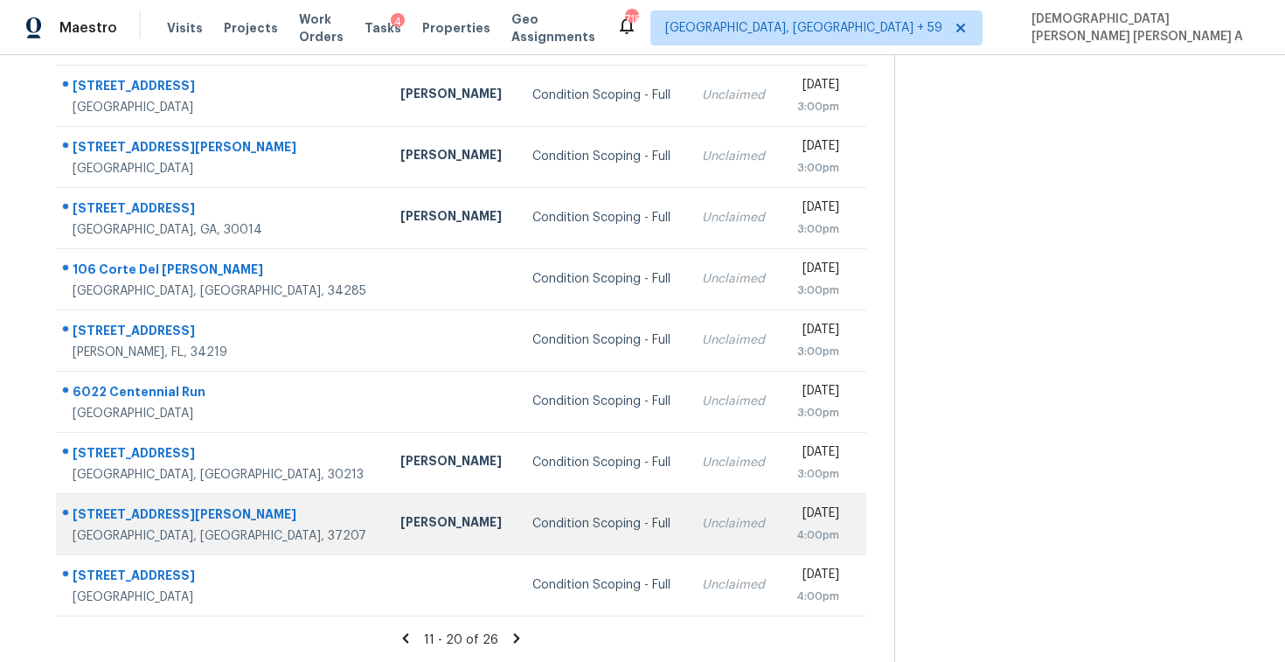
click at [519, 505] on td "Condition Scoping - Full" at bounding box center [604, 523] width 170 height 61
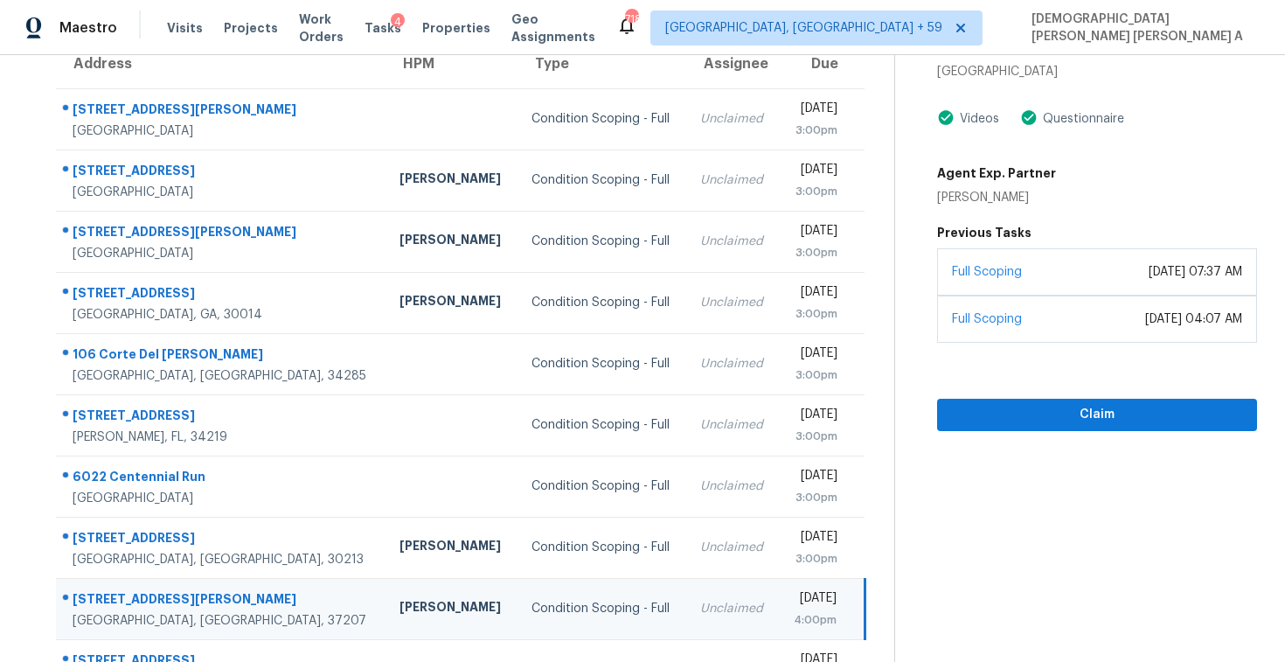
scroll to position [87, 0]
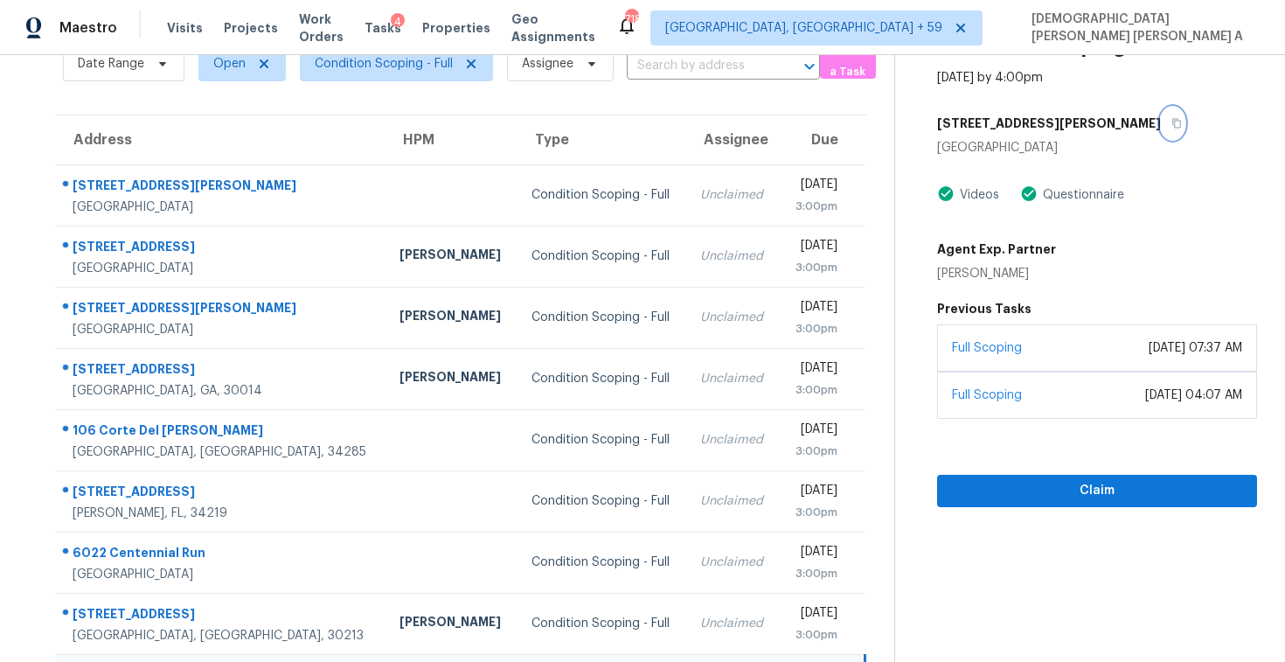
click at [1172, 123] on icon "button" at bounding box center [1177, 123] width 10 height 10
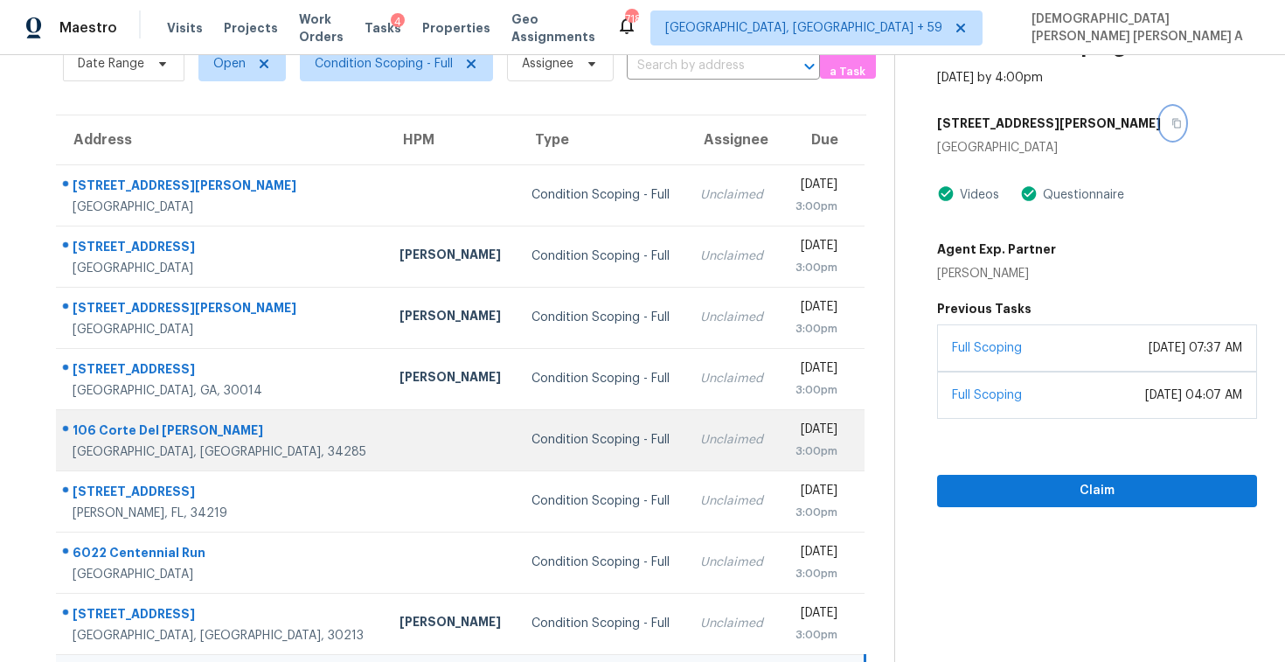
scroll to position [248, 0]
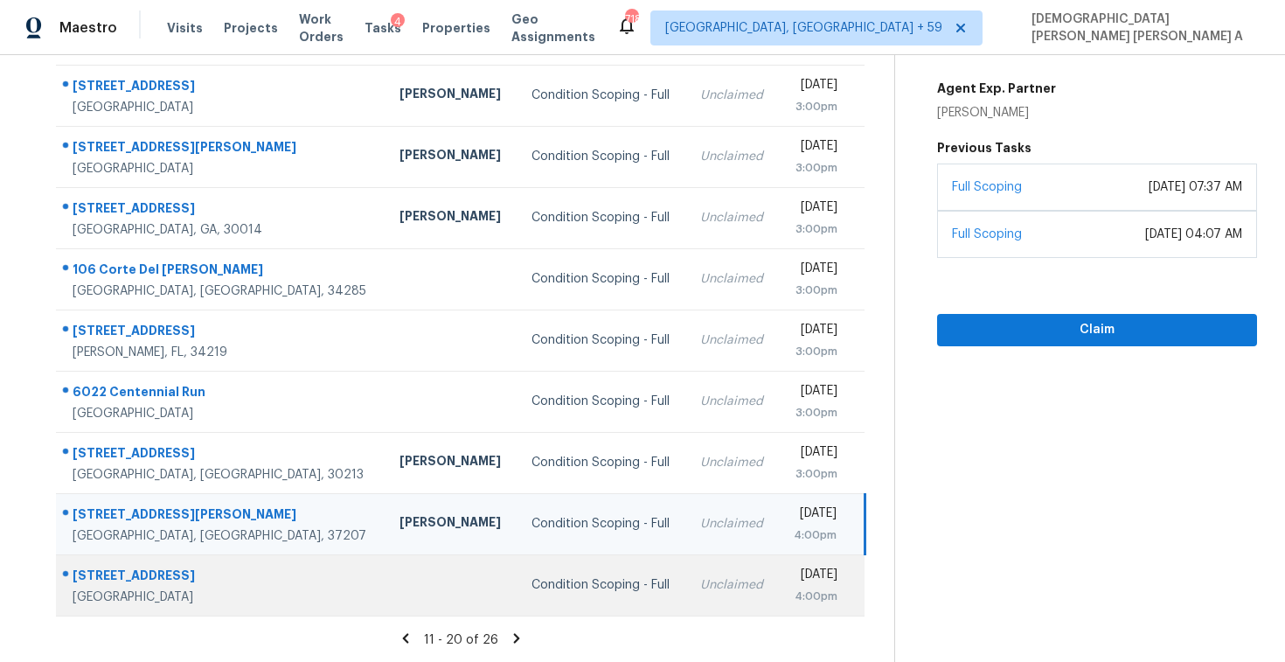
click at [532, 589] on div "Condition Scoping - Full" at bounding box center [602, 584] width 141 height 17
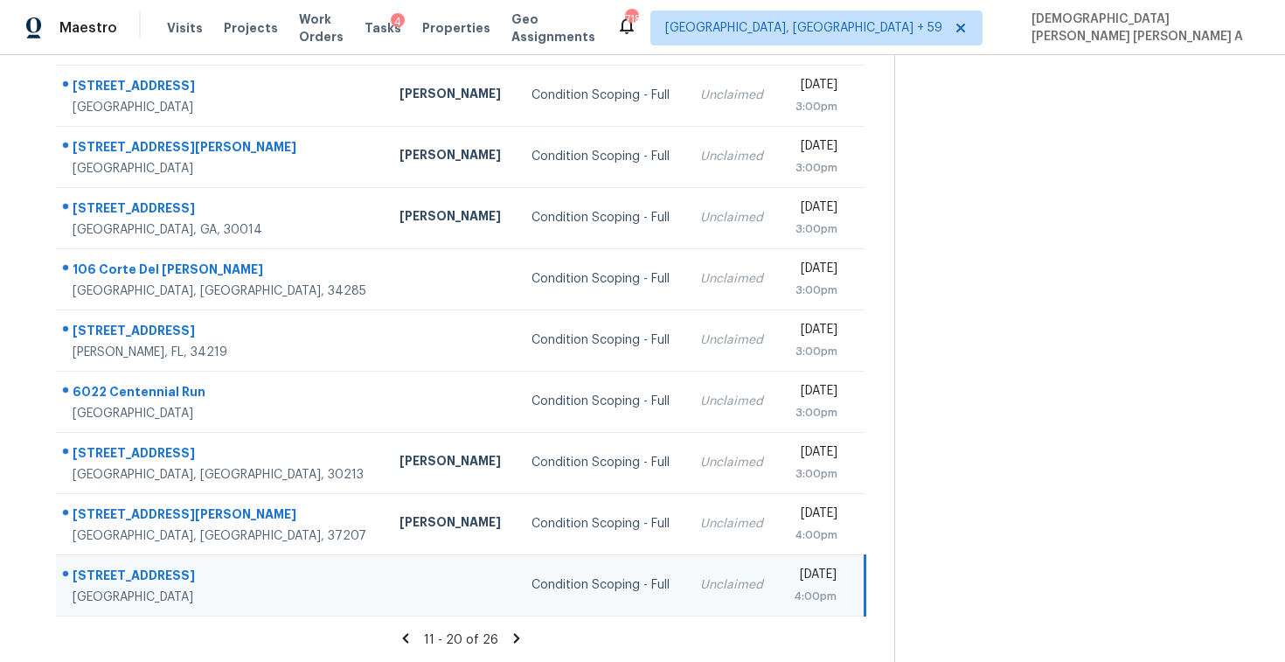
scroll to position [108, 0]
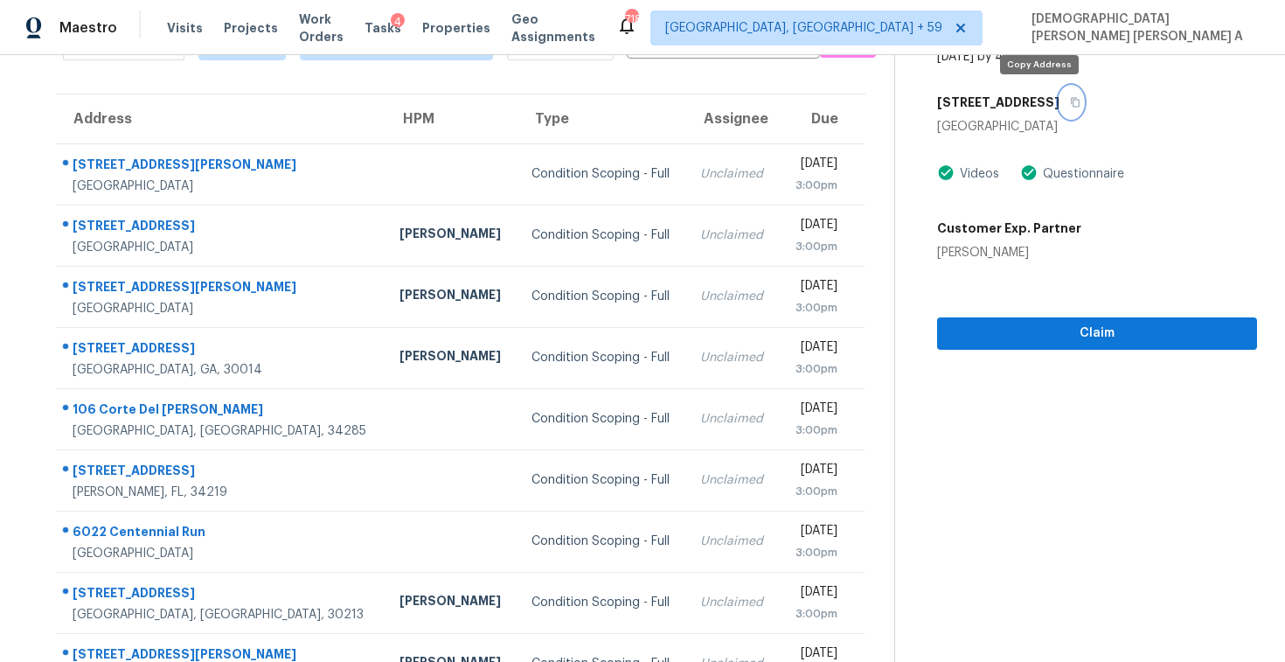
click at [1070, 98] on icon "button" at bounding box center [1075, 102] width 10 height 10
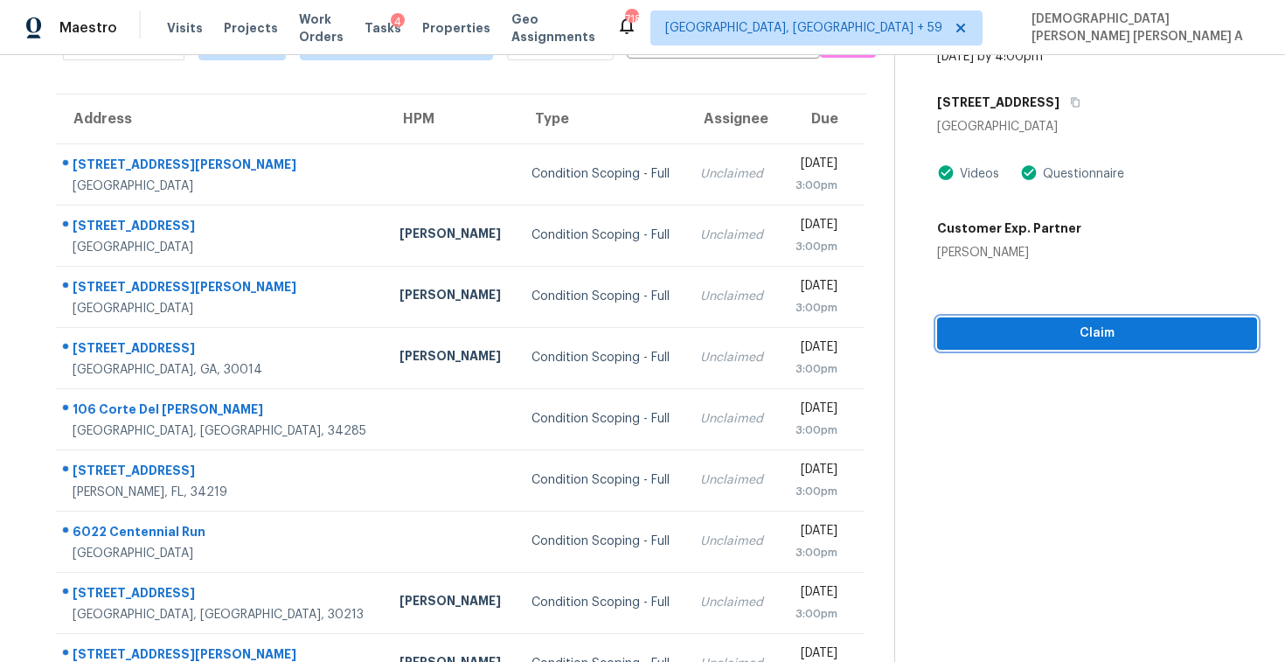
click at [1026, 325] on span "Claim" at bounding box center [1097, 334] width 292 height 22
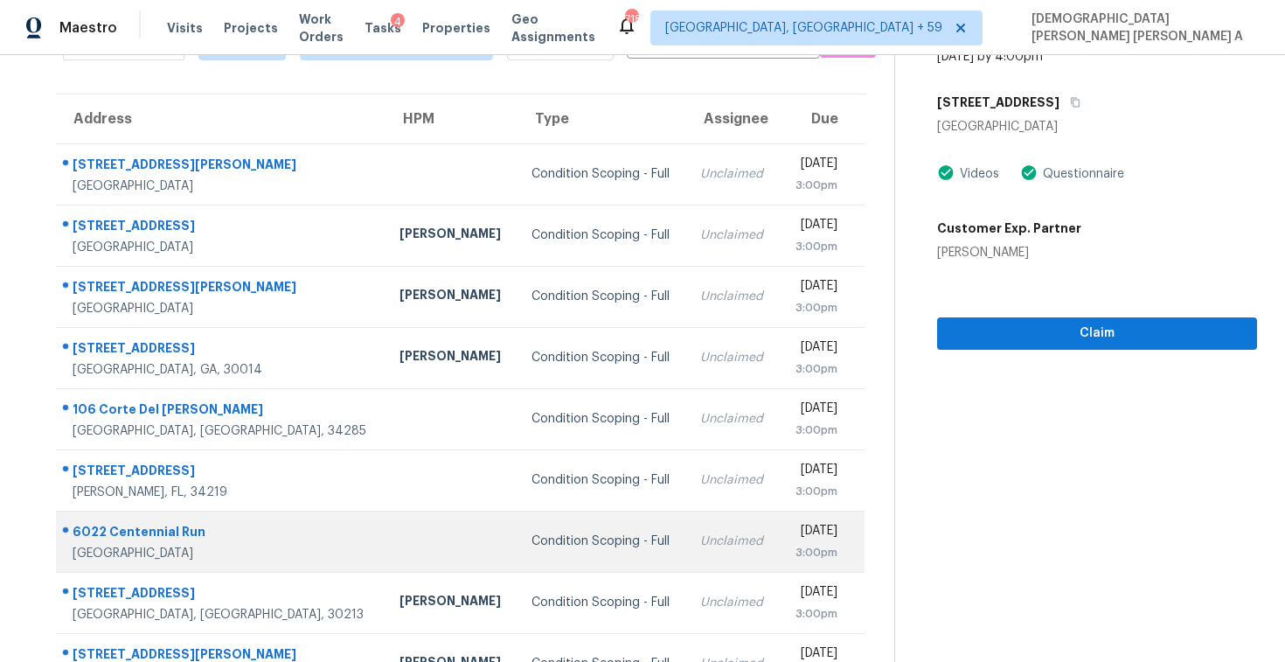
scroll to position [248, 0]
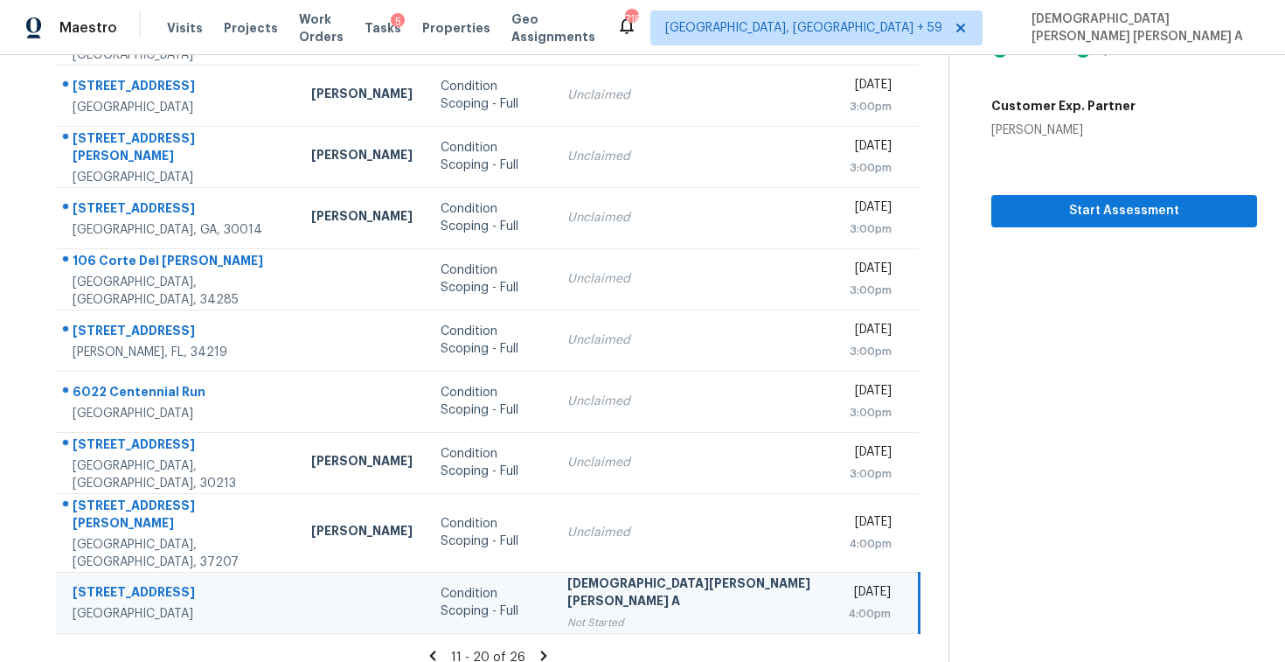
click at [536, 648] on icon at bounding box center [544, 656] width 16 height 16
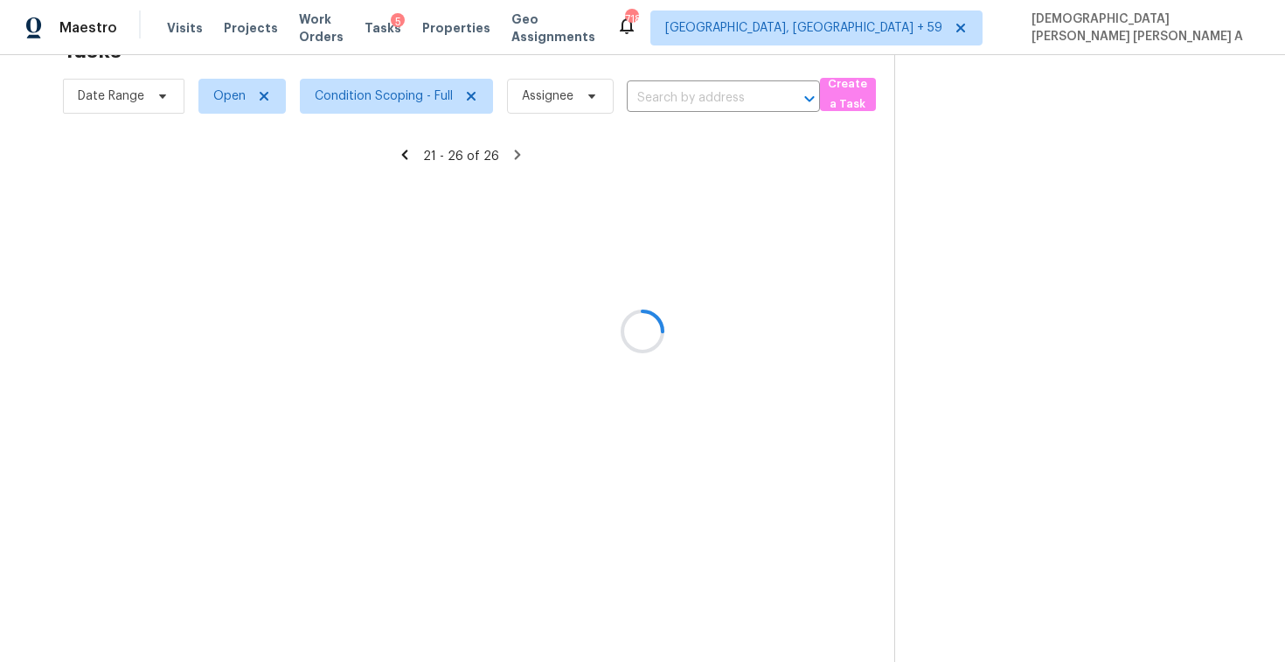
scroll to position [55, 0]
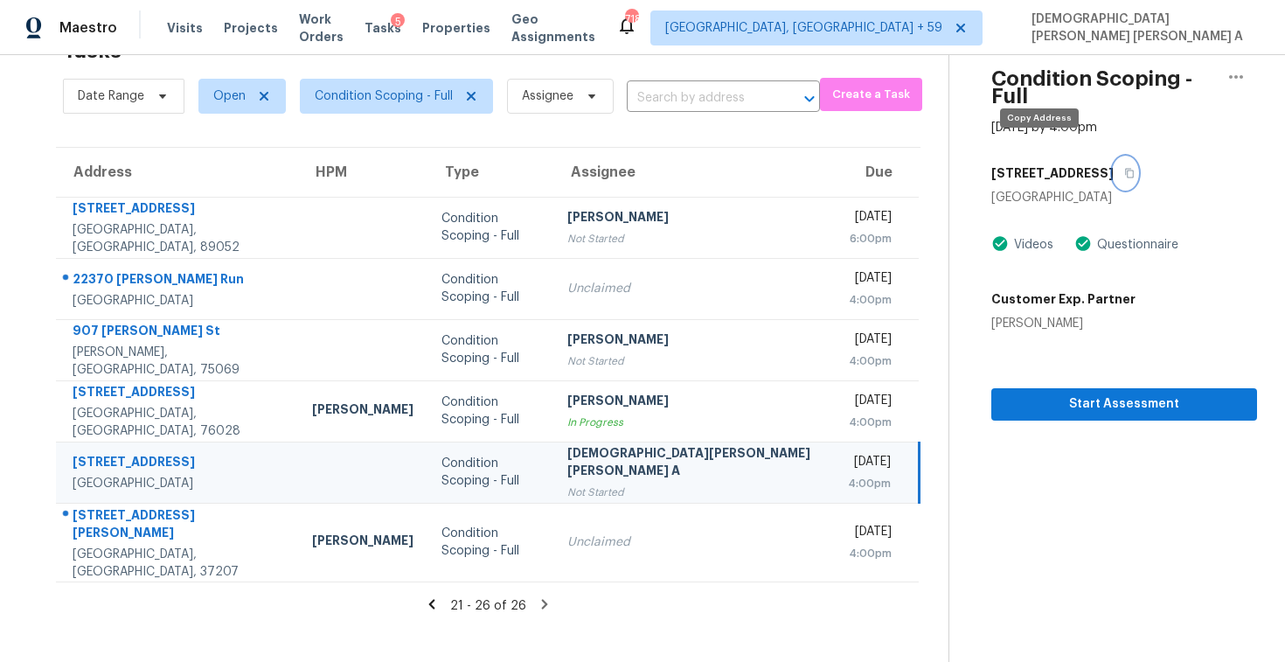
click at [1114, 158] on button "button" at bounding box center [1126, 172] width 24 height 31
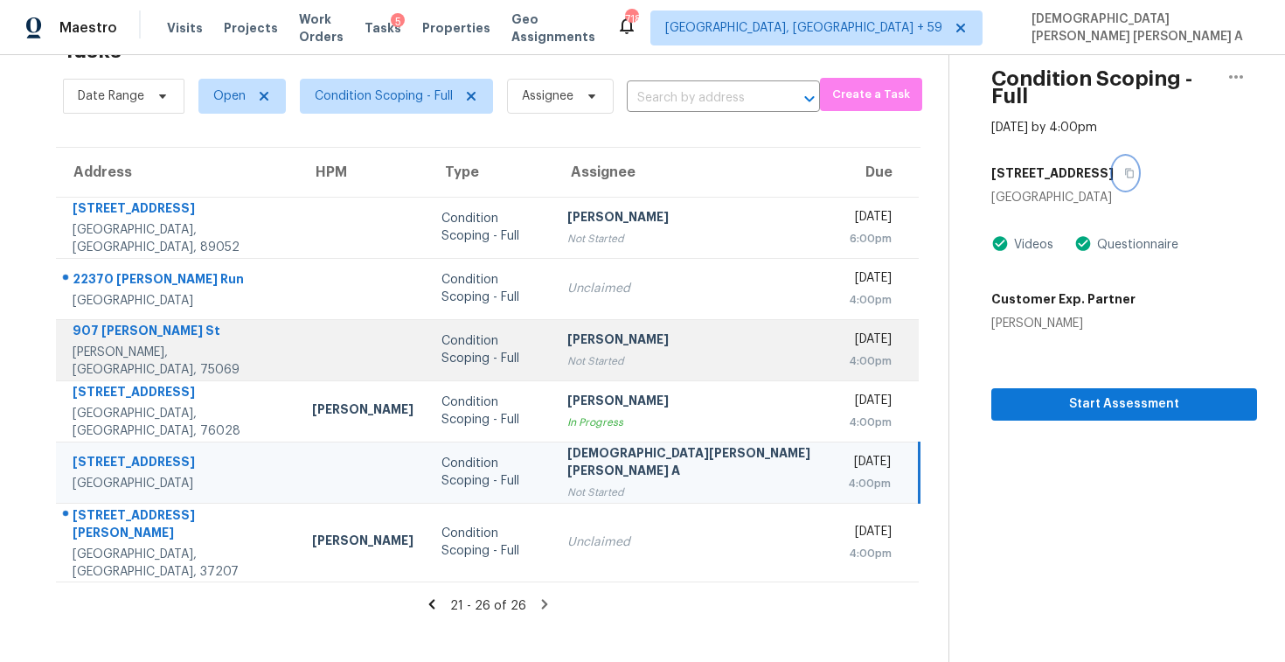
scroll to position [0, 0]
